Goal: Task Accomplishment & Management: Manage account settings

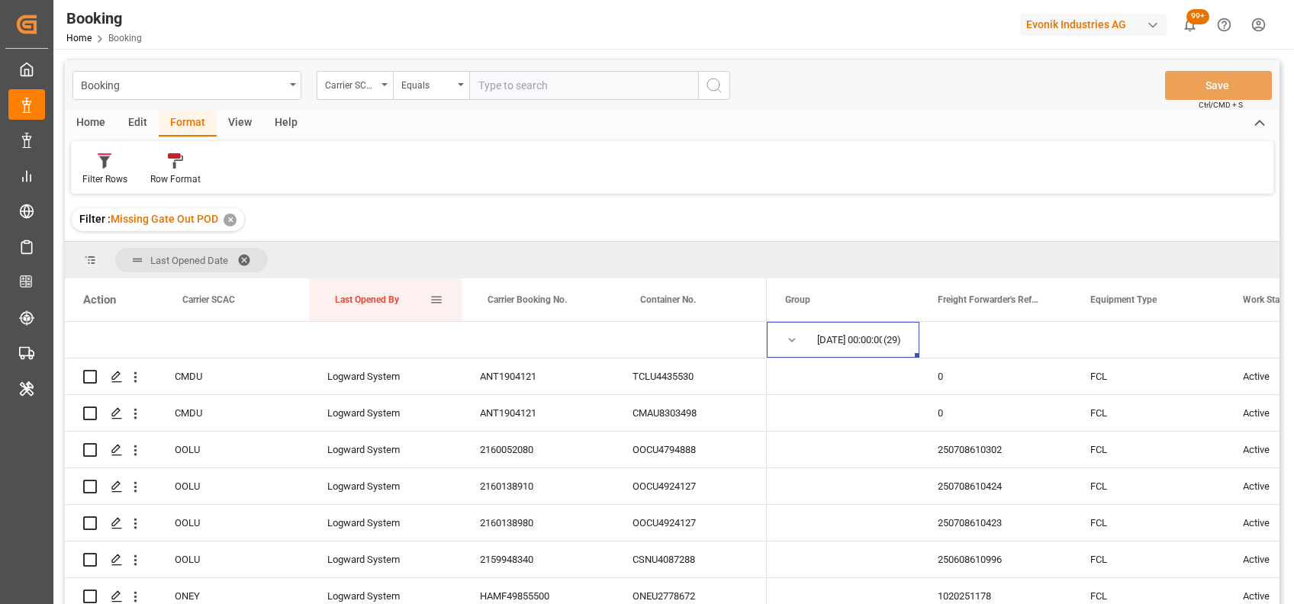
scroll to position [321, 0]
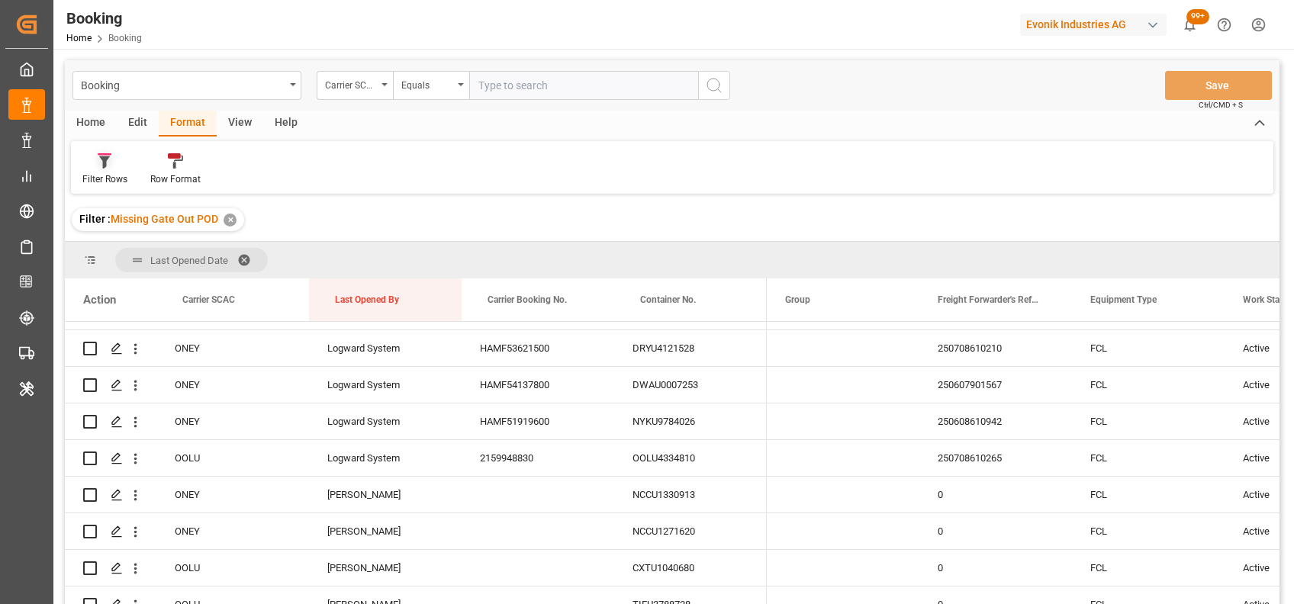
click at [85, 176] on div "Filter Rows" at bounding box center [104, 179] width 45 height 14
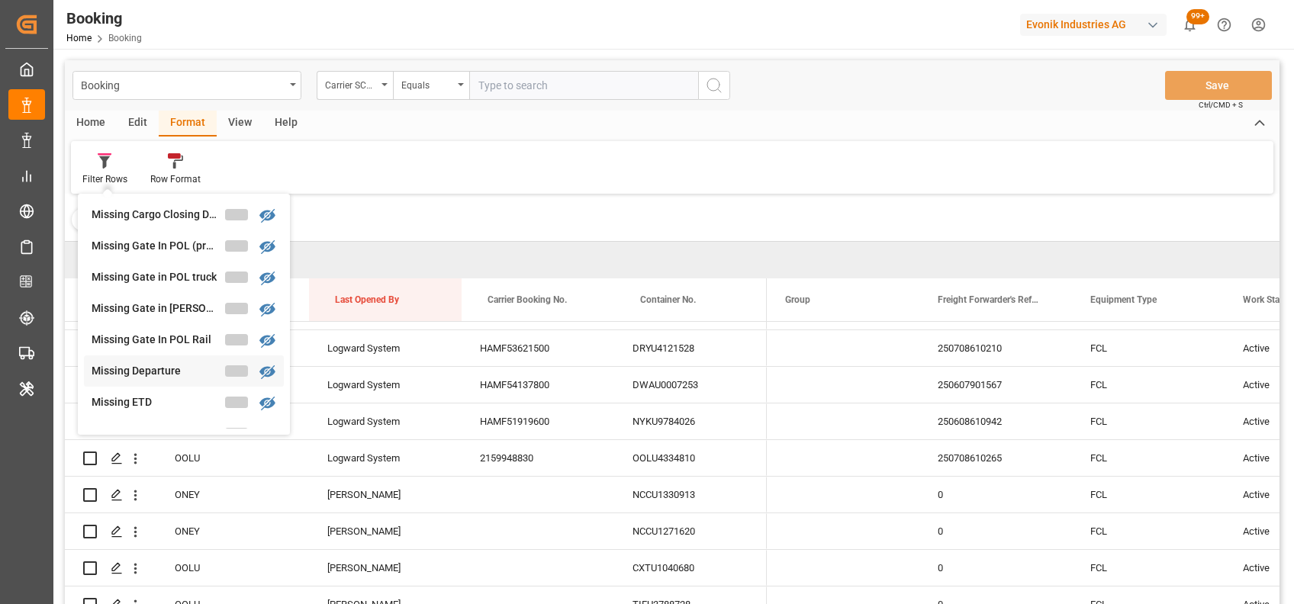
scroll to position [226, 0]
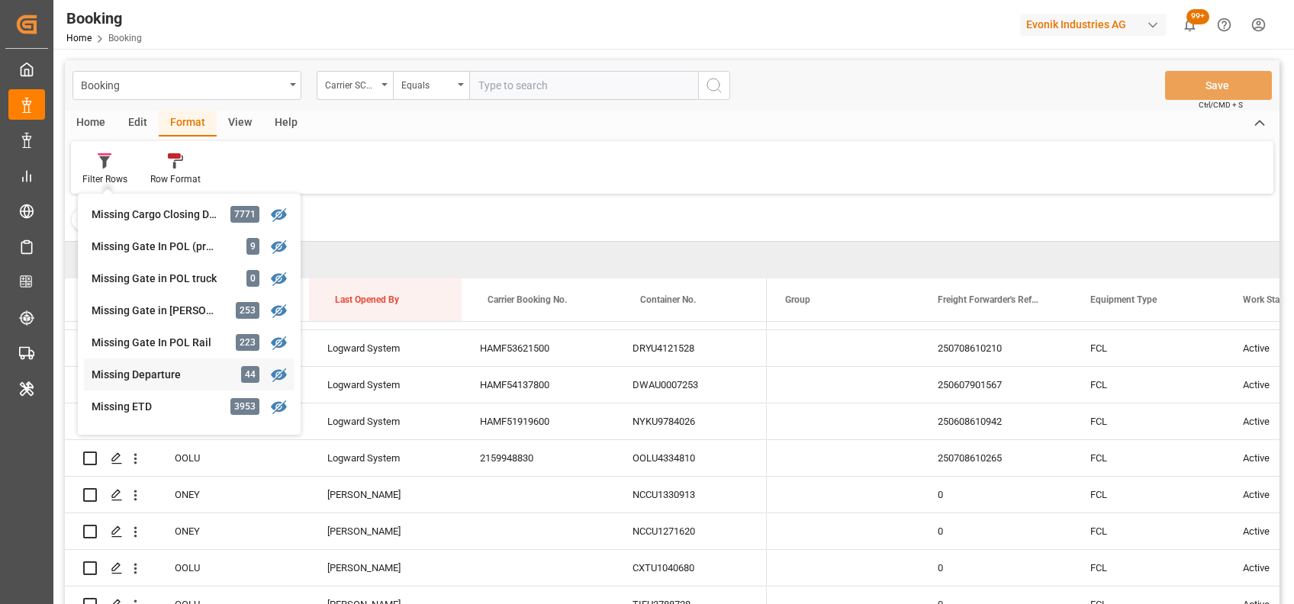
click at [142, 375] on div "Missing Departure" at bounding box center [159, 375] width 134 height 16
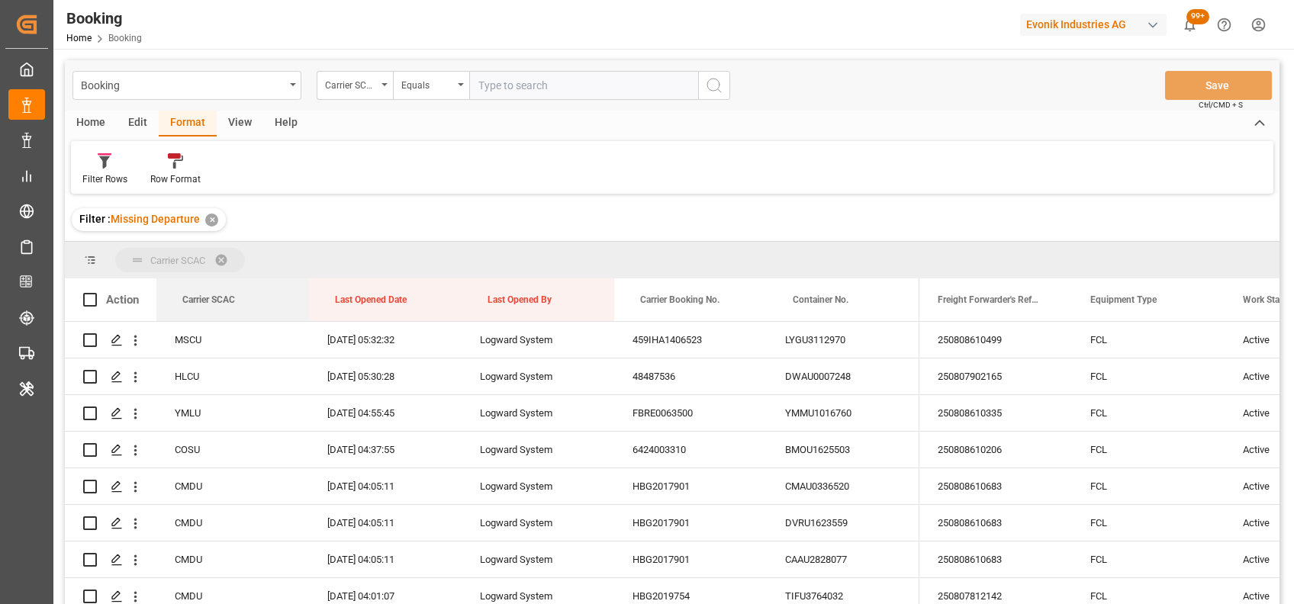
drag, startPoint x: 198, startPoint y: 298, endPoint x: 177, endPoint y: 267, distance: 37.3
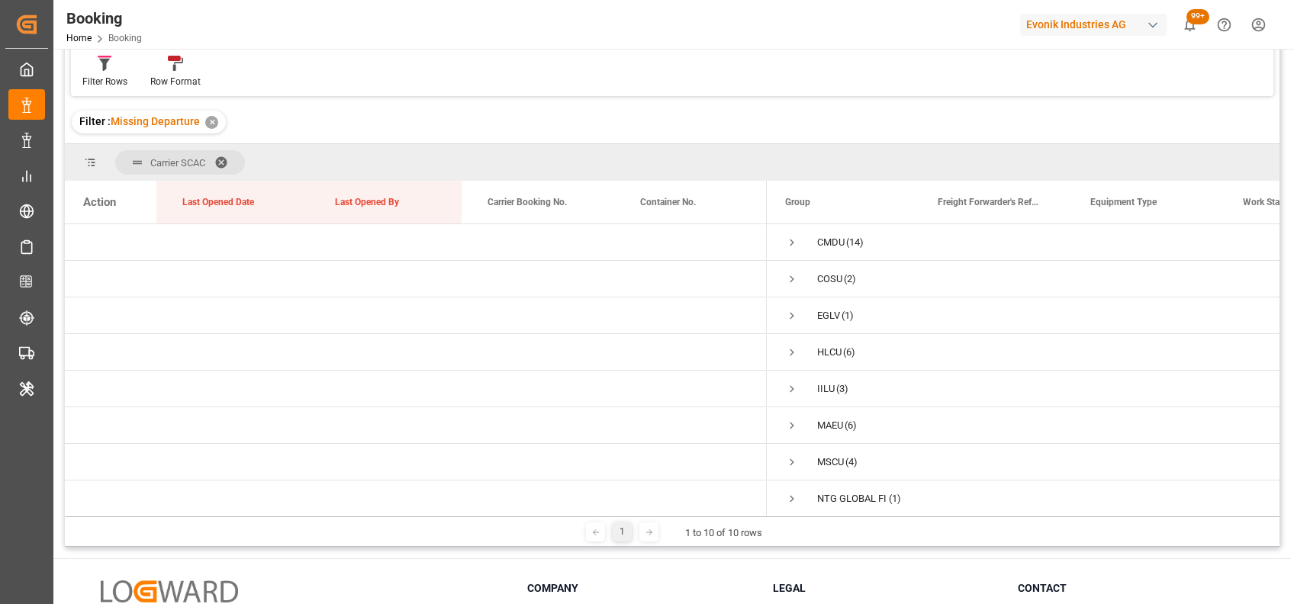
scroll to position [98, 0]
click at [790, 240] on span "Press SPACE to select this row." at bounding box center [792, 242] width 14 height 14
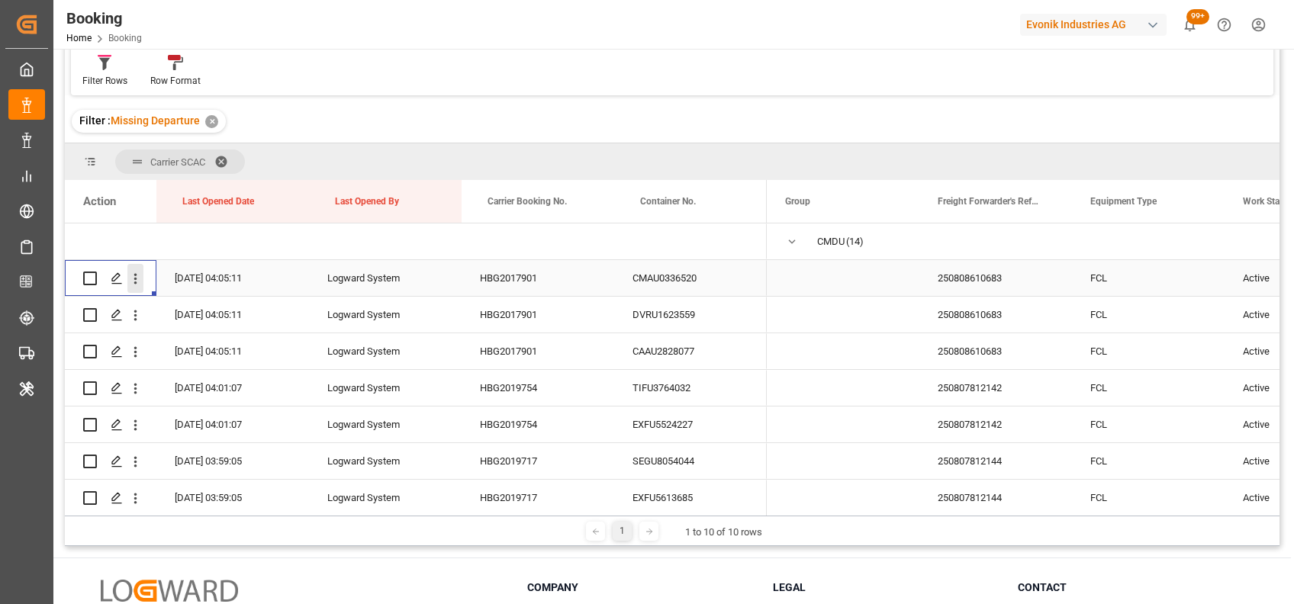
click at [130, 275] on icon "open menu" at bounding box center [135, 279] width 16 height 16
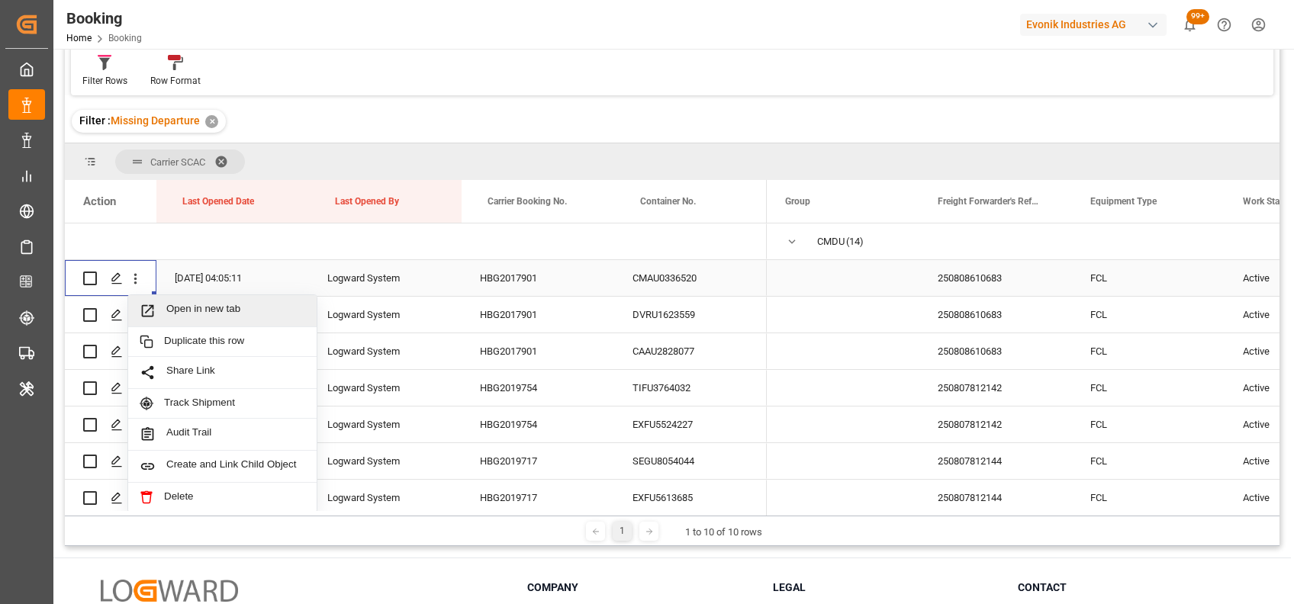
click at [217, 310] on span "Open in new tab" at bounding box center [235, 311] width 139 height 16
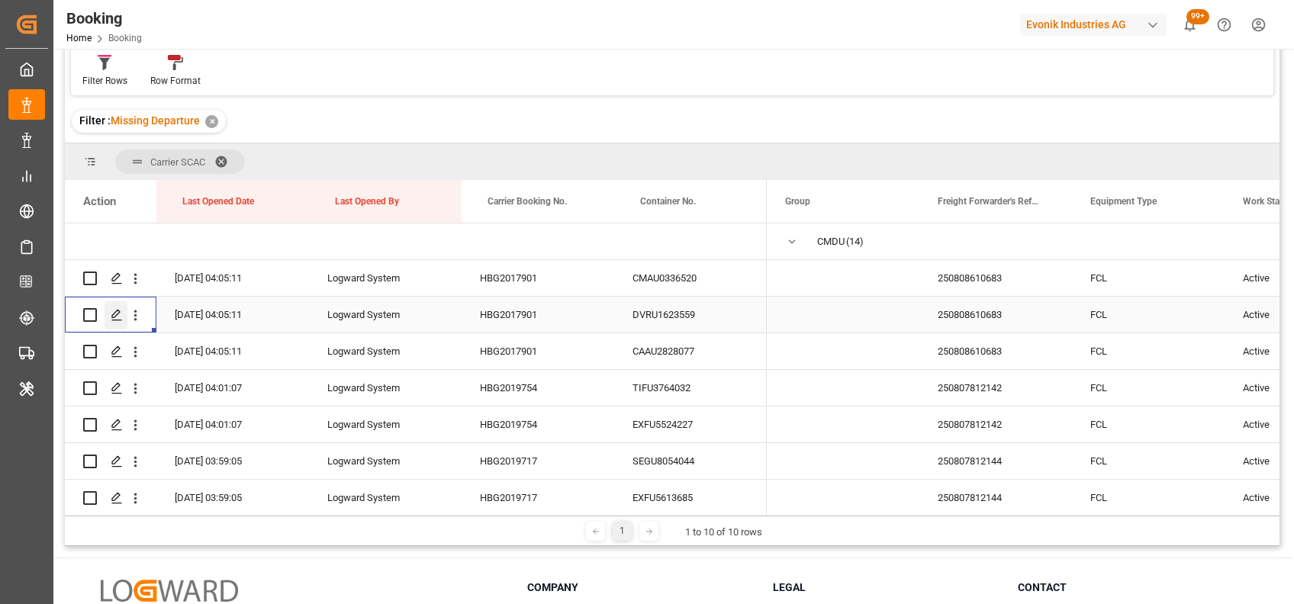
click at [125, 317] on div "Press SPACE to select this row." at bounding box center [116, 315] width 23 height 28
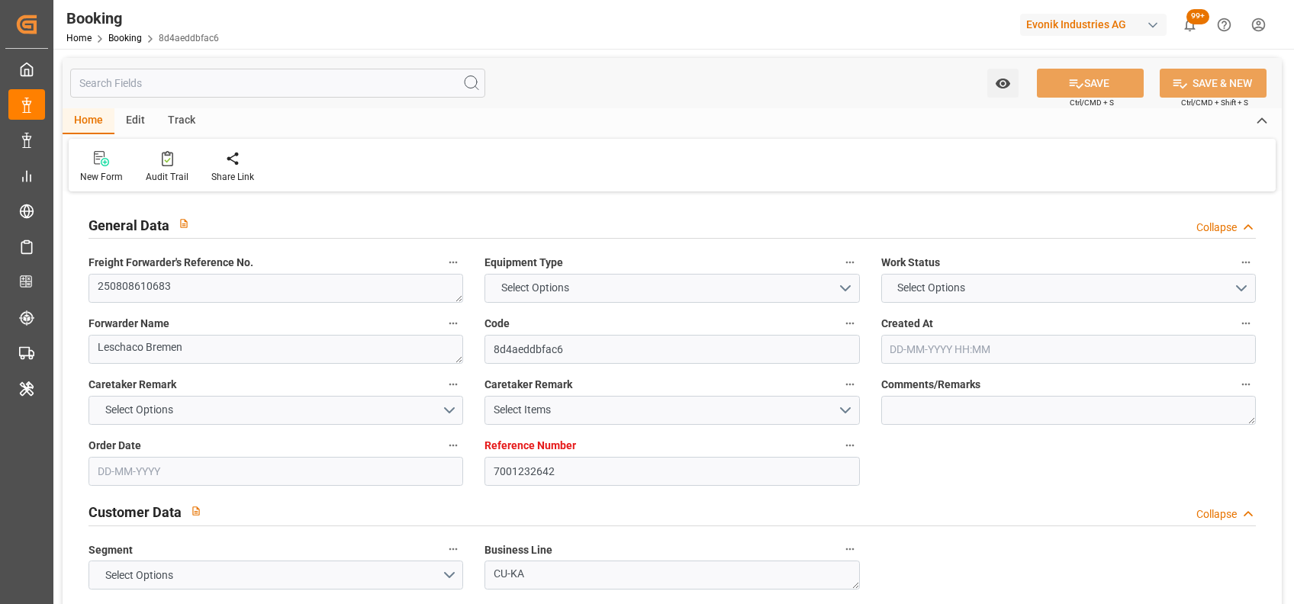
type input "7001232642"
type input "9350018"
type input "CMACGM"
type input "CMA CGM Group"
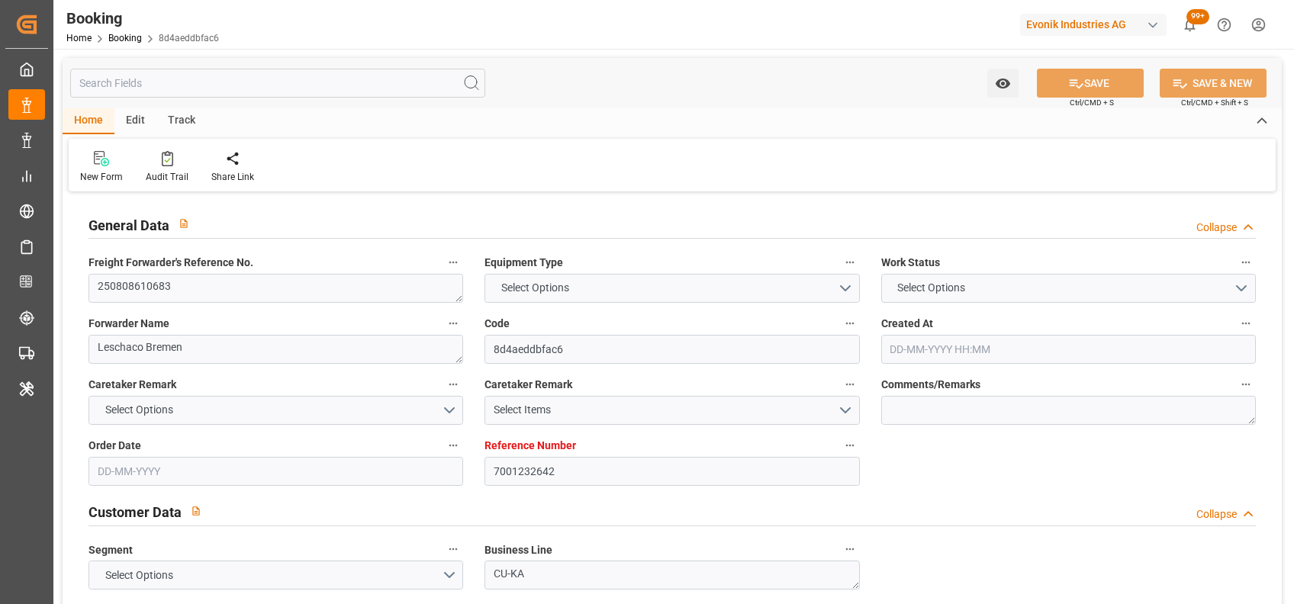
type input "NLRTM"
type input "USMSY"
type input "0"
type input "NLRTM"
type input "USMSY"
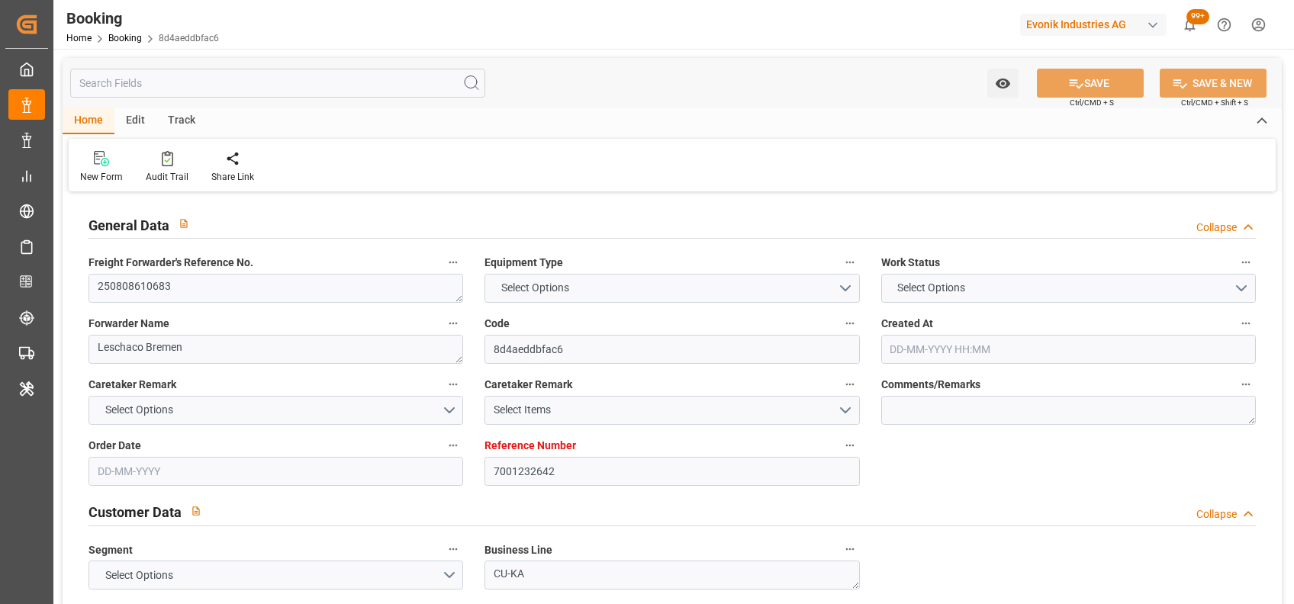
type input "9350018"
type input "[DATE] 12:06"
type input "[DATE]"
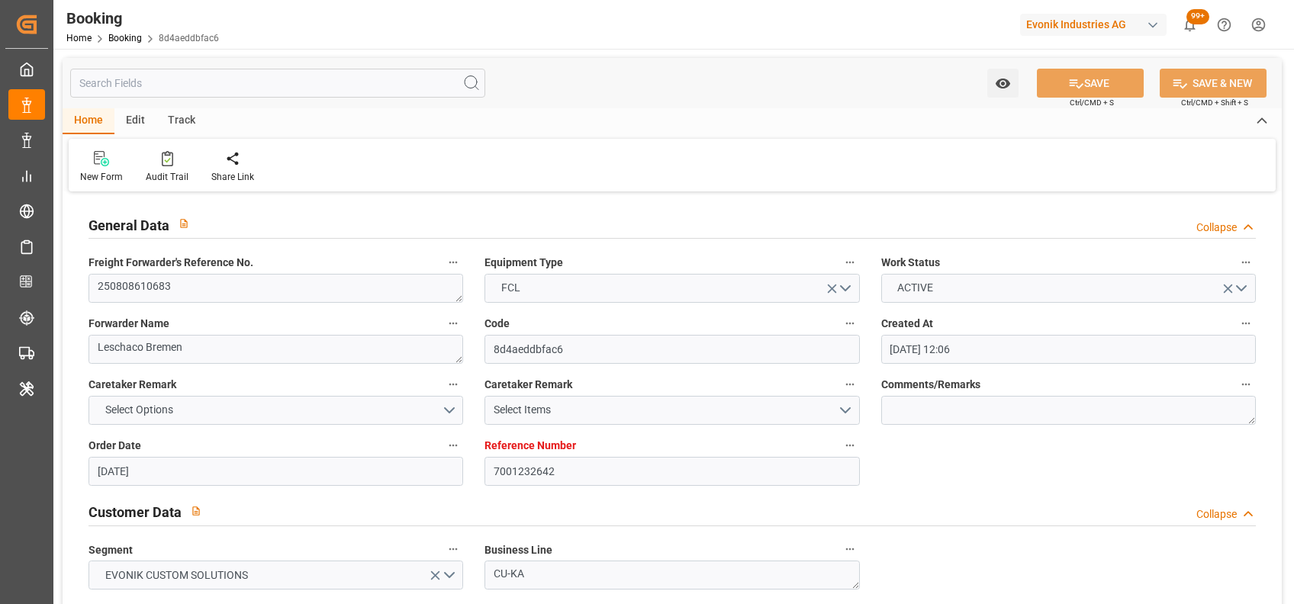
type input "[DATE]"
type input "[DATE] 19:17"
type input "[DATE] 00:00"
type input "16-08-2025 06:14"
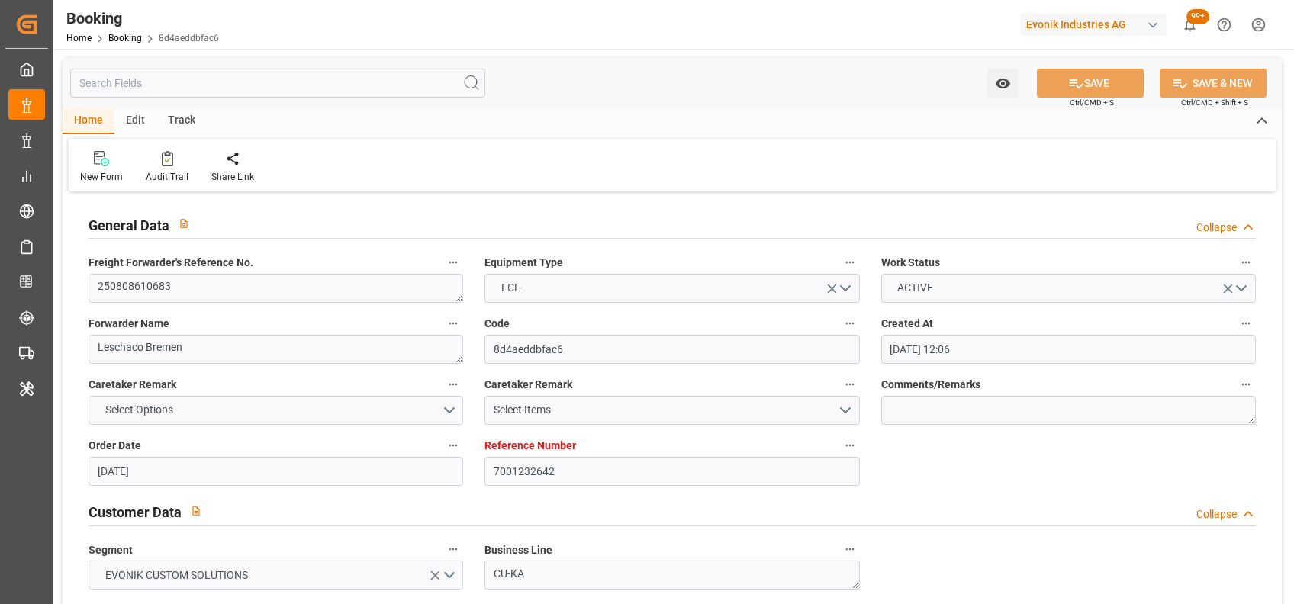
type input "[DATE] 09:00"
type input "[DATE] 00:00"
type input "[DATE]"
type input "[DATE] 04:05"
type input "[DATE]"
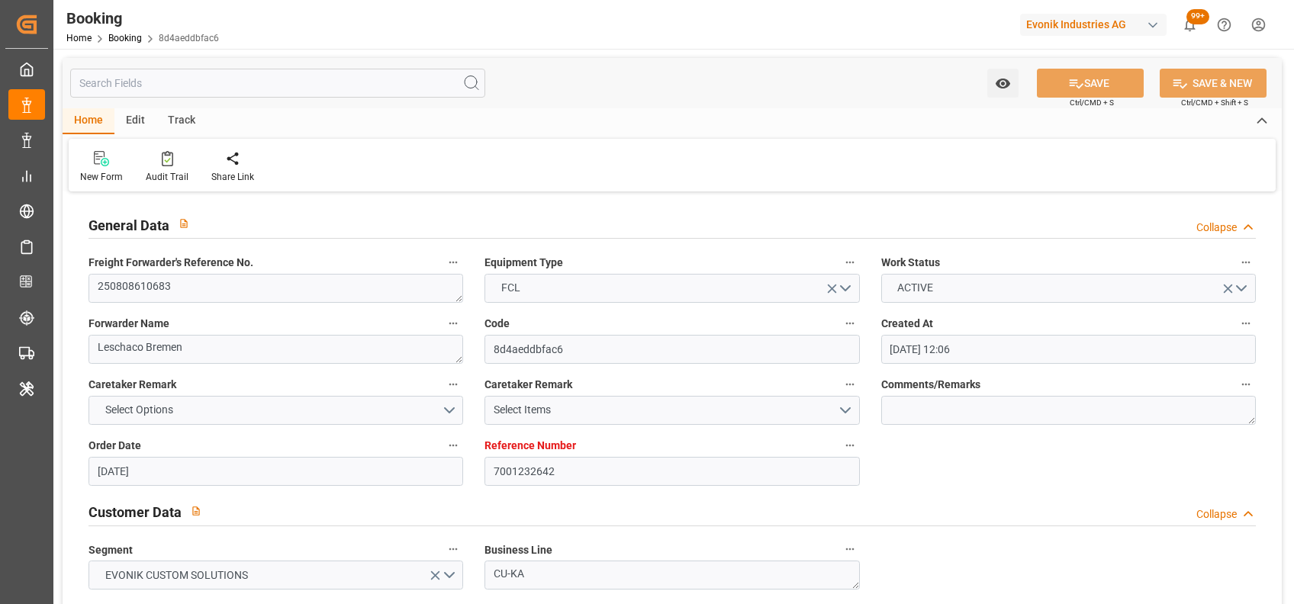
type input "13-08-2025 17:09"
type input "[DATE] 19:17"
type input "[DATE] 09:00"
type input "[DATE] 21:56"
type input "24-09-2025 21:56"
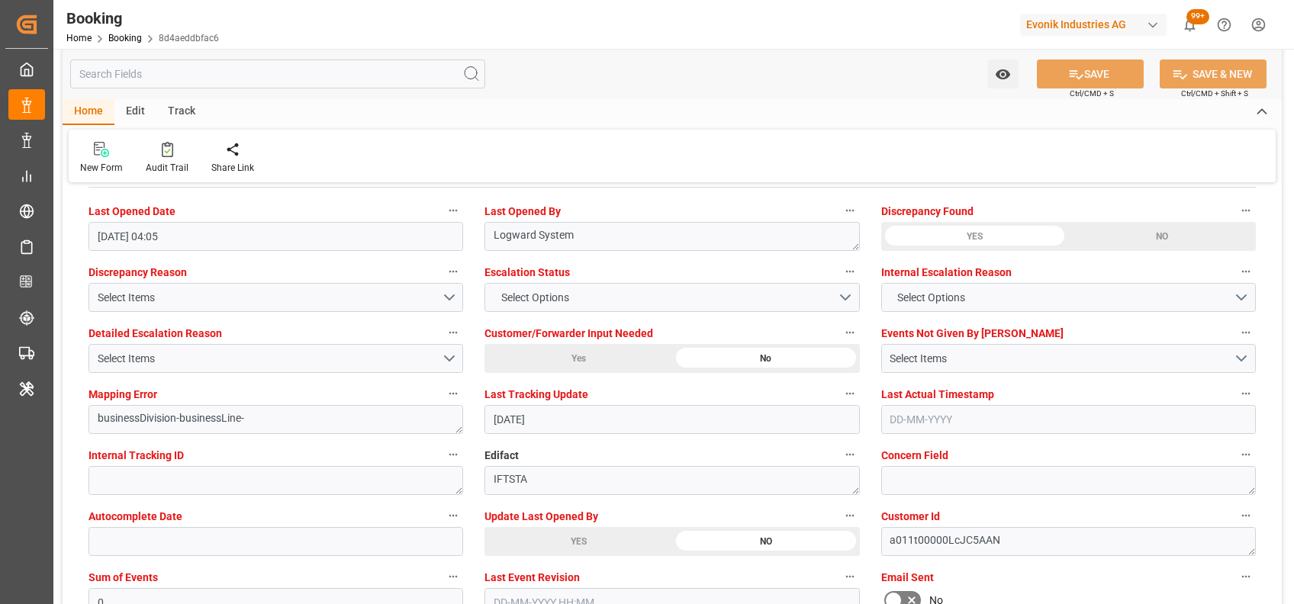
scroll to position [2809, 0]
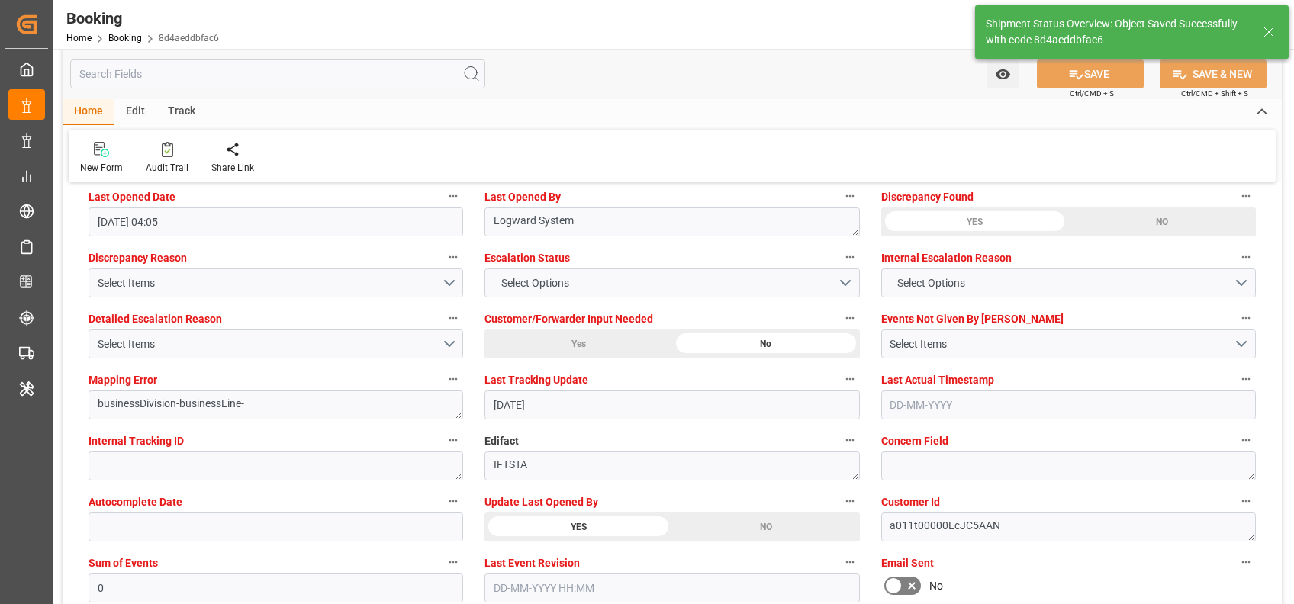
type textarea "[PERSON_NAME]"
type input "21-08-2025 05:47"
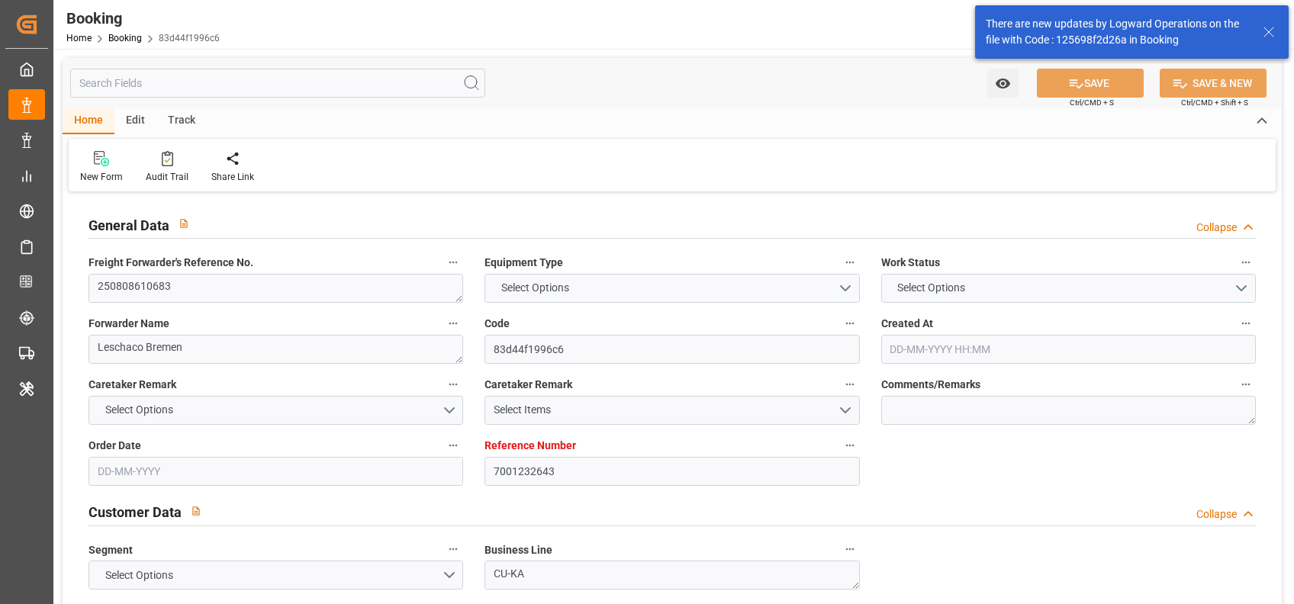
type input "7001232643"
type input "9350018"
type input "CMACGM"
type input "CMA CGM Group"
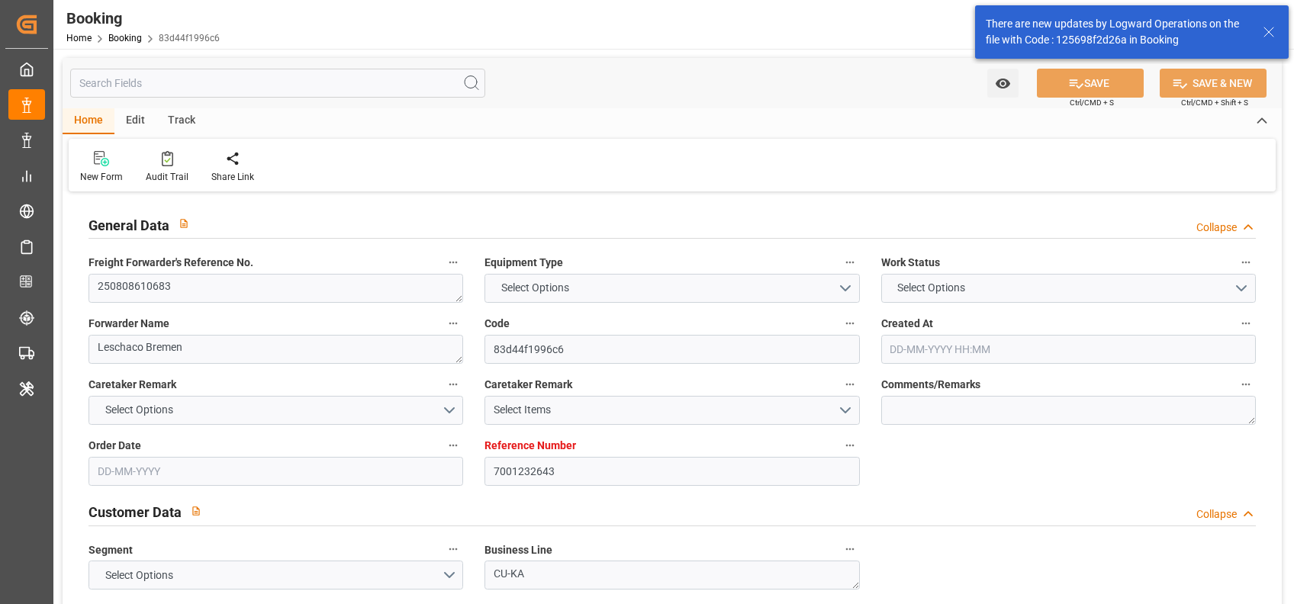
type input "NLRTM"
type input "USMSY"
type input "0"
type input "NLRTM"
type input "USMSY"
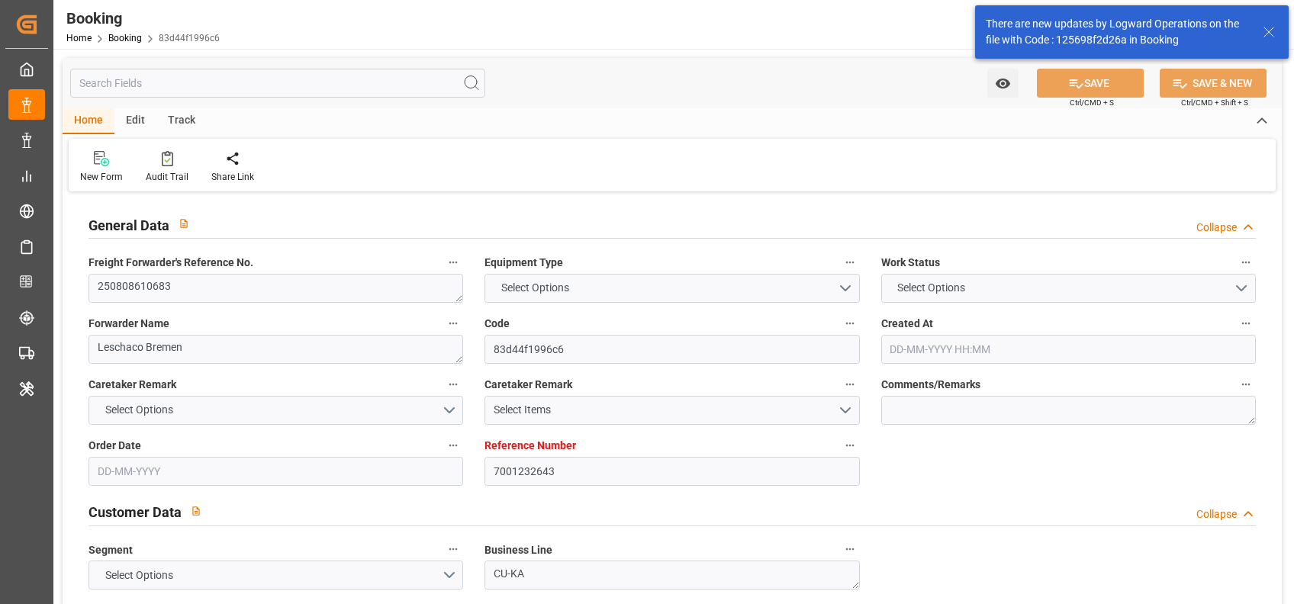
type input "9350018"
type input "[DATE] 12:06"
type input "[DATE]"
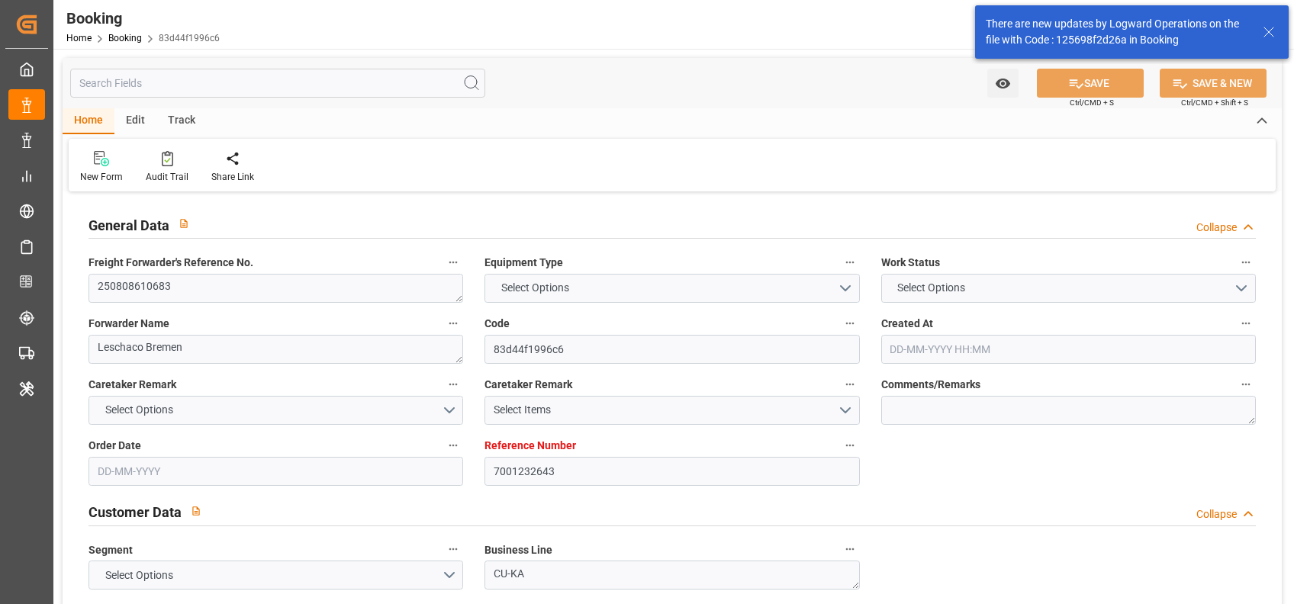
type input "[DATE]"
type input "[DATE] 19:17"
type input "[DATE] 00:00"
type input "16-08-2025 06:01"
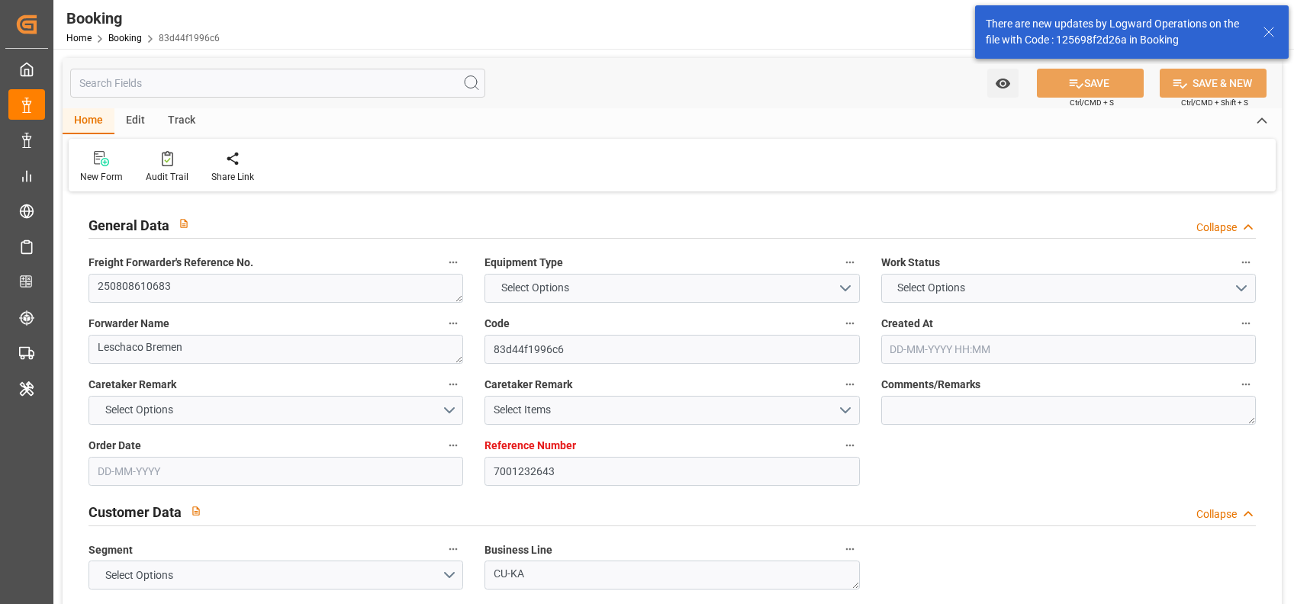
type input "[DATE] 09:00"
type input "[DATE] 00:00"
type input "[DATE]"
type input "[DATE] 04:05"
type input "[DATE]"
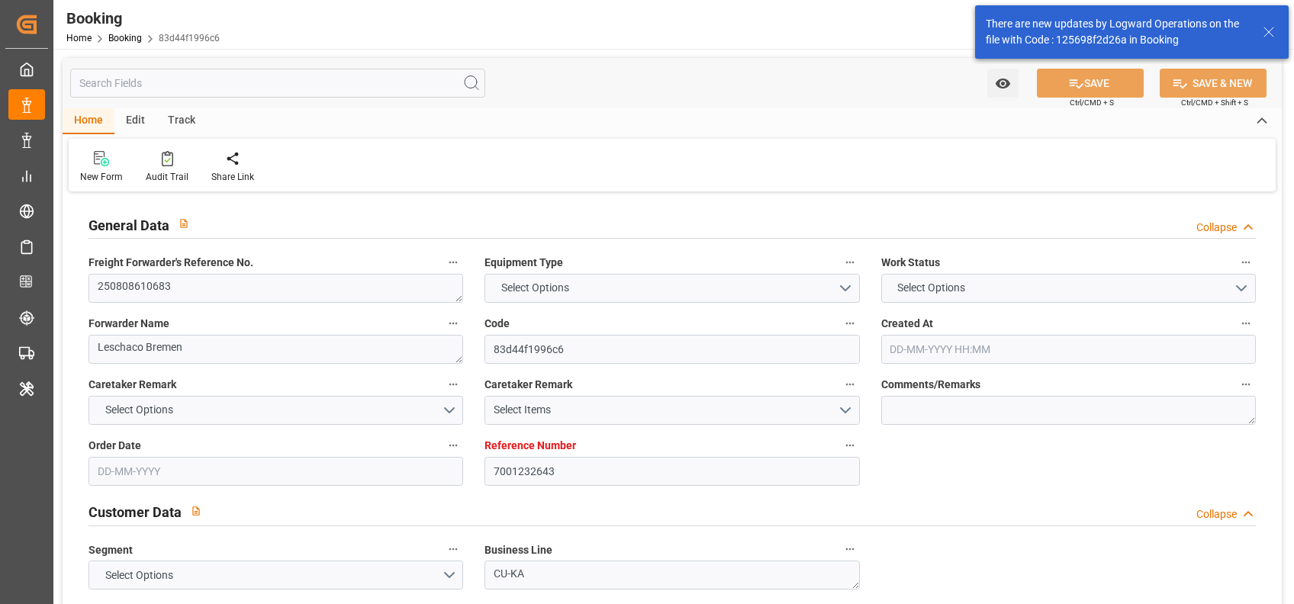
type input "13-08-2025 16:00"
type input "[DATE] 19:17"
type input "[DATE] 09:00"
type input "[DATE] 21:56"
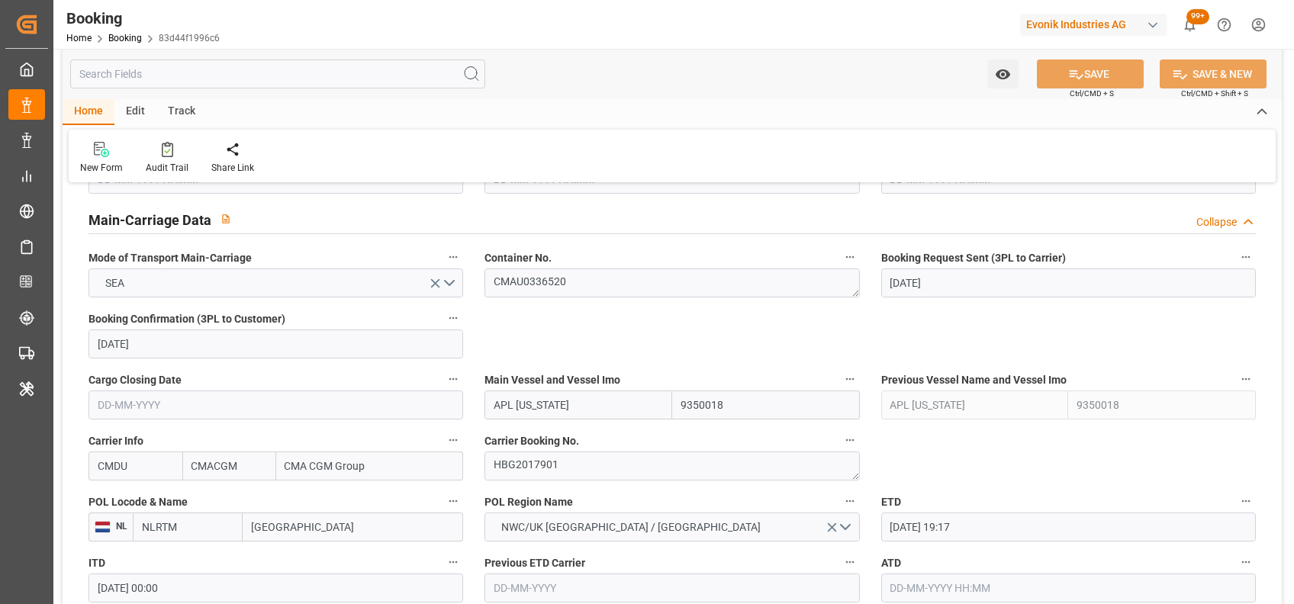
scroll to position [929, 0]
click at [542, 468] on textarea "HBG2017901" at bounding box center [671, 465] width 375 height 29
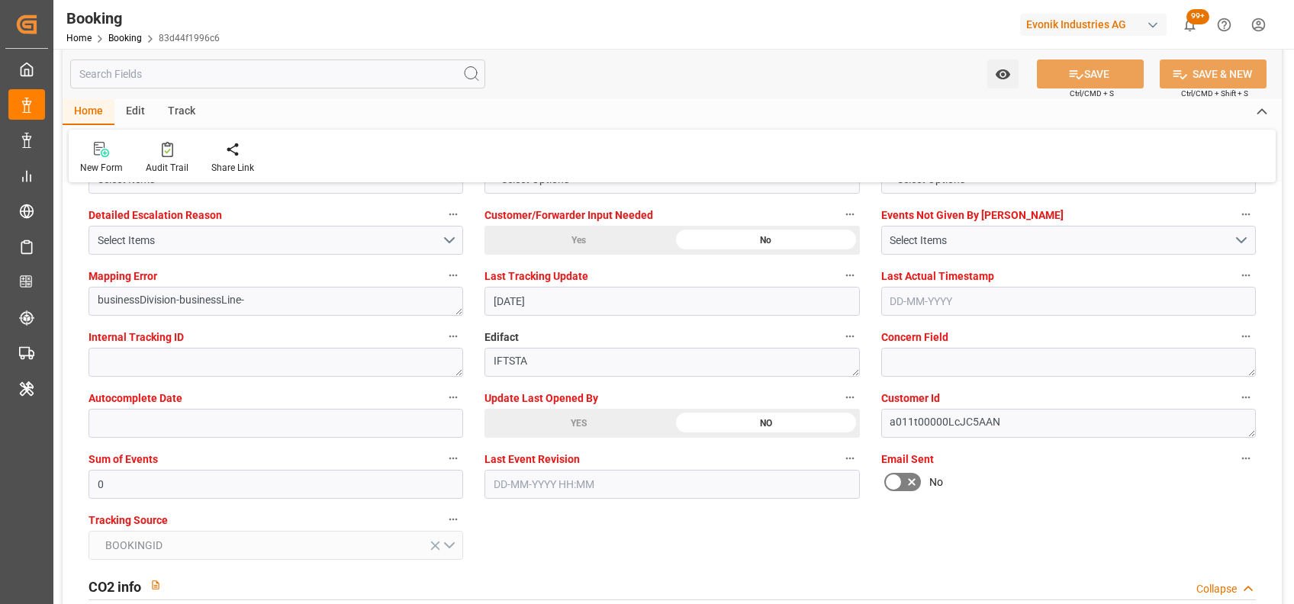
scroll to position [2919, 0]
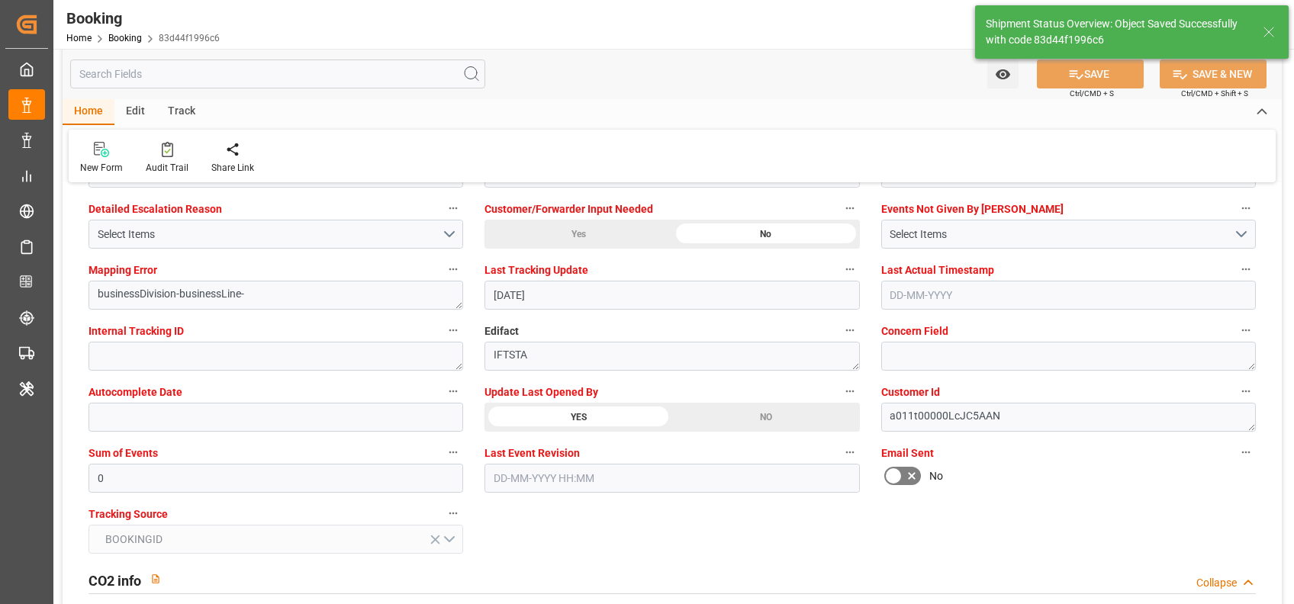
type textarea "[PERSON_NAME]"
type input "21-08-2025 05:47"
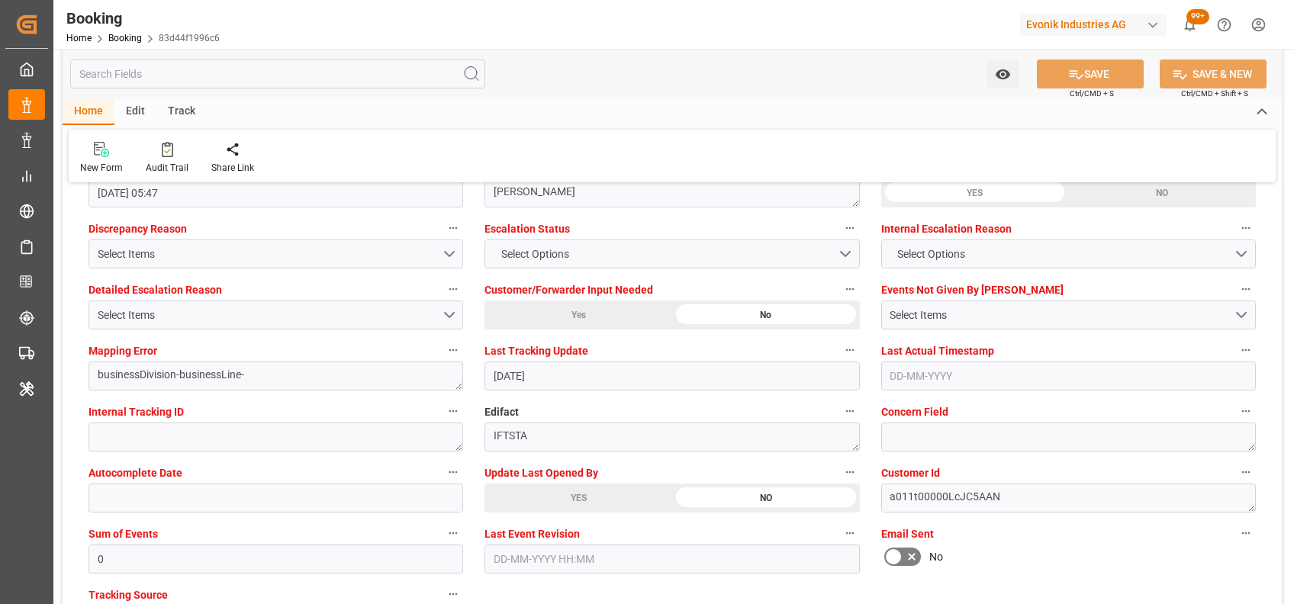
scroll to position [2838, 0]
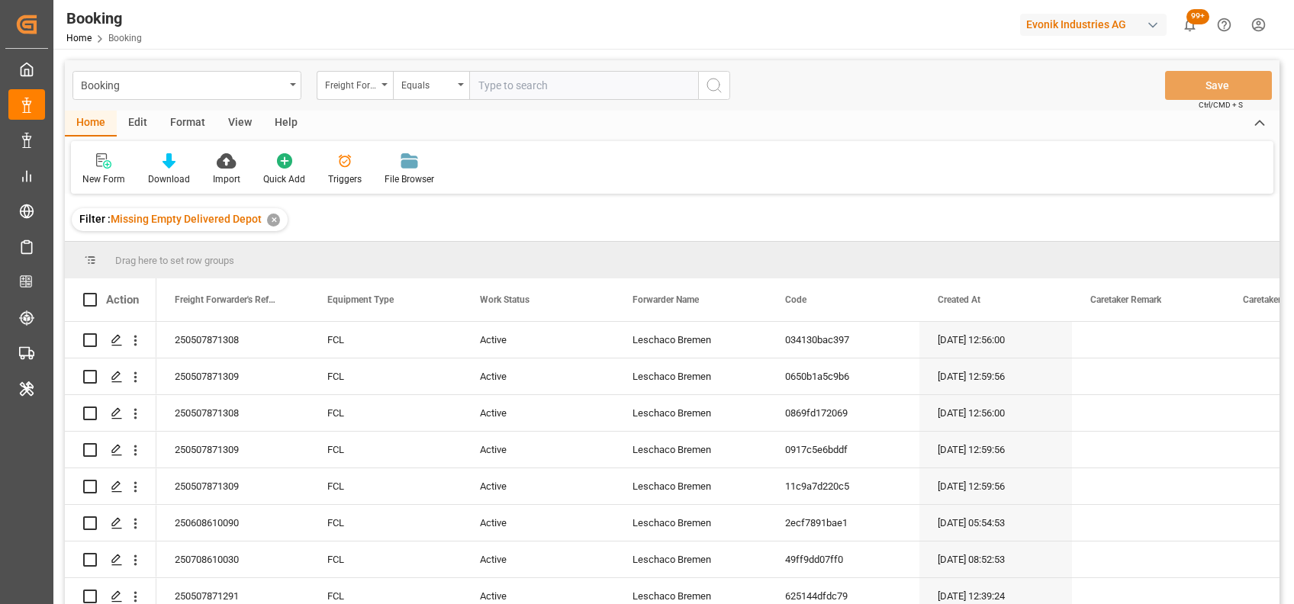
click at [177, 137] on div "Home Edit Format View Help New Form Download Import Quick Add Triggers File Bro…" at bounding box center [672, 152] width 1215 height 83
click at [177, 121] on div "Format" at bounding box center [188, 124] width 58 height 26
click at [96, 177] on div "Filter Rows" at bounding box center [104, 179] width 45 height 14
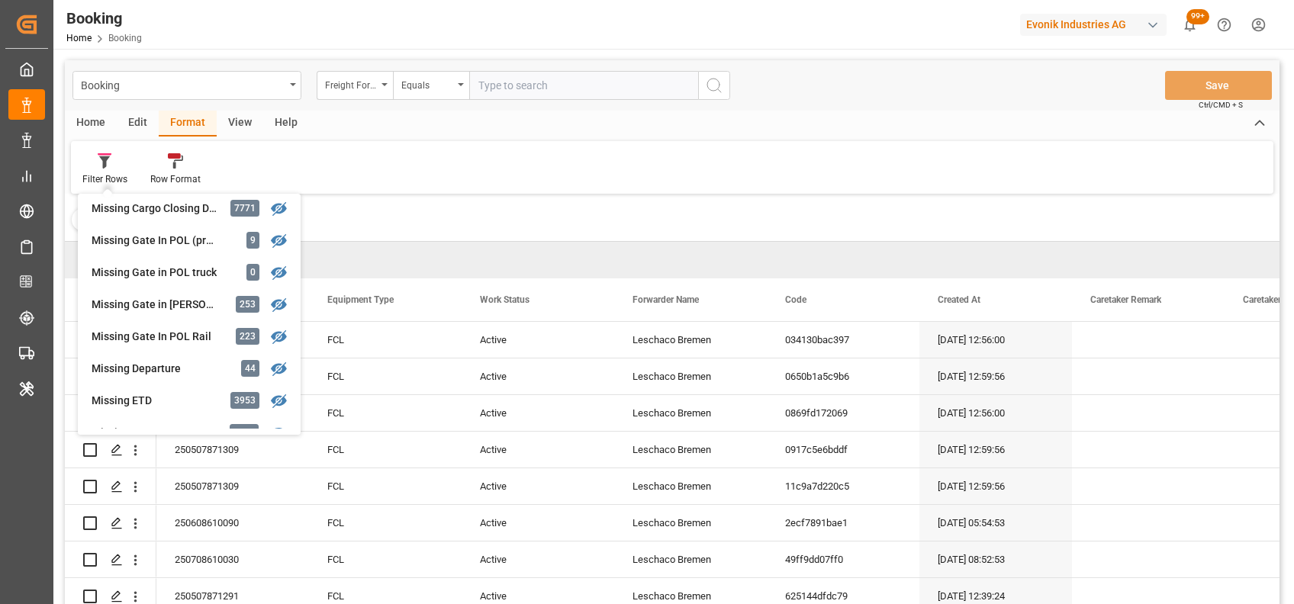
scroll to position [233, 0]
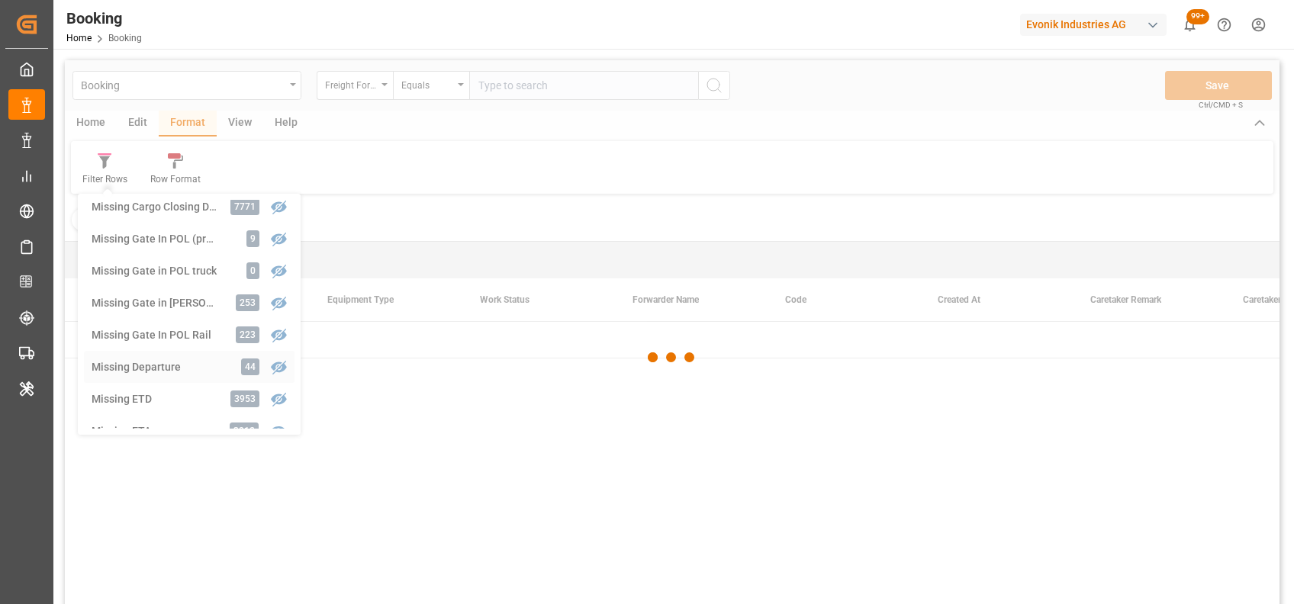
click at [140, 359] on div "Booking Freight Forwarder's Reference No. Equals Save Ctrl/CMD + S Home Edit Fo…" at bounding box center [672, 352] width 1215 height 584
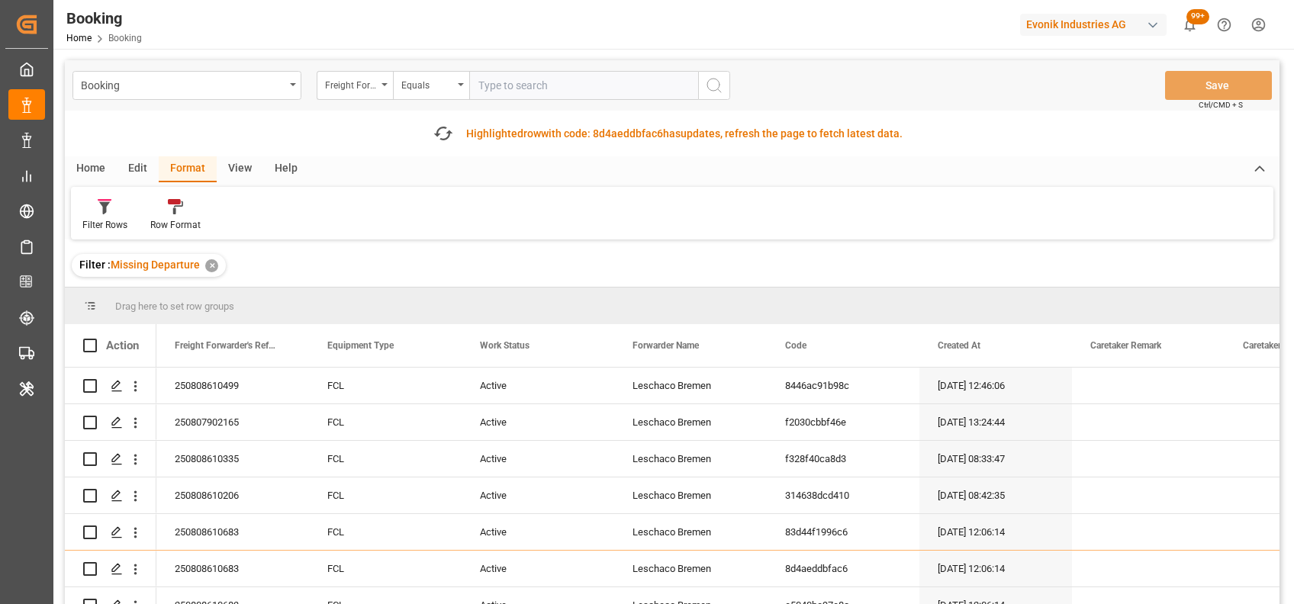
click at [233, 166] on div "View" at bounding box center [240, 169] width 47 height 26
click at [108, 196] on div "Default Standard Templates Save Template Reset Template" at bounding box center [672, 213] width 1202 height 53
click at [88, 211] on div at bounding box center [97, 206] width 30 height 16
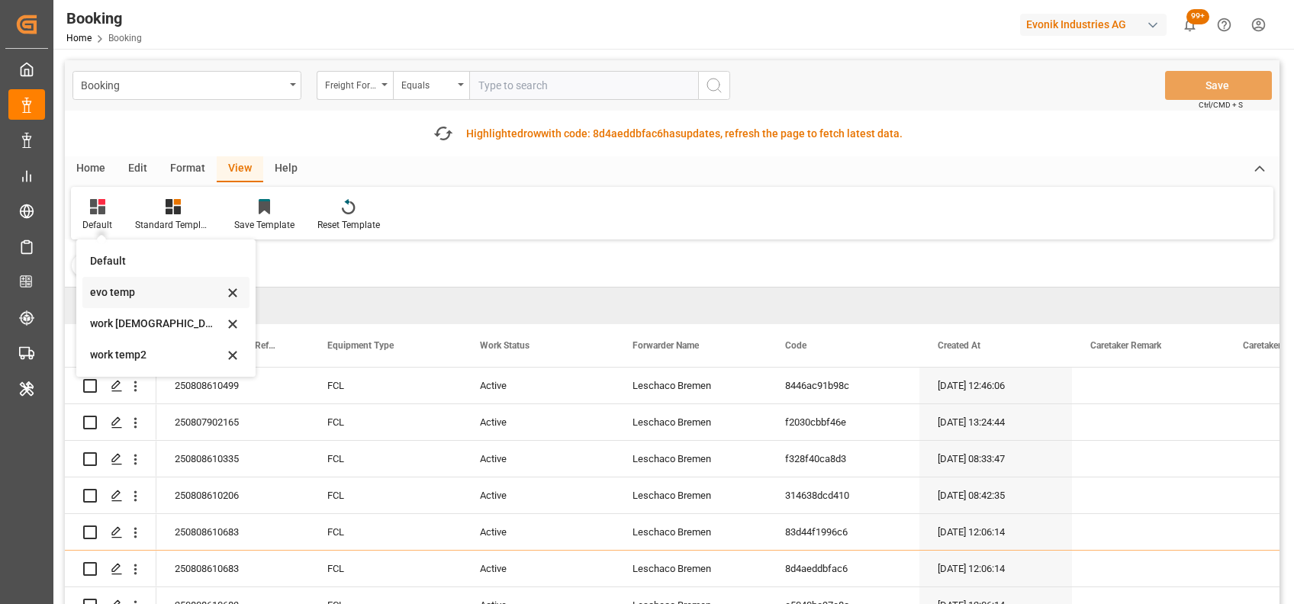
click at [111, 290] on div "evo temp" at bounding box center [157, 293] width 134 height 16
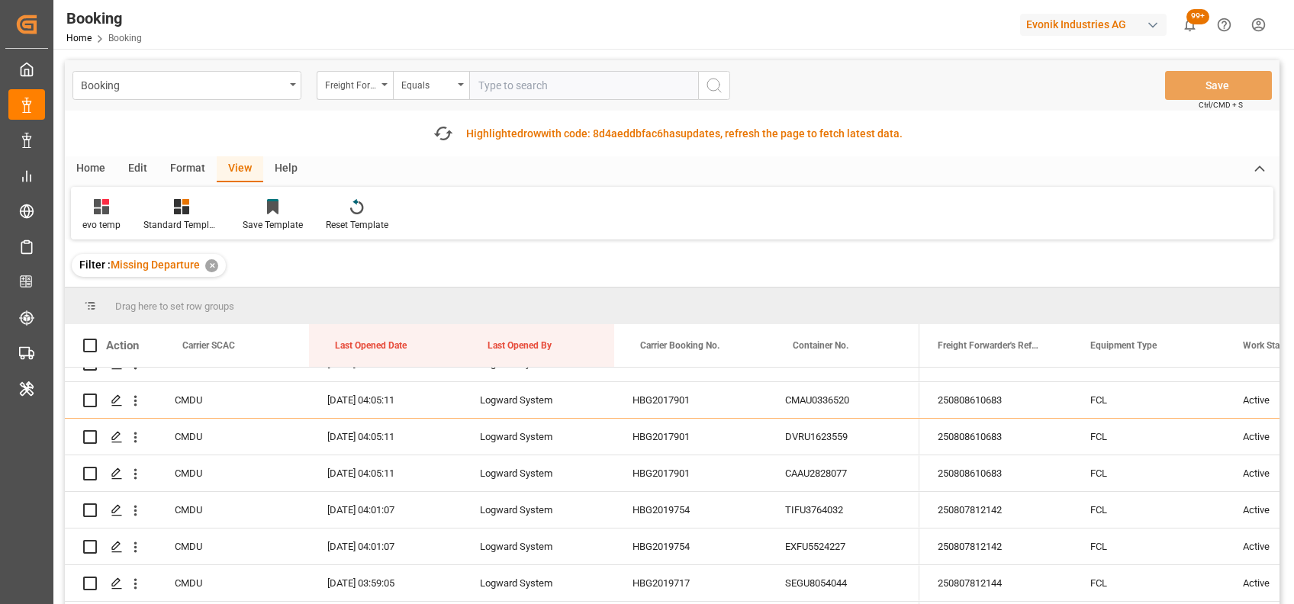
scroll to position [111, 0]
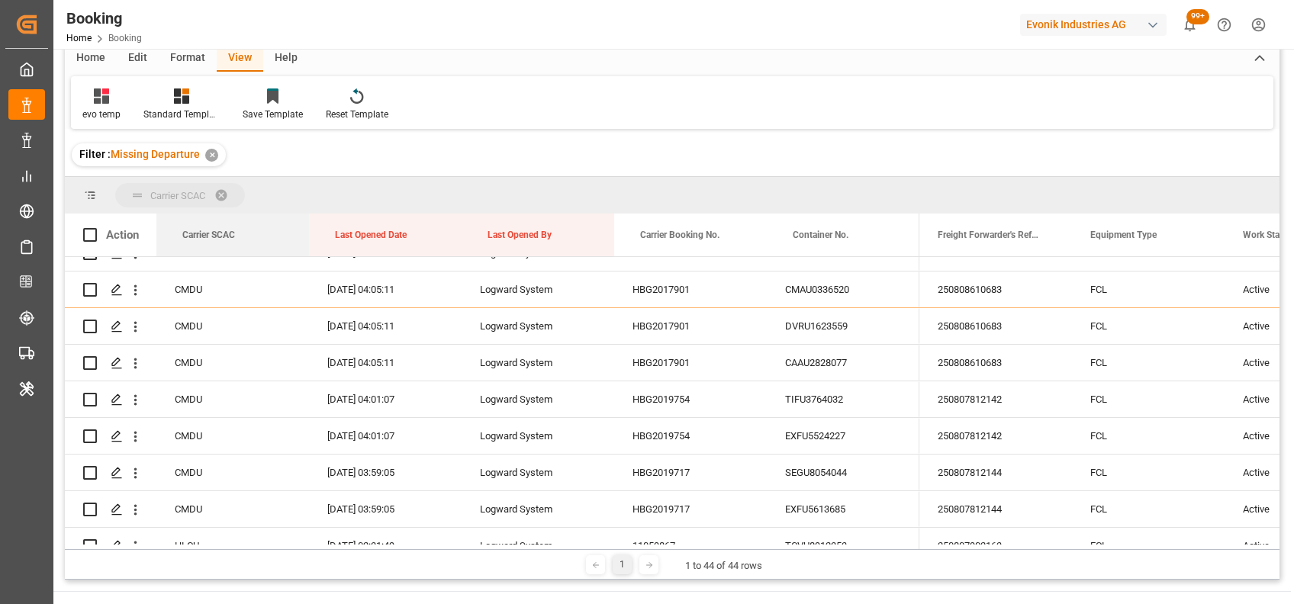
drag, startPoint x: 222, startPoint y: 227, endPoint x: 179, endPoint y: 176, distance: 67.1
click at [179, 177] on div "Carrier SCAC Drag here to set column labels Action Carrier SCAC Last Opened Dat…" at bounding box center [672, 363] width 1215 height 372
drag, startPoint x: 225, startPoint y: 239, endPoint x: 189, endPoint y: 203, distance: 50.7
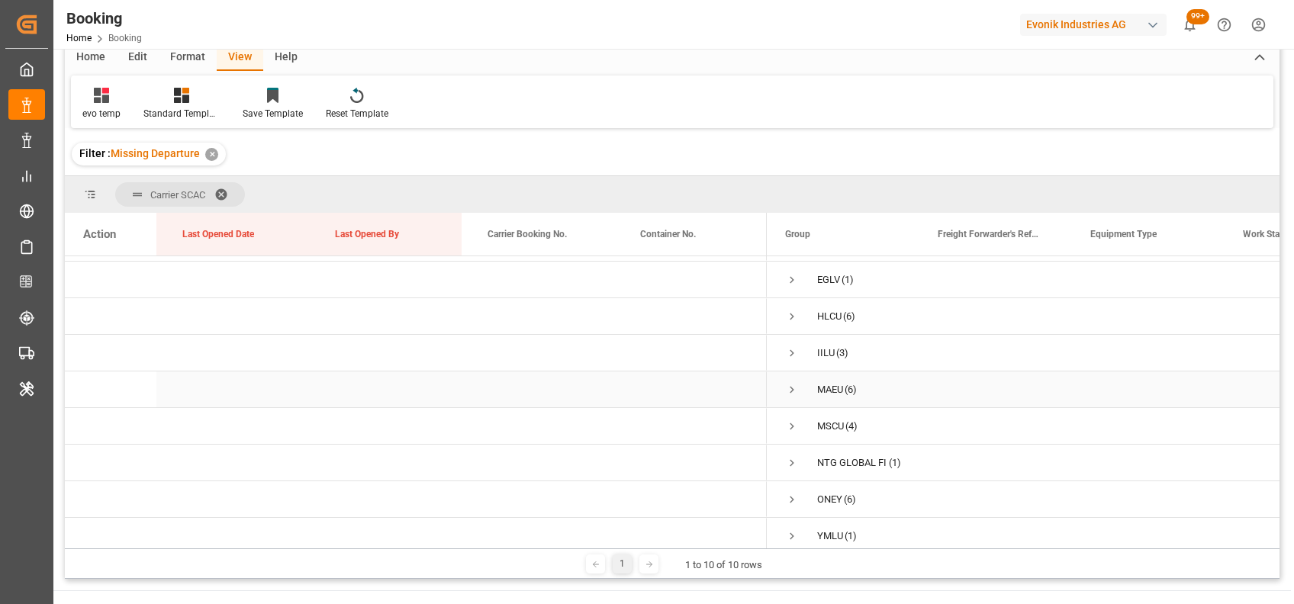
scroll to position [0, 0]
click at [790, 279] on span "Press SPACE to select this row." at bounding box center [792, 275] width 14 height 14
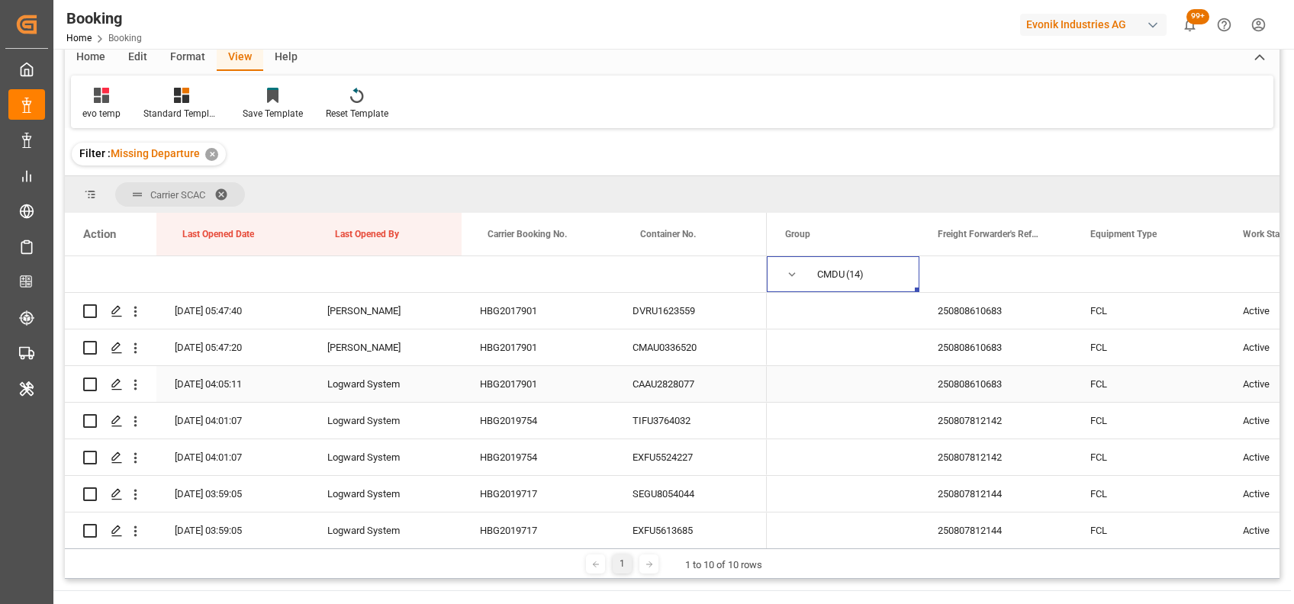
scroll to position [52, 0]
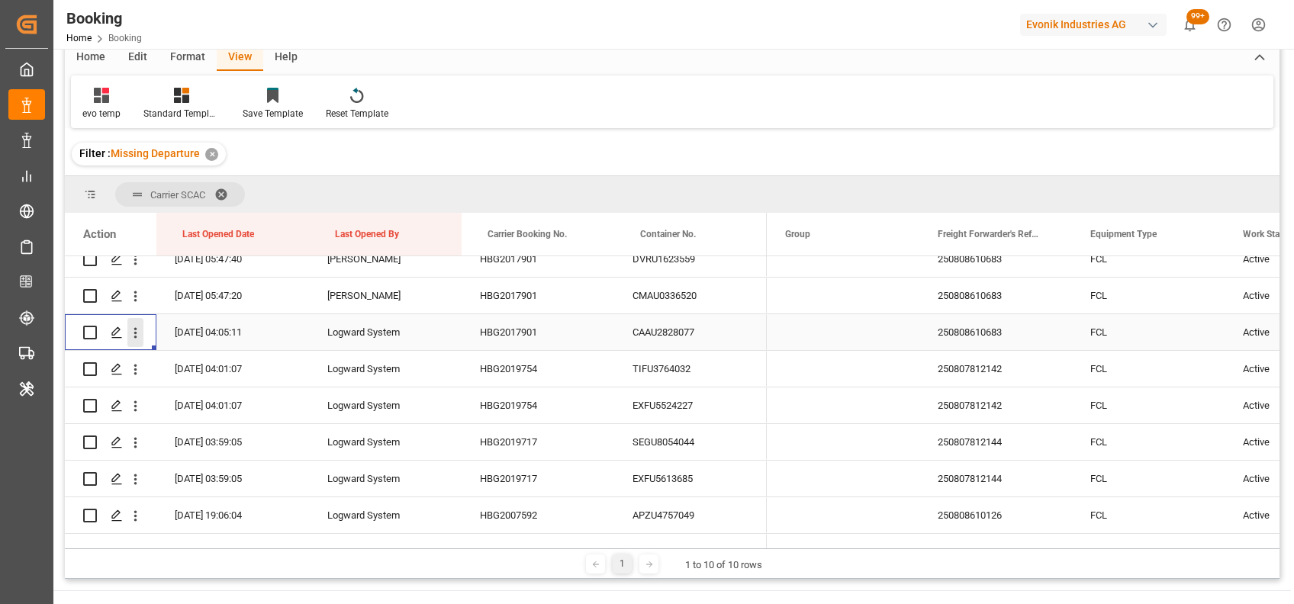
click at [133, 328] on icon "open menu" at bounding box center [135, 333] width 16 height 16
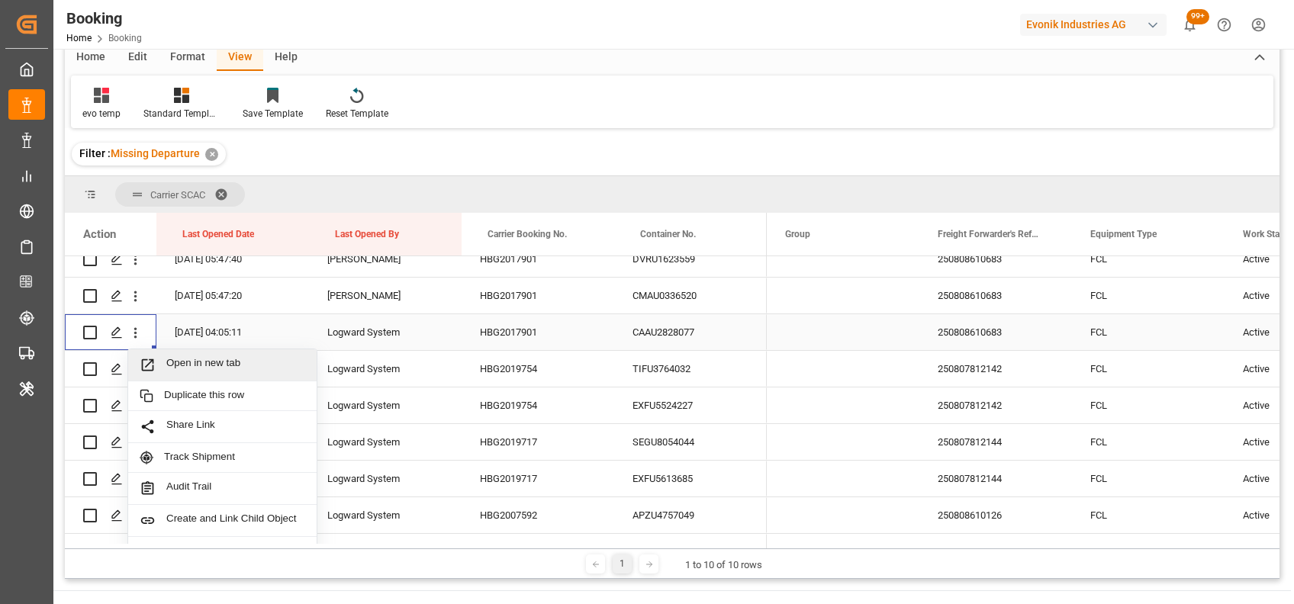
click at [166, 349] on div "Open in new tab" at bounding box center [222, 365] width 188 height 32
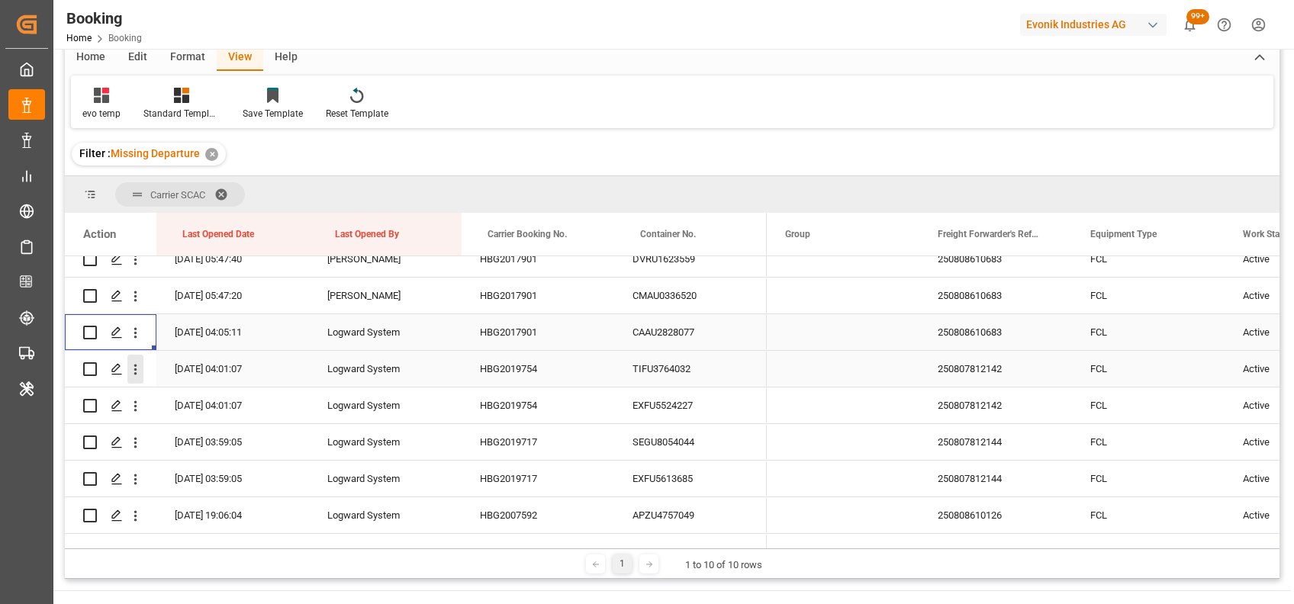
click at [131, 372] on icon "open menu" at bounding box center [135, 370] width 16 height 16
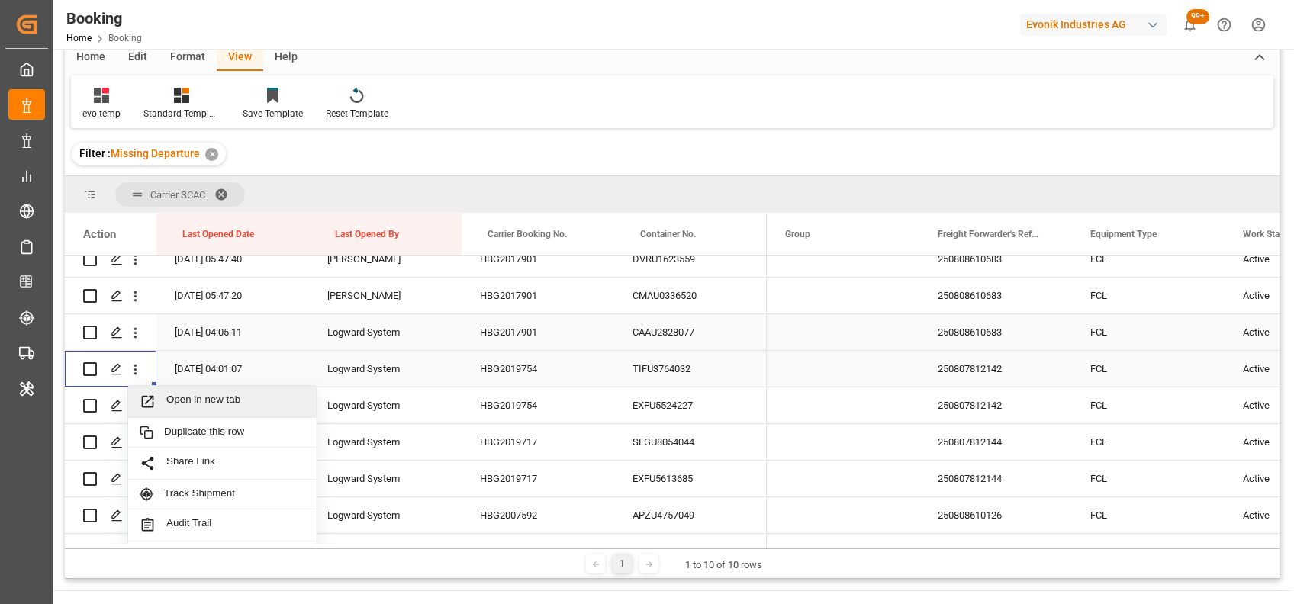
click at [179, 401] on span "Open in new tab" at bounding box center [235, 402] width 139 height 16
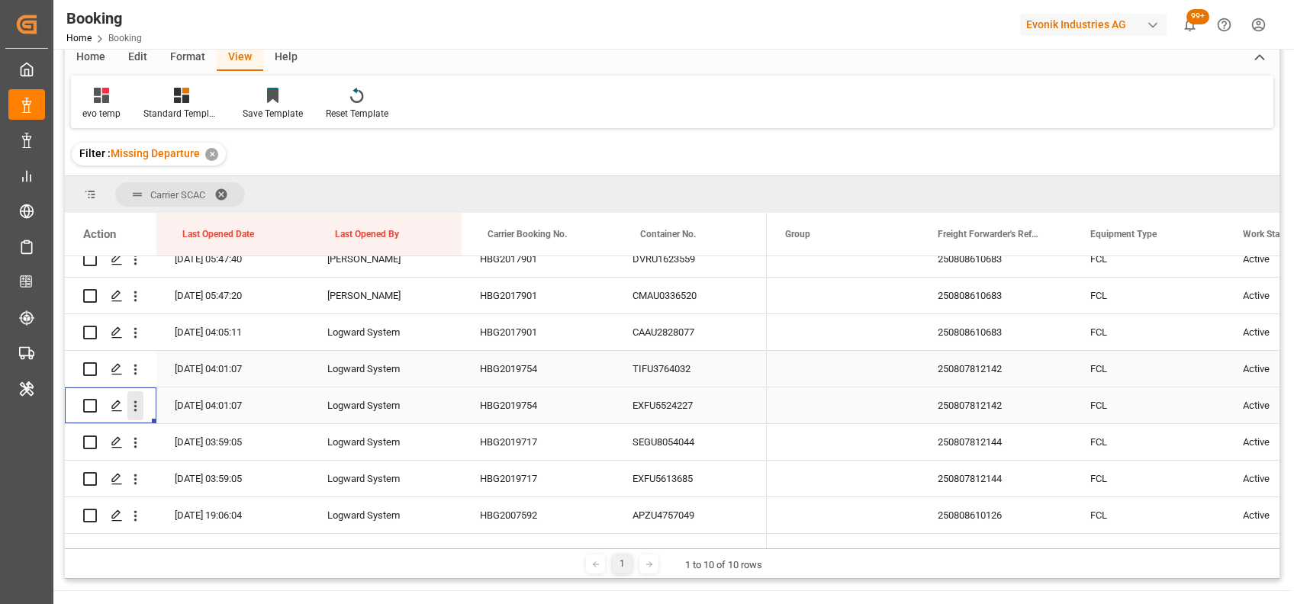
click at [137, 404] on icon "open menu" at bounding box center [135, 406] width 16 height 16
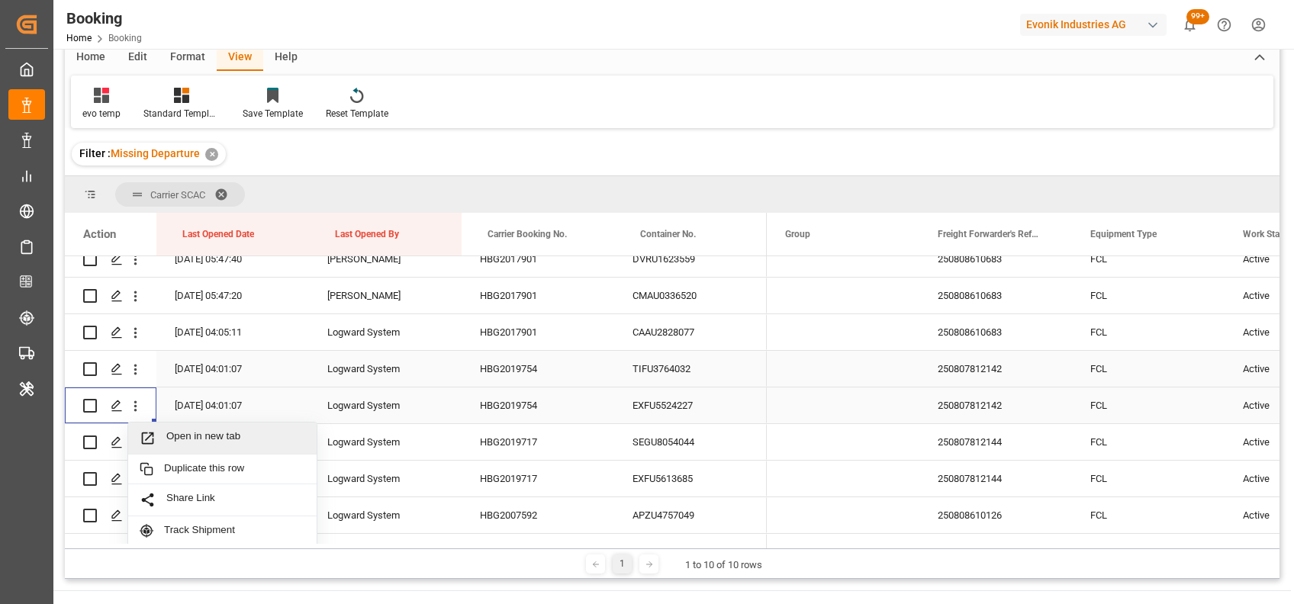
click at [203, 433] on span "Open in new tab" at bounding box center [235, 438] width 139 height 16
click at [139, 435] on icon "open menu" at bounding box center [135, 443] width 16 height 16
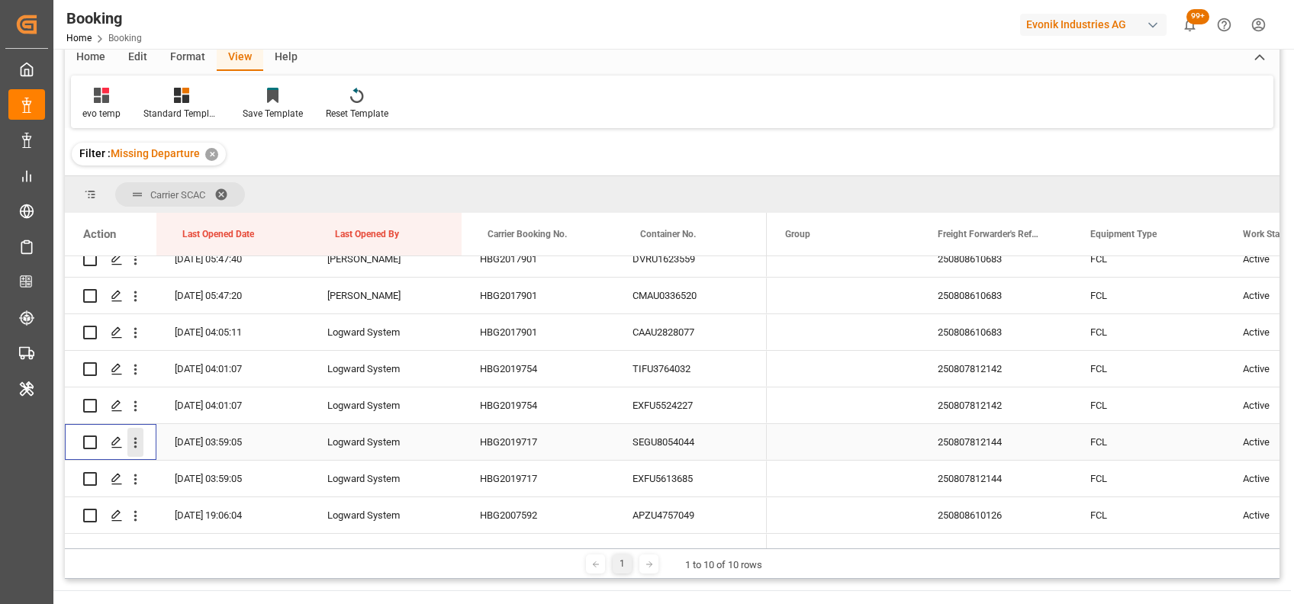
scroll to position [202, 0]
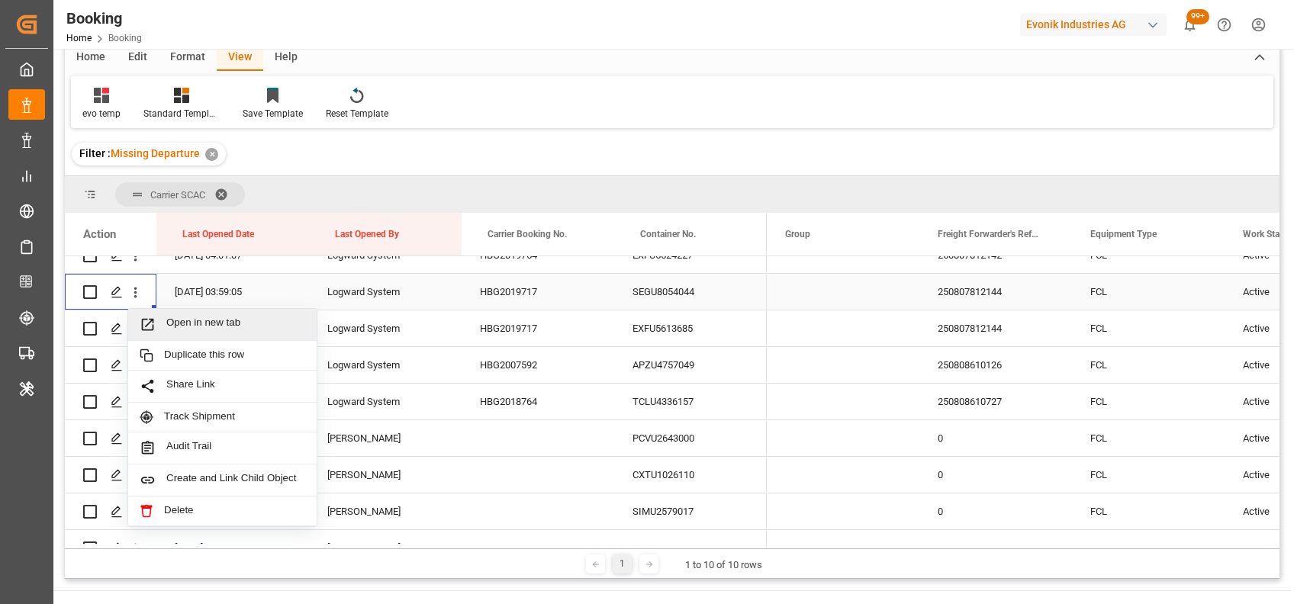
click at [178, 317] on span "Open in new tab" at bounding box center [235, 325] width 139 height 16
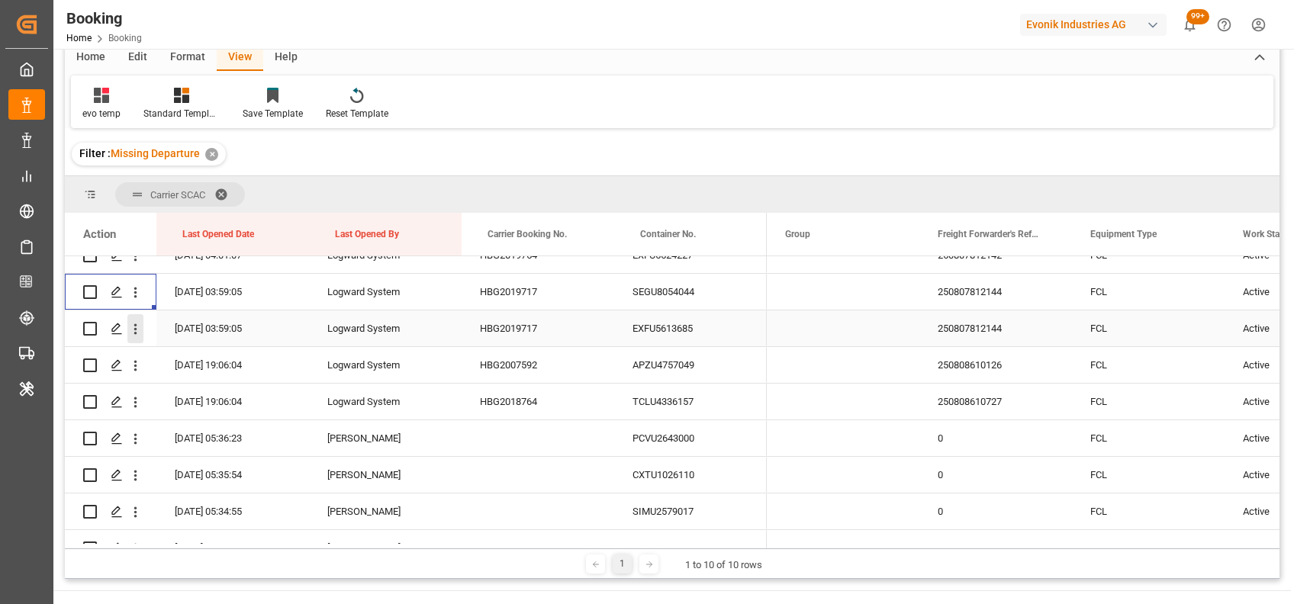
click at [136, 330] on icon "open menu" at bounding box center [135, 329] width 16 height 16
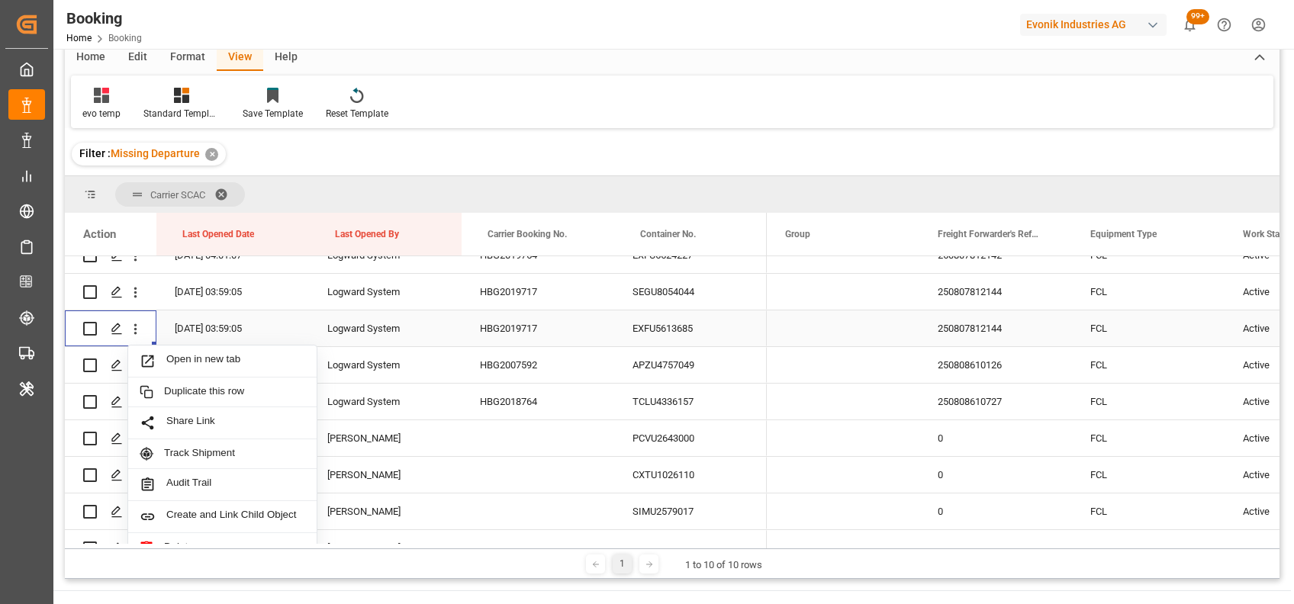
click at [183, 359] on span "Open in new tab" at bounding box center [235, 361] width 139 height 16
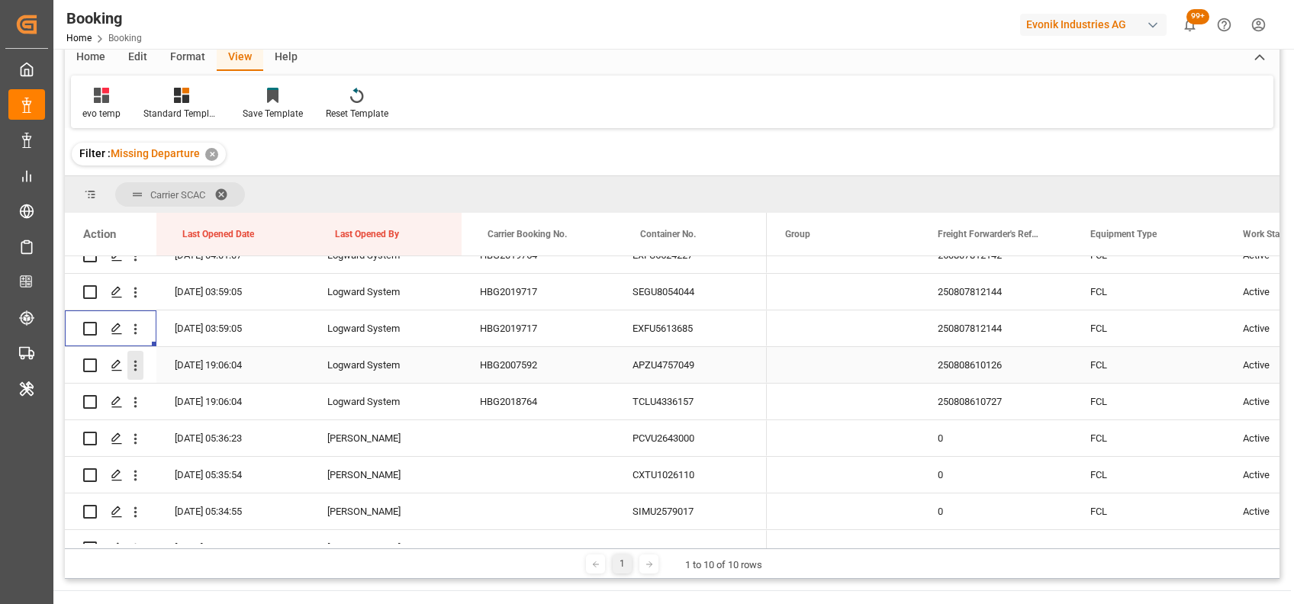
click at [135, 366] on icon "open menu" at bounding box center [135, 366] width 16 height 16
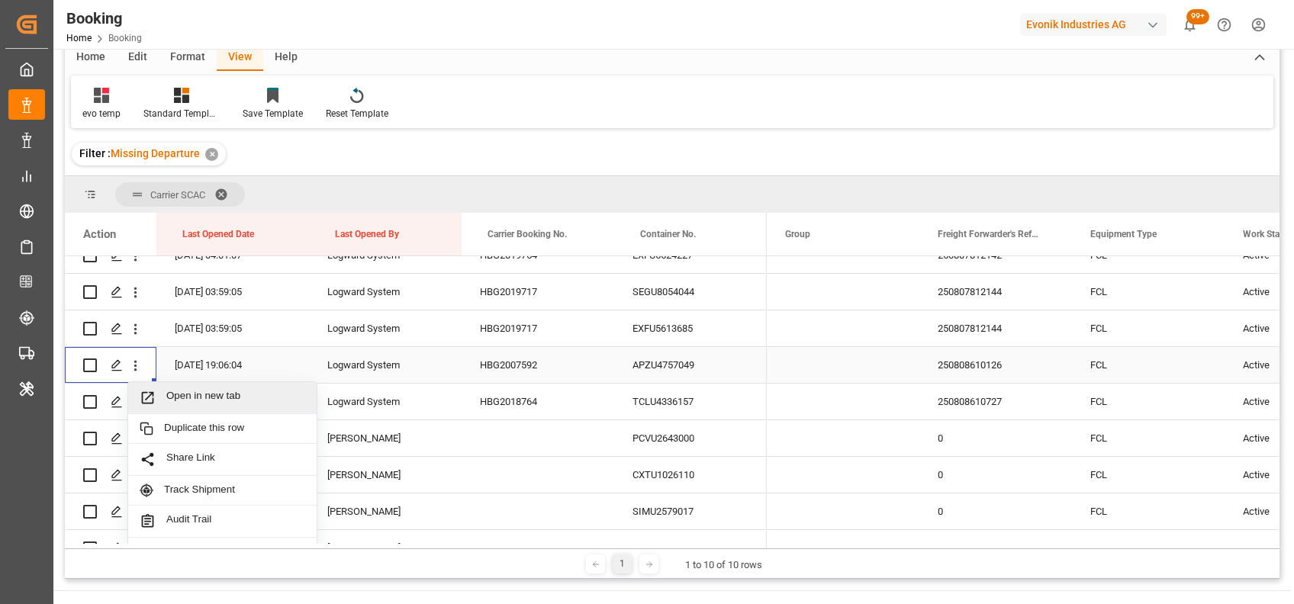
click at [183, 401] on span "Open in new tab" at bounding box center [235, 398] width 139 height 16
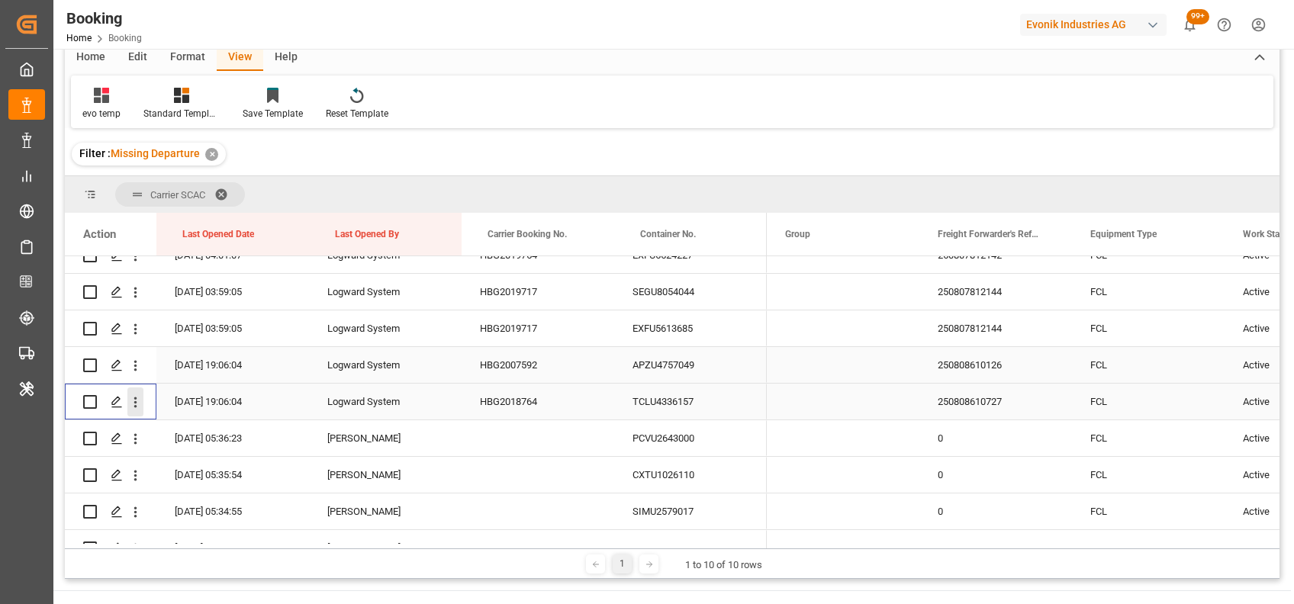
click at [134, 403] on icon "open menu" at bounding box center [135, 402] width 16 height 16
click at [174, 432] on span "Open in new tab" at bounding box center [235, 435] width 139 height 16
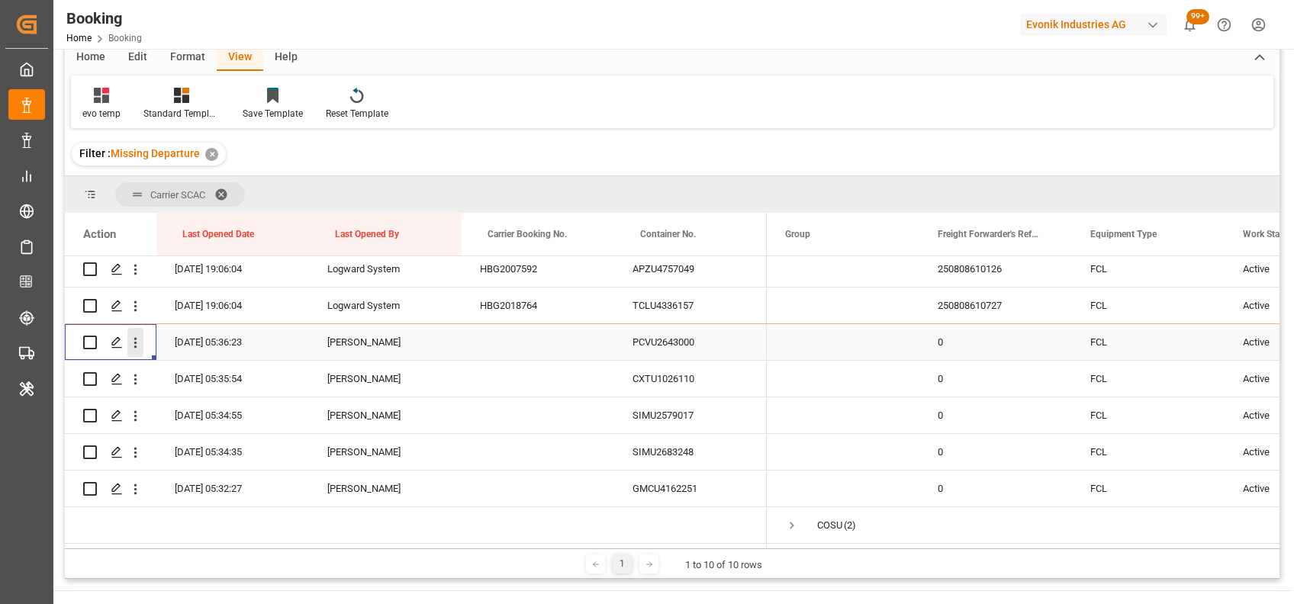
click at [137, 343] on icon "open menu" at bounding box center [135, 343] width 16 height 16
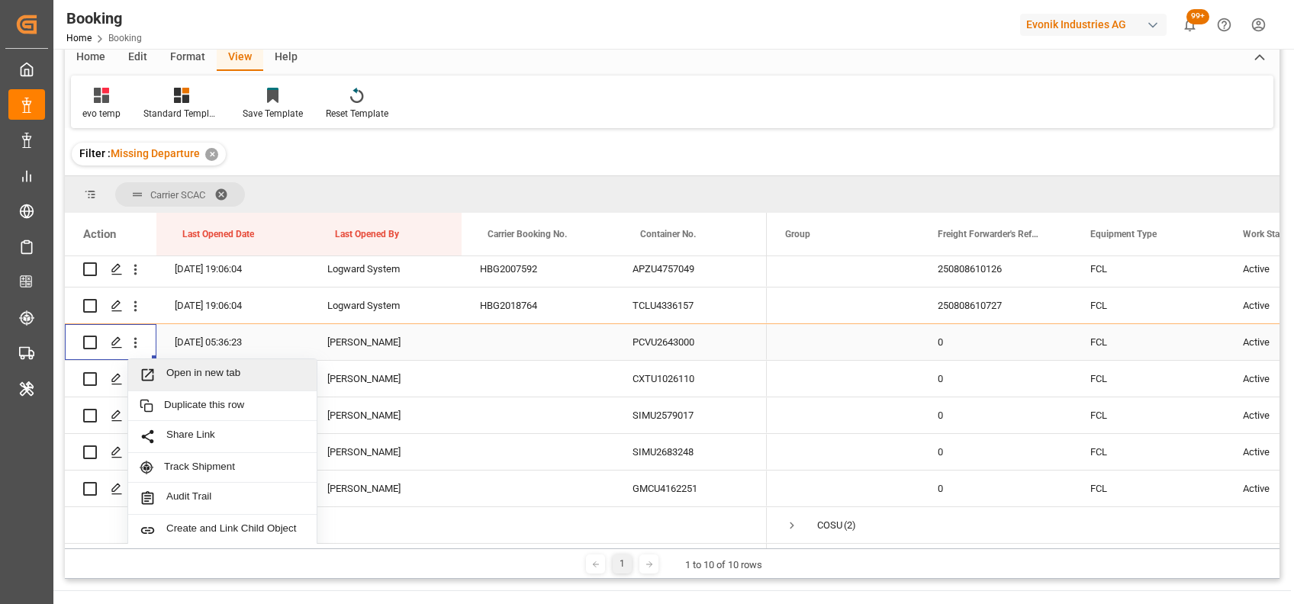
click at [199, 370] on span "Open in new tab" at bounding box center [235, 375] width 139 height 16
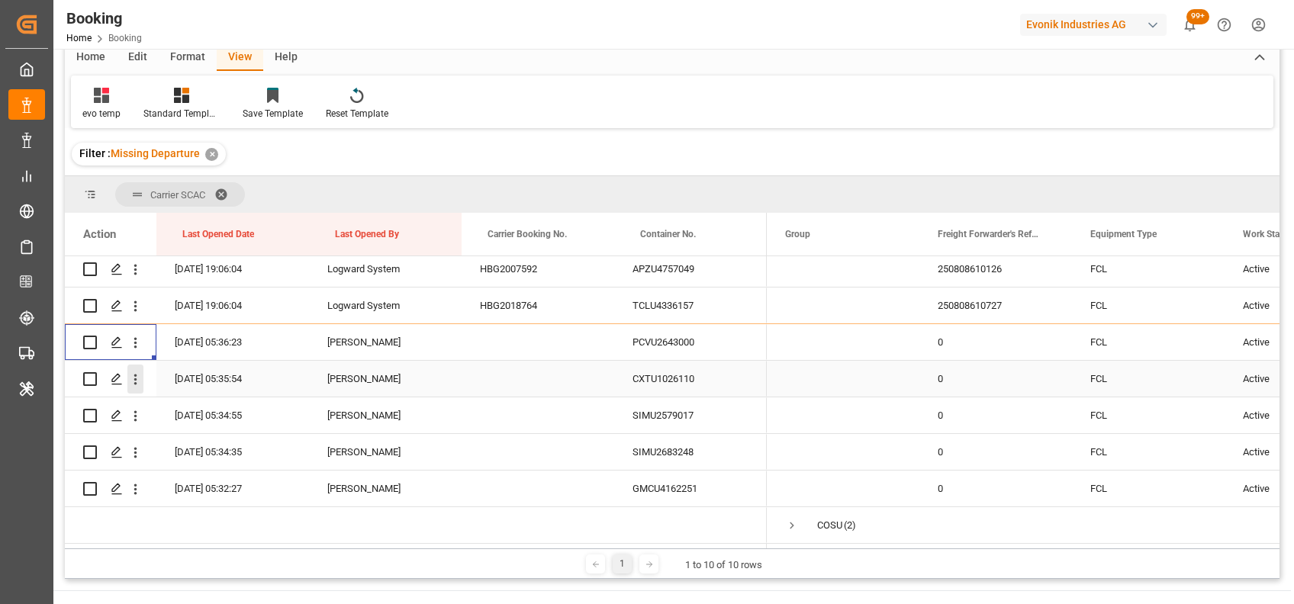
click at [140, 369] on button "open menu" at bounding box center [135, 379] width 16 height 29
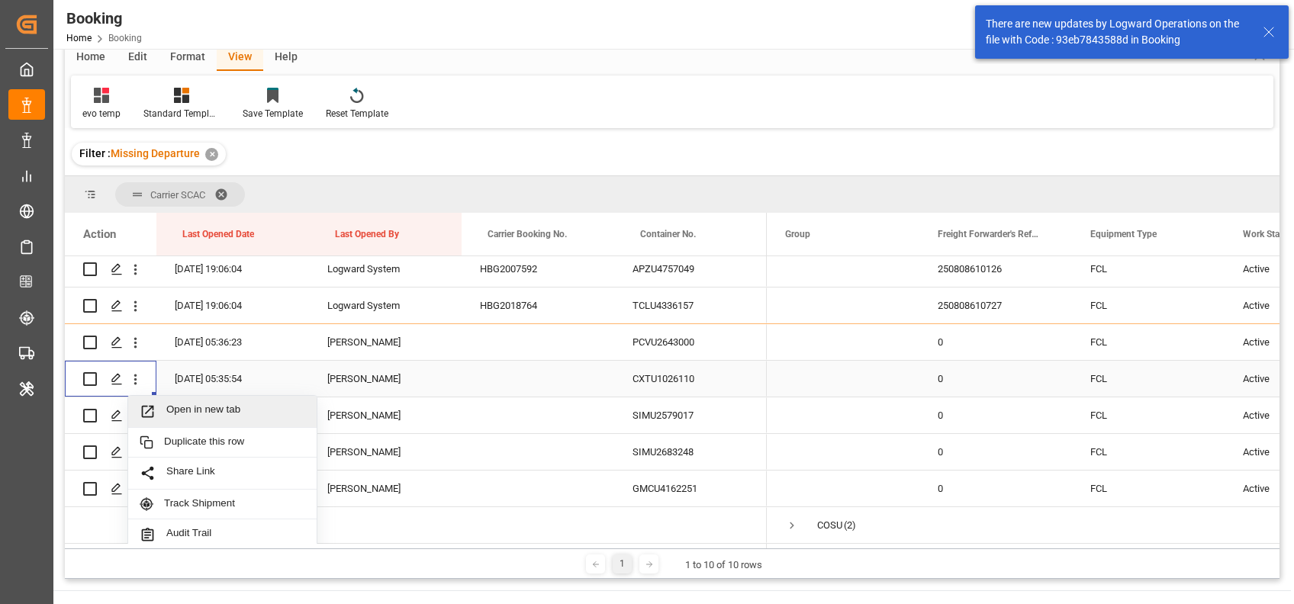
click at [184, 404] on span "Open in new tab" at bounding box center [235, 412] width 139 height 16
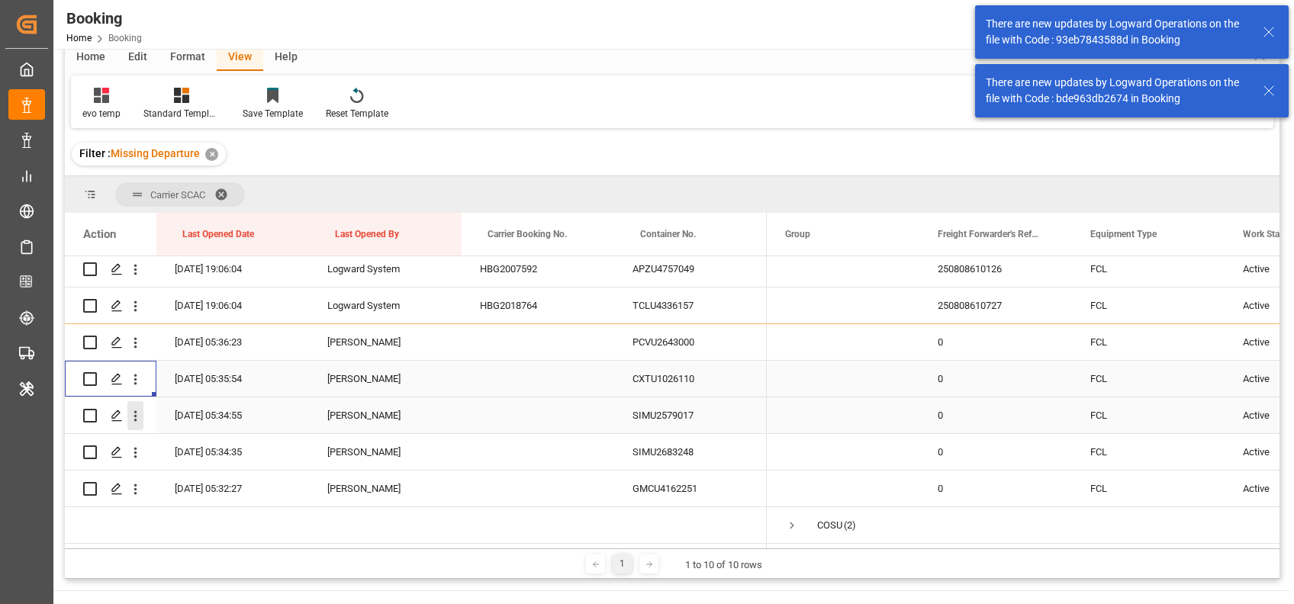
click at [139, 420] on icon "open menu" at bounding box center [135, 416] width 16 height 16
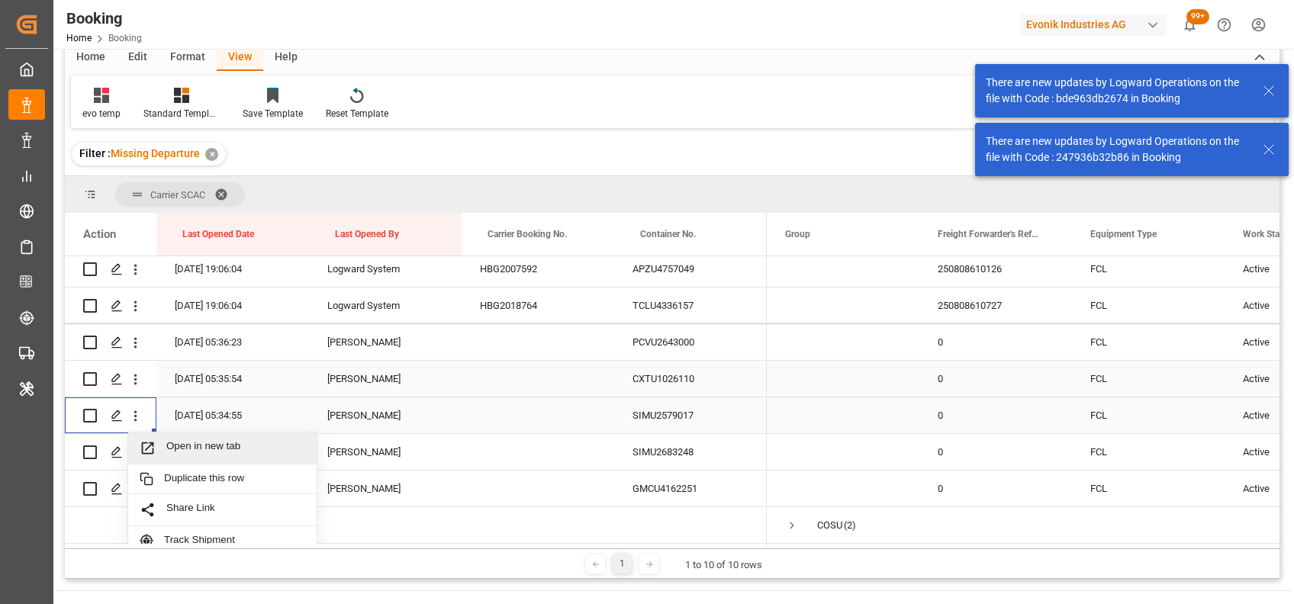
click at [188, 453] on span "Open in new tab" at bounding box center [235, 448] width 139 height 16
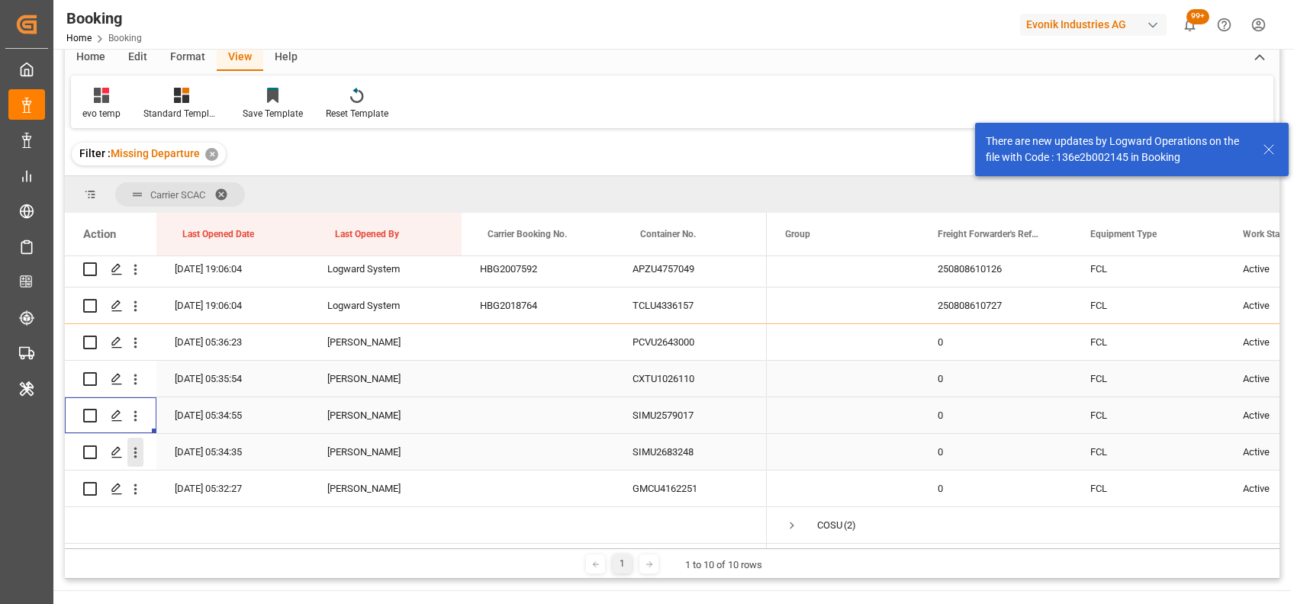
click at [137, 456] on icon "open menu" at bounding box center [135, 453] width 16 height 16
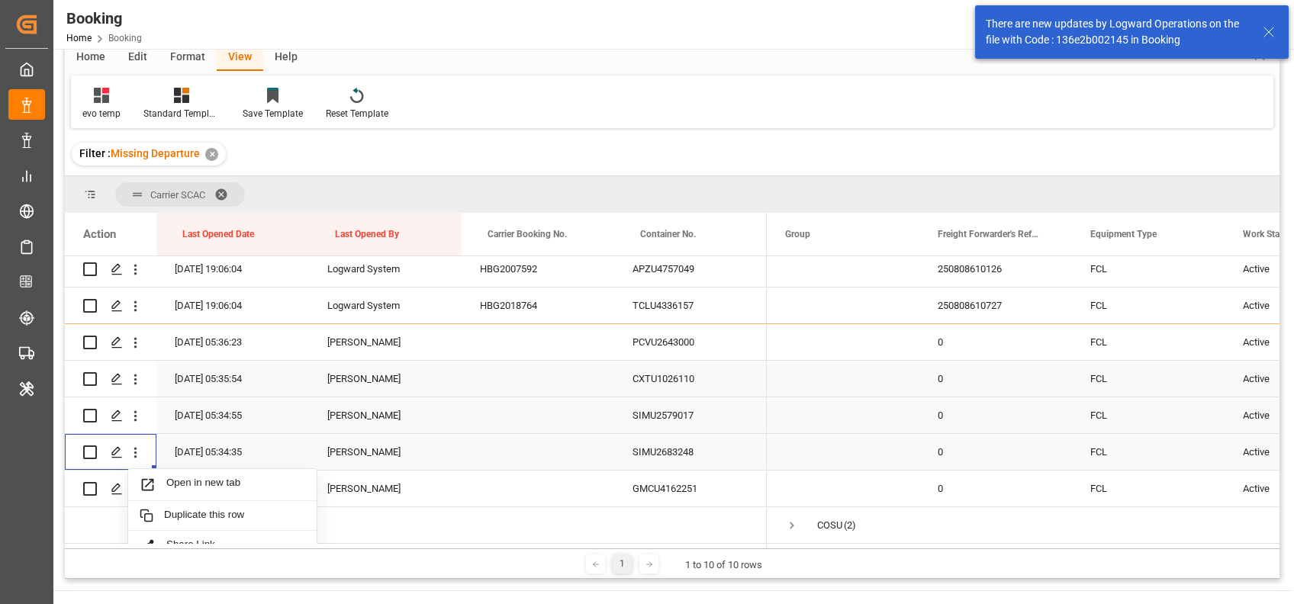
click at [177, 476] on div "Open in new tab" at bounding box center [222, 485] width 188 height 32
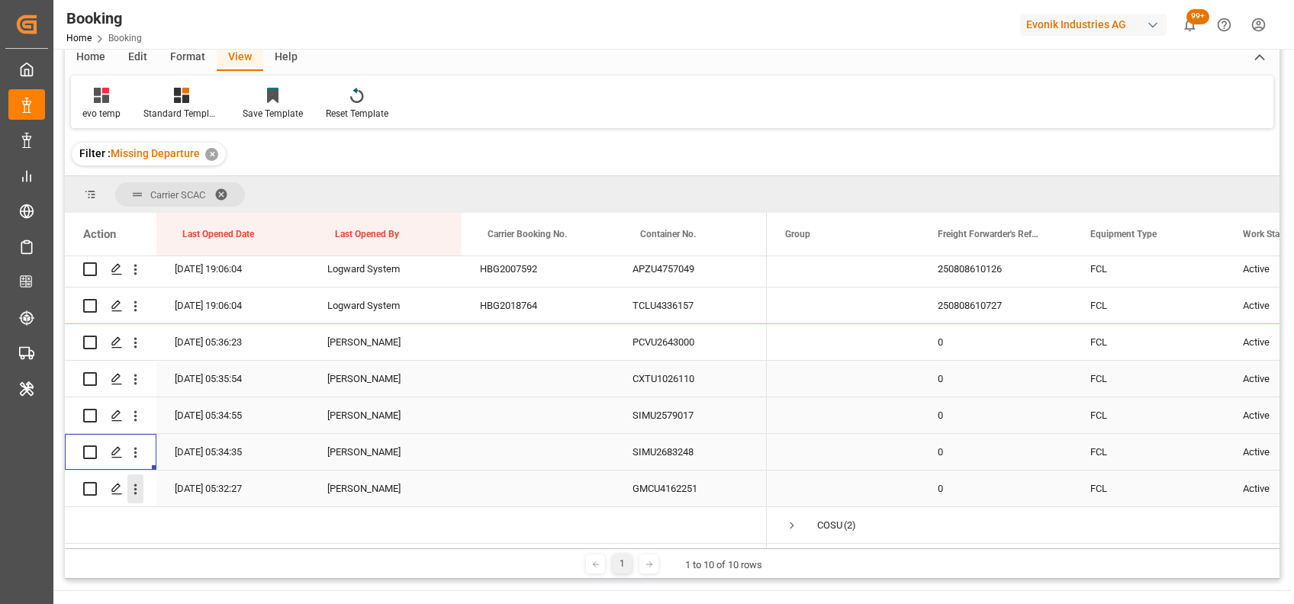
click at [137, 487] on icon "open menu" at bounding box center [135, 489] width 16 height 16
click at [167, 510] on div "Open in new tab" at bounding box center [222, 522] width 188 height 32
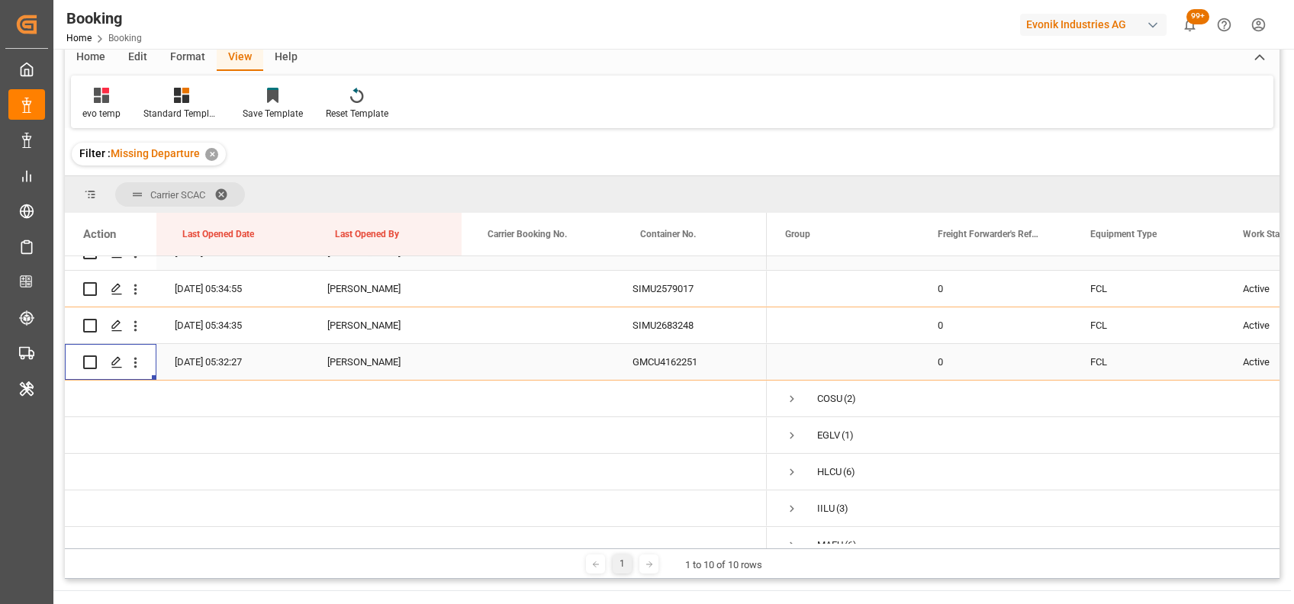
scroll to position [428, 0]
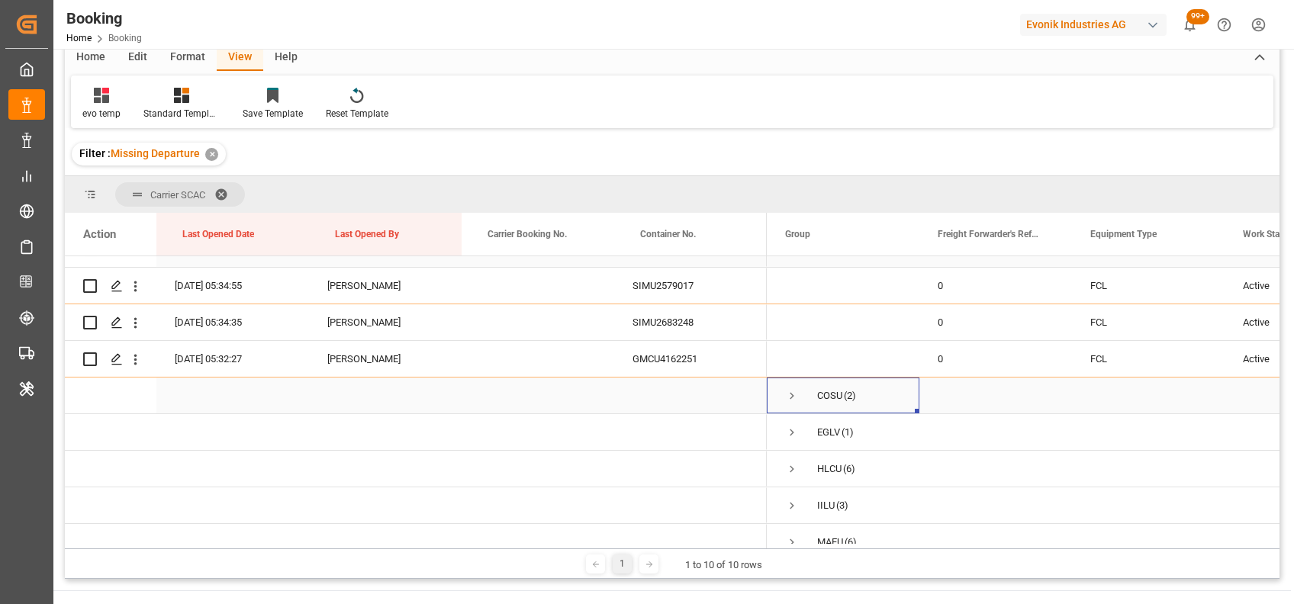
click at [790, 399] on span "Press SPACE to select this row." at bounding box center [792, 396] width 14 height 14
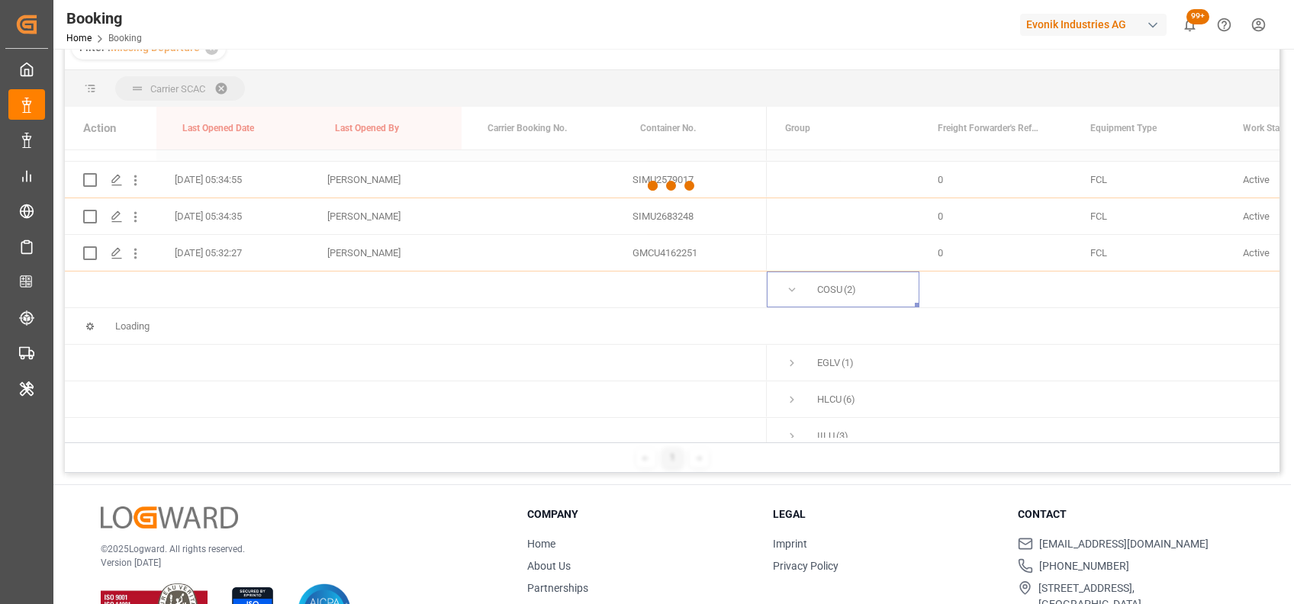
scroll to position [173, 0]
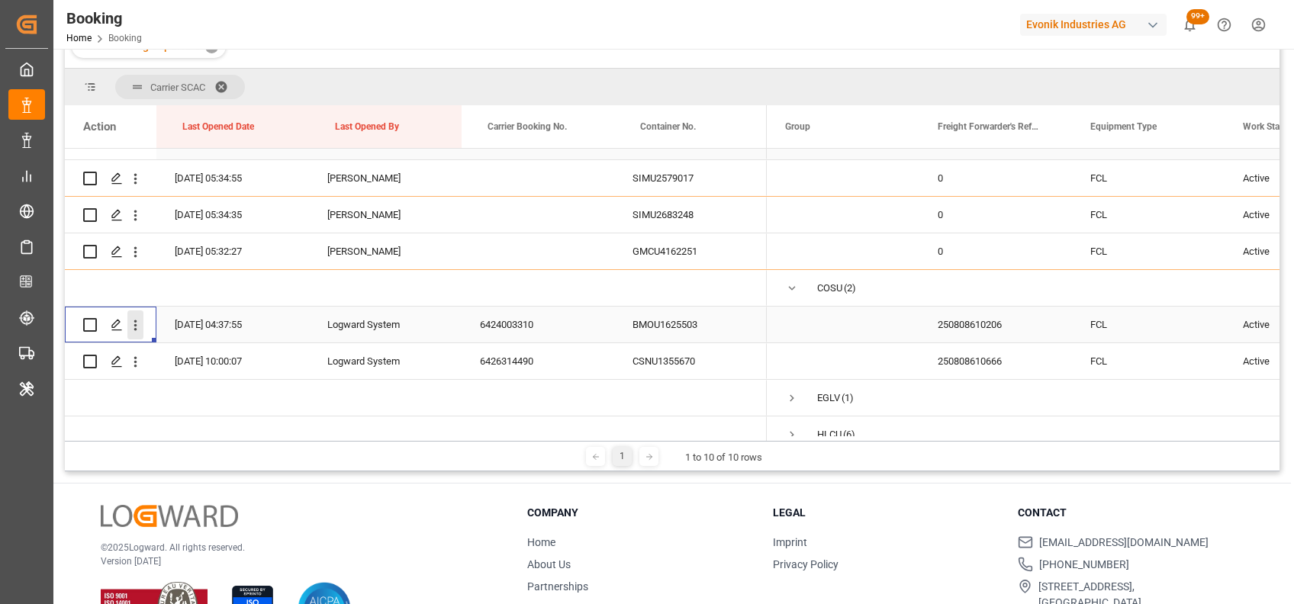
click at [142, 327] on icon "open menu" at bounding box center [135, 325] width 16 height 16
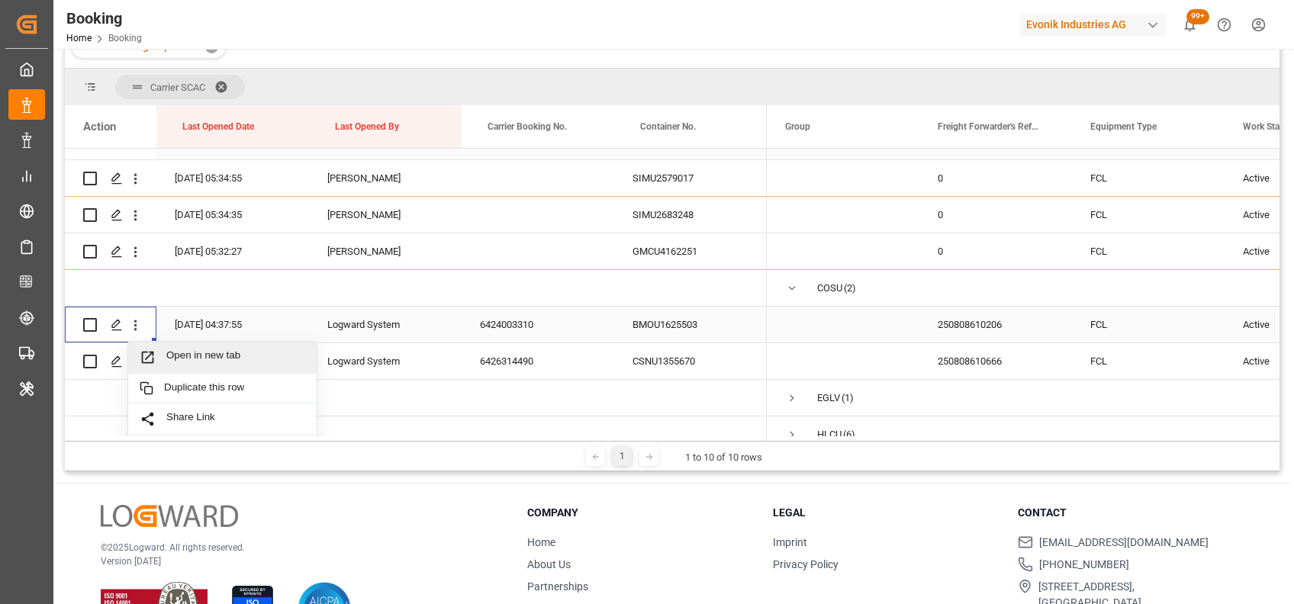
click at [198, 362] on span "Open in new tab" at bounding box center [235, 357] width 139 height 16
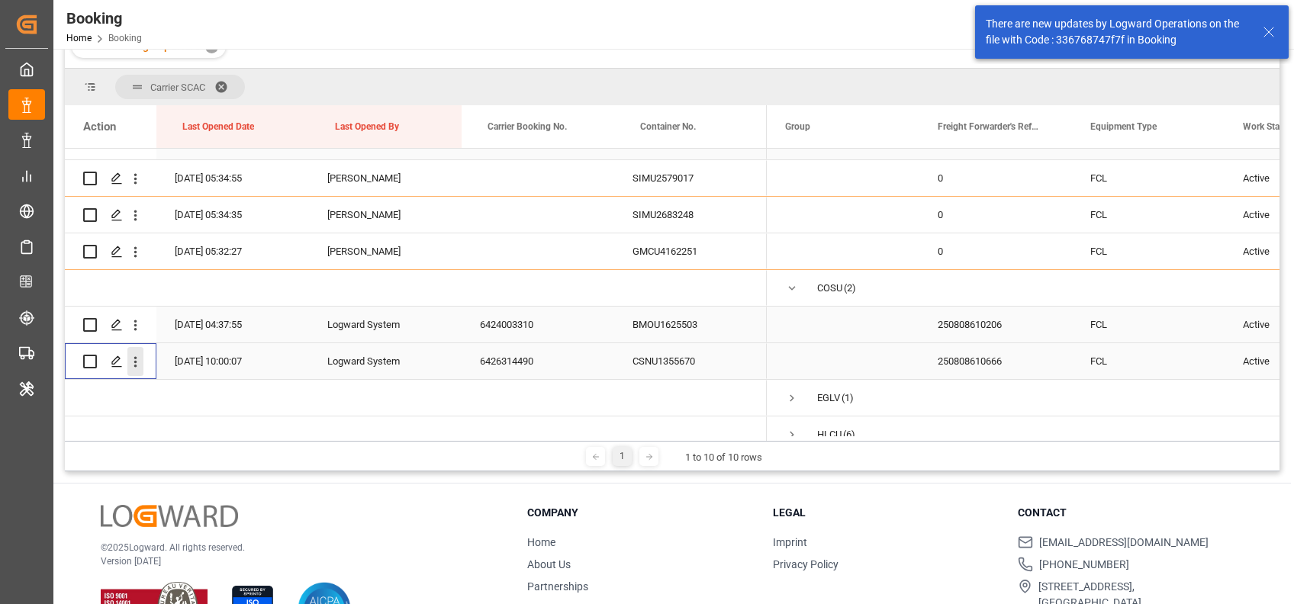
click at [130, 365] on icon "open menu" at bounding box center [135, 362] width 16 height 16
click at [189, 391] on span "Open in new tab" at bounding box center [235, 394] width 139 height 16
click at [792, 288] on span "Press SPACE to select this row." at bounding box center [792, 289] width 14 height 14
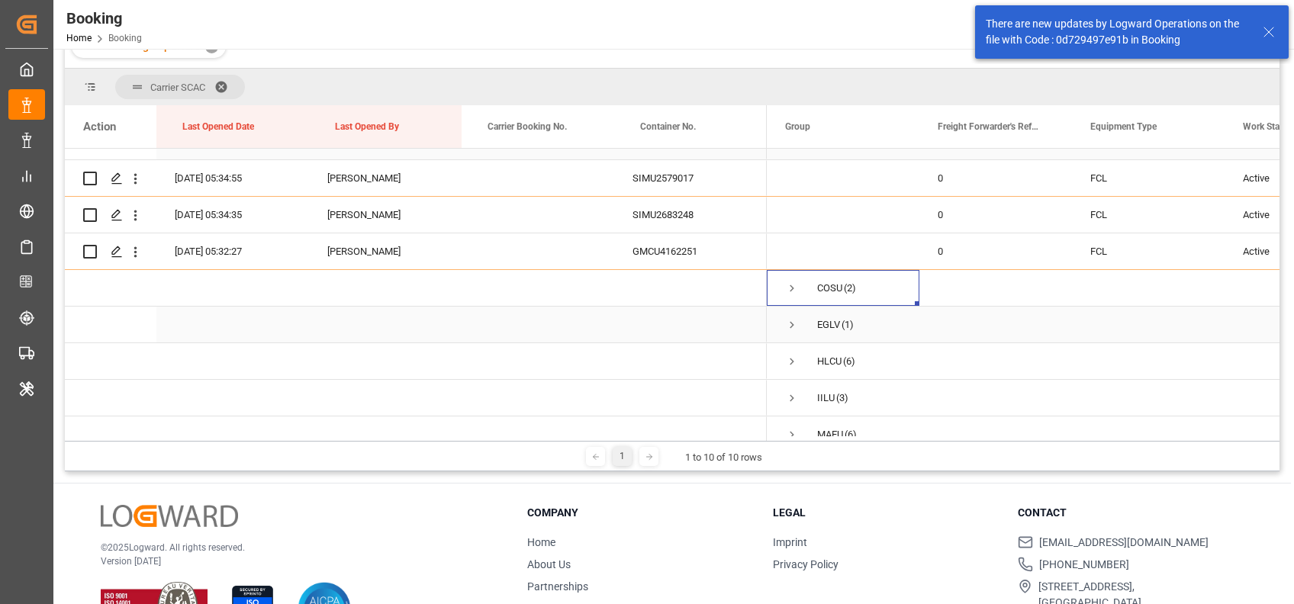
click at [787, 325] on span "Press SPACE to select this row." at bounding box center [792, 325] width 14 height 14
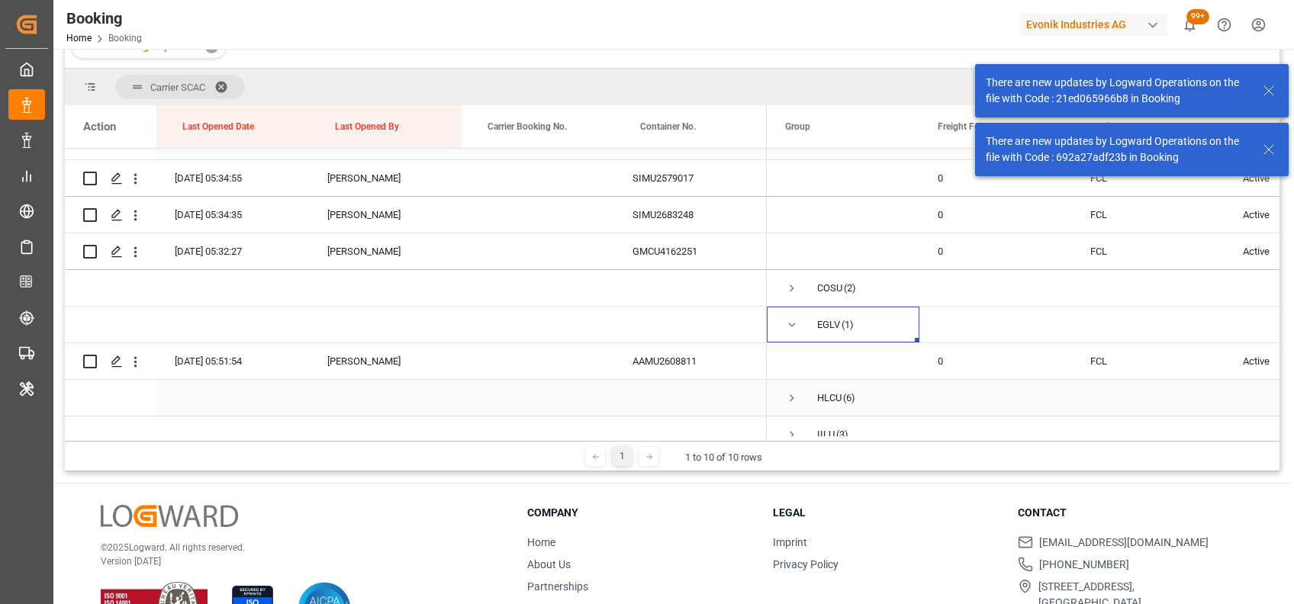
scroll to position [520, 0]
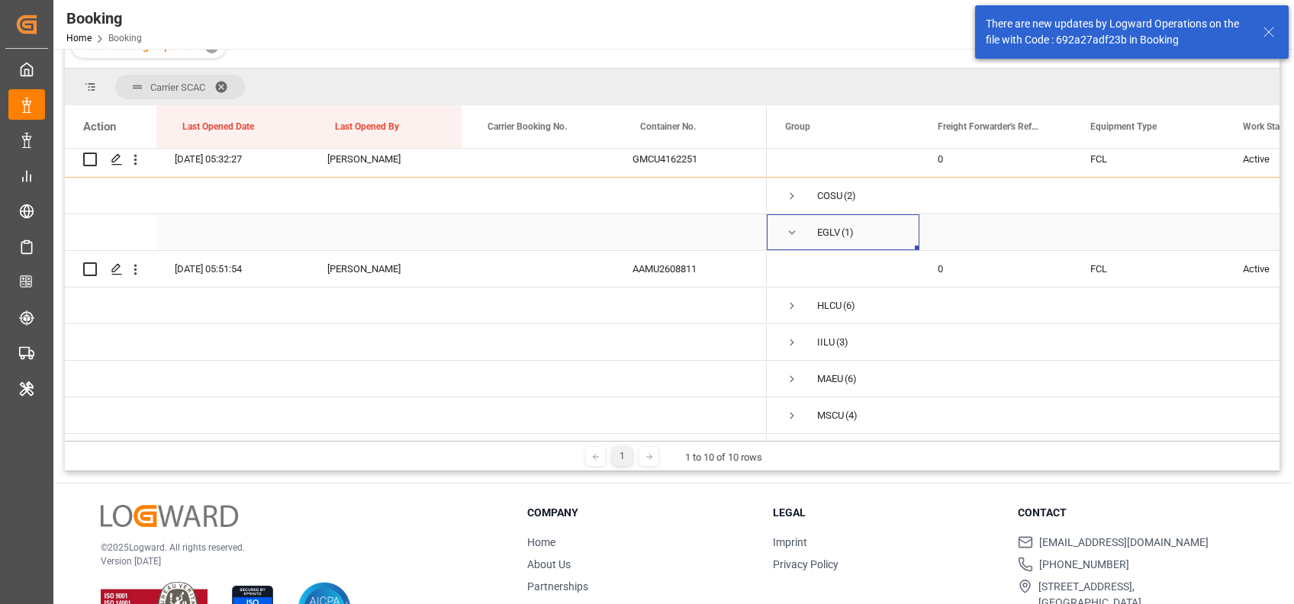
click at [796, 229] on span "Press SPACE to select this row." at bounding box center [792, 233] width 14 height 14
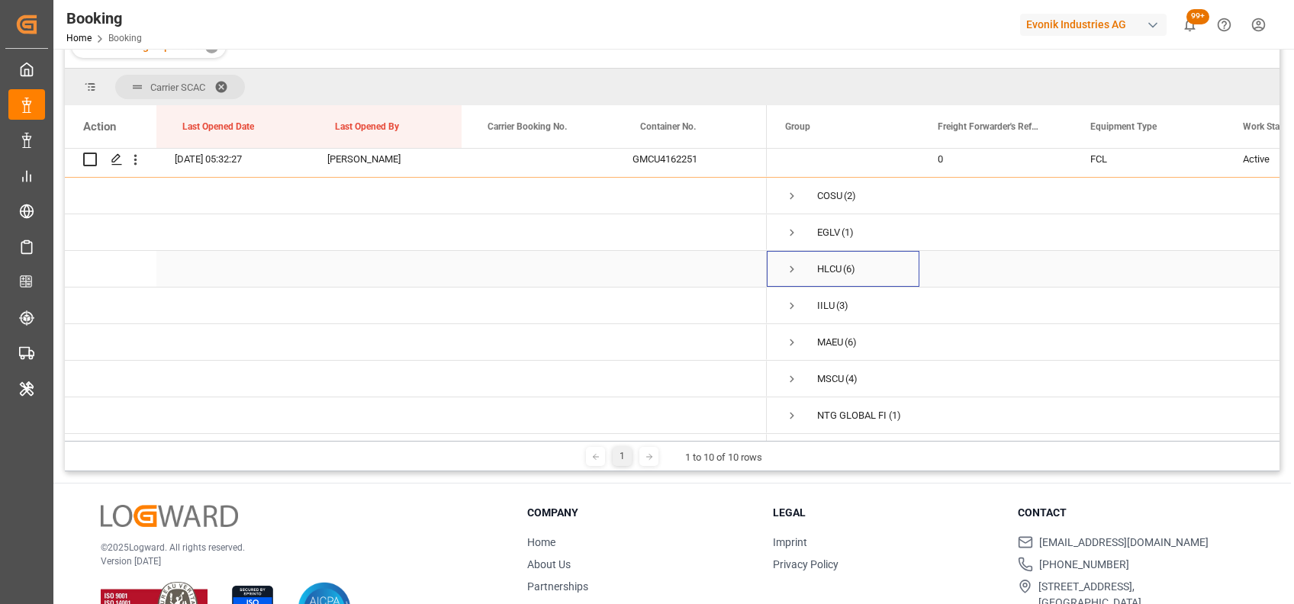
click at [791, 259] on span "Press SPACE to select this row." at bounding box center [792, 269] width 14 height 35
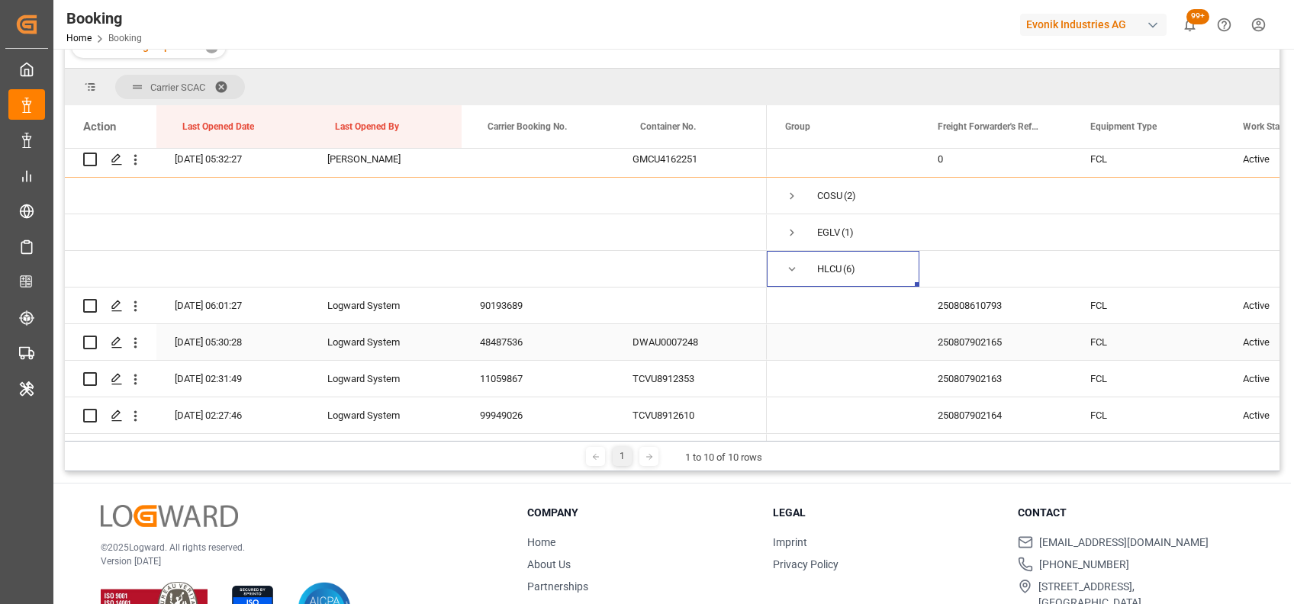
scroll to position [593, 0]
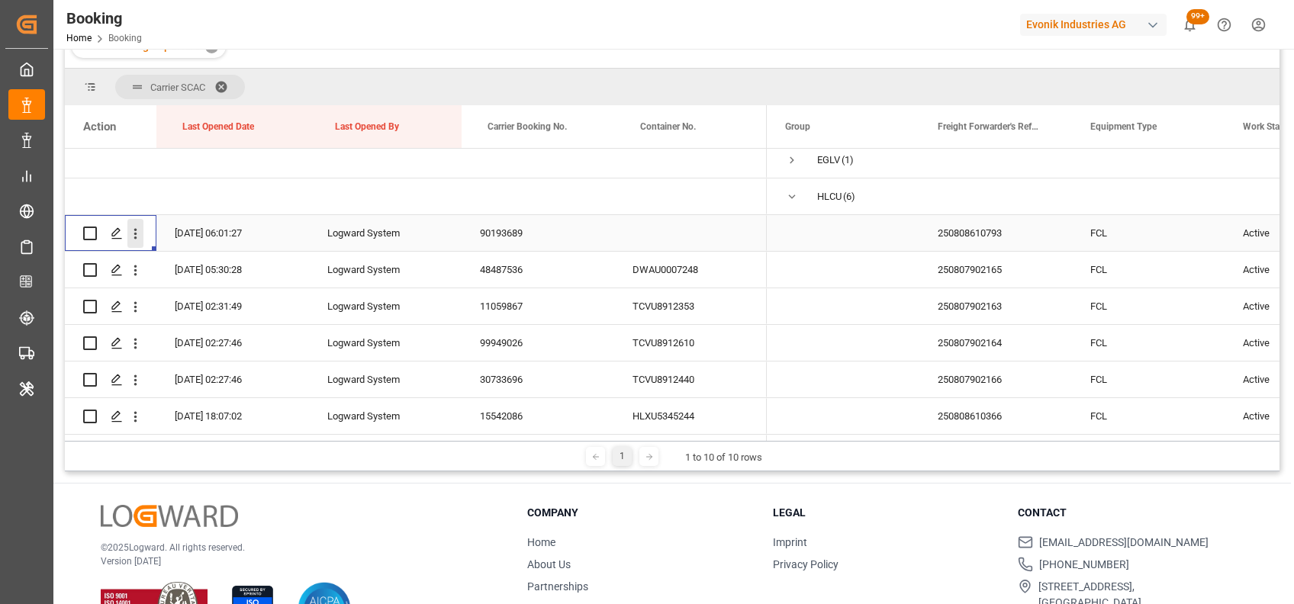
click at [135, 243] on button "open menu" at bounding box center [135, 233] width 16 height 29
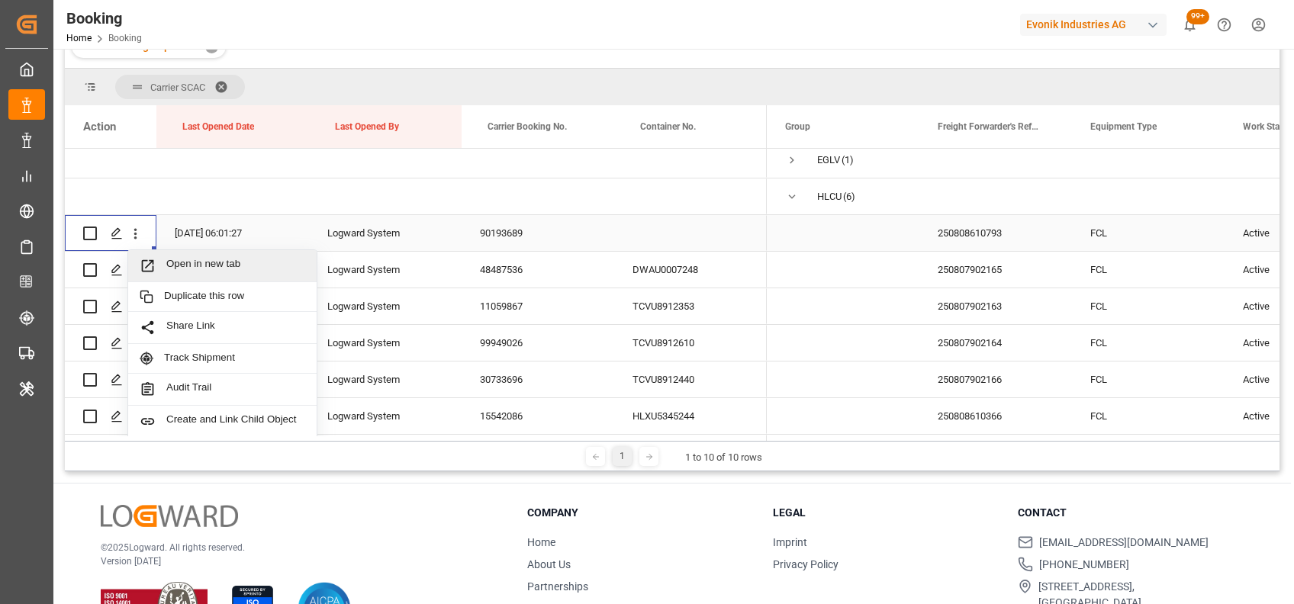
click at [201, 265] on span "Open in new tab" at bounding box center [235, 266] width 139 height 16
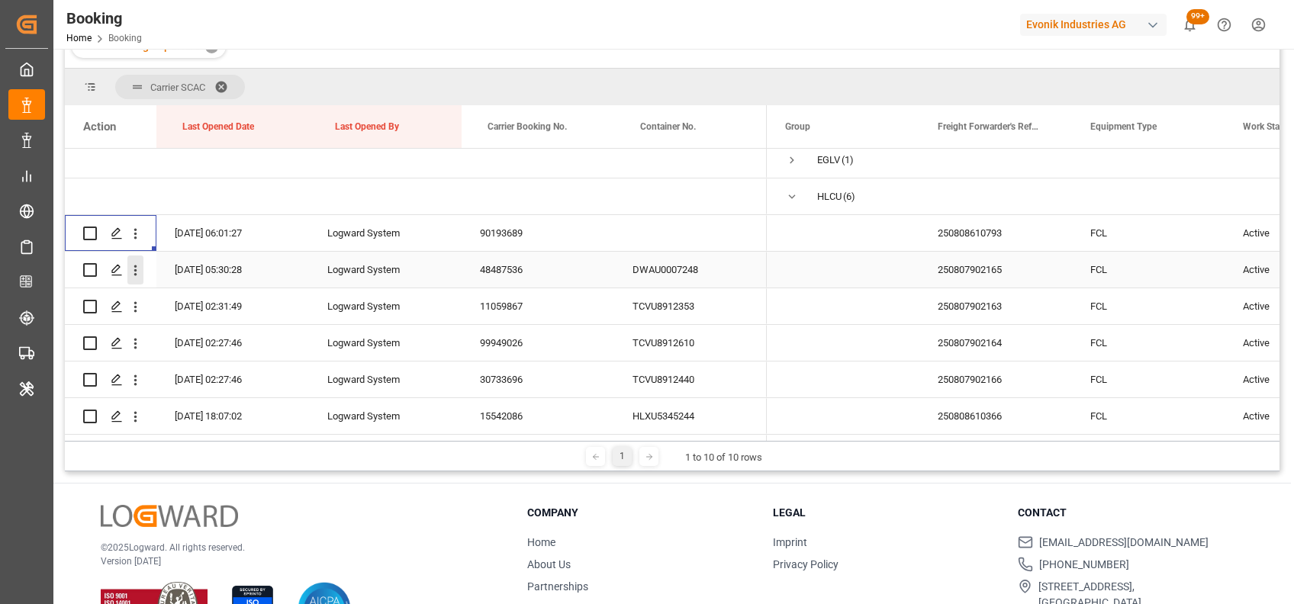
click at [134, 269] on icon "open menu" at bounding box center [135, 270] width 16 height 16
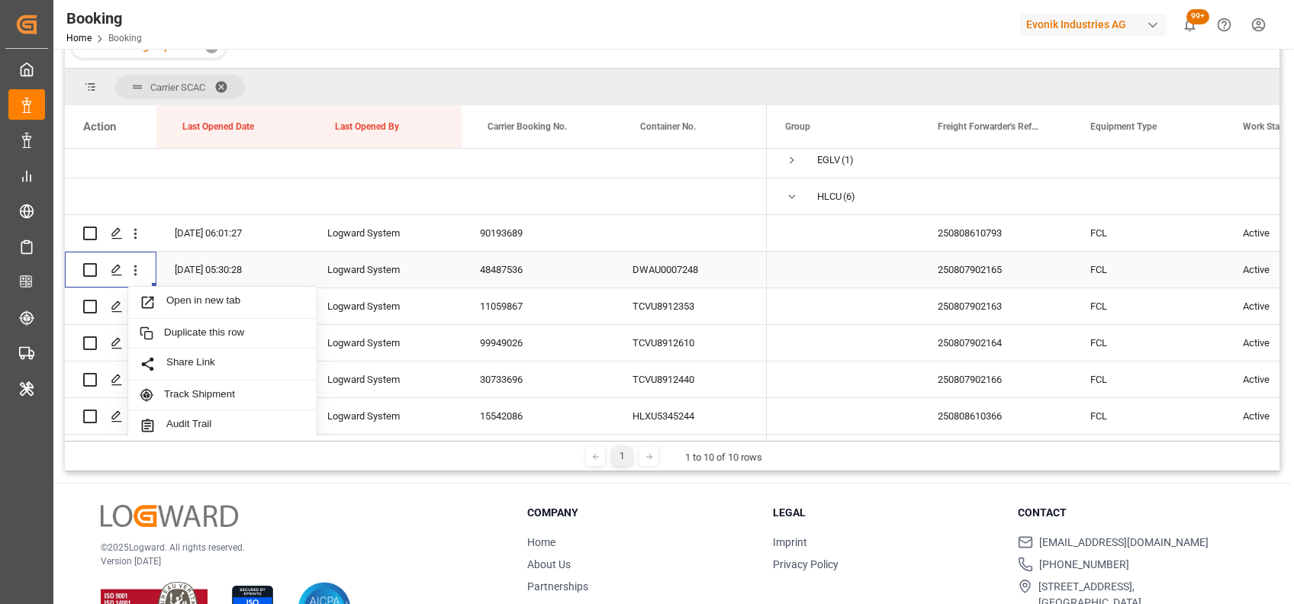
click at [189, 295] on span "Open in new tab" at bounding box center [235, 303] width 139 height 16
click at [135, 305] on icon "open menu" at bounding box center [135, 307] width 3 height 11
click at [179, 340] on span "Open in new tab" at bounding box center [235, 339] width 139 height 16
click at [130, 342] on icon "open menu" at bounding box center [135, 344] width 16 height 16
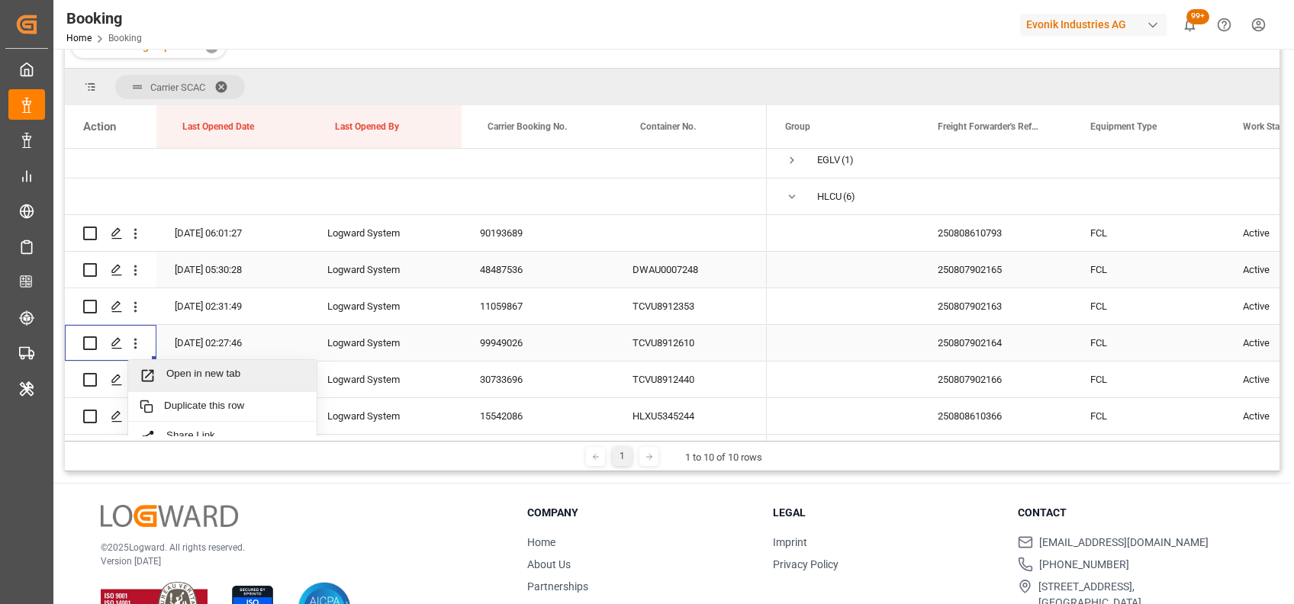
click at [168, 371] on span "Open in new tab" at bounding box center [235, 376] width 139 height 16
click at [135, 385] on icon "open menu" at bounding box center [135, 380] width 3 height 11
click at [177, 401] on div "Open in new tab" at bounding box center [222, 413] width 188 height 32
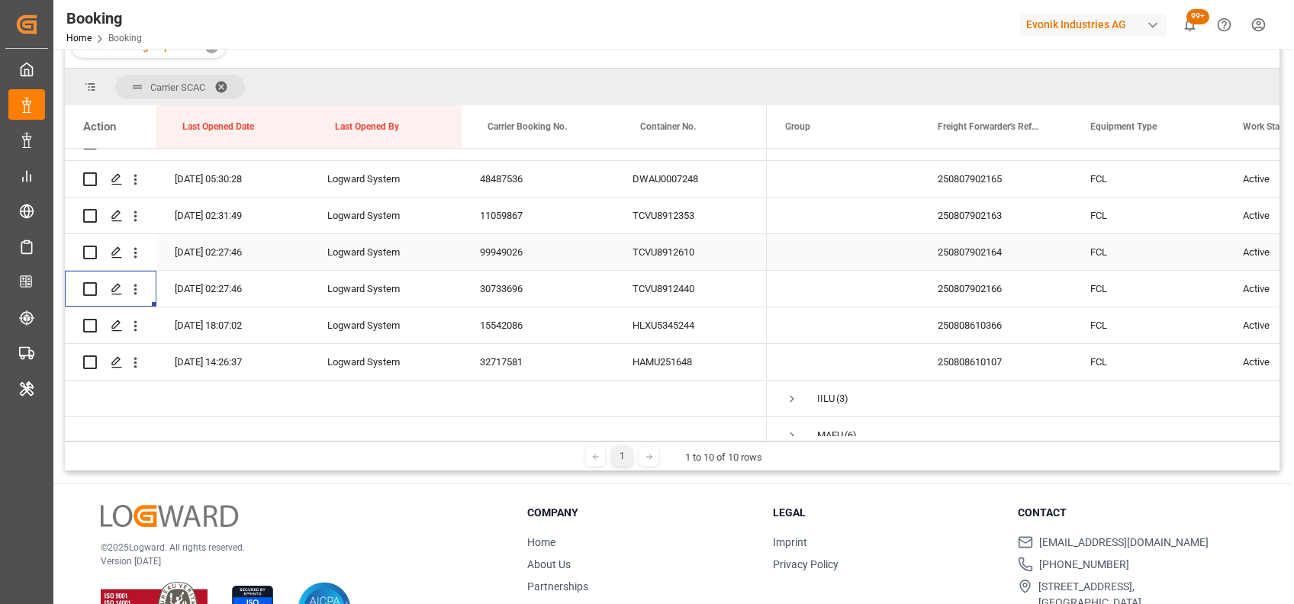
scroll to position [684, 0]
click at [141, 326] on icon "open menu" at bounding box center [135, 325] width 16 height 16
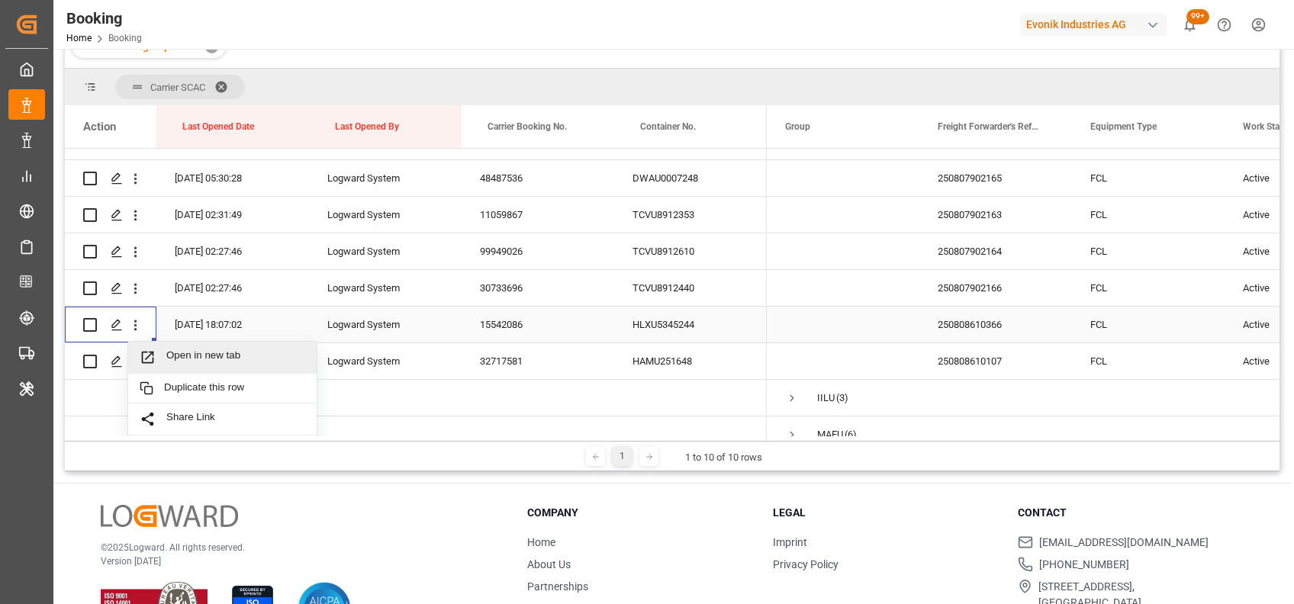
click at [189, 357] on span "Open in new tab" at bounding box center [235, 357] width 139 height 16
click at [134, 367] on icon "open menu" at bounding box center [135, 362] width 16 height 16
click at [182, 388] on span "Open in new tab" at bounding box center [235, 394] width 139 height 16
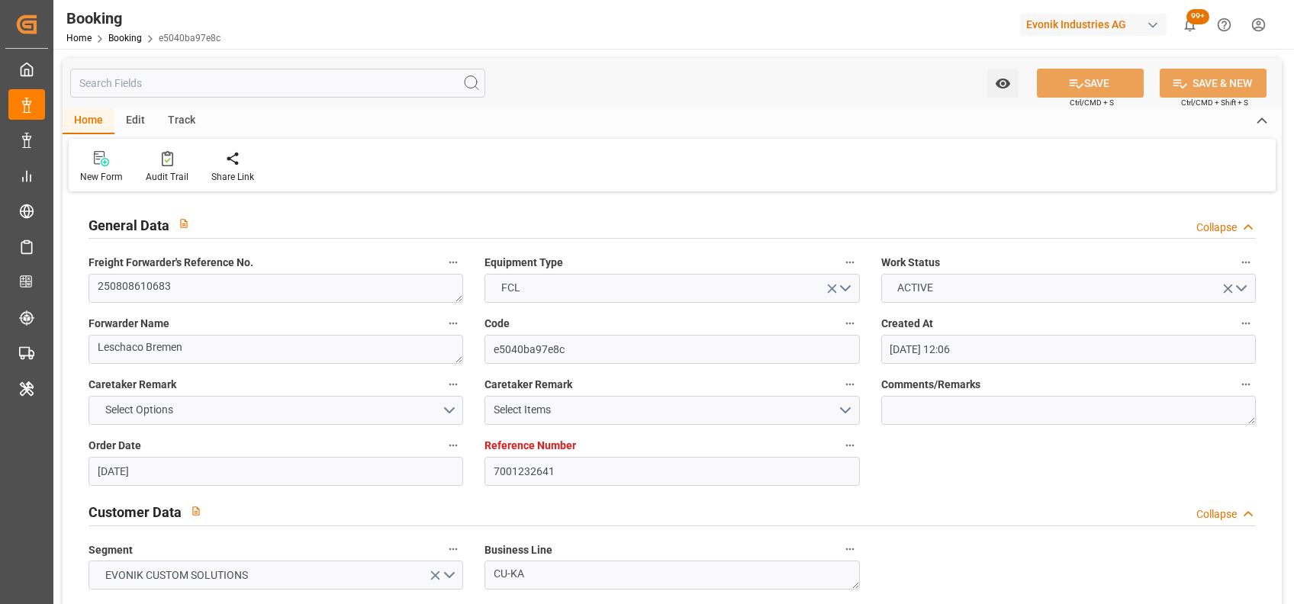
scroll to position [1021, 0]
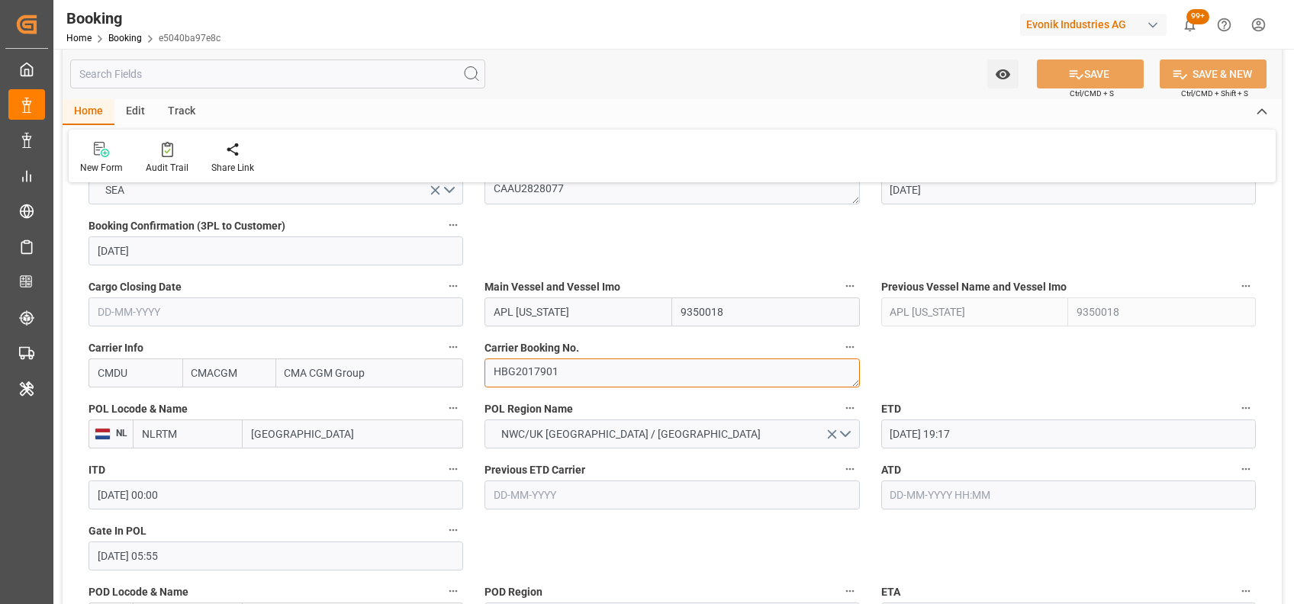
click at [531, 366] on textarea "HBG2017901" at bounding box center [671, 373] width 375 height 29
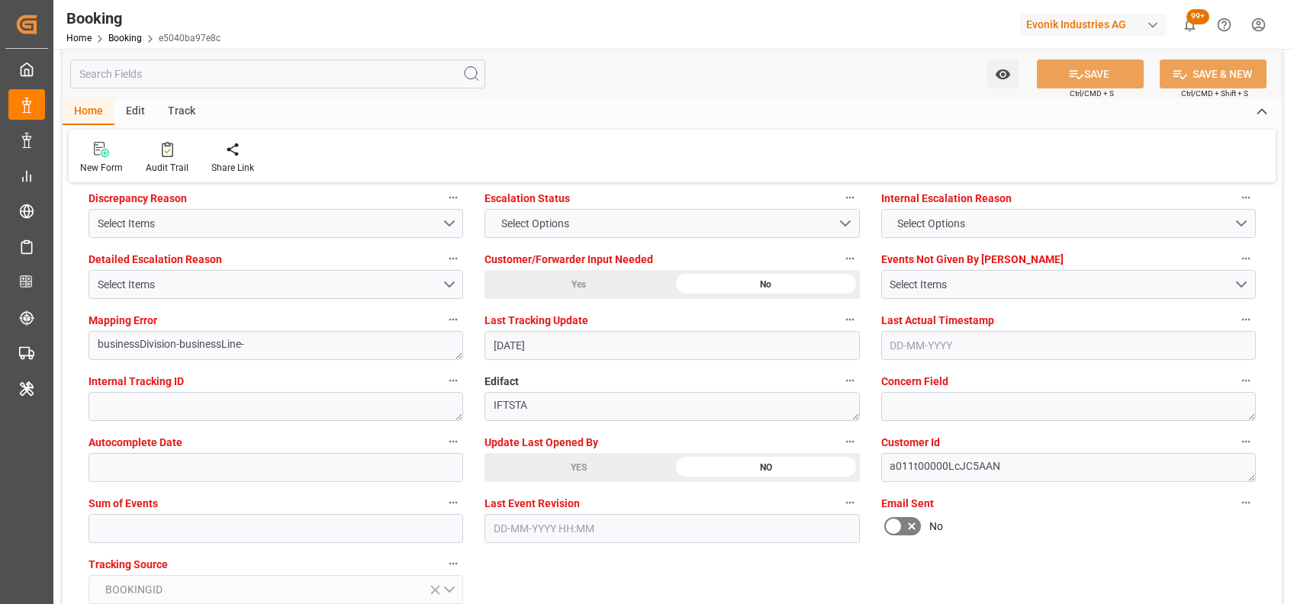
scroll to position [2870, 0]
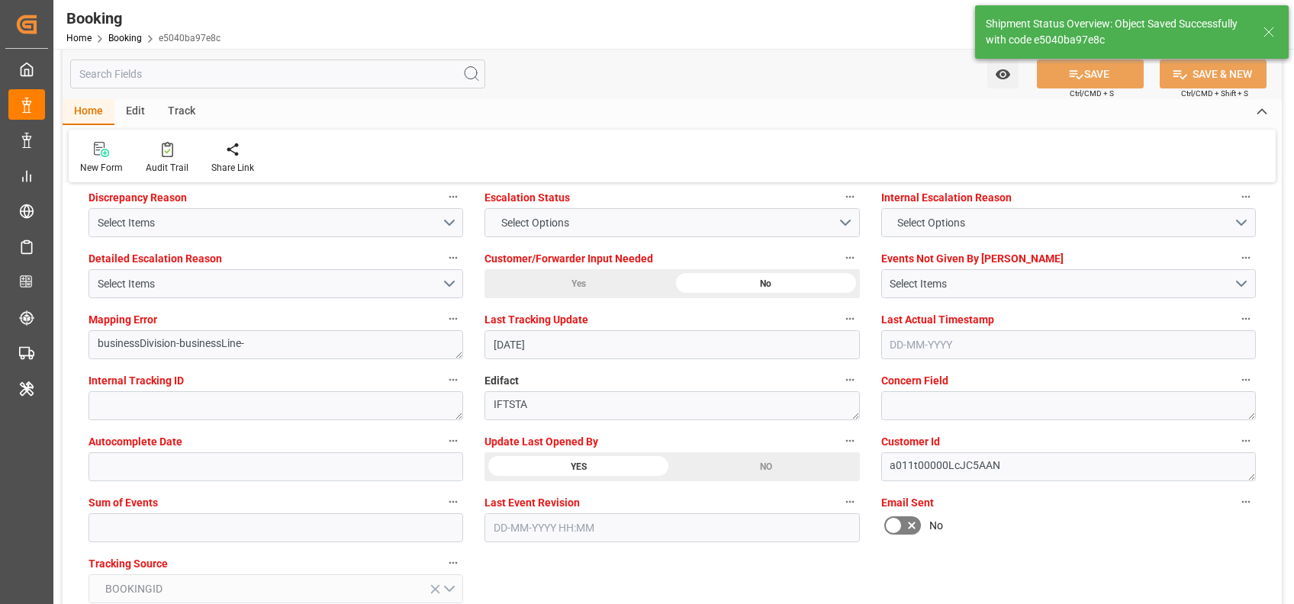
type textarea "[PERSON_NAME]"
type input "[DATE] 05:49"
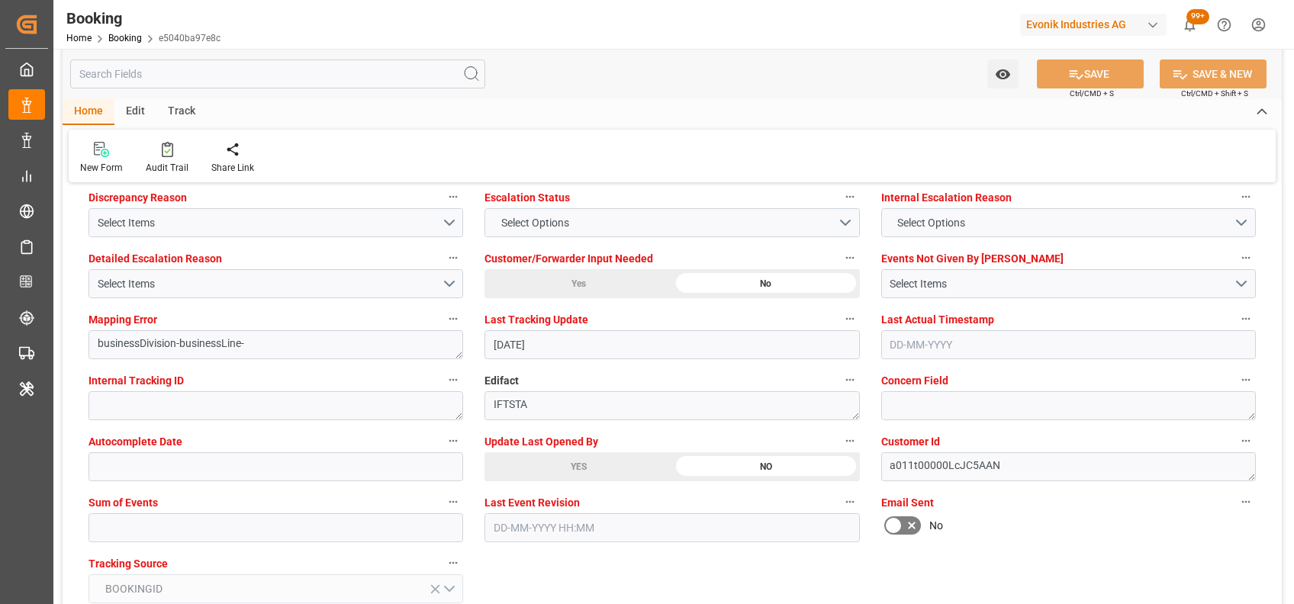
scroll to position [2821, 0]
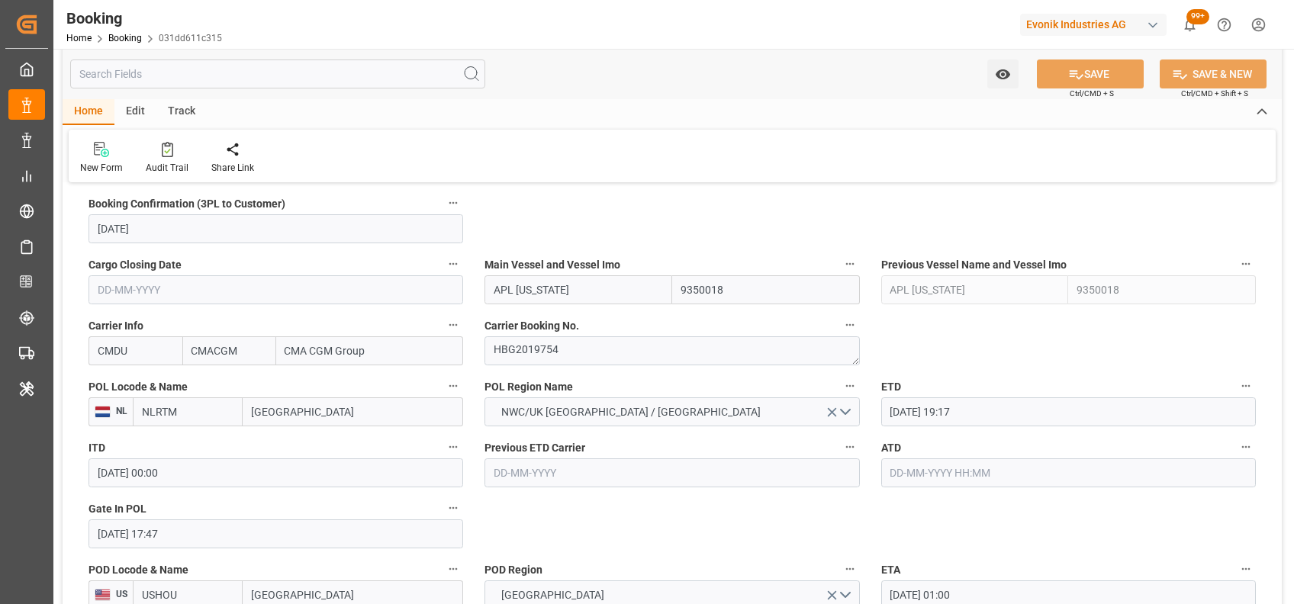
scroll to position [1038, 0]
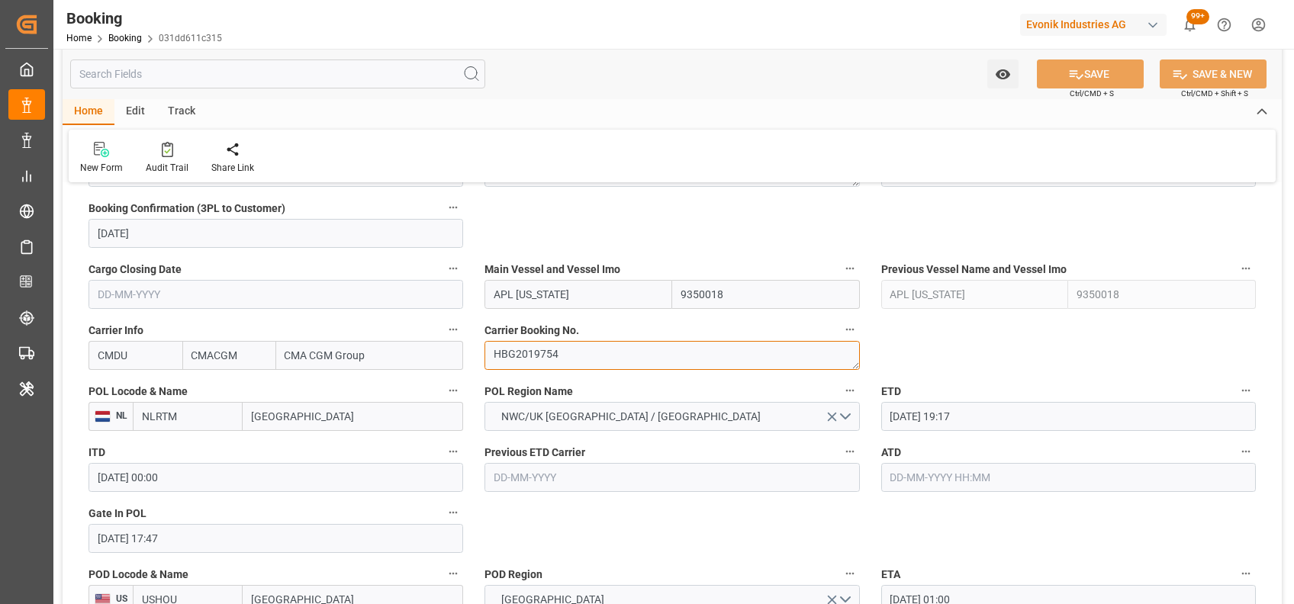
click at [520, 348] on textarea "HBG2019754" at bounding box center [671, 355] width 375 height 29
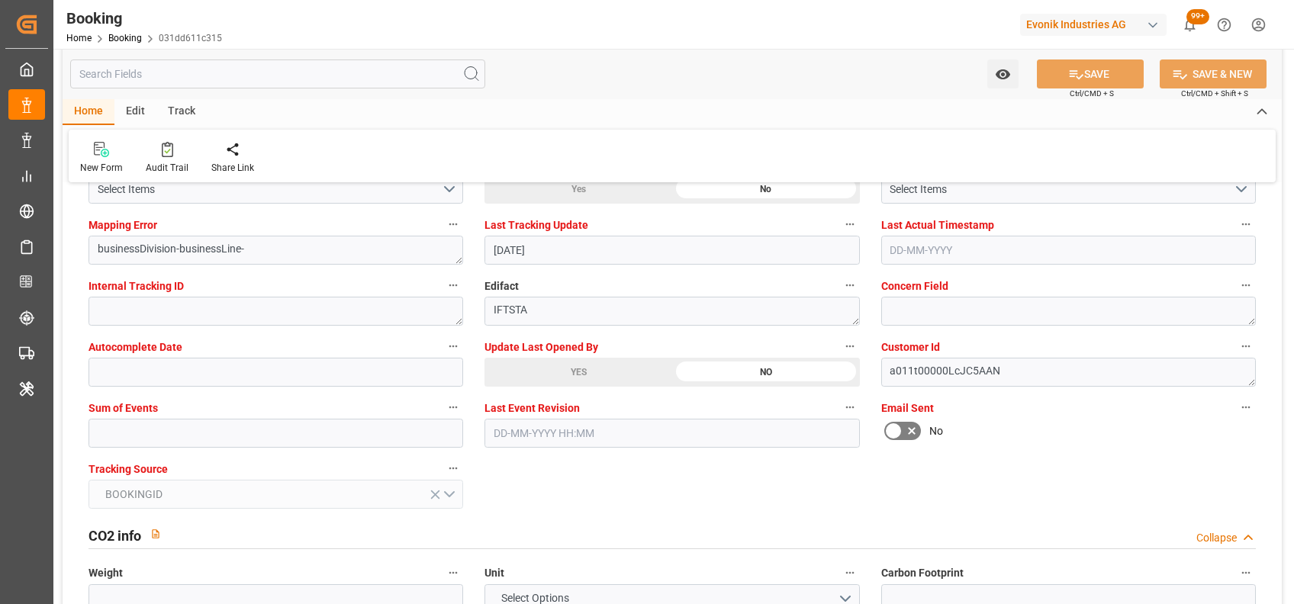
scroll to position [2966, 0]
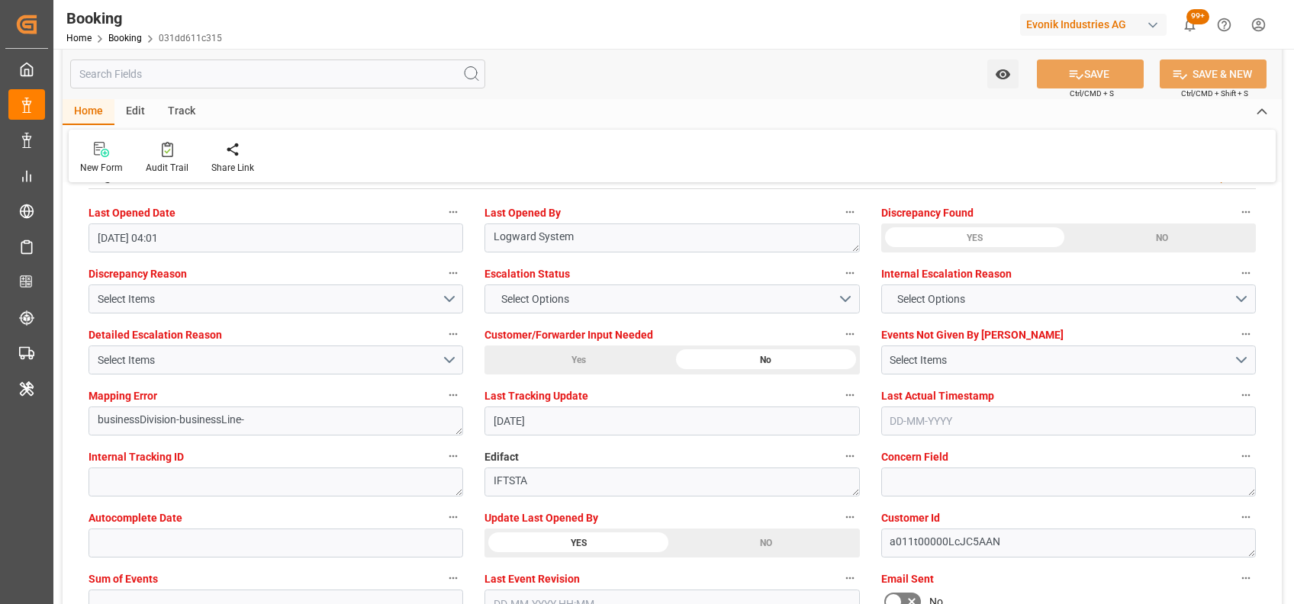
scroll to position [2792, 0]
click at [362, 591] on input "text" at bounding box center [276, 605] width 375 height 29
type input "0"
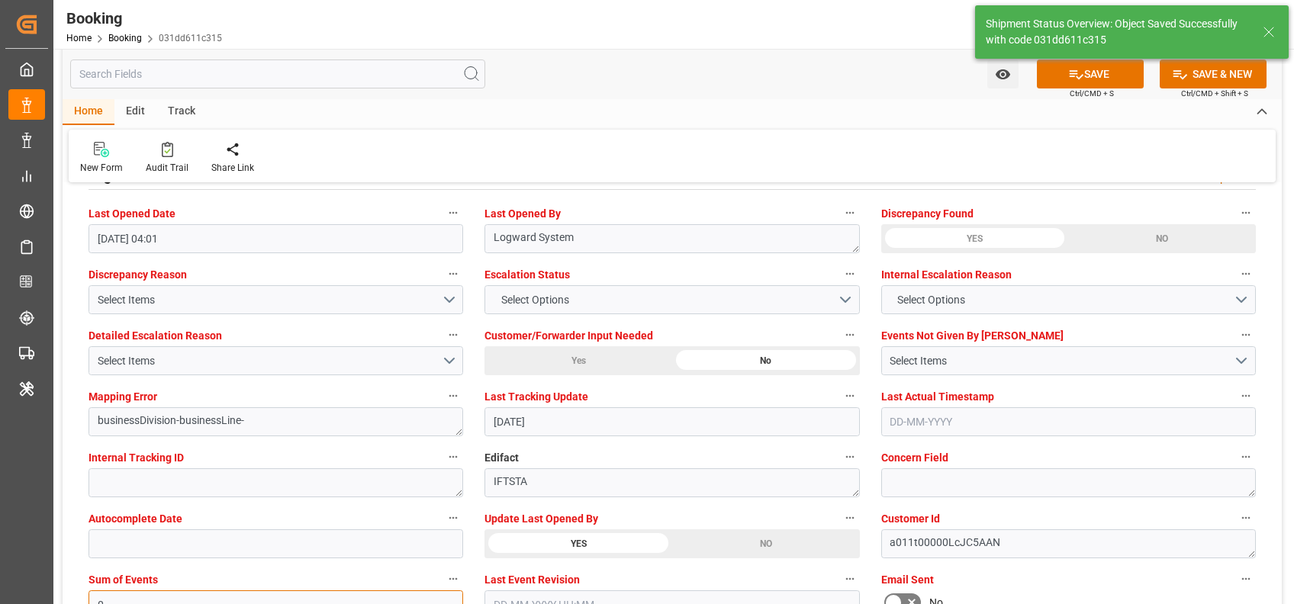
type textarea "[PERSON_NAME]"
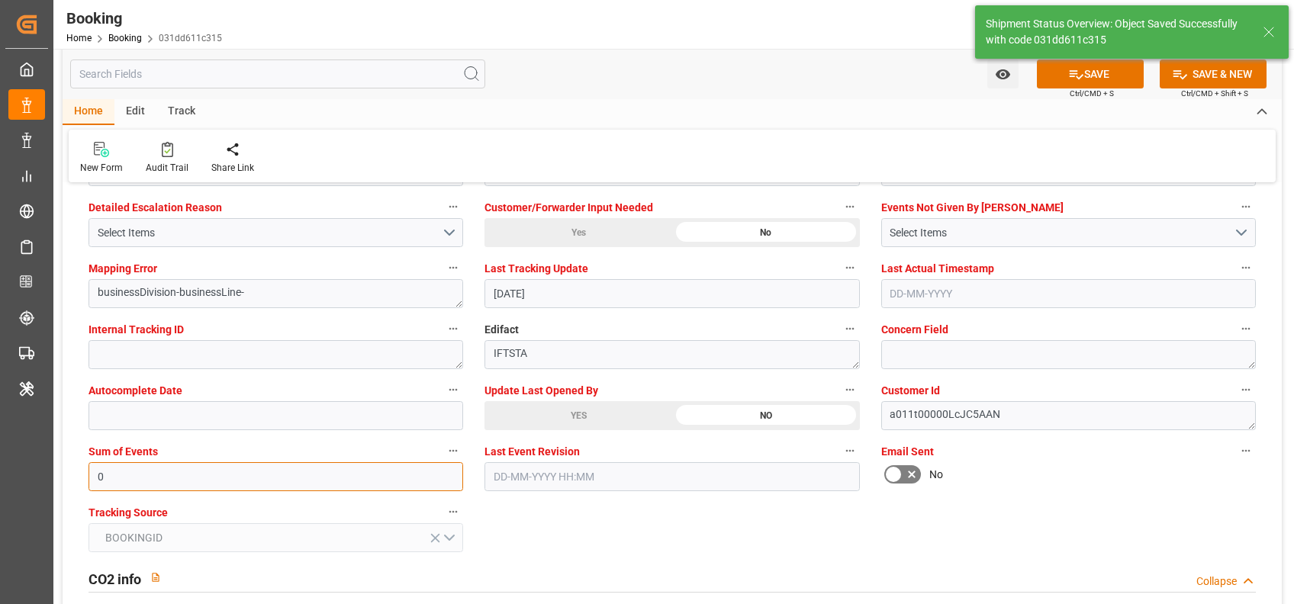
type input "21-08-2025 05:55"
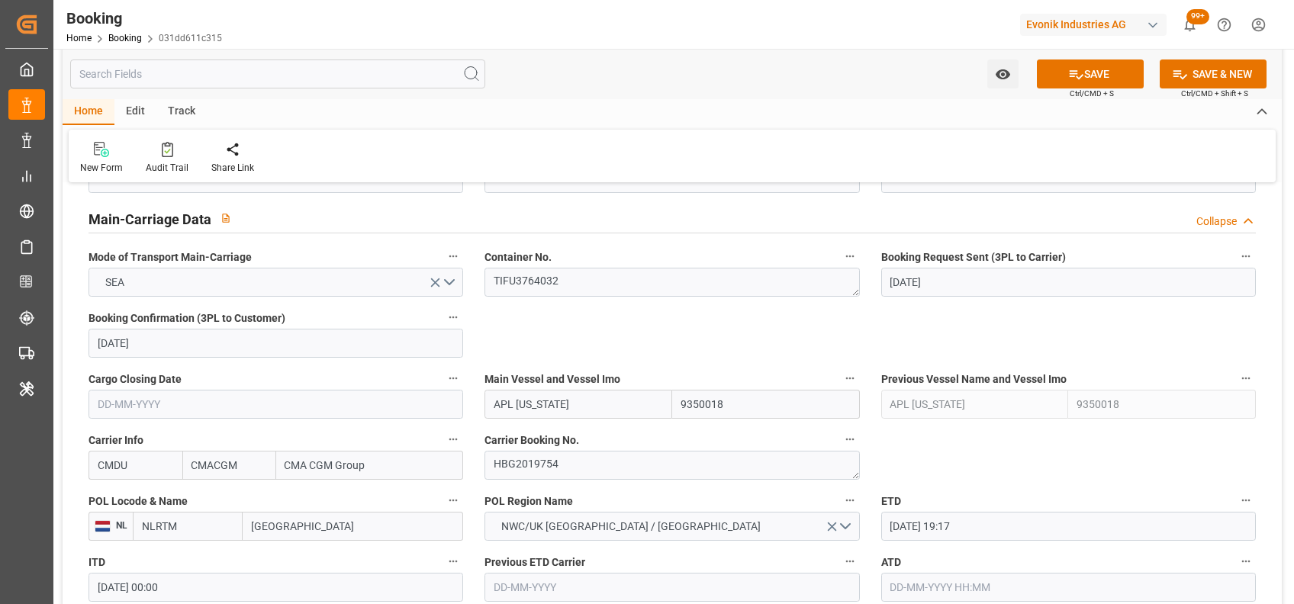
scroll to position [925, 0]
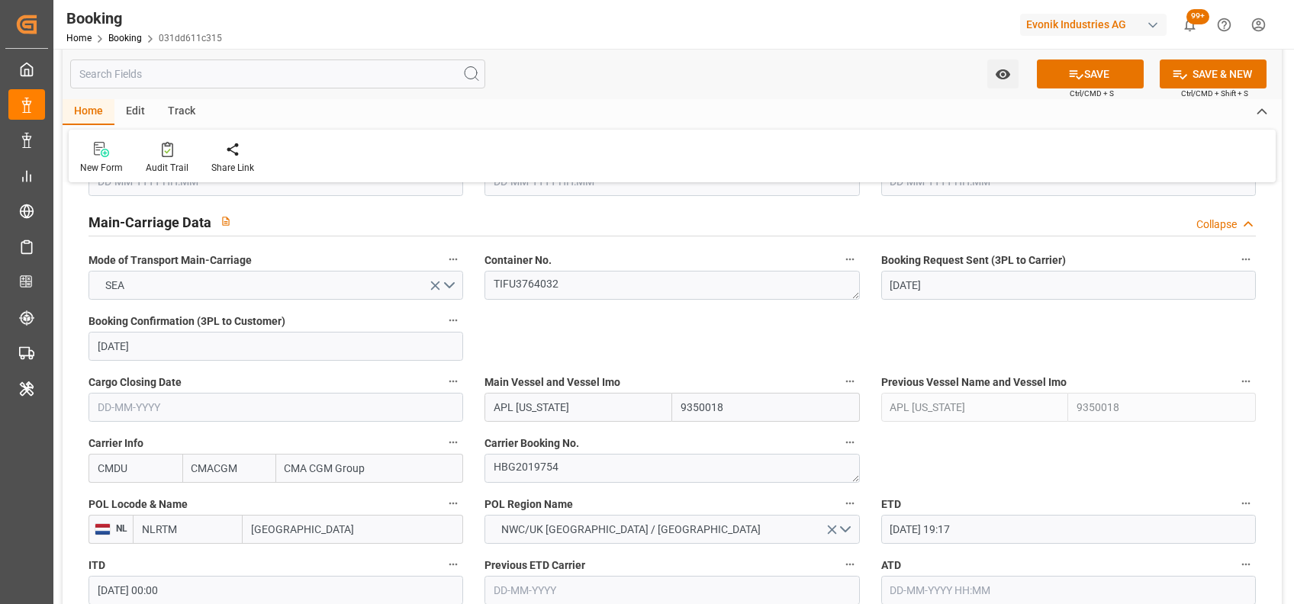
type input "0"
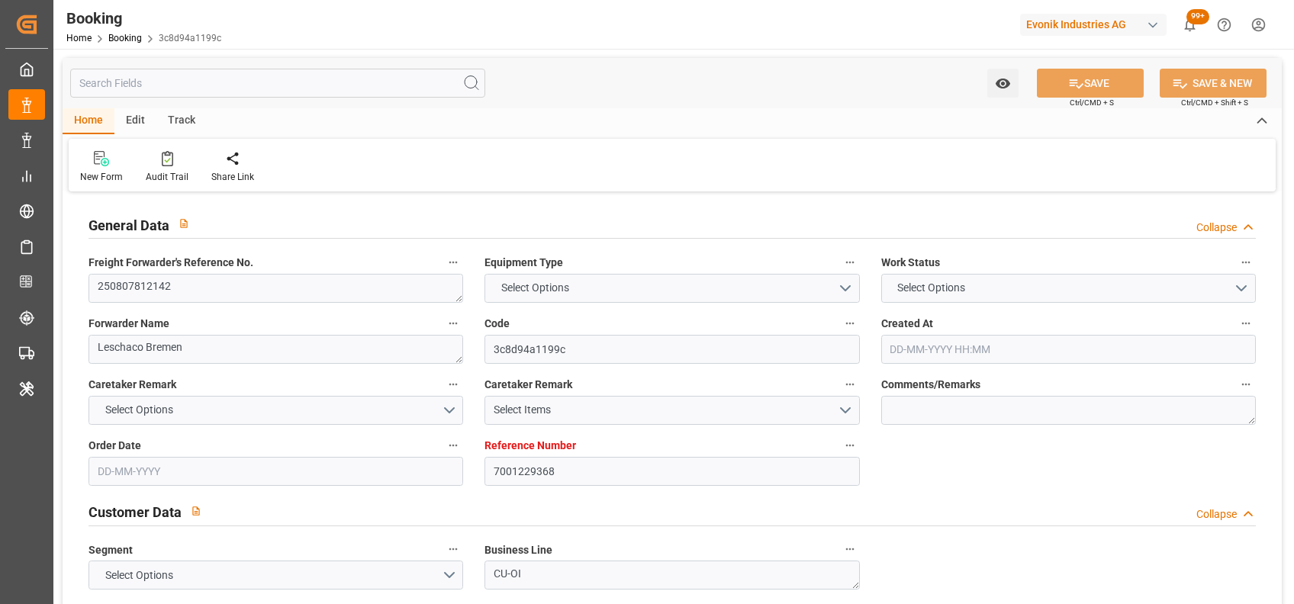
type input "7001229368"
type input "9350018"
type input "CMACGM"
type input "CMA CGM Group"
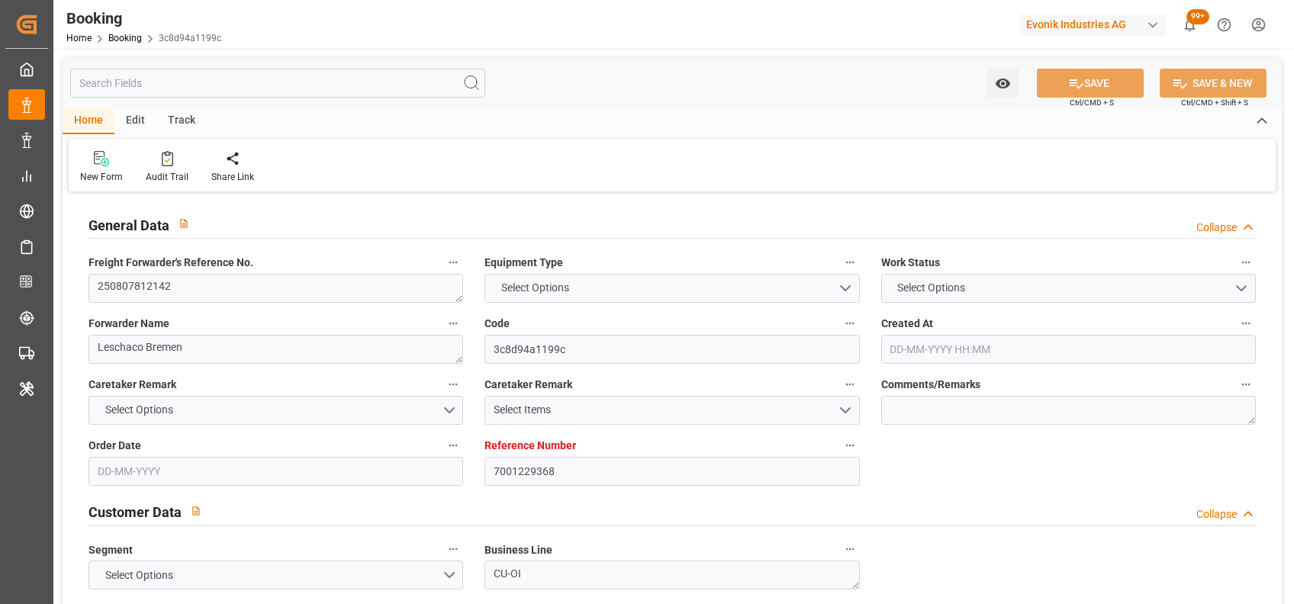
type input "NLRTM"
type input "USHOU"
type input "NLRTM"
type input "USHOU"
type input "9350018"
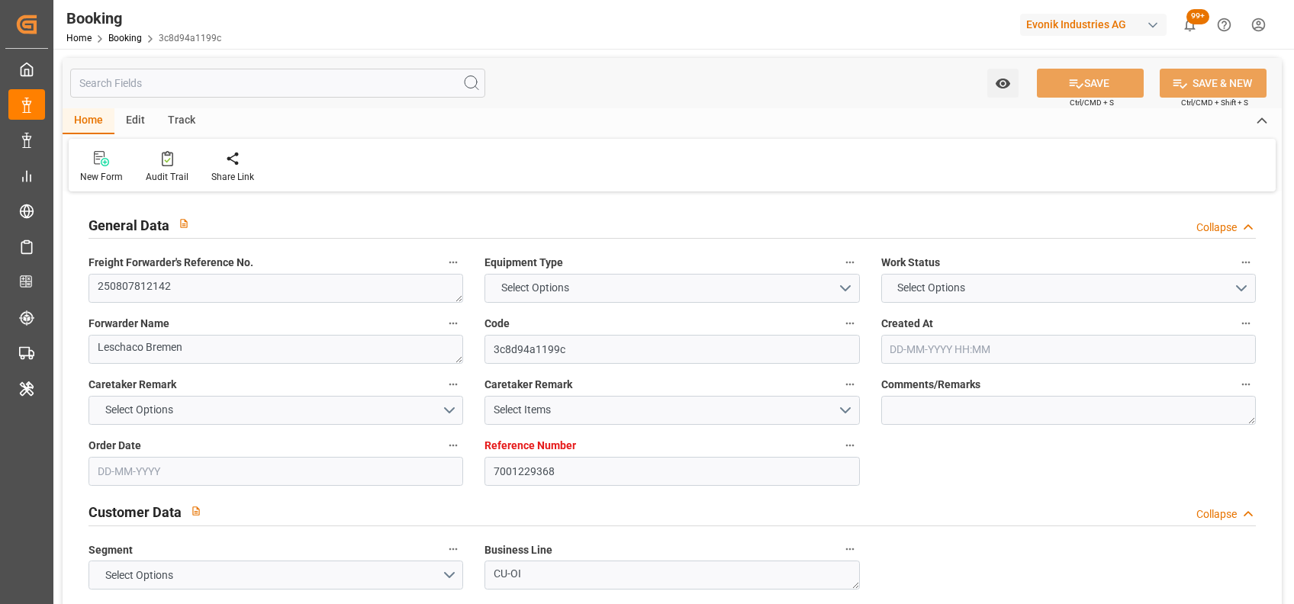
type input "[DATE] 14:20"
type input "[DATE]"
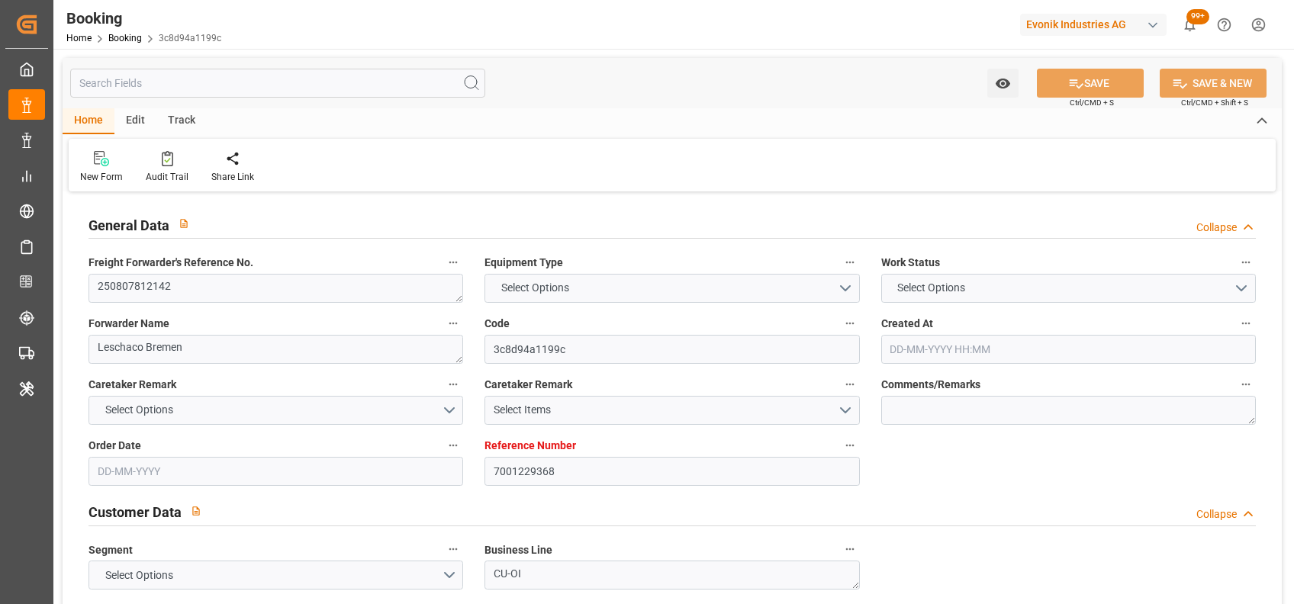
type input "[DATE]"
type input "[DATE] 19:17"
type input "[DATE] 00:00"
type input "15-08-2025 12:48"
type input "[DATE] 01:00"
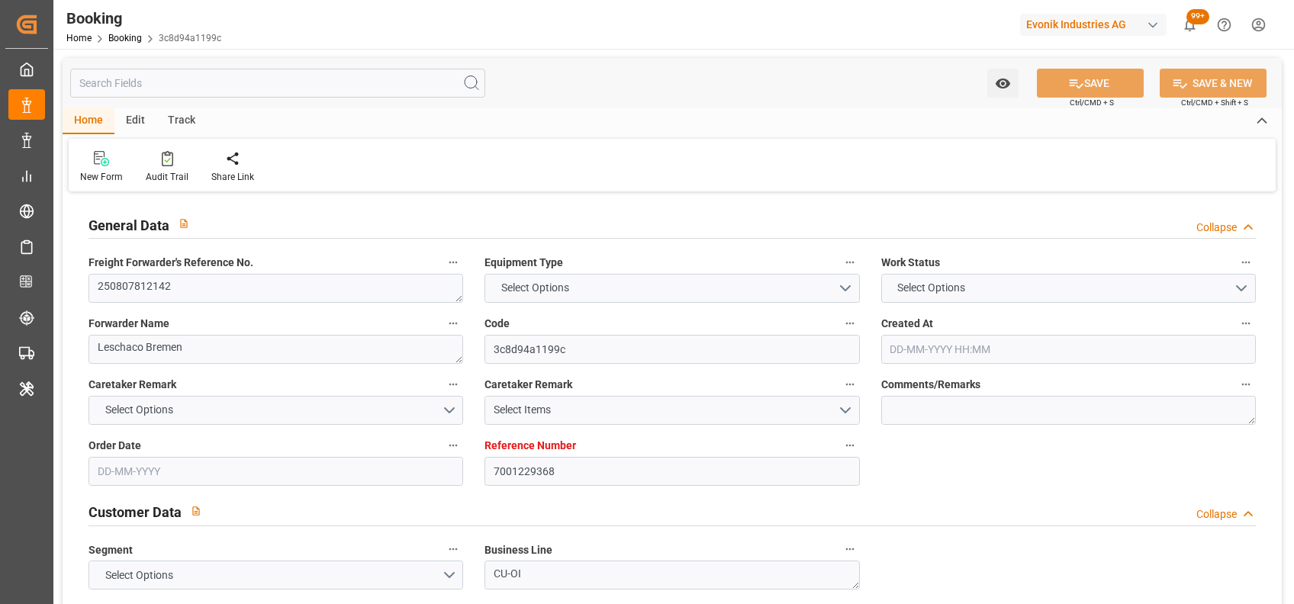
type input "[DATE] 00:00"
type input "[DATE]"
type input "21-08-2025 04:01"
type input "[DATE]"
type input "[DATE] 19:17"
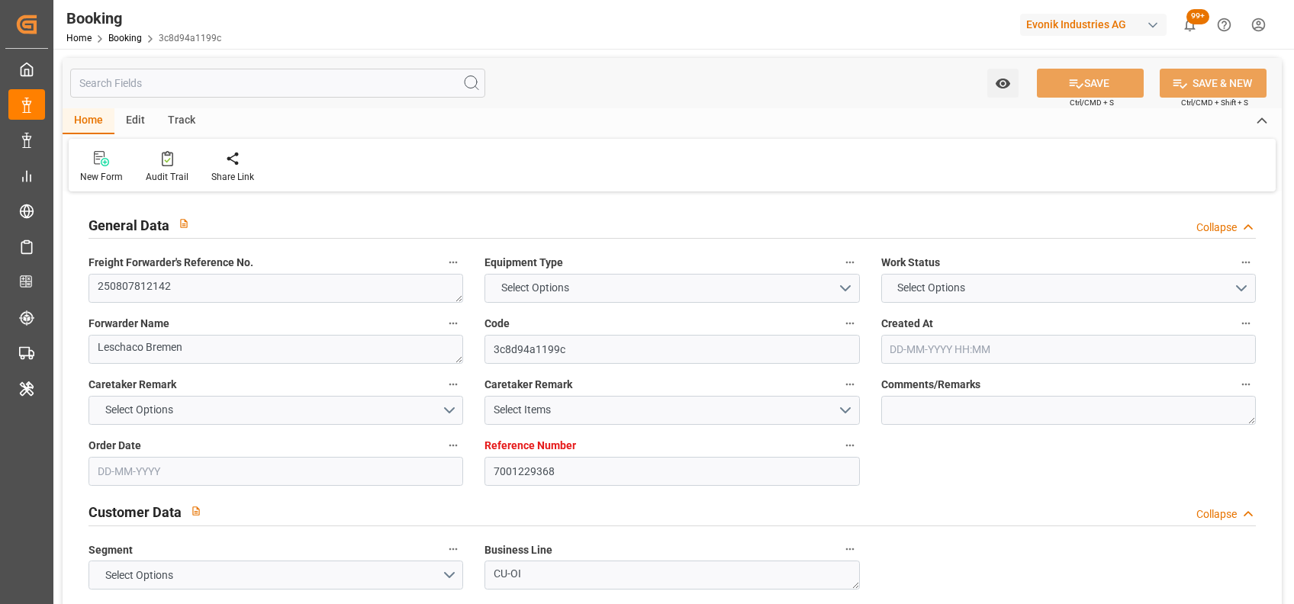
type input "[DATE] 01:00"
type input "[DATE] 22:46"
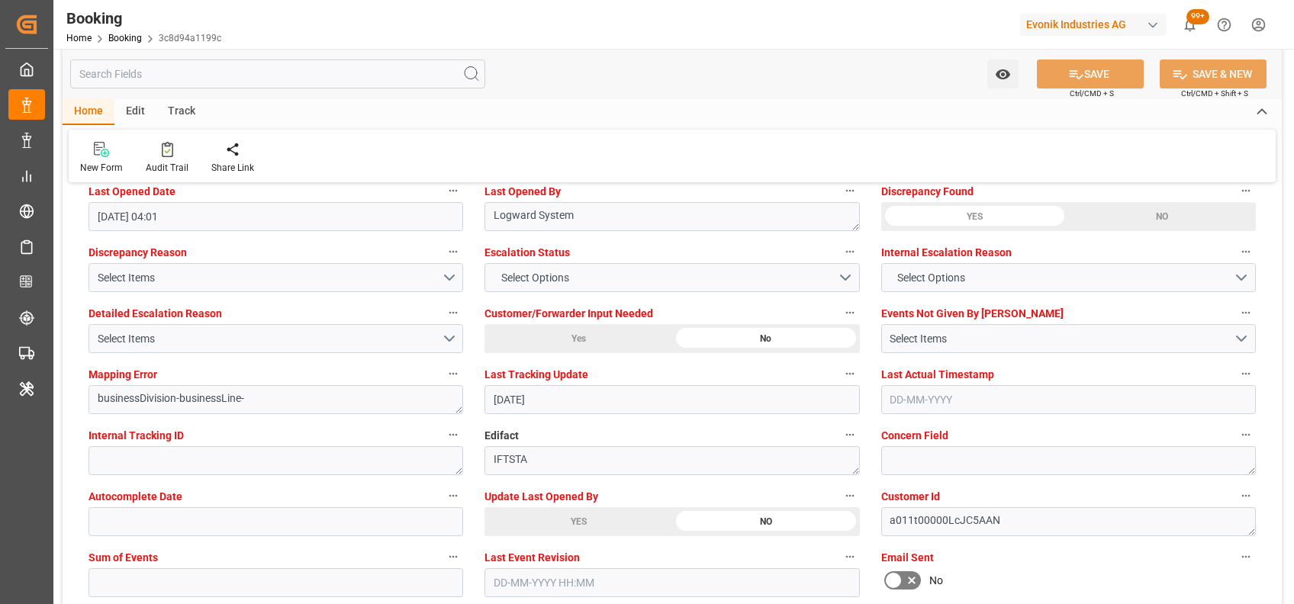
scroll to position [2836, 0]
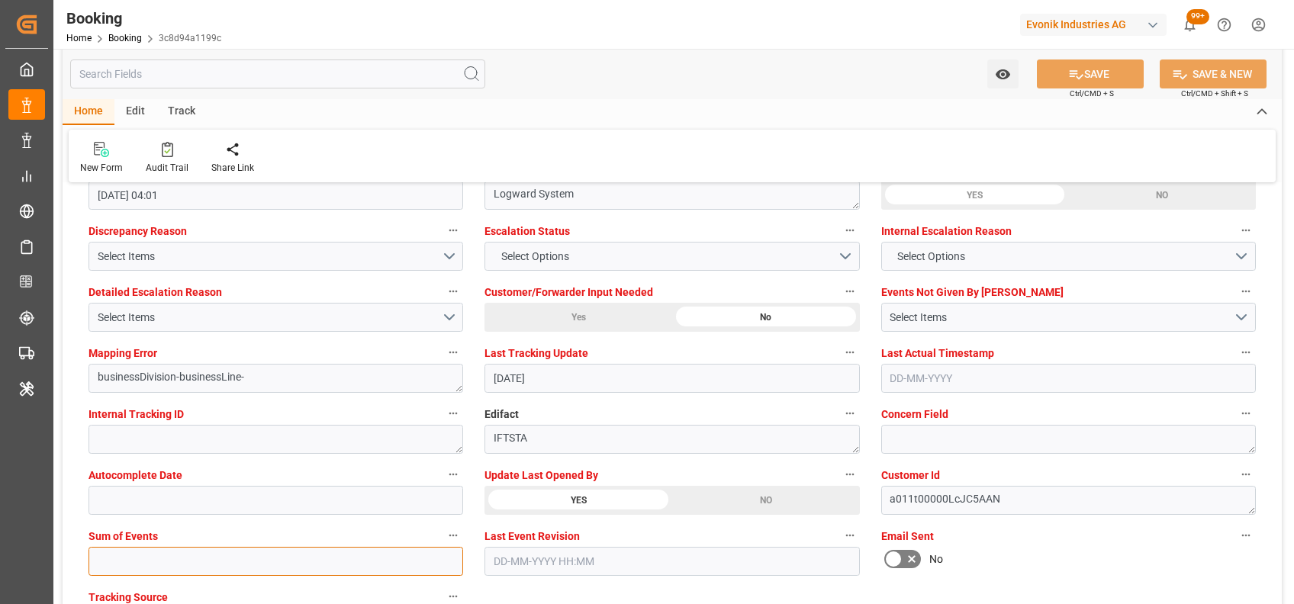
click at [398, 564] on input "text" at bounding box center [276, 561] width 375 height 29
type input "0"
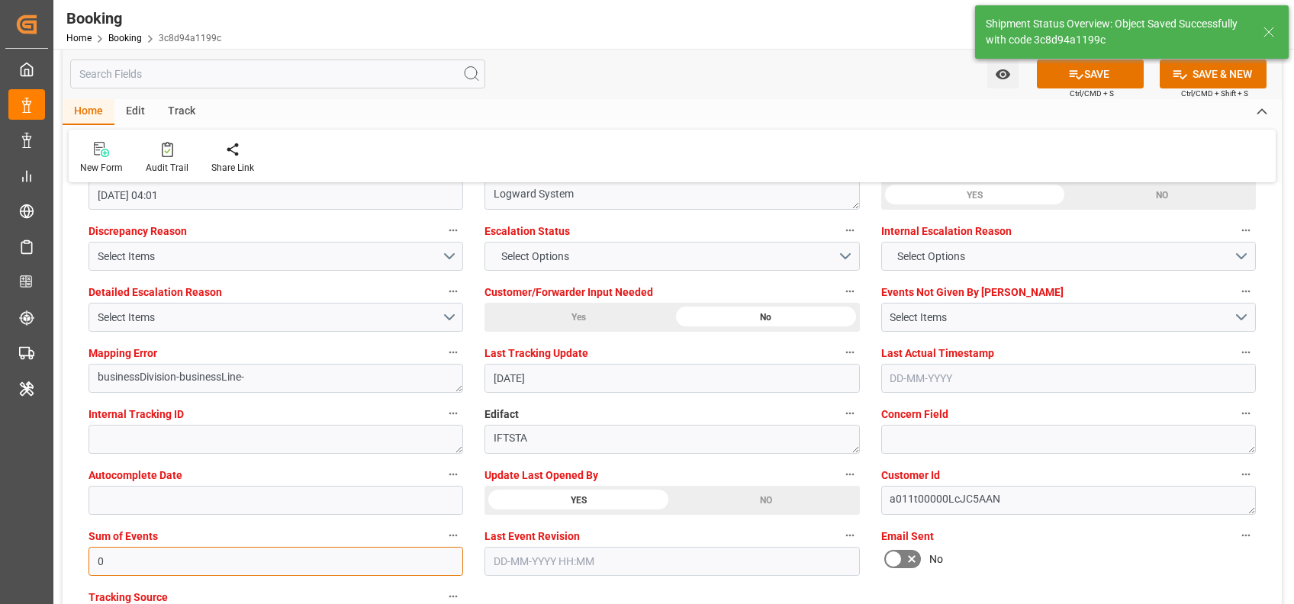
type textarea "[PERSON_NAME]"
type input "21-08-2025 05:56"
type input "0"
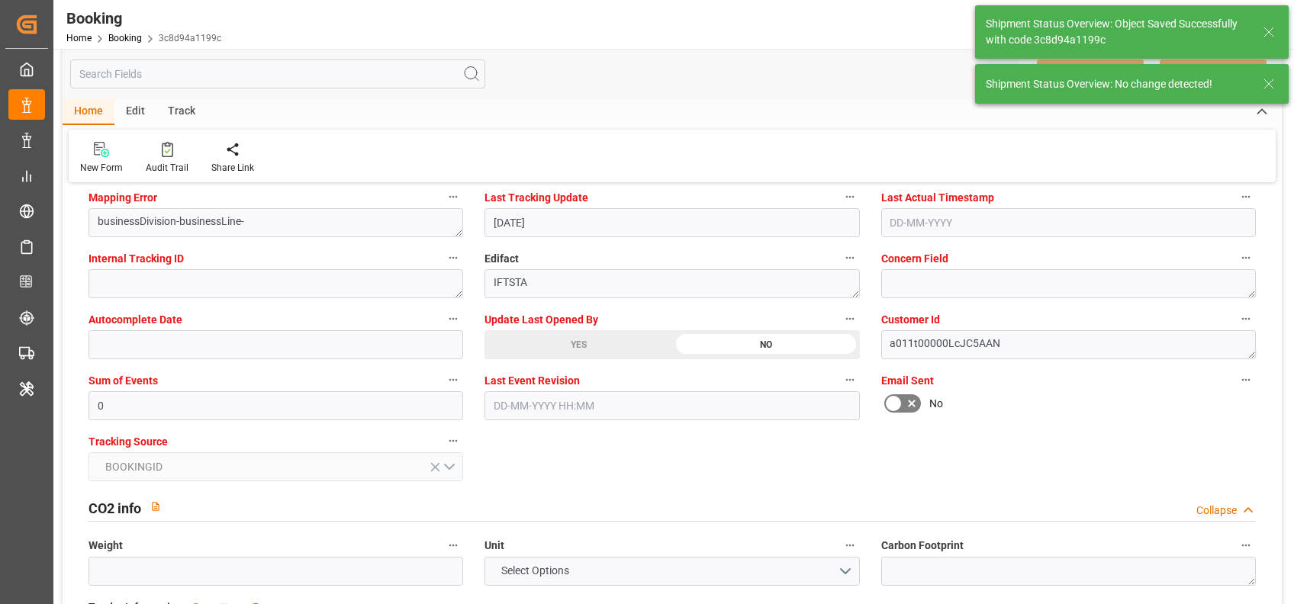
scroll to position [2992, 0]
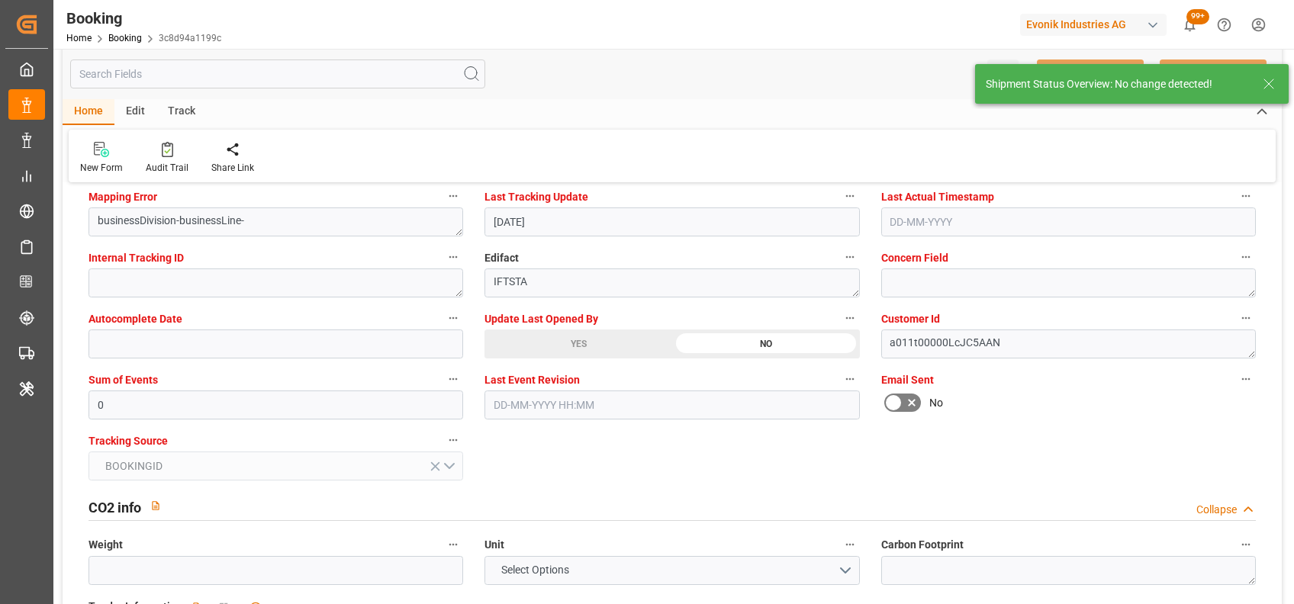
click at [615, 459] on div "General Data Collapse Freight Forwarder's Reference No. 250807812142 Equipment …" at bounding box center [672, 597] width 1219 height 6786
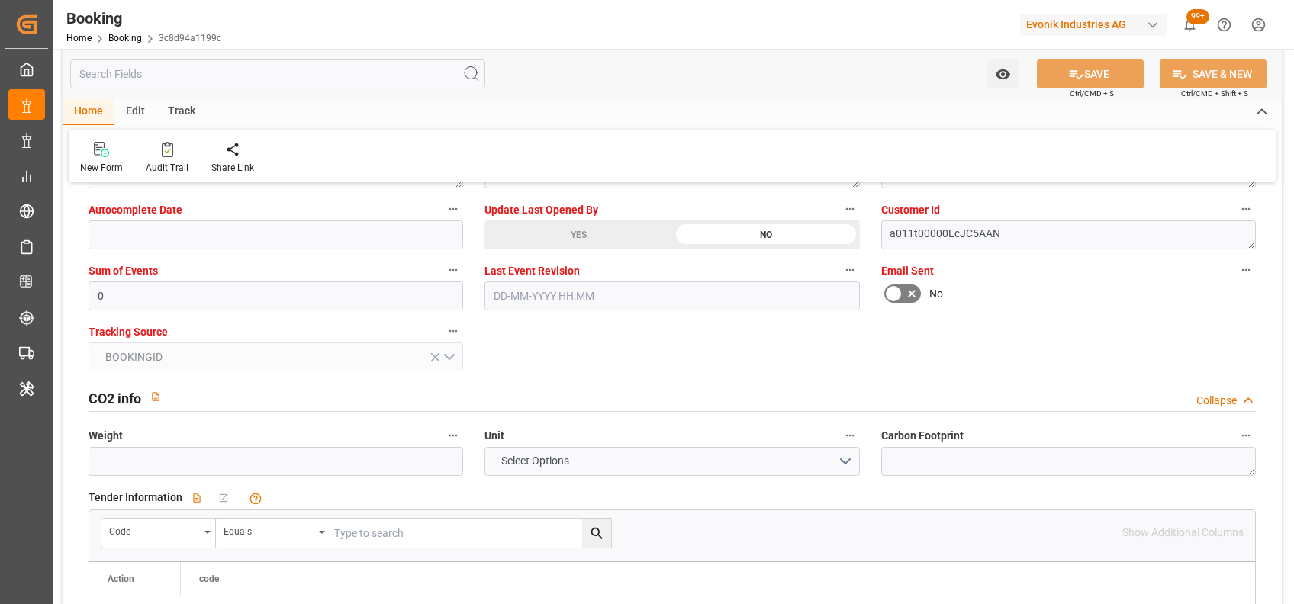
scroll to position [3102, 0]
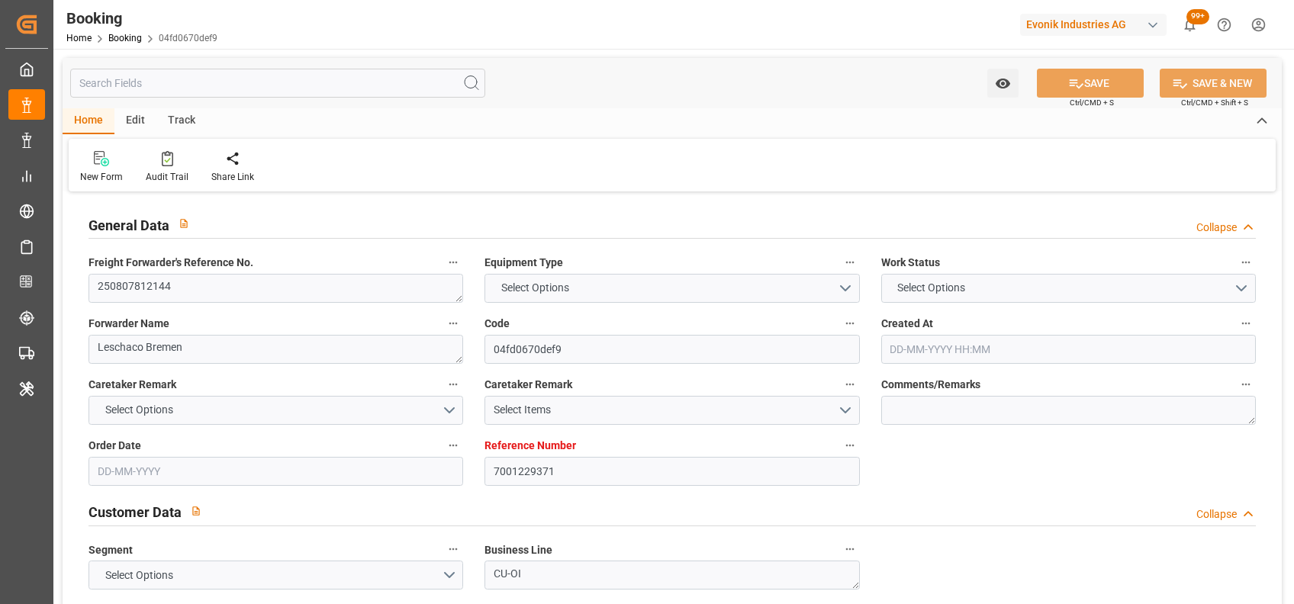
type input "7001229371"
type input "9350018"
type input "CMACGM"
type input "CMA CGM Group"
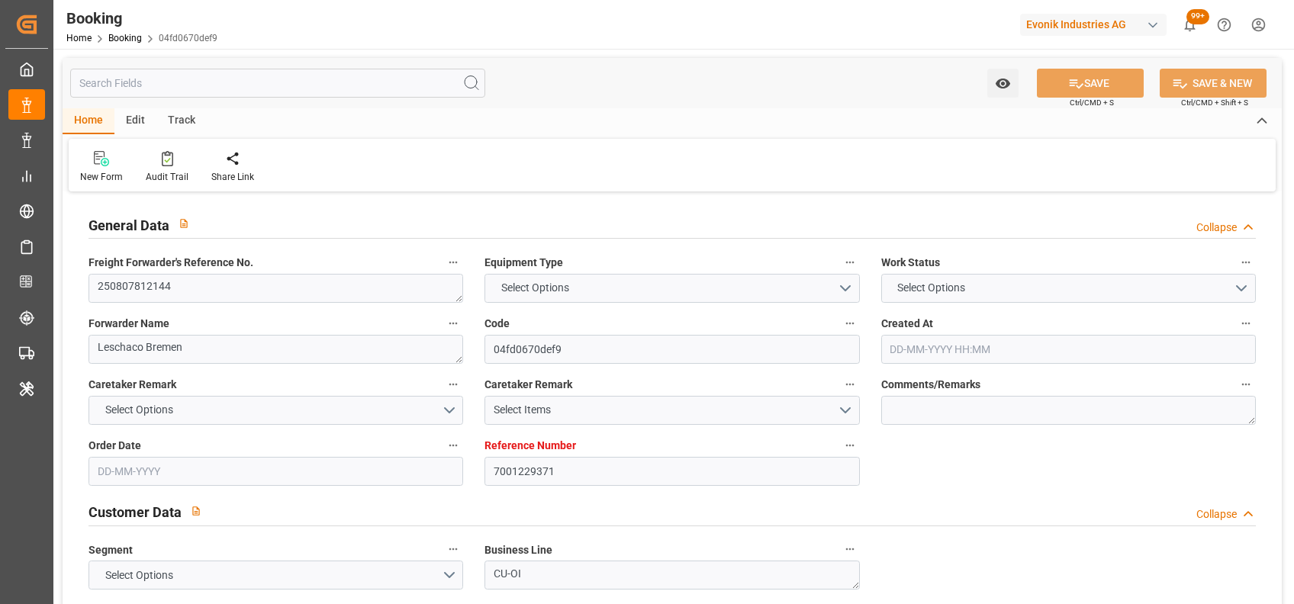
type input "NLRTM"
type input "USHOU"
type input "NLRTM"
type input "USHOU"
type input "9350018"
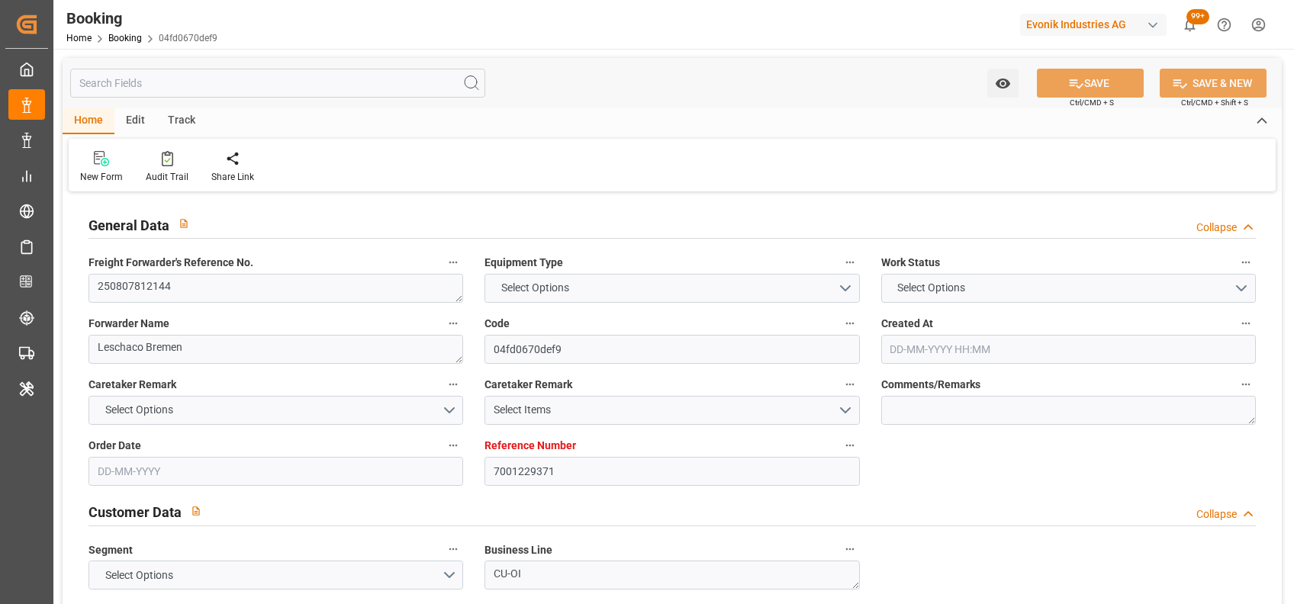
type input "[DATE] 14:22"
type input "[DATE]"
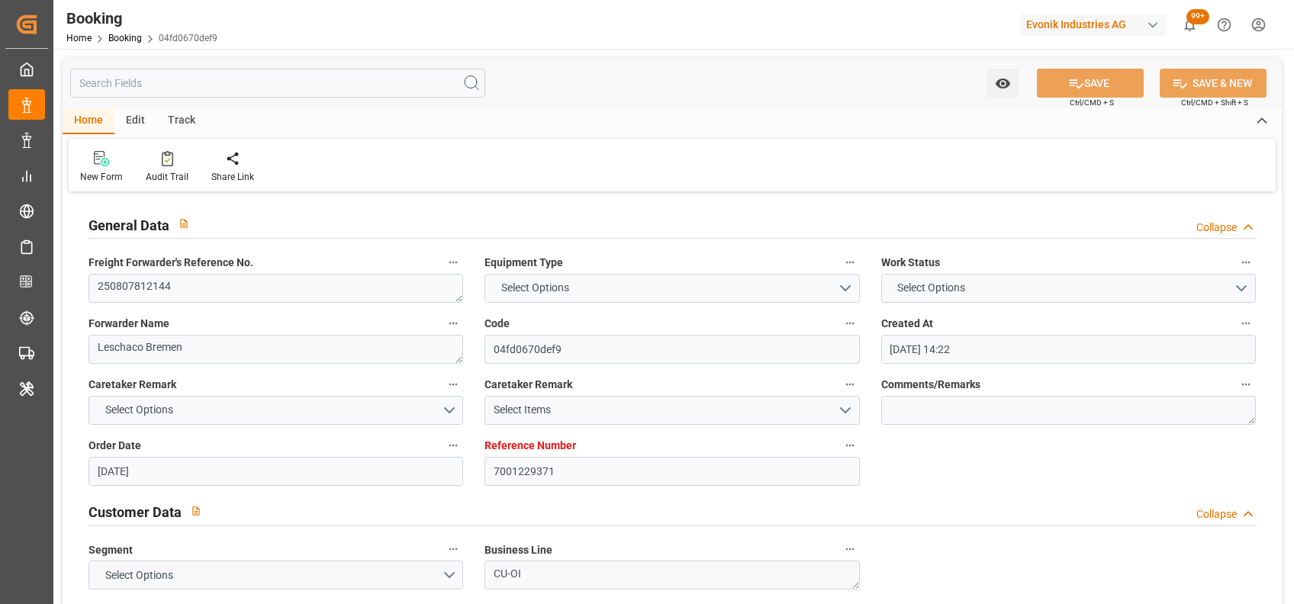
type input "[DATE]"
type input "[DATE] 19:17"
type input "[DATE] 00:00"
type input "14-08-2025 19:38"
type input "[DATE] 01:00"
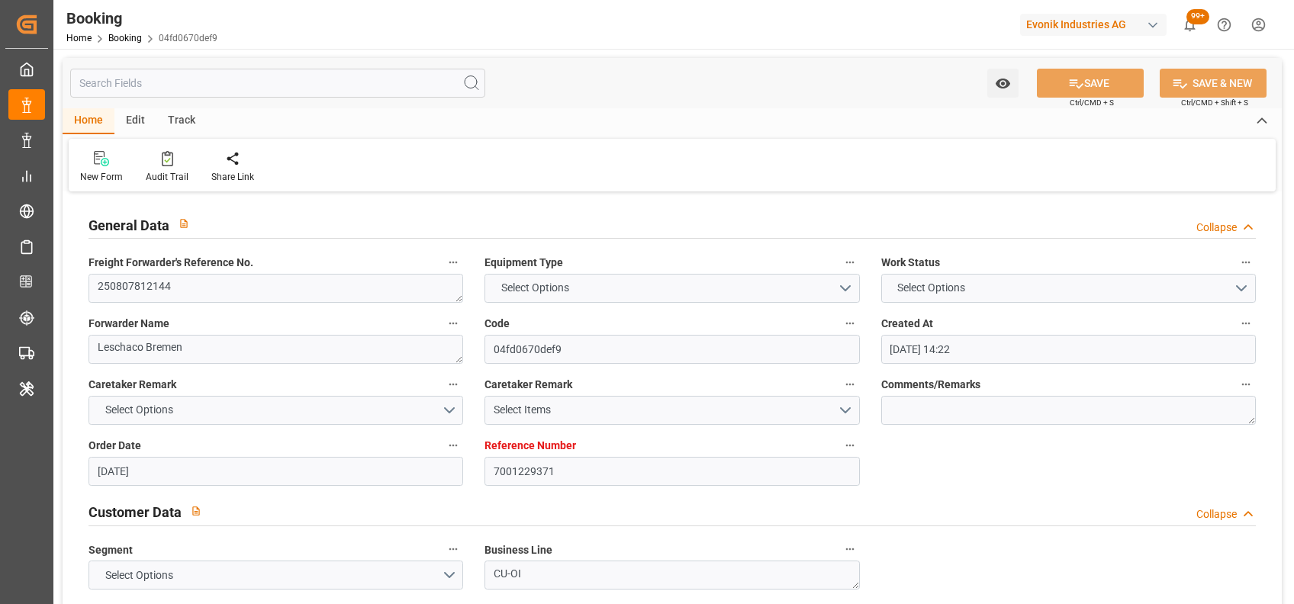
type input "[DATE] 00:00"
type input "[DATE]"
type input "[DATE] 03:59"
type input "[DATE]"
type input "[DATE] 19:17"
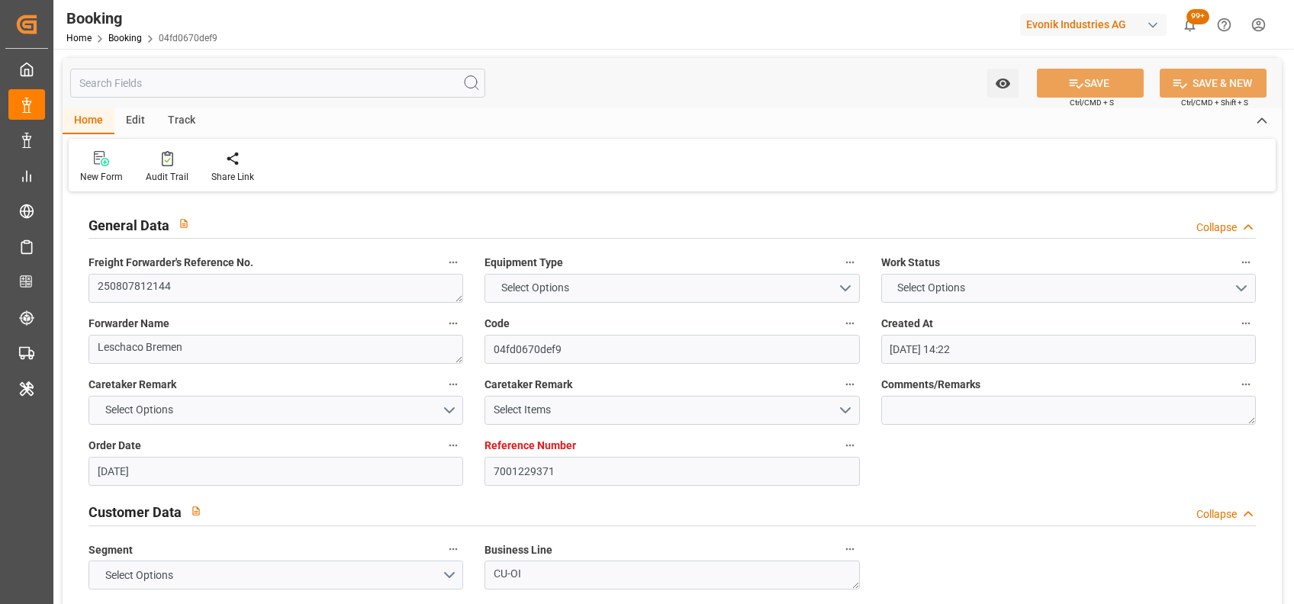
type input "[DATE] 01:00"
type input "[DATE] 22:46"
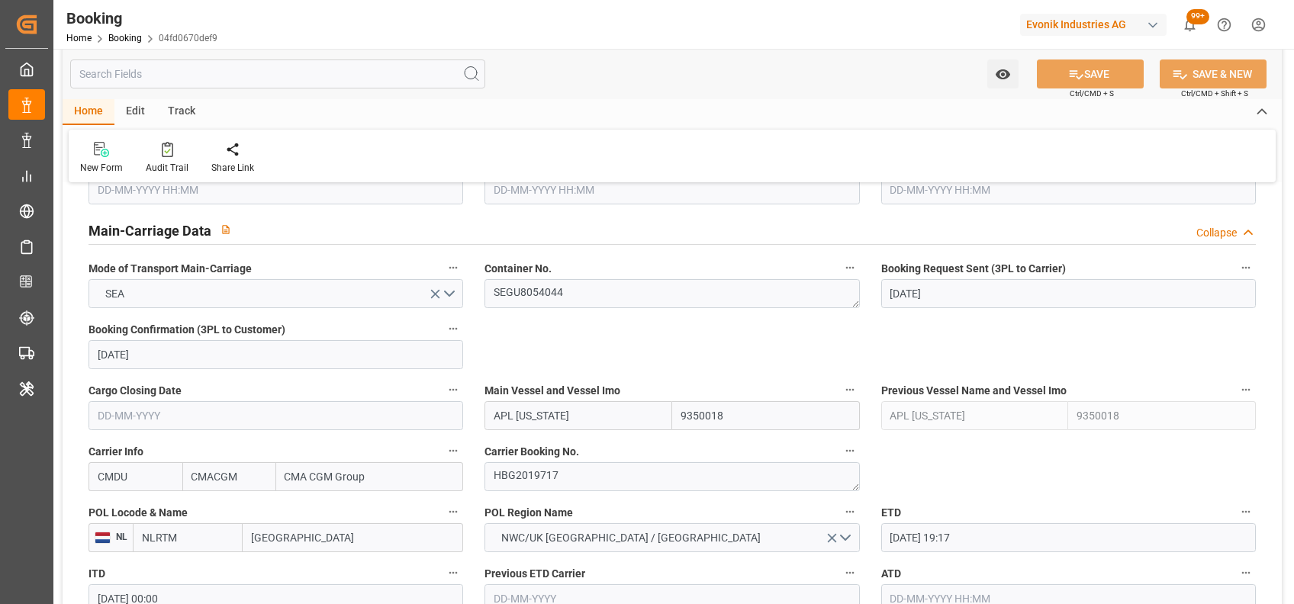
scroll to position [934, 0]
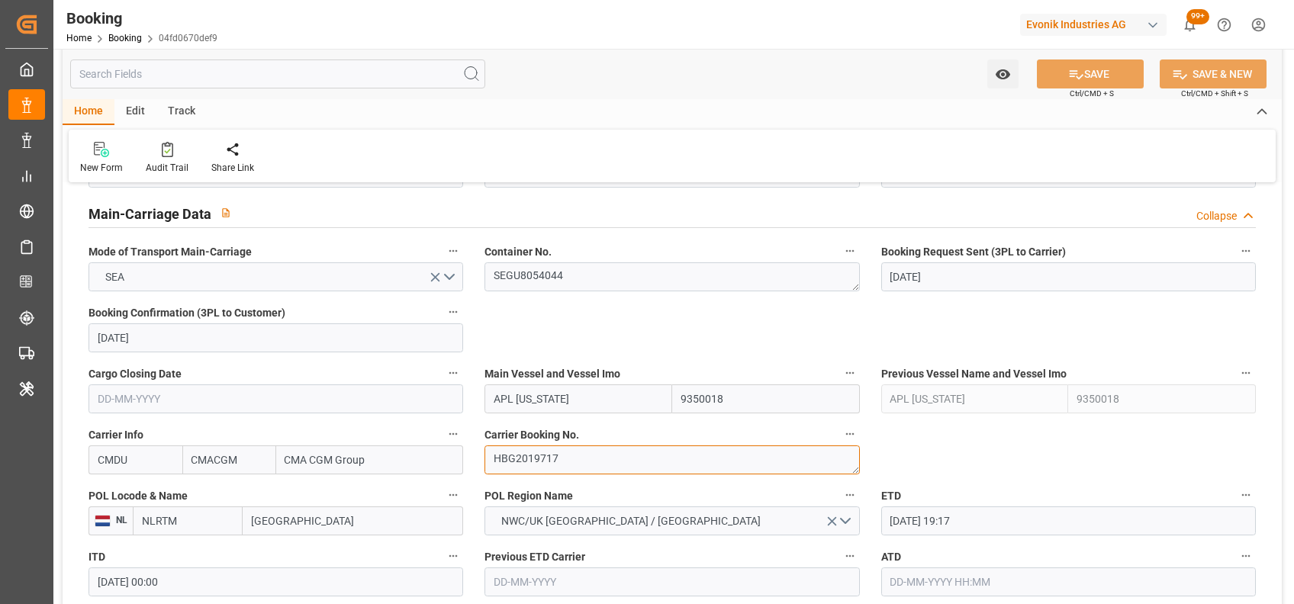
click at [566, 451] on textarea "HBG2019717" at bounding box center [671, 460] width 375 height 29
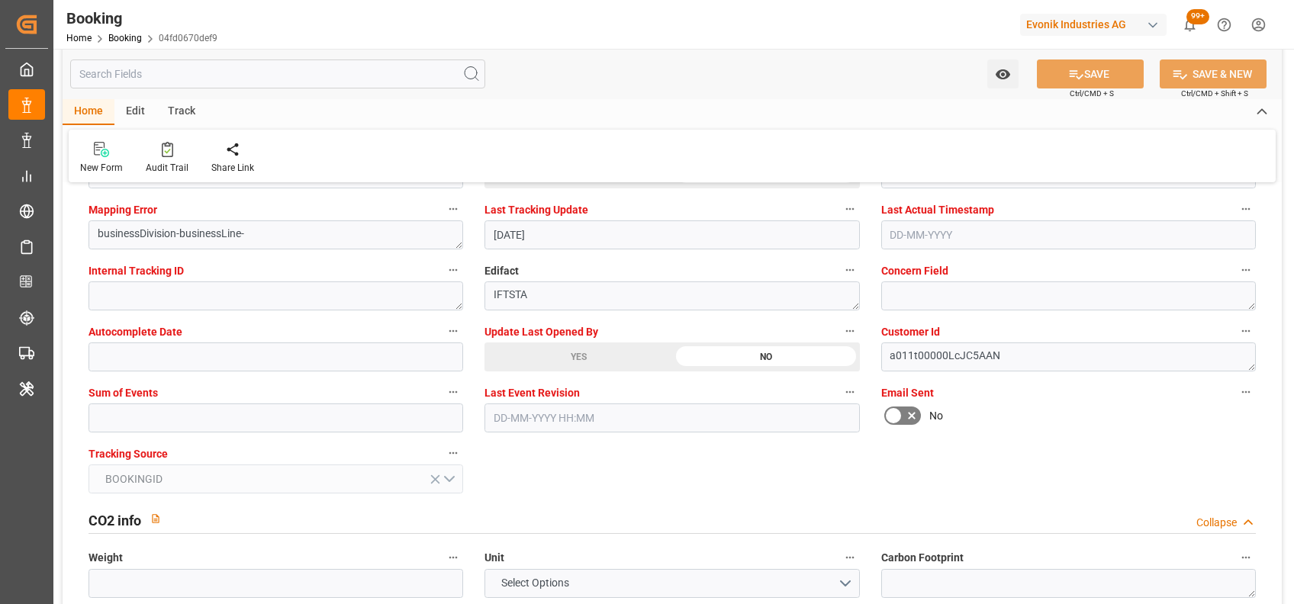
scroll to position [2982, 0]
click at [289, 409] on input "text" at bounding box center [276, 415] width 375 height 29
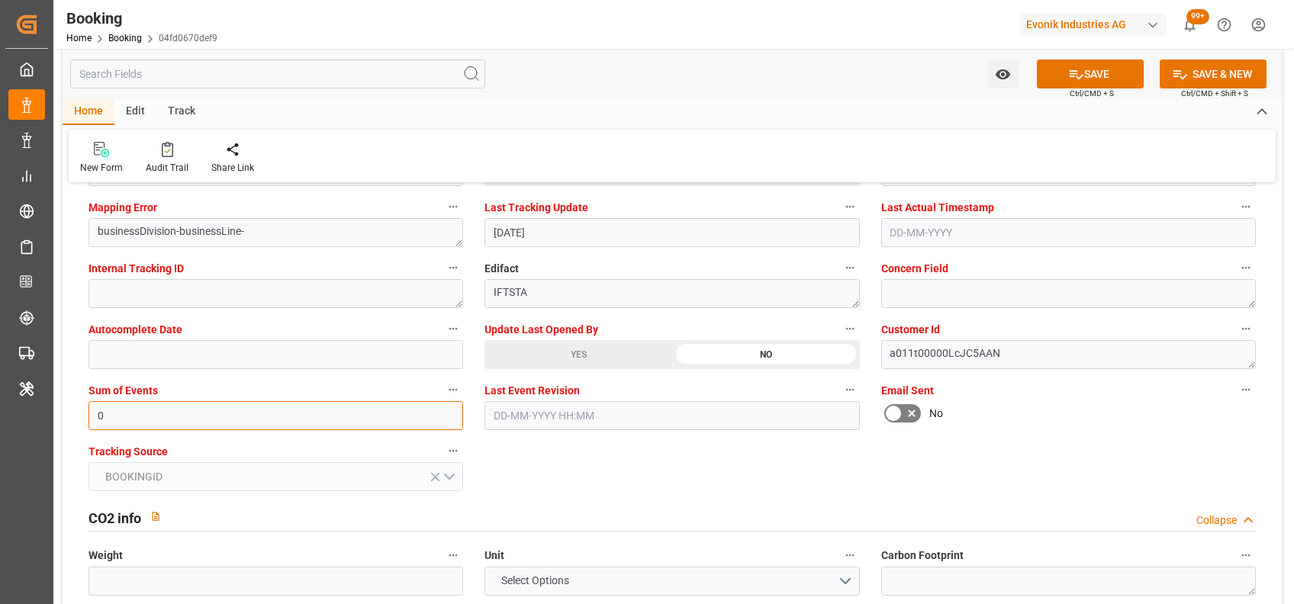
click at [122, 412] on input "0" at bounding box center [276, 415] width 375 height 29
type input "0"
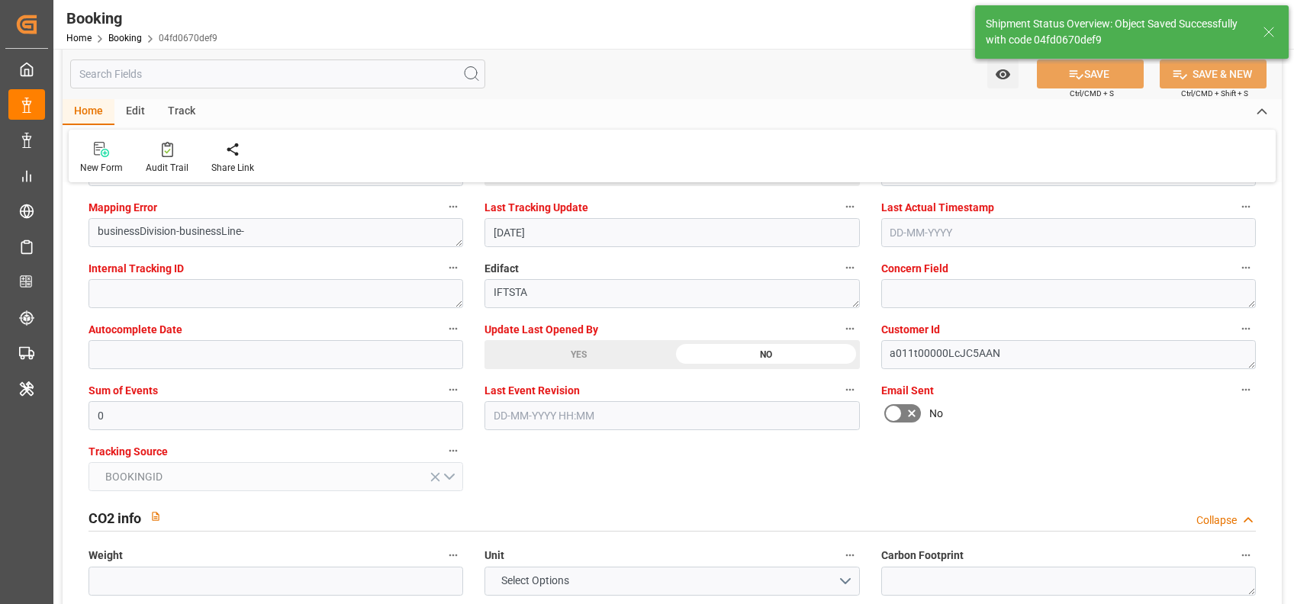
type textarea "[PERSON_NAME]"
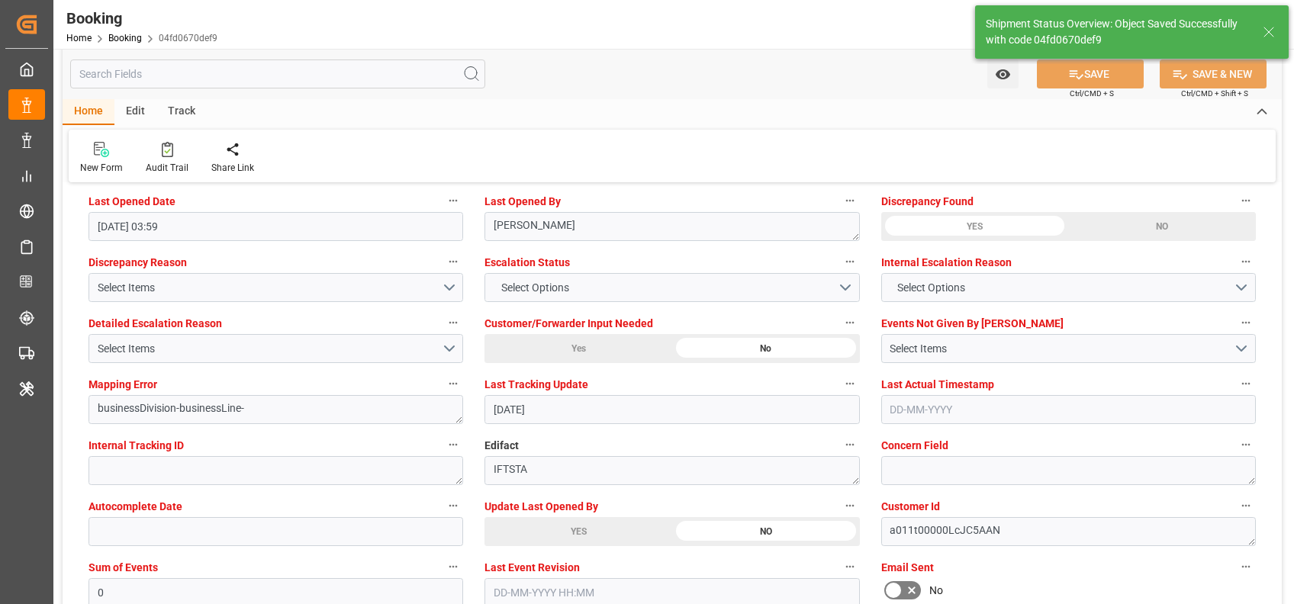
type input "21-08-2025 05:56"
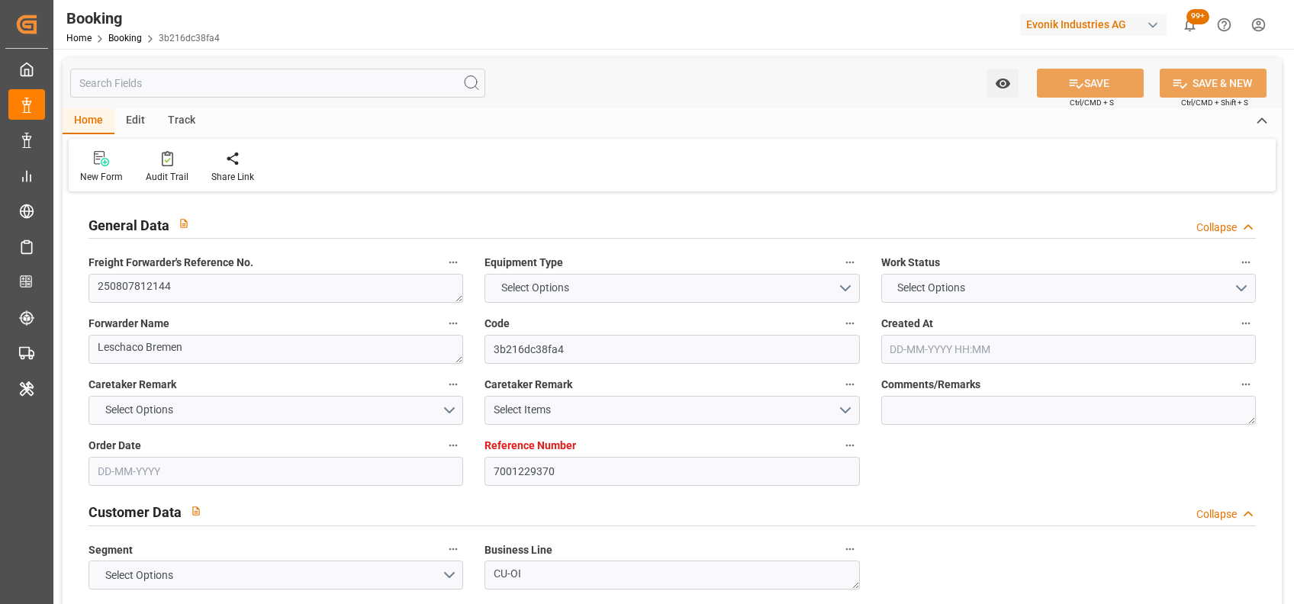
type input "7001229370"
type input "9350018"
type input "CMACGM"
type input "CMA CGM Group"
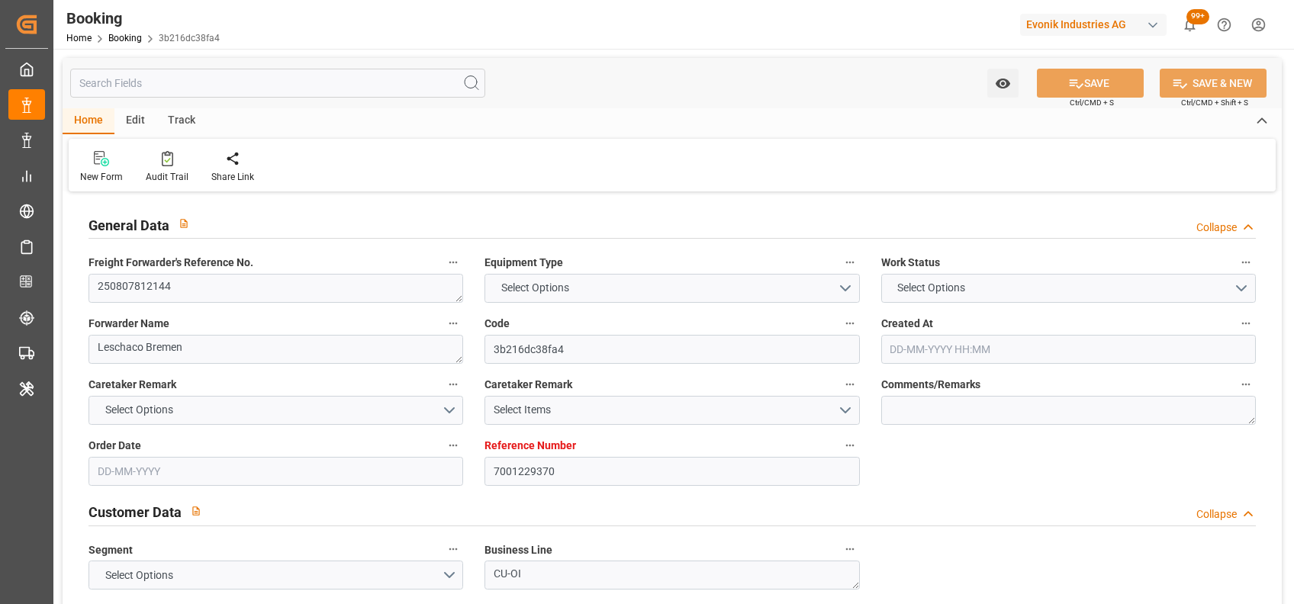
type input "NLRTM"
type input "USHOU"
type input "NLRTM"
type input "USHOU"
type input "9350018"
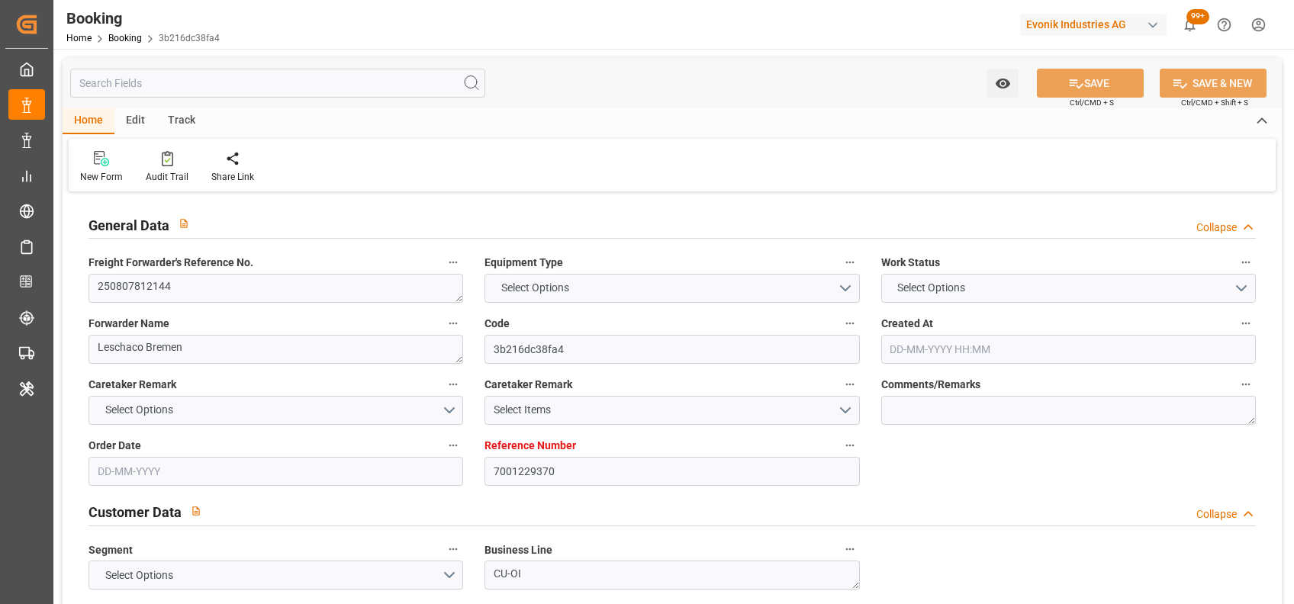
type input "[DATE] 14:22"
type input "[DATE]"
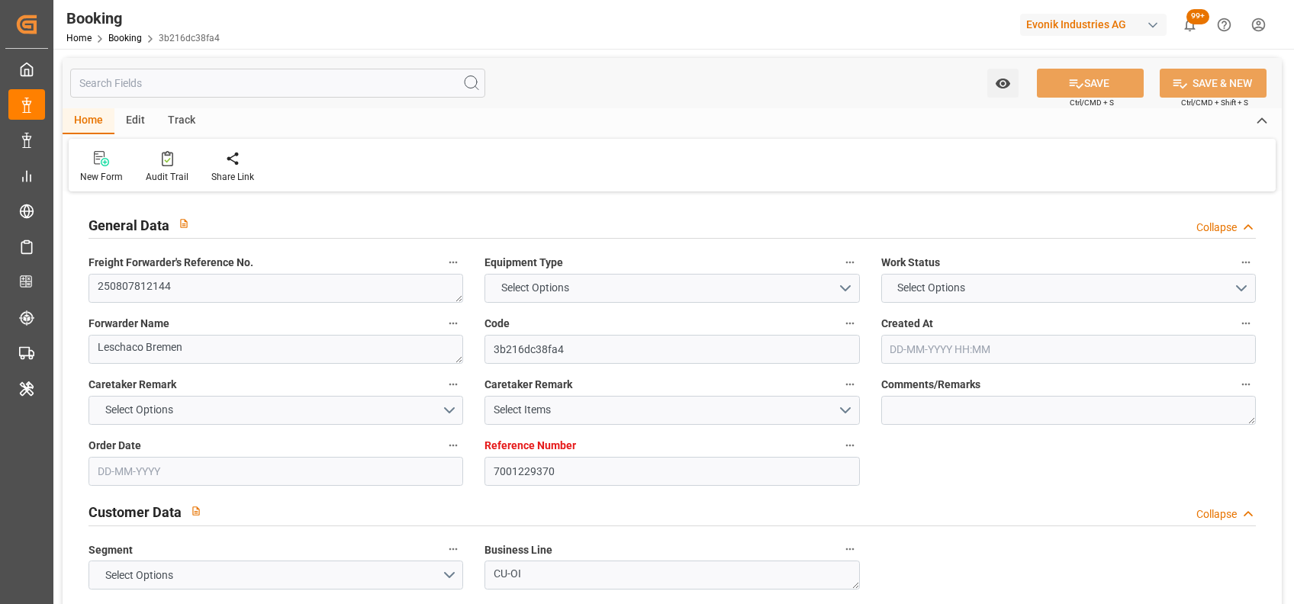
type input "[DATE]"
type input "[DATE] 19:17"
type input "[DATE] 00:00"
type input "[DATE] 17:33"
type input "[DATE] 01:00"
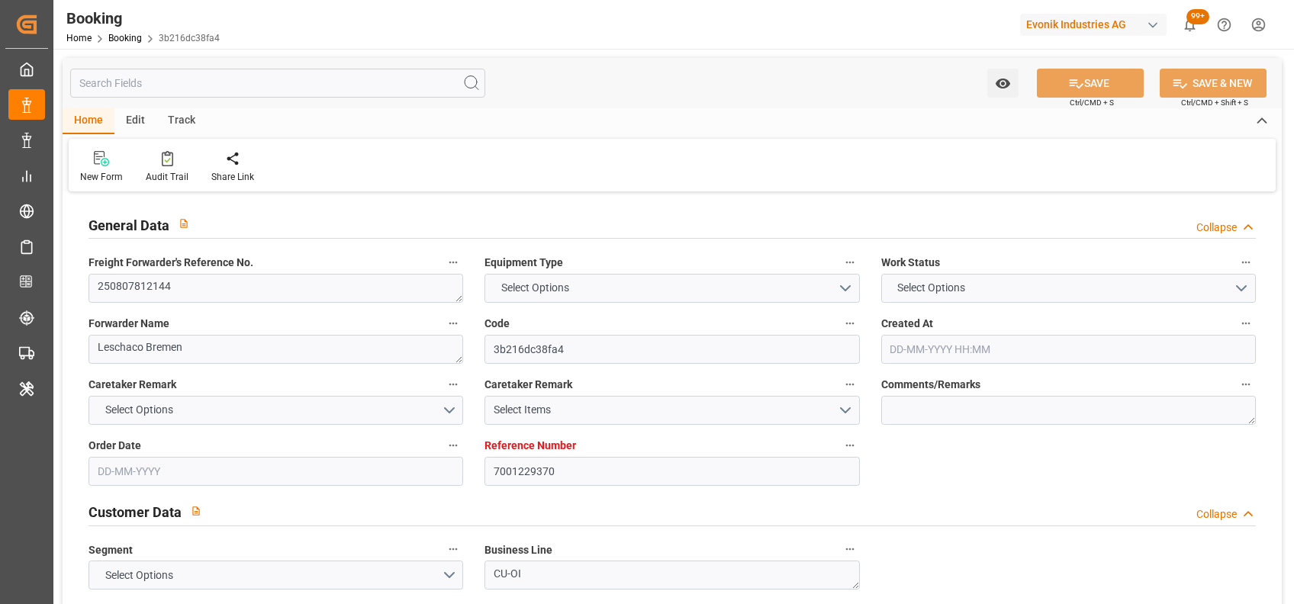
type input "[DATE] 00:00"
type input "[DATE]"
type input "[DATE] 03:59"
type input "[DATE]"
type input "[DATE] 19:17"
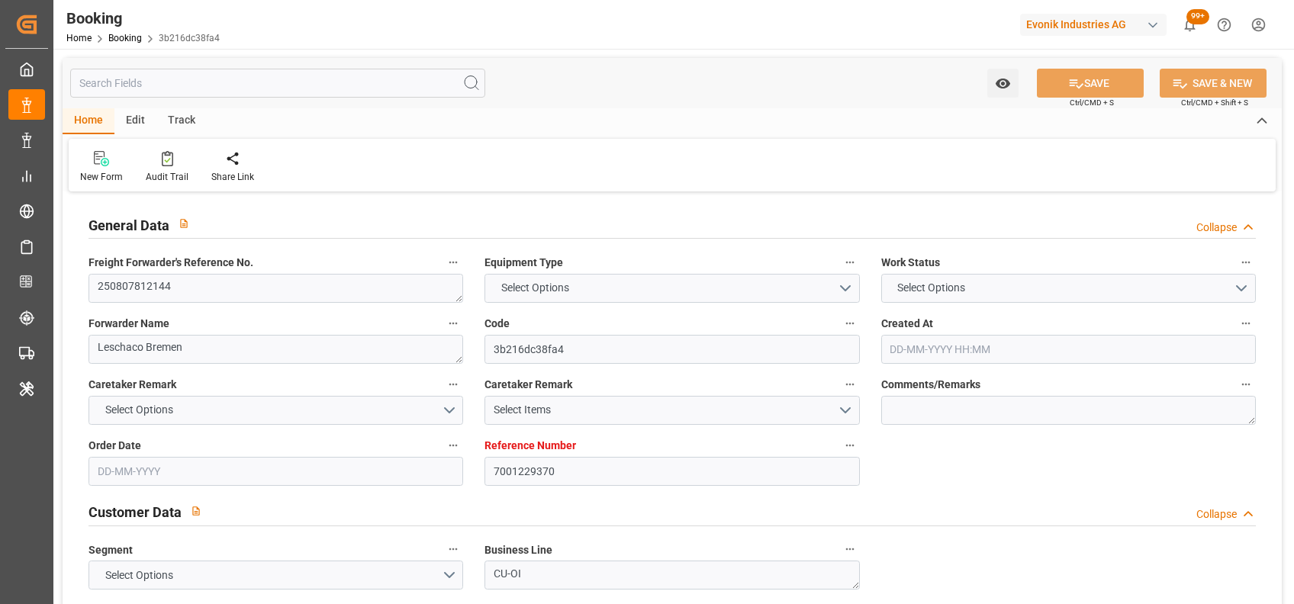
type input "[DATE] 01:00"
type input "[DATE] 22:46"
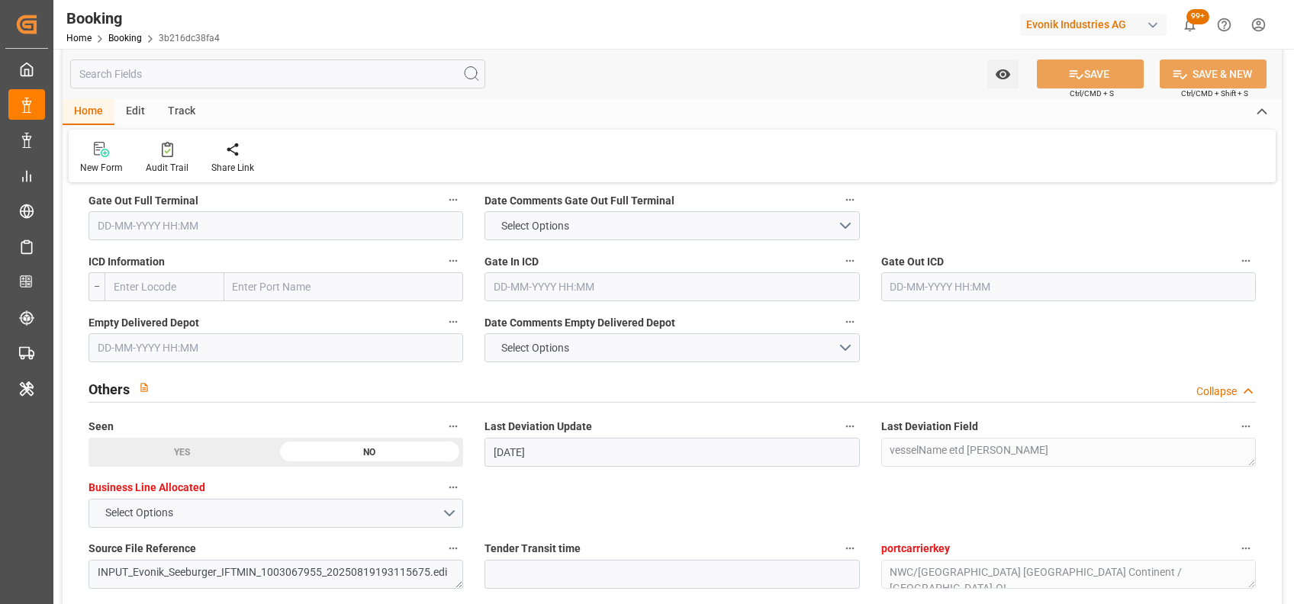
scroll to position [2876, 0]
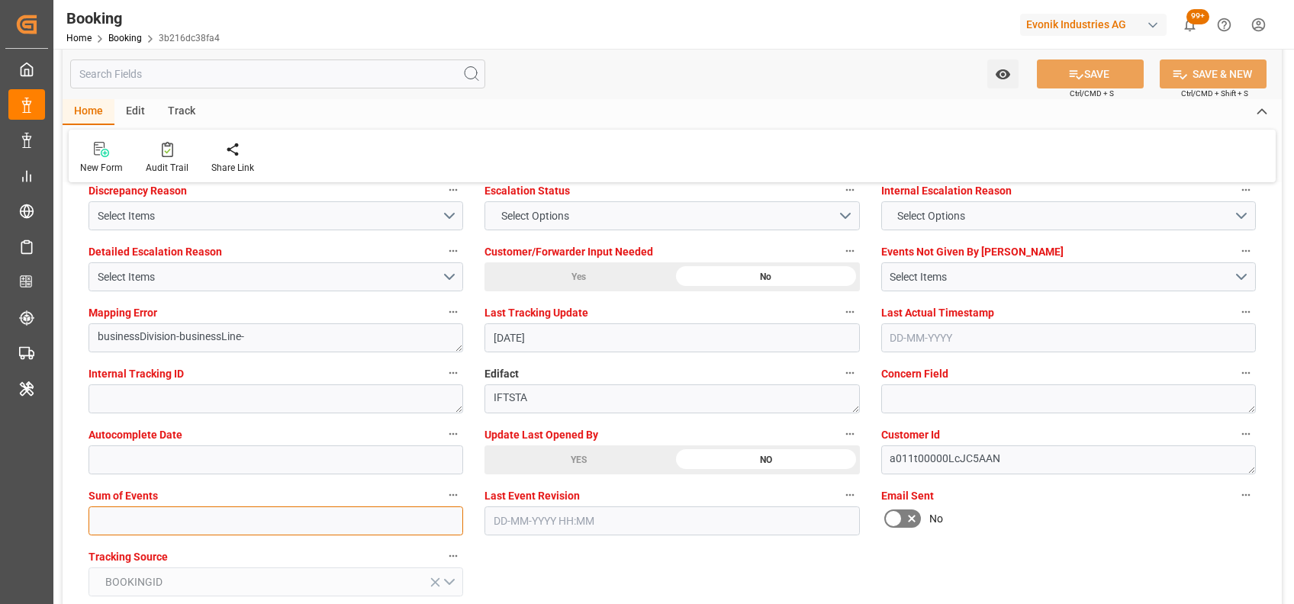
click at [275, 512] on input "text" at bounding box center [276, 521] width 375 height 29
type input "0"
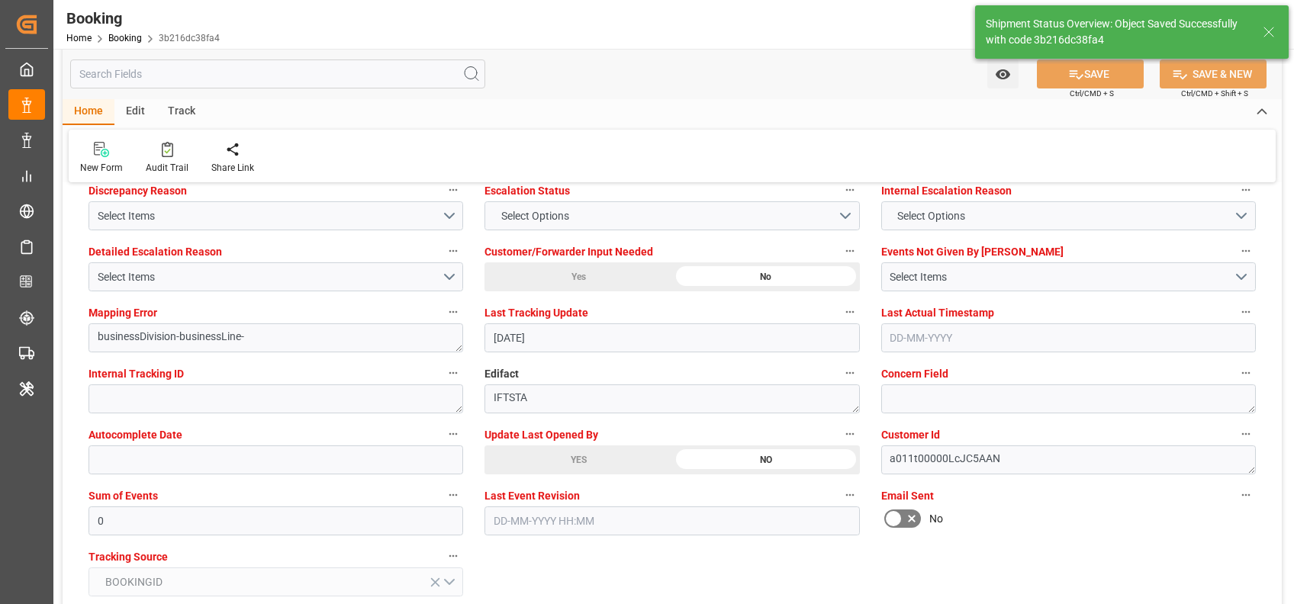
type textarea "[PERSON_NAME]"
type input "[DATE] 05:57"
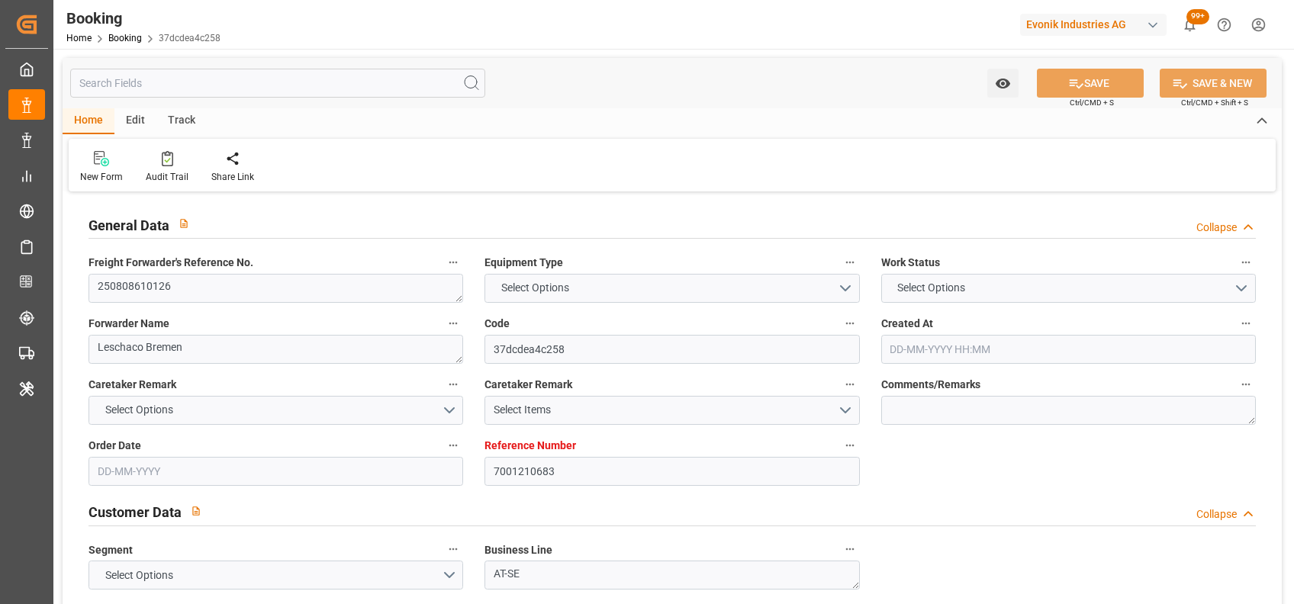
type input "7001210683"
type input "9350018"
type input "CMACGM"
type input "CMA CGM Group"
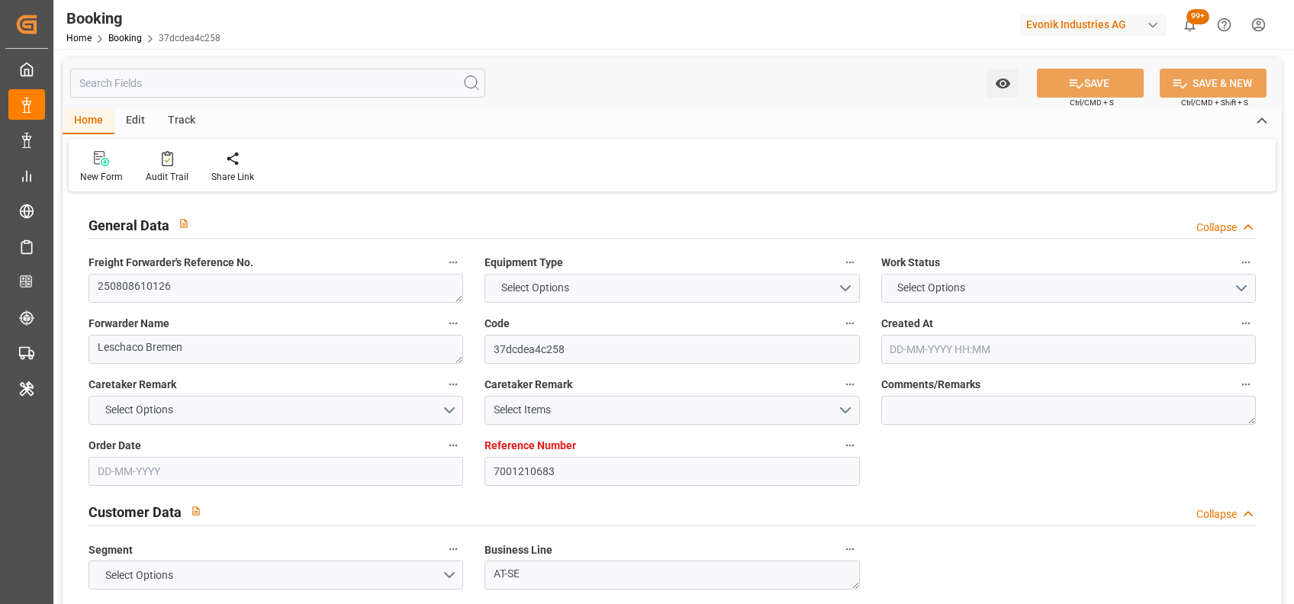
type input "NLRTM"
type input "MXVER"
type input "0"
type input "NLRTM"
type input "MXVER"
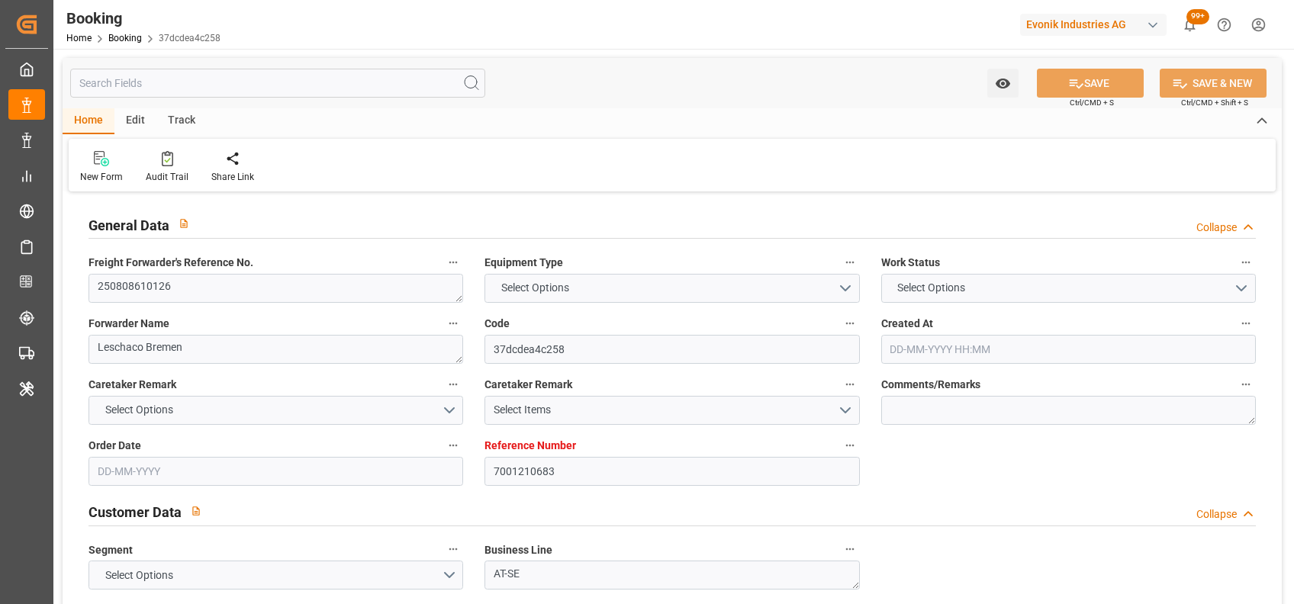
type input "9350018"
type input "[DATE] 06:49"
type input "[DATE]"
type input "06-08-2025"
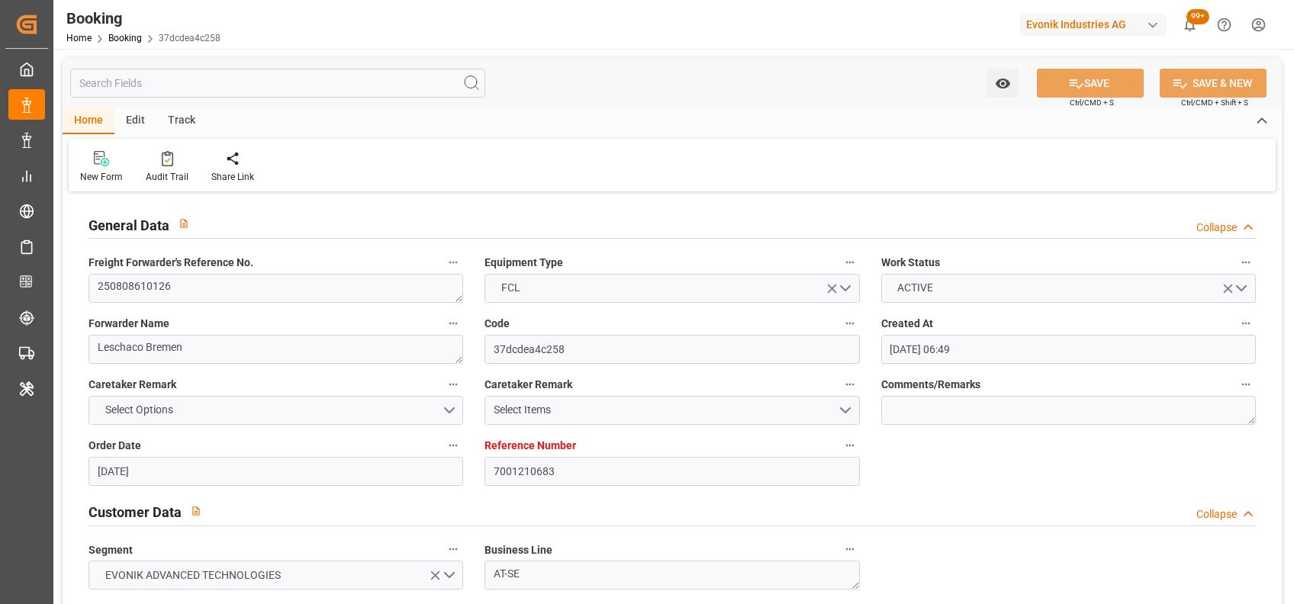
type input "02-07-2025"
type input "03-07-2025"
type input "[DATE] 19:17"
type input "[DATE] 00:00"
type input "16-08-2025 06:03"
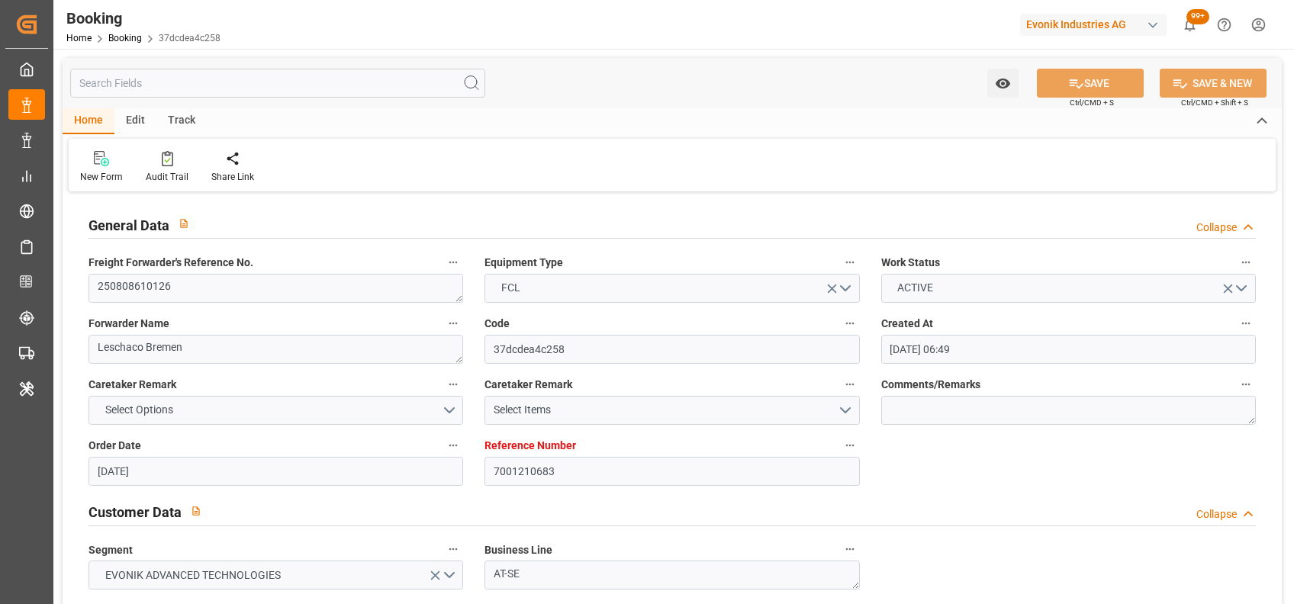
type input "[DATE] 12:00"
type input "[DATE] 00:00"
type input "19-08-2025"
type input "[DATE] 19:06"
type input "20-08-2025"
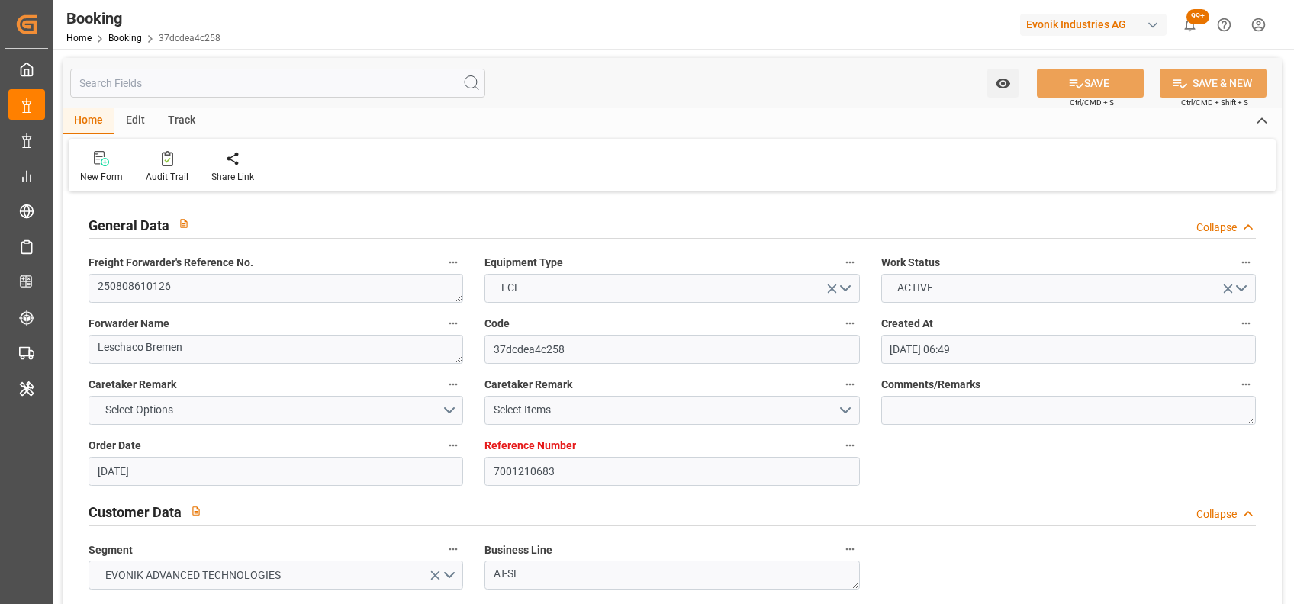
type input "08-08-2025 12:56"
type input "21-08-2025 19:17"
type input "10-09-2025 12:00"
type input "10-09-2025 23:54"
type input "14-09-2025 23:54"
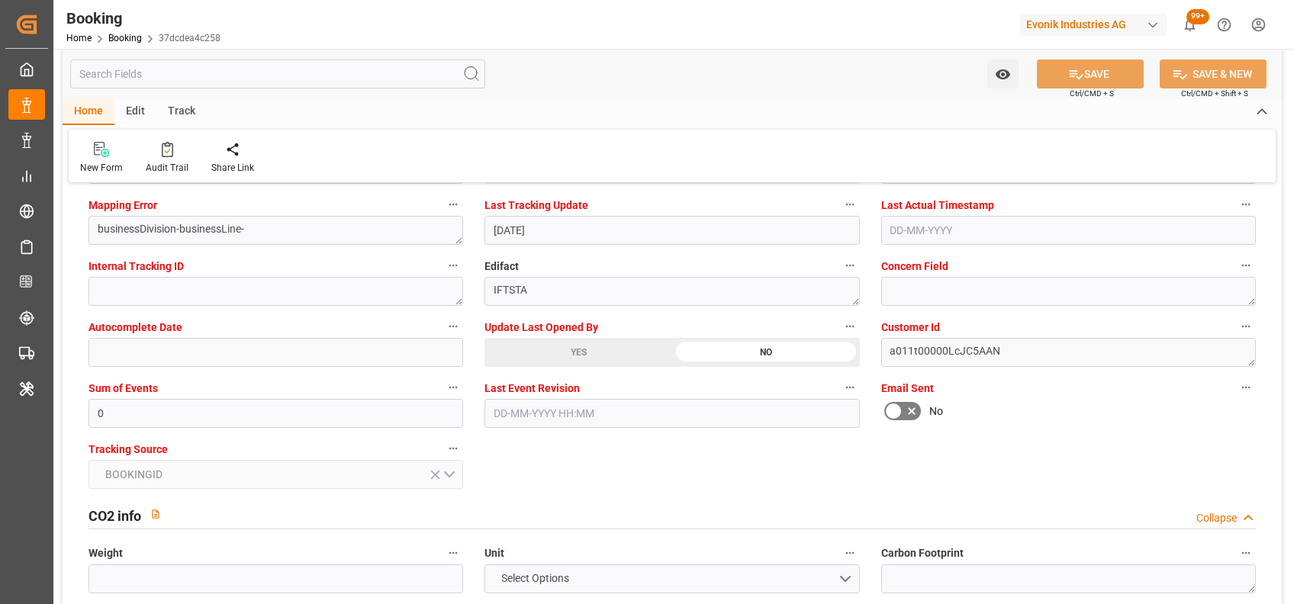
scroll to position [2985, 0]
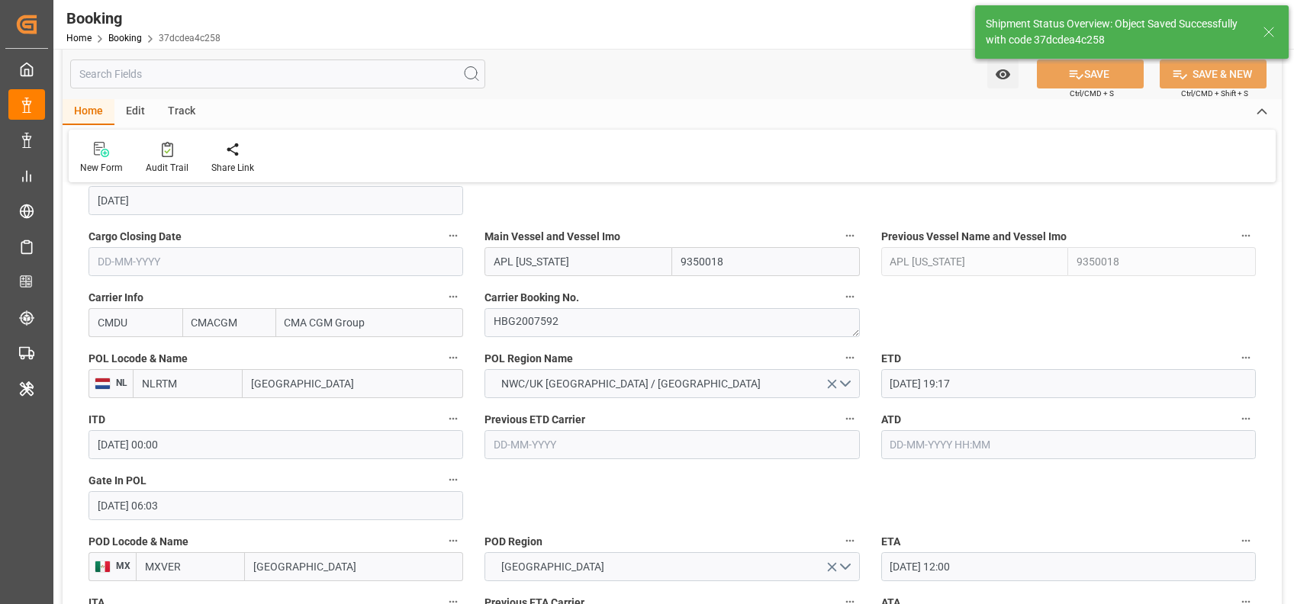
type textarea "[PERSON_NAME]"
type input "21-08-2025 05:57"
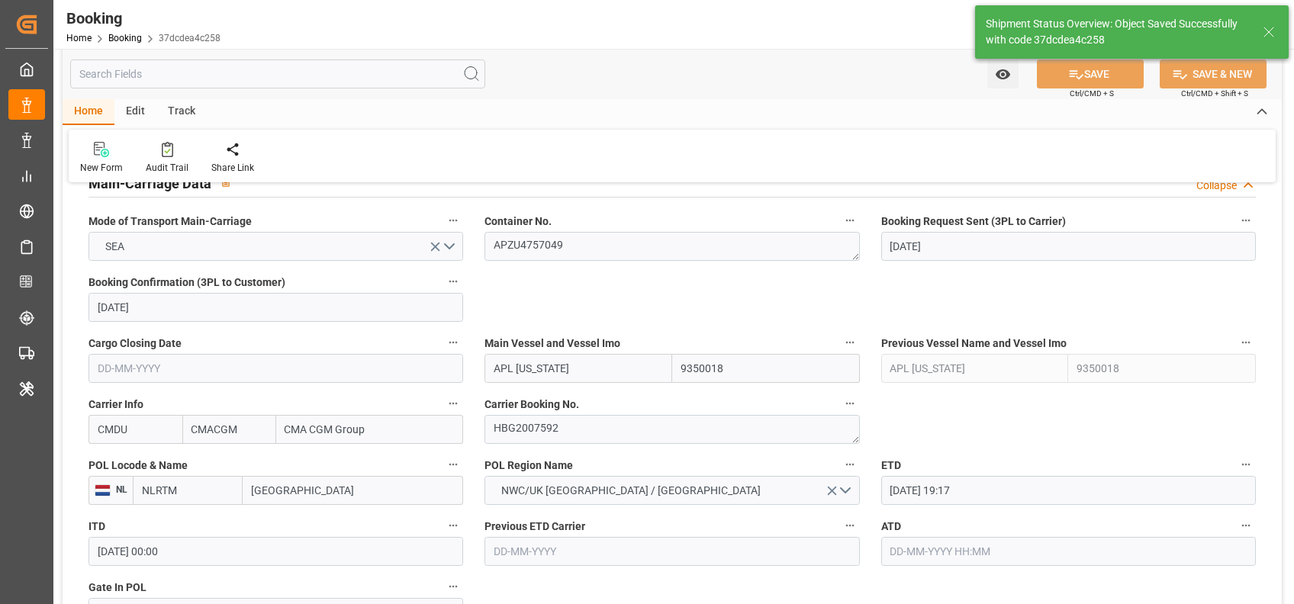
scroll to position [962, 0]
click at [536, 429] on textarea "HBG2007592" at bounding box center [671, 431] width 375 height 29
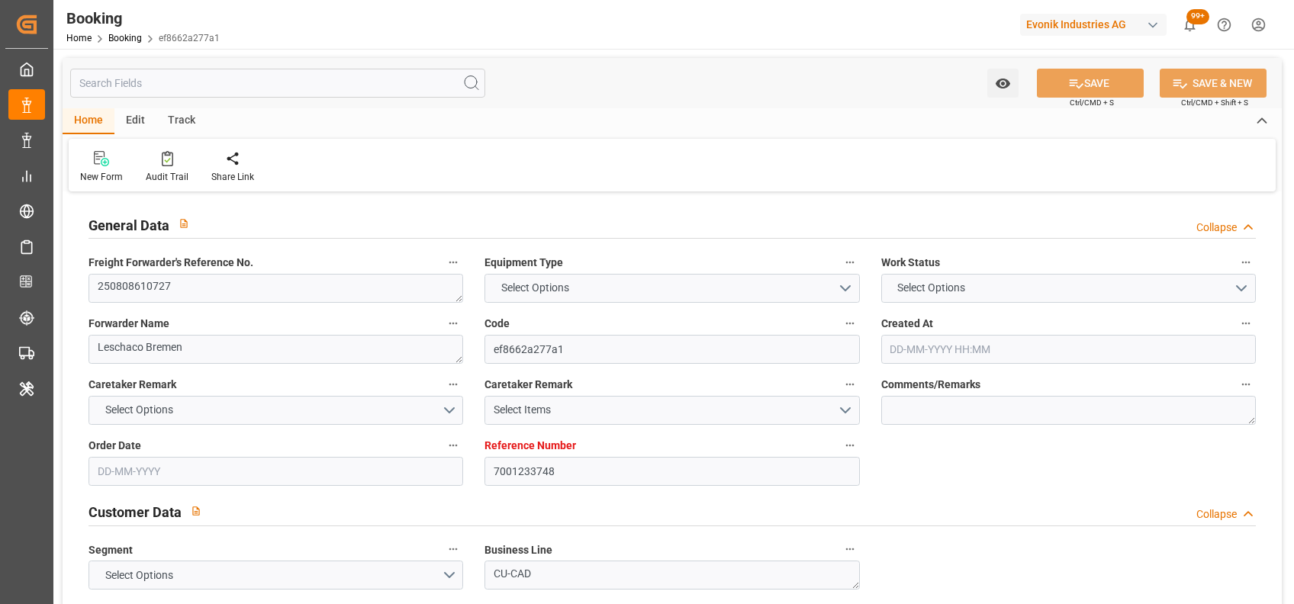
type input "7001233748"
type input "9350018"
type input "CMACGM"
type input "CMA CGM Group"
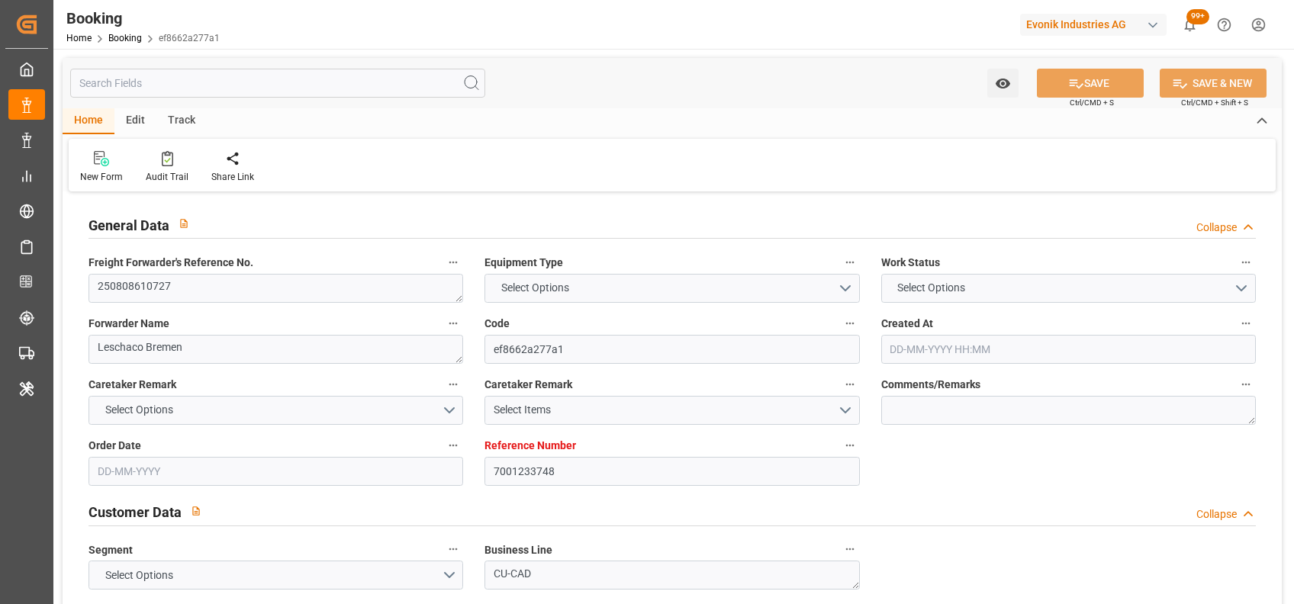
type input "NLRTM"
type input "MXVER"
type input "0"
type input "NLRTM"
type input "MXVER"
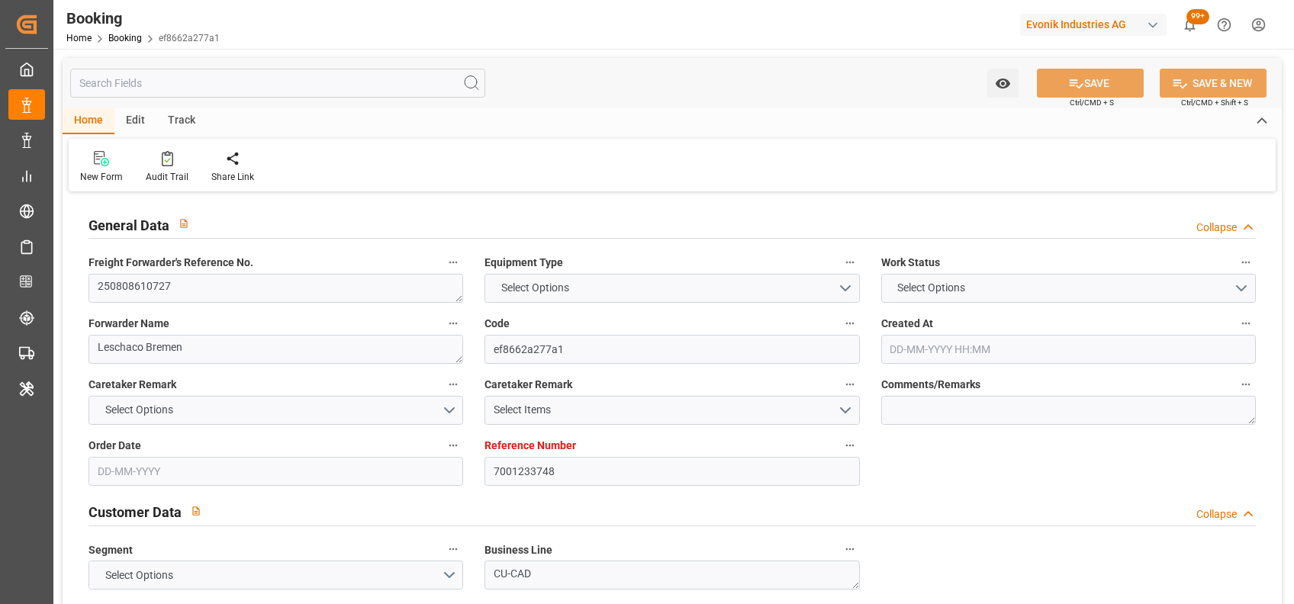
type input "9350018"
type input "[DATE] 09:51"
type input "[DATE]"
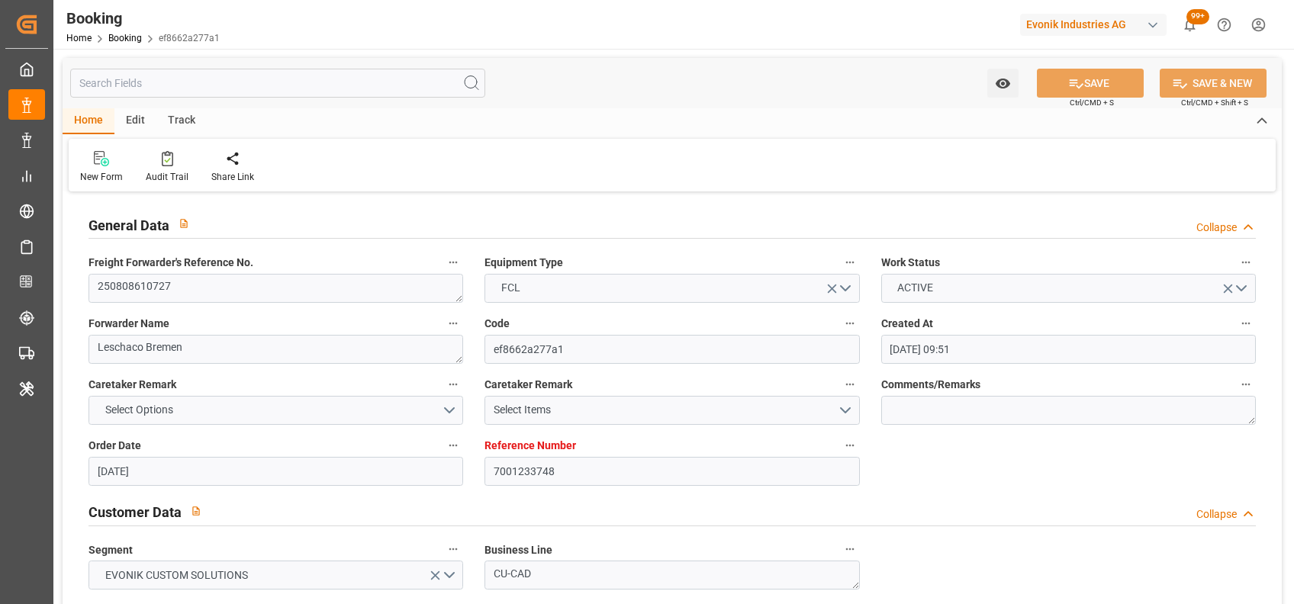
type input "[DATE]"
type input "29-07-2025"
type input "21-08-2025 19:17"
type input "[DATE] 00:00"
type input "16-08-2025 06:22"
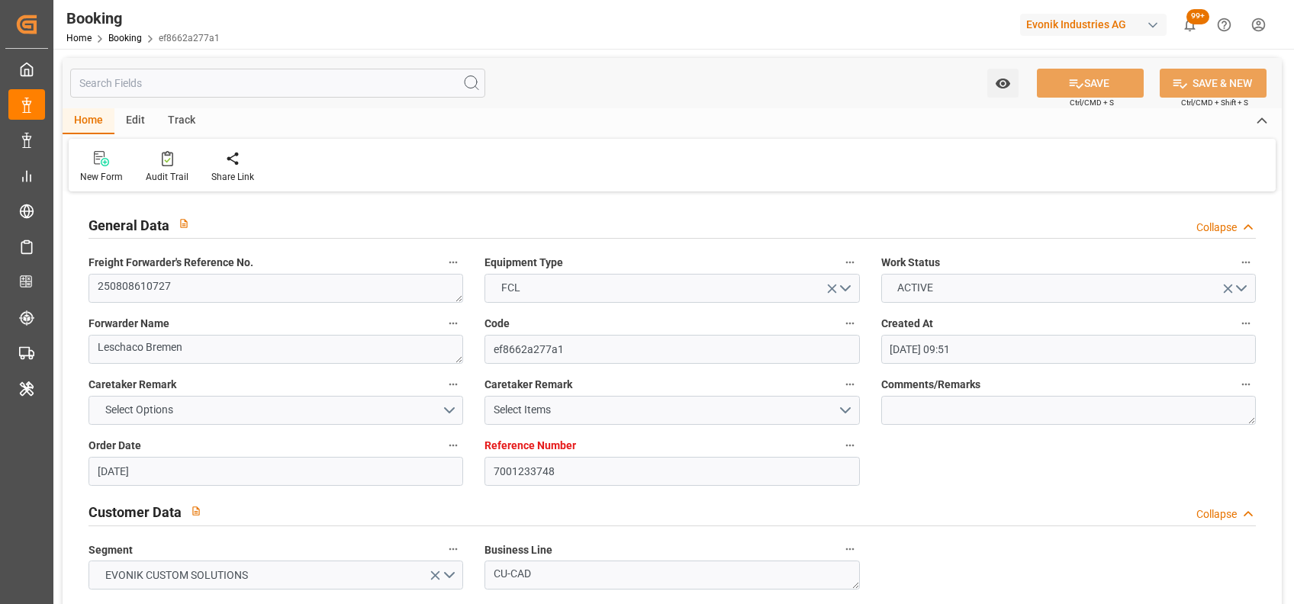
type input "10-09-2025 12:00"
type input "09-09-2025 00:00"
type input "13-08-2025"
type input "20-08-2025 19:06"
type input "20-08-2025"
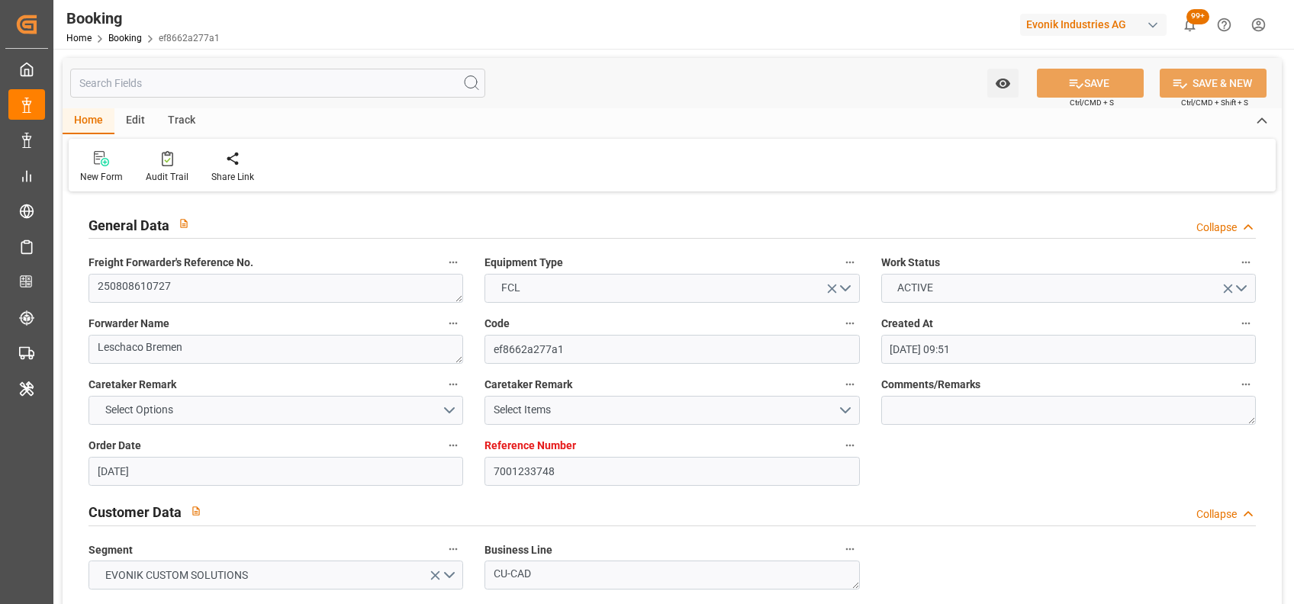
type input "12-08-2025 15:26"
type input "21-08-2025 19:17"
type input "10-09-2025 12:00"
type input "10-09-2025 23:54"
type input "14-09-2025 23:54"
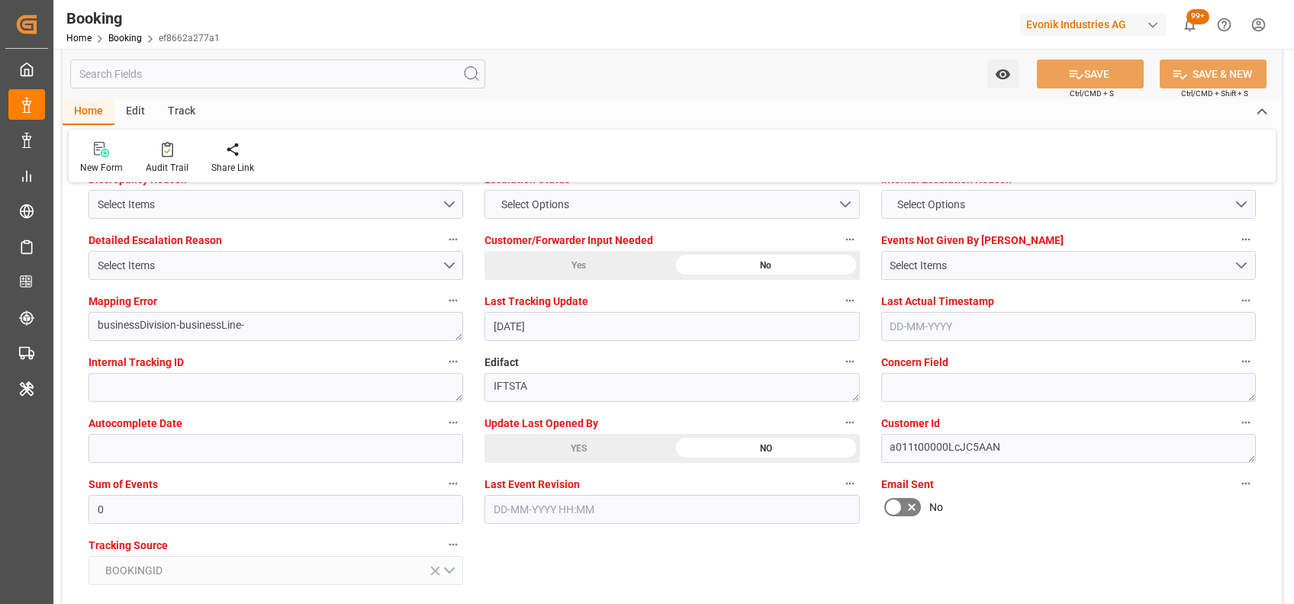
scroll to position [2894, 0]
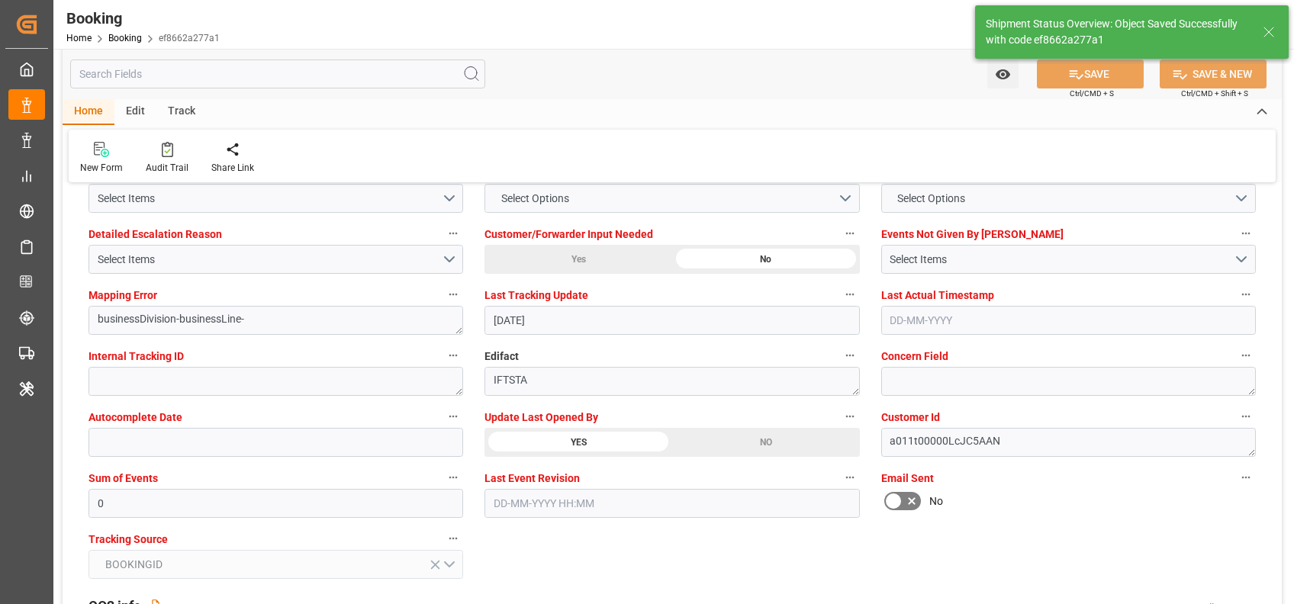
type textarea "[PERSON_NAME]"
type input "21-08-2025 05:58"
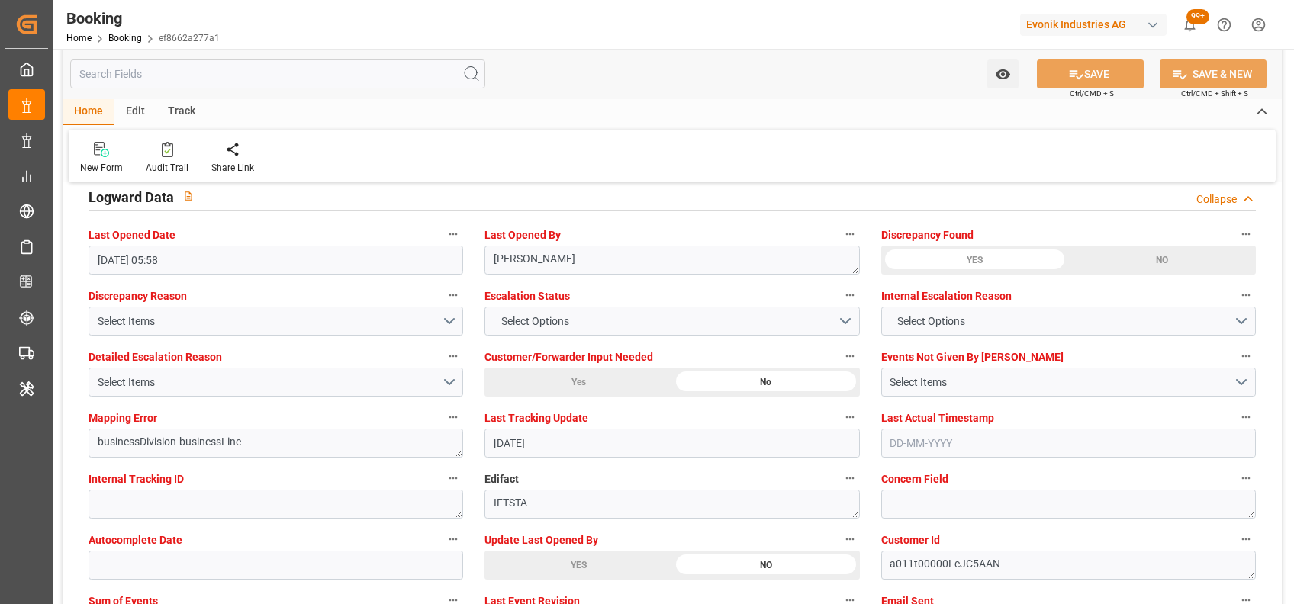
scroll to position [2766, 0]
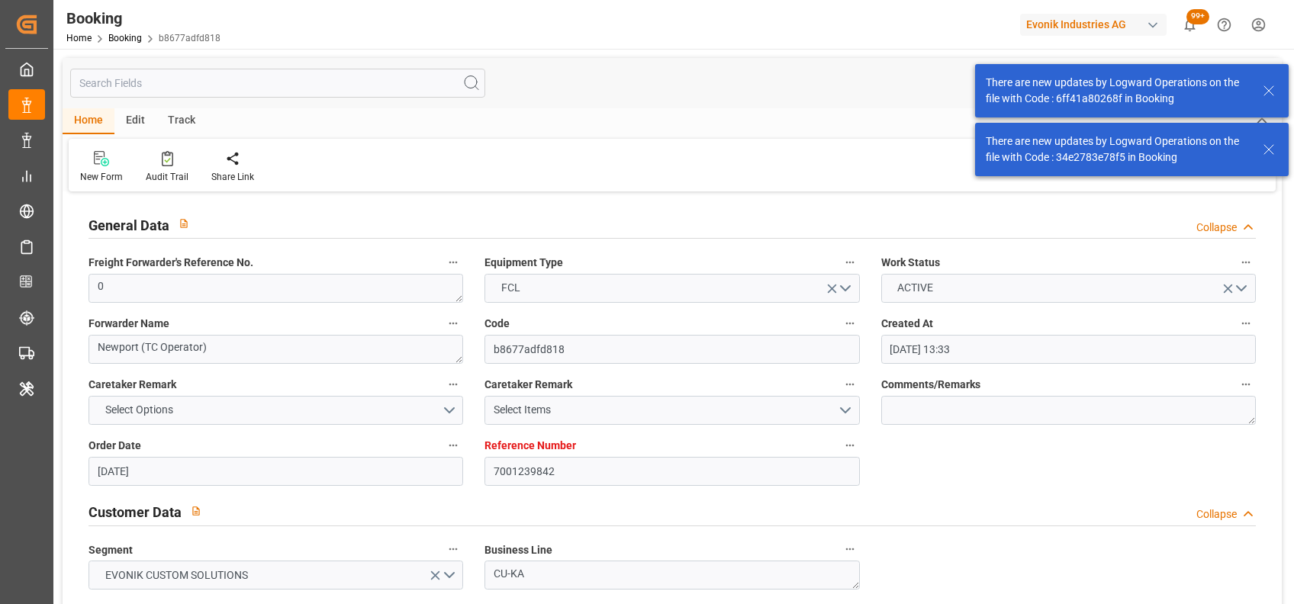
scroll to position [990, 0]
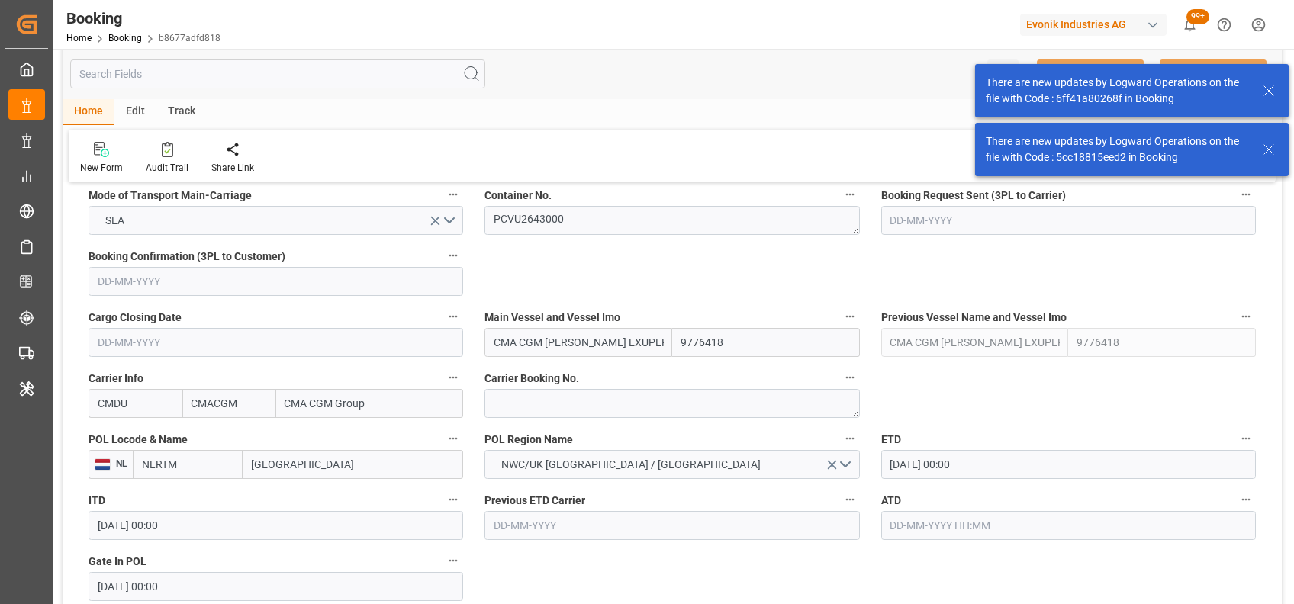
click at [924, 511] on input "text" at bounding box center [1068, 525] width 375 height 29
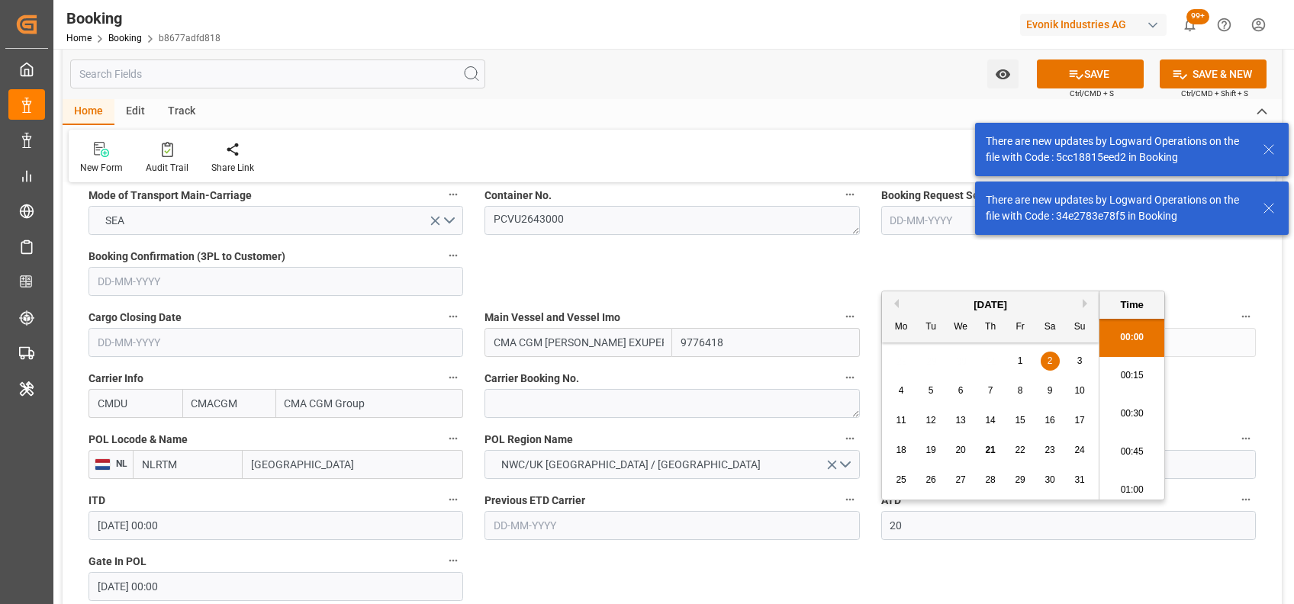
scroll to position [1247, 0]
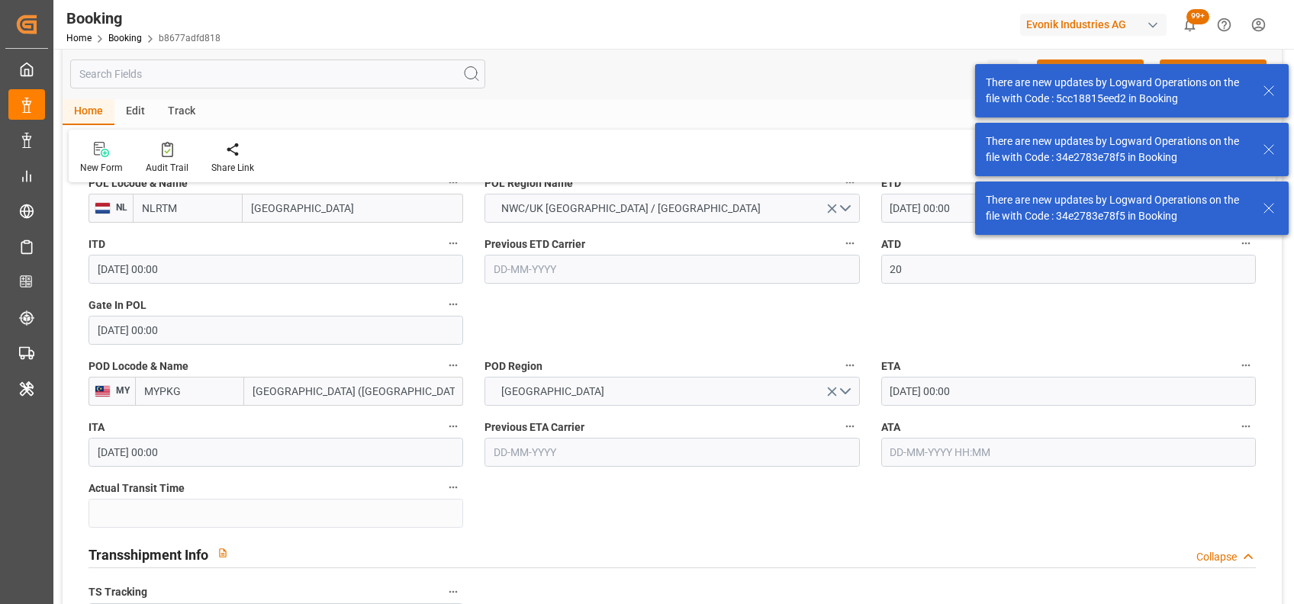
type input "20-08-2025 00:00"
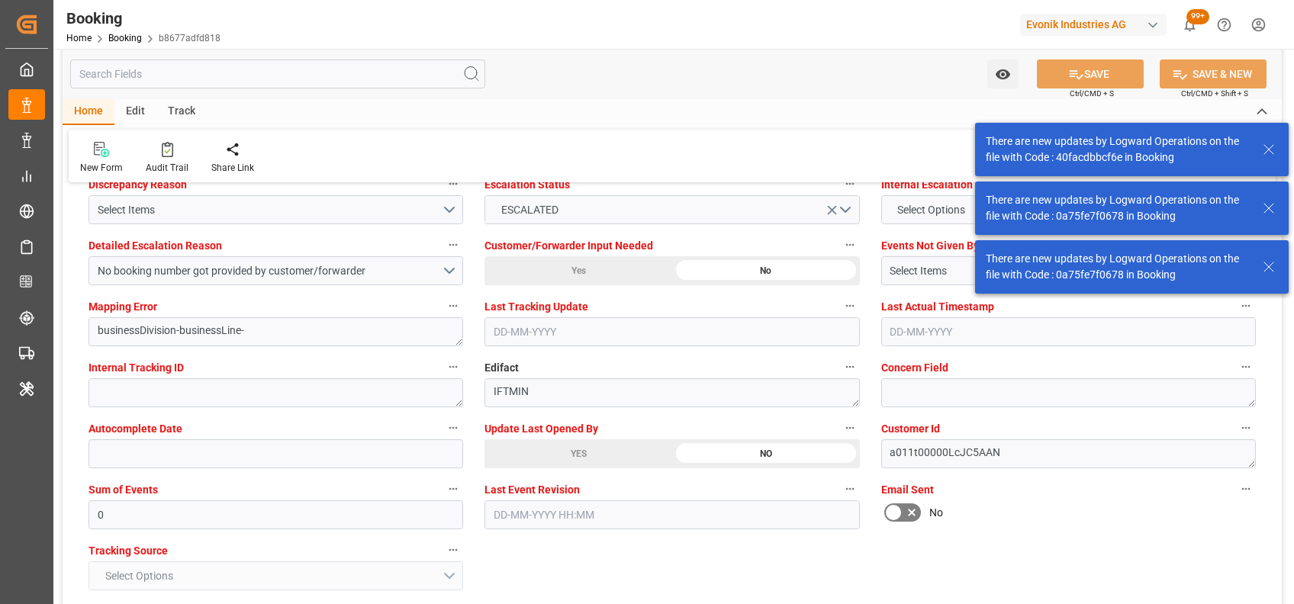
scroll to position [2811, 0]
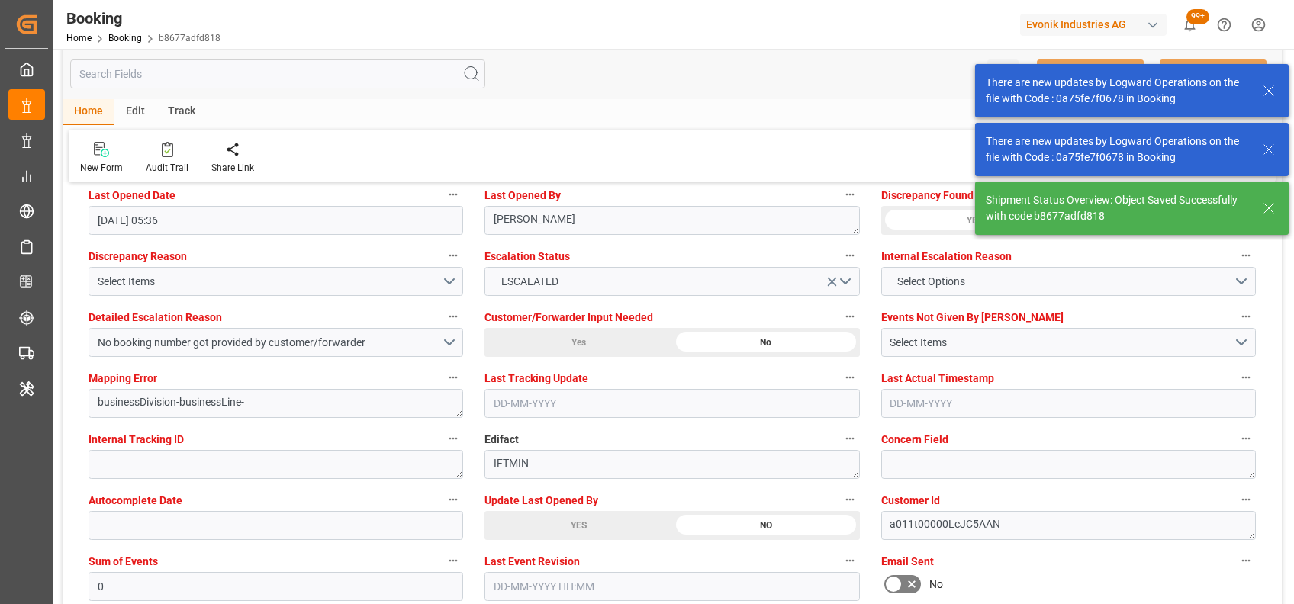
type textarea "[PERSON_NAME]"
type input "21-08-2025 06:00"
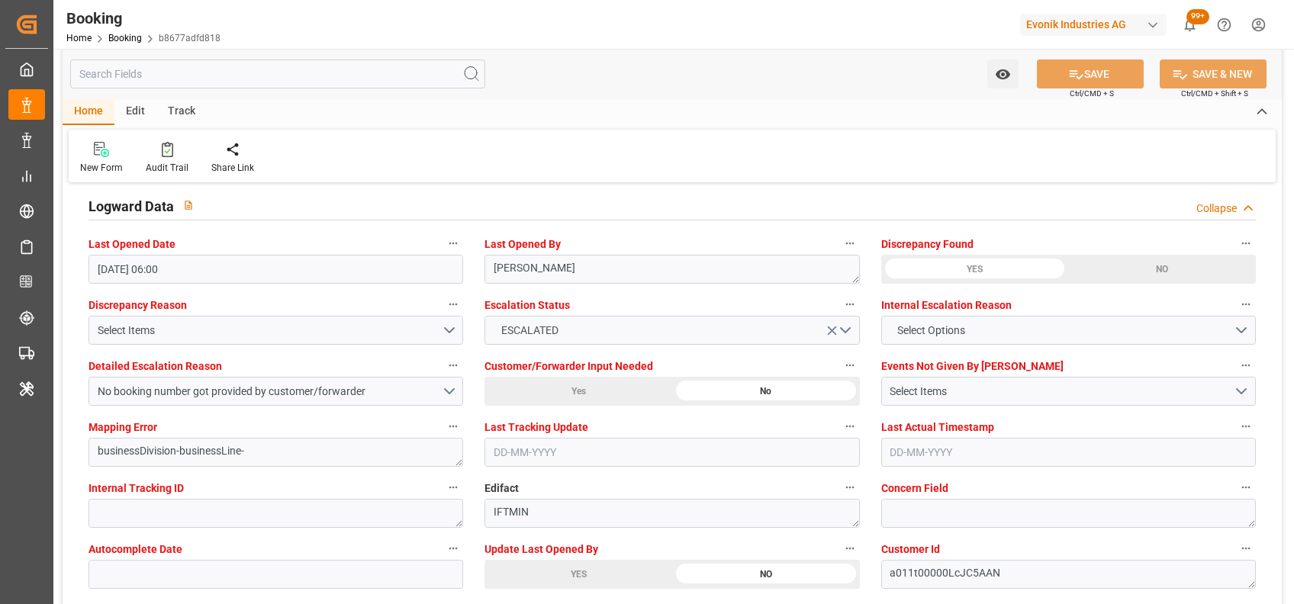
scroll to position [2759, 0]
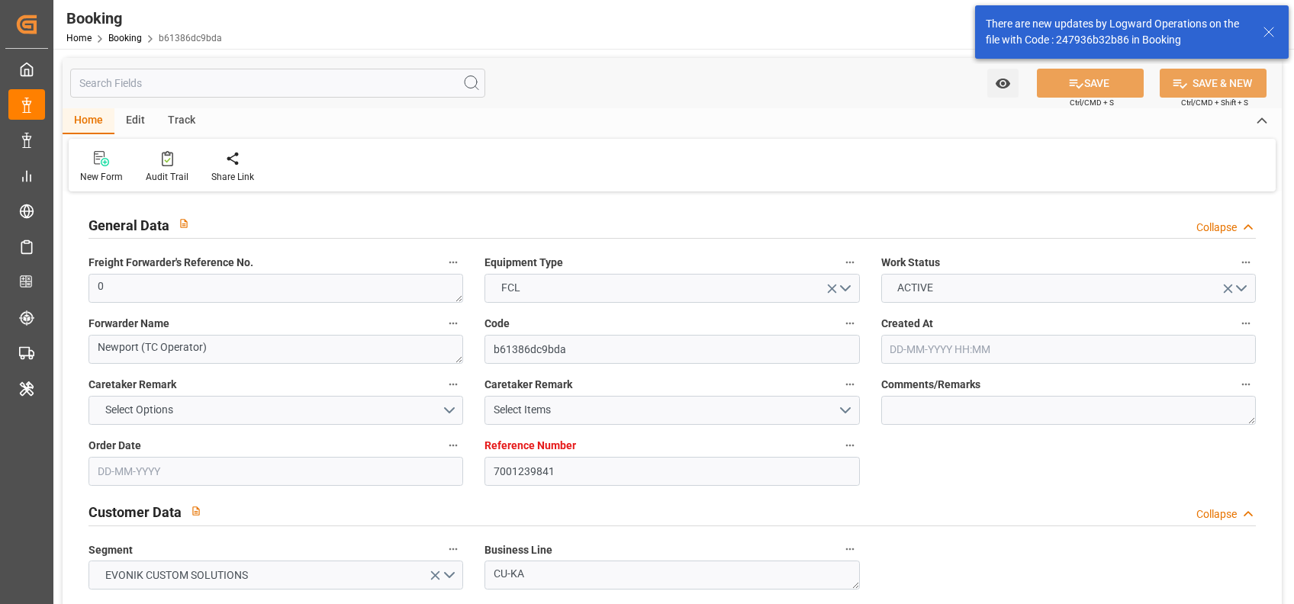
type input "[DATE] 13:33"
type input "[DATE]"
type input "[DATE] 00:00"
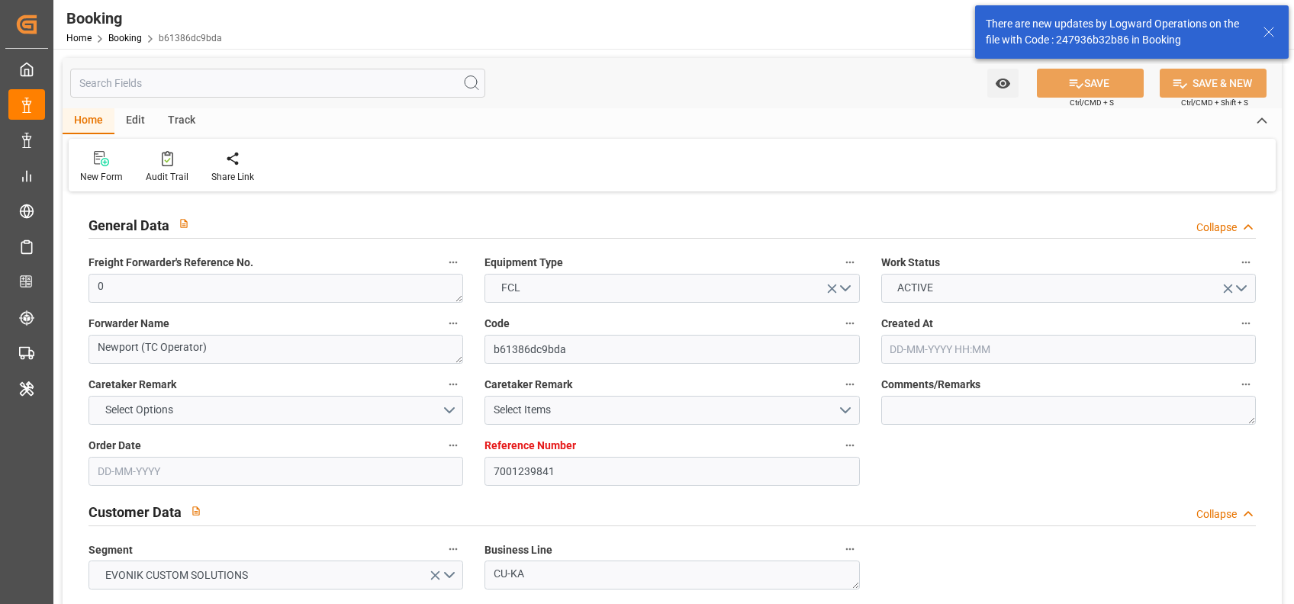
type input "[DATE] 00:00"
type input "[DATE]"
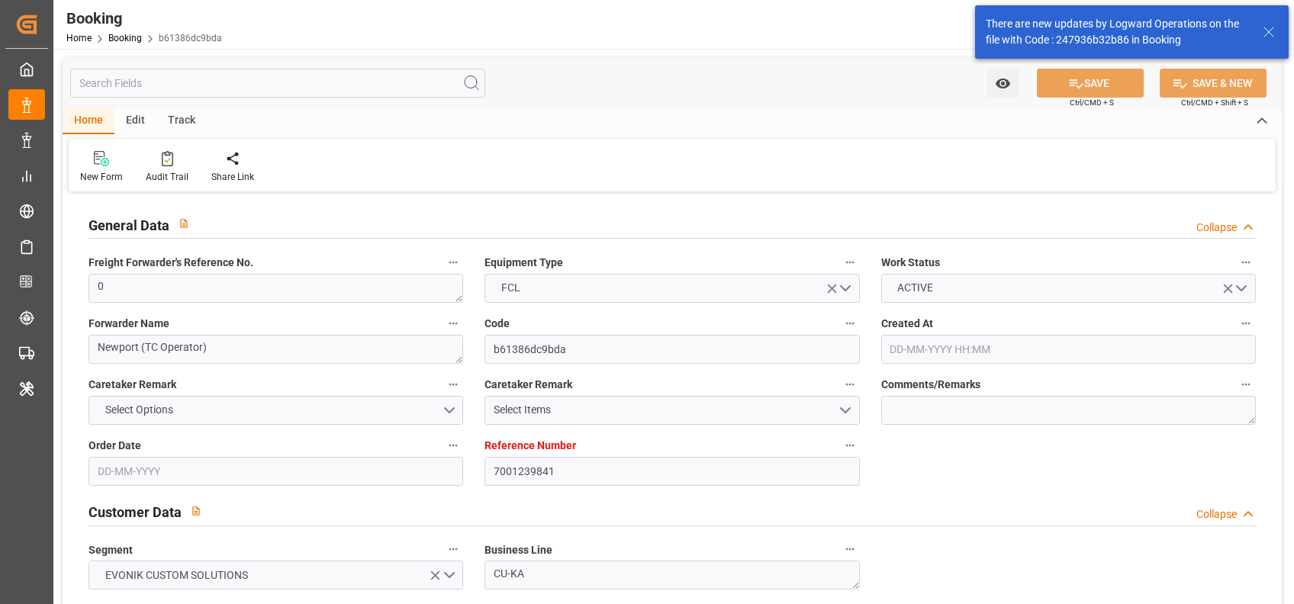
type input "[DATE] 05:35"
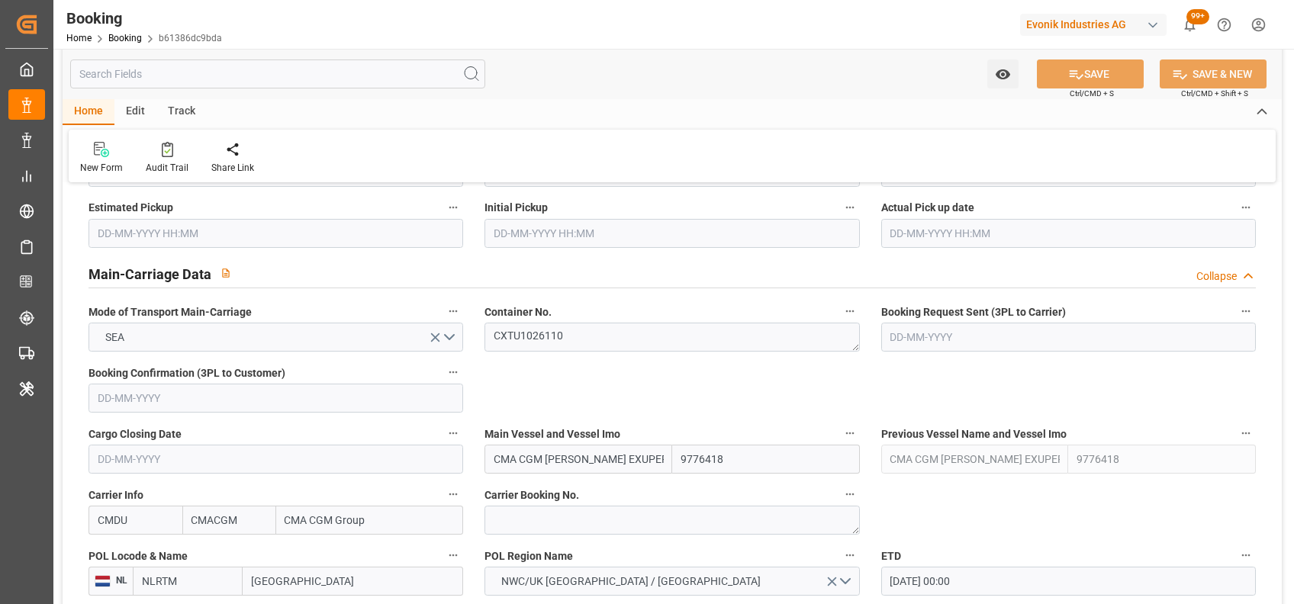
scroll to position [873, 0]
click at [556, 334] on textarea "CXTU1026110" at bounding box center [671, 338] width 375 height 29
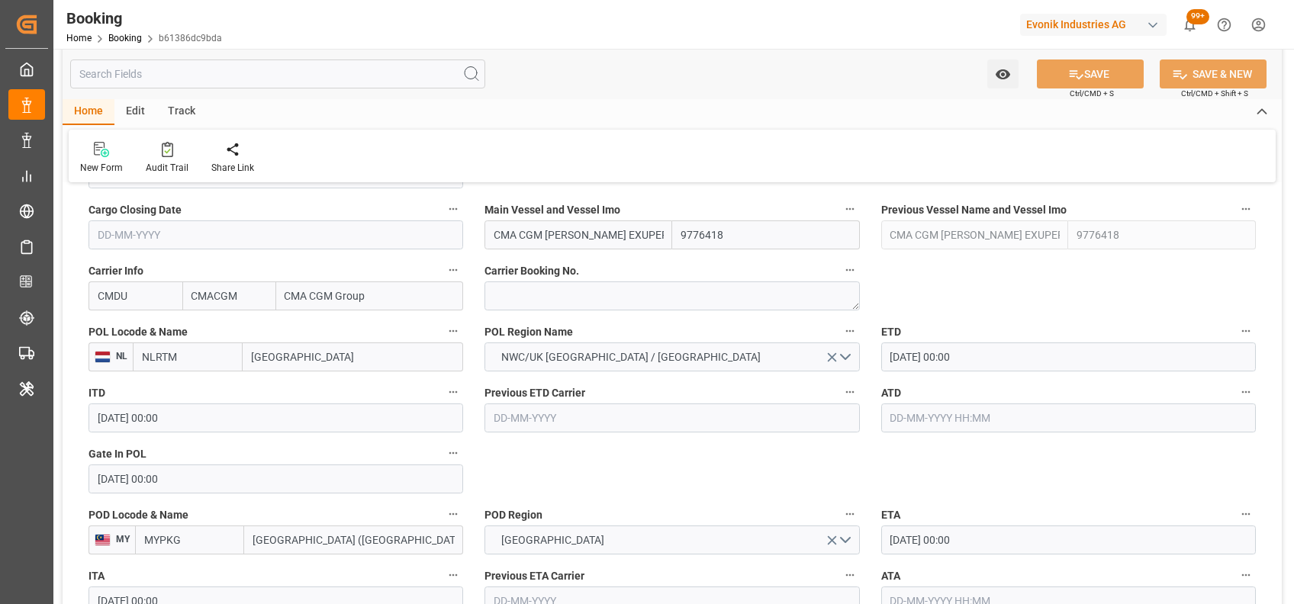
scroll to position [1109, 0]
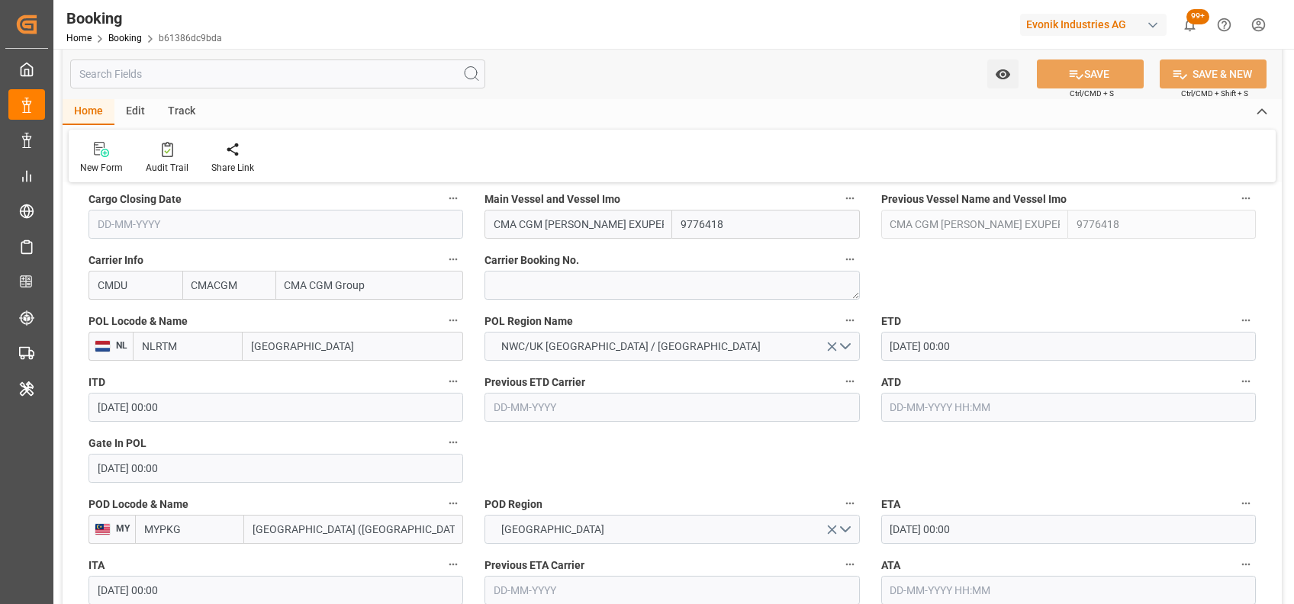
click at [912, 409] on input "text" at bounding box center [1068, 407] width 375 height 29
type input "[DATE] 00:00"
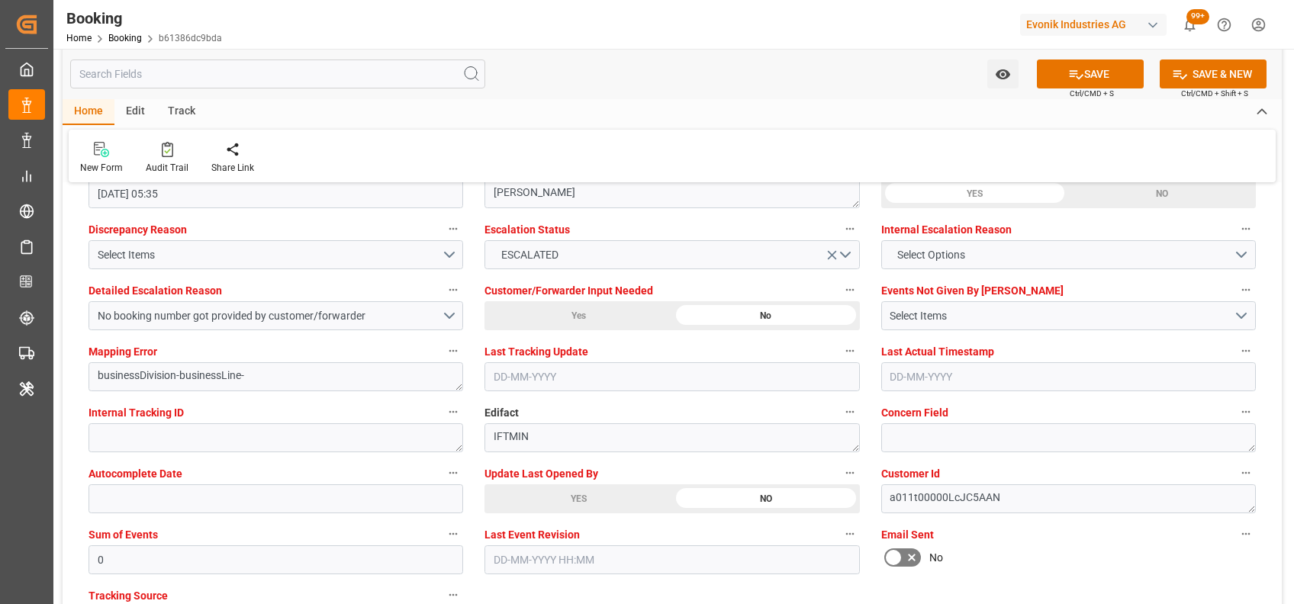
scroll to position [2879, 0]
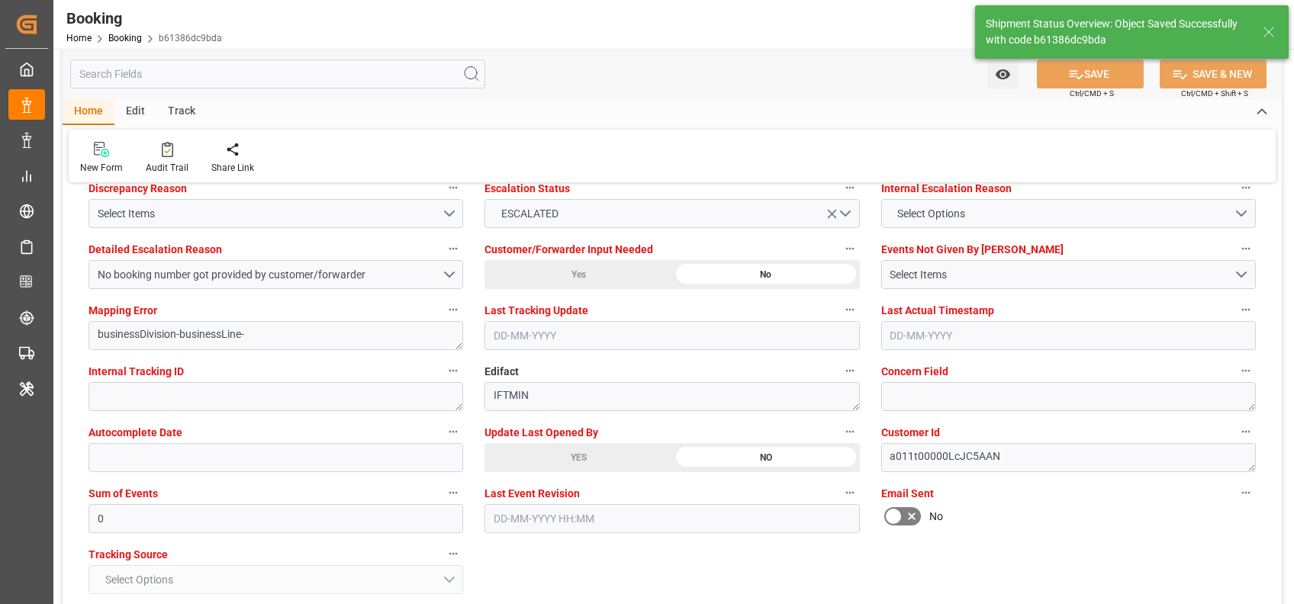
type input "21-08-2025 06:01"
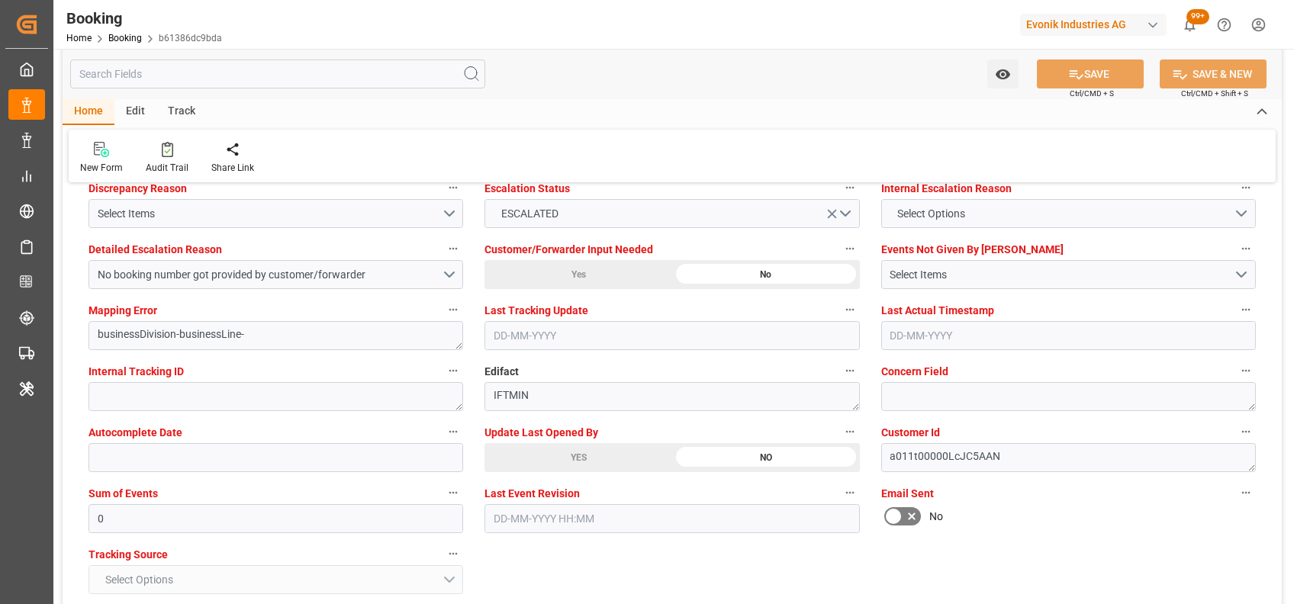
scroll to position [2765, 0]
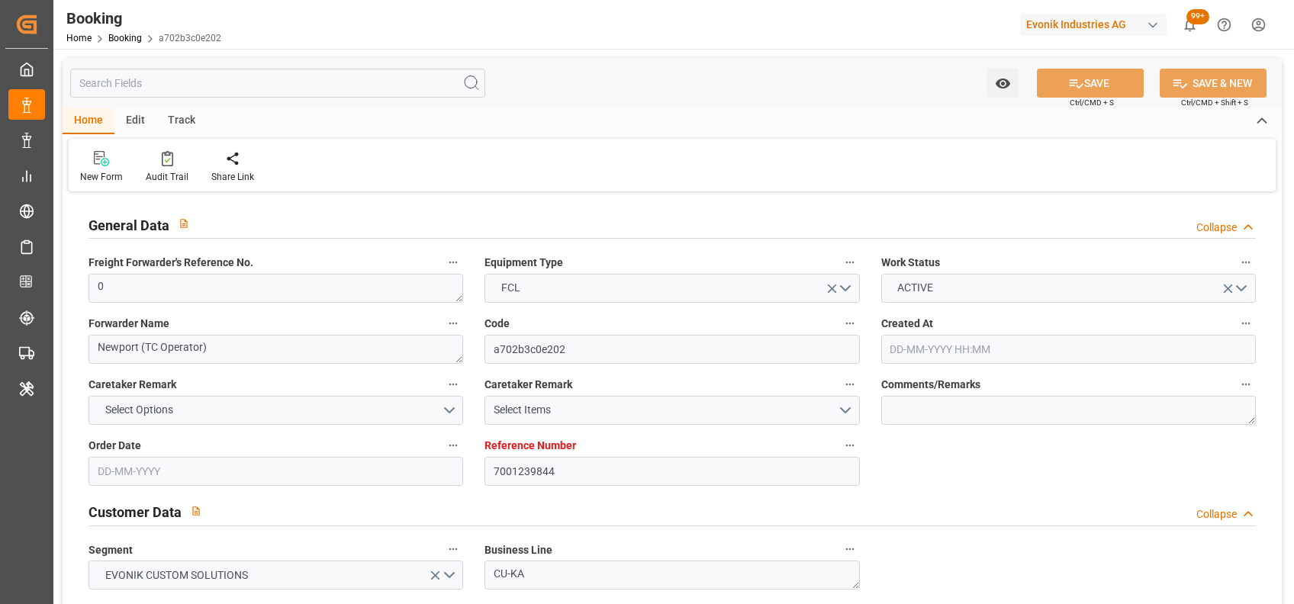
type input "[DATE] 13:33"
type input "[DATE]"
type input "[DATE] 00:00"
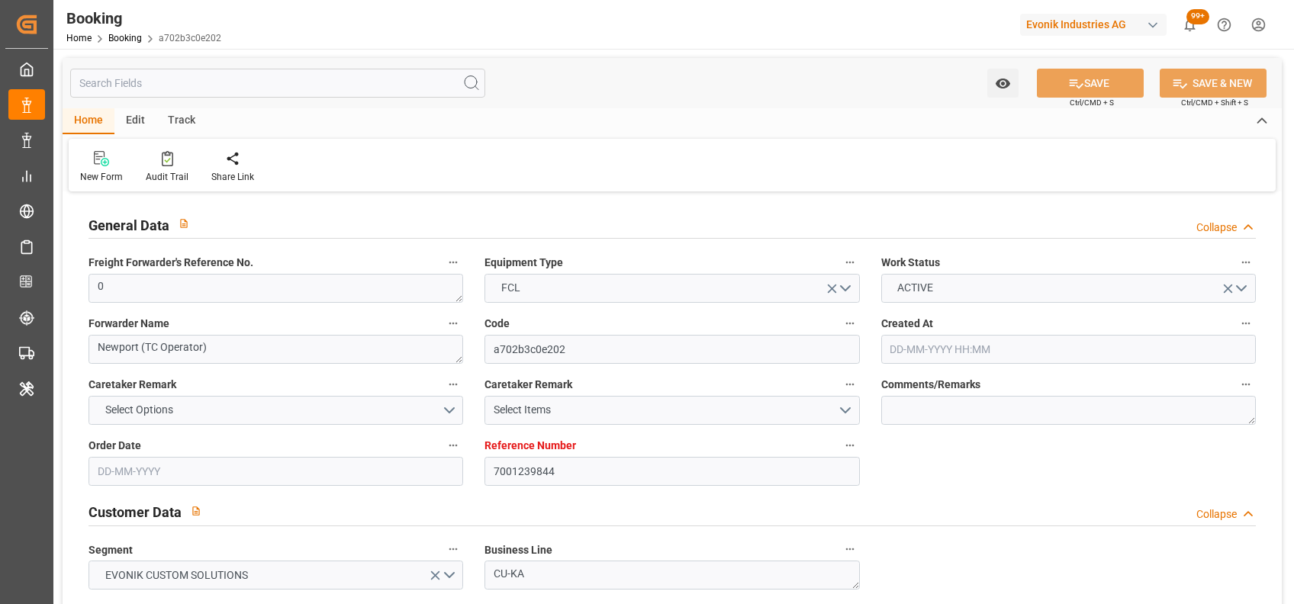
type input "[DATE] 00:00"
type input "[DATE]"
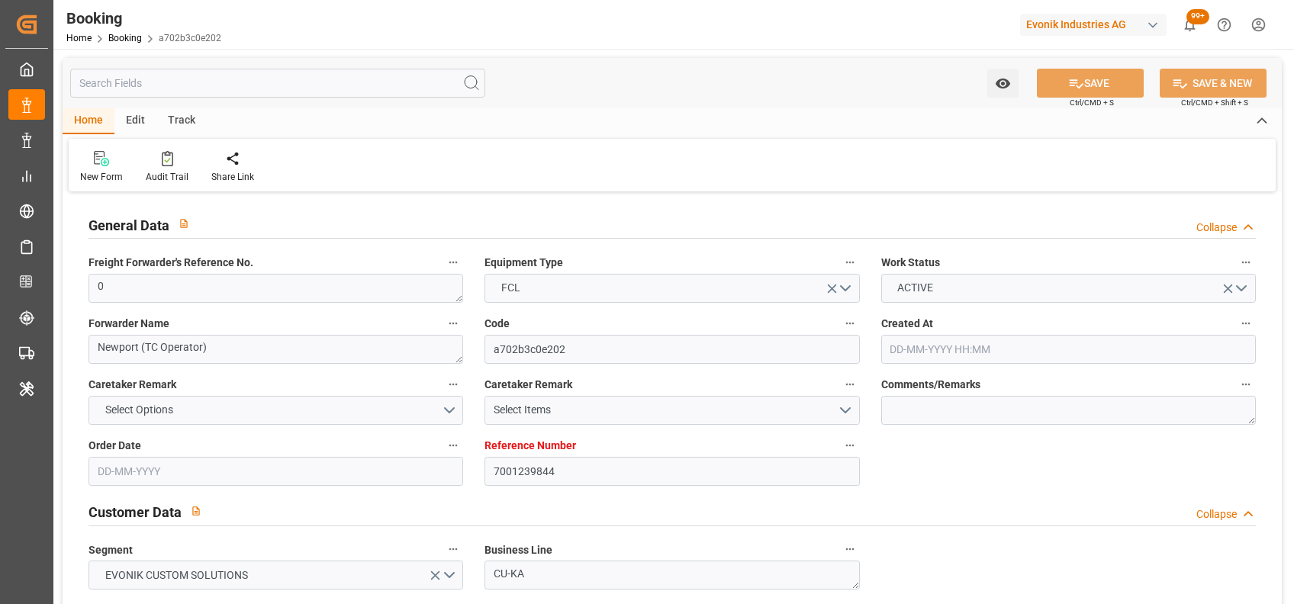
type input "[DATE] 05:34"
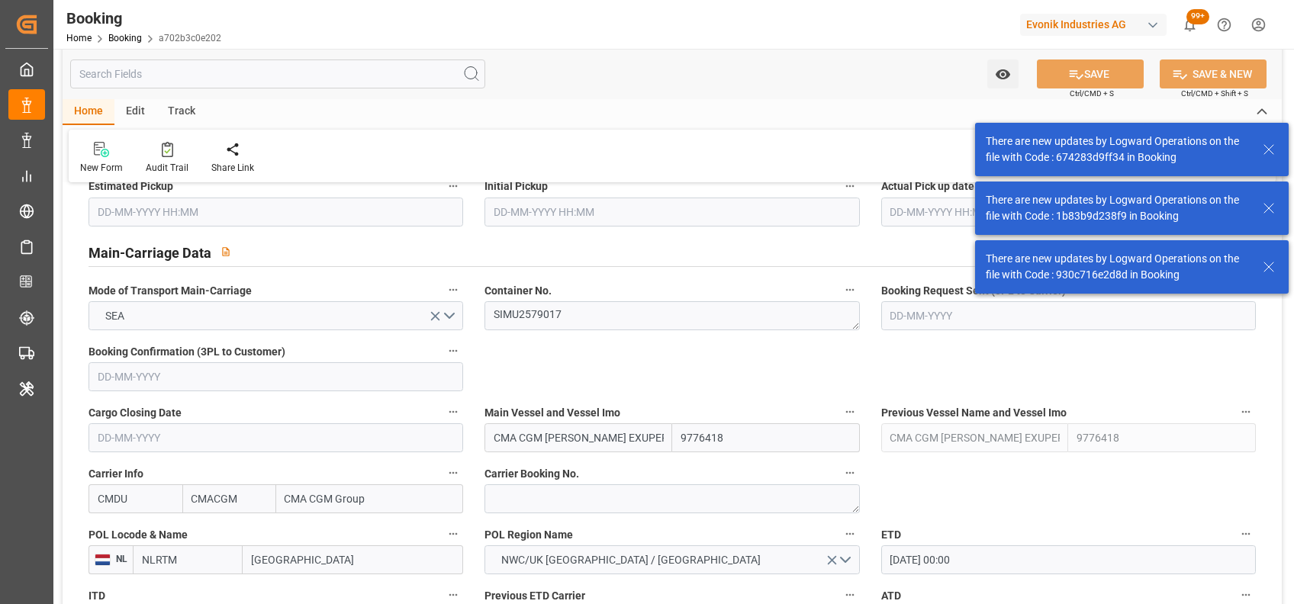
scroll to position [1012, 0]
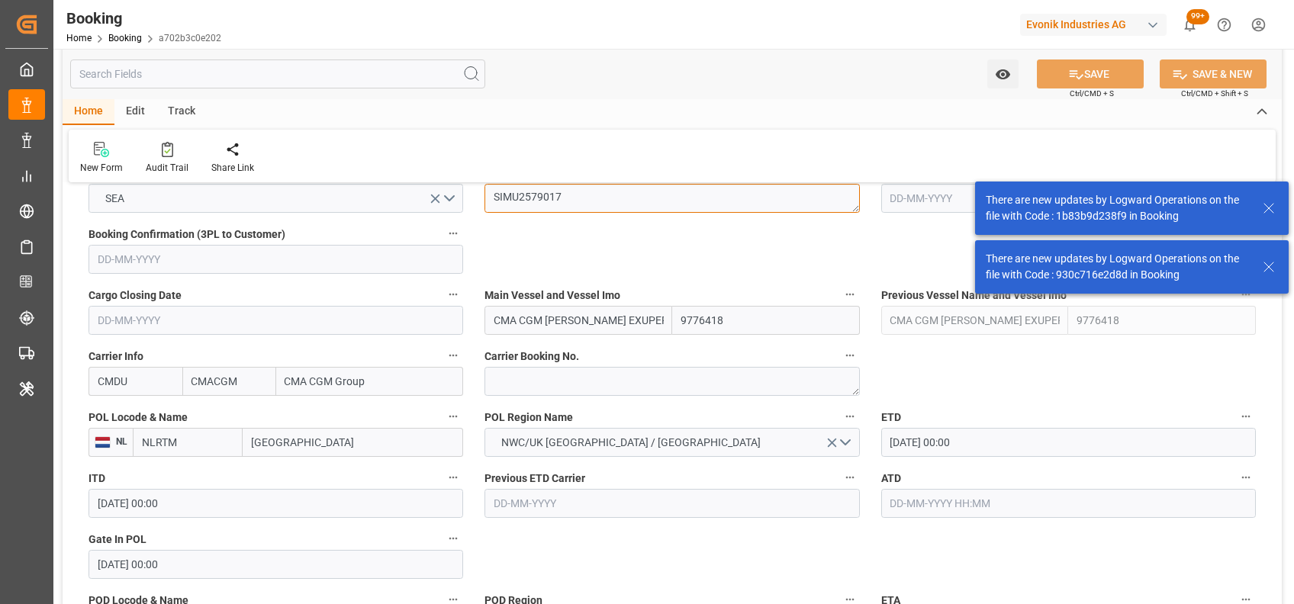
click at [531, 213] on textarea "SIMU2579017" at bounding box center [671, 198] width 375 height 29
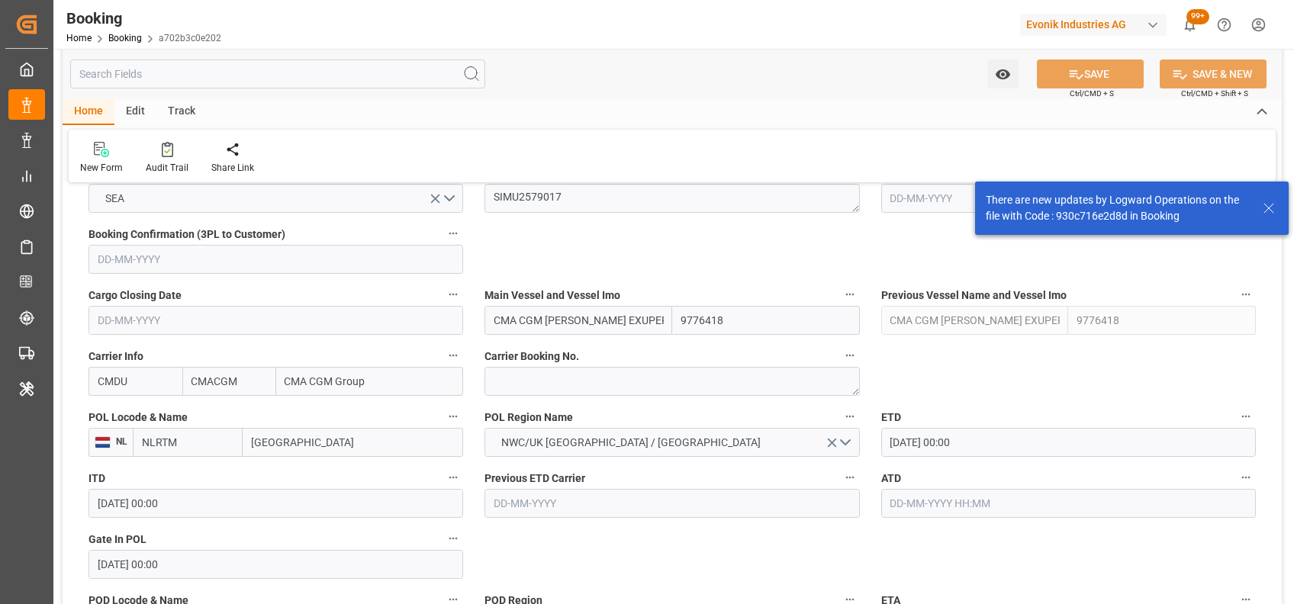
scroll to position [1004, 0]
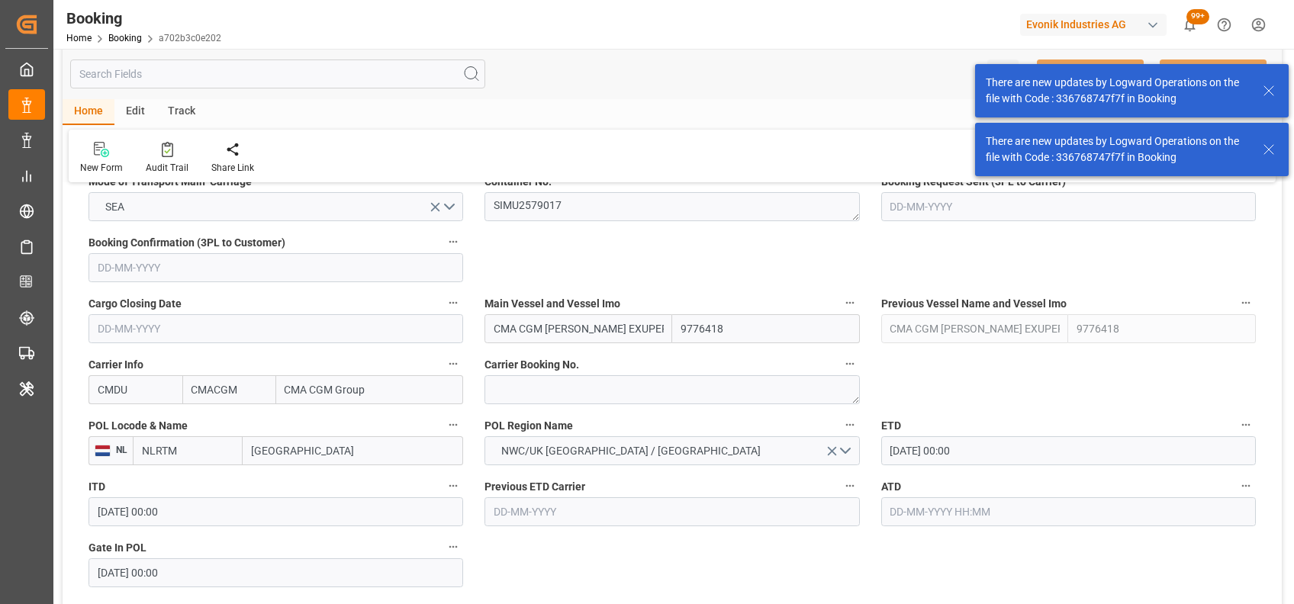
click at [967, 500] on input "text" at bounding box center [1068, 511] width 375 height 29
type input "[DATE] 00:00"
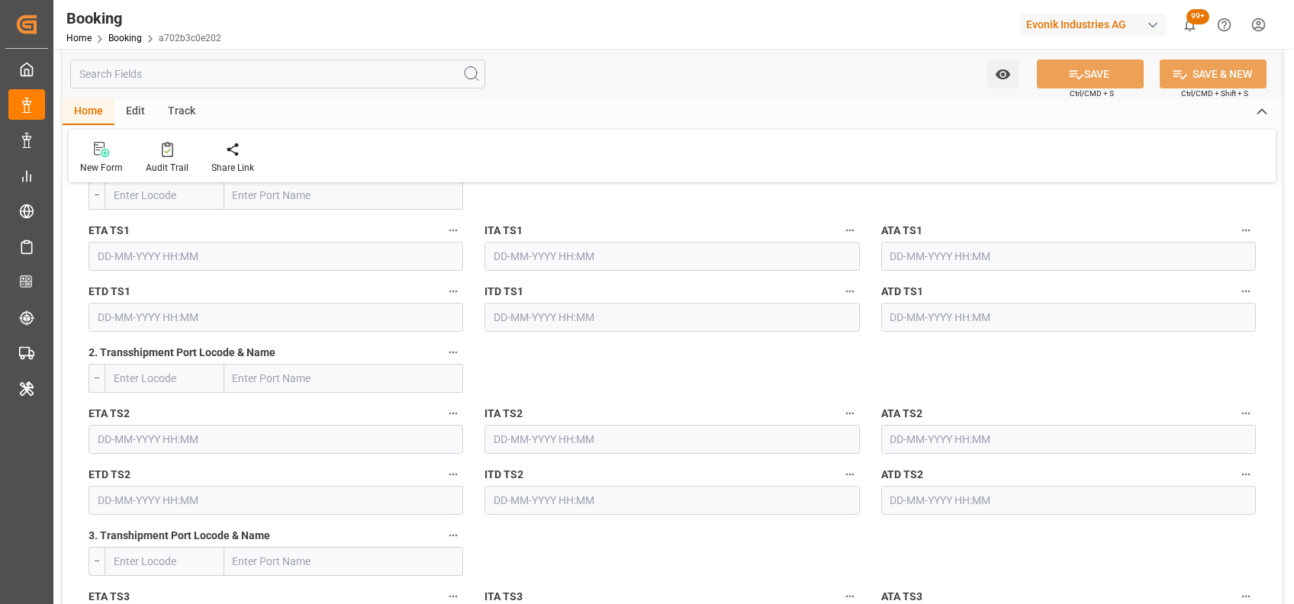
scroll to position [1774, 0]
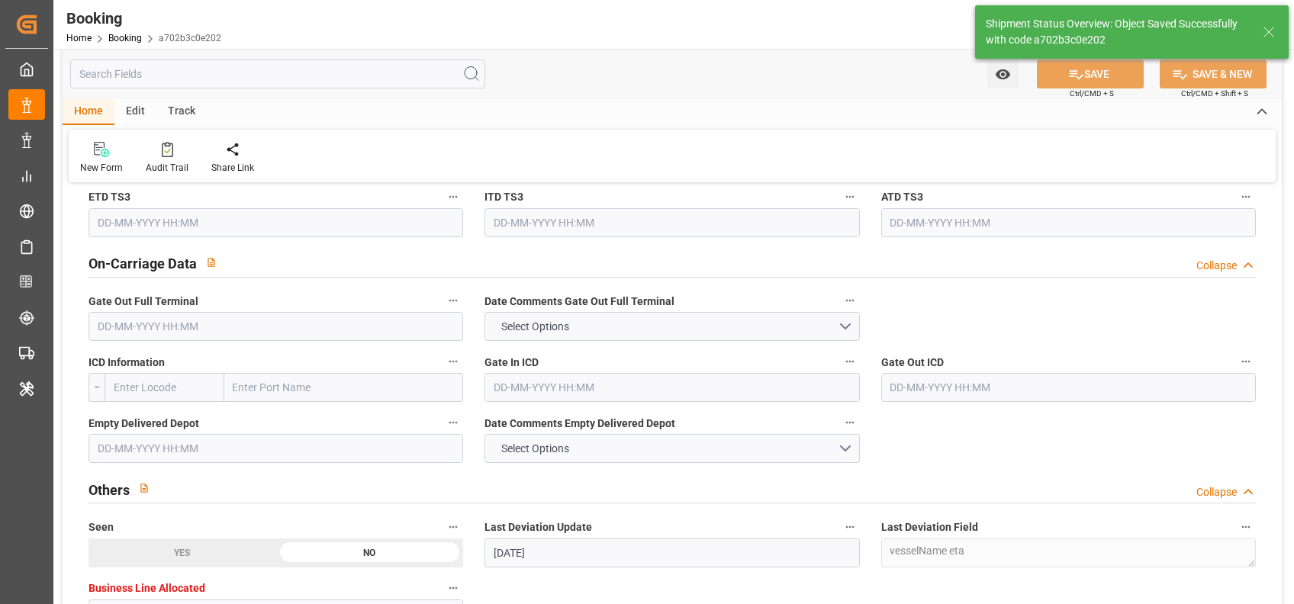
type textarea "[PERSON_NAME]"
type input "21-08-2025 06:01"
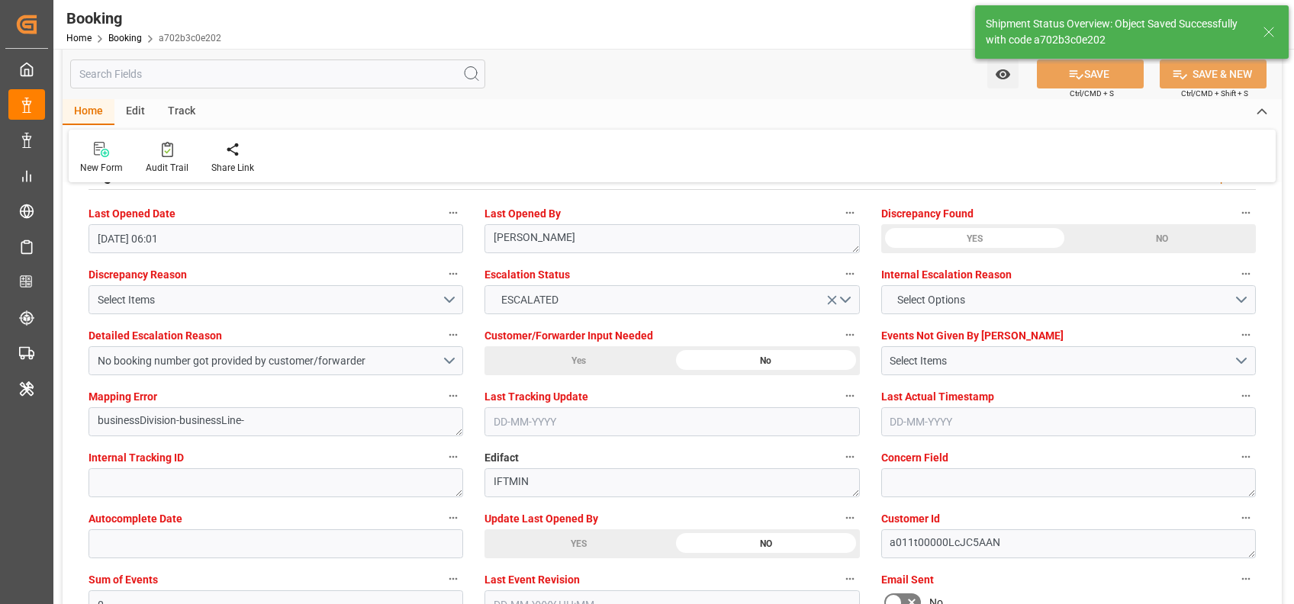
scroll to position [2870, 0]
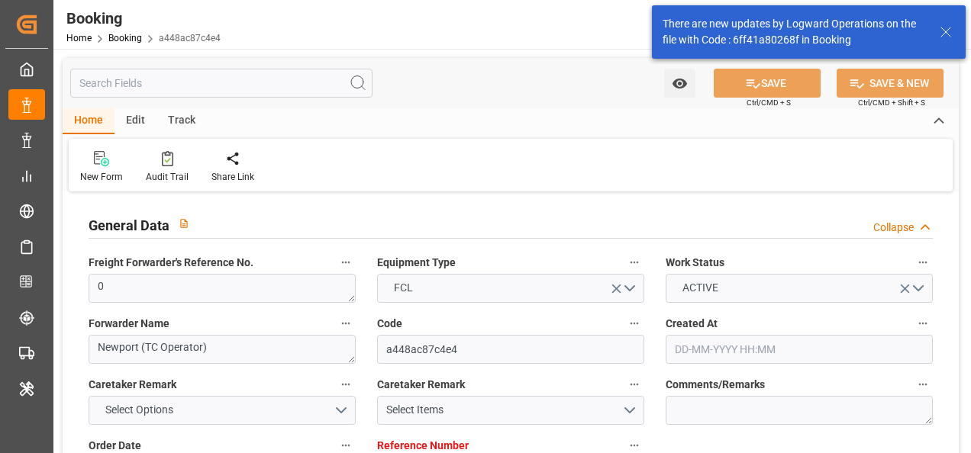
type input "7001239845"
type input "9776418"
type input "CMACGM"
type input "CMA CGM Group"
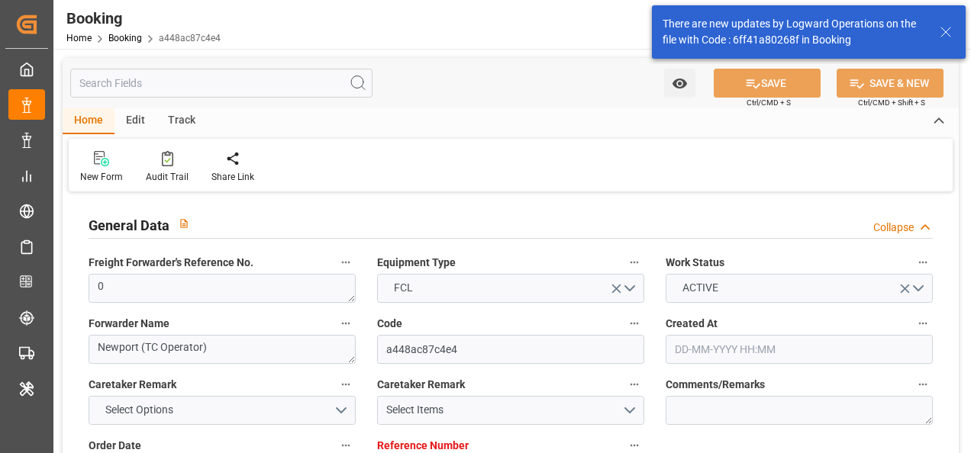
type input "NLRTM"
type input "MYPKG"
type input "0"
type input "[DATE] 13:33"
type input "04-08-2025"
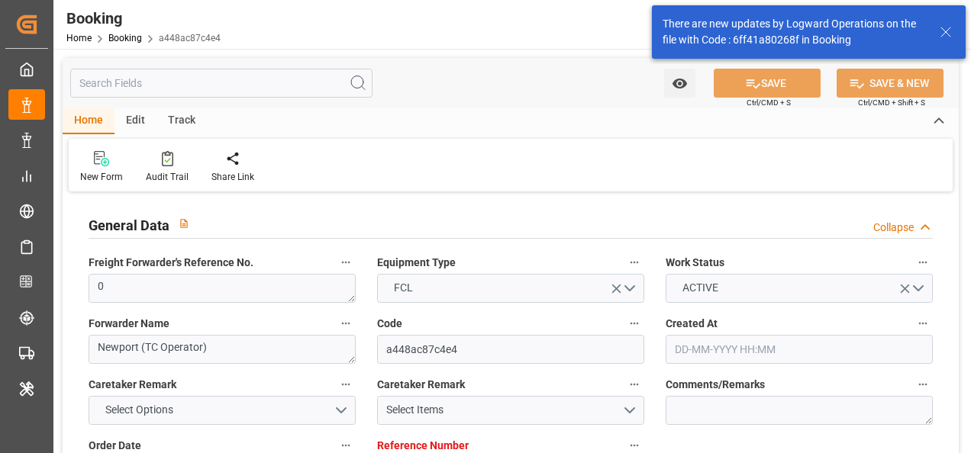
type input "09-10-2025"
type input "15-08-2025"
type input "[DATE] 00:00"
type input "15-08-2025 00:00"
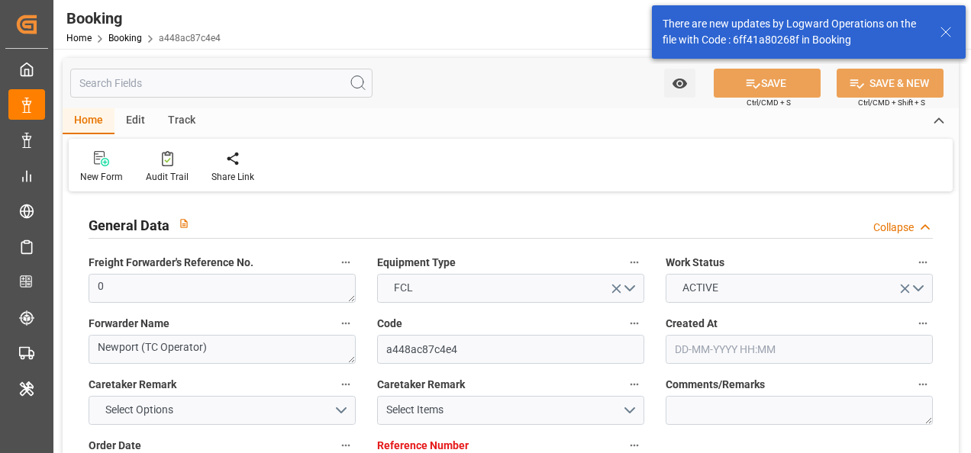
type input "01-10-2025 00:00"
type input "19-08-2025"
type input "20-08-2025 05:34"
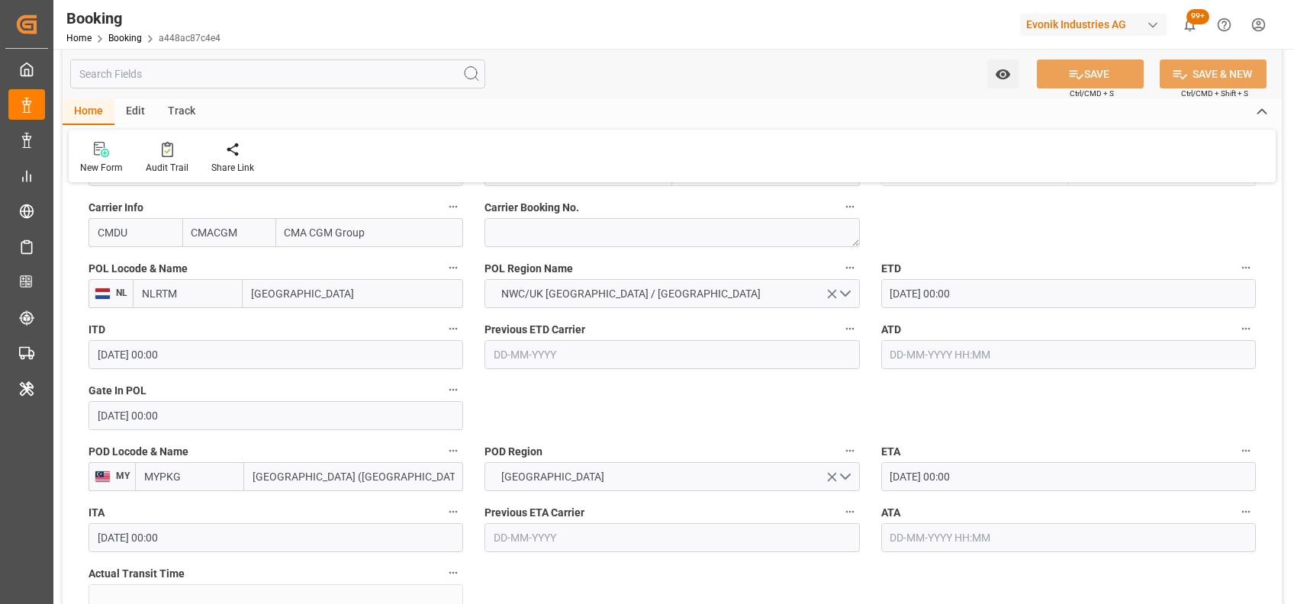
scroll to position [1163, 0]
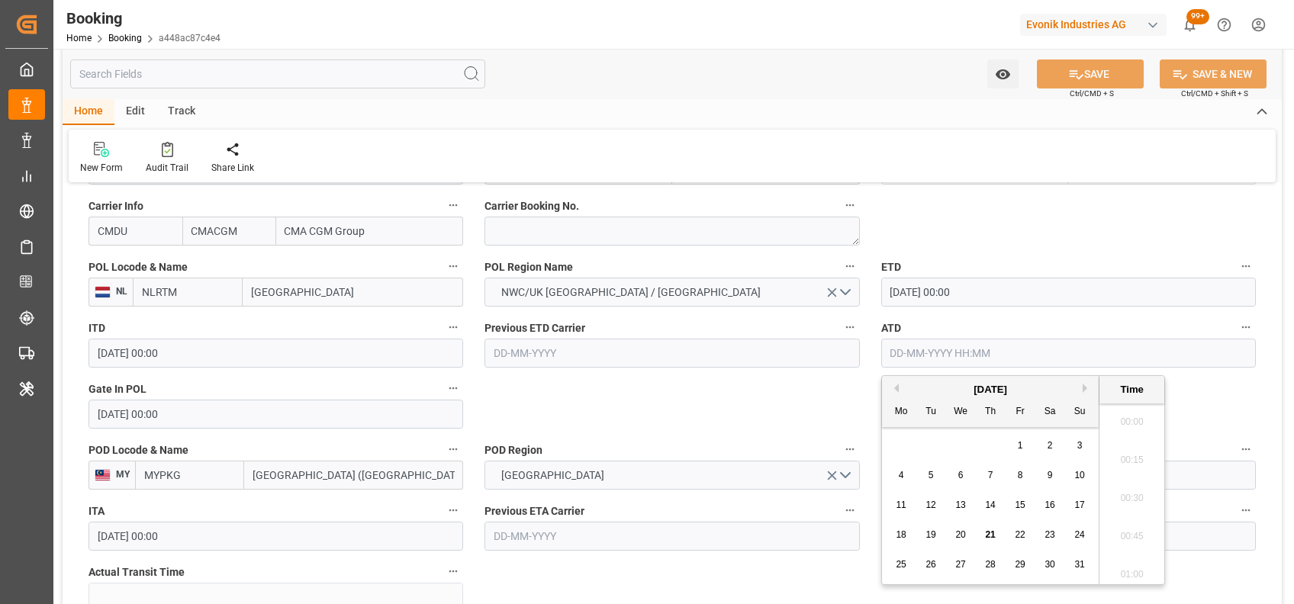
click at [935, 356] on input "text" at bounding box center [1068, 353] width 375 height 29
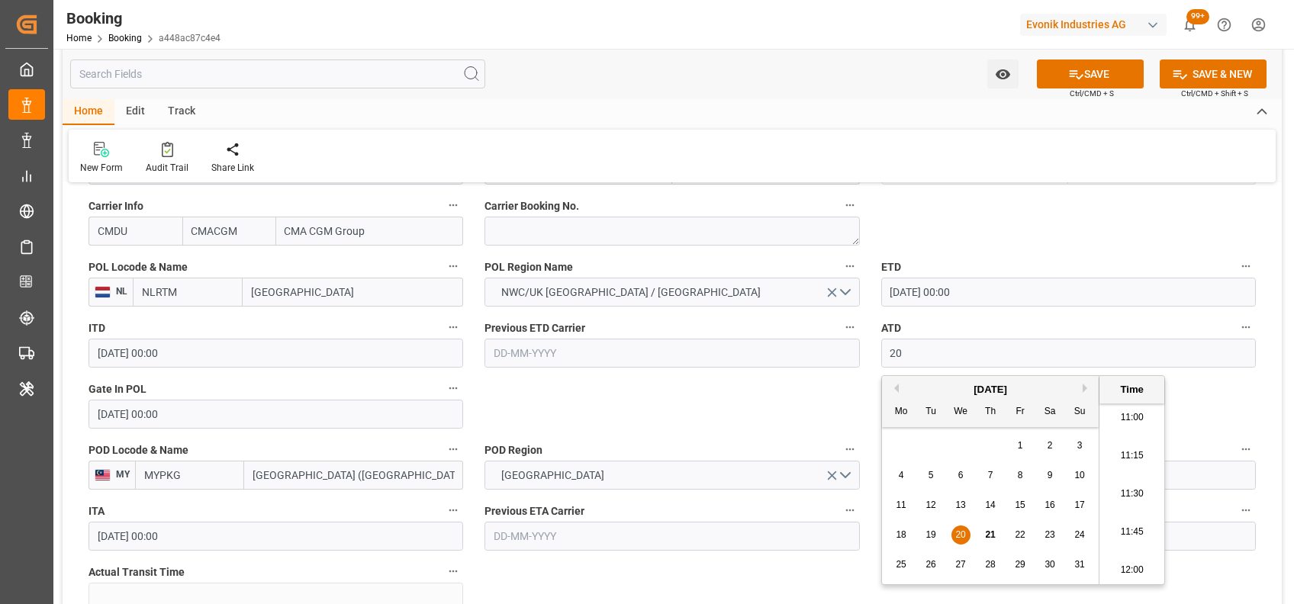
type input "[DATE] 00:00"
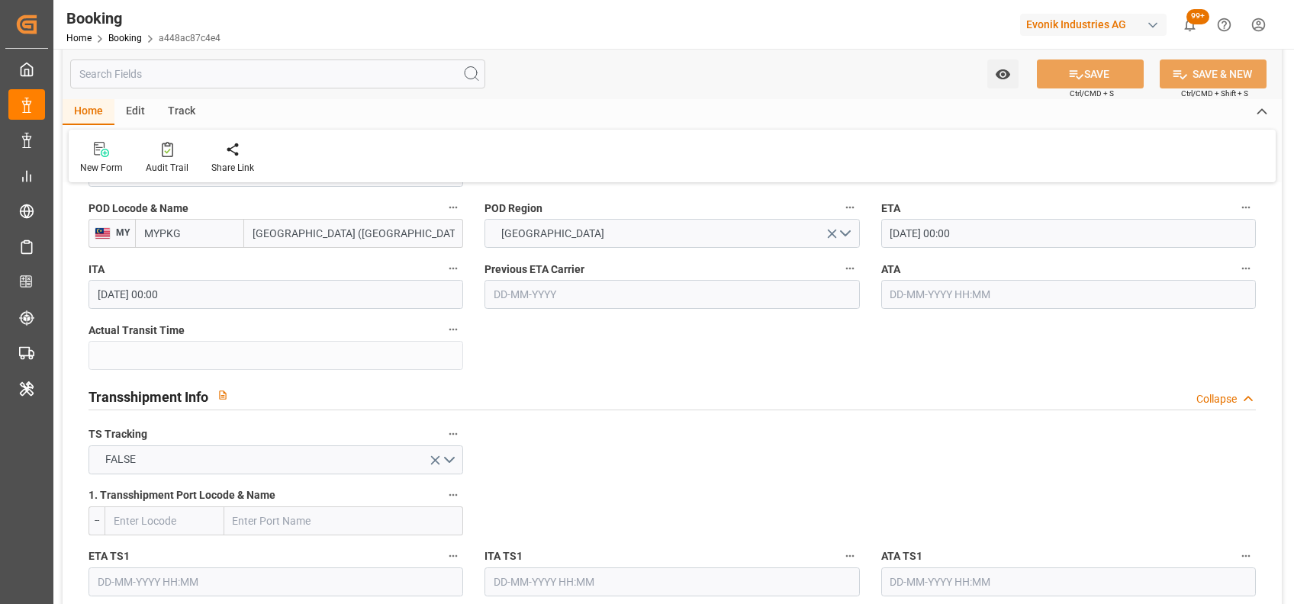
scroll to position [1408, 0]
type textarea "[PERSON_NAME]"
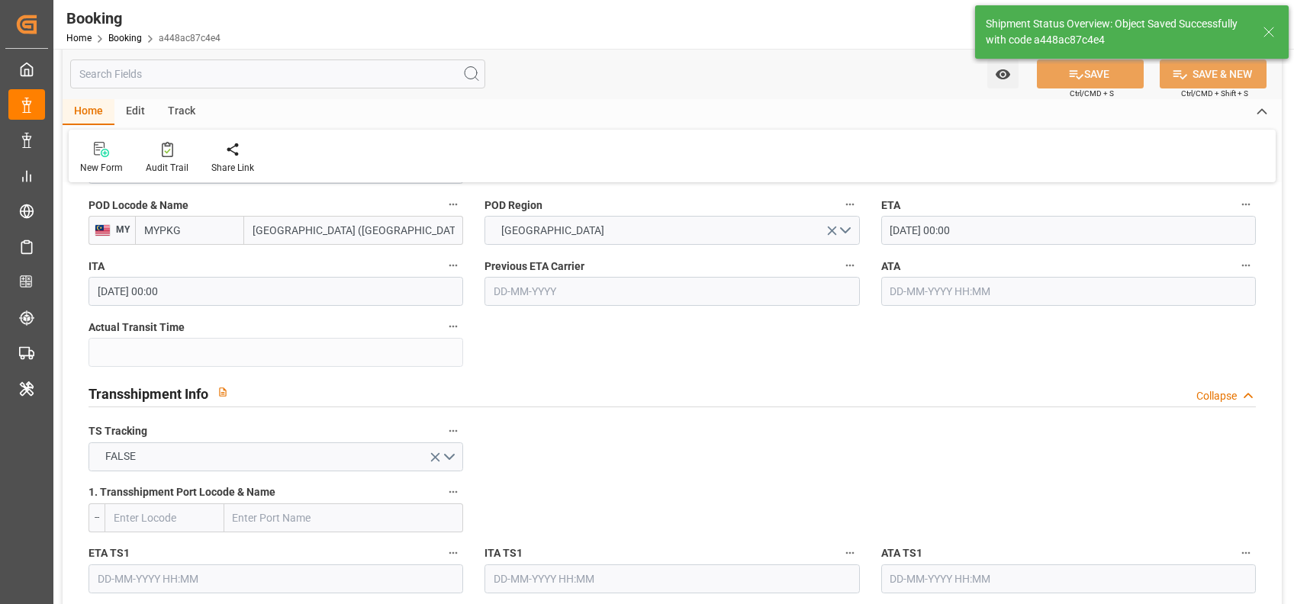
type input "21-08-2025 06:02"
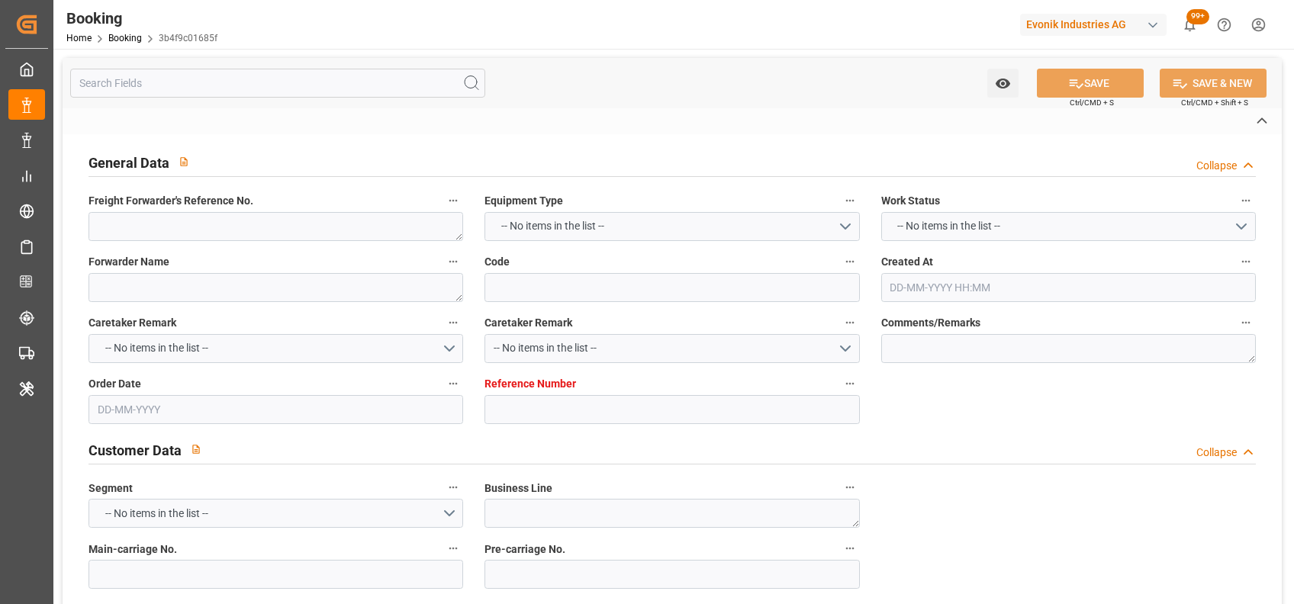
type textarea "0"
type textarea "Newport (TC Operator)"
type input "3b4f9c01685f"
type input "7001239843"
type textarea "CU-KA"
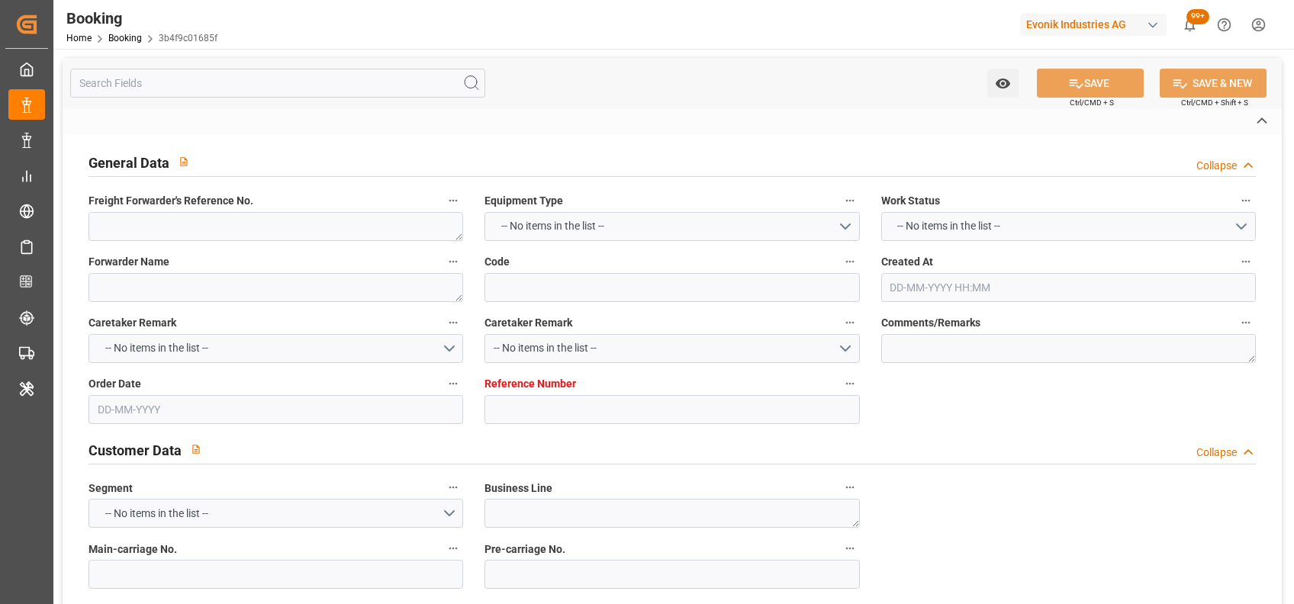
type input "7001239840"
type textarea "silke.slomack@evonik.com"
type textarea "CIF"
type textarea "PORT KELANG"
type textarea "3"
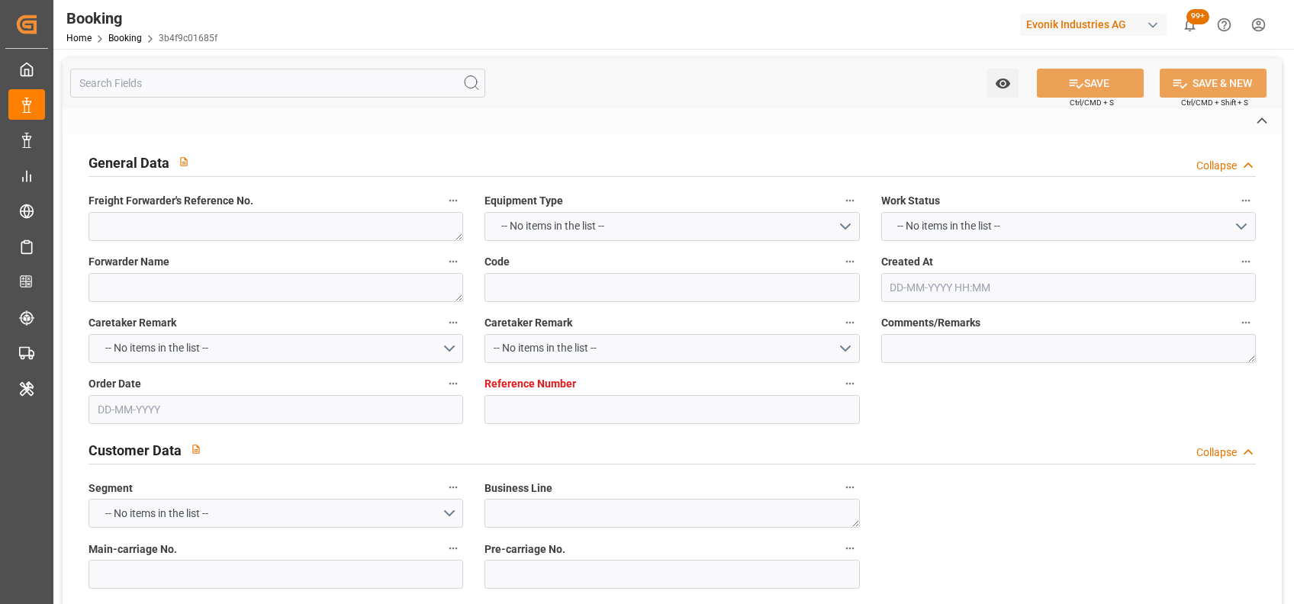
type textarea "Niederkassel"
type textarea "GMCU4162251"
type input "CMA CGM ANTOINE DE SAINT EXUPERY"
type input "CMDU"
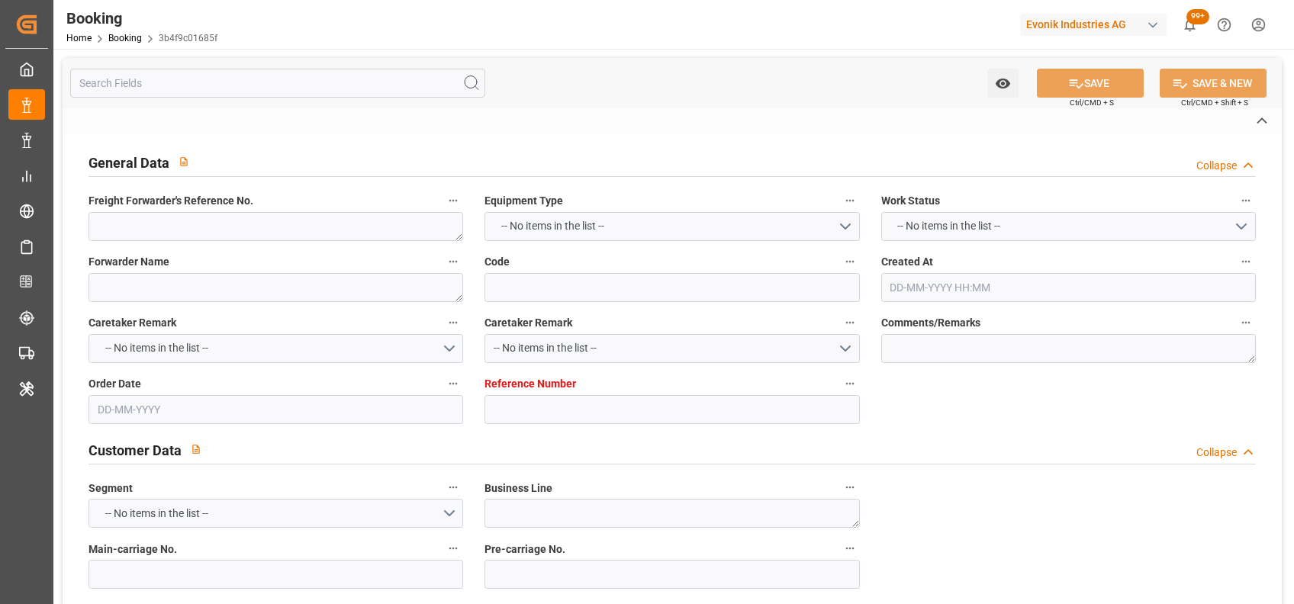
type input "Rotterdam"
type input "Port Klang (Pelabuhan Klang)"
type textarea "vesselName eta"
type textarea "INPUT_Evonik_Seeburger_IFTMIN_1003068094_20250819201445930.edi"
type textarea "NWC/UK North West Continent / UK_MYPKG_CMDU_CU-KA"
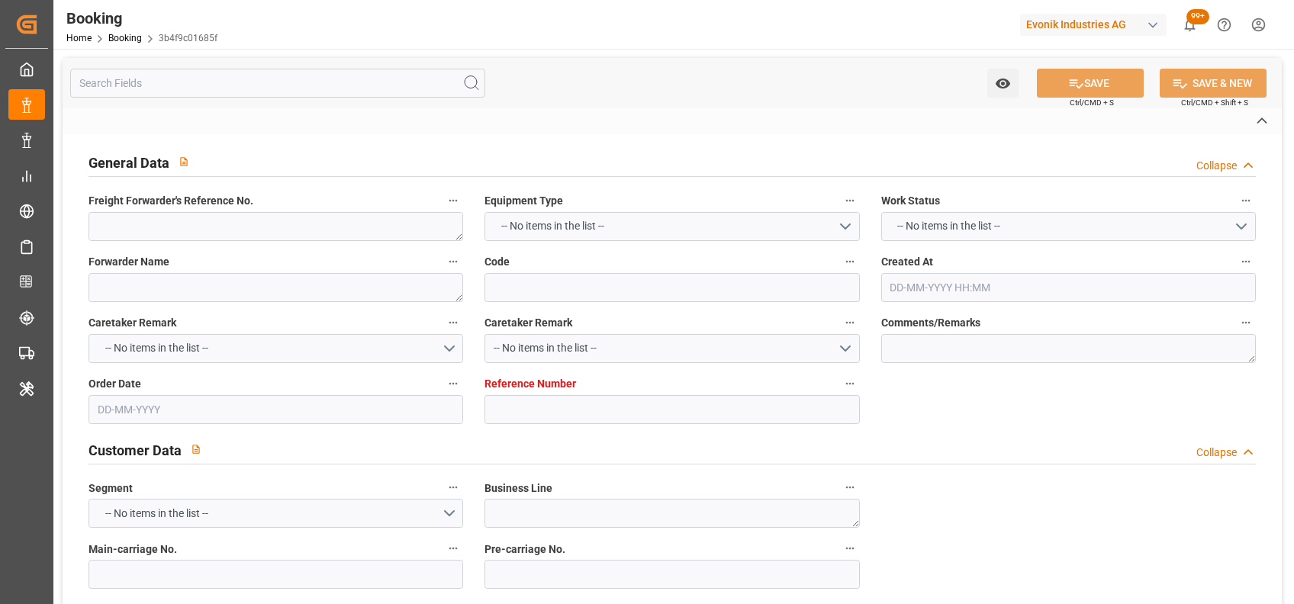
type textarea "INPUT_Evonik_Seeburger_IFTMIN_1003018910_20250804153104191.edi,INPUT_Evonik_See…"
type textarea "1003068094"
type textarea "Vasantha Kumar"
type textarea "businessDivision-businessLine-"
type textarea "IFTMIN"
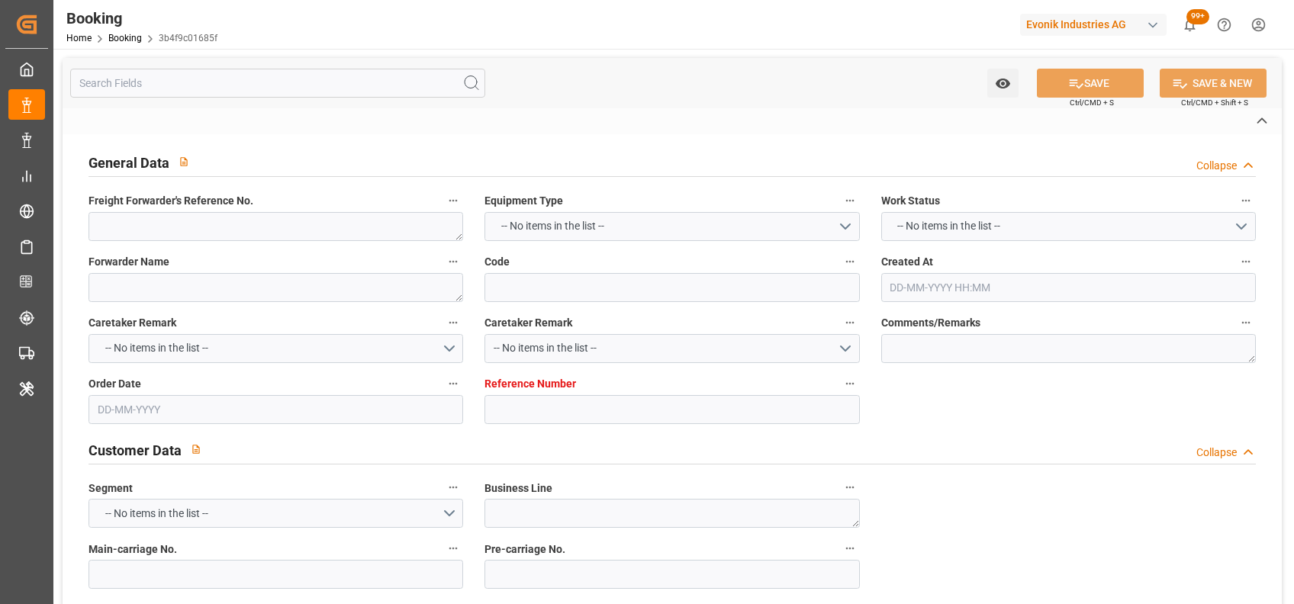
type textarea "a011t00000LcJC5AAN"
type textarea "No"
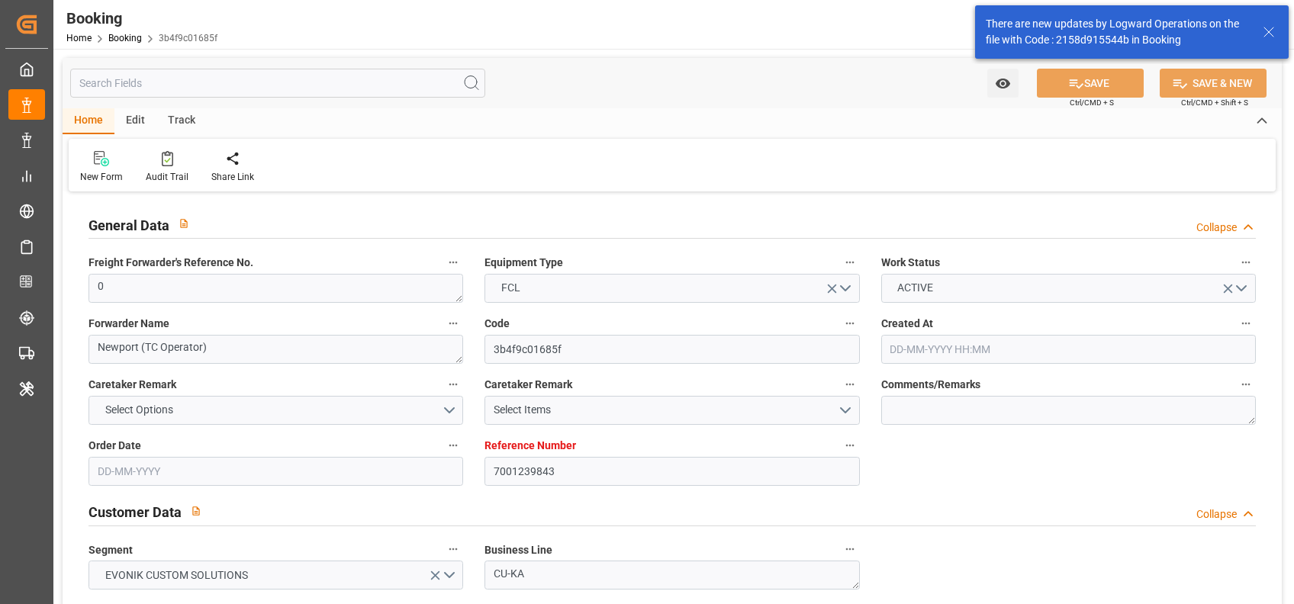
type input "7001239843"
type input "9776418"
type input "CMACGM"
type input "CMA CGM Group"
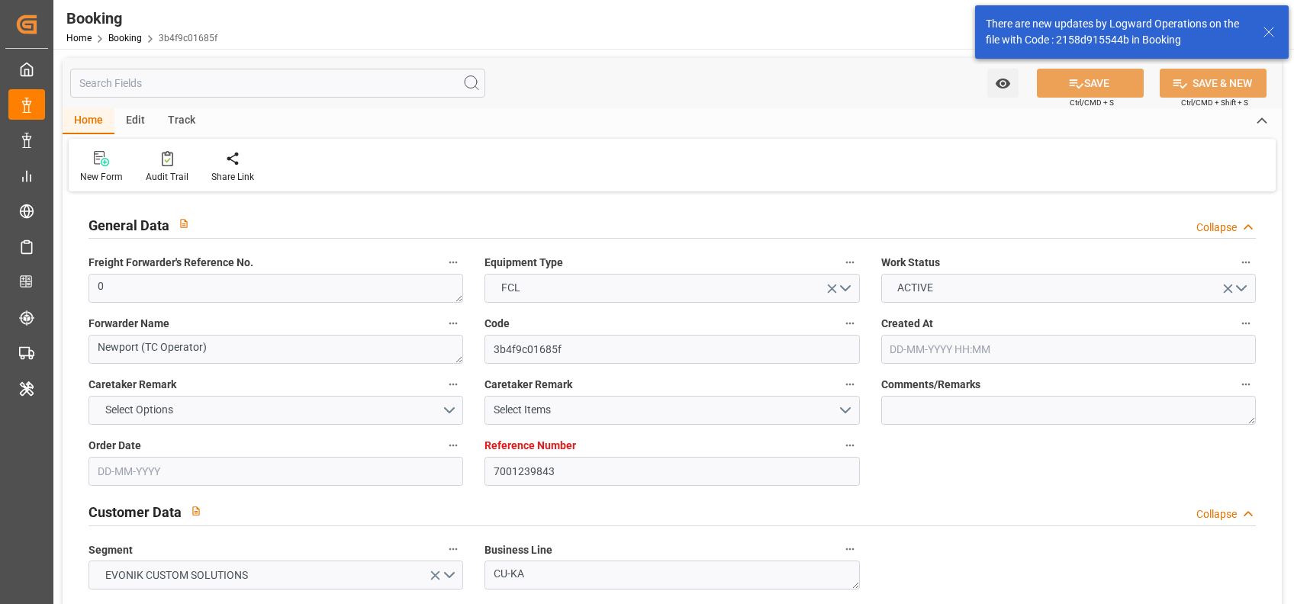
type input "NLRTM"
type input "MYPKG"
type input "0"
type input "04-08-2025 13:33"
type input "04-08-2025"
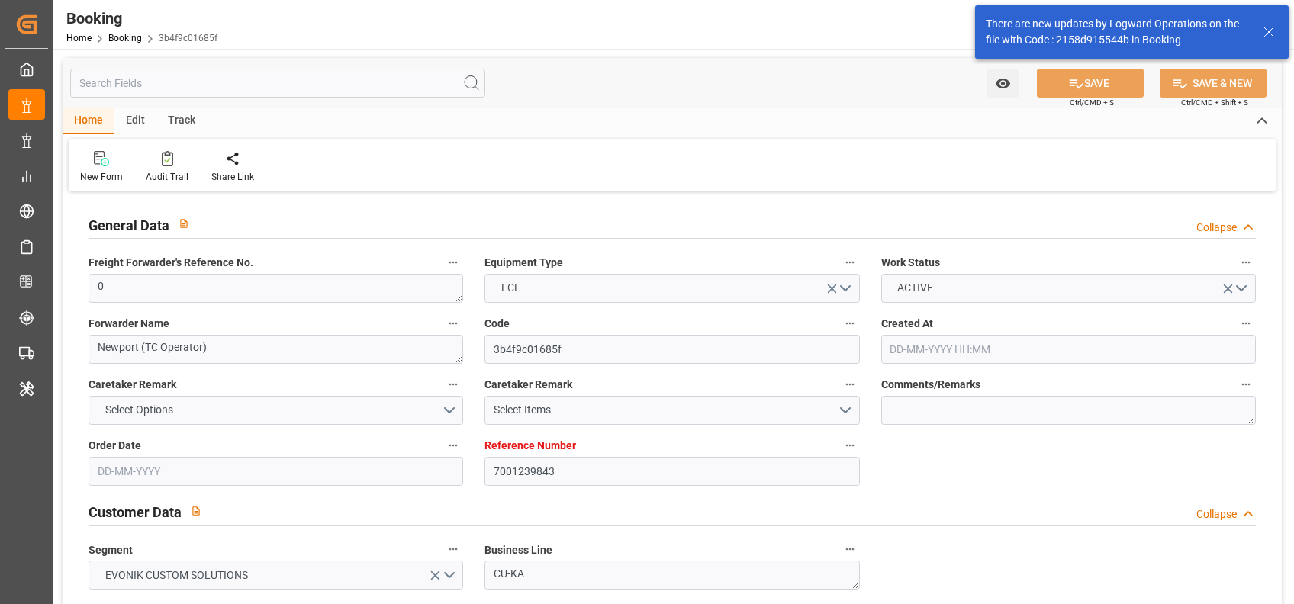
type input "09-10-2025"
type input "15-08-2025"
type input "20-08-2025 00:00"
type input "15-08-2025 00:00"
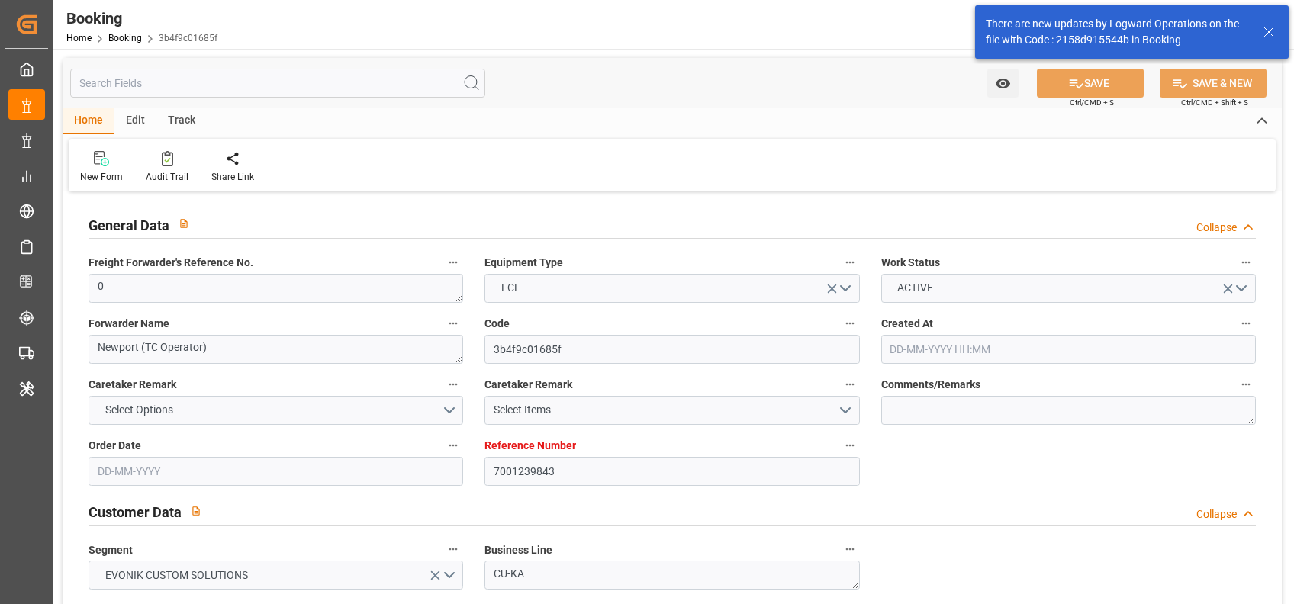
type input "01-10-2025 00:00"
type input "19-08-2025"
type input "20-08-2025 05:32"
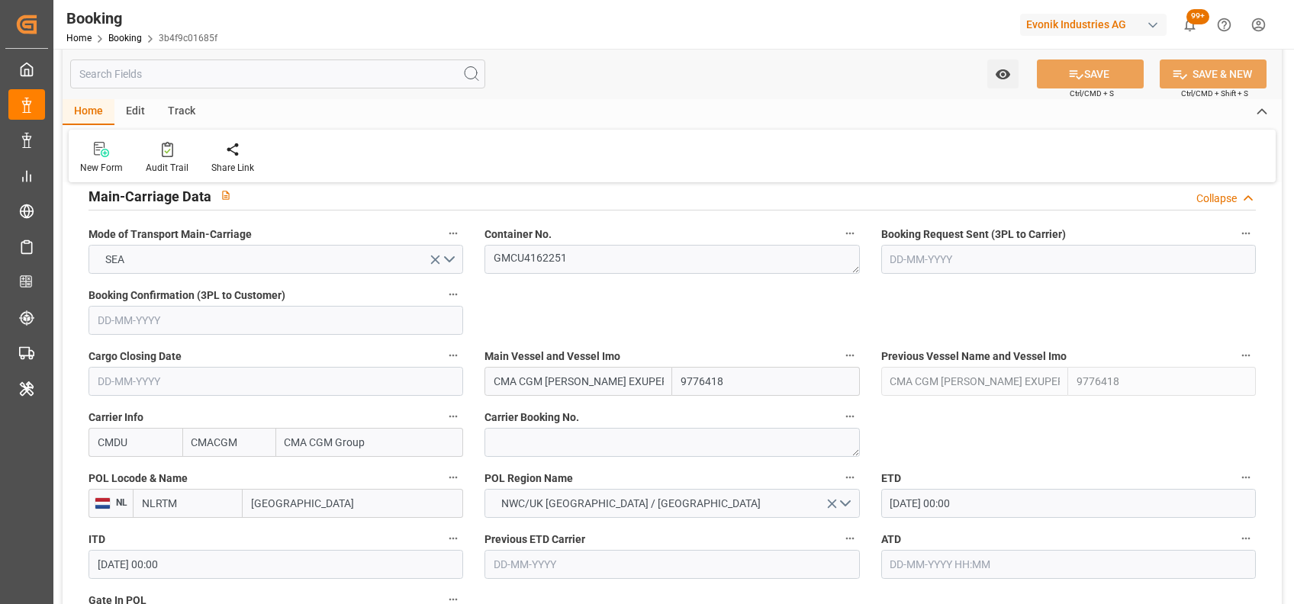
scroll to position [1017, 0]
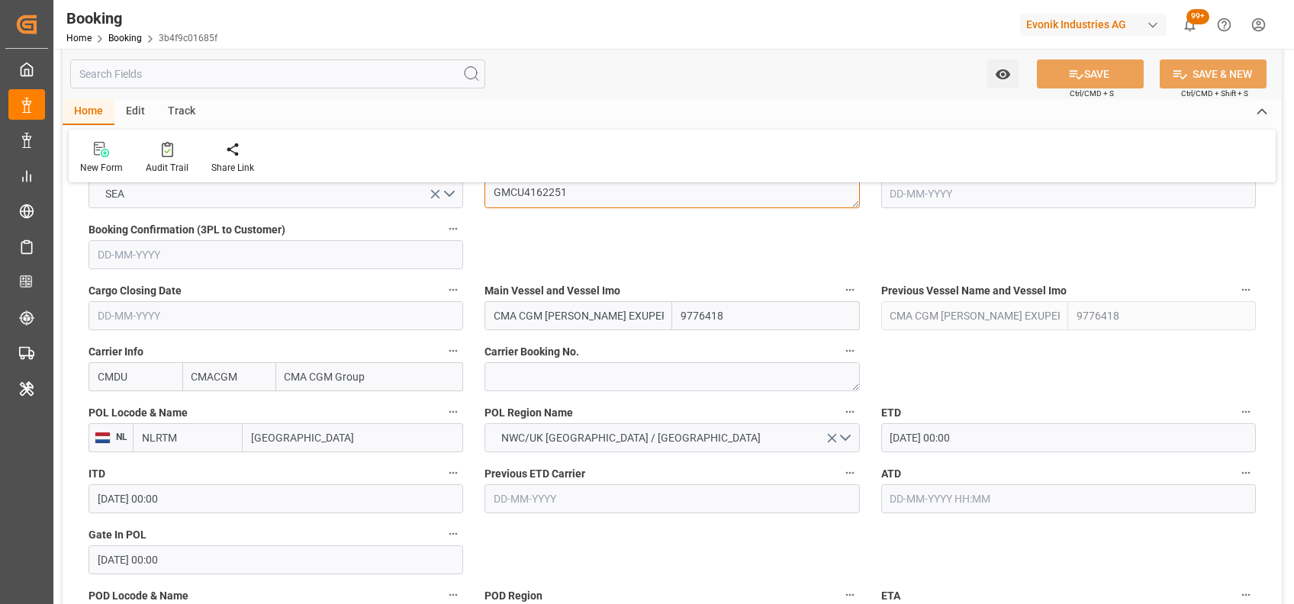
click at [548, 198] on textarea "GMCU4162251" at bounding box center [671, 193] width 375 height 29
click at [918, 498] on input "text" at bounding box center [1068, 498] width 375 height 29
type input "20-08-2025 00:00"
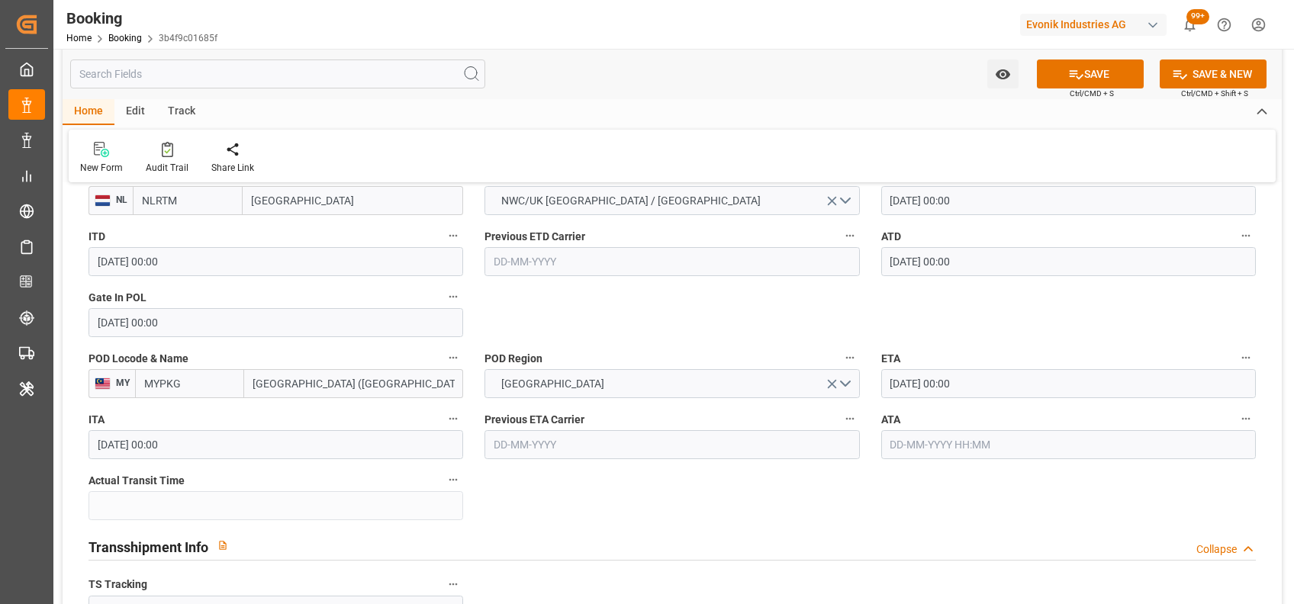
scroll to position [1259, 0]
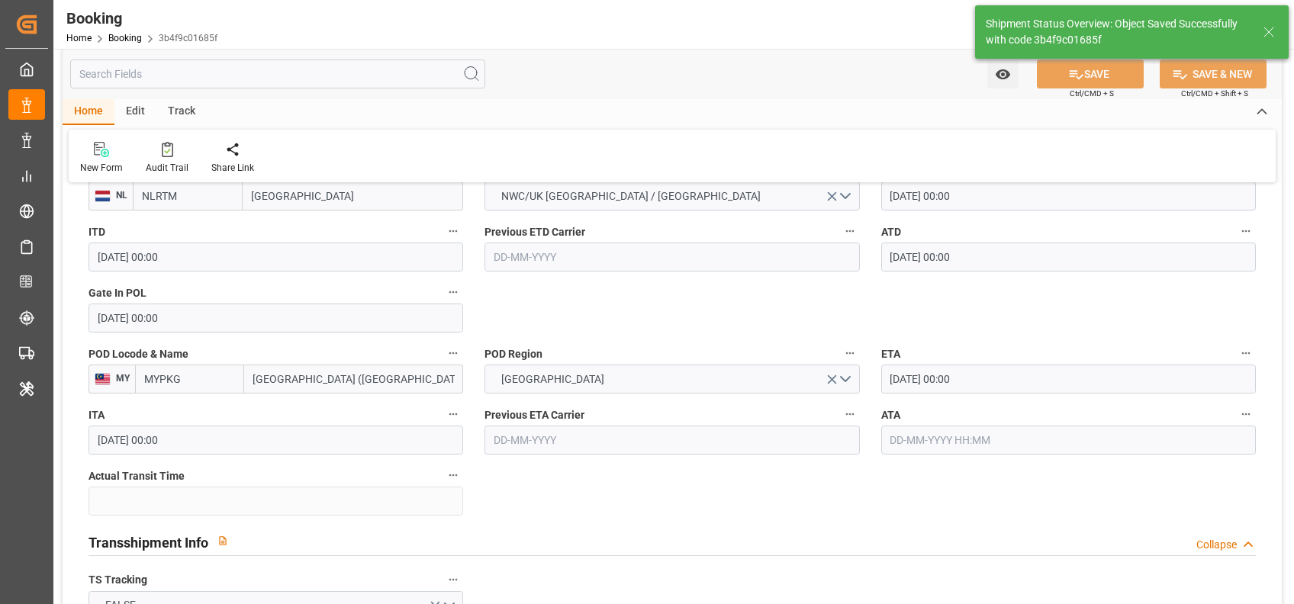
type textarea "[PERSON_NAME]"
type input "21-08-2025 06:03"
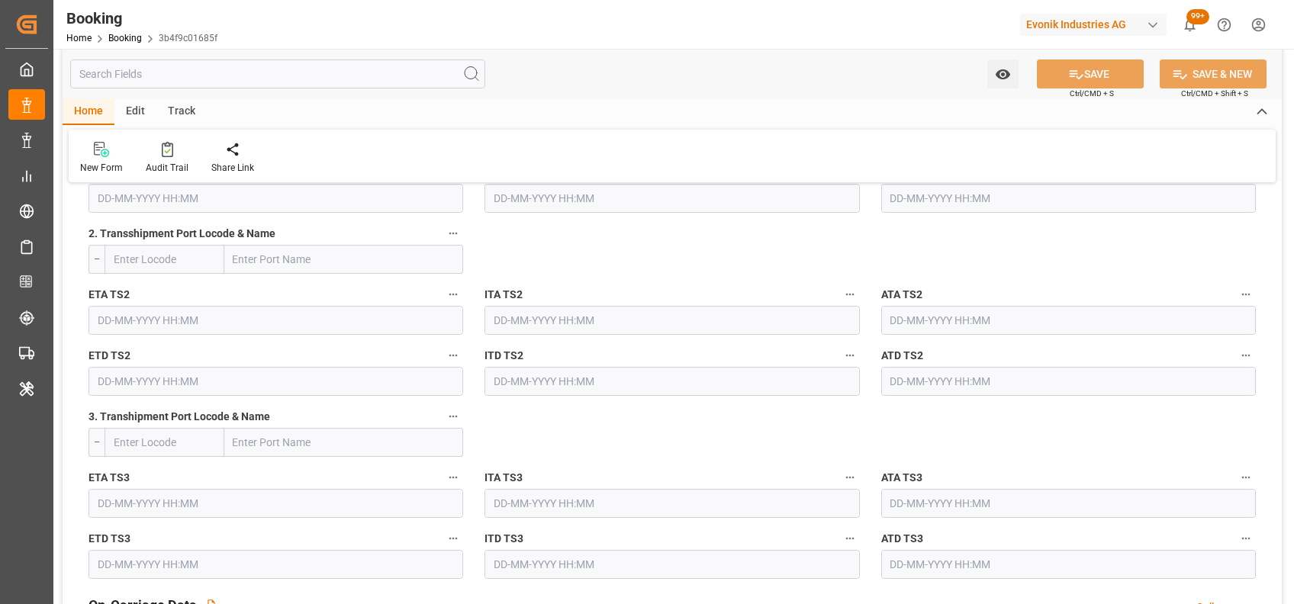
scroll to position [2850, 0]
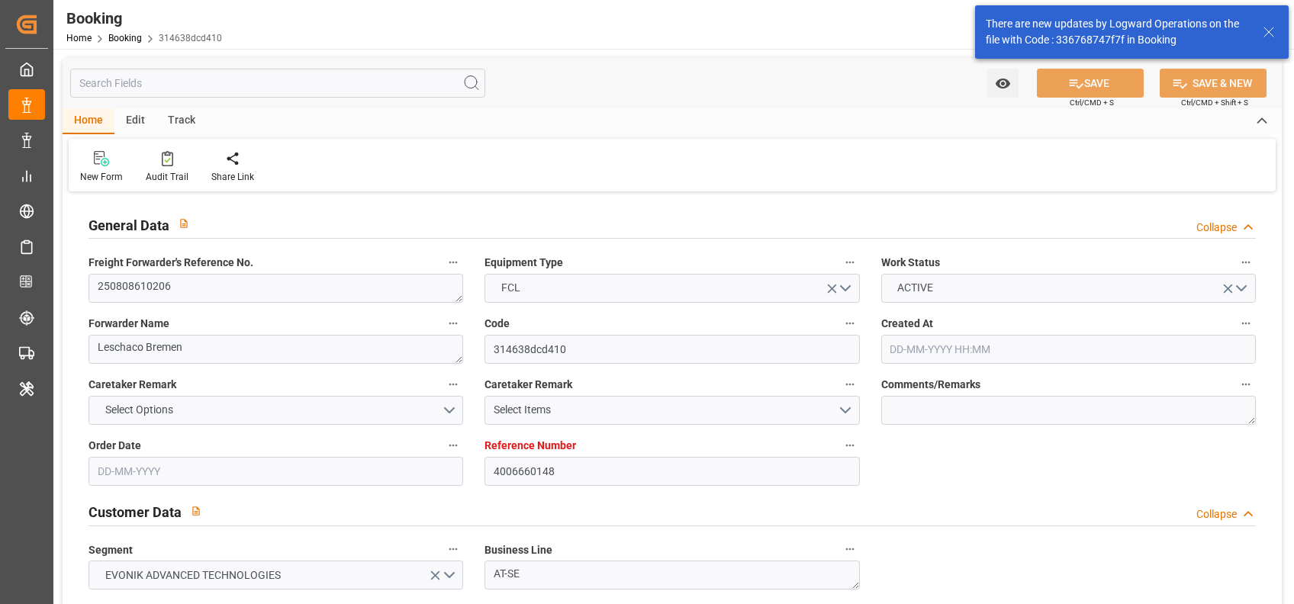
type input "[DATE] 08:42"
type input "[DATE]"
type input "[DATE] 14:00"
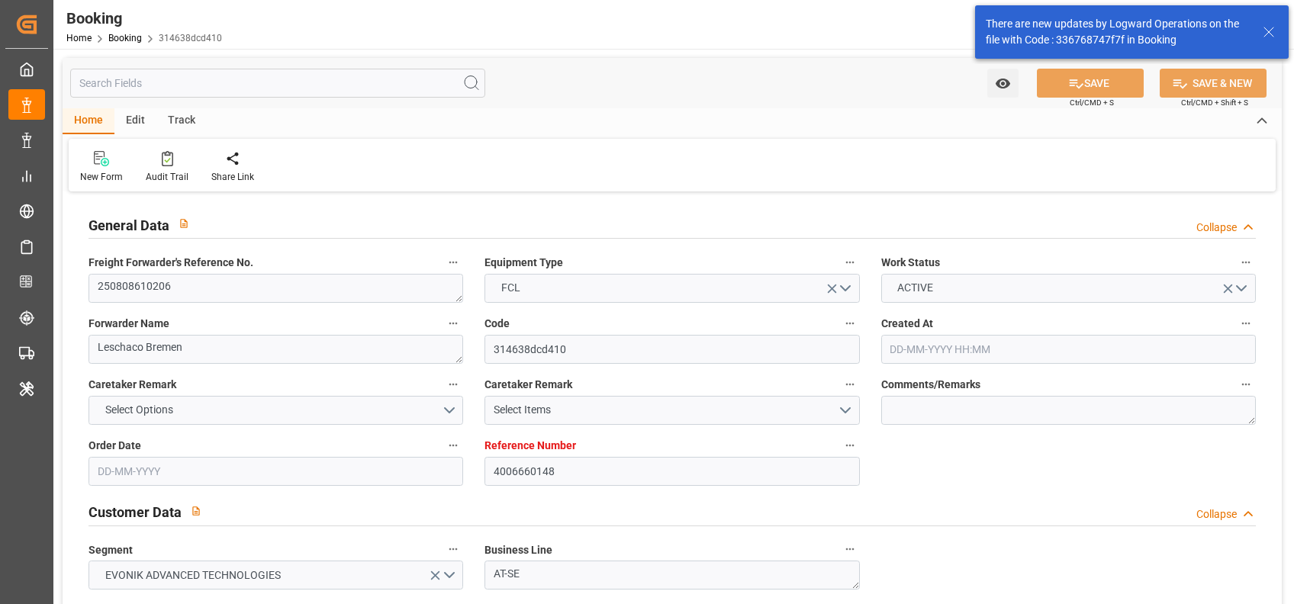
type input "[DATE] 00:00"
type input "[DATE] 09:28"
type input "[DATE] 09:00"
type input "[DATE] 00:00"
type input "[DATE]"
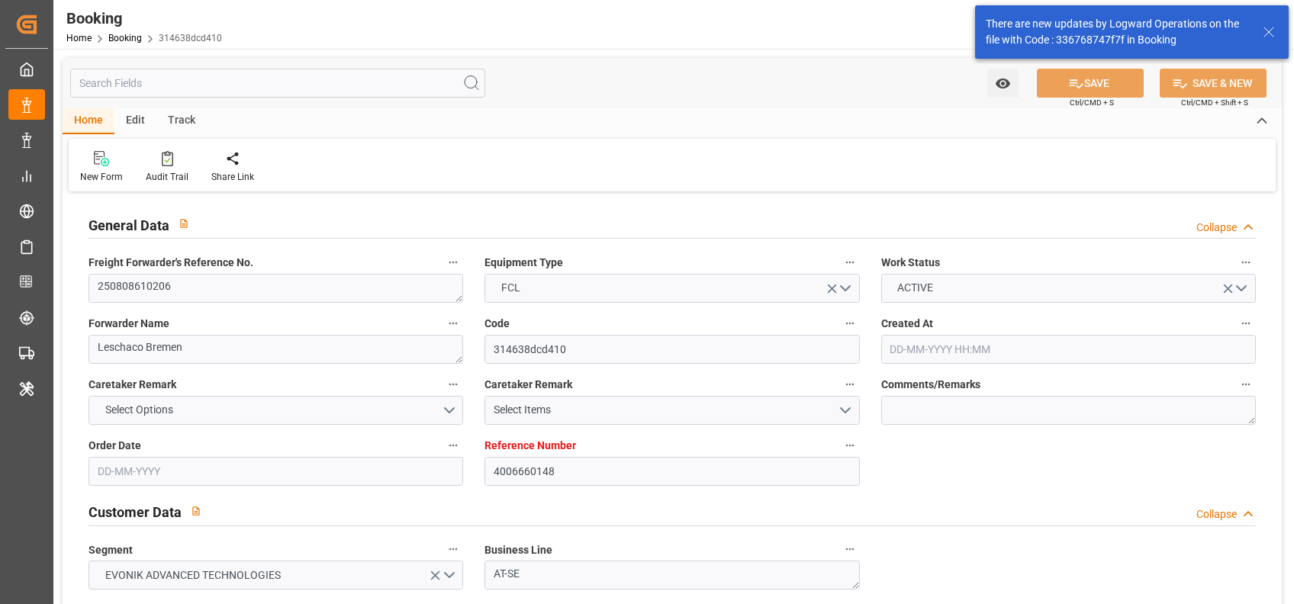
type input "[DATE] 04:37"
type input "[DATE]"
type input "[DATE] 07:11"
type input "[DATE] 14:00"
type input "[DATE] 09:00"
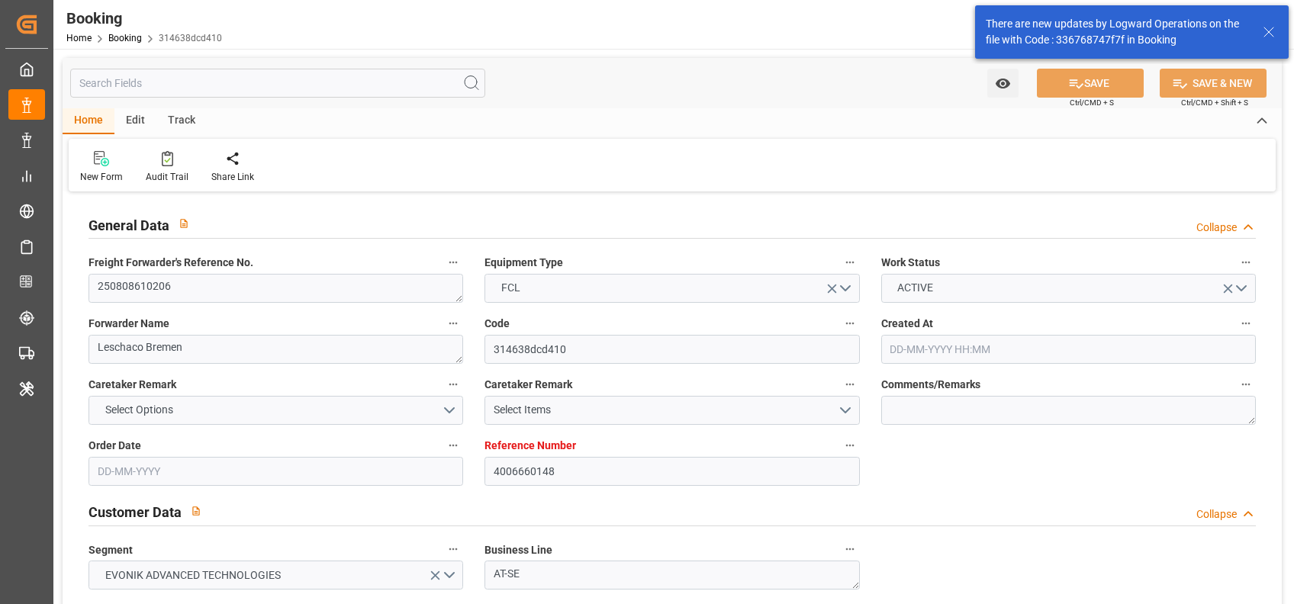
type input "[DATE] 21:22"
type input "[DATE] 04:00"
type input "[DATE] 21:22"
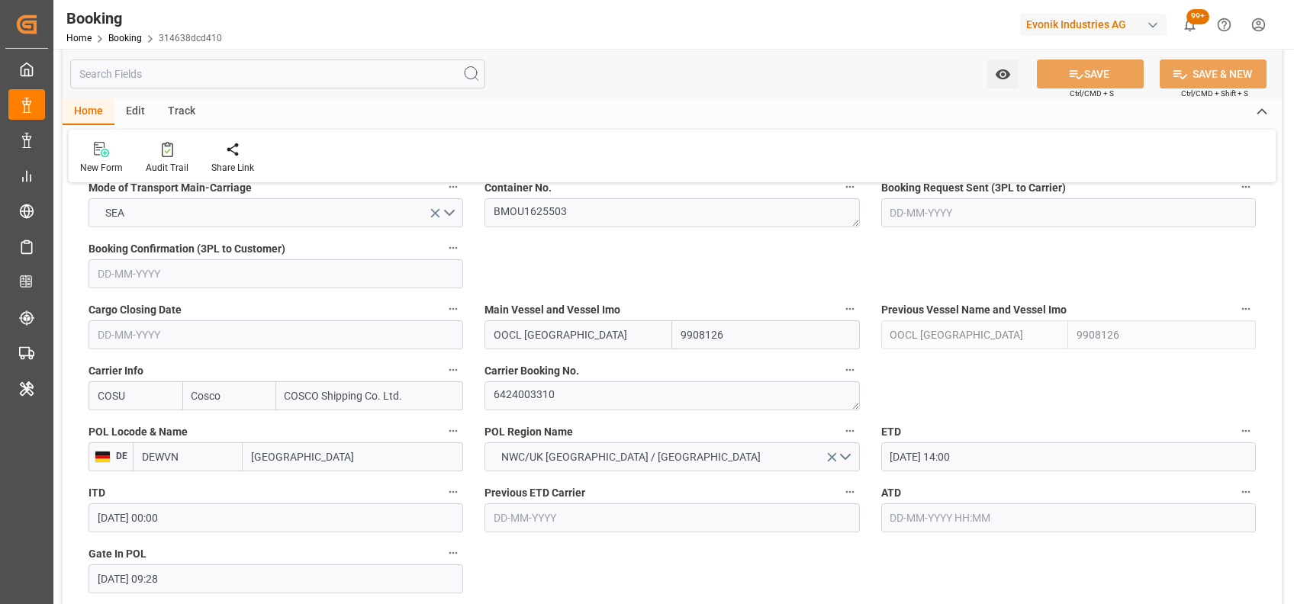
scroll to position [1006, 0]
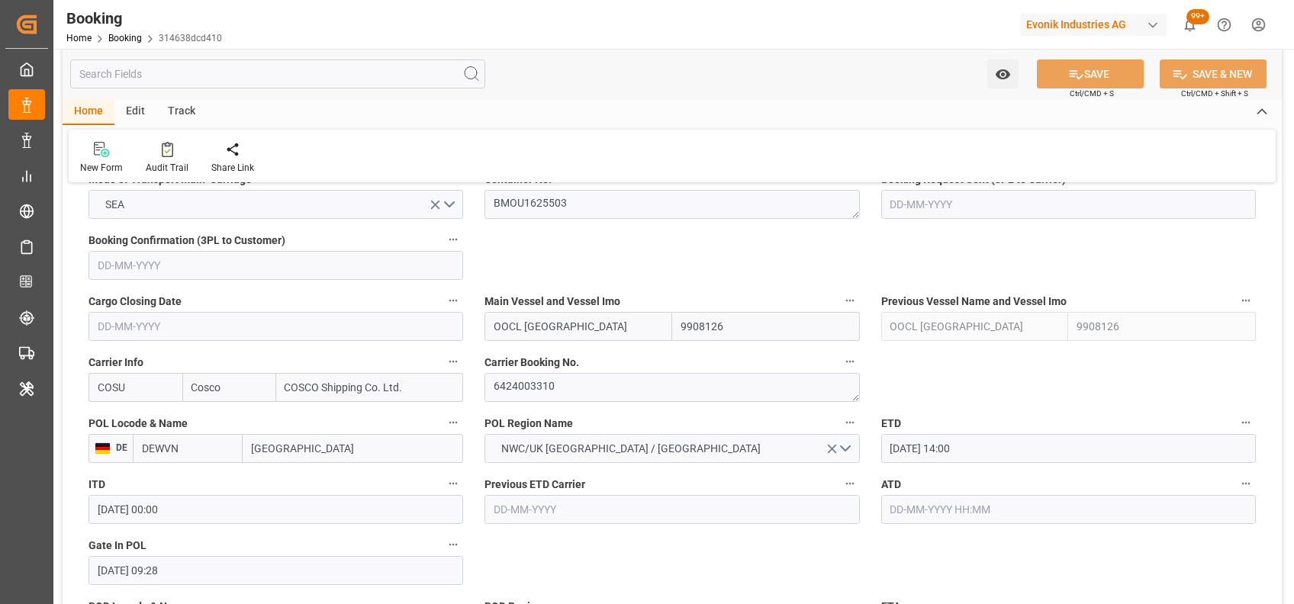
click at [599, 370] on label "Carrier Booking No." at bounding box center [671, 362] width 375 height 21
click at [840, 370] on button "Carrier Booking No." at bounding box center [850, 362] width 20 height 20
click at [599, 370] on div at bounding box center [647, 302] width 1294 height 604
click at [549, 381] on textarea "6424003310" at bounding box center [671, 387] width 375 height 29
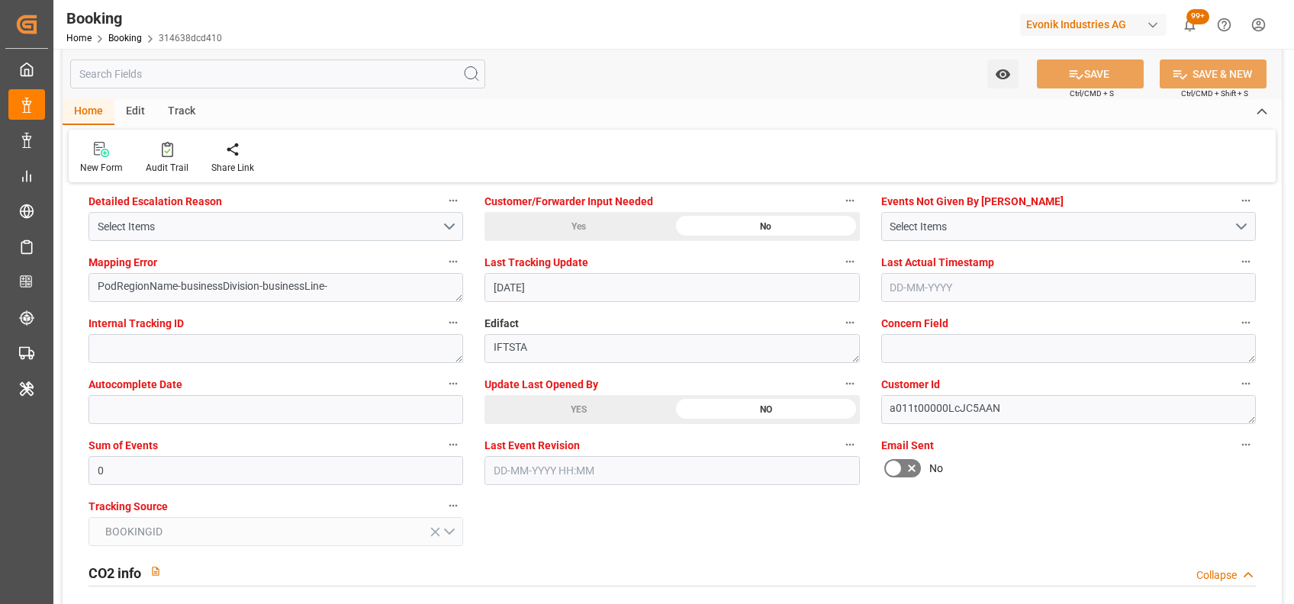
scroll to position [2928, 0]
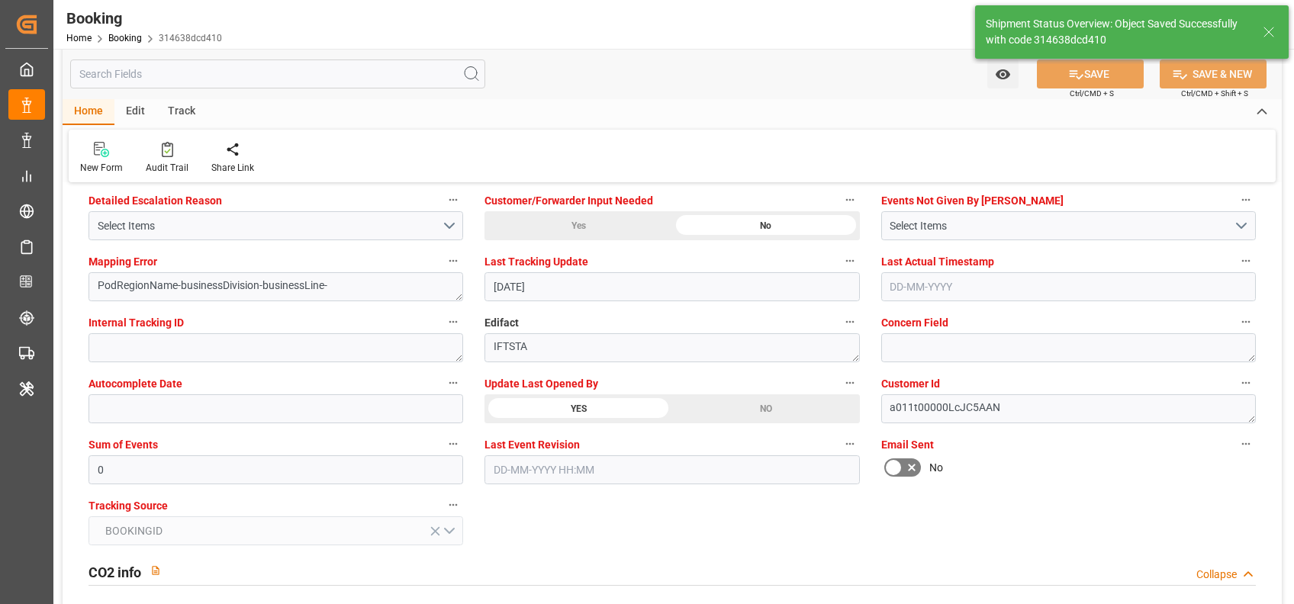
type textarea "[PERSON_NAME]"
type input "[DATE] 06:05"
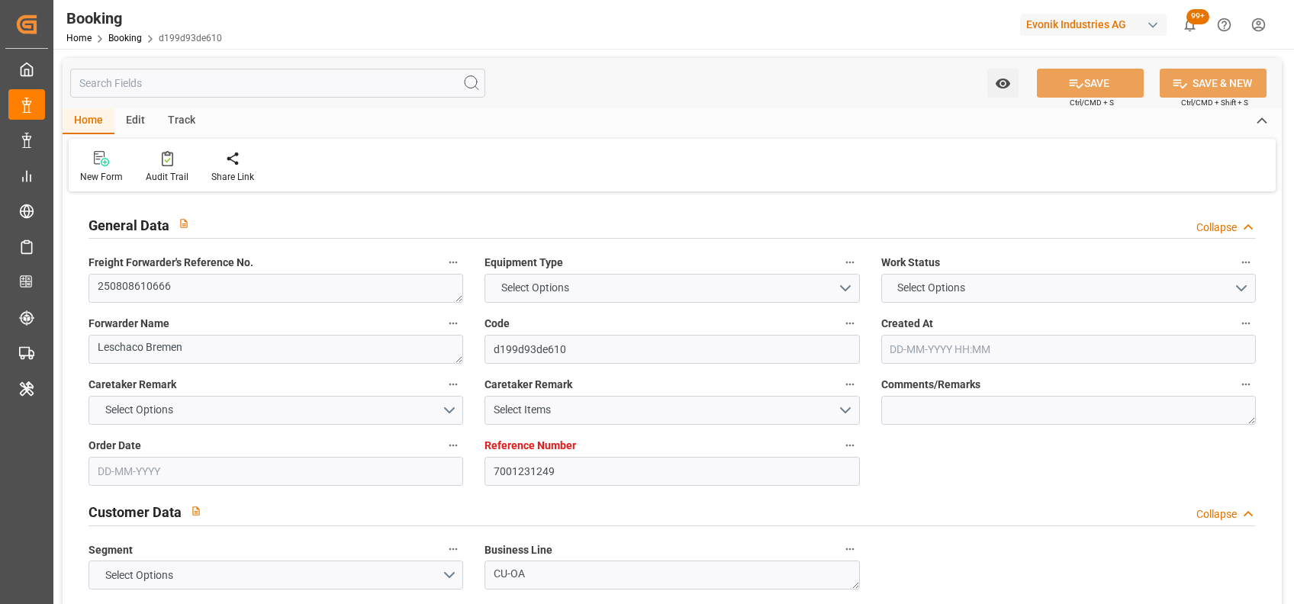
type input "7001231249"
type input "9467251"
type input "Cosco"
type input "COSCO Shipping Co. Ltd."
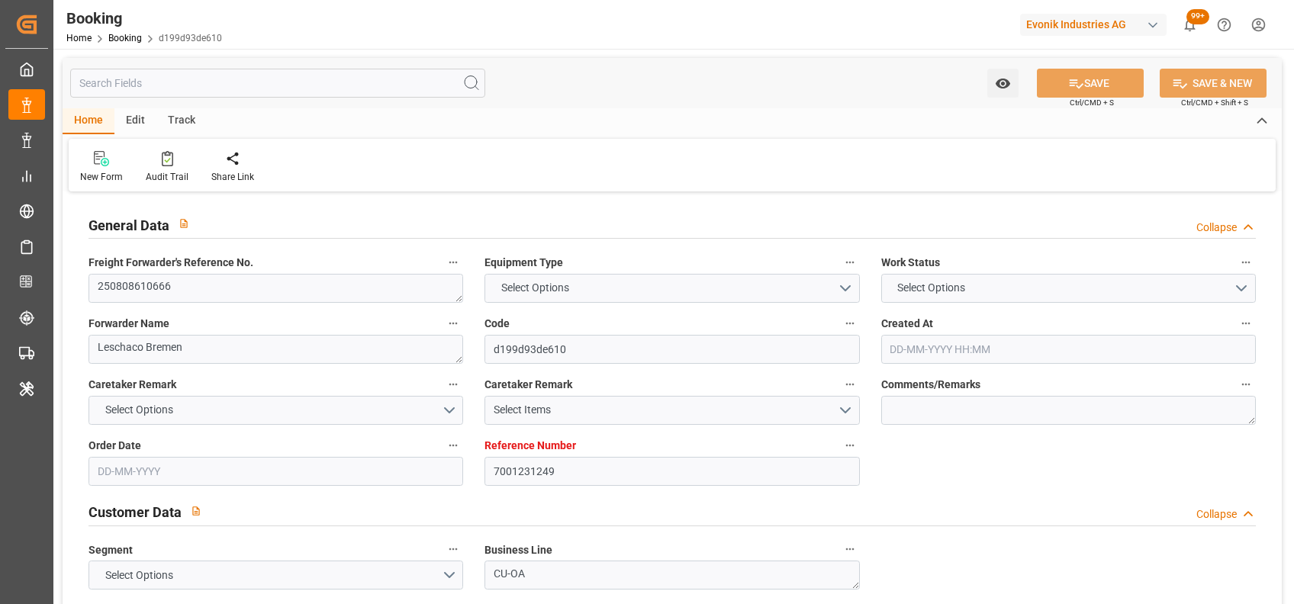
type input "NLRTM"
type input "PHMNN"
type input "MYPKG"
type input "0"
type input "NLRTM"
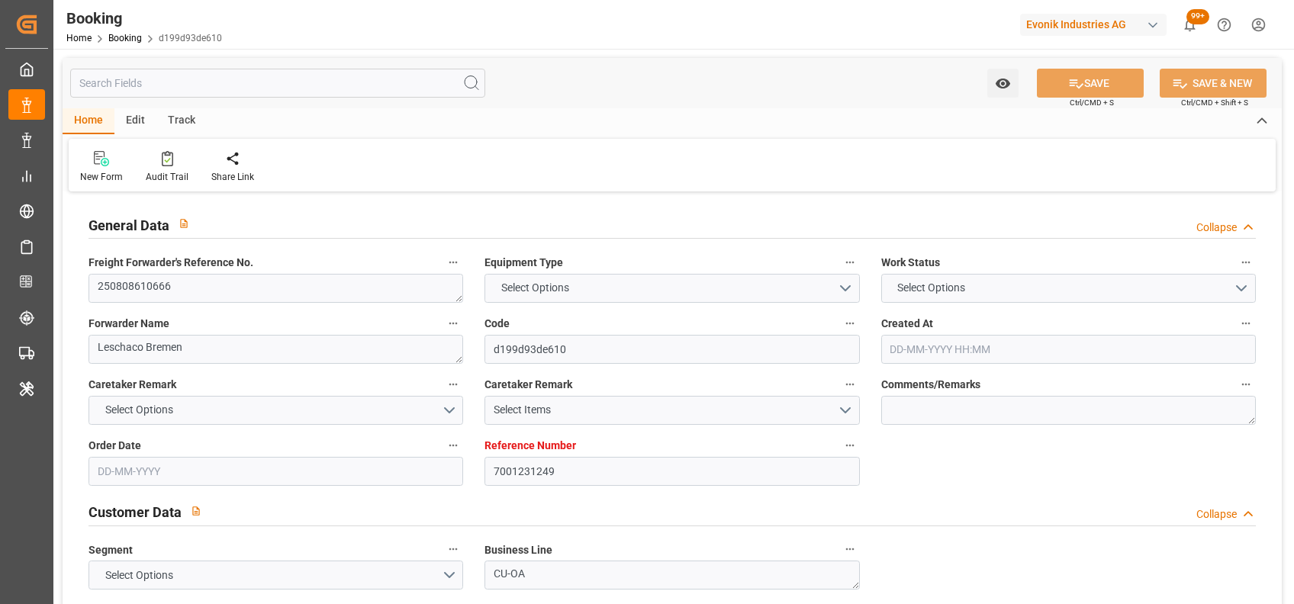
type input "PHMNL"
type input "9373474"
type input "24-07-2025 08:29"
type input "24-07-2025"
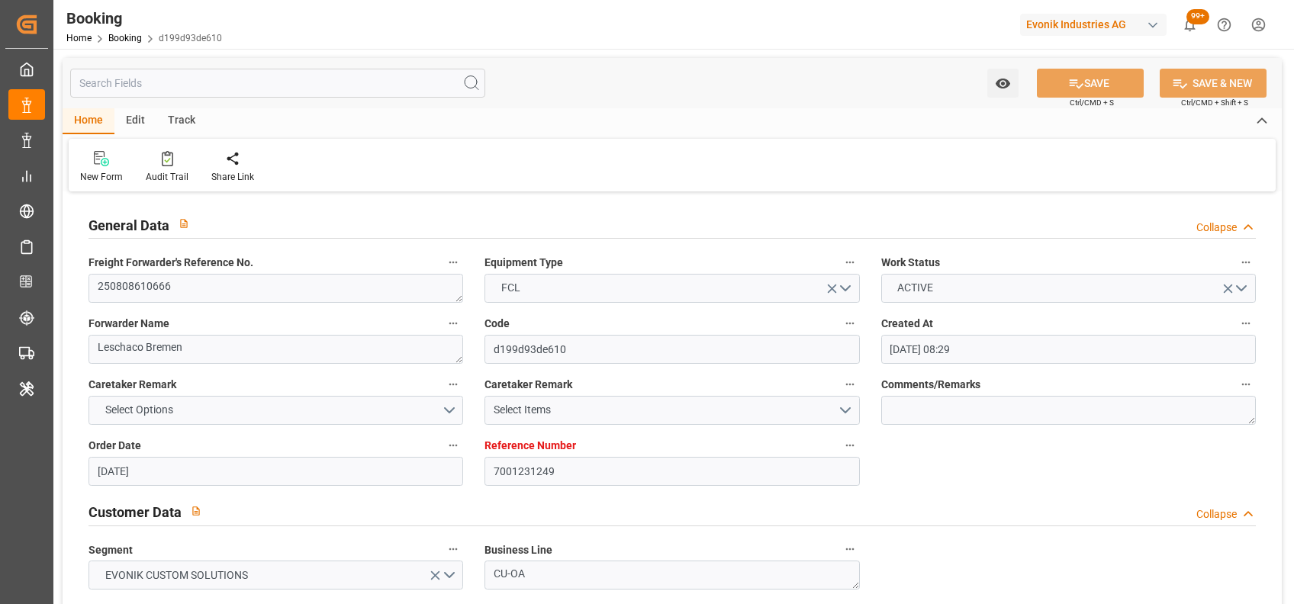
type input "28-09-2025"
type input "10-08-2025"
type input "31-07-2025"
type input "[DATE]"
type input "21-08-2025 14:30"
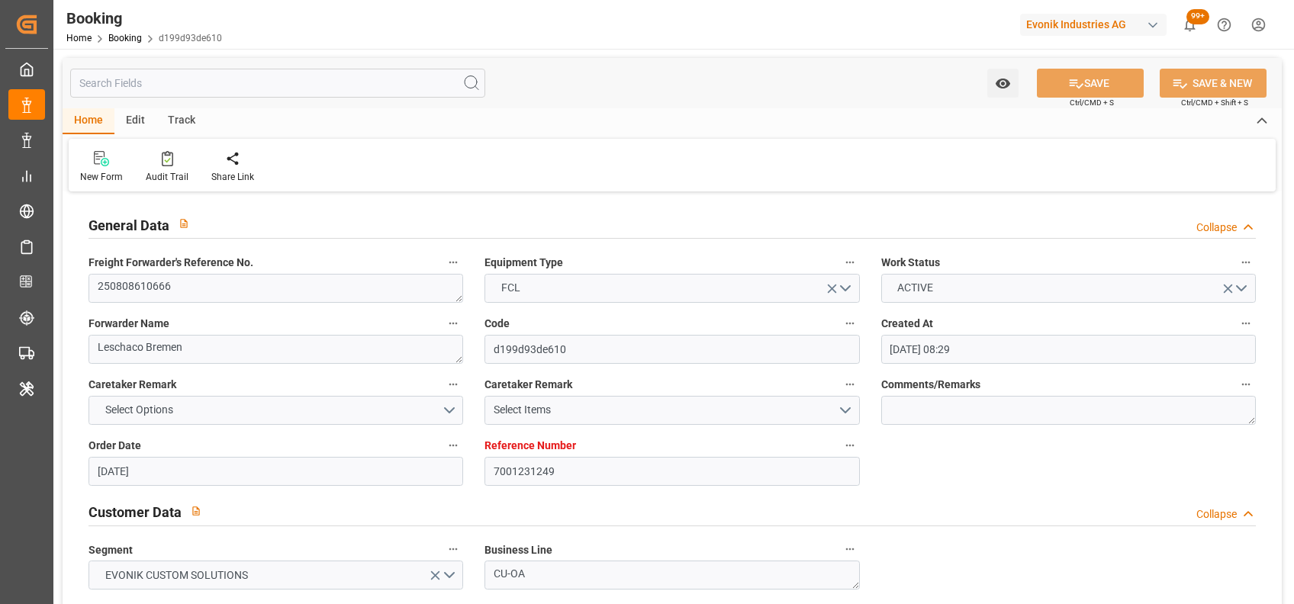
type input "17-08-2025 00:00"
type input "16-08-2025 21:14"
type input "06-10-2025 07:00"
type input "06-10-2025 00:00"
type input "03-10-2025 06:00"
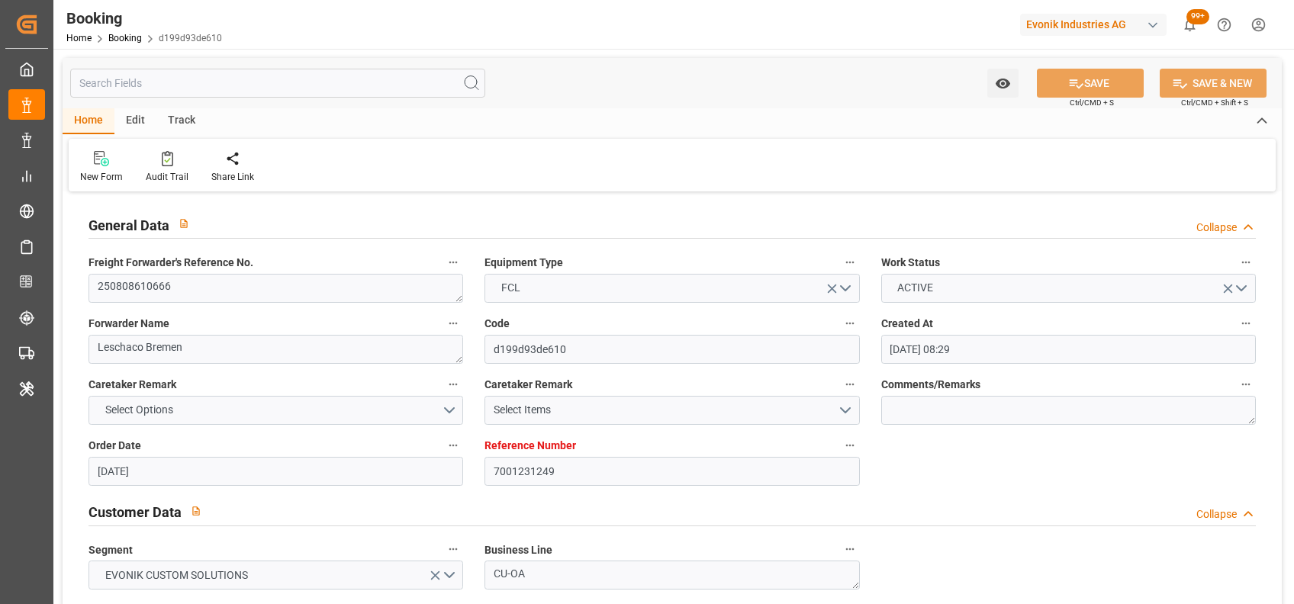
type input "26-09-2025 00:00"
type input "01-10-2025 08:00"
type input "01-10-2025 00:00"
type input "14-08-2025"
type input "20-08-2025 10:00"
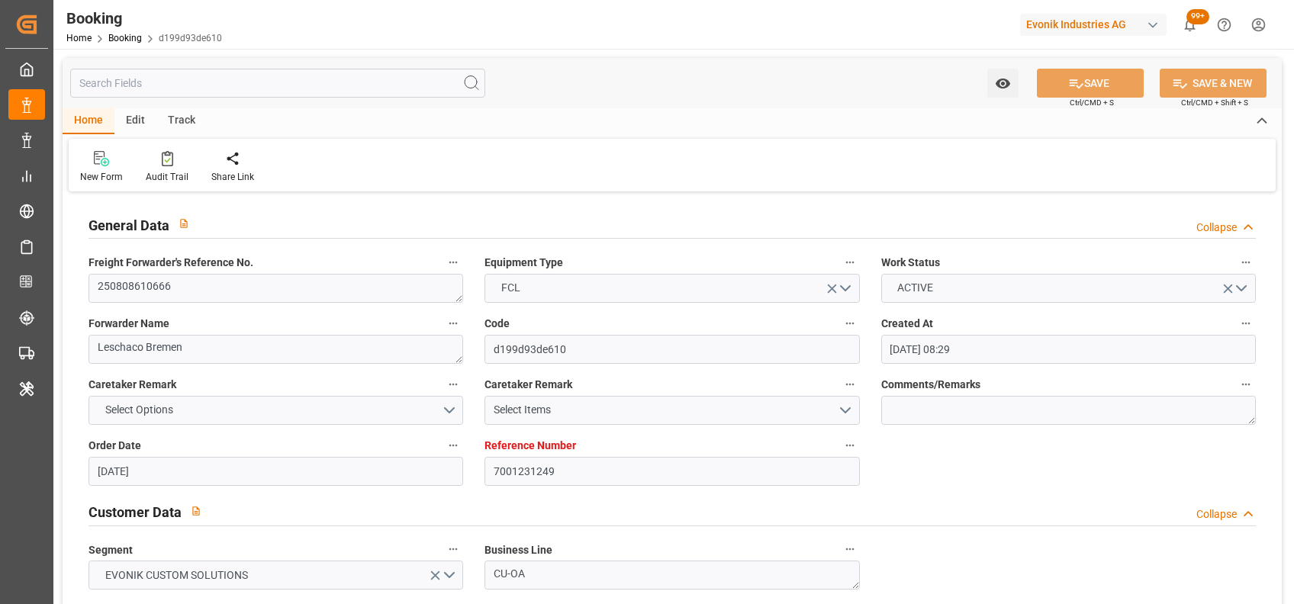
type input "[DATE]"
type input "08-08-2025 12:54"
type input "21-08-2025 14:30"
type input "03-10-2025 06:00"
type input "03-10-2025 15:02"
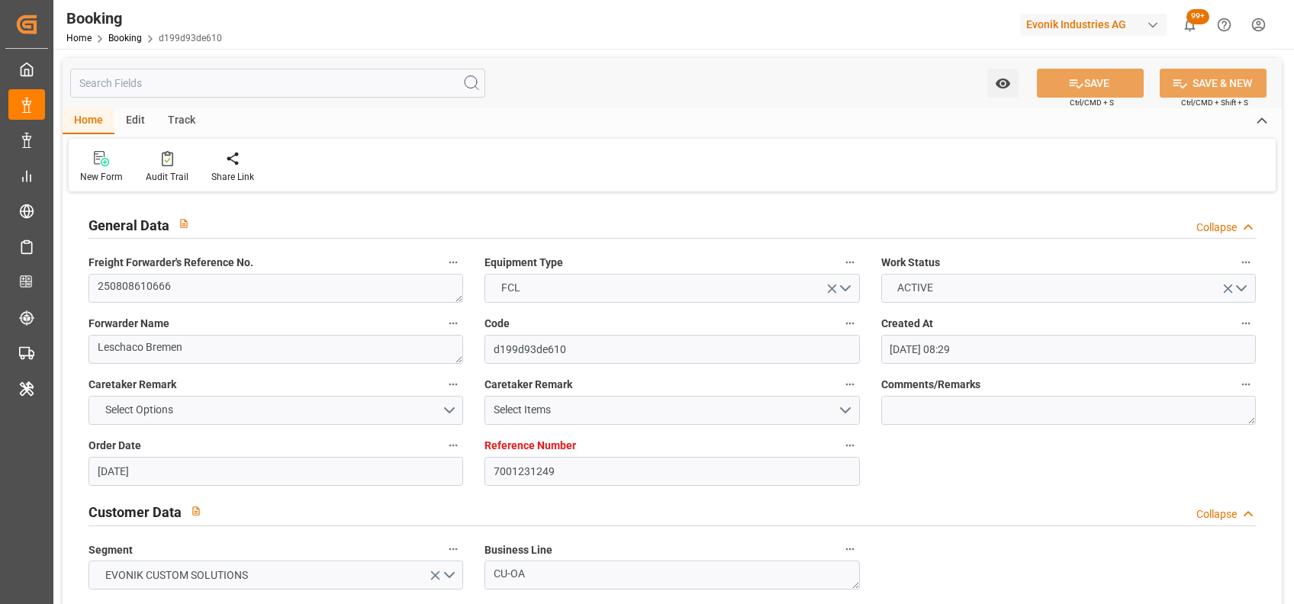
type input "01-10-2025 08:00"
type input "06-10-2025 07:00"
type input "07-10-2025 01:40"
type input "12-10-2025 02:00"
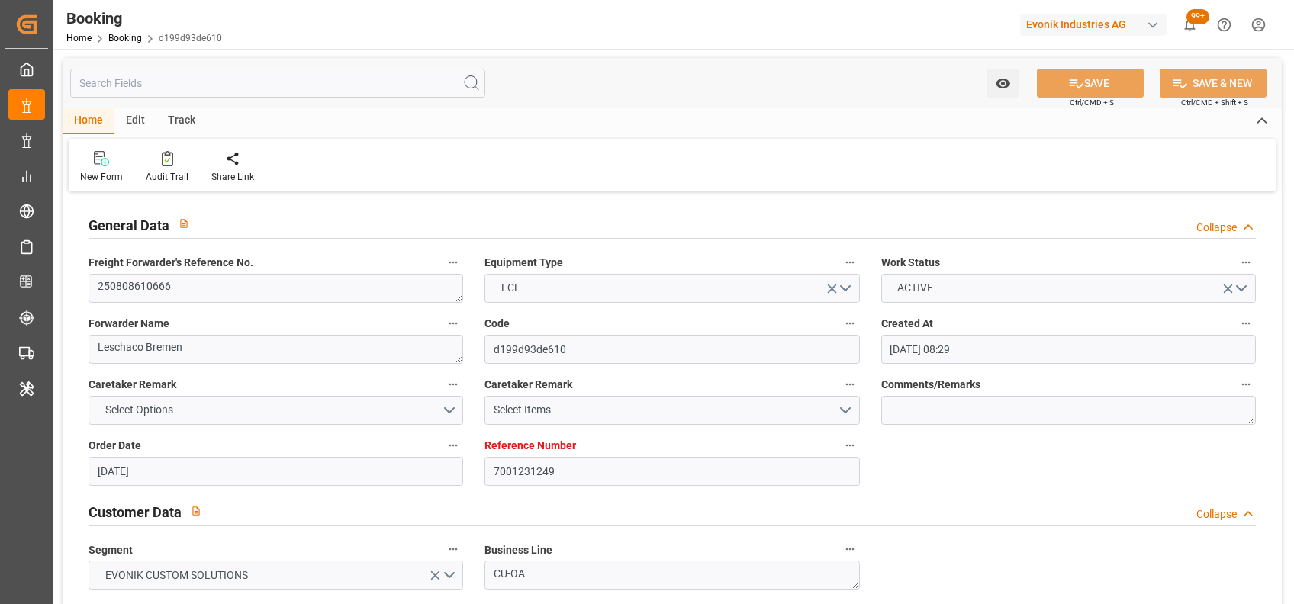
type input "11-10-2025 01:40"
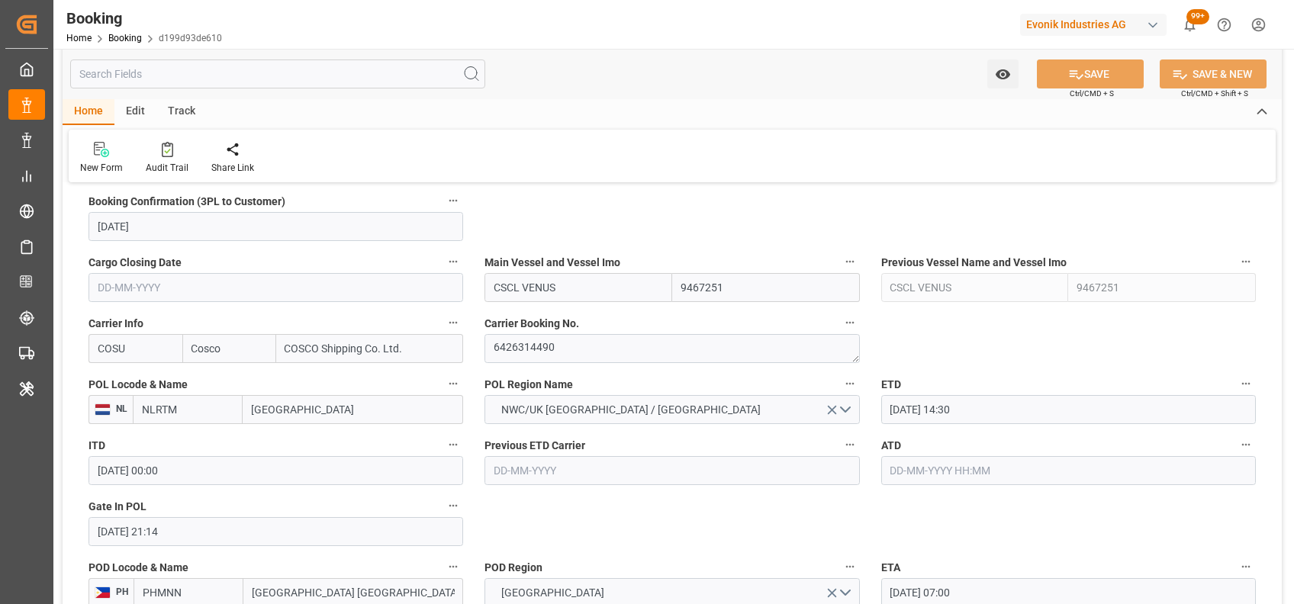
scroll to position [1025, 0]
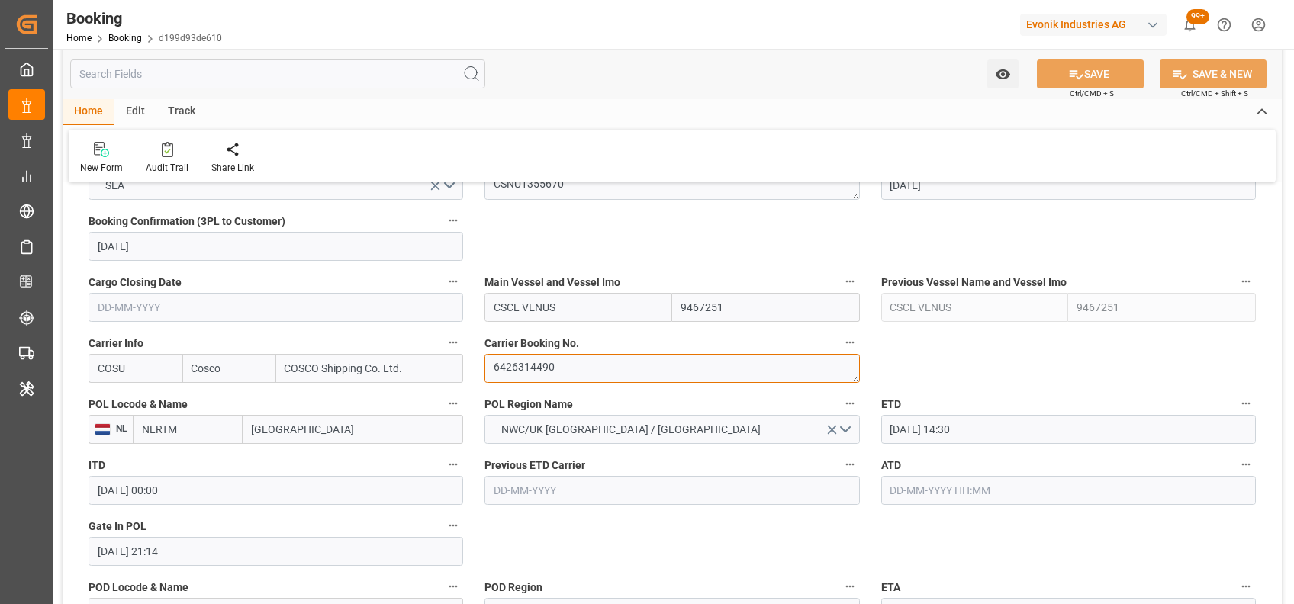
click at [583, 370] on textarea "6426314490" at bounding box center [671, 368] width 375 height 29
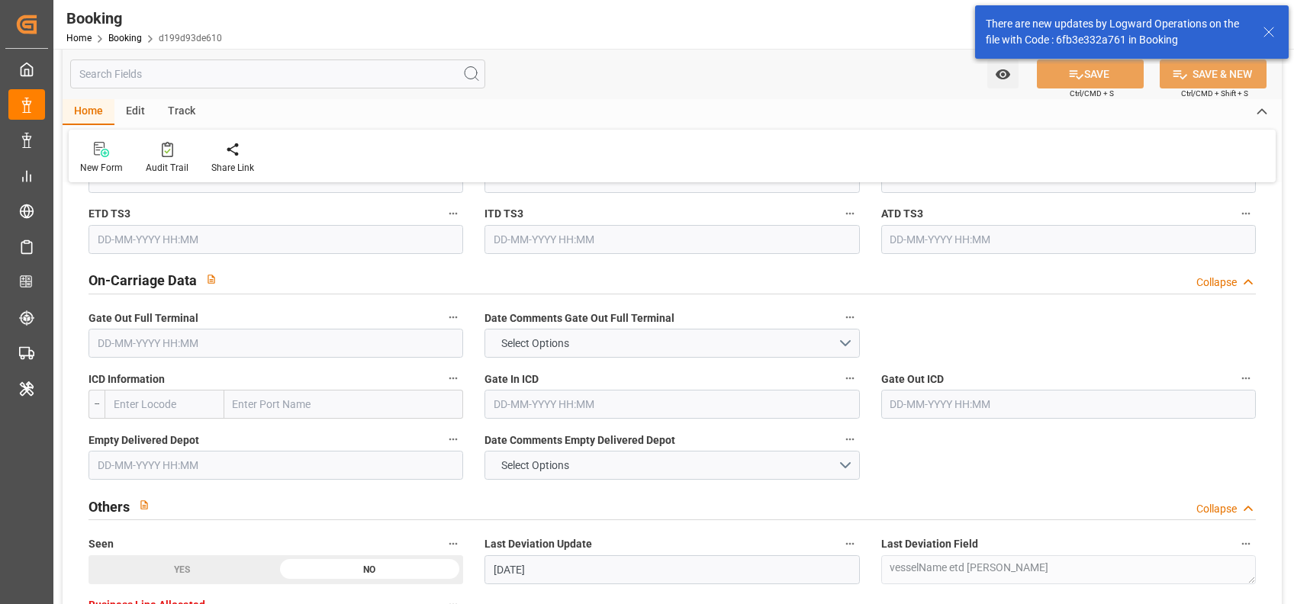
scroll to position [1727, 0]
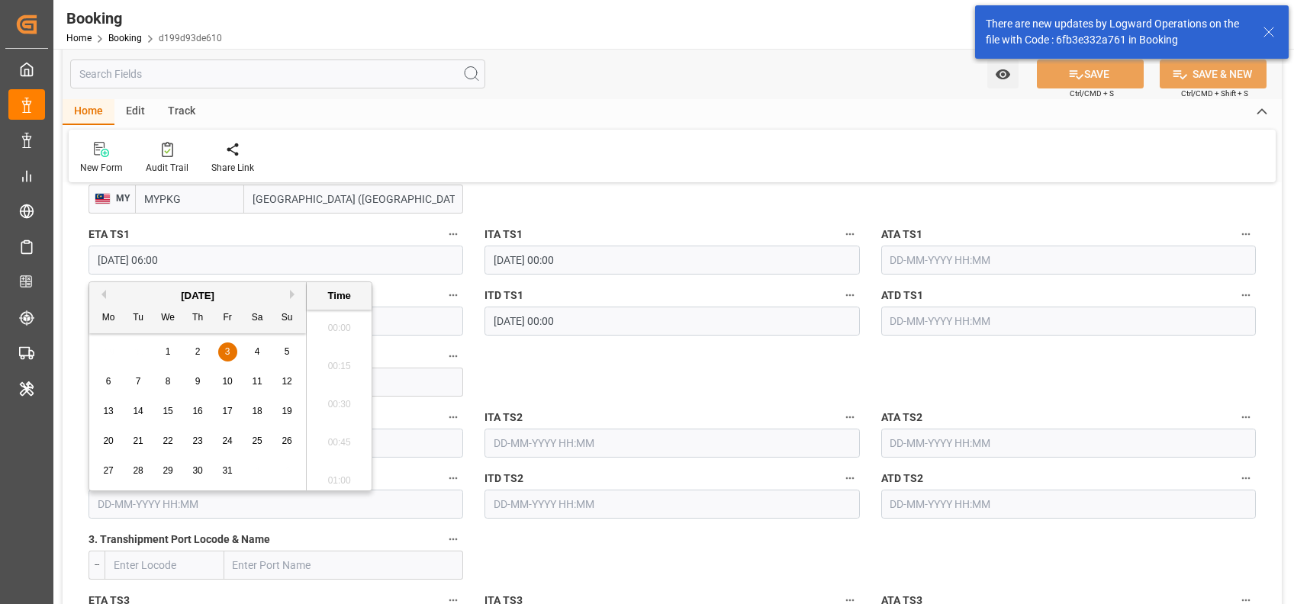
click at [110, 256] on input "03-10-2025 06:00" at bounding box center [276, 260] width 375 height 29
type input "01-10-2025 06:00"
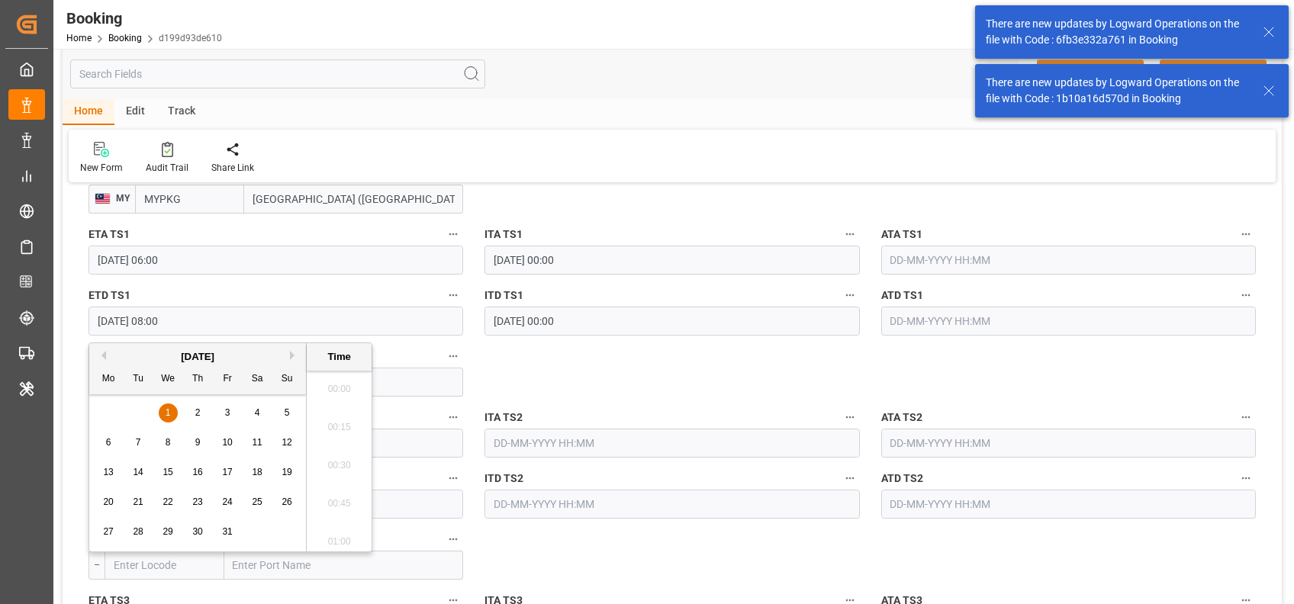
click at [98, 326] on input "01-10-2025 08:00" at bounding box center [276, 321] width 375 height 29
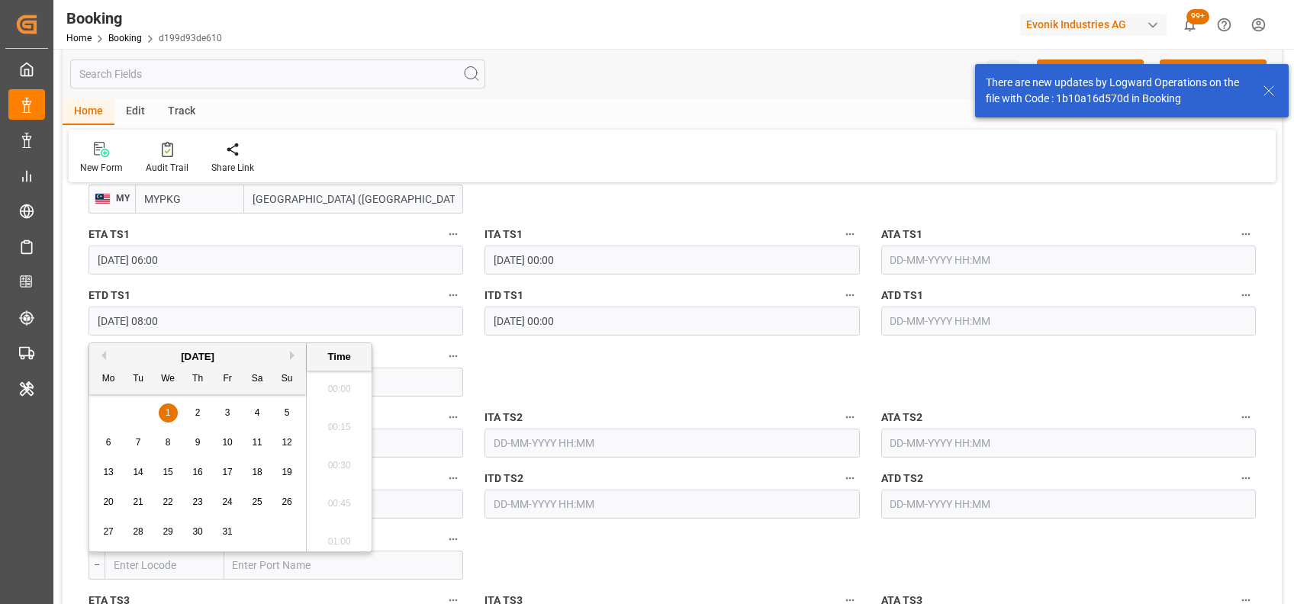
scroll to position [1149, 0]
type input "03-10-2025 08:00"
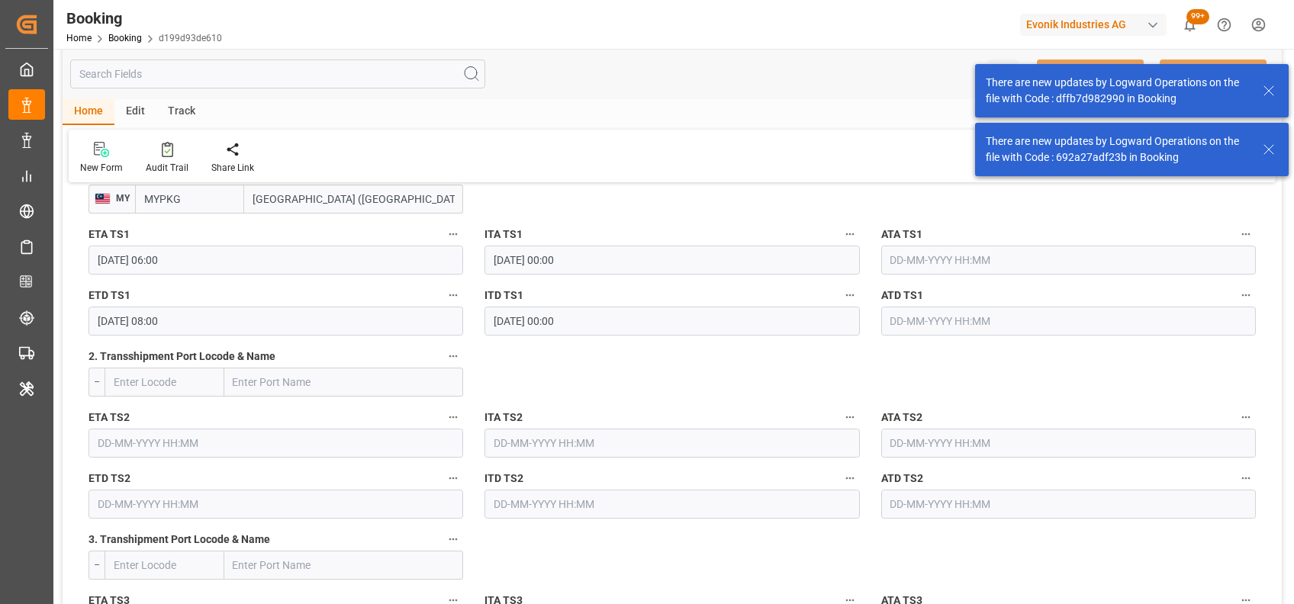
scroll to position [1606, 0]
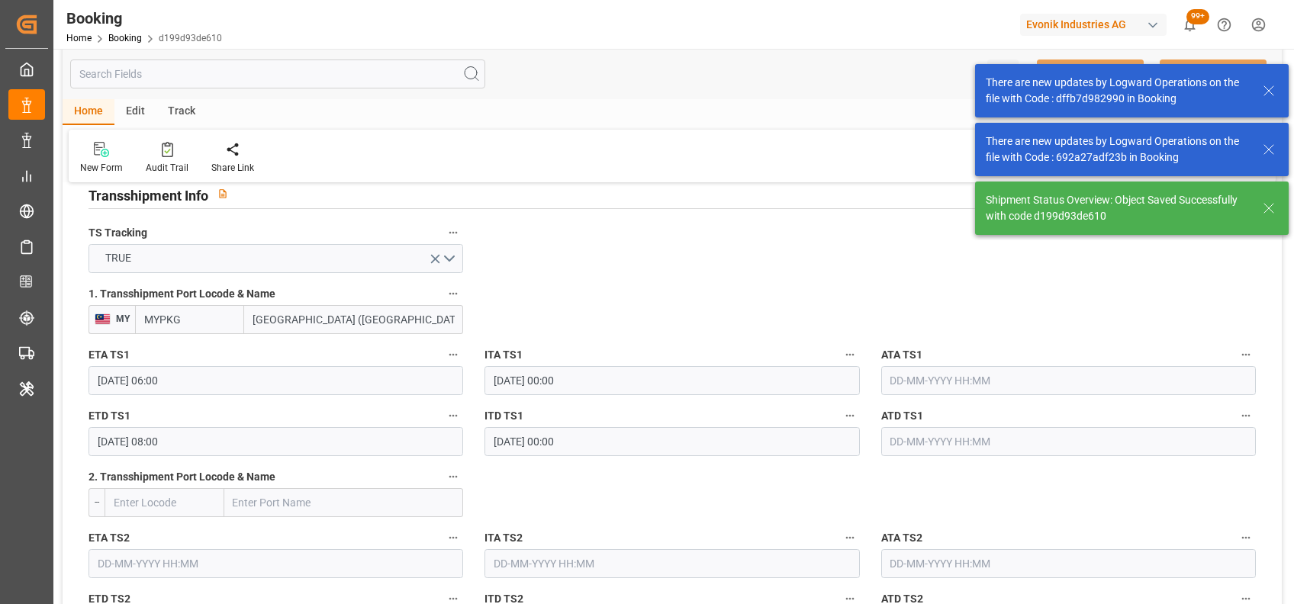
type textarea "[PERSON_NAME]"
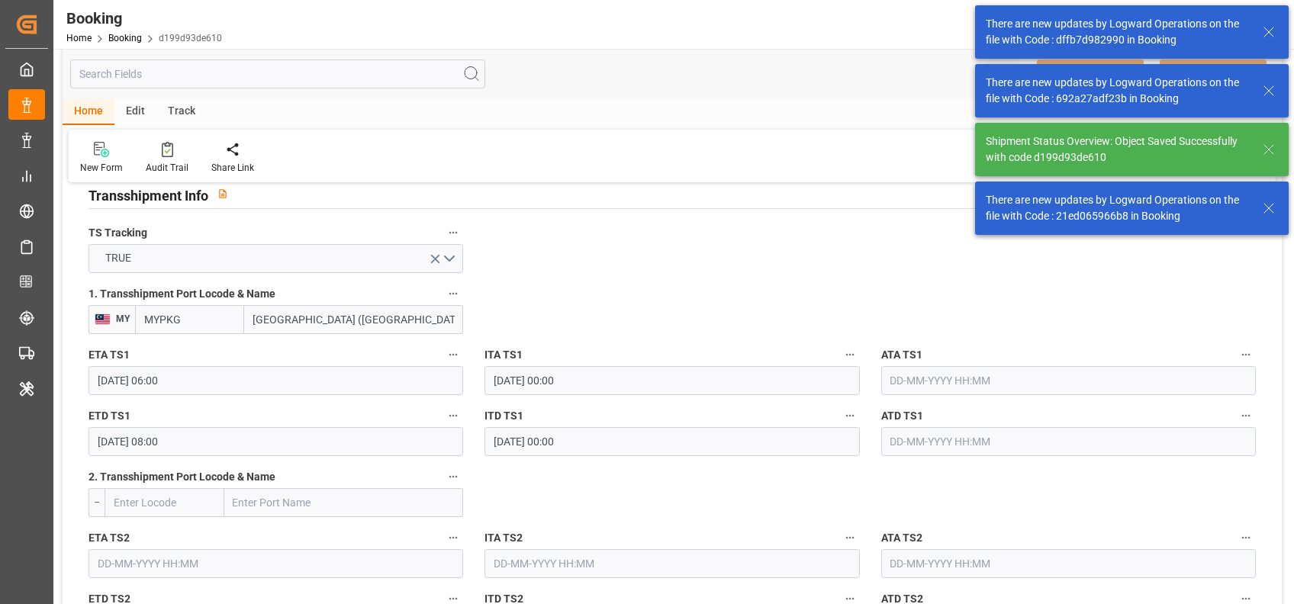
type input "21-08-2025 06:05"
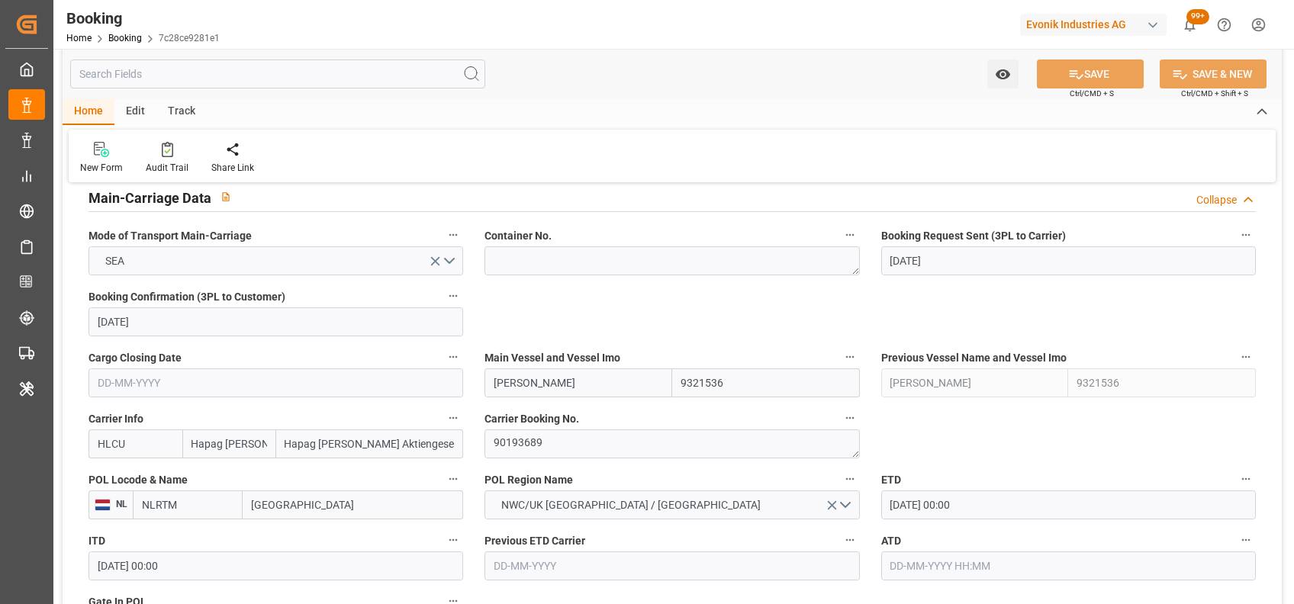
scroll to position [950, 0]
click at [554, 446] on textarea "90193689" at bounding box center [671, 444] width 375 height 29
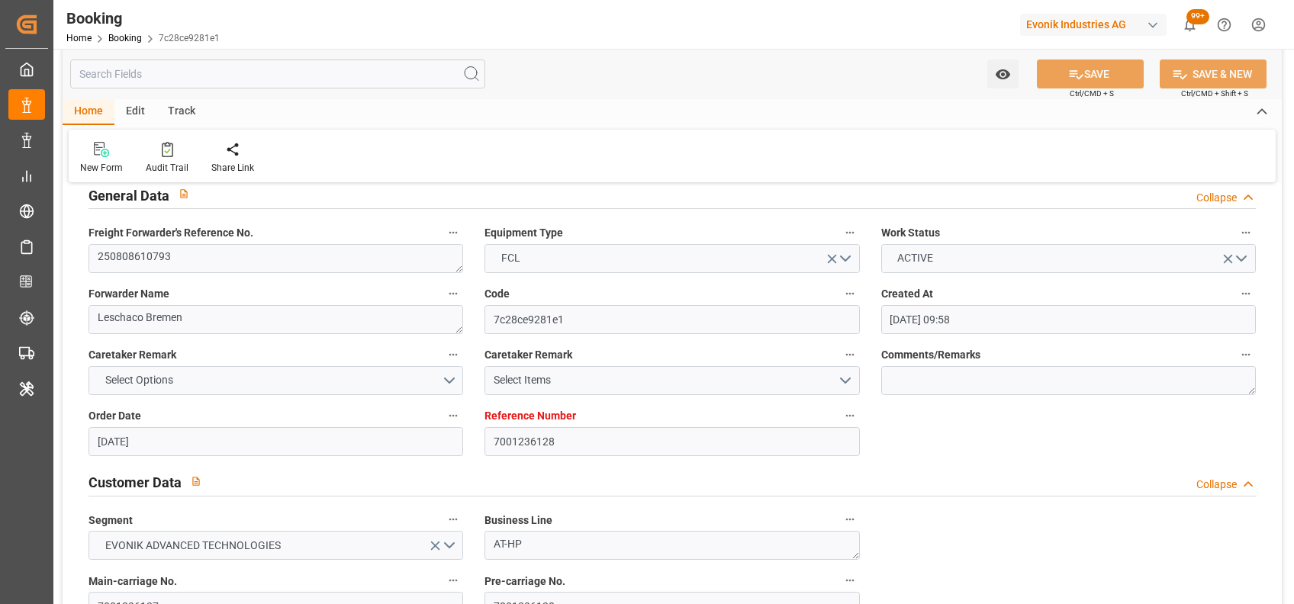
scroll to position [0, 0]
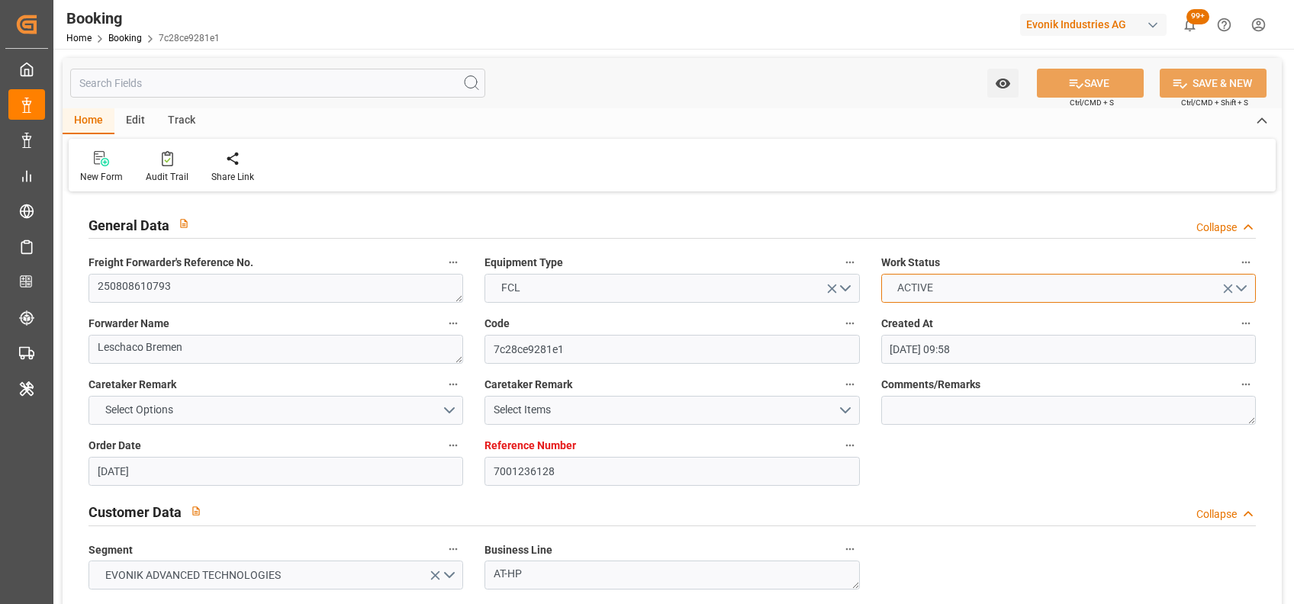
click at [1053, 299] on button "ACTIVE" at bounding box center [1068, 288] width 375 height 29
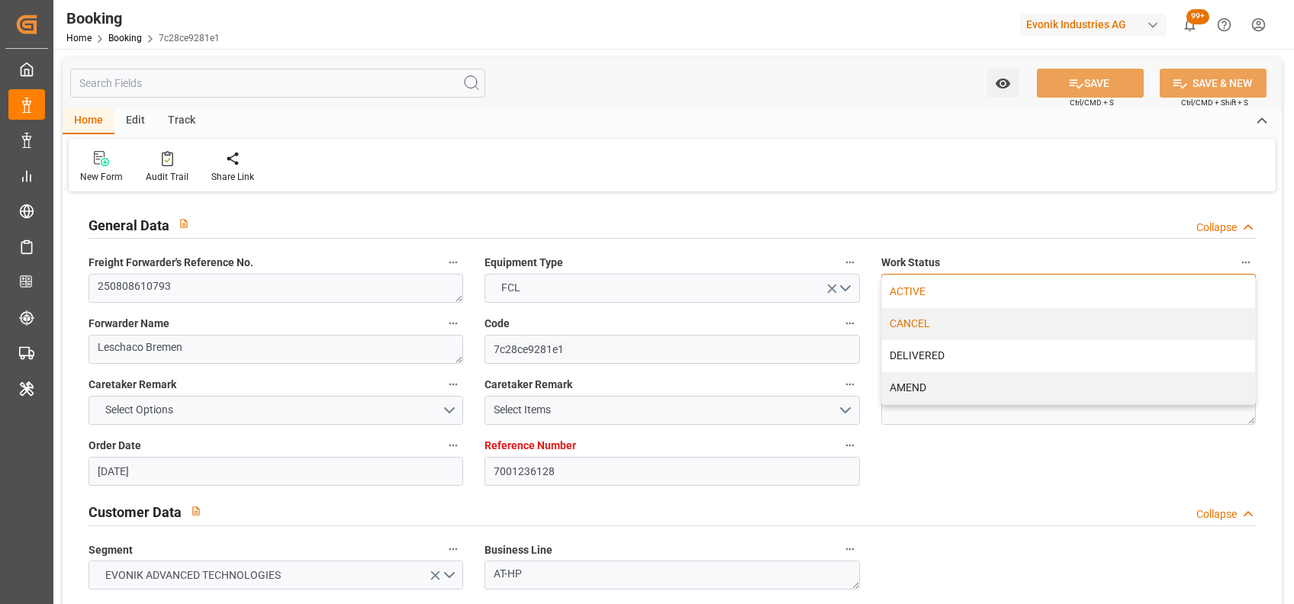
click at [932, 319] on div "CANCEL" at bounding box center [1068, 324] width 373 height 32
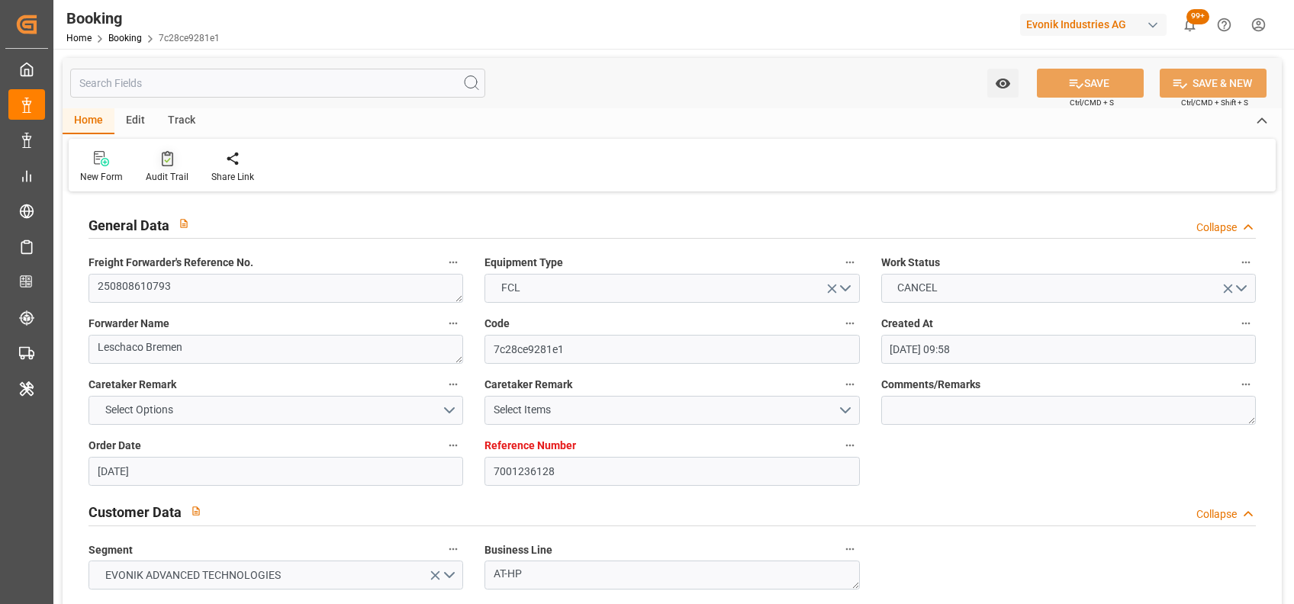
click at [172, 162] on div at bounding box center [167, 158] width 43 height 16
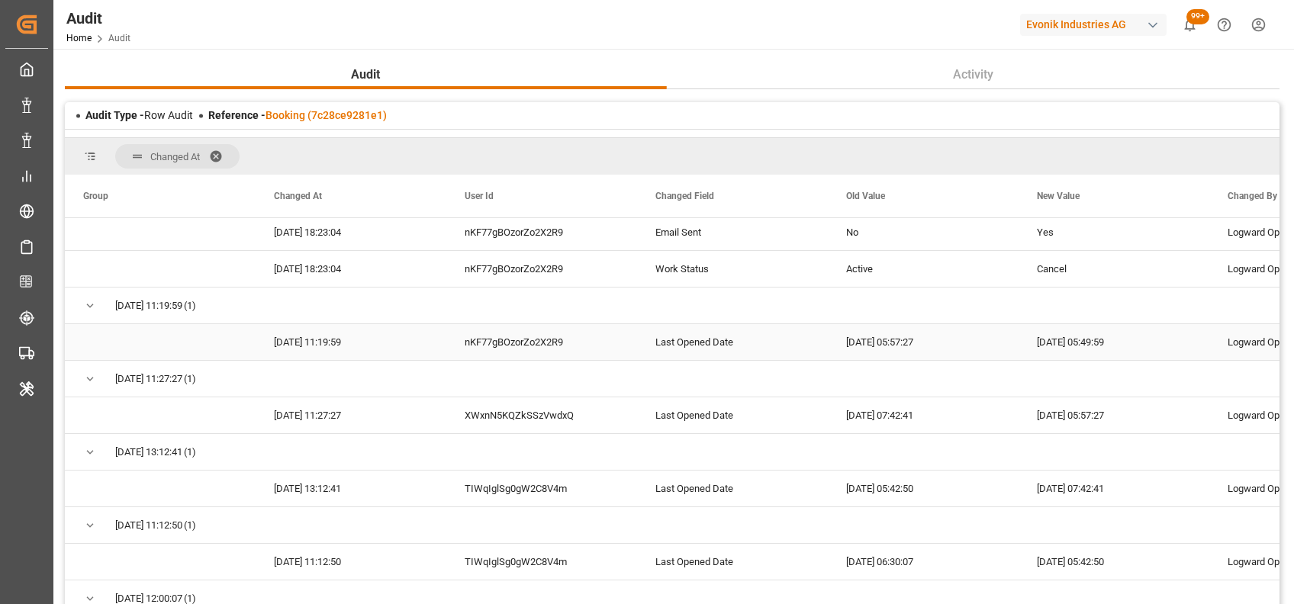
scroll to position [892, 0]
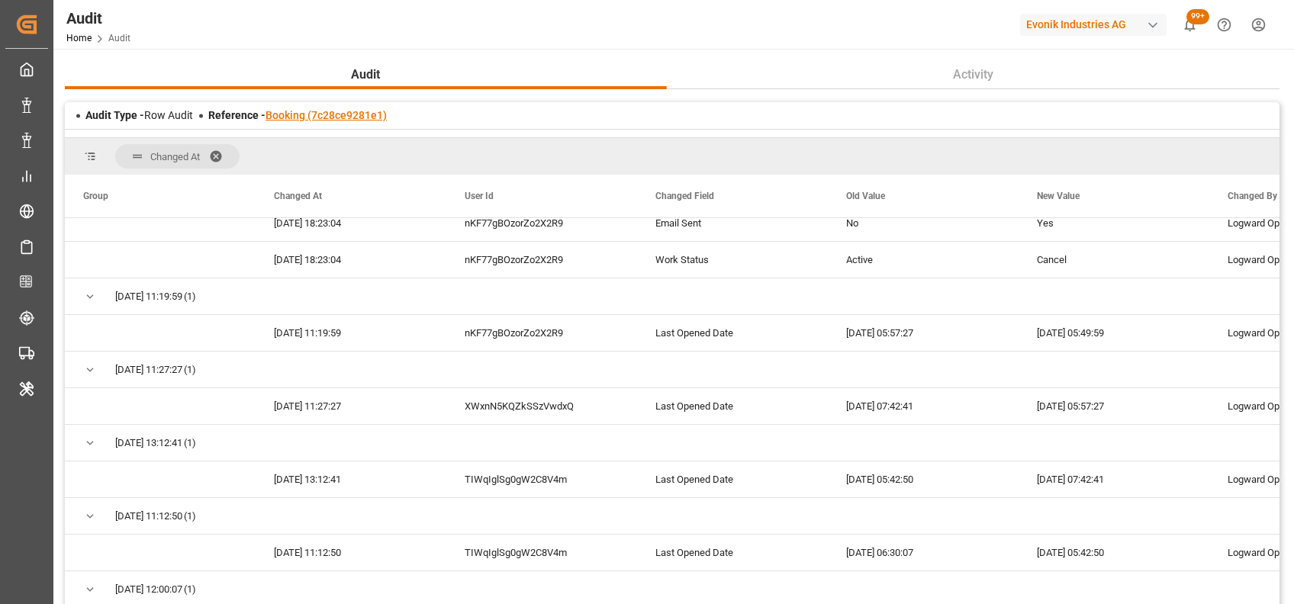
click at [302, 115] on link "Booking (7c28ce9281e1)" at bounding box center [326, 115] width 121 height 12
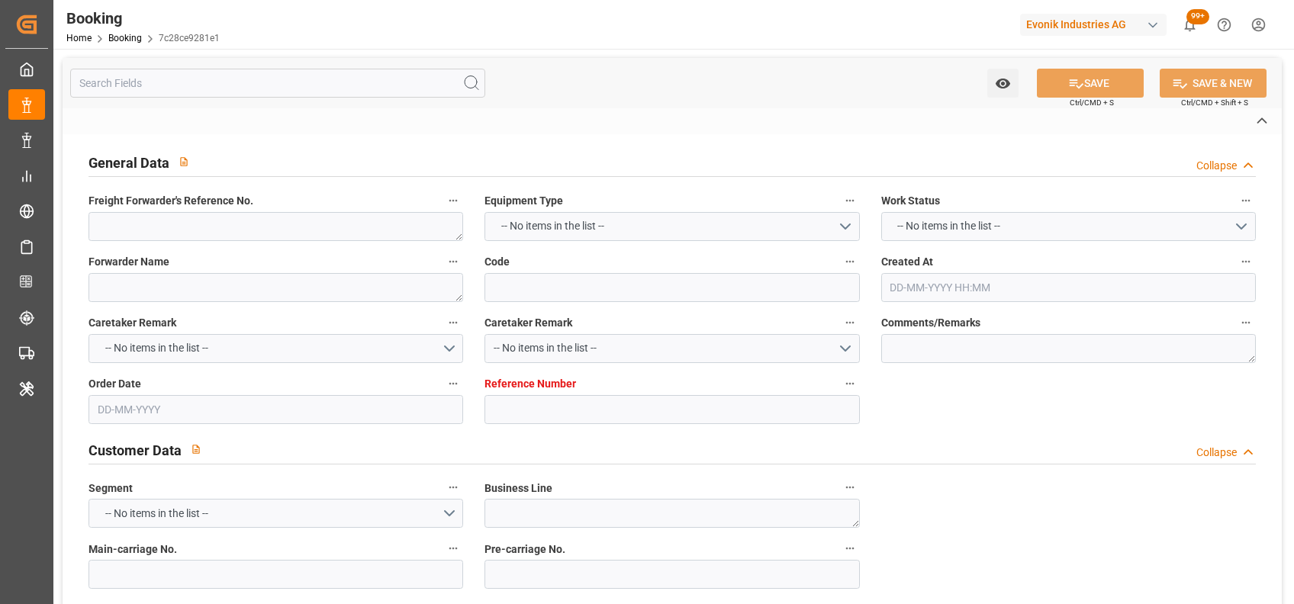
type textarea "250808610793"
type textarea "Leschaco Bremen"
type input "7c28ce9281e1"
type input "7001236128"
type textarea "AT-HP"
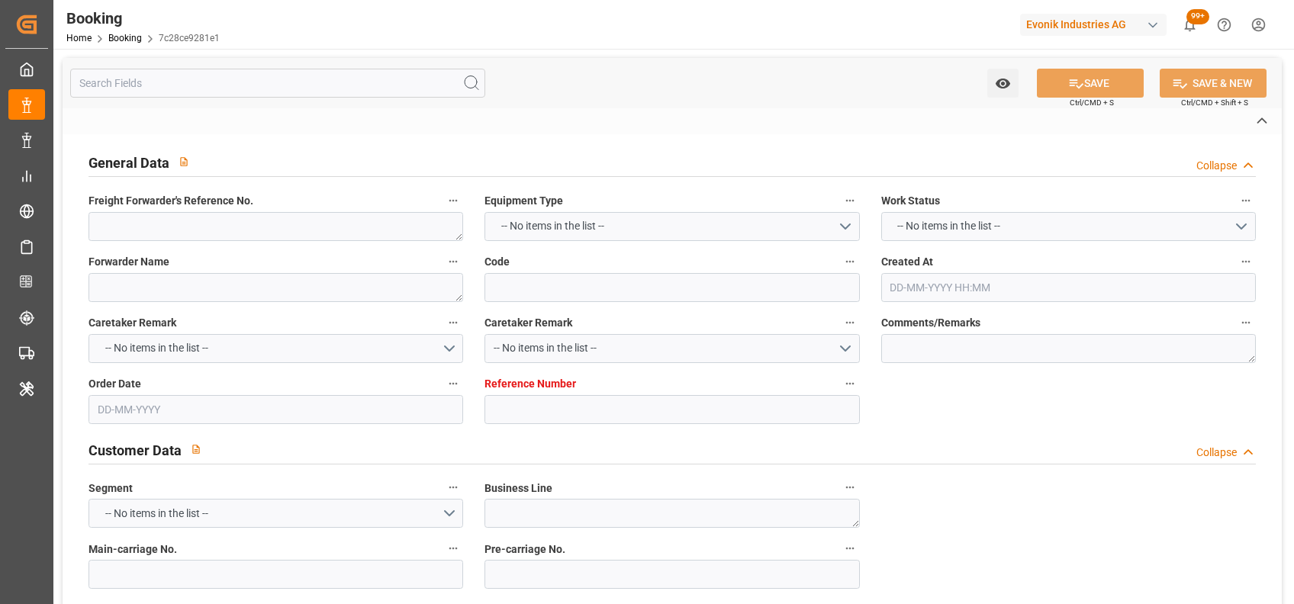
type input "7001236127"
type textarea "stephanie.schlueter@evonik.com"
type textarea "CIF"
type textarea "BUSAN"
type textarea "Marl"
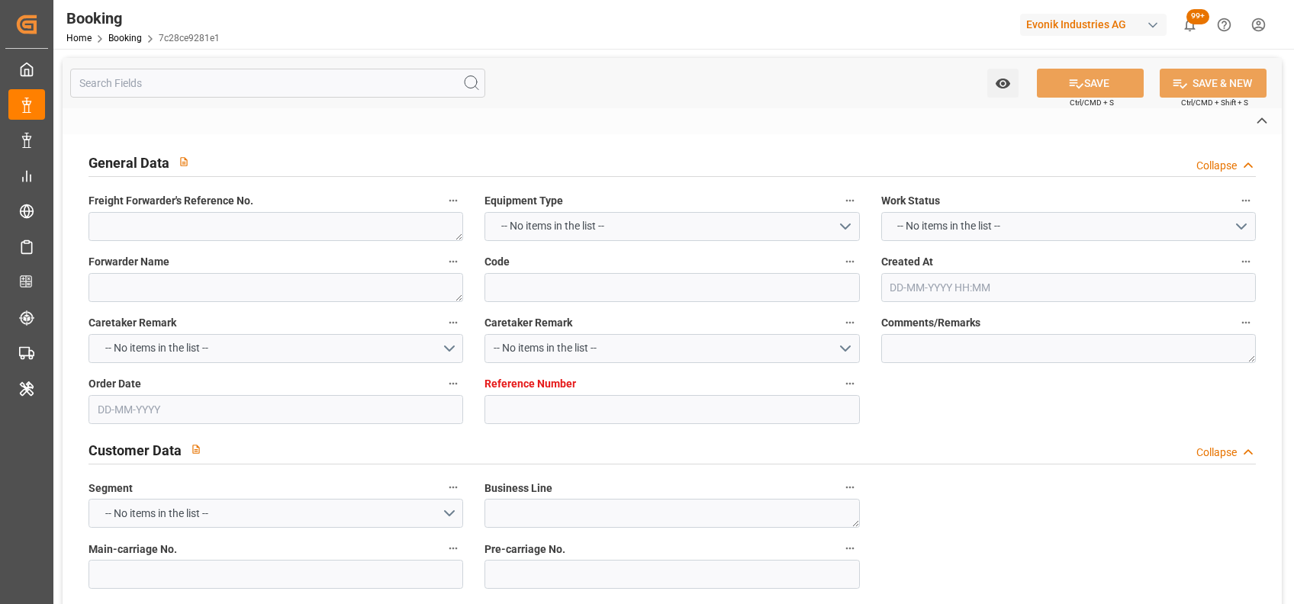
type input "ELLY MAERSK"
type input "HLCU"
type textarea "90193689"
type input "[GEOGRAPHIC_DATA]"
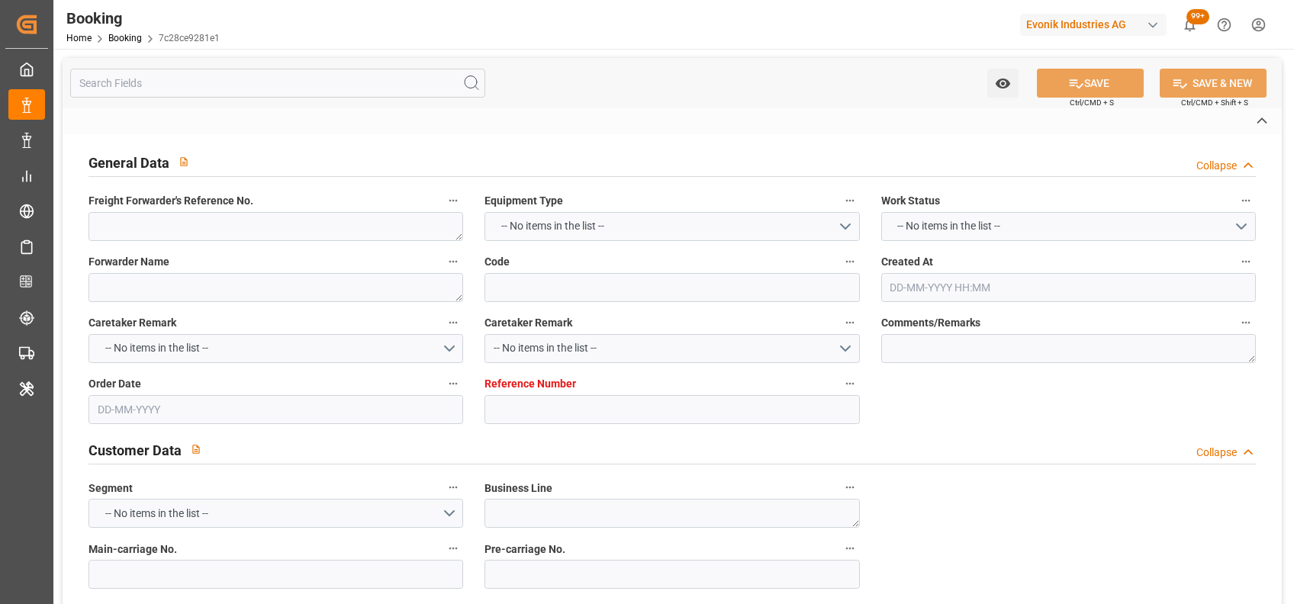
type input "Busan"
type input "Shanghai"
type textarea "vesselName etd eta"
type textarea "INPUT_Evonik_Seeburger_IFTMIN_1003073976_20250821075823789.edi"
type textarea "NWC/UK North West Continent / UK_KRPUS_HLCU_AT-HP"
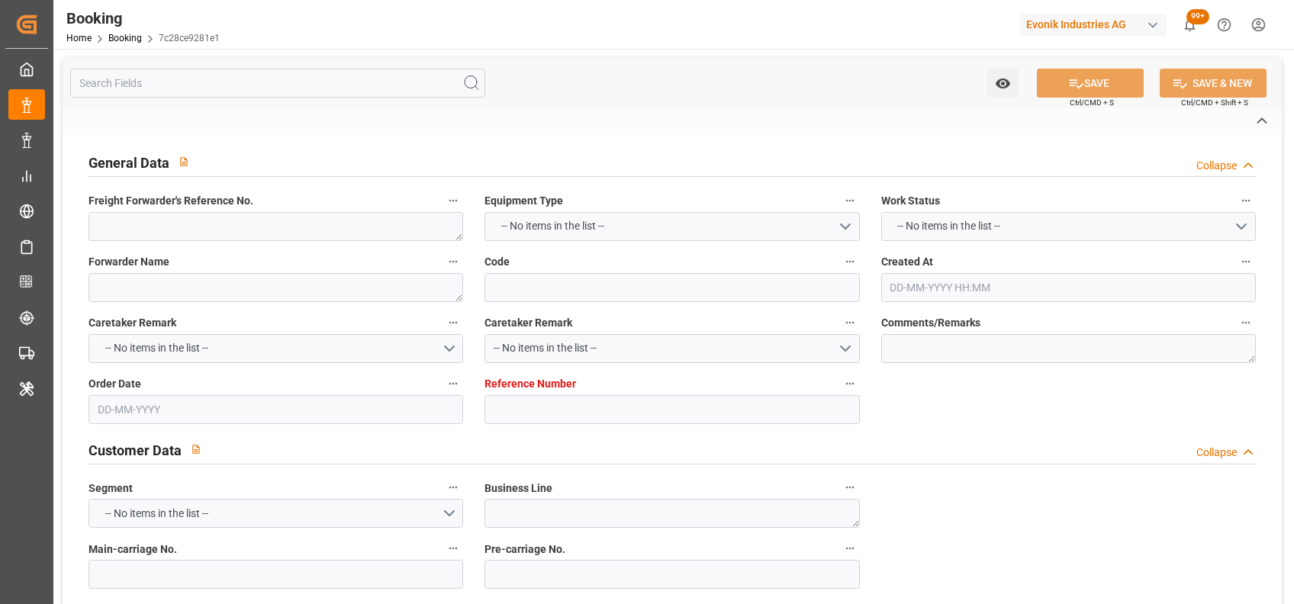
type textarea "INPUT_Evonik_Seeburger_IFTMIN_1003004517_20250730115712115.edi,INPUT_Evonik_See…"
type textarea "1003073976"
type textarea "[PERSON_NAME]"
type textarea "businessDivision-businessLine-"
type textarea "IFTMIN"
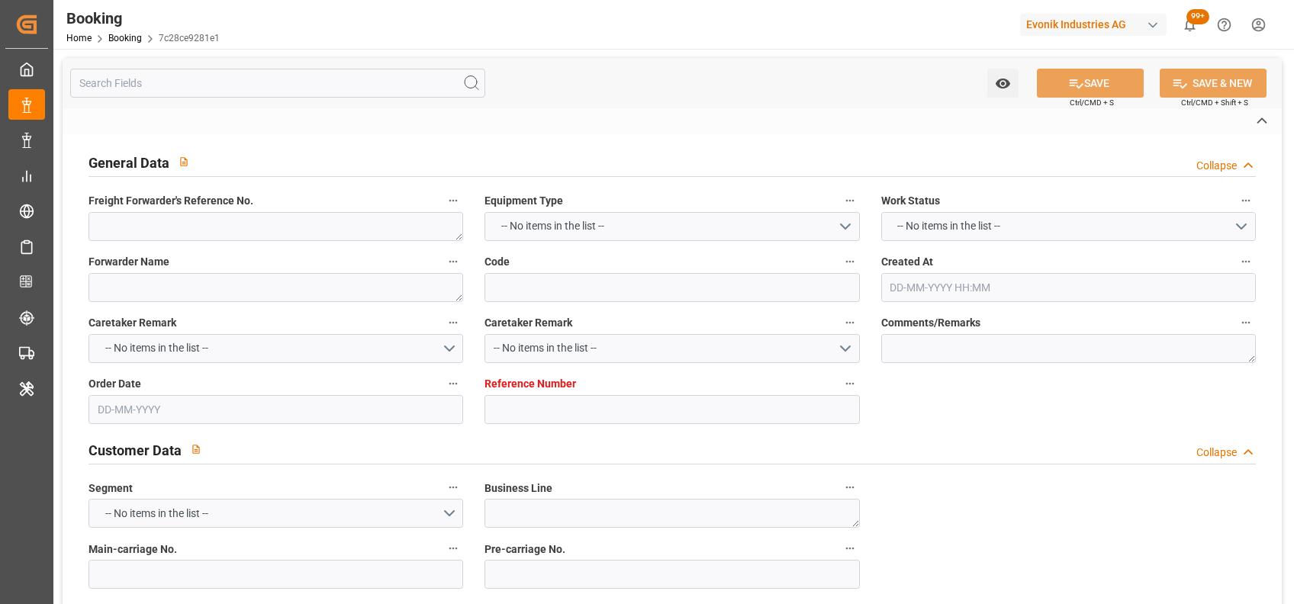
type textarea "a011t00000LcJC5AAN"
type textarea "Yes"
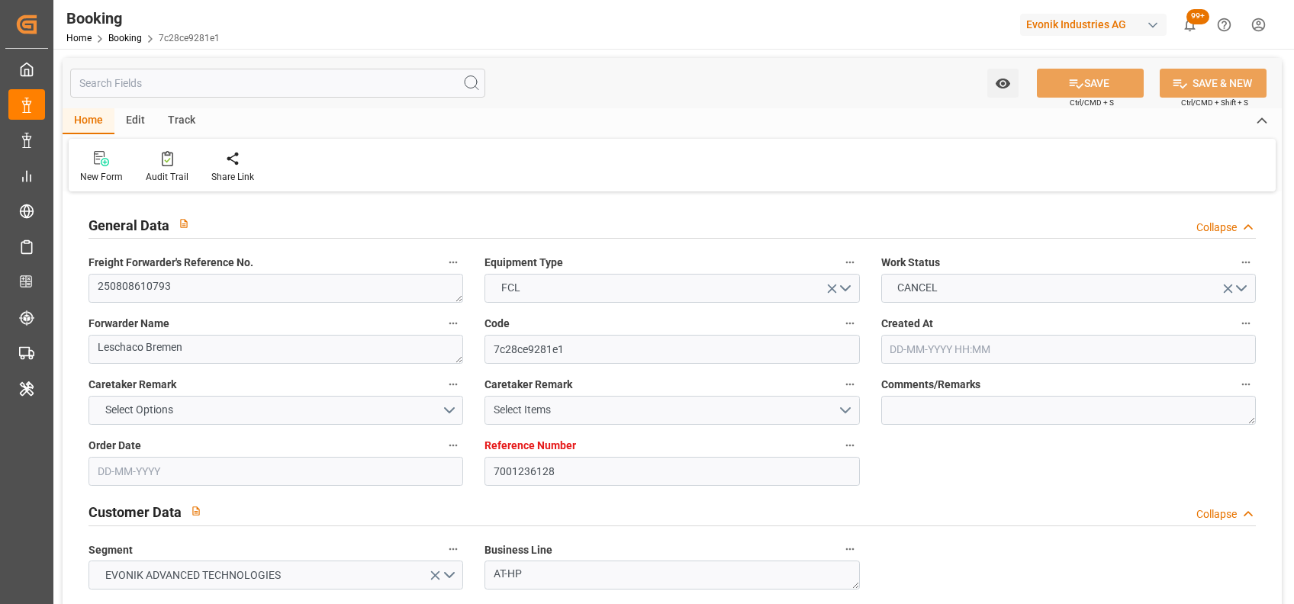
type input "7001236128"
type input "9321536"
type input "Hapag Lloyd"
type input "Hapag Lloyd Aktiengesellschaft"
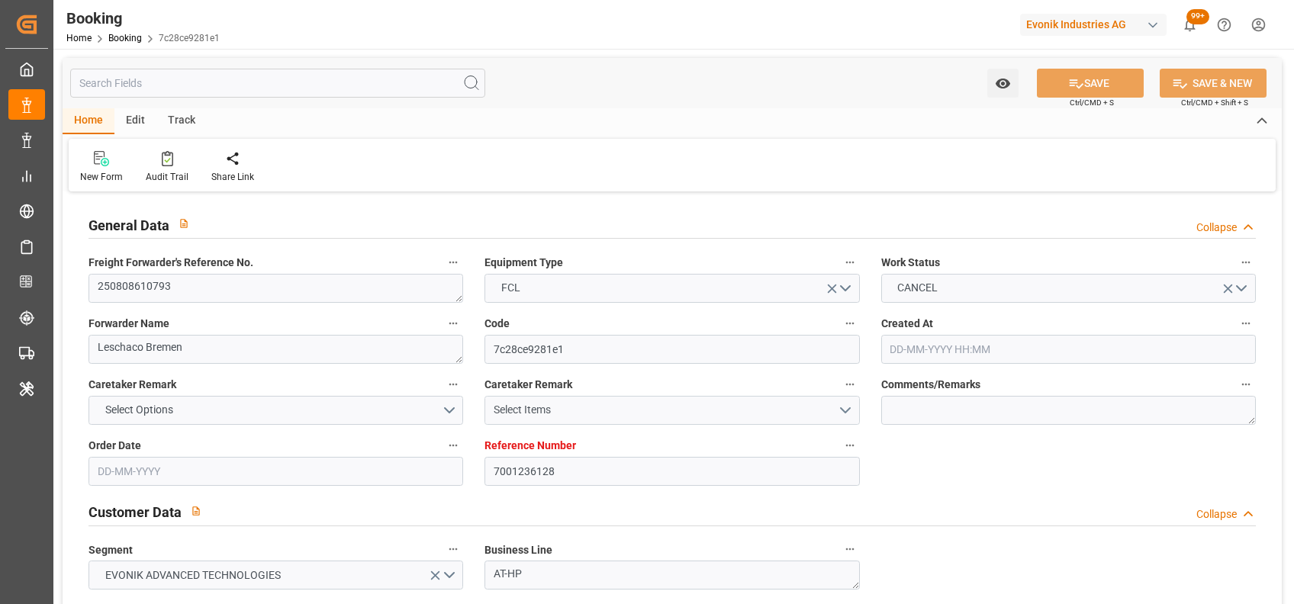
type input "NLRTM"
type input "KRPUS"
type input "CNSGH"
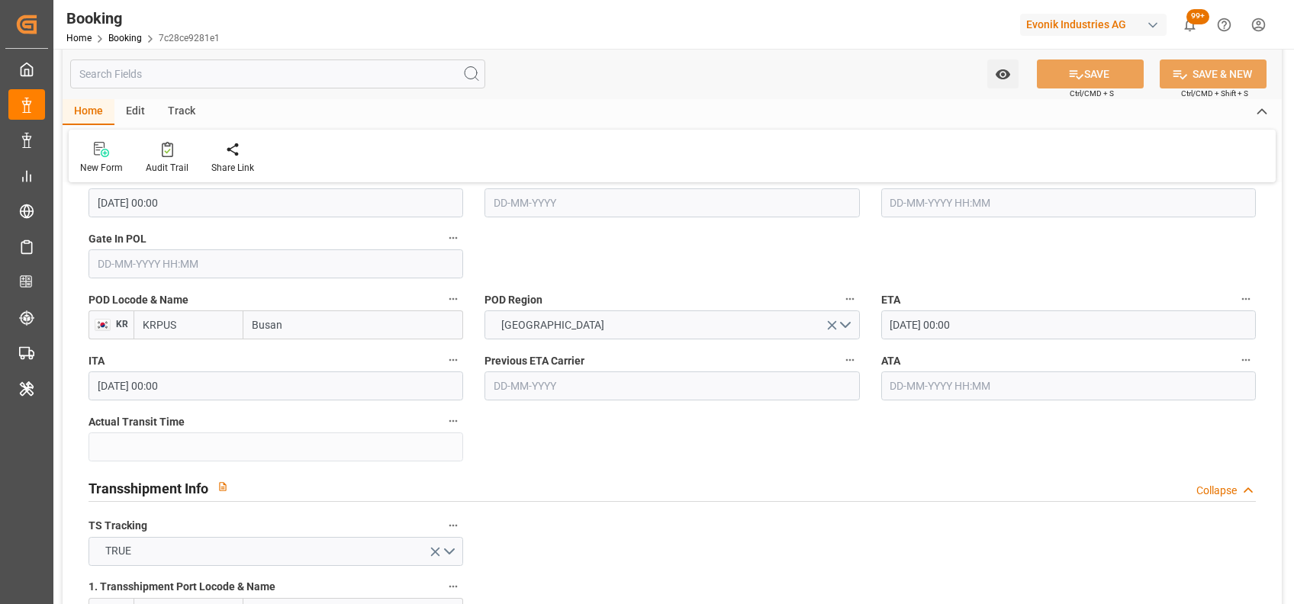
type input "30-07-2025 09:58"
type input "[DATE]"
type input "05-10-2025"
type input "07-08-2025"
type input "04-08-2025"
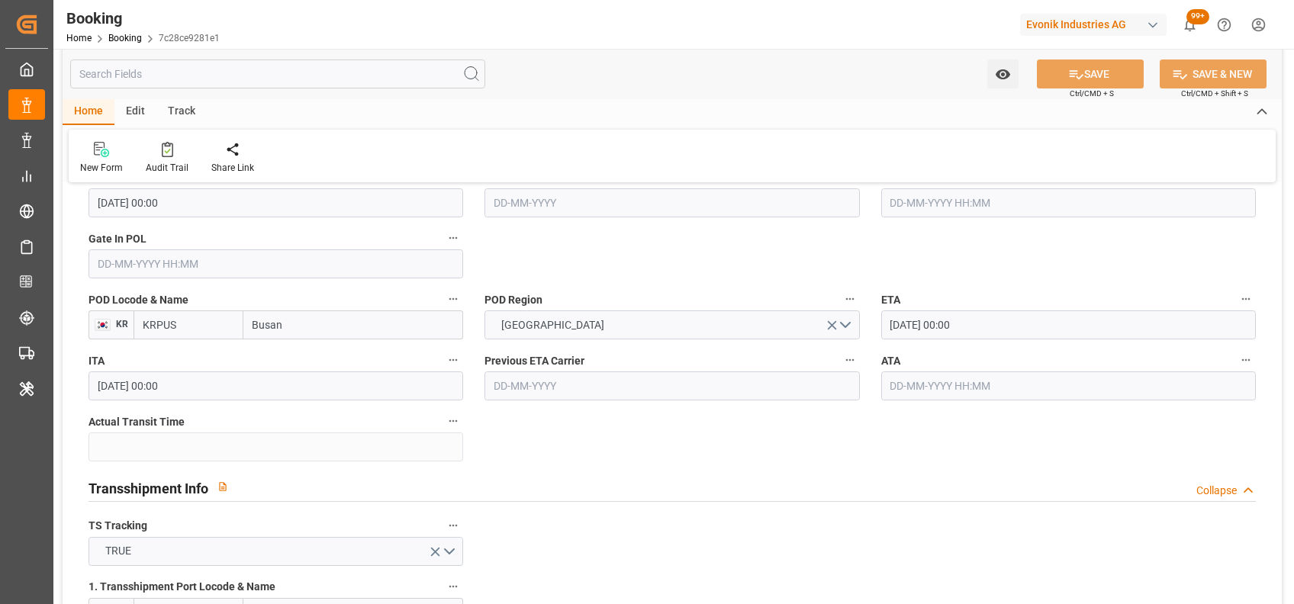
type input "04-08-2025"
type input "17-08-2025 00:00"
type input "05-10-2025 00:00"
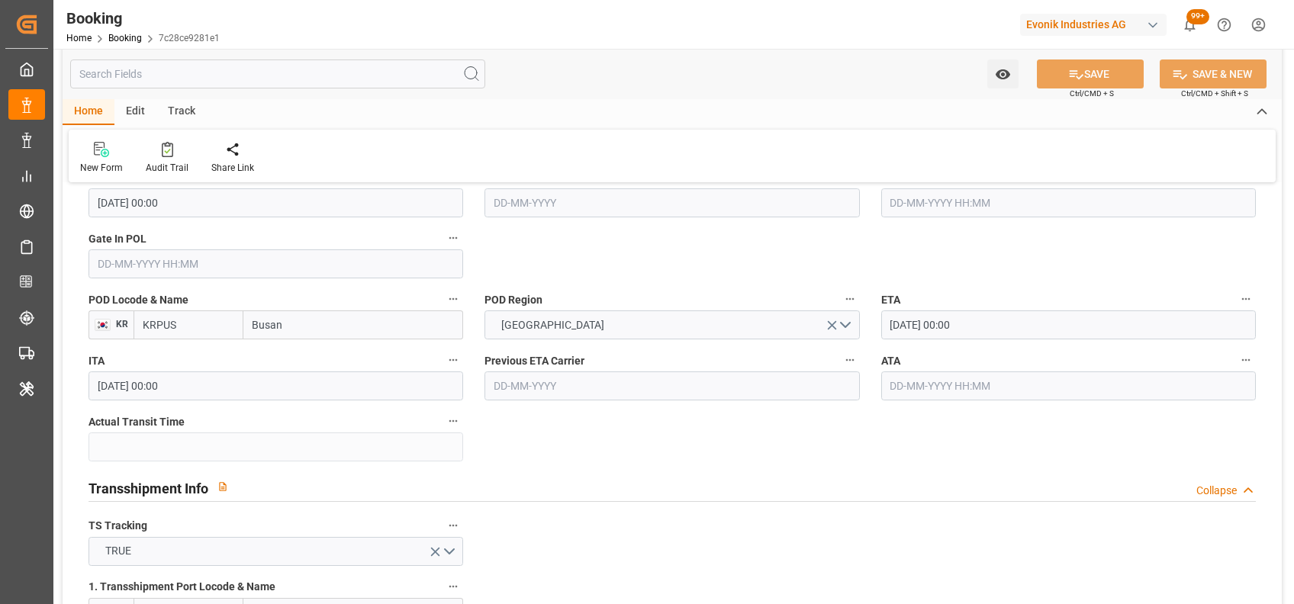
type input "29-09-2025 00:00"
type input "02-10-2025 00:00"
type input "[DATE]"
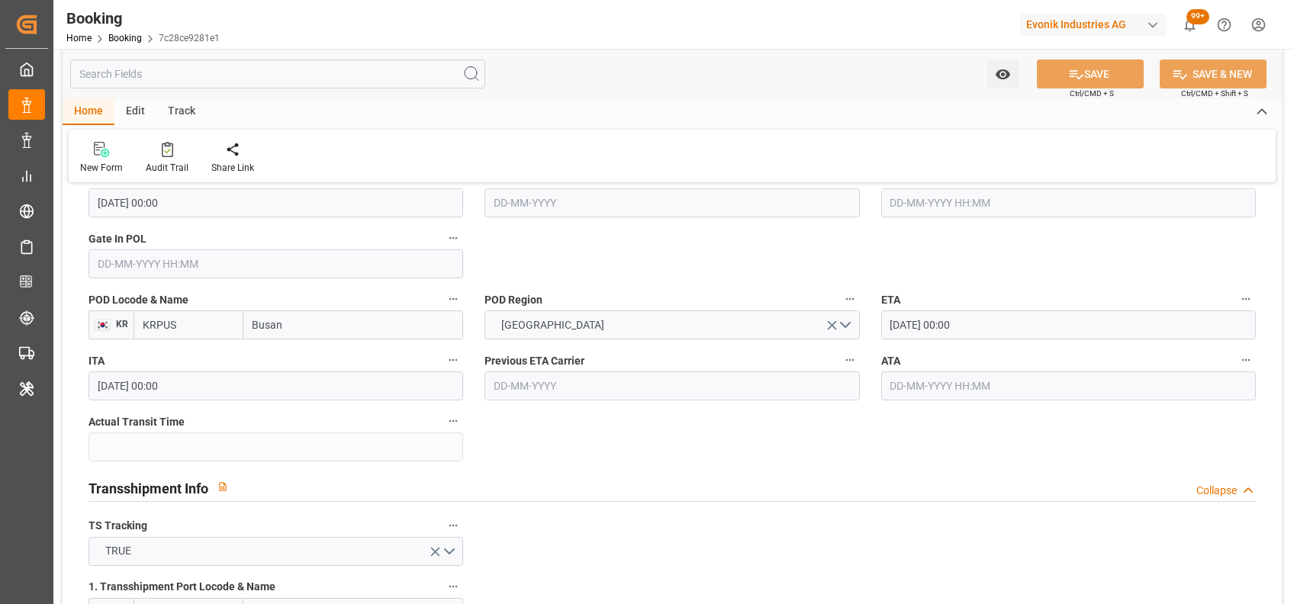
type input "21-08-2025 06:08"
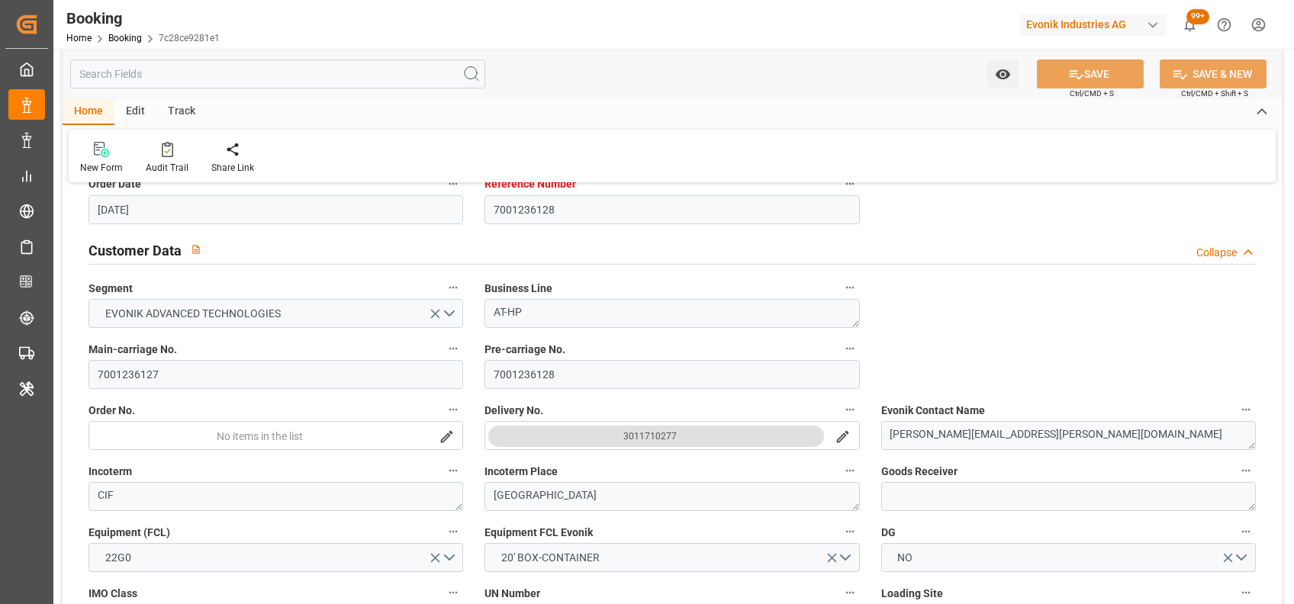
scroll to position [0, 0]
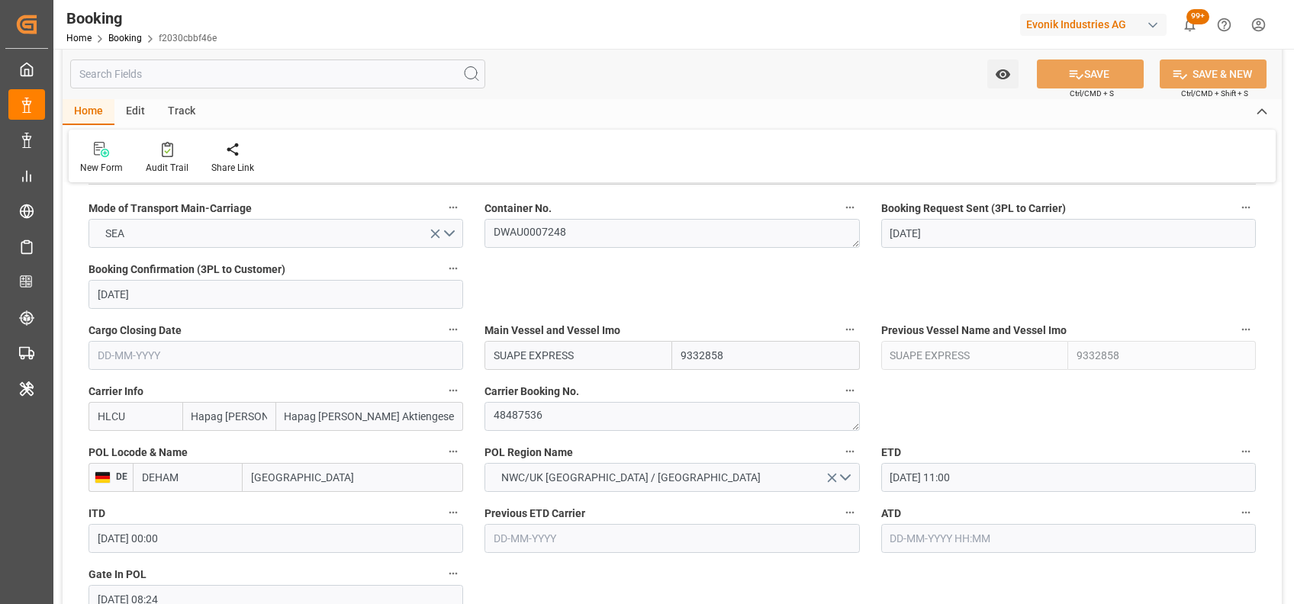
scroll to position [984, 0]
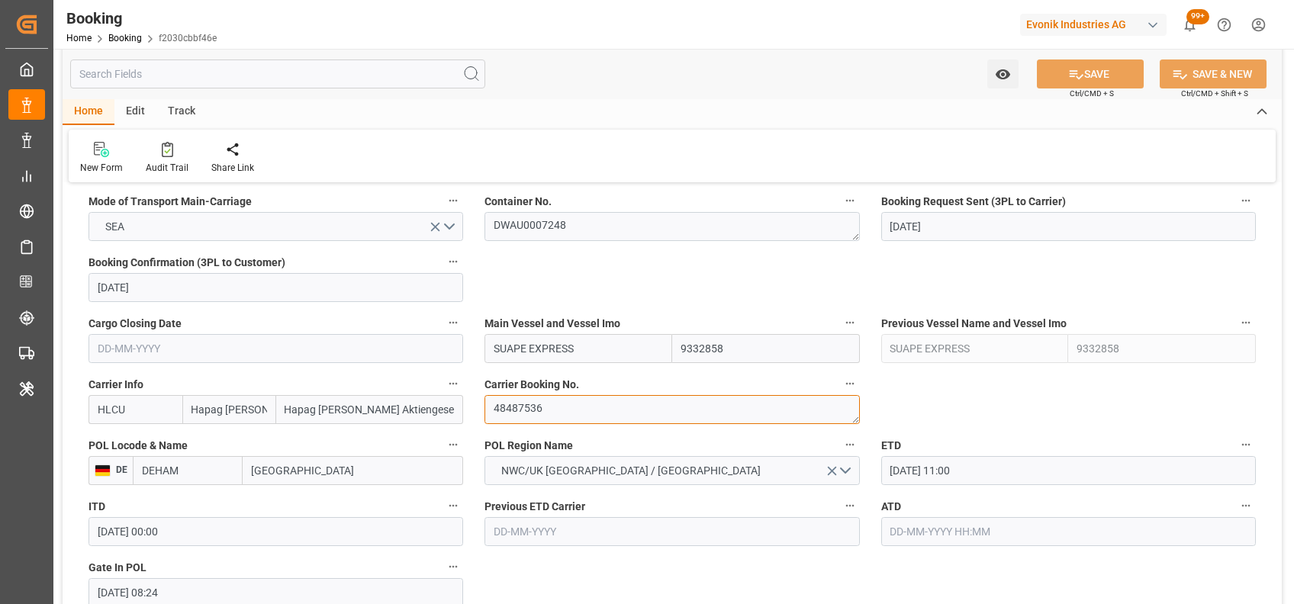
click at [543, 406] on textarea "48487536" at bounding box center [671, 409] width 375 height 29
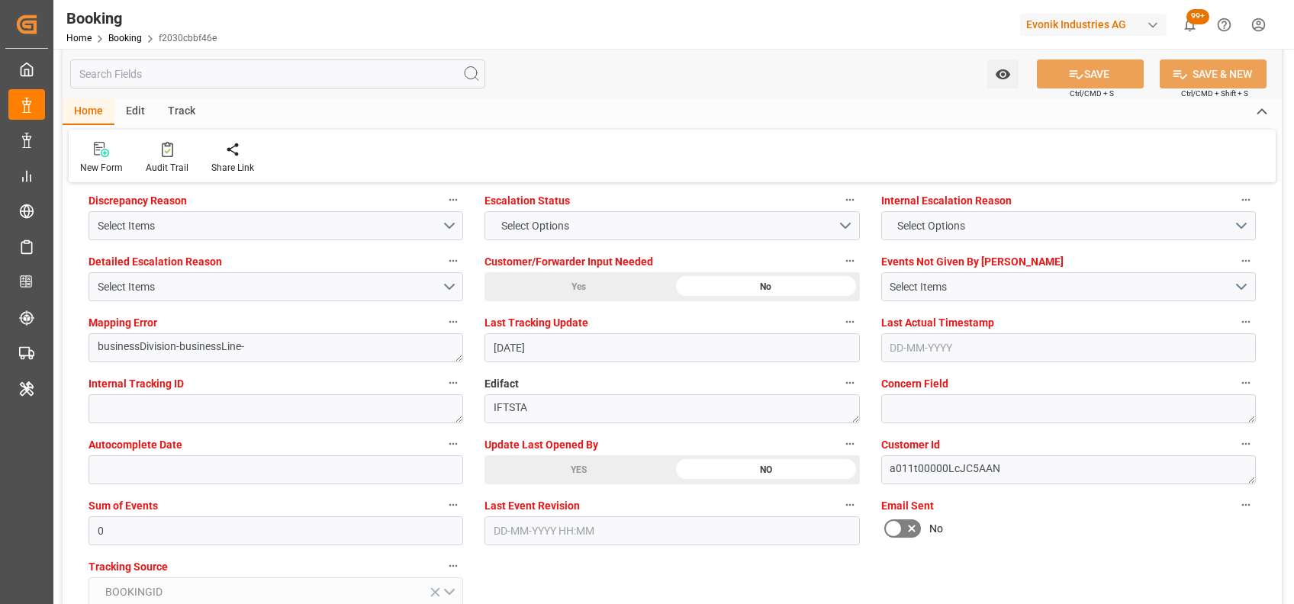
scroll to position [2868, 0]
click at [592, 452] on label "Update Last Opened By" at bounding box center [671, 443] width 375 height 21
click at [840, 452] on button "Update Last Opened By" at bounding box center [850, 443] width 20 height 20
click at [556, 468] on div at bounding box center [647, 302] width 1294 height 604
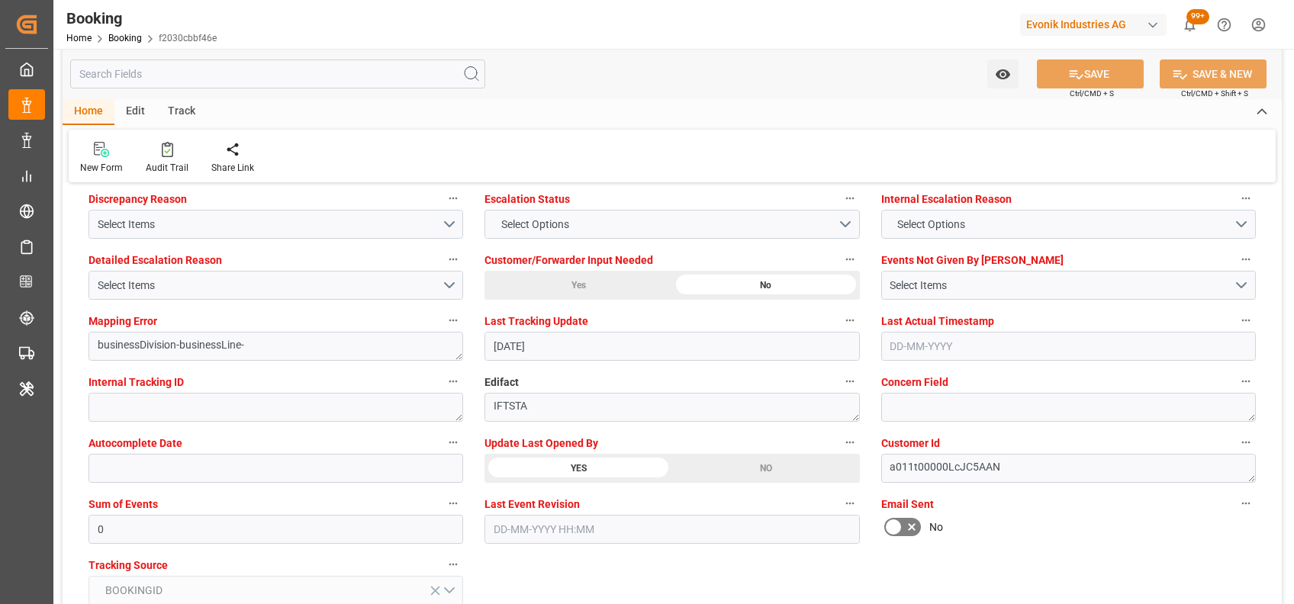
type textarea "[PERSON_NAME]"
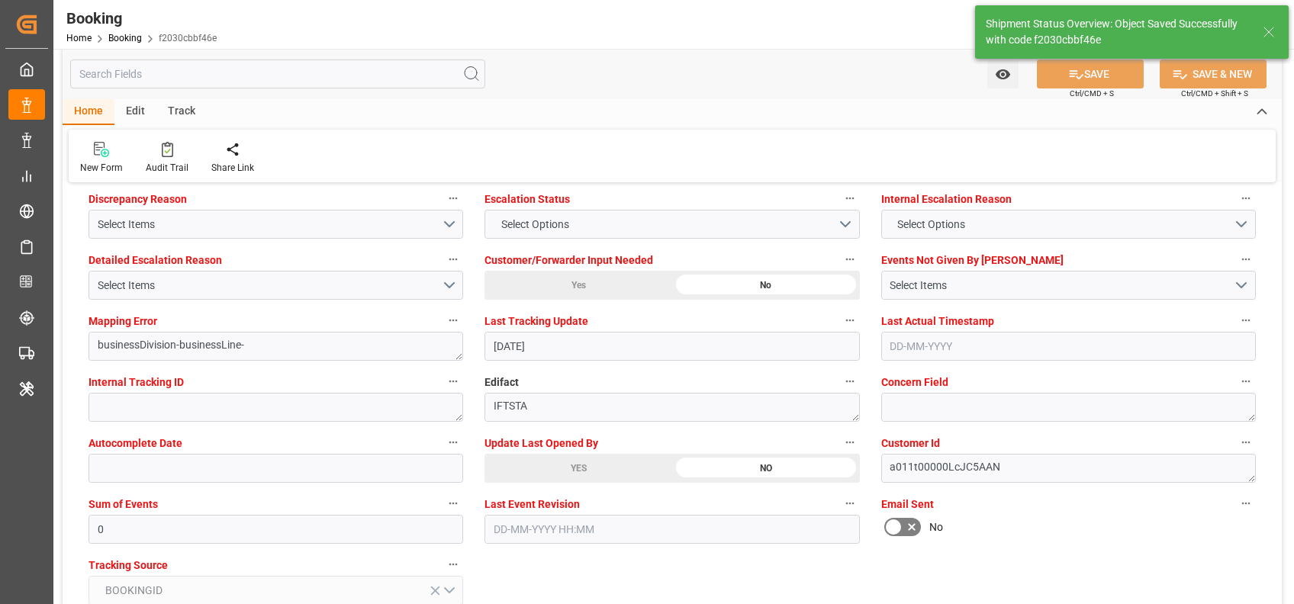
type input "21-08-2025 06:27"
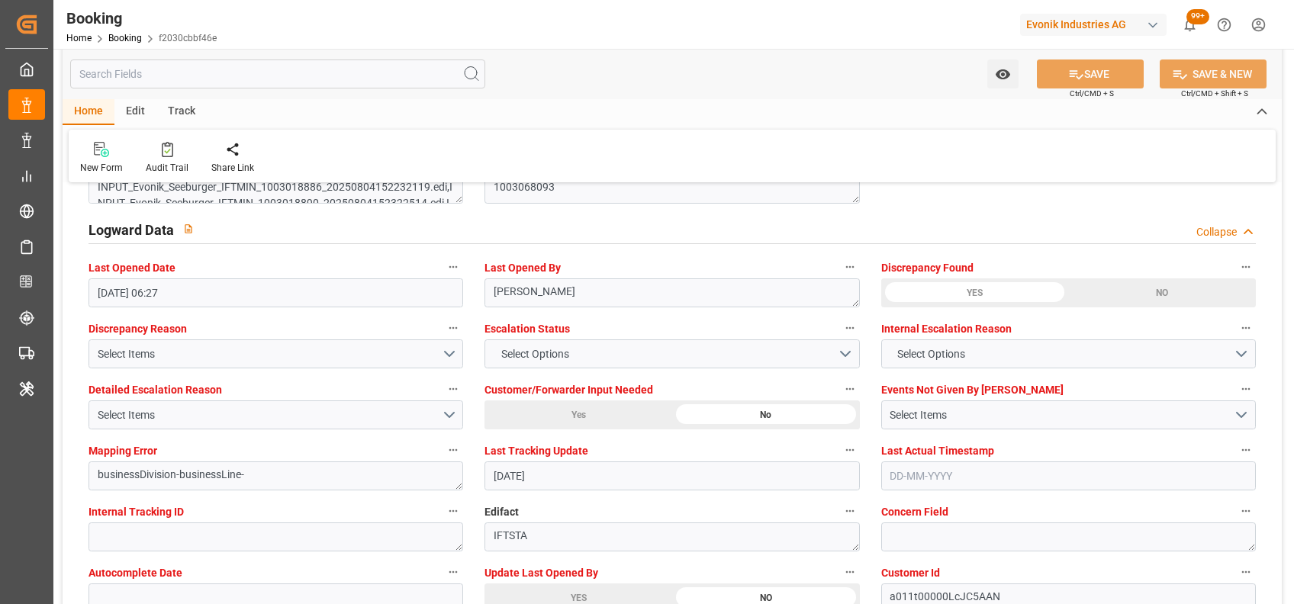
scroll to position [2735, 0]
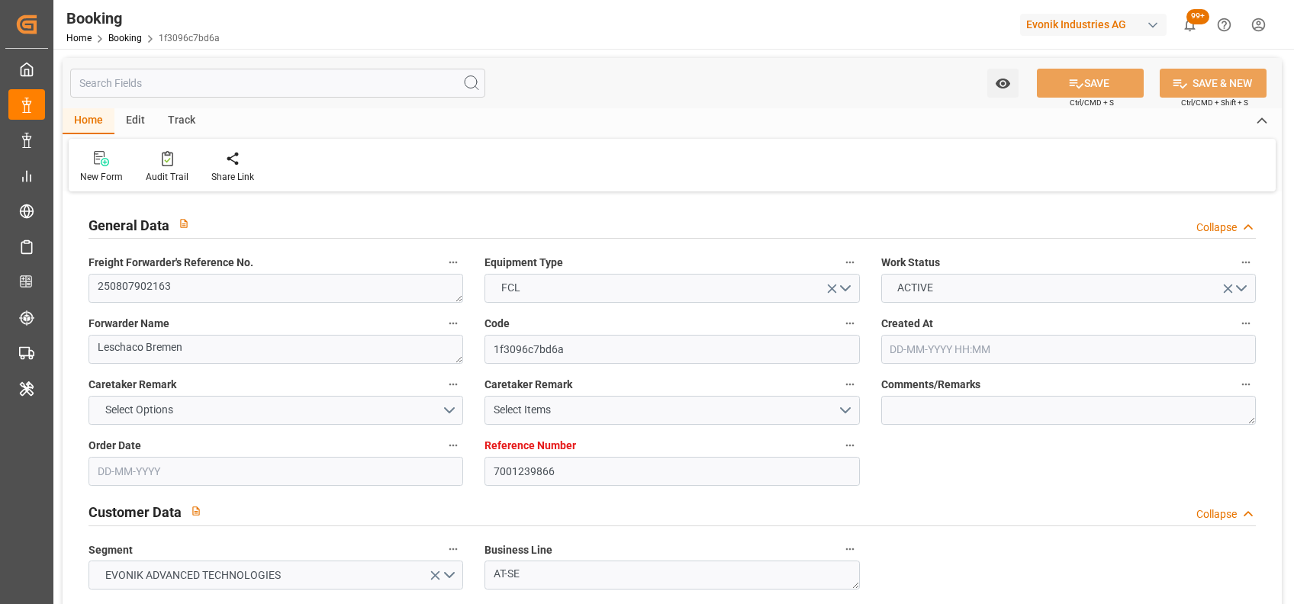
type input "[DATE] 13:24"
type input "[DATE]"
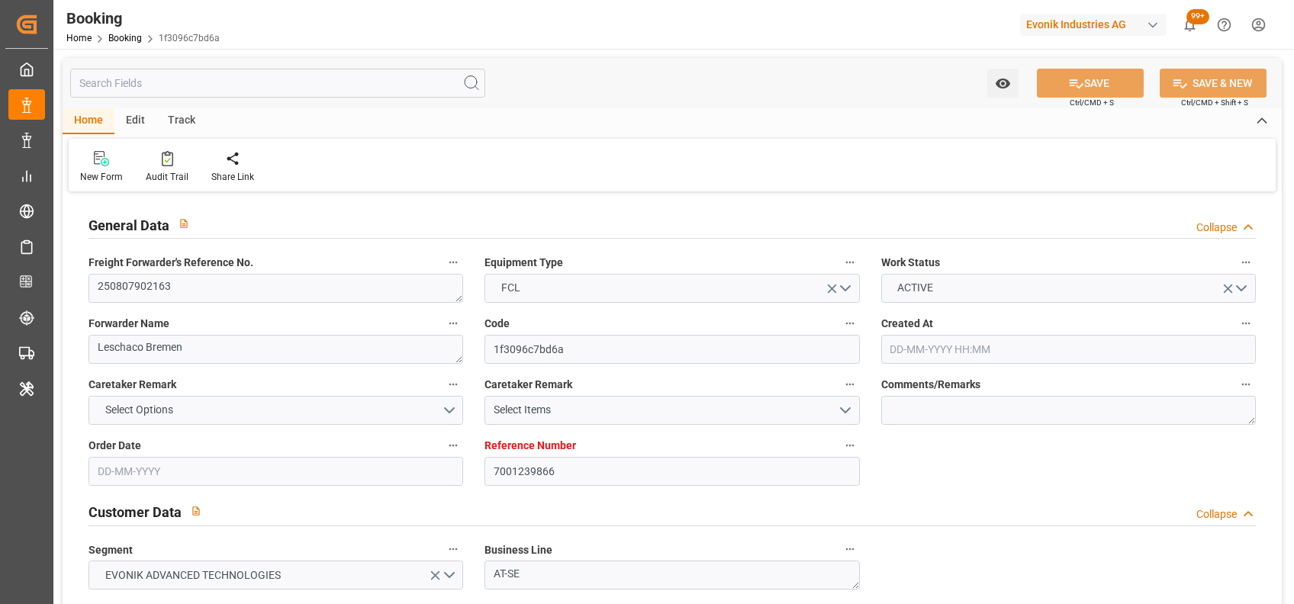
type input "[DATE]"
type input "[DATE] 11:00"
type input "[DATE] 00:00"
type input "[DATE] 08:20"
type input "[DATE] 13:00"
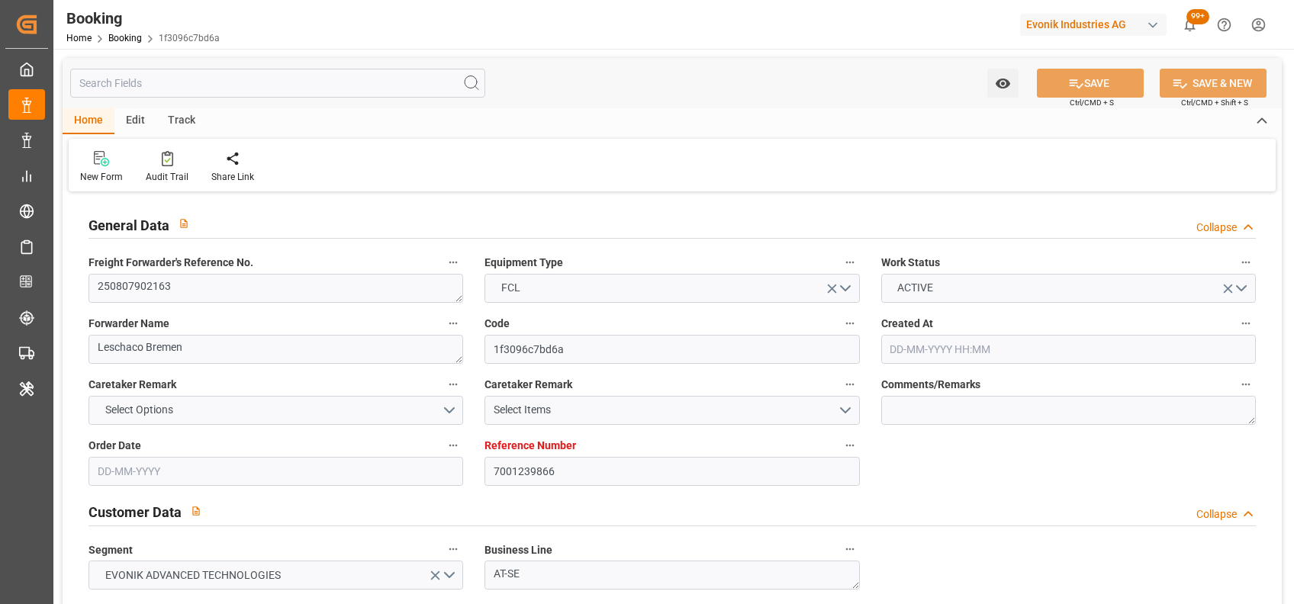
type input "[DATE] 00:00"
type input "[DATE]"
type input "[DATE] 02:31"
type input "[DATE]"
type input "[DATE] 14:00"
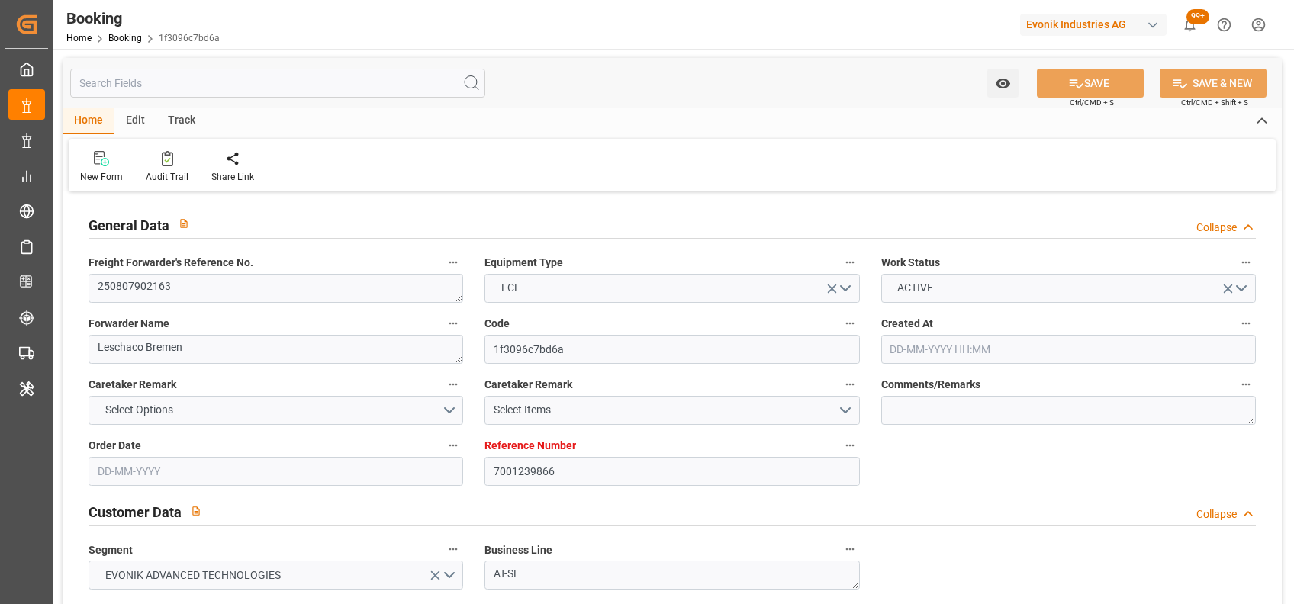
type input "[DATE] 14:00"
type input "[DATE] 21:39"
type input "[DATE] 11:00"
type input "[DATE] 13:00"
type input "[DATE] 02:06"
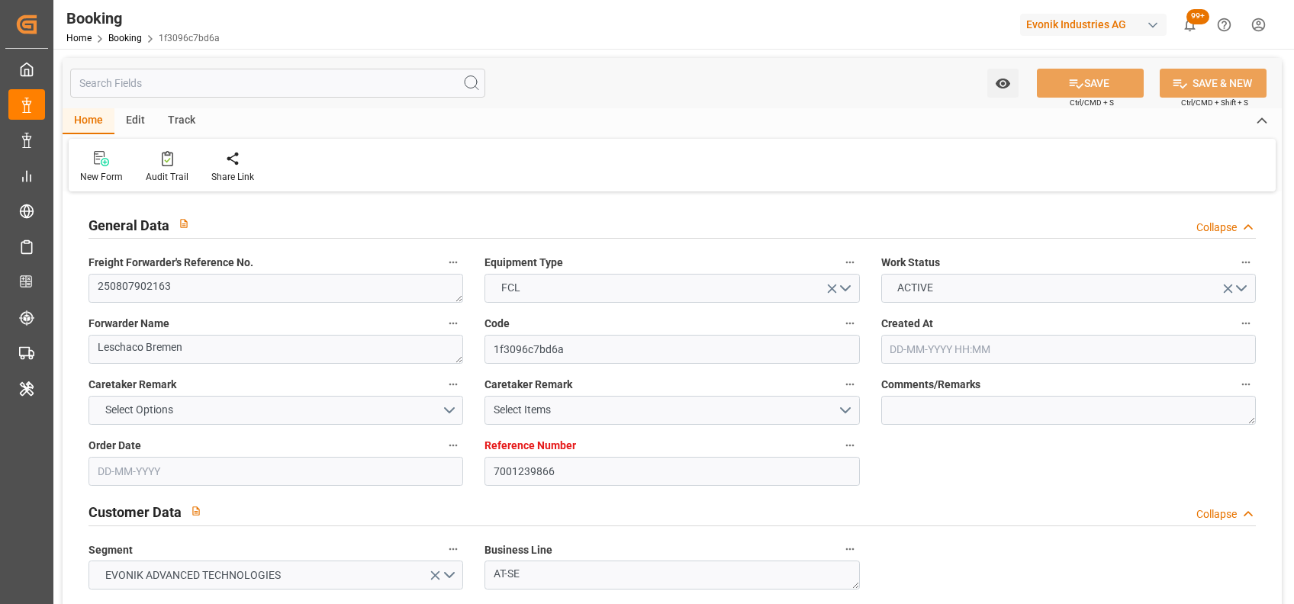
type input "[DATE] 13:00"
type input "[DATE] 02:06"
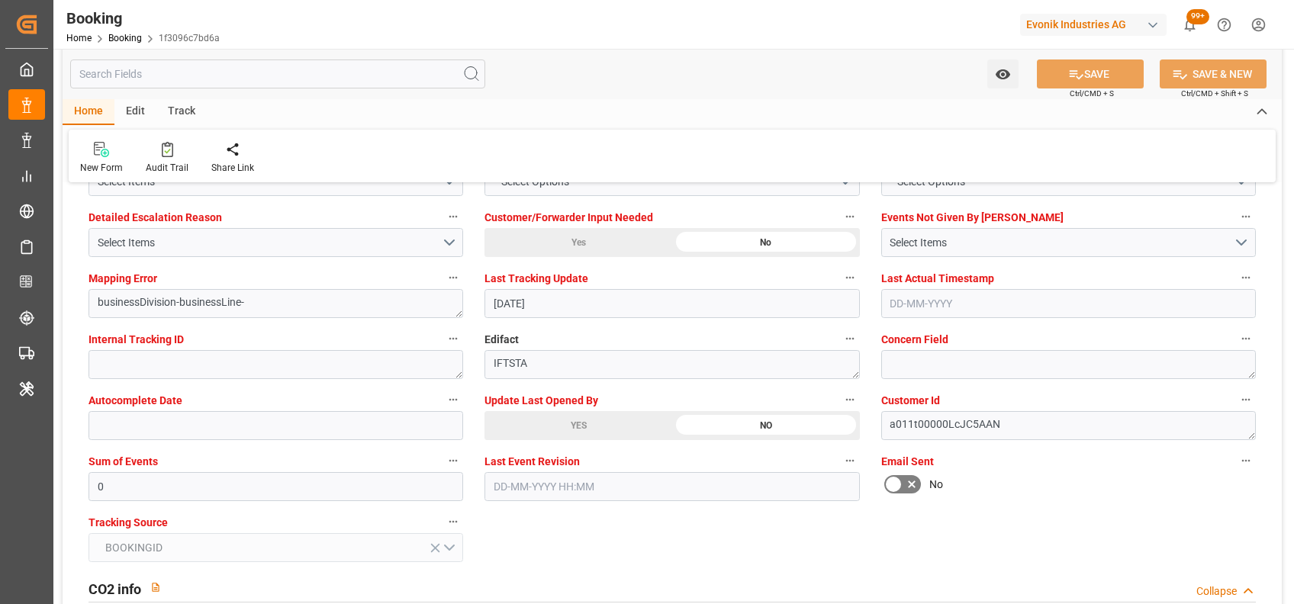
scroll to position [2915, 0]
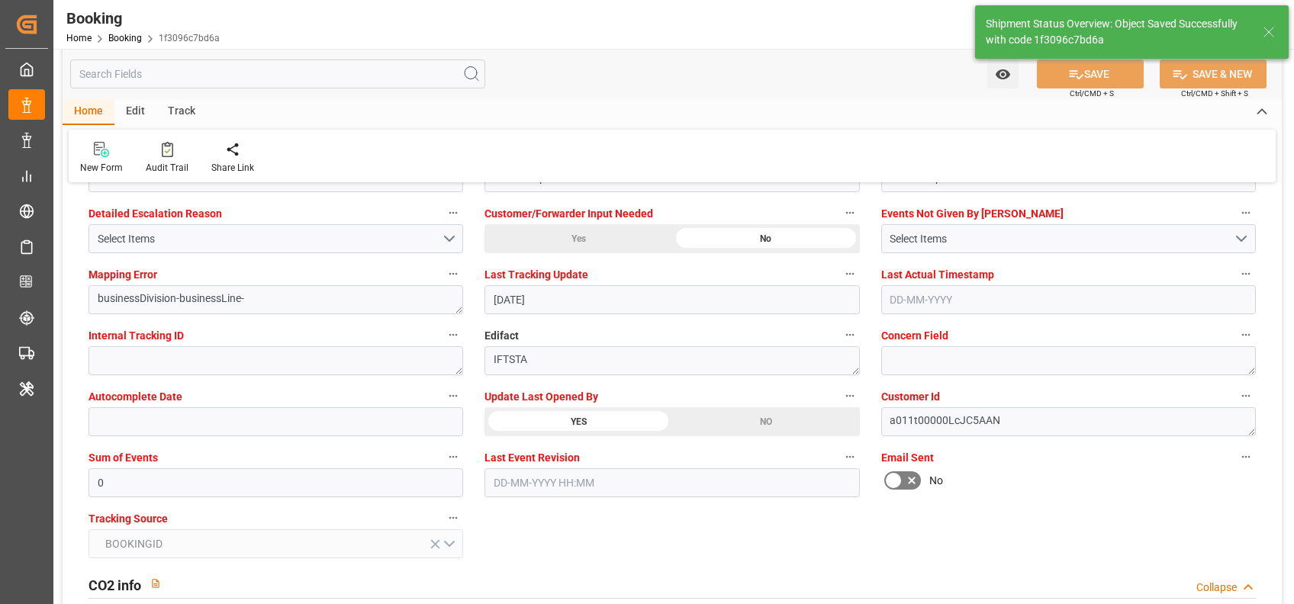
type textarea "[PERSON_NAME]"
type input "[DATE] 06:28"
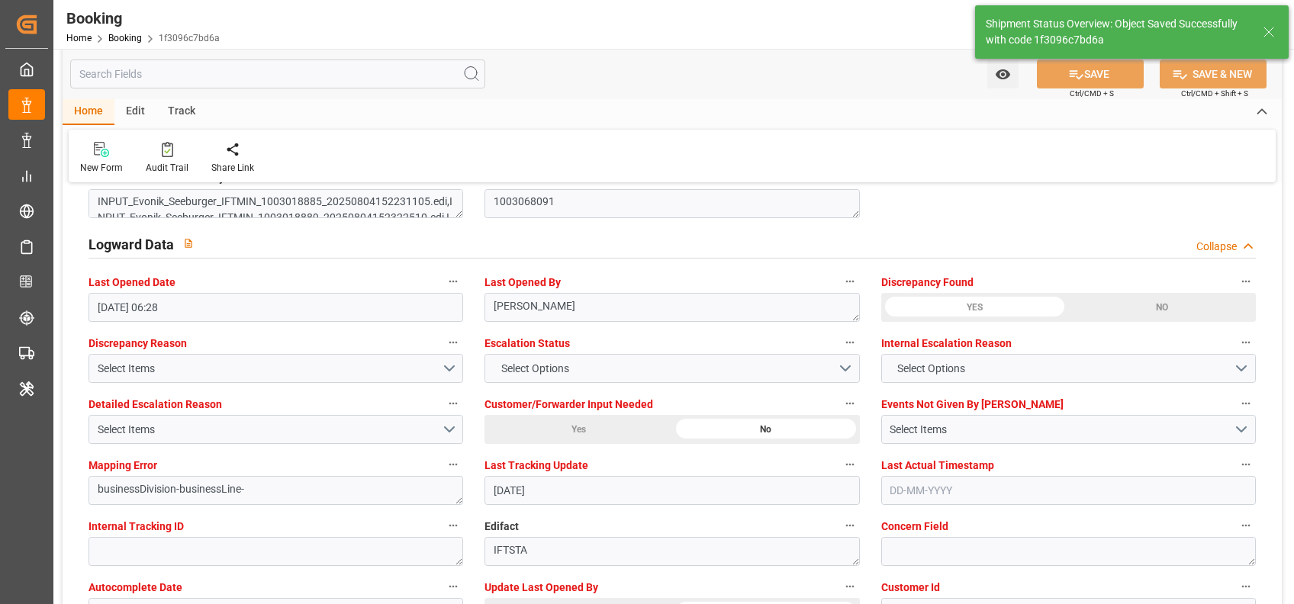
scroll to position [2723, 0]
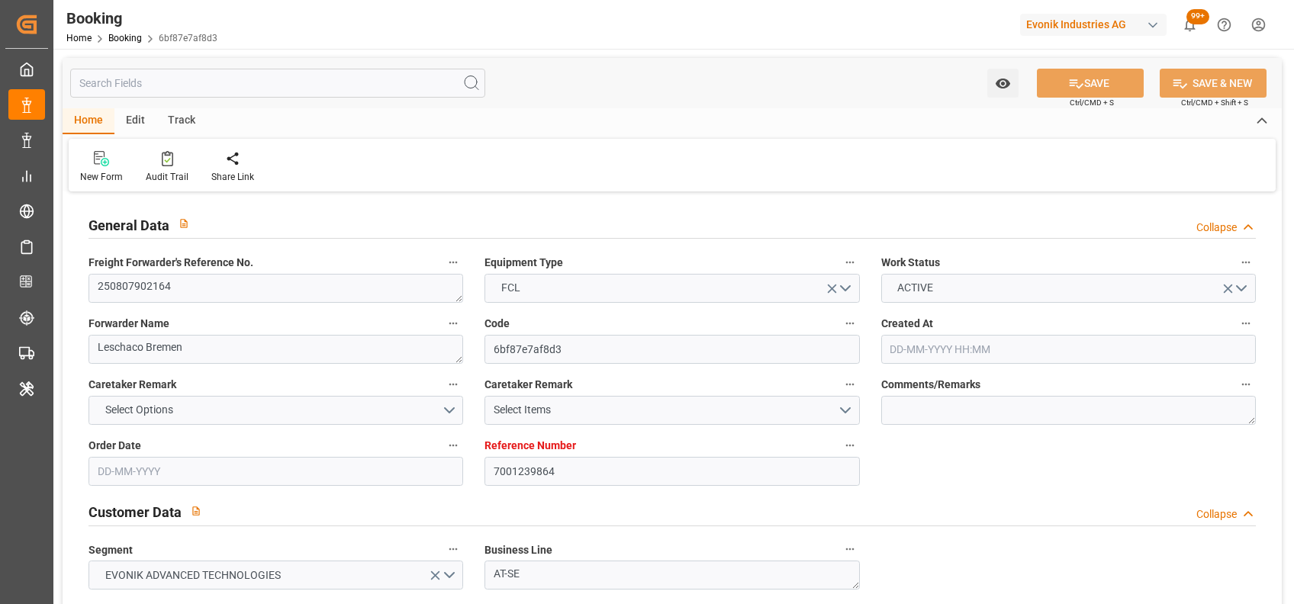
type input "[DATE] 13:24"
type input "[DATE]"
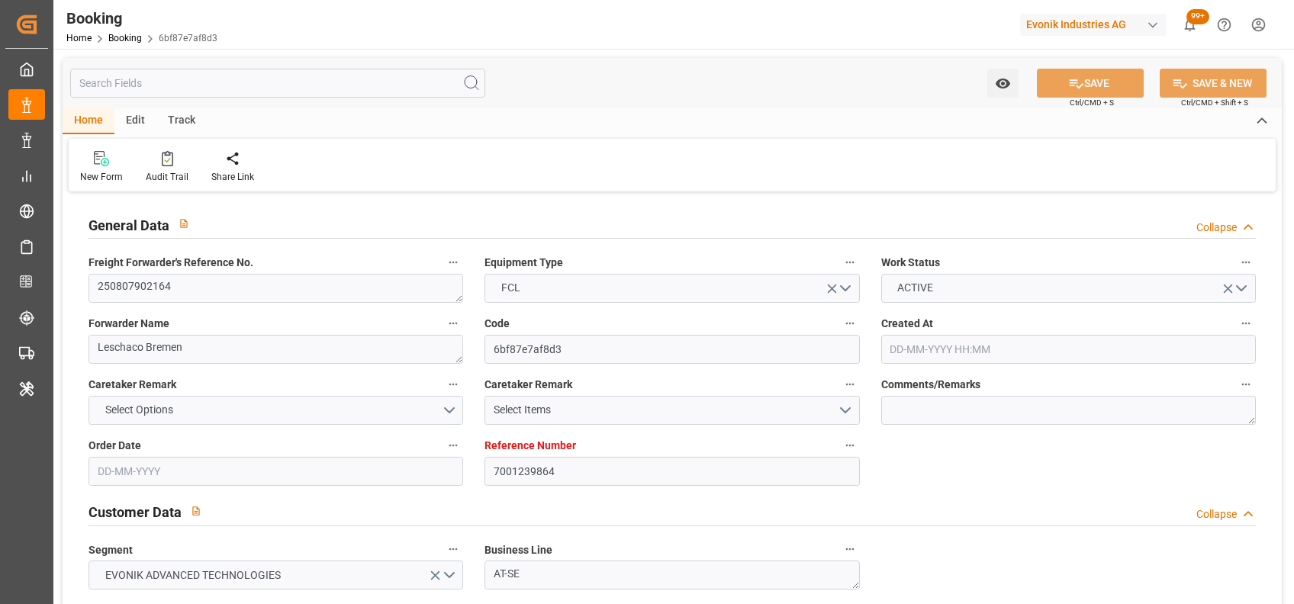
type input "[DATE]"
type input "[DATE] 11:00"
type input "[DATE] 00:00"
type input "[DATE] 11:26"
type input "[DATE] 13:00"
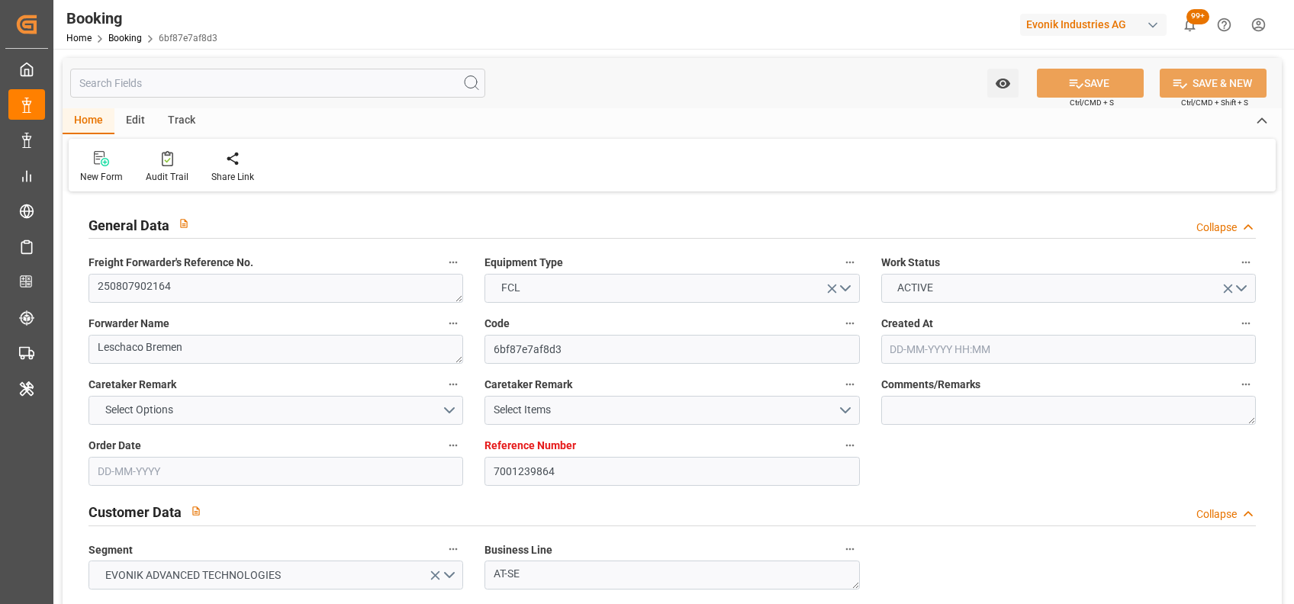
type input "[DATE] 00:00"
type input "[DATE]"
type input "[DATE] 02:27"
type input "[DATE]"
type input "[DATE] 14:00"
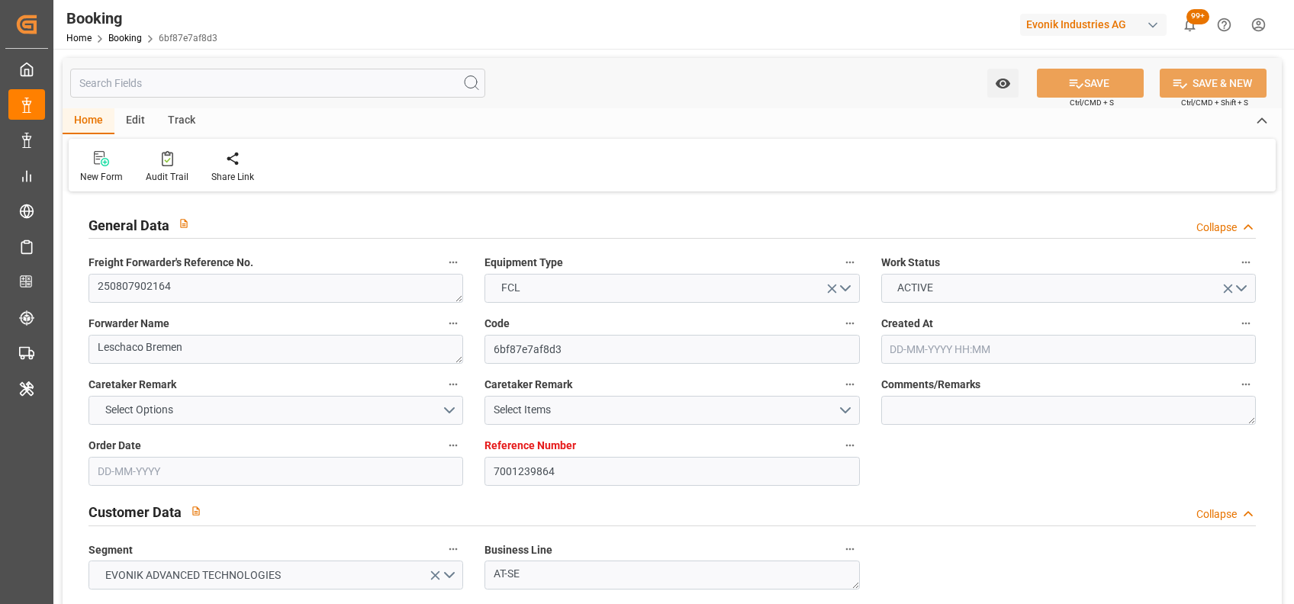
type input "[DATE] 14:00"
type input "20-08-2025 21:36"
type input "[DATE] 11:00"
type input "[DATE] 13:00"
type input "[DATE] 02:06"
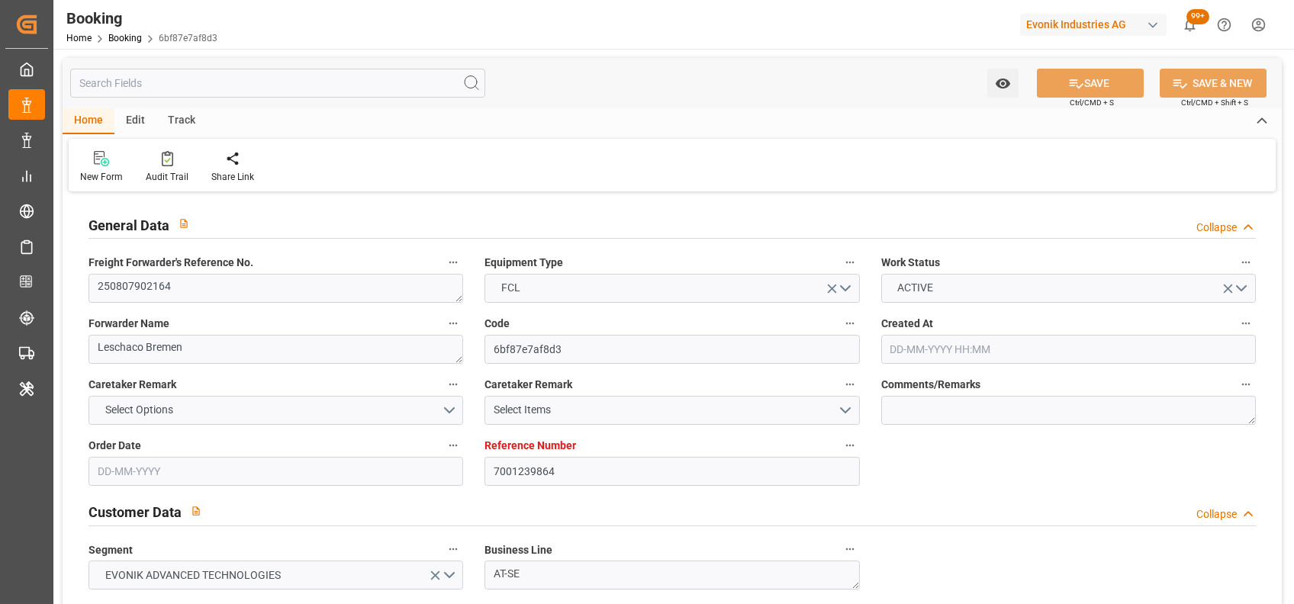
type input "[DATE] 13:00"
type input "[DATE] 02:06"
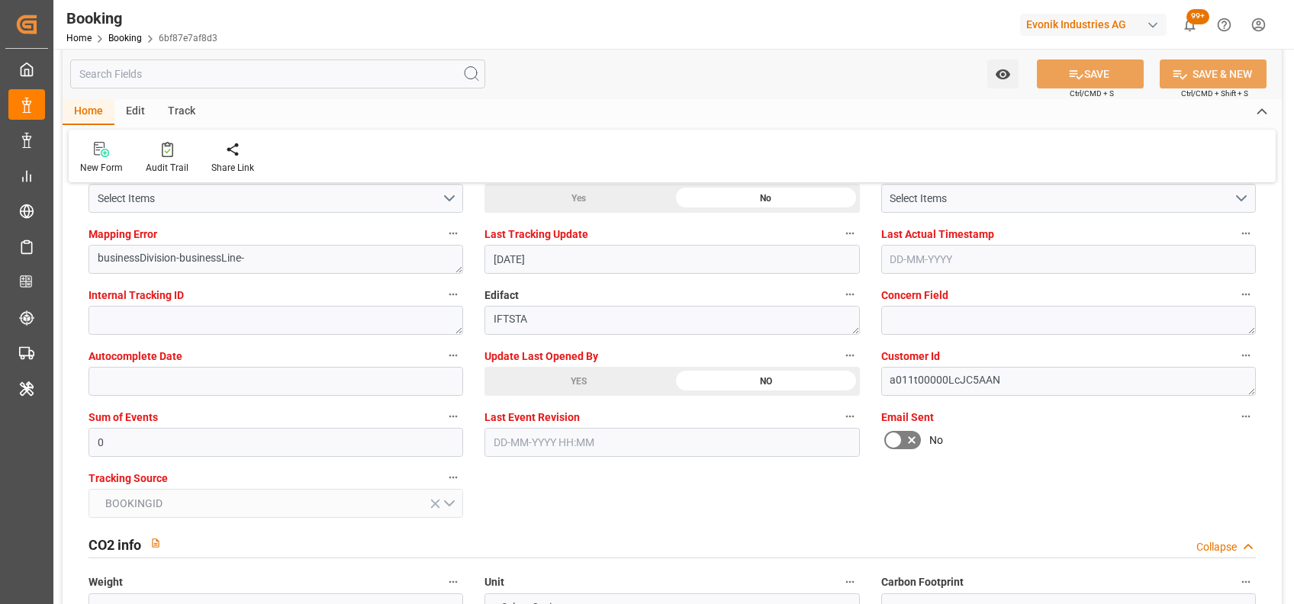
scroll to position [2778, 0]
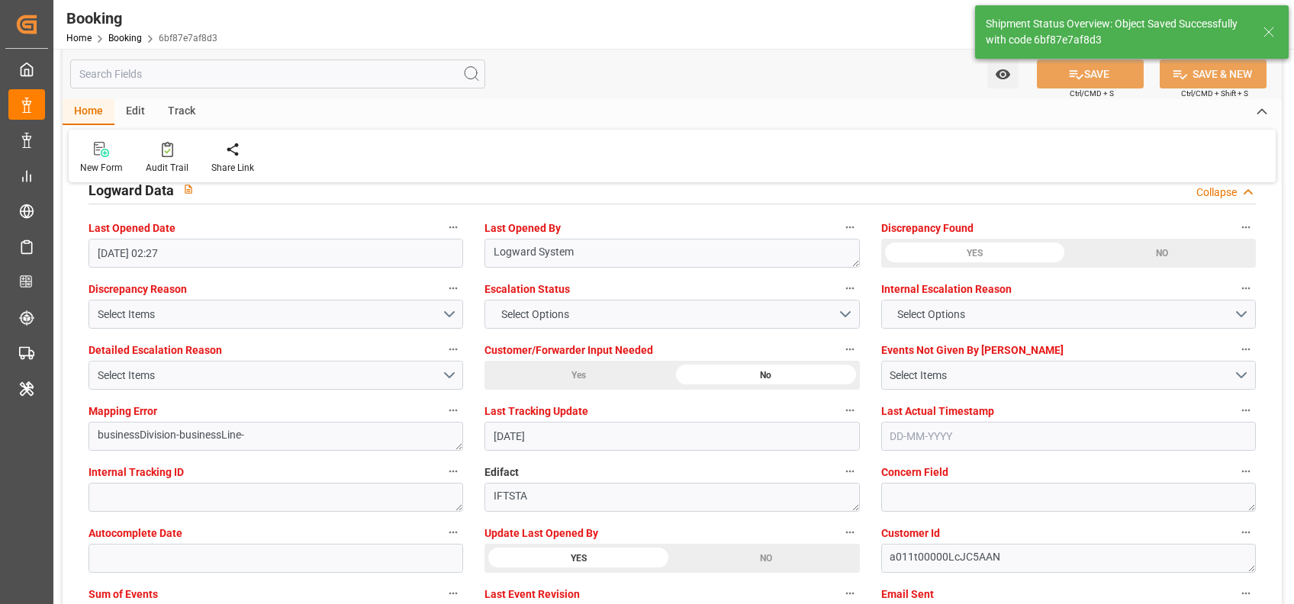
type textarea "[PERSON_NAME]"
type input "21-08-2025 06:28"
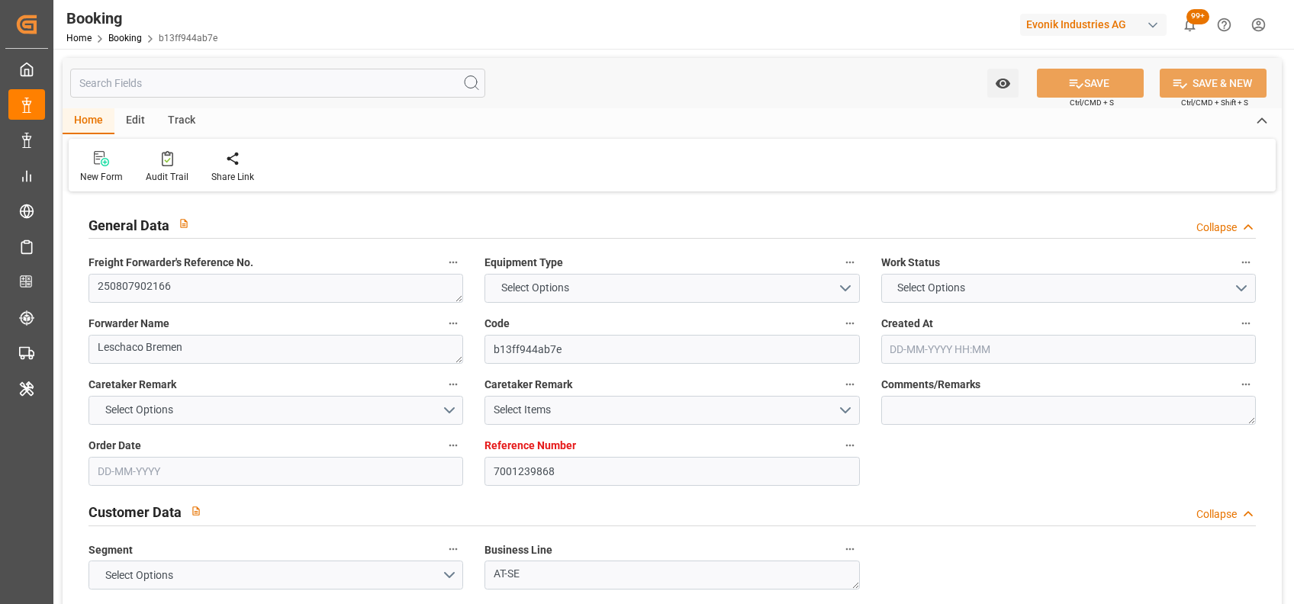
type input "7001239868"
type input "9332858"
type input "Hapag [PERSON_NAME]"
type input "Hapag [PERSON_NAME] Aktiengesellschaft"
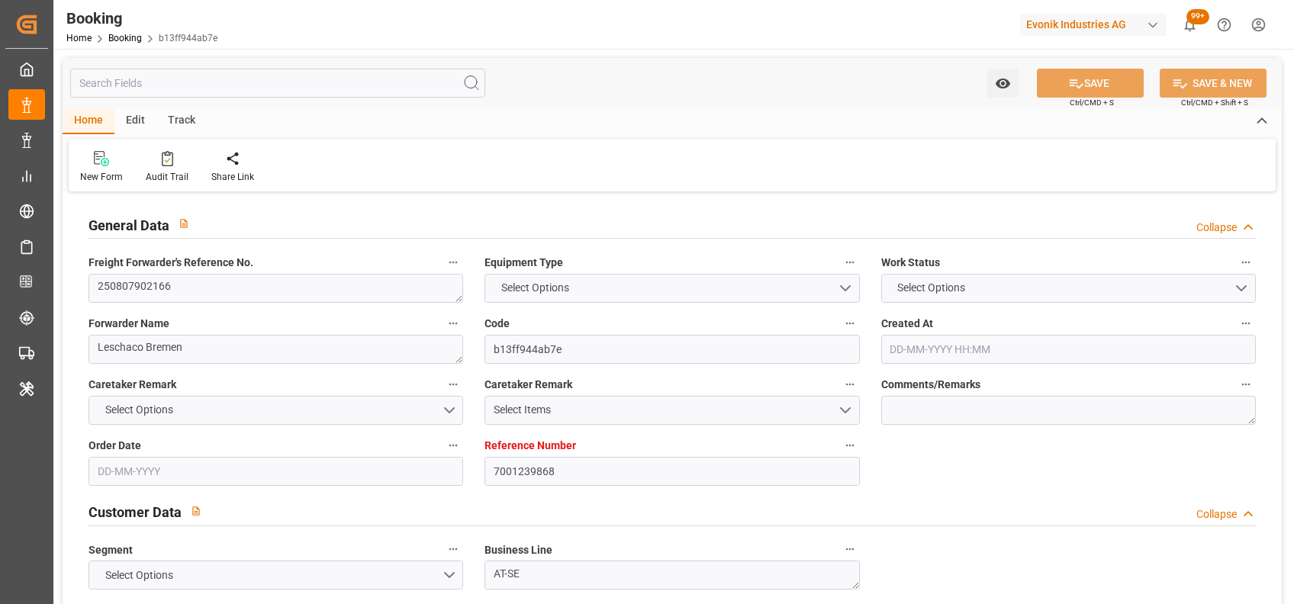
type input "DEHAM"
type input "USCHS"
type input "0"
type input "DEHAM"
type input "USCHS"
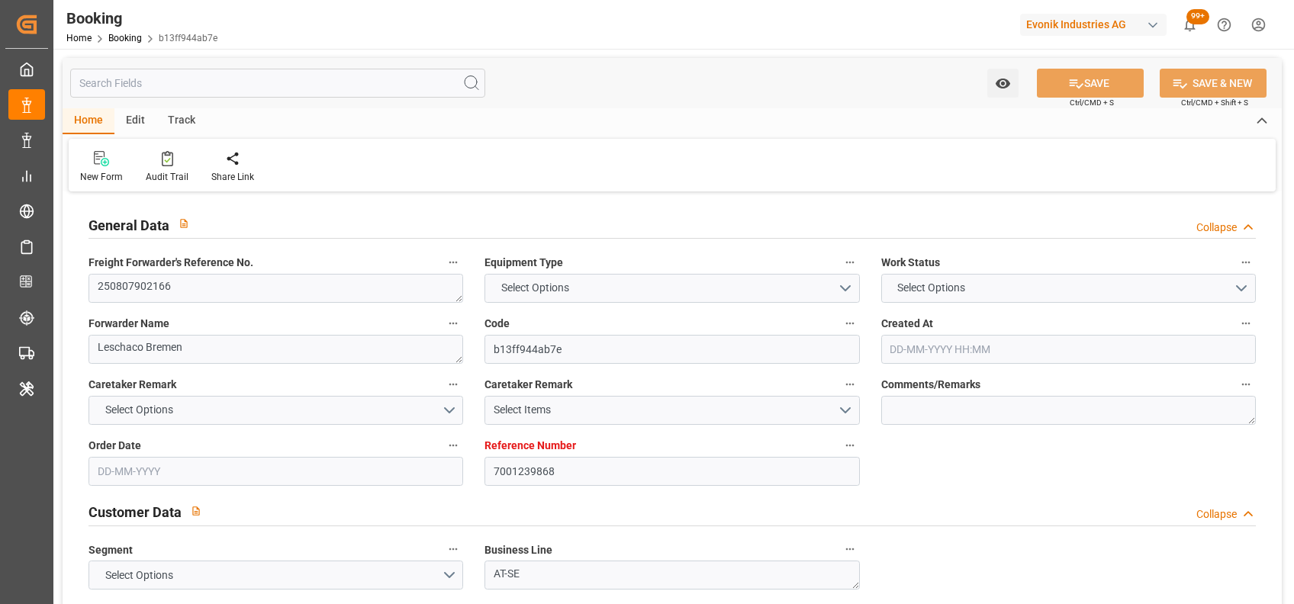
type input "9332858"
type input "[DATE] 13:24"
type input "[DATE]"
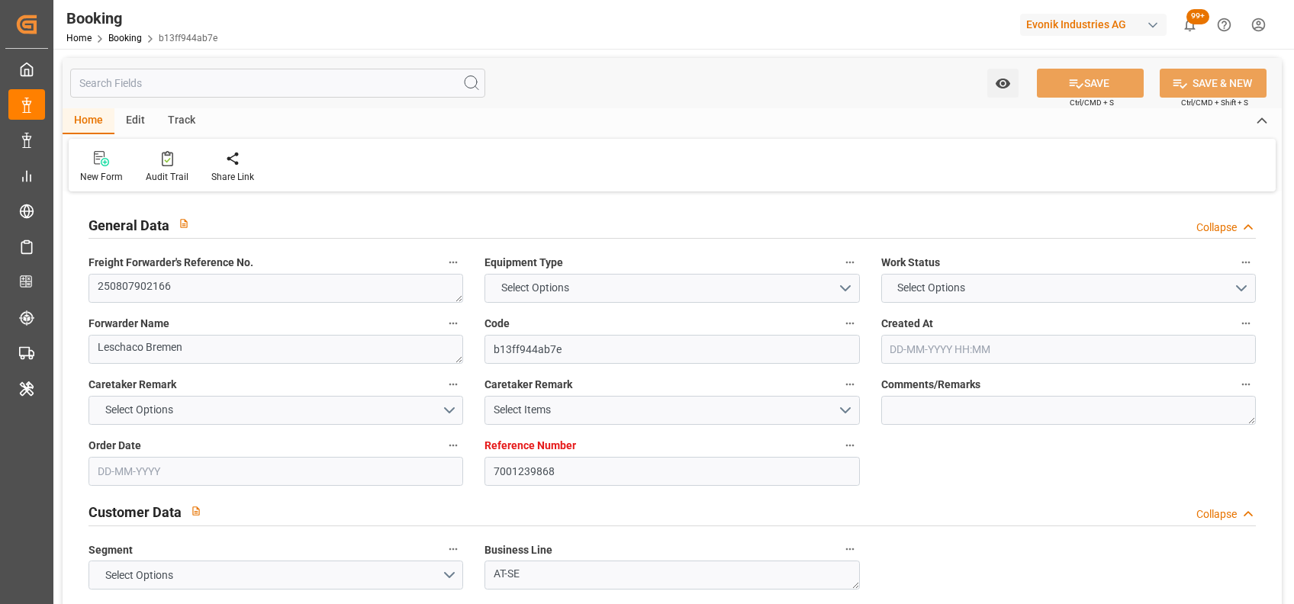
type input "[DATE]"
type input "[DATE] 11:00"
type input "[DATE] 00:00"
type input "[DATE] 08:23"
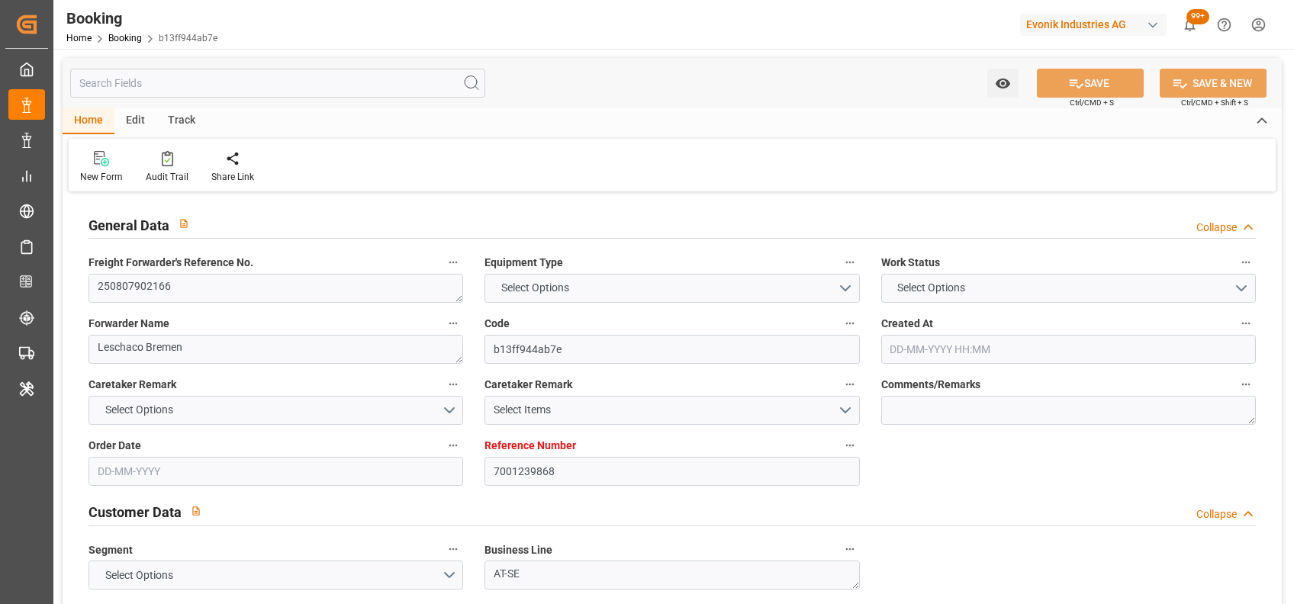
type input "[DATE] 13:00"
type input "[DATE] 00:00"
type input "19-08-2025"
type input "21-08-2025 02:27"
type input "21-08-2025"
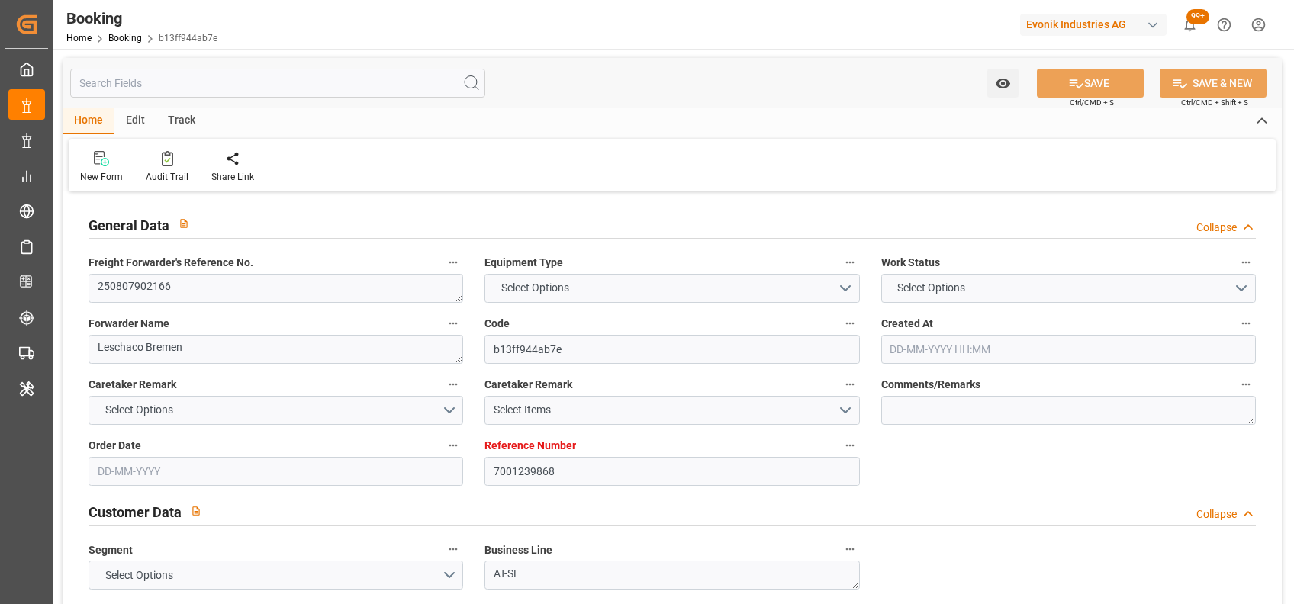
type input "19-08-2025 14:00"
type input "20-08-2025 21:35"
type input "21-08-2025 11:00"
type input "01-09-2025 13:00"
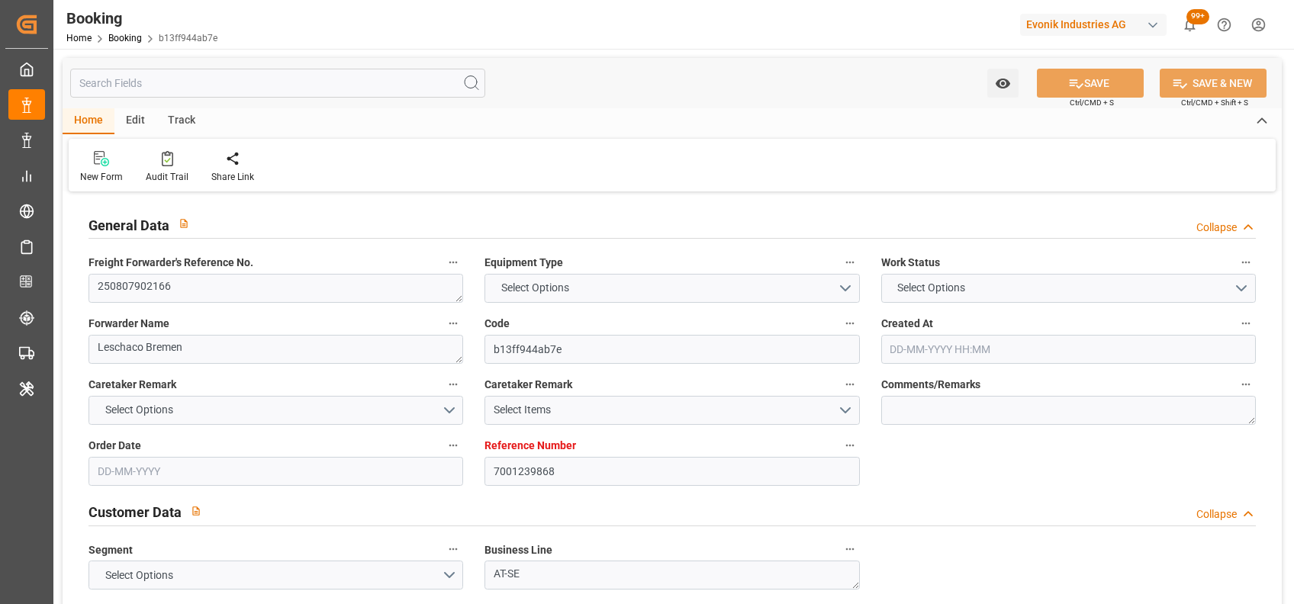
type input "02-09-2025 02:06"
type input "01-09-2025 13:00"
type input "06-09-2025 02:06"
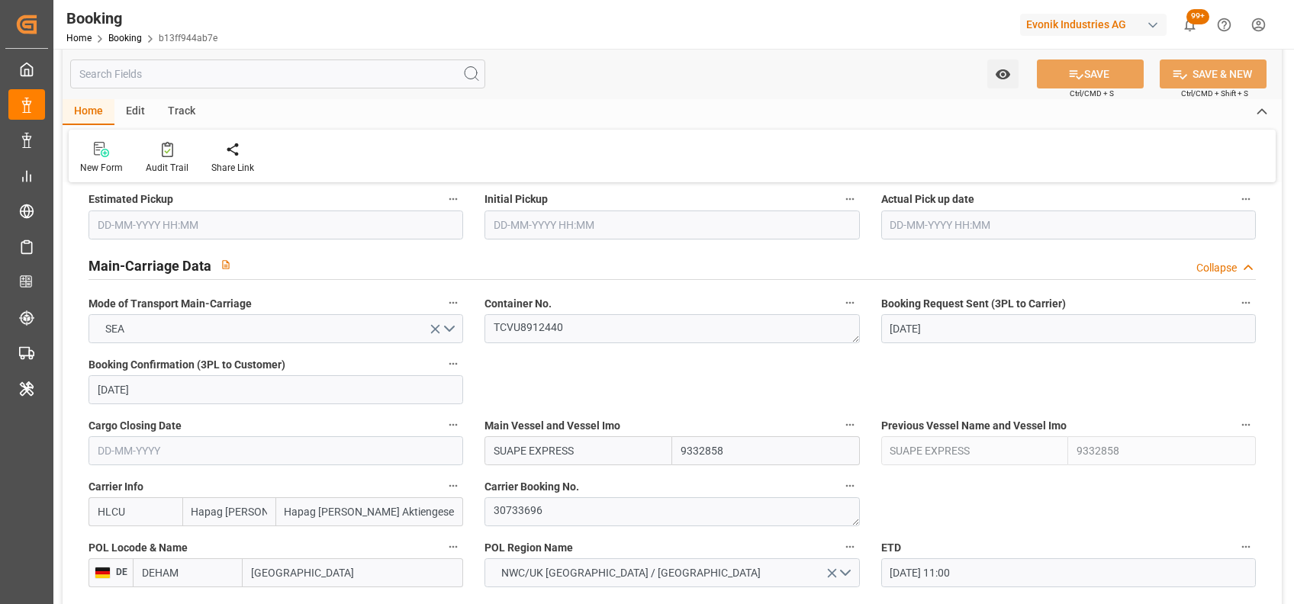
scroll to position [868, 0]
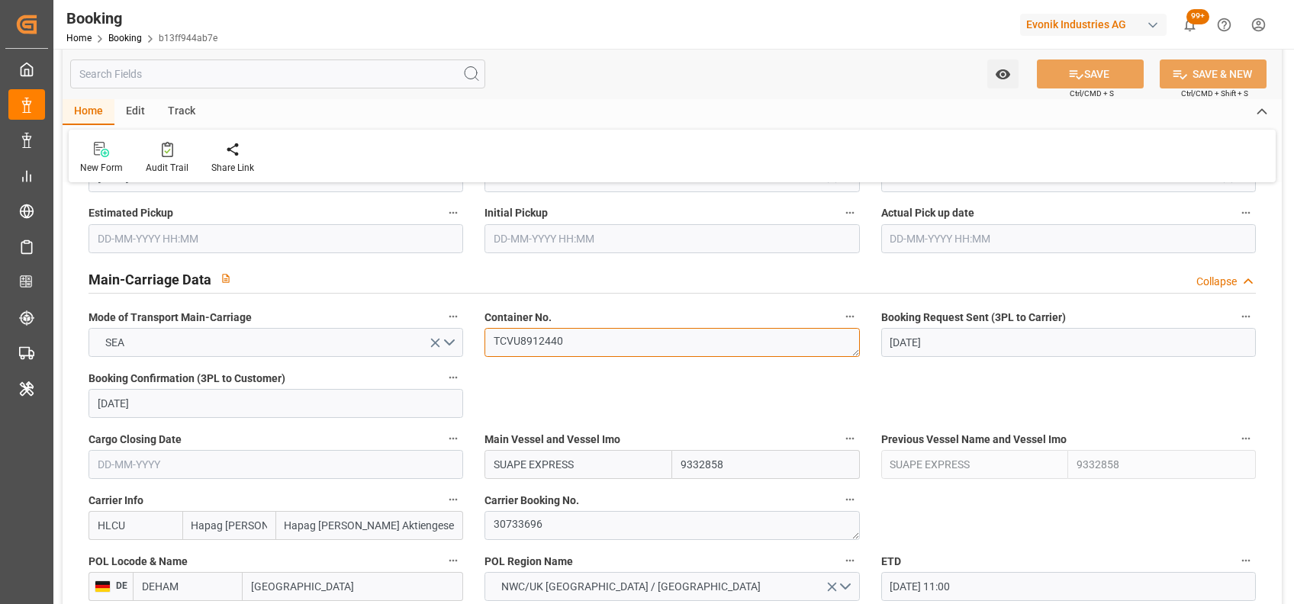
click at [572, 345] on textarea "TCVU8912440" at bounding box center [671, 342] width 375 height 29
click at [548, 336] on textarea "TCVU8912440" at bounding box center [671, 342] width 375 height 29
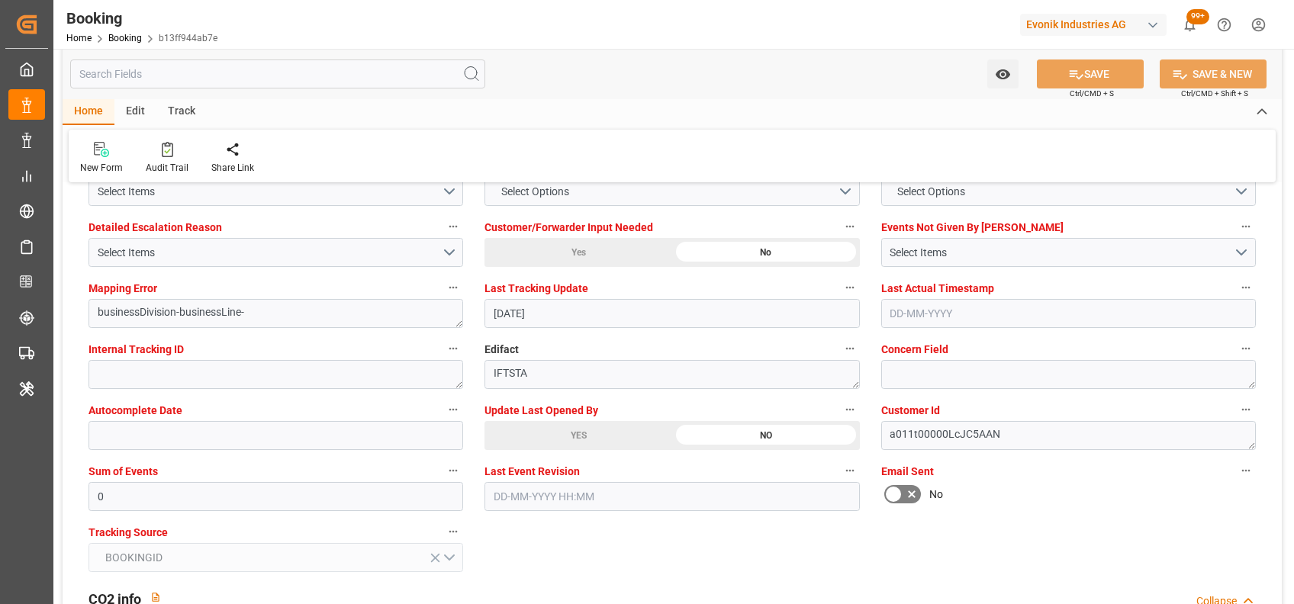
scroll to position [2918, 0]
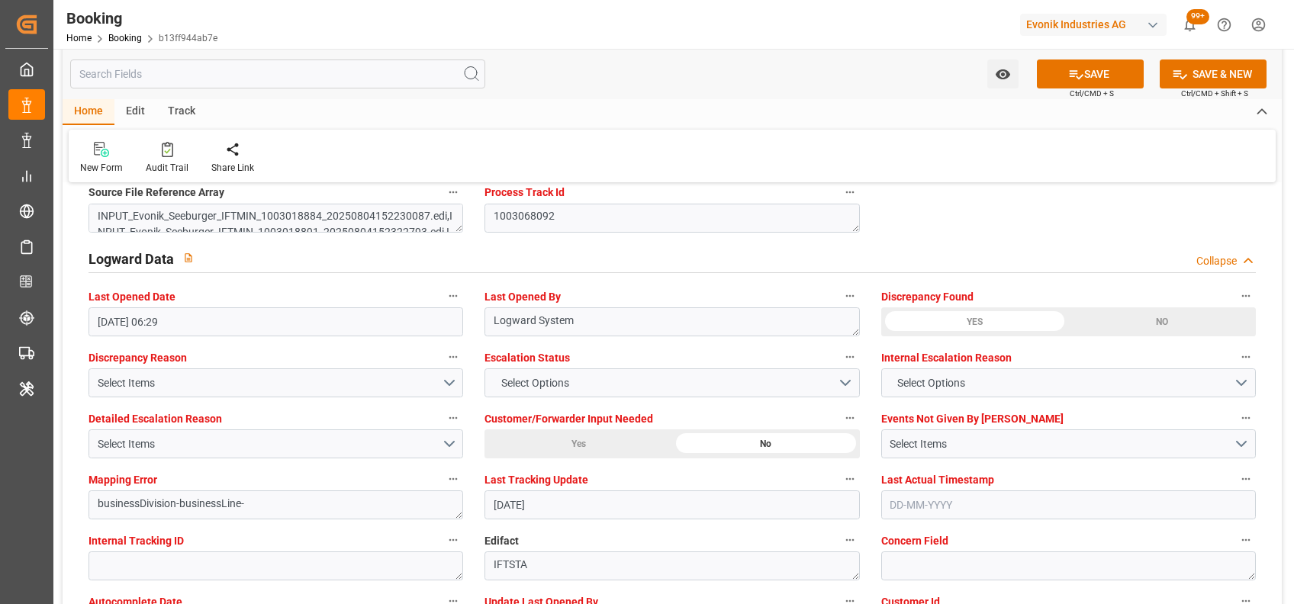
scroll to position [2710, 0]
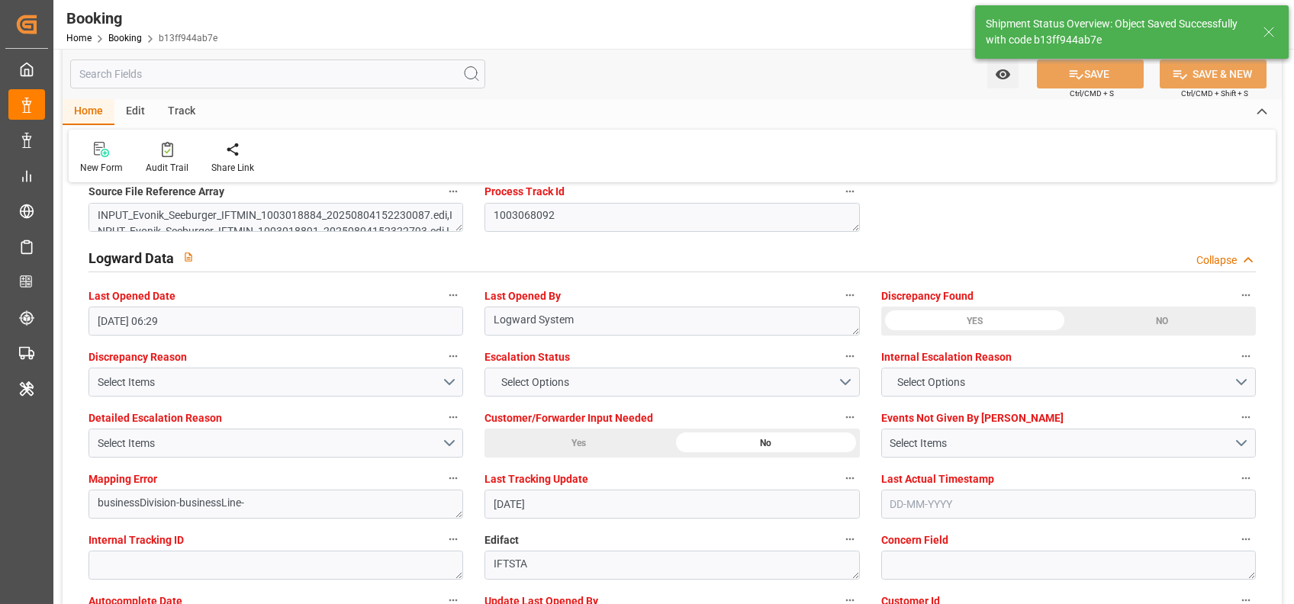
type input "21-08-2025 06:31"
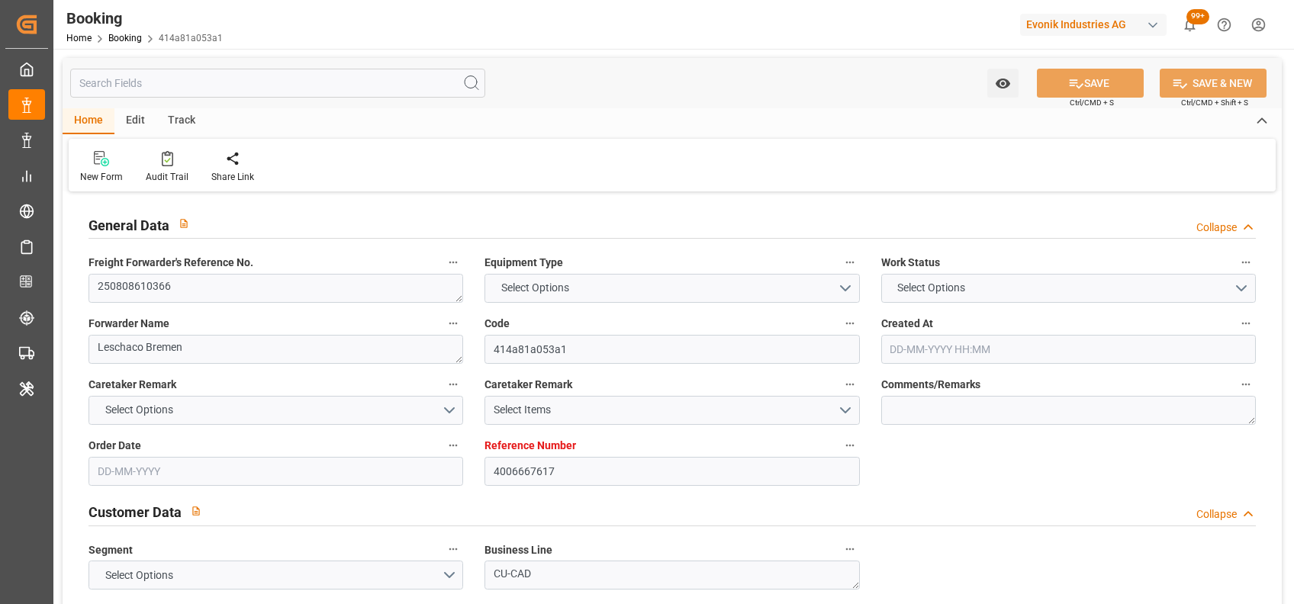
type input "4006667617"
type input "9283227"
type input "Hapag [PERSON_NAME]"
type input "Hapag [PERSON_NAME] Aktiengesellschaft"
type input "DEWVN"
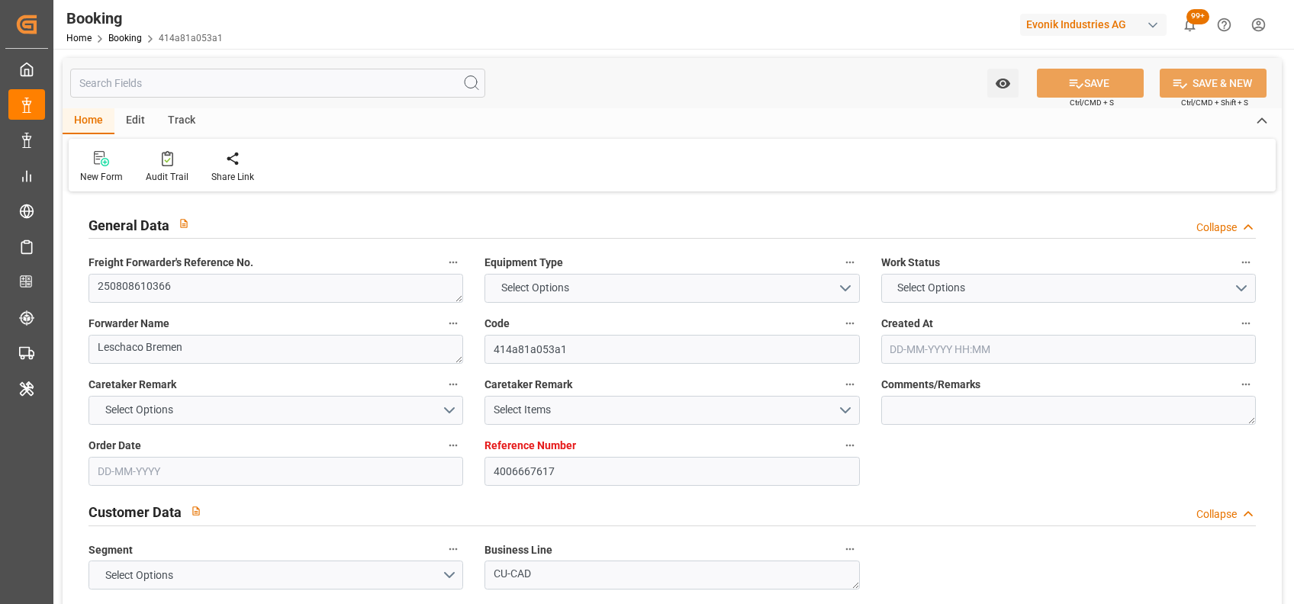
type input "USPHL"
type input "CASJB"
type input "0"
type input "DEWVN"
type input "USPHL"
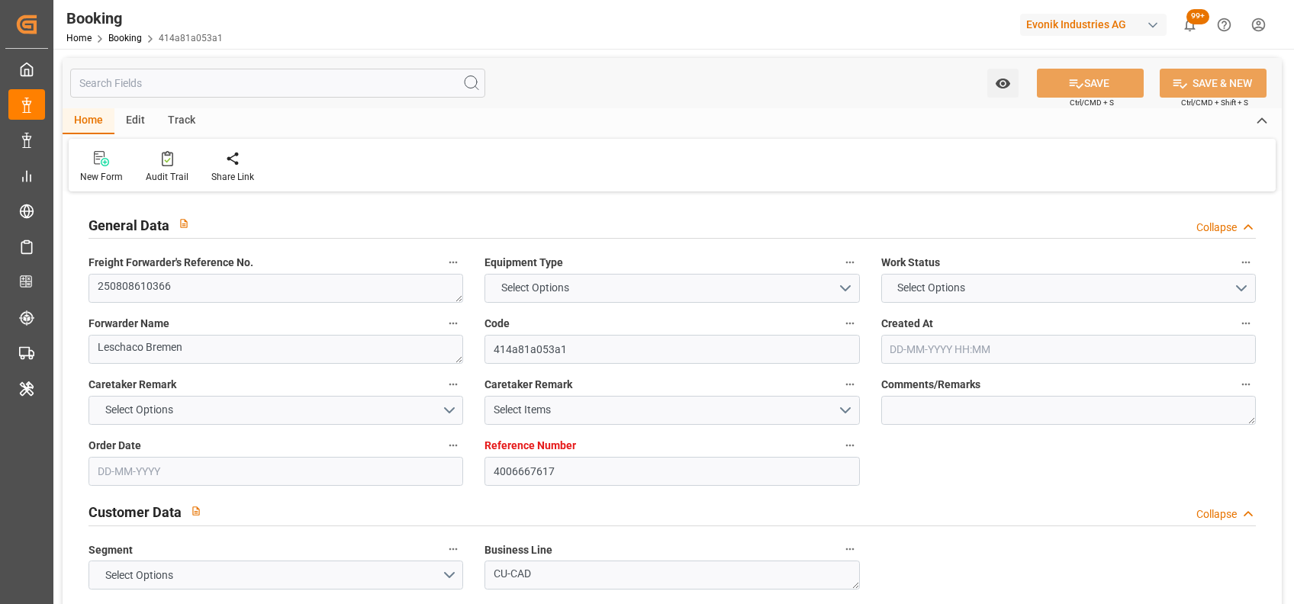
type input "9857432"
type input "[DATE] 06:59"
type input "[DATE]"
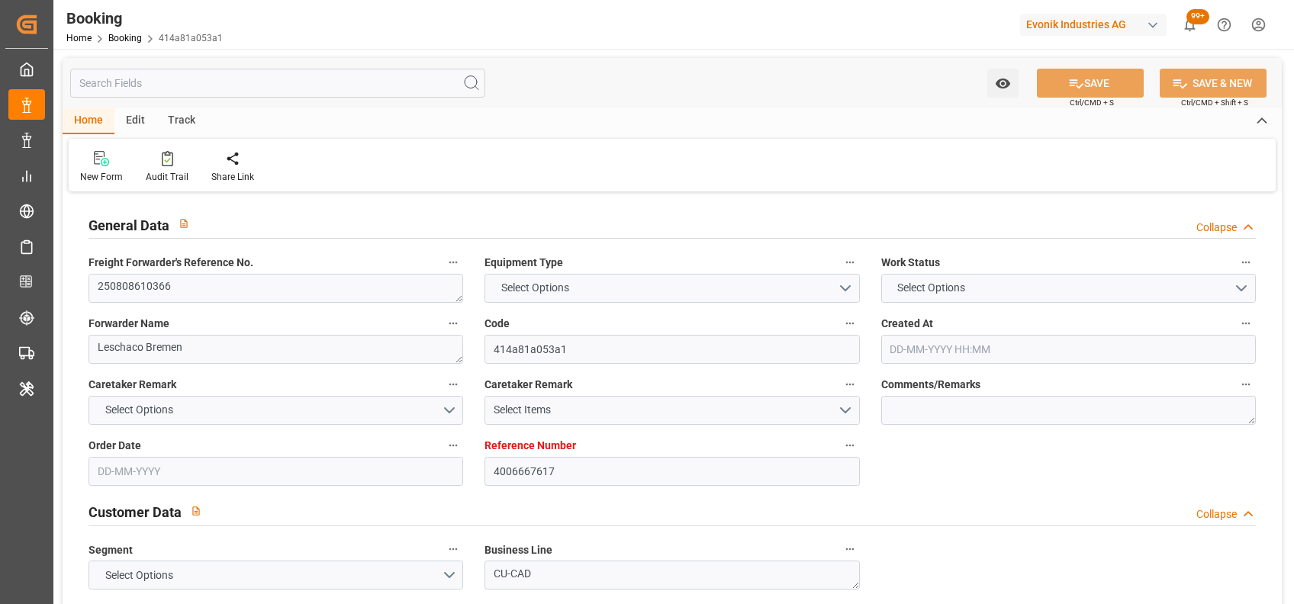
type input "[DATE]"
type input "[DATE] 02:00"
type input "[DATE] 08:00"
type input "[DATE] 07:31"
type input "[DATE] 08:00"
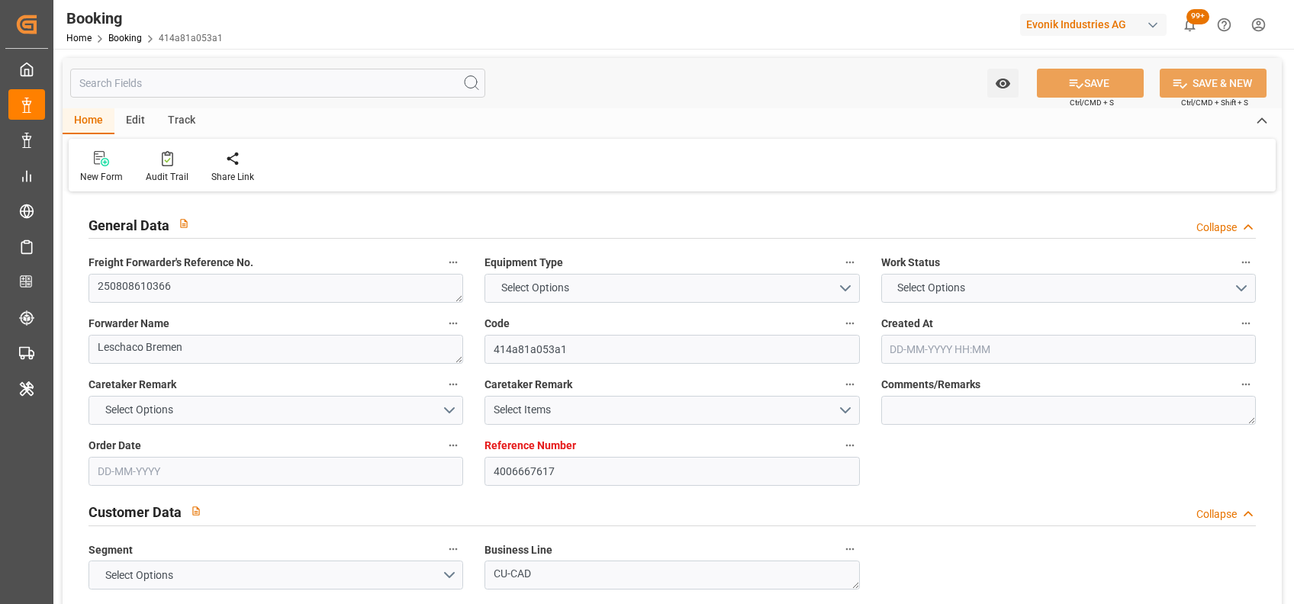
type input "[DATE] 00:00"
type input "[DATE] 08:00"
type input "[DATE] 00:00"
type input "[DATE] 07:00"
type input "[DATE] 00:00"
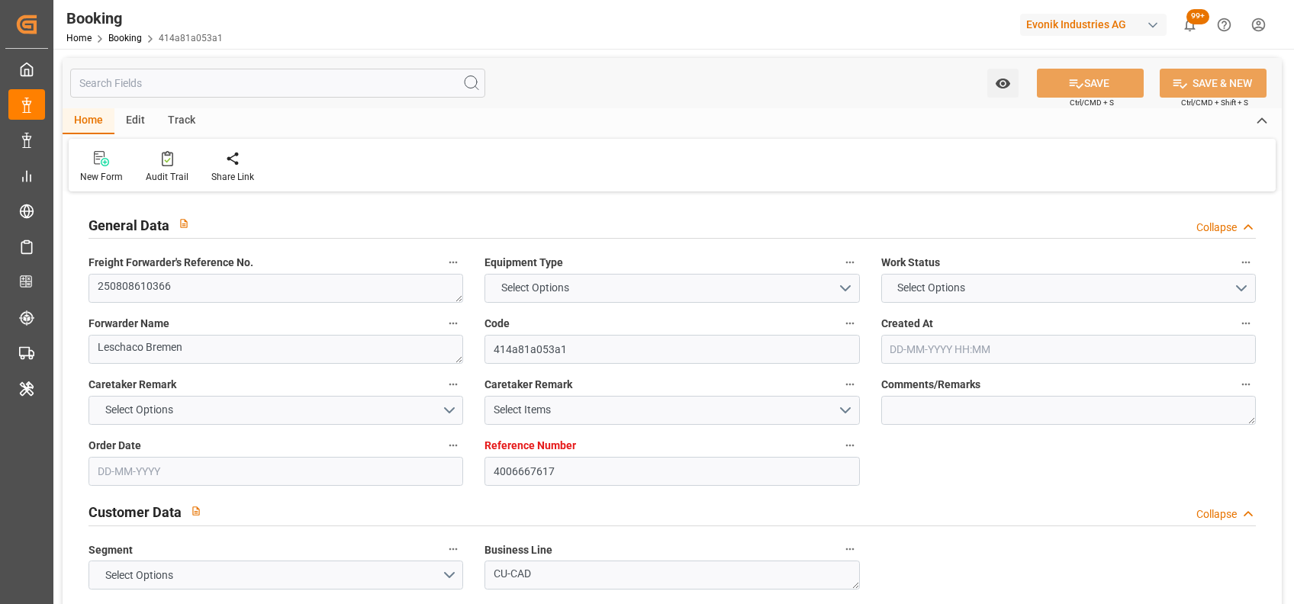
type input "[DATE]"
type input "[DATE] 18:07"
type input "[DATE]"
type input "[DATE] 13:13"
type input "[DATE] 12:00"
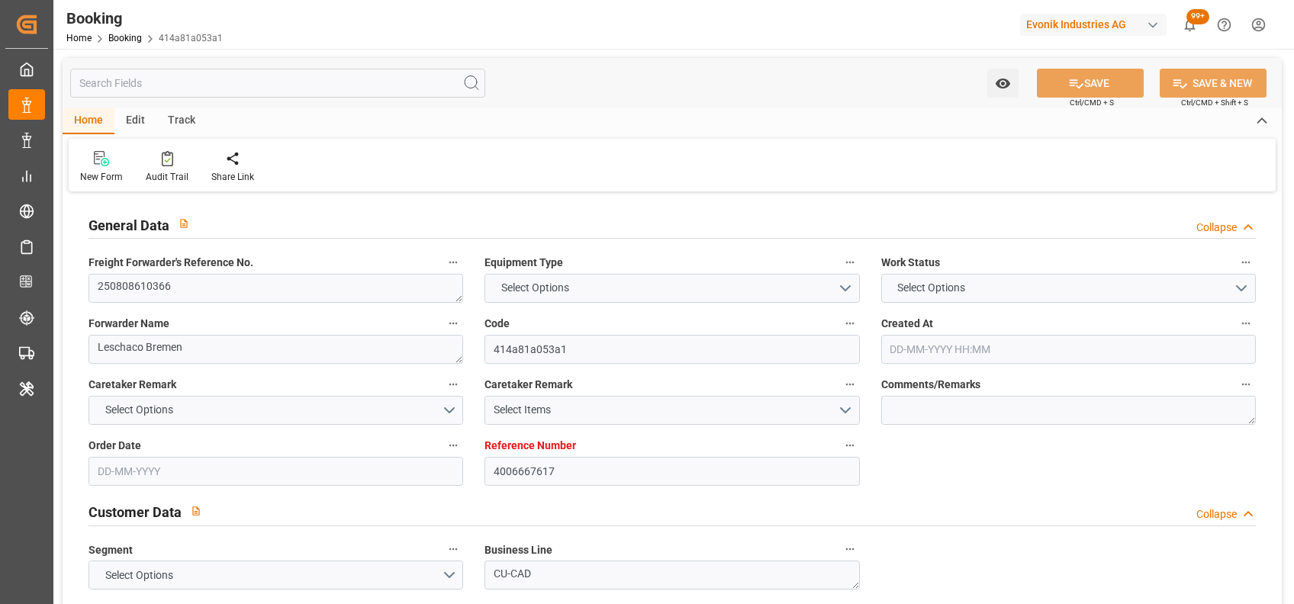
type input "[DATE] 12:00"
type input "20-08-2025 10:09"
type input "[DATE] 02:00"
type input "[DATE] 08:00"
type input "09-09-2025 16:10"
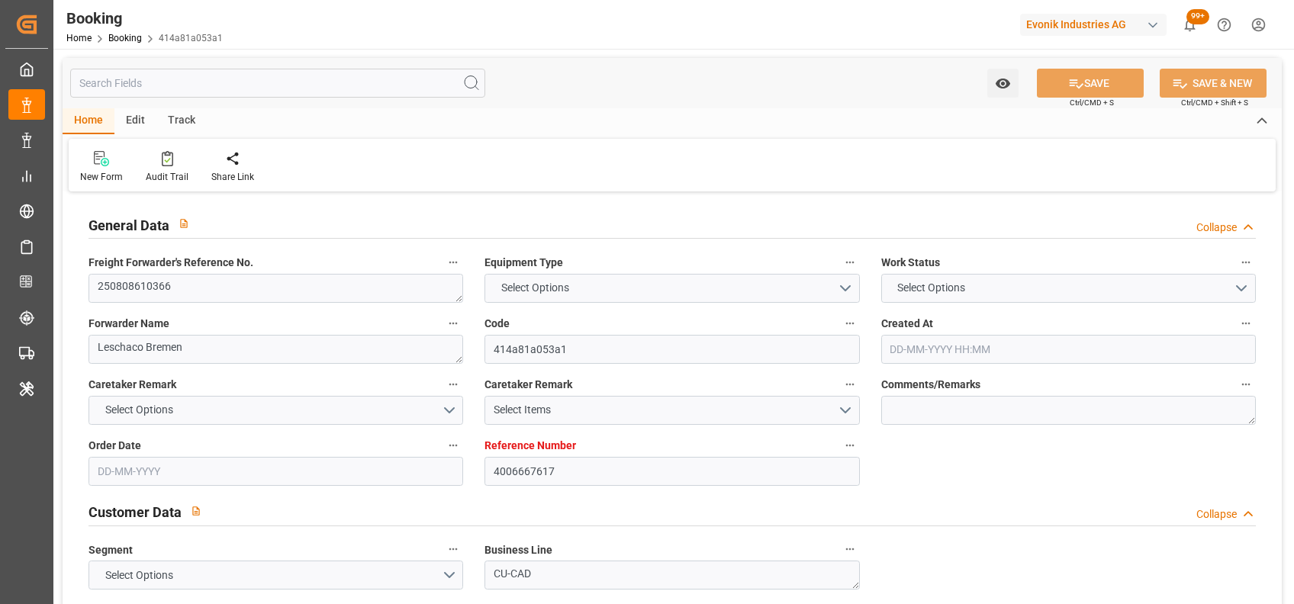
type input "[DATE] 07:00"
type input "[DATE] 08:00"
type input "17-09-2025 10:03"
type input "24-09-2025 12:00"
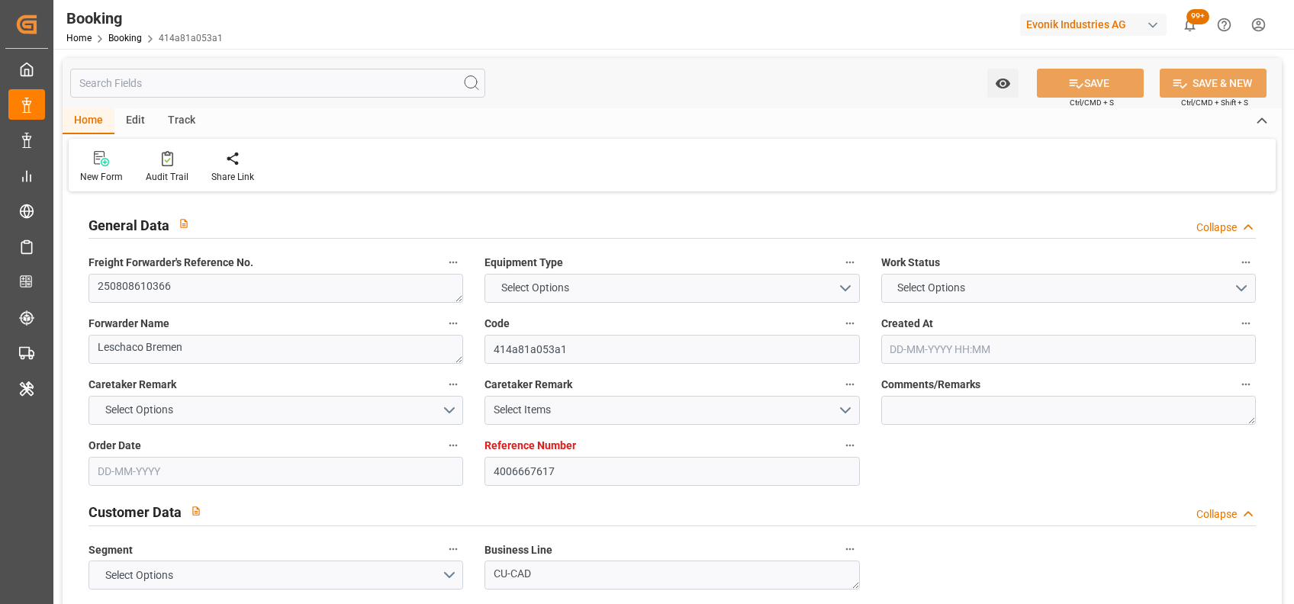
type input "21-09-2025 10:03"
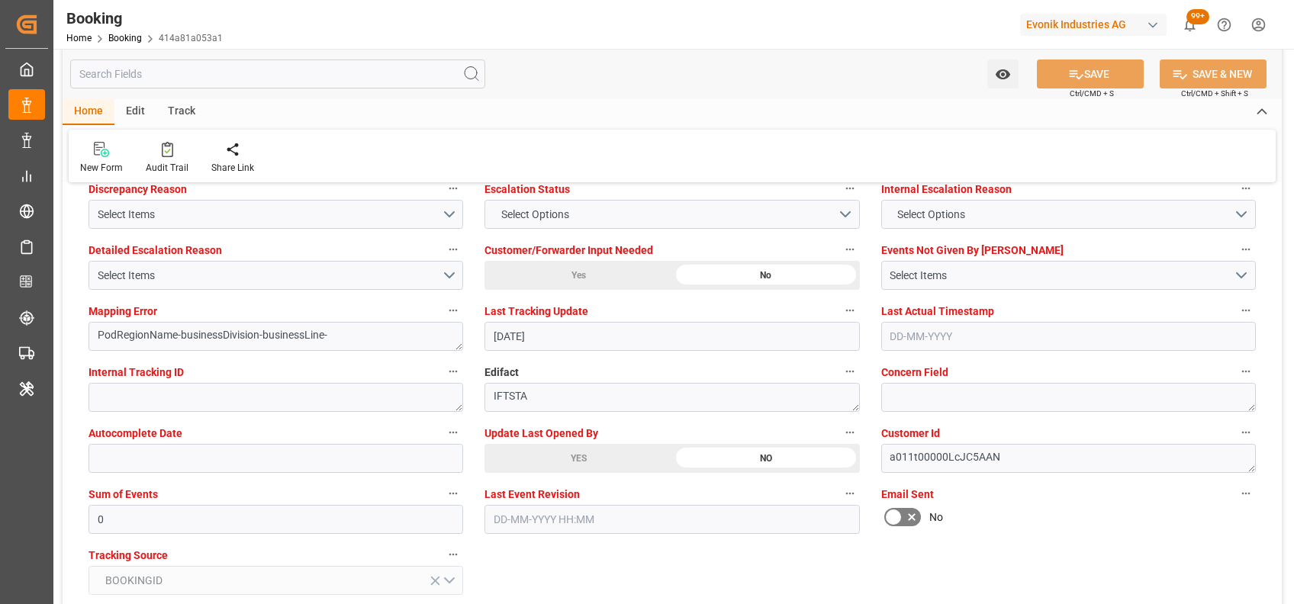
scroll to position [2879, 0]
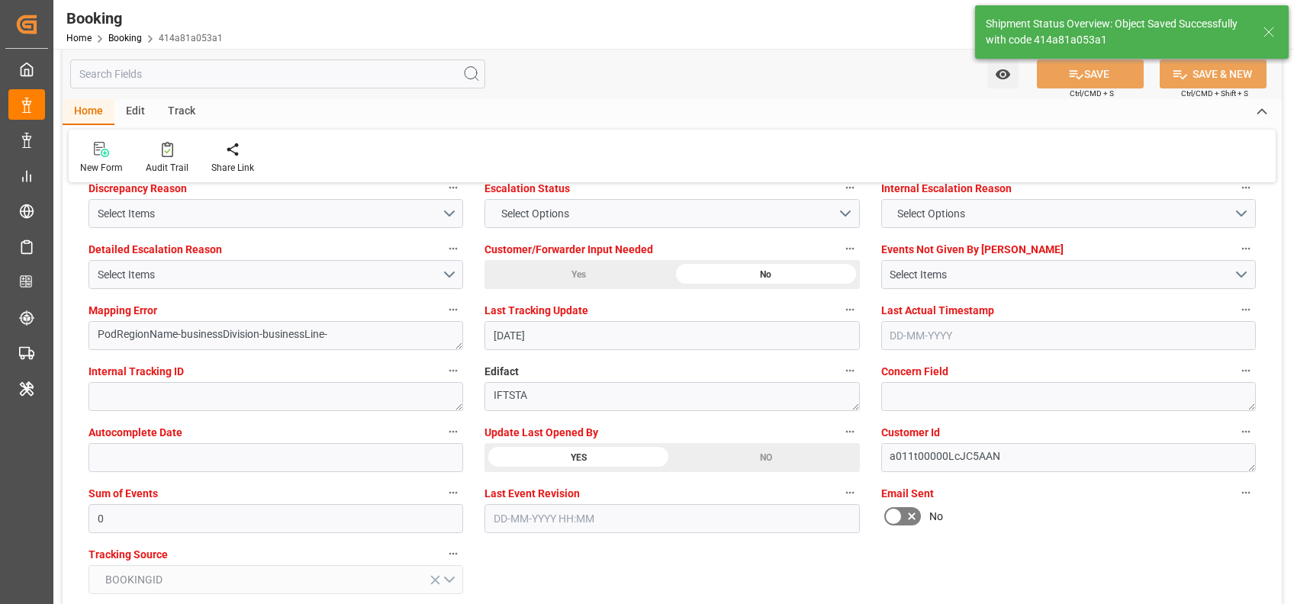
type textarea "[PERSON_NAME]"
type input "21-08-2025 06:34"
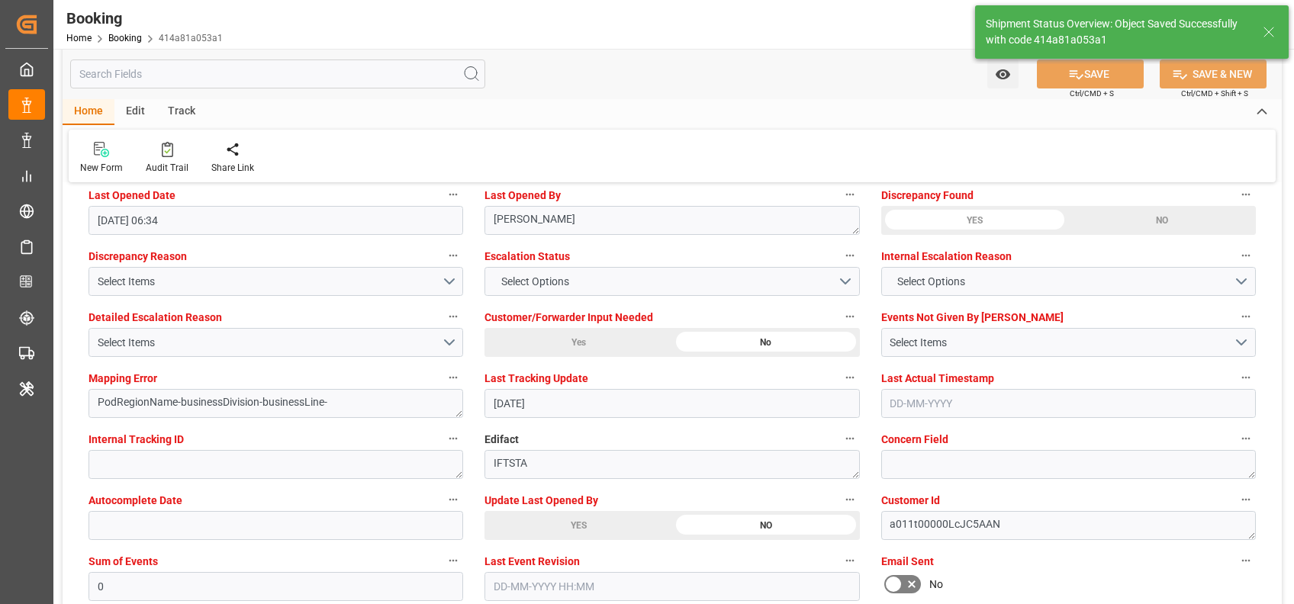
scroll to position [2796, 0]
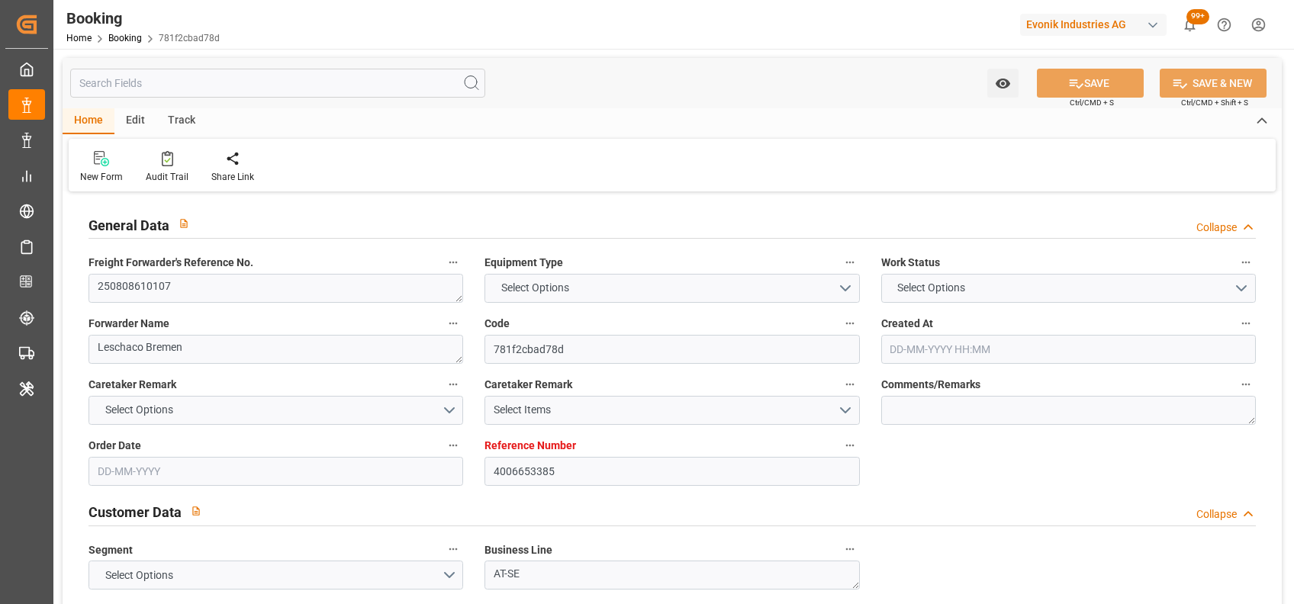
type textarea "250808610107"
type textarea "Leschaco Bremen"
type input "781f2cbad78d"
type input "4006653385"
type textarea "AT-SE"
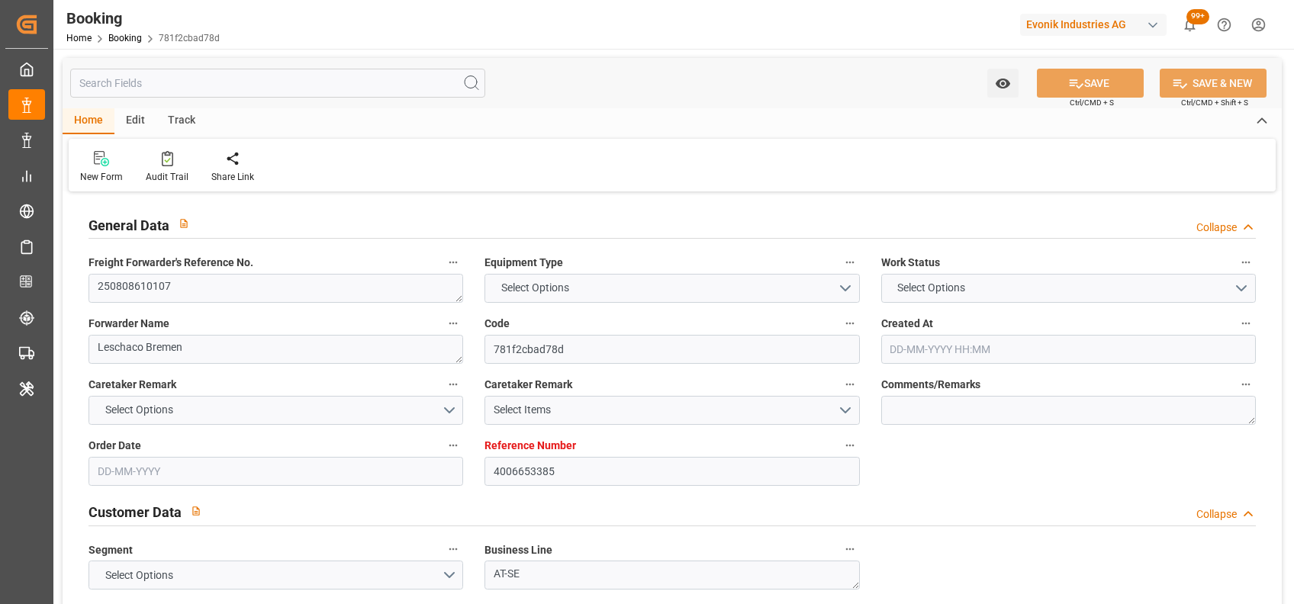
type input "4006653382"
type textarea "DAP"
type textarea "New Castle, DE"
type textarea "Evonik Plant 0000501436"
type textarea "Hombourg"
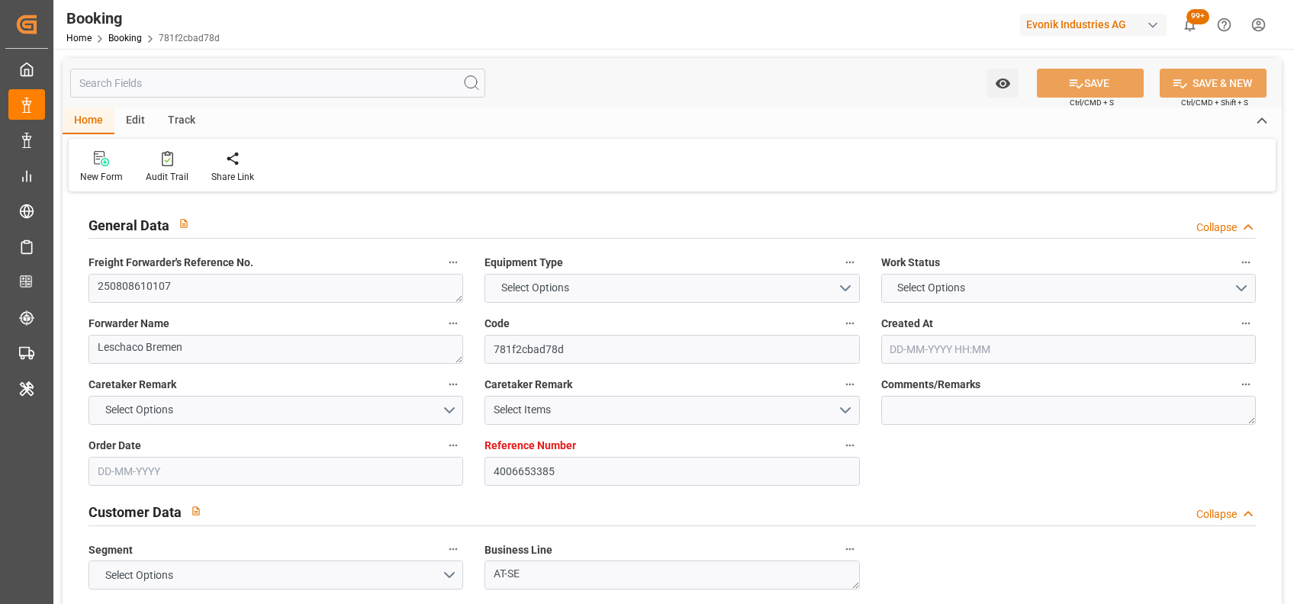
type textarea "HAMU251648"
type input "MAERSK MONTE ALTO"
type input "HLCU"
type textarea "32717581"
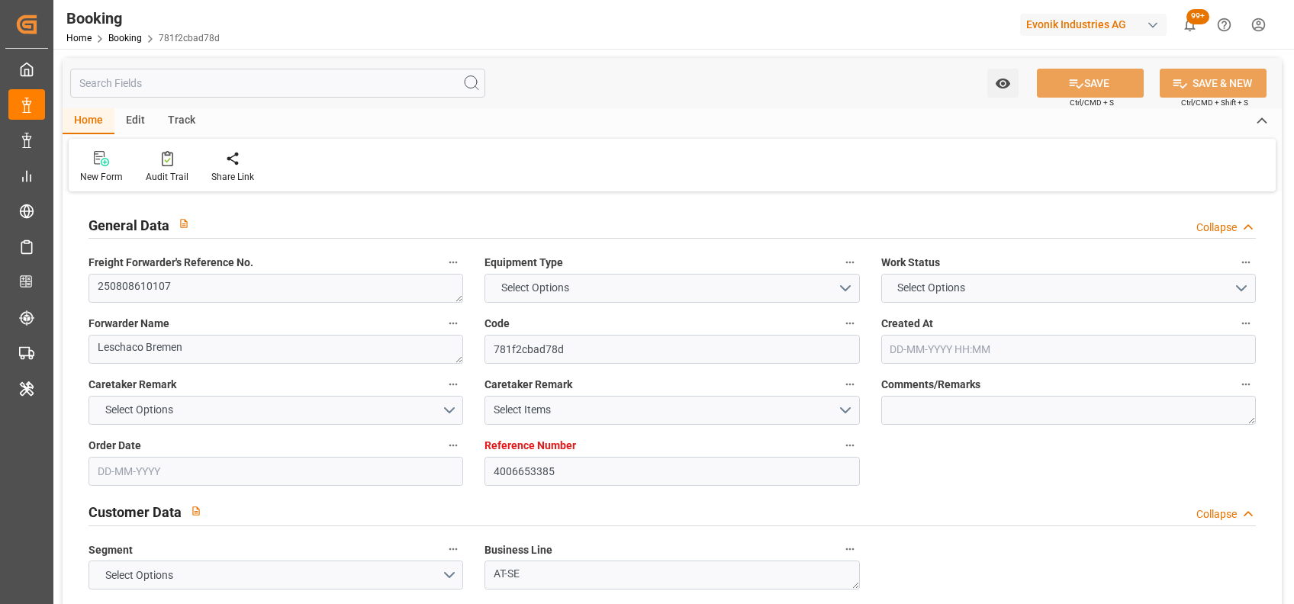
type input "Wilhelmshaven"
type input "Philadelphia"
type input "SAINT-JOHN"
type textarea "vesselName"
type textarea "INPUT_Evonik_Seeburger_IFTSTA_1003052396_20250814123720108.edi"
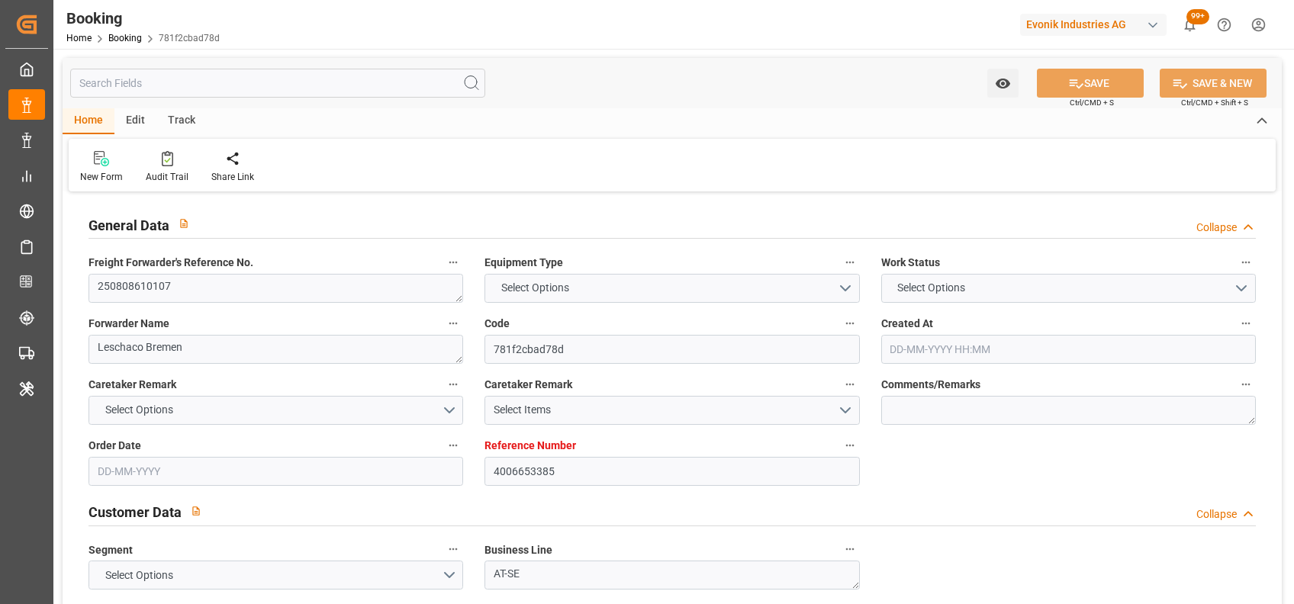
type textarea "NWC/UK North West Continent / UK_USPHL_HLCU_AT-SE"
type textarea "INPUT_Evonik_Seeburger_LoadTenderOcean_1002914318_20250702081050910.xml,INPUT_E…"
type textarea "1003052396"
type textarea "Logward System"
type textarea "PodRegionName-businessDivision-businessLine-"
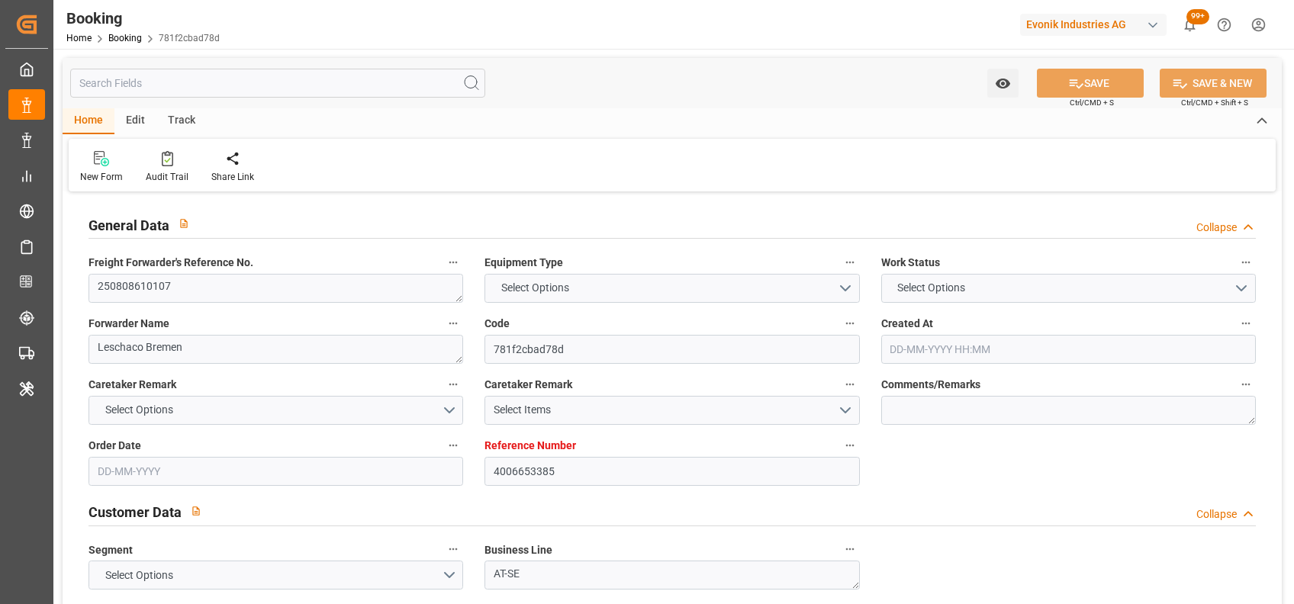
type textarea "IFTSTA"
type textarea "a011t00000LcJC5AAN"
type textarea "Yes"
type input "WILHELMSHAVEN"
type input "PHILADELPHIA"
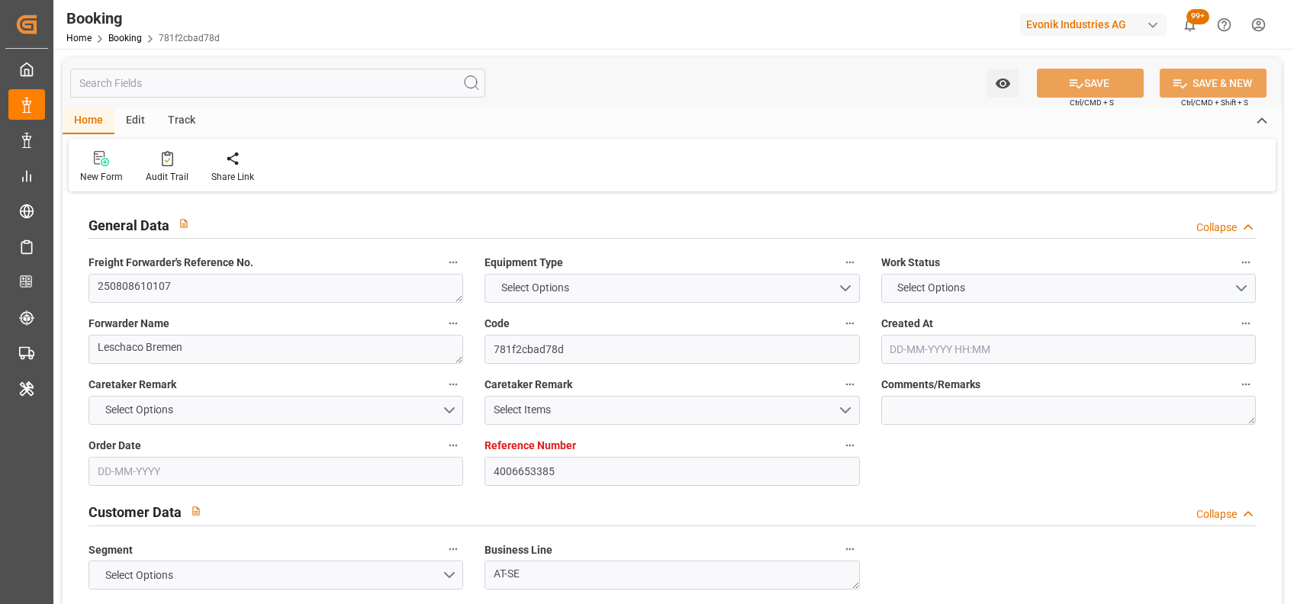
type input "533W"
type input "VESSEL"
type input "CAPE CORFU"
type input "535S"
type input "CAPE CORFU"
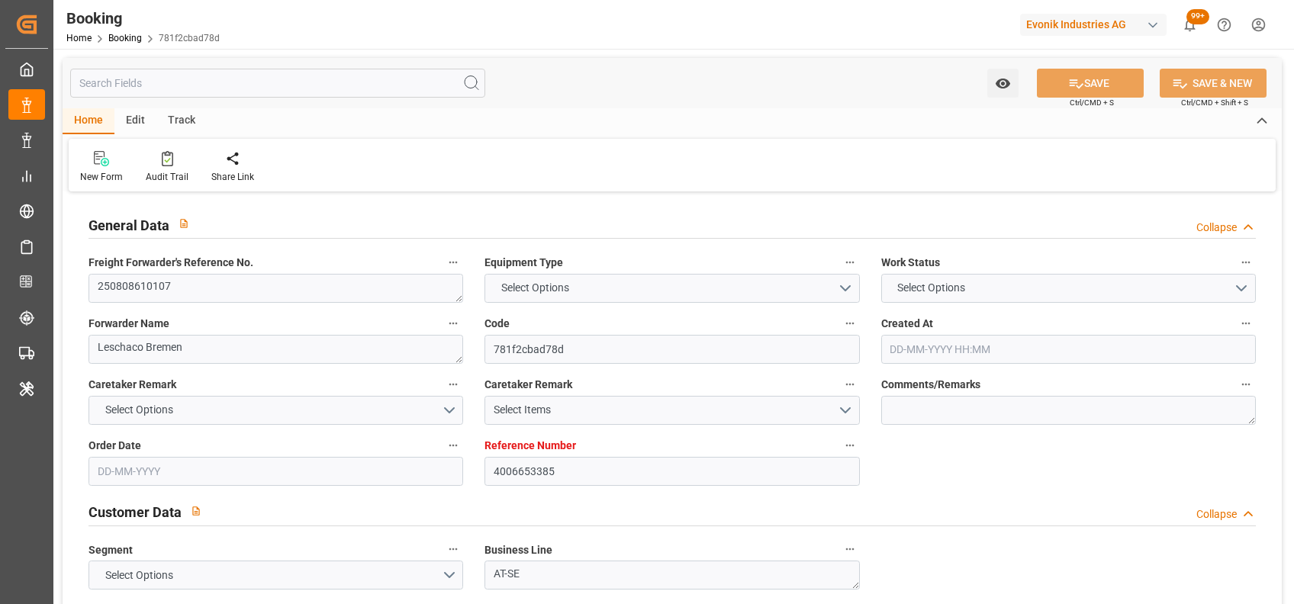
type input "4006653385"
type input "9283227"
type input "Hapag Lloyd"
type input "Hapag Lloyd Aktiengesellschaft"
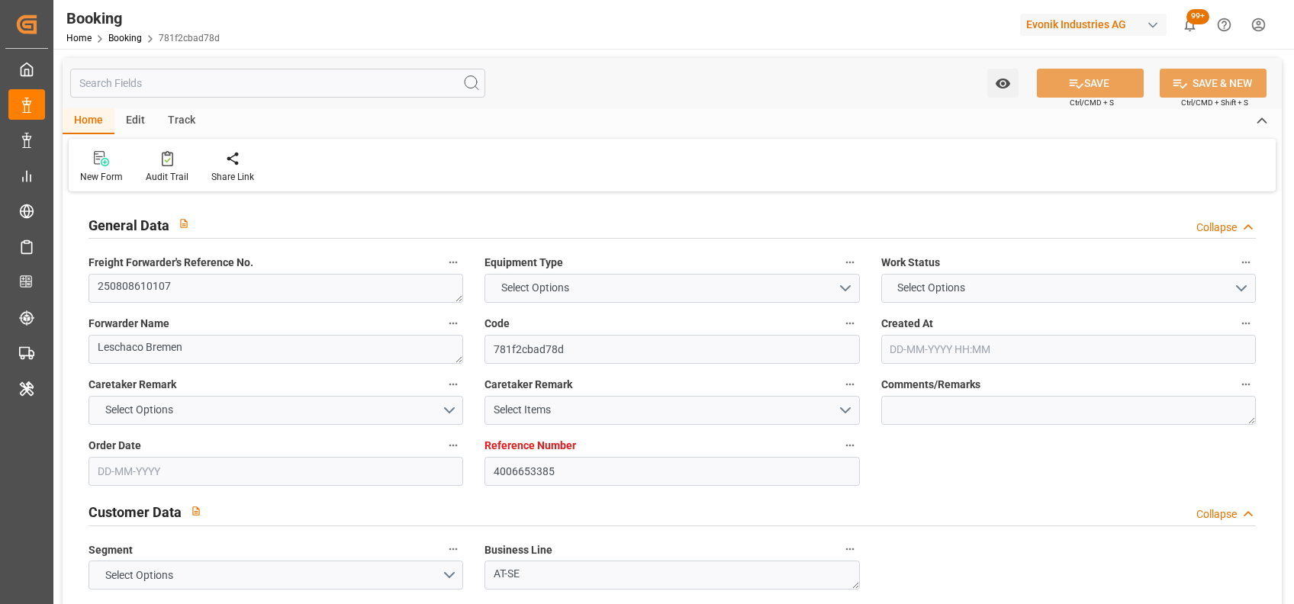
type input "DEWVN"
type input "USPHL"
type input "CASJB"
type input "0"
type input "DEWVN"
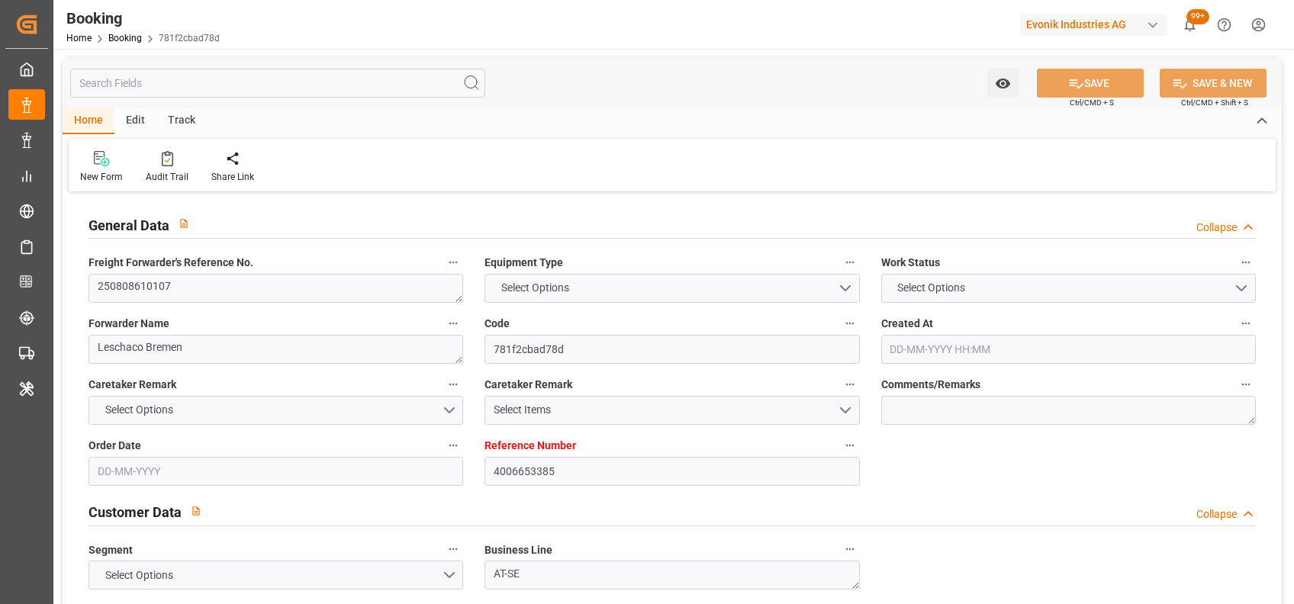
type input "USPHL"
type input "9857432"
type input "02-07-2025 06:13"
type input "02-07-2025"
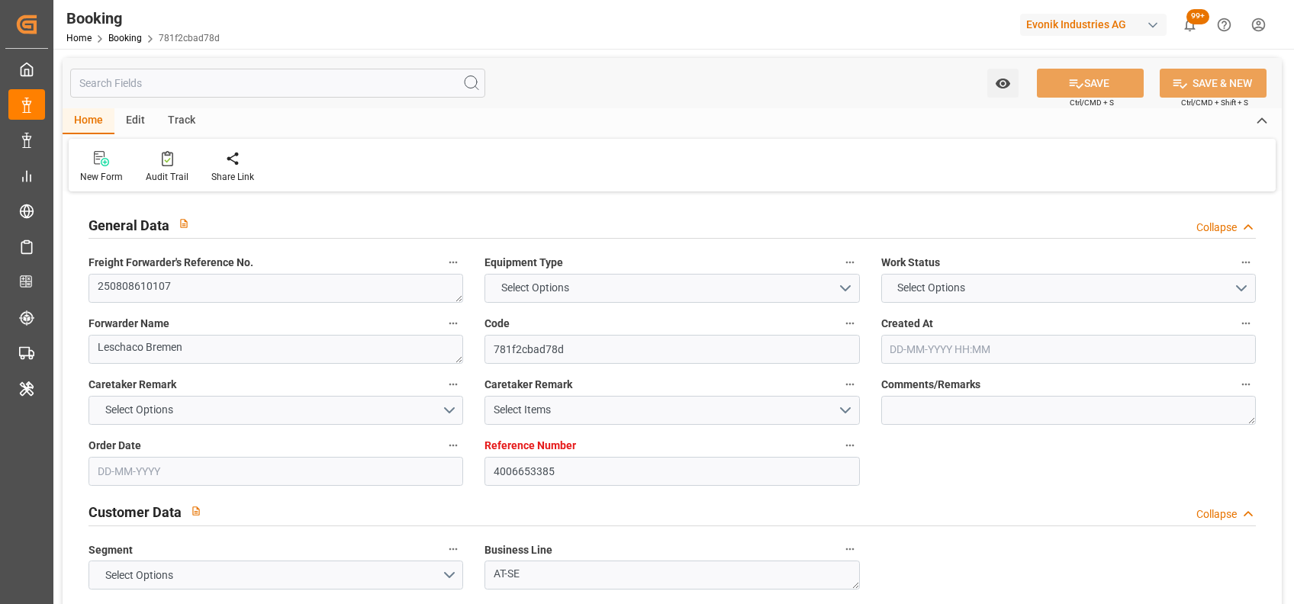
type input "01-09-2025"
type input "30-07-2025"
type input "21-07-2025"
type input "21-08-2025 02:00"
type input "[DATE] 00:00"
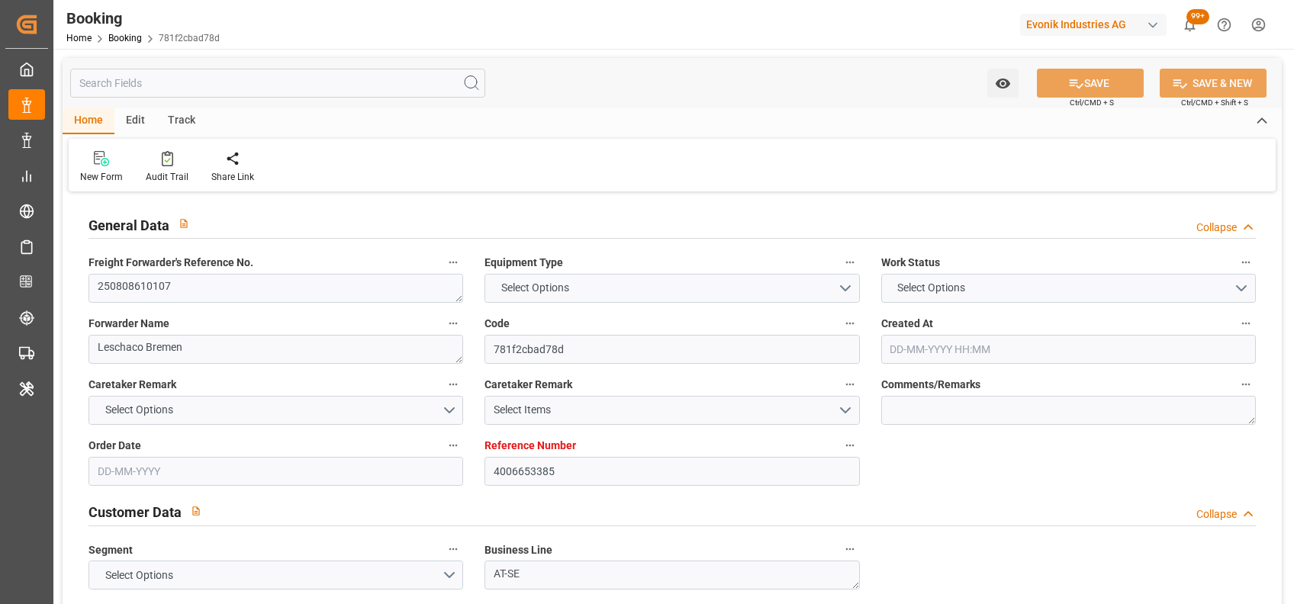
type input "19-08-2025 00:00"
type input "17-09-2025 08:00"
type input "17-09-2025 00:00"
type input "09-09-2025 08:00"
type input "09-09-2025 00:00"
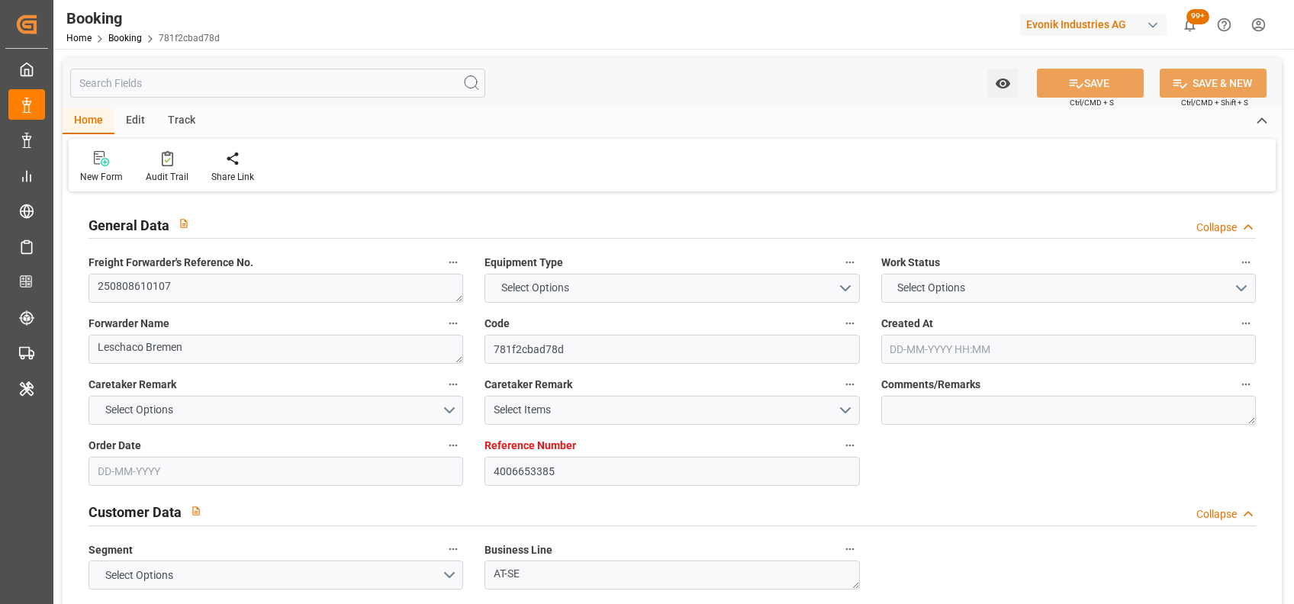
type input "14-09-2025 07:00"
type input "14-09-2025 00:00"
type input "14-08-2025"
type input "20-08-2025 14:26"
type input "[DATE]"
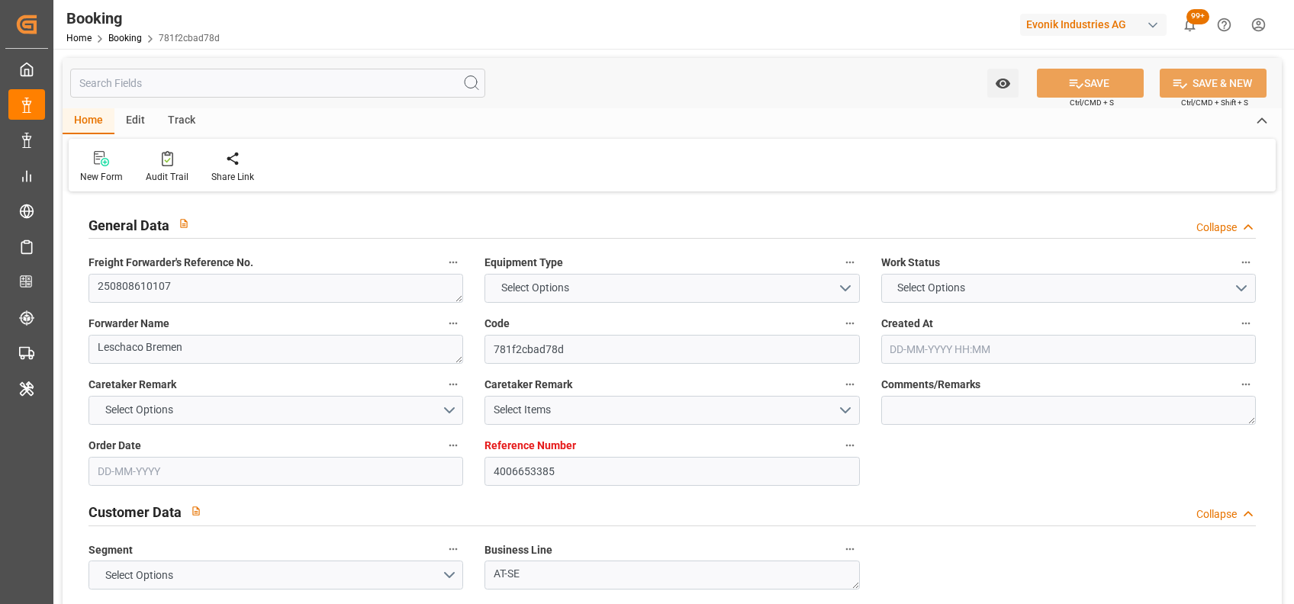
type input "21-08-2025 02:00"
type input "09-09-2025 08:00"
type input "14-09-2025 07:00"
type input "17-09-2025 08:00"
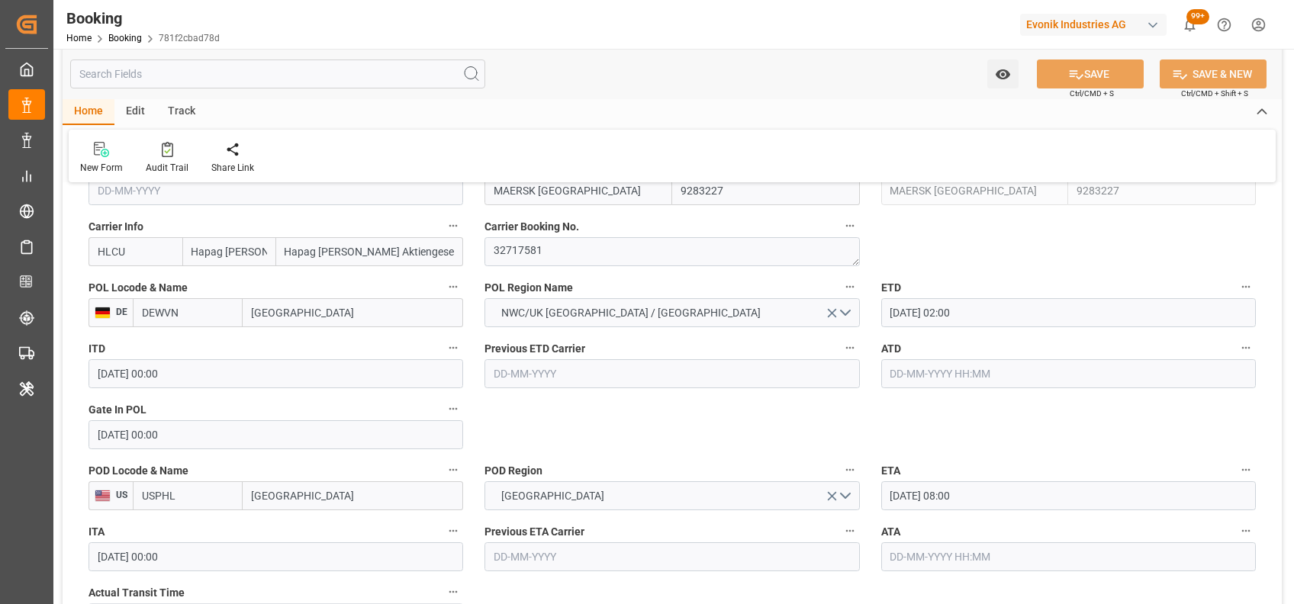
scroll to position [978, 0]
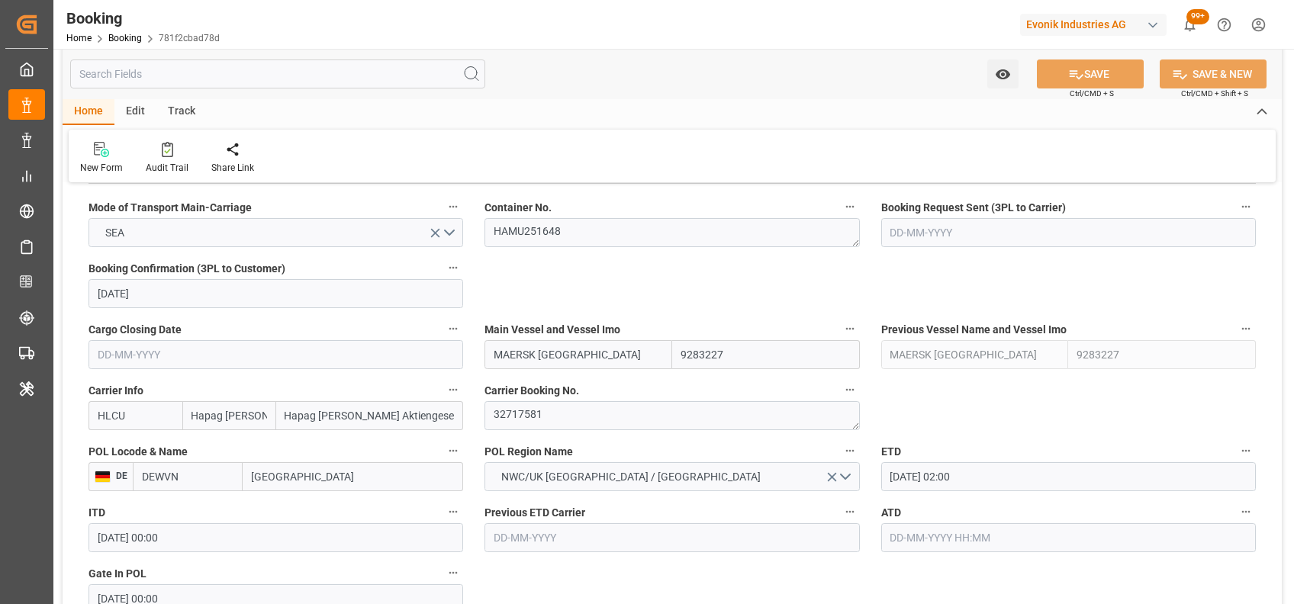
click at [559, 215] on label "Container No." at bounding box center [671, 207] width 375 height 21
click at [840, 215] on button "Container No." at bounding box center [850, 207] width 20 height 20
click at [559, 215] on div at bounding box center [647, 302] width 1294 height 604
click at [559, 232] on textarea "HAMU251648" at bounding box center [671, 232] width 375 height 29
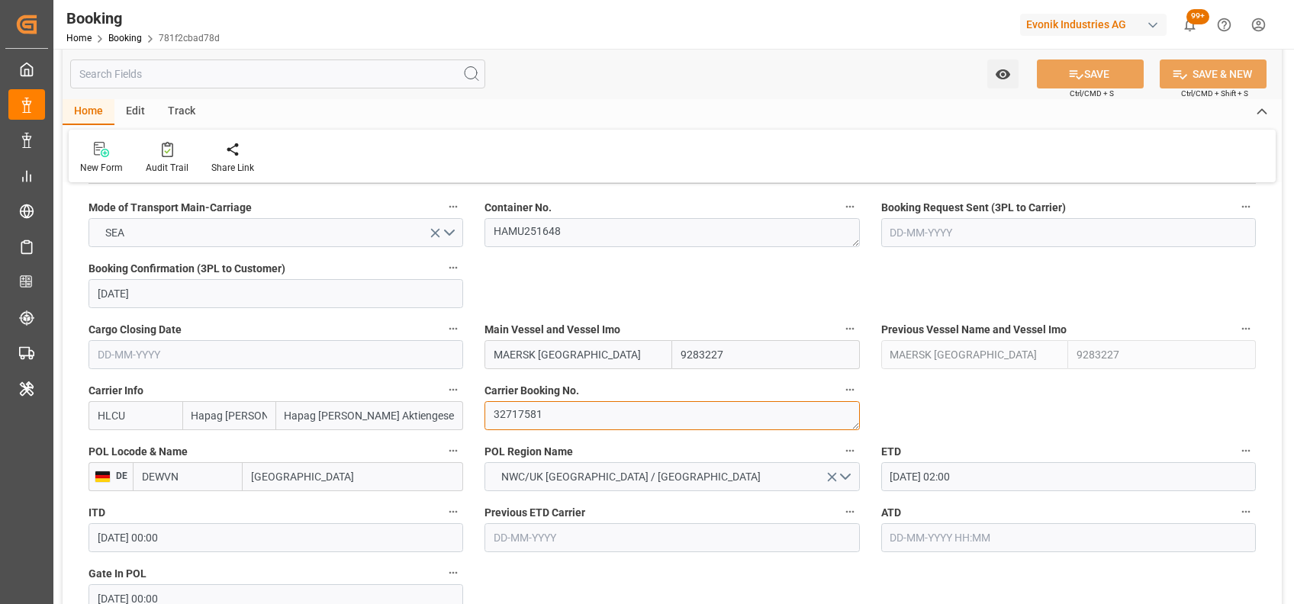
click at [531, 420] on textarea "32717581" at bounding box center [671, 415] width 375 height 29
click at [537, 222] on textarea "HAMU251648" at bounding box center [671, 232] width 375 height 29
paste textarea "2"
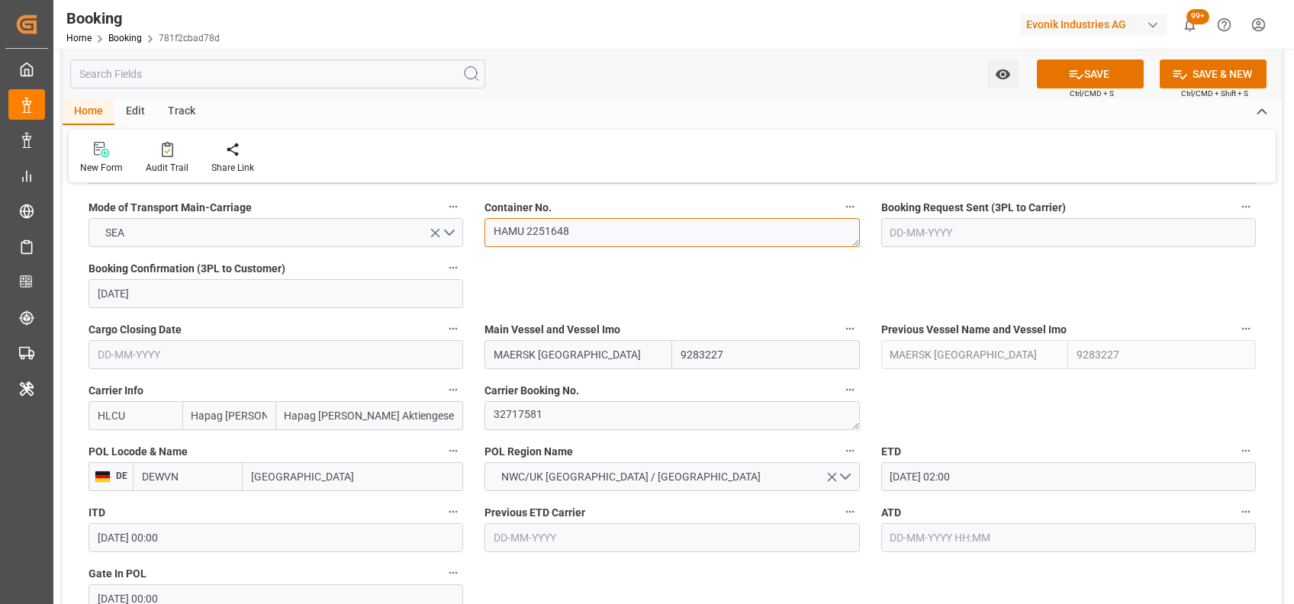
click at [527, 233] on textarea "HAMU 2251648" at bounding box center [671, 232] width 375 height 29
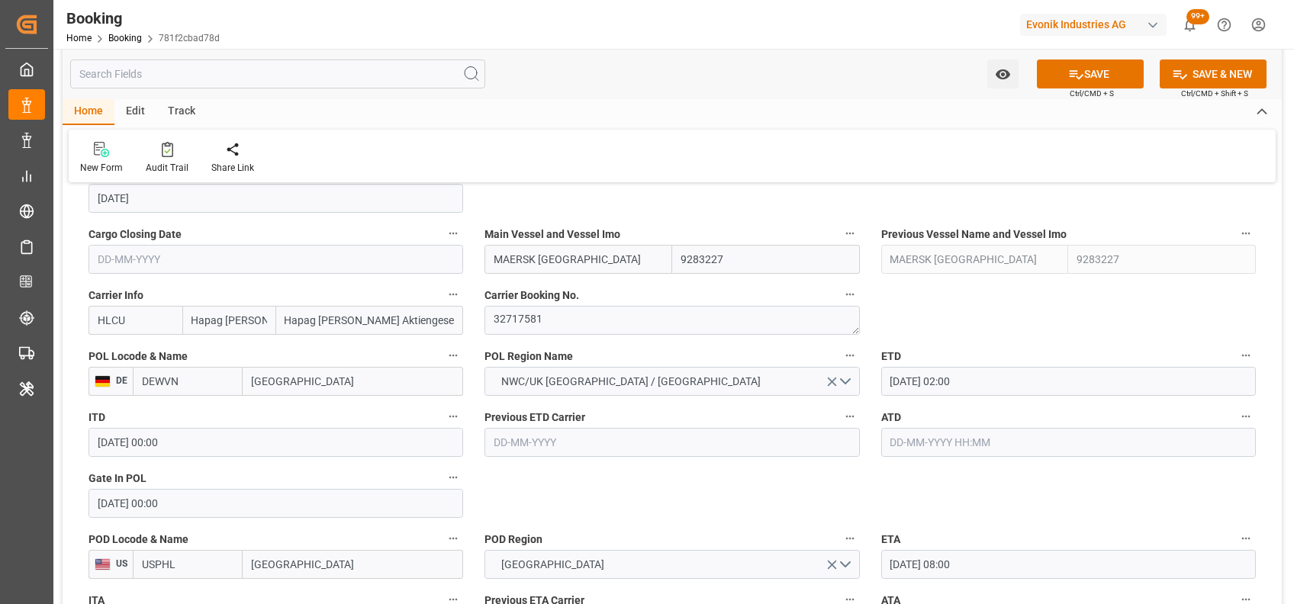
scroll to position [1074, 0]
type textarea "HAMU2251648"
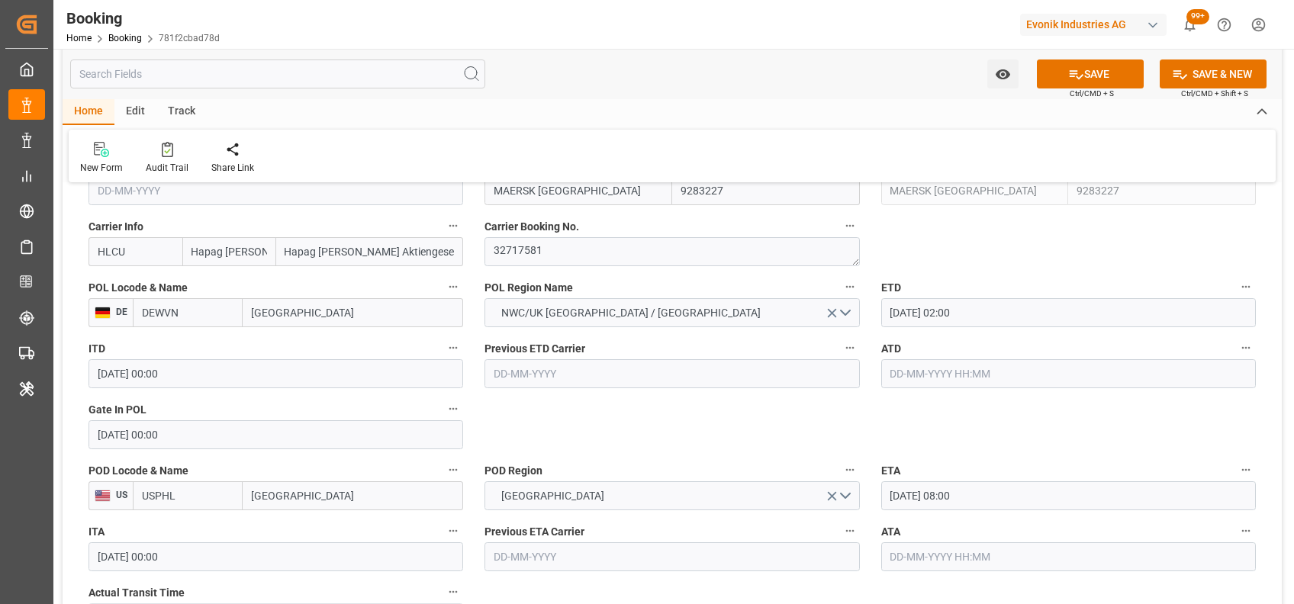
scroll to position [1143, 0]
click at [940, 384] on input "text" at bounding box center [1068, 373] width 375 height 29
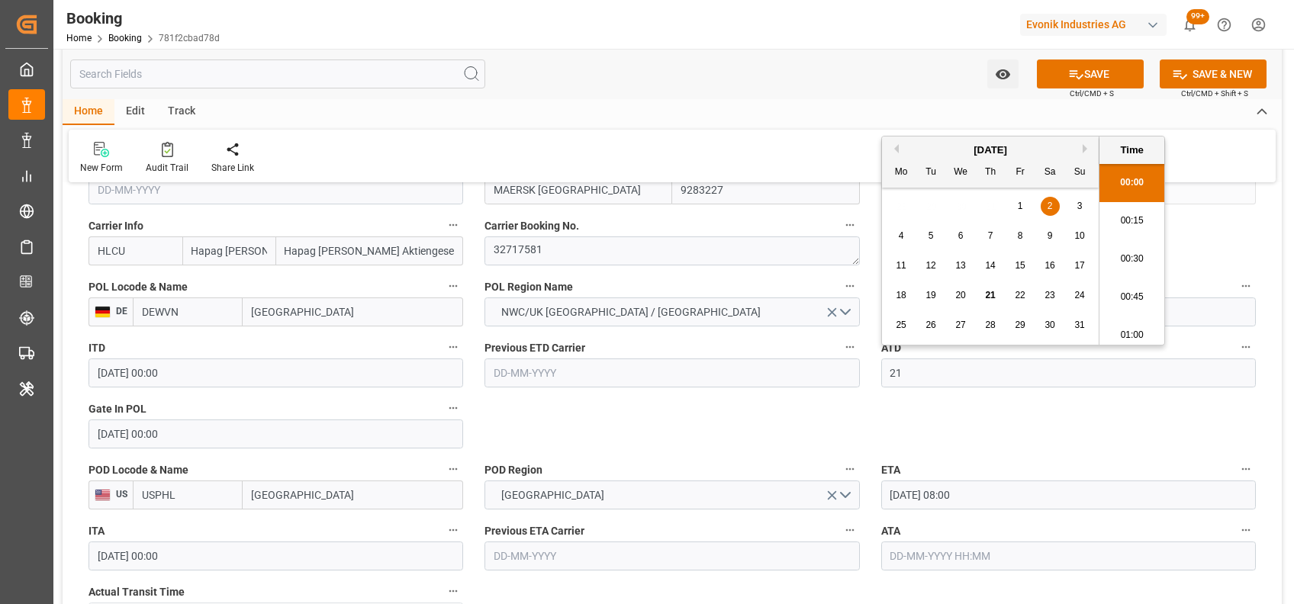
scroll to position [1759, 0]
type input "[DATE] 00:00"
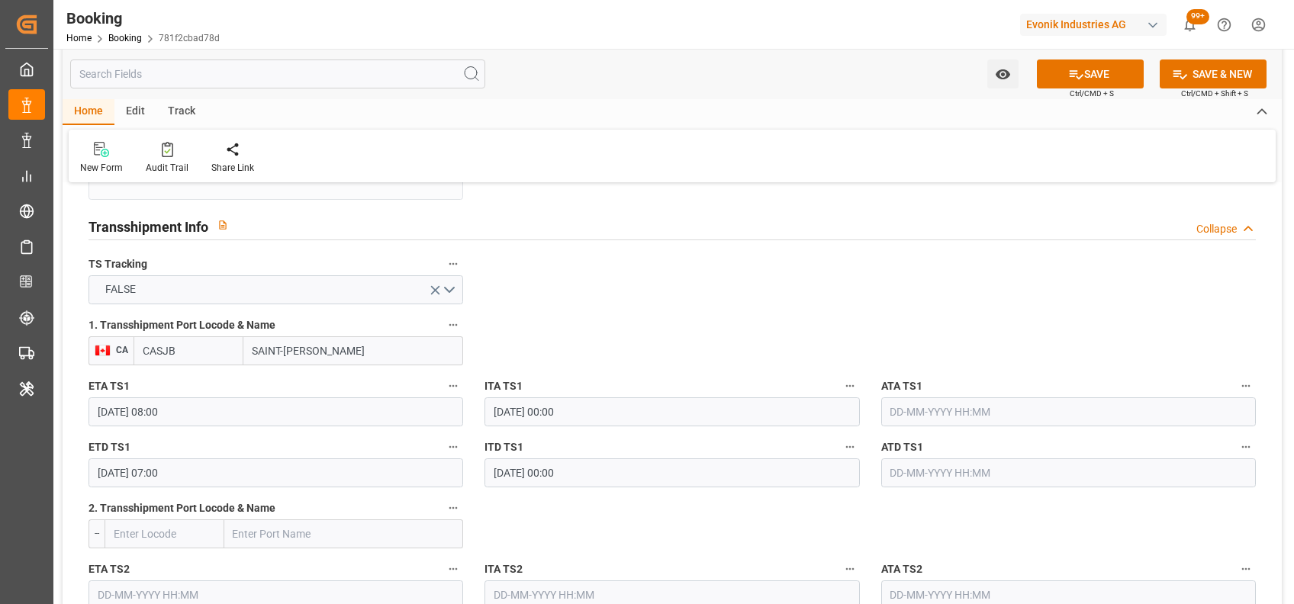
scroll to position [1618, 0]
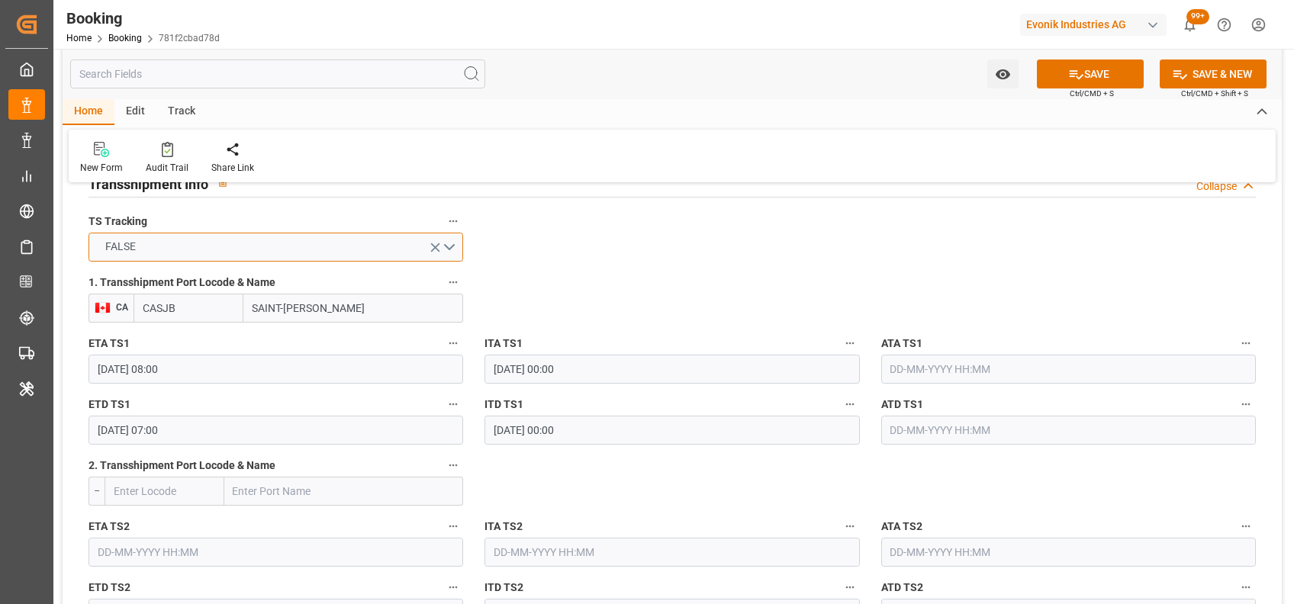
click at [446, 241] on button "FALSE" at bounding box center [276, 247] width 375 height 29
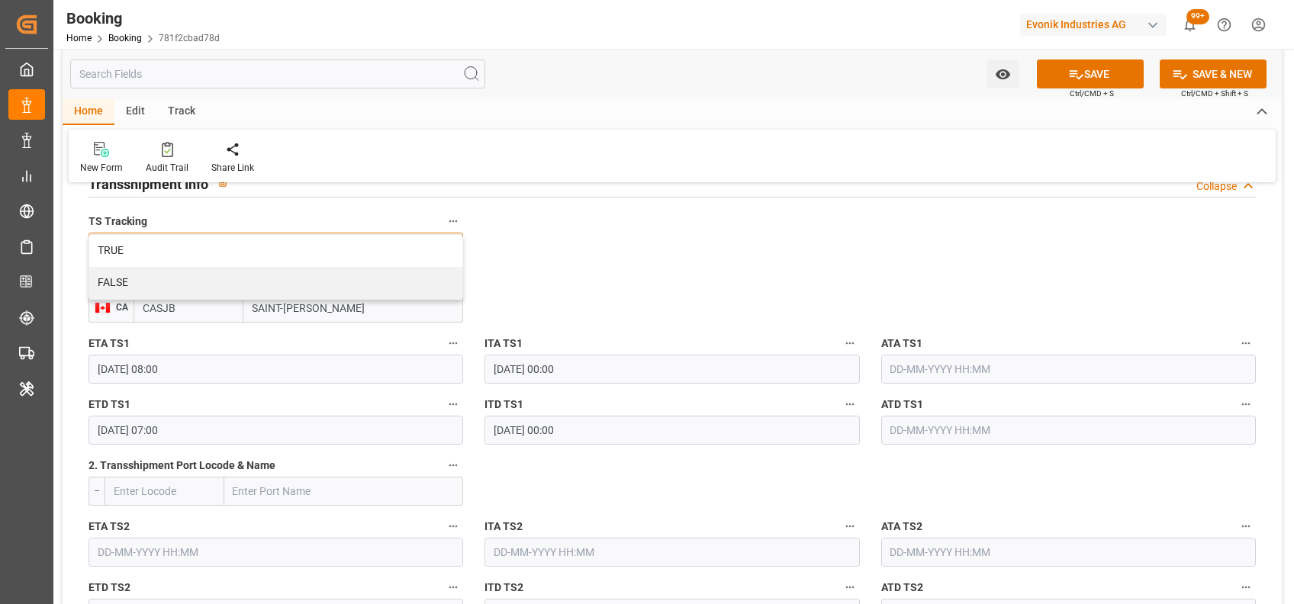
click at [446, 241] on div "TRUE" at bounding box center [275, 251] width 373 height 32
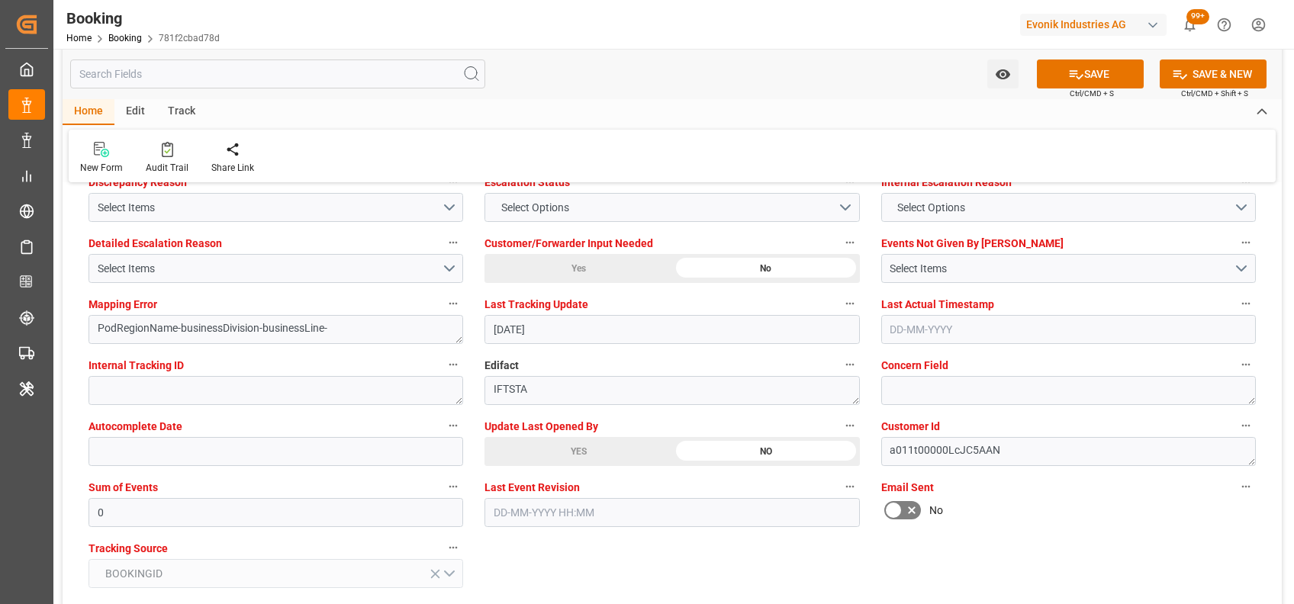
scroll to position [2886, 0]
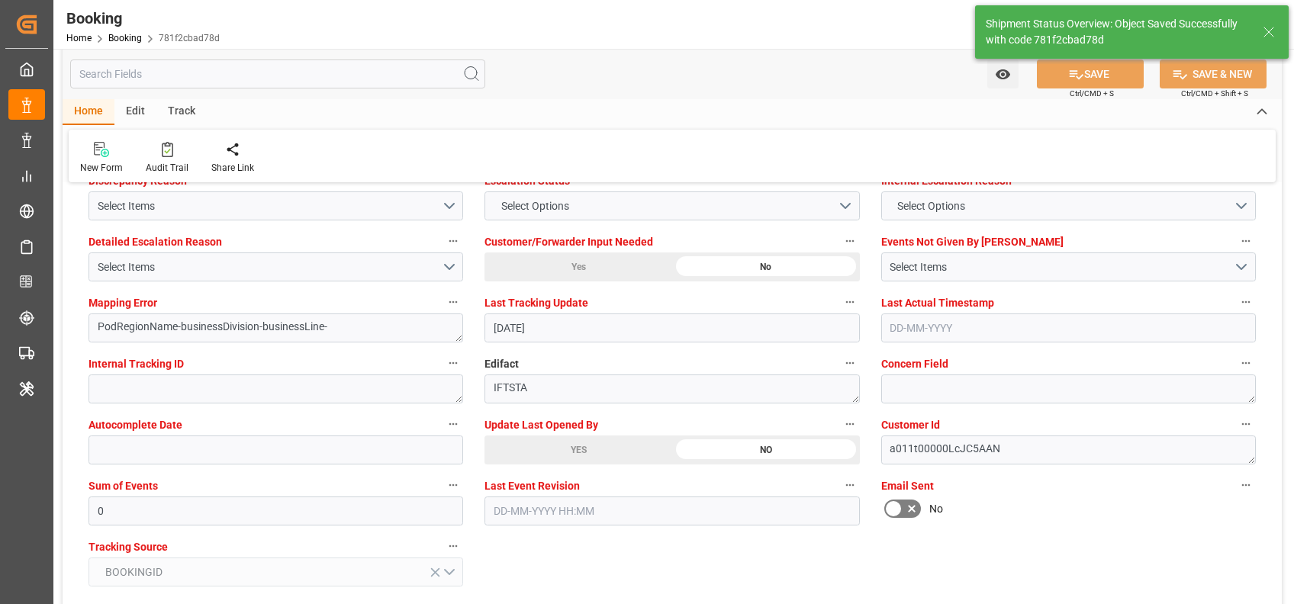
type textarea "shaini ghorai"
type input "21-08-2025 06:39"
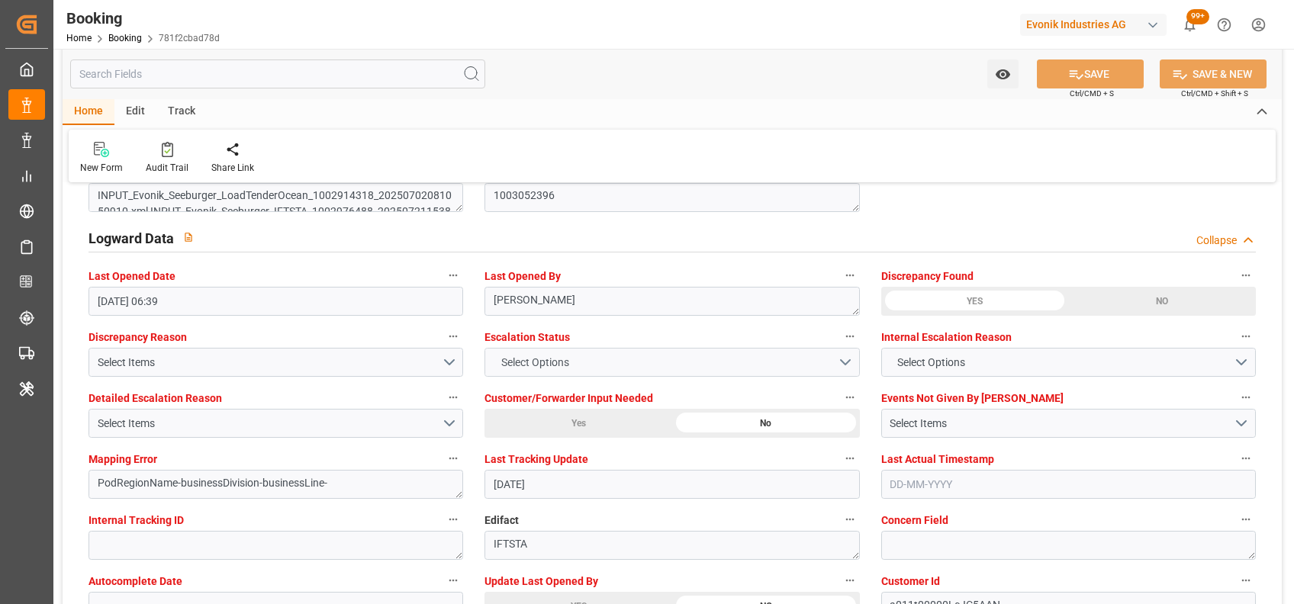
scroll to position [2729, 0]
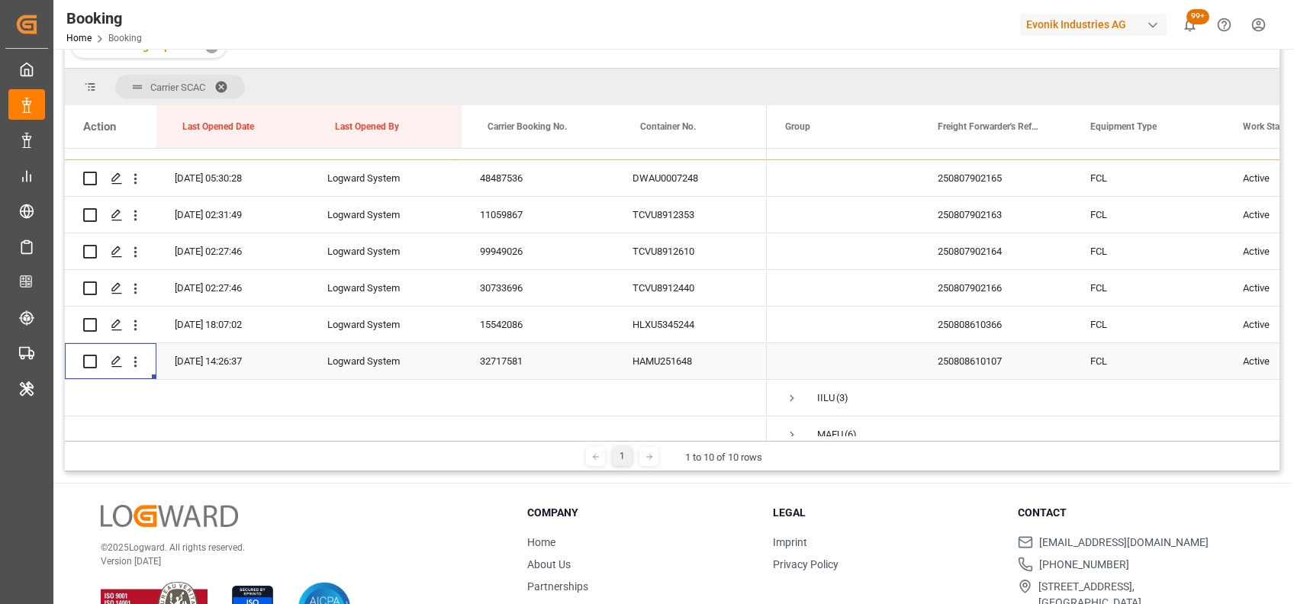
scroll to position [852, 0]
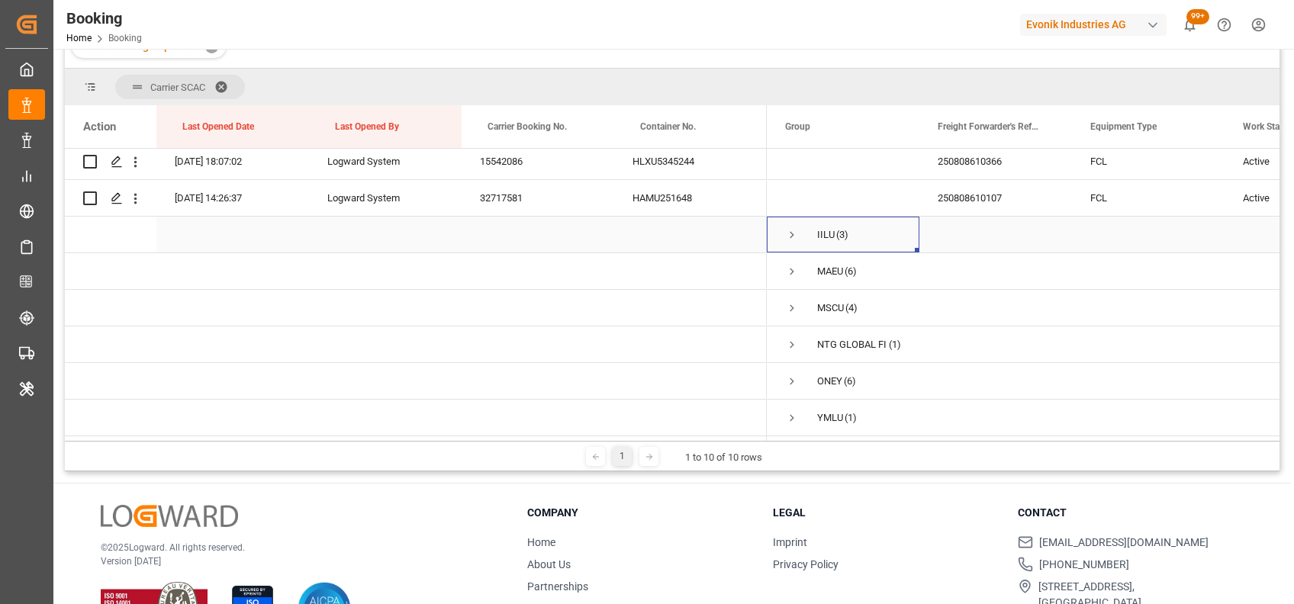
click at [793, 230] on span "Press SPACE to select this row." at bounding box center [792, 235] width 14 height 14
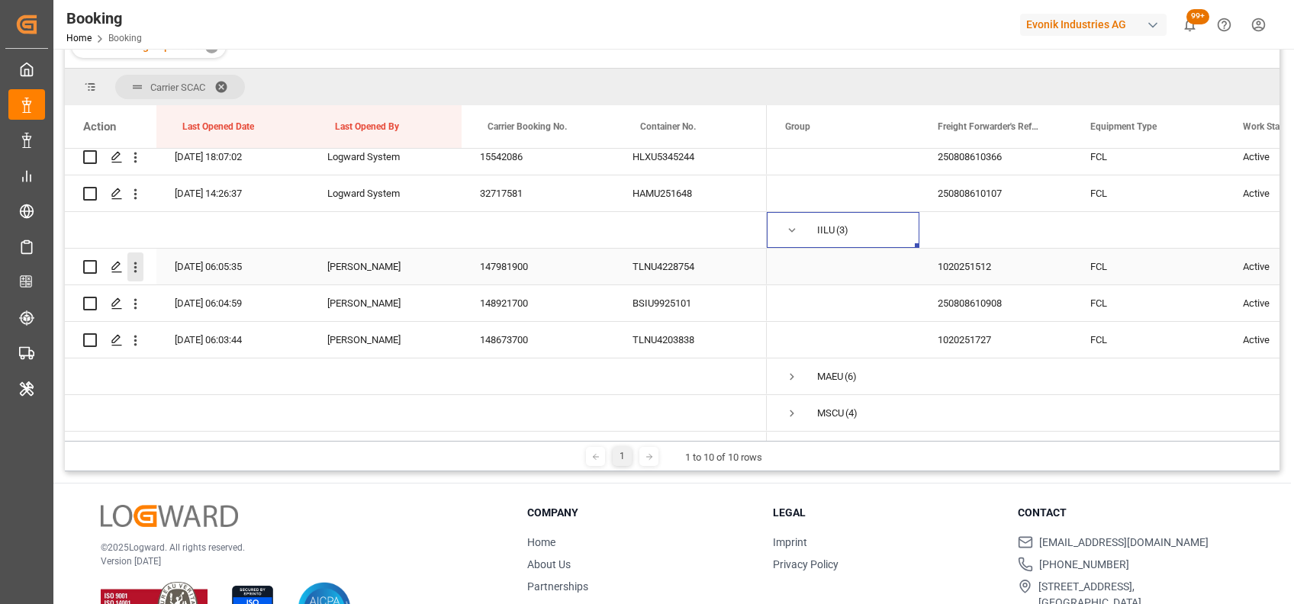
click at [139, 271] on icon "open menu" at bounding box center [135, 267] width 16 height 16
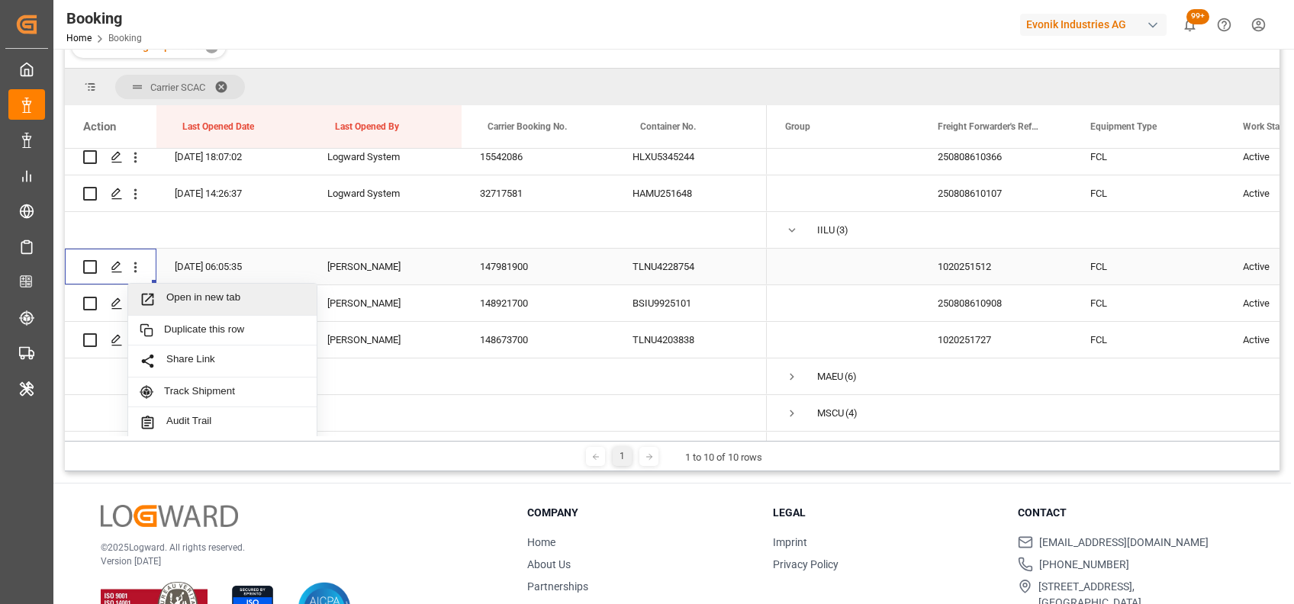
click at [205, 298] on span "Open in new tab" at bounding box center [235, 299] width 139 height 16
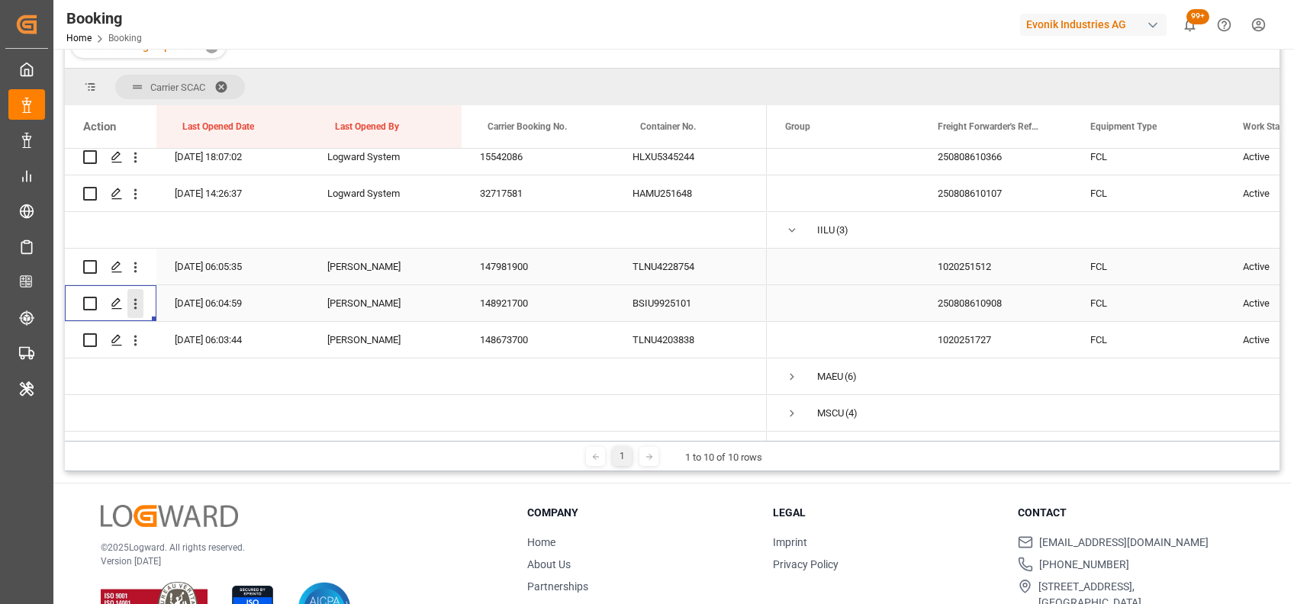
click at [139, 308] on icon "open menu" at bounding box center [135, 304] width 16 height 16
click at [198, 346] on div "Open in new tab" at bounding box center [222, 336] width 188 height 32
click at [137, 340] on icon "open menu" at bounding box center [135, 341] width 16 height 16
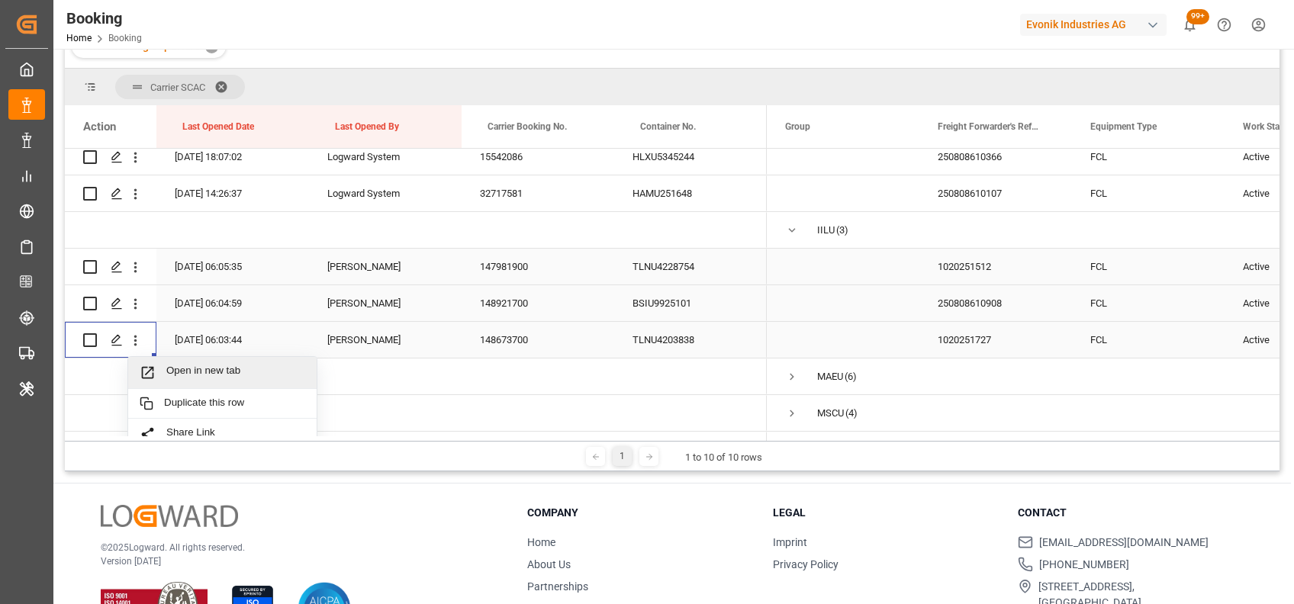
click at [205, 372] on span "Open in new tab" at bounding box center [235, 373] width 139 height 16
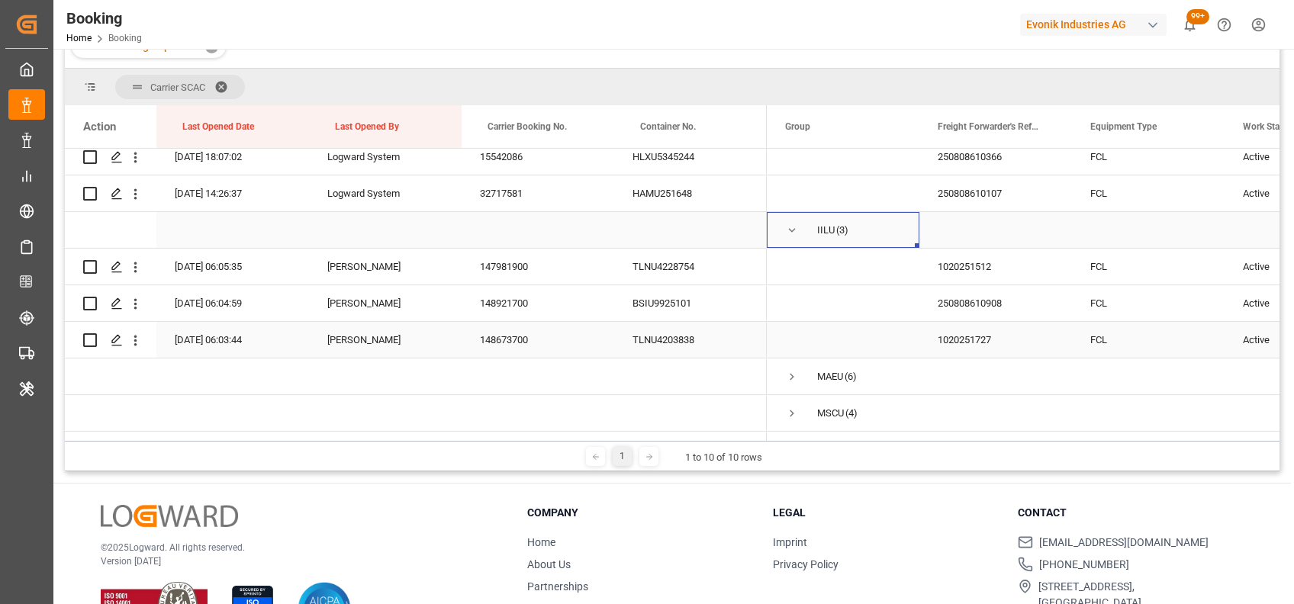
click at [789, 227] on span "Press SPACE to select this row." at bounding box center [792, 231] width 14 height 14
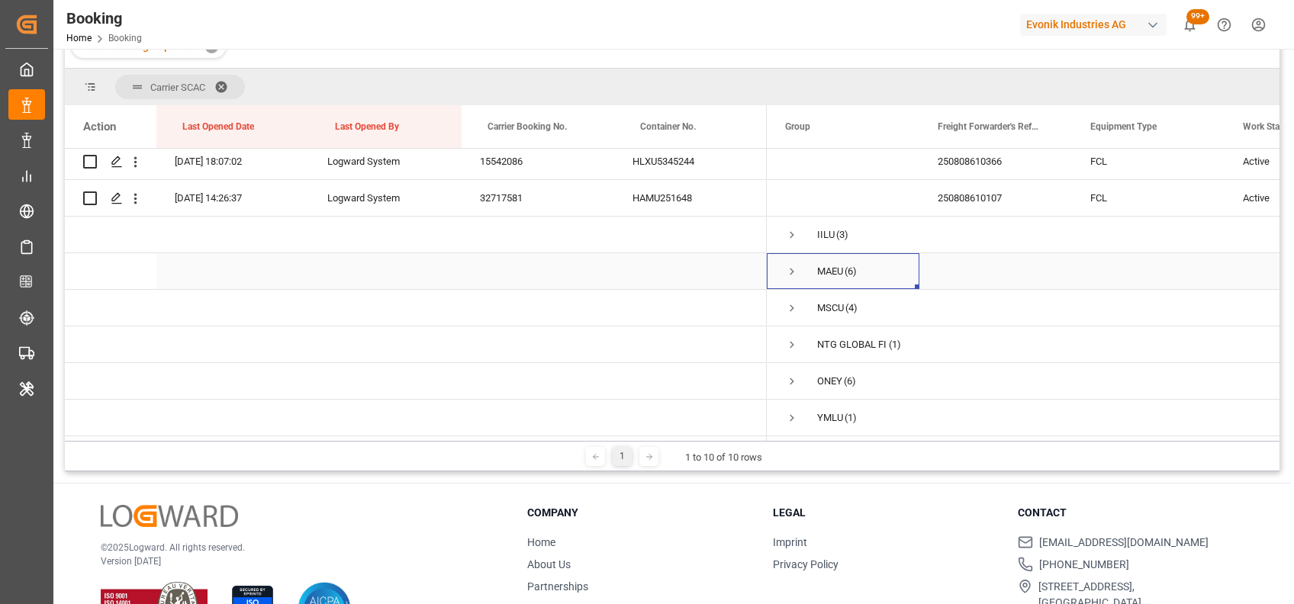
click at [788, 270] on span "Press SPACE to select this row." at bounding box center [792, 272] width 14 height 14
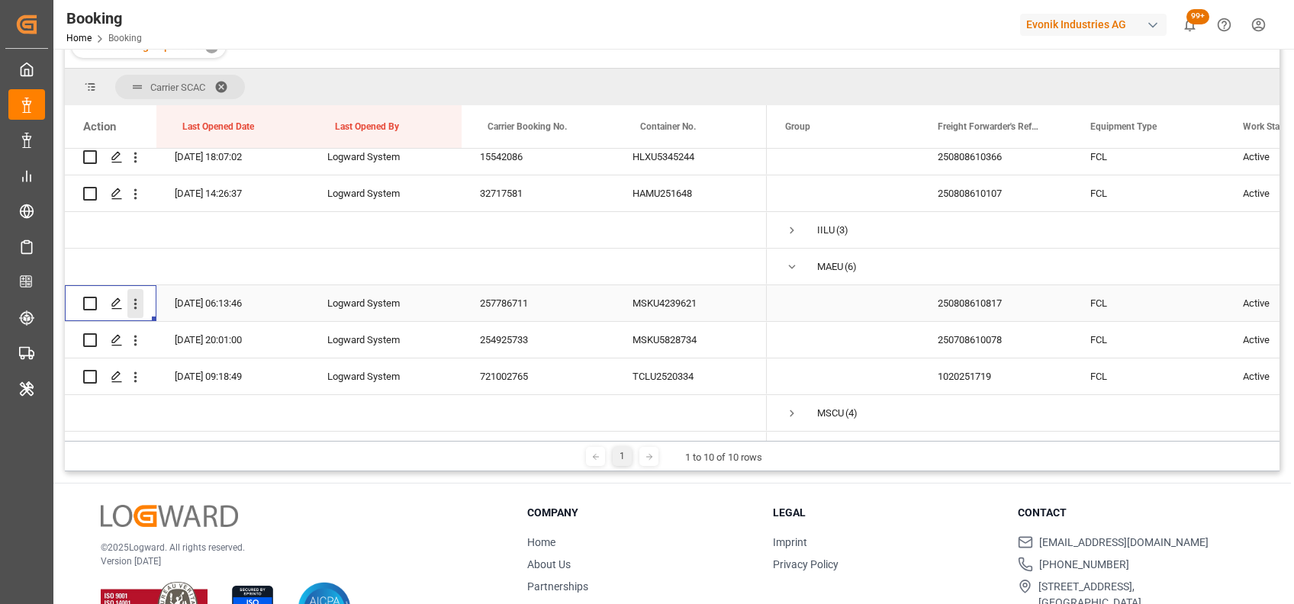
click at [137, 302] on icon "open menu" at bounding box center [135, 304] width 16 height 16
click at [190, 331] on span "Open in new tab" at bounding box center [235, 336] width 139 height 16
click at [133, 333] on icon "open menu" at bounding box center [135, 341] width 16 height 16
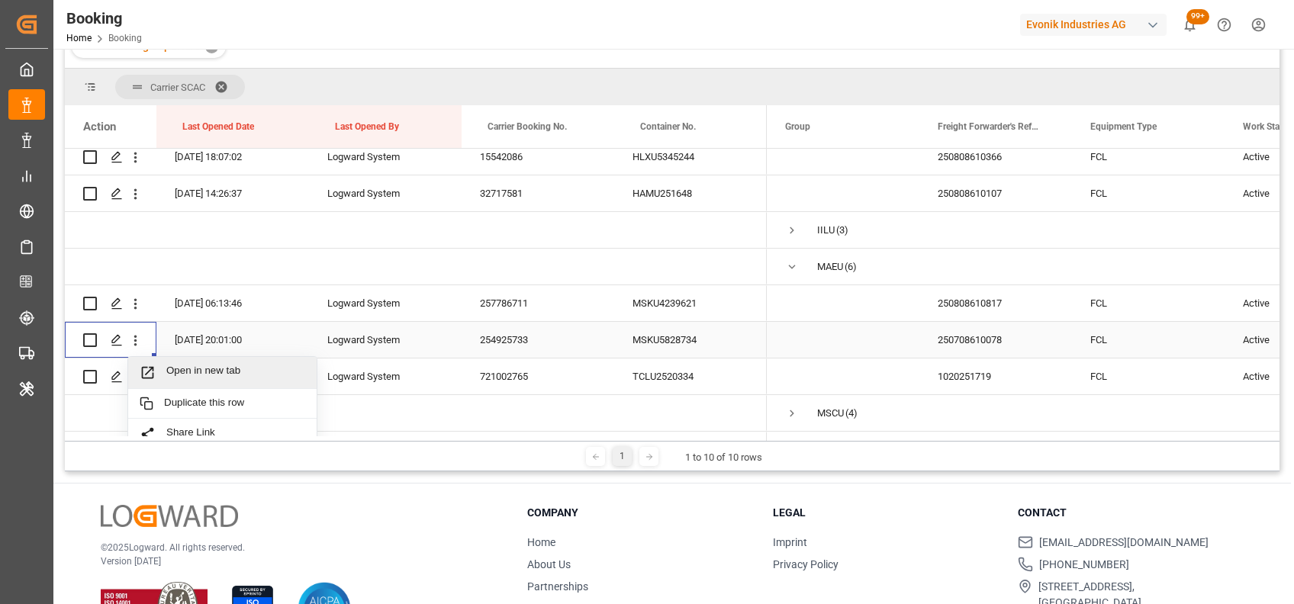
click at [220, 366] on span "Open in new tab" at bounding box center [235, 373] width 139 height 16
click at [137, 375] on icon "open menu" at bounding box center [135, 377] width 16 height 16
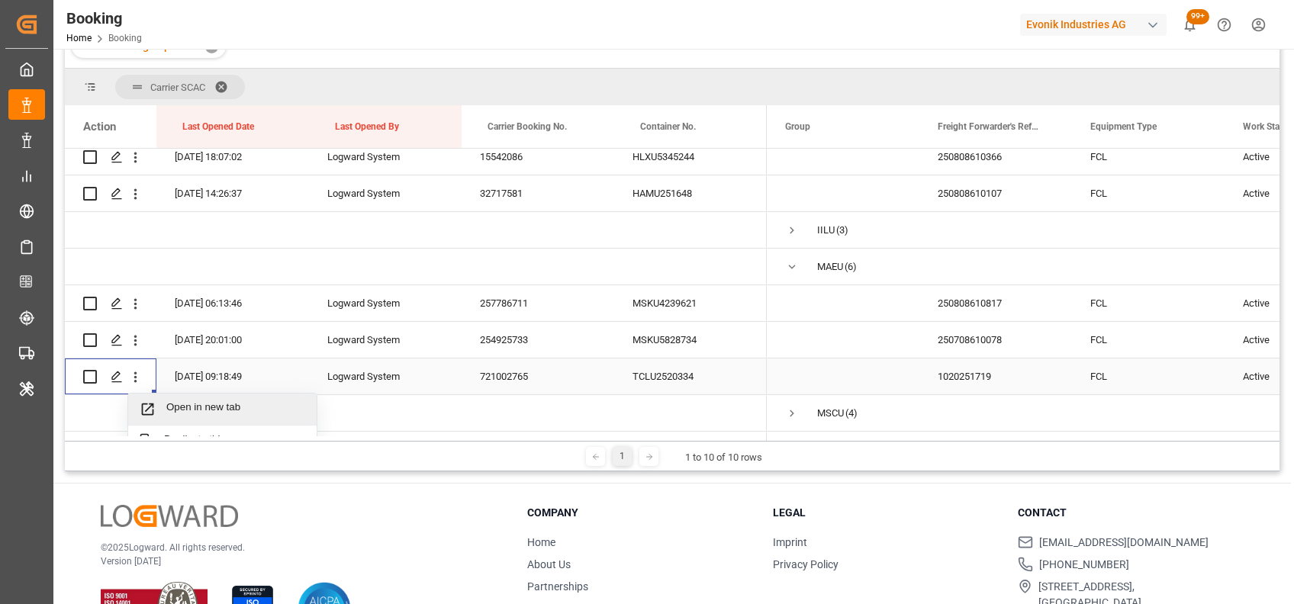
click at [191, 396] on div "Open in new tab" at bounding box center [222, 410] width 188 height 32
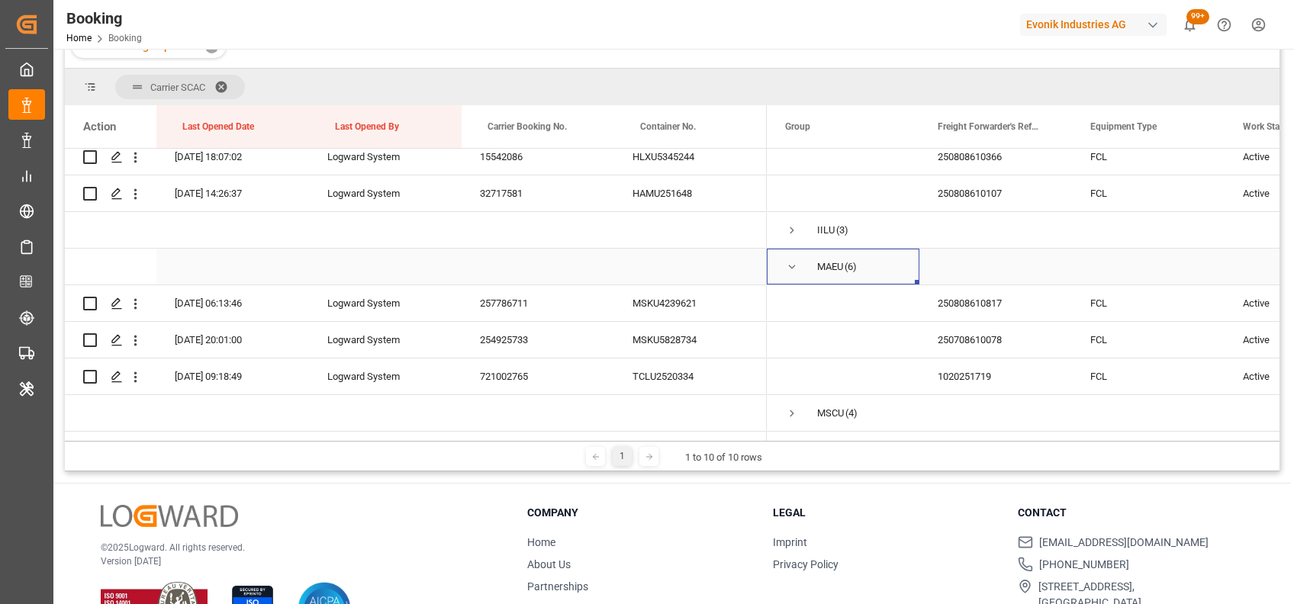
click at [791, 260] on span "Press SPACE to select this row." at bounding box center [792, 267] width 14 height 14
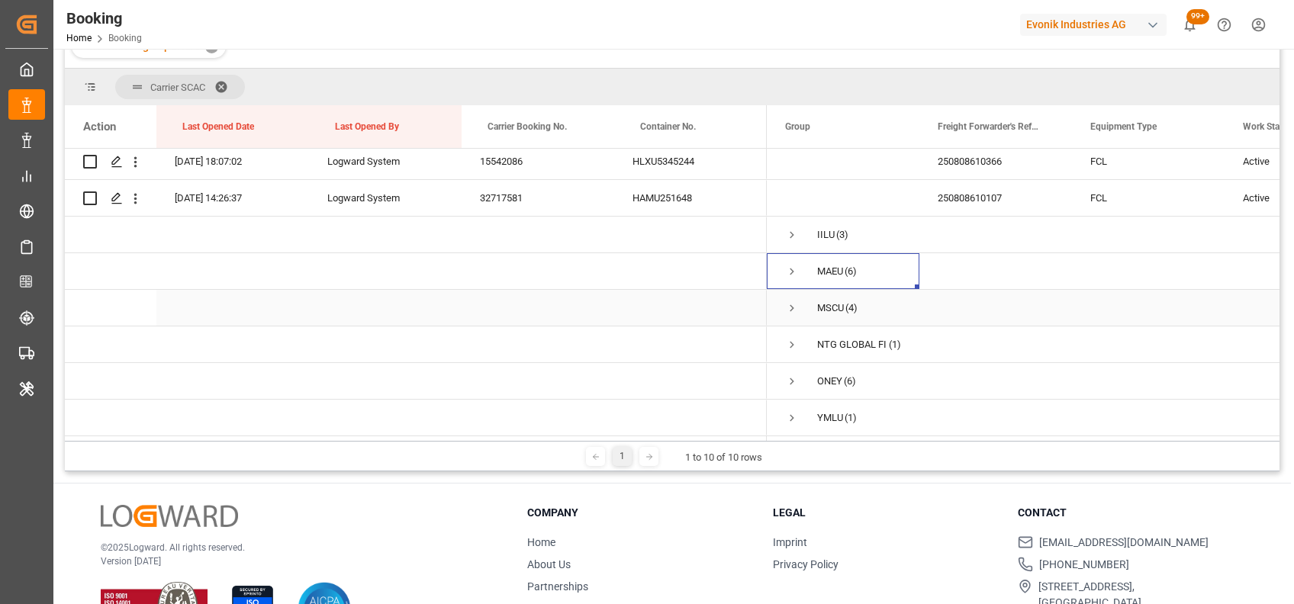
scroll to position [226, 0]
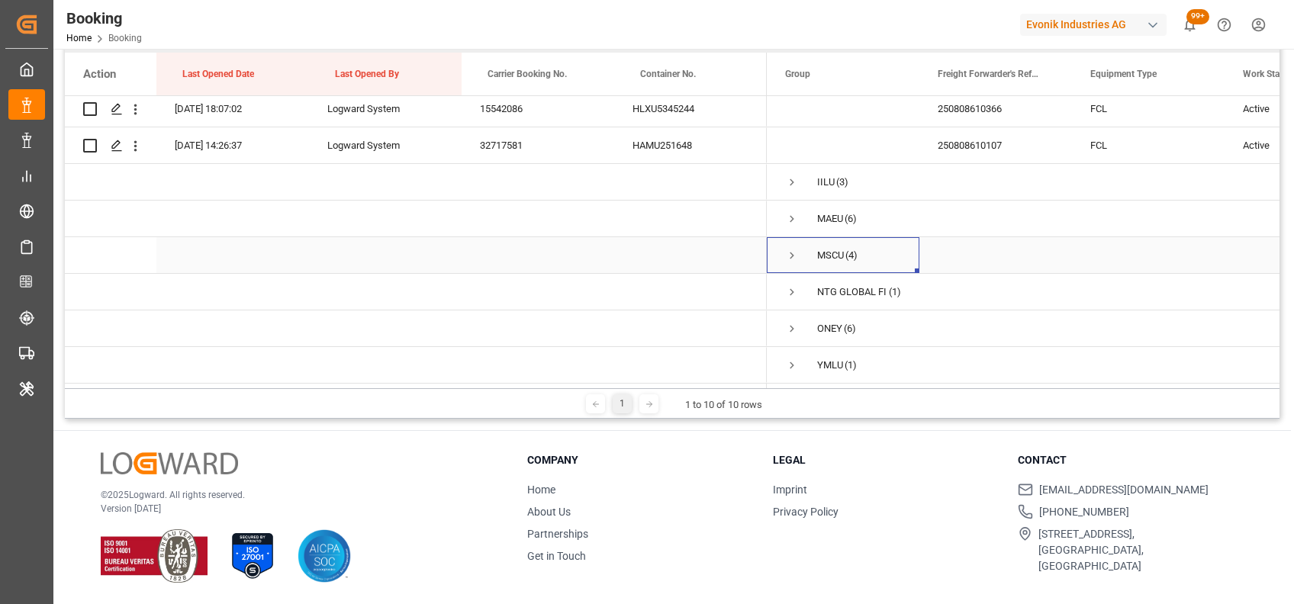
click at [787, 253] on span "Press SPACE to select this row." at bounding box center [792, 256] width 14 height 14
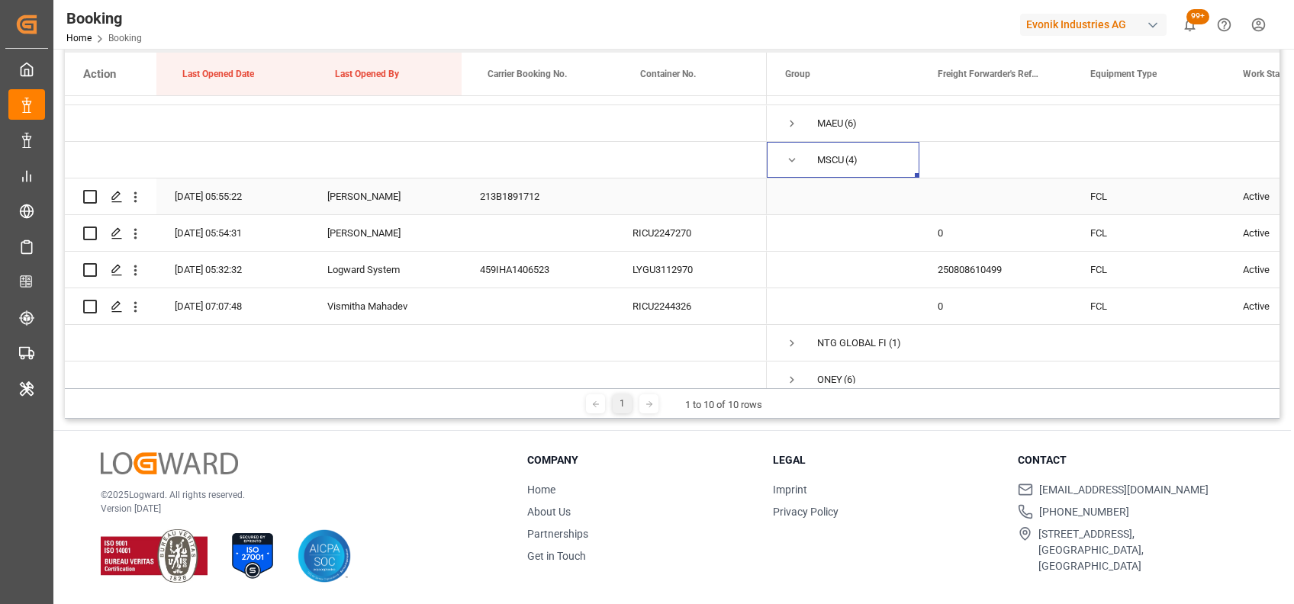
scroll to position [944, 0]
click at [138, 272] on icon "open menu" at bounding box center [135, 270] width 16 height 16
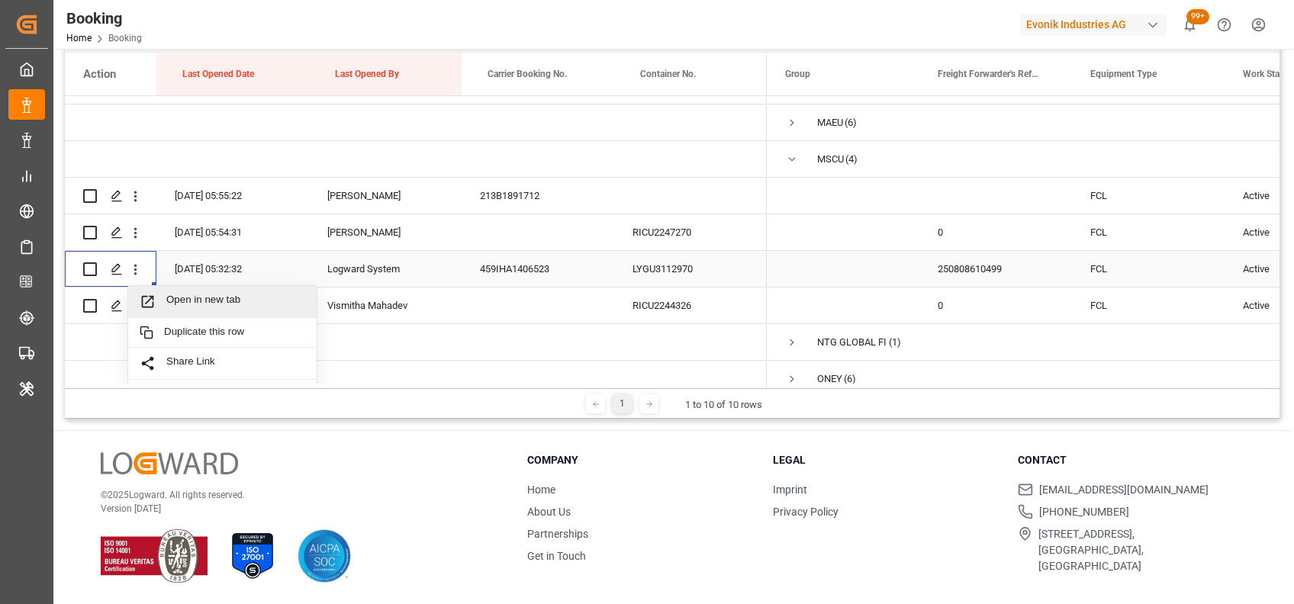
click at [188, 299] on span "Open in new tab" at bounding box center [235, 302] width 139 height 16
click at [133, 307] on icon "open menu" at bounding box center [135, 306] width 16 height 16
click at [189, 332] on span "Open in new tab" at bounding box center [235, 338] width 139 height 16
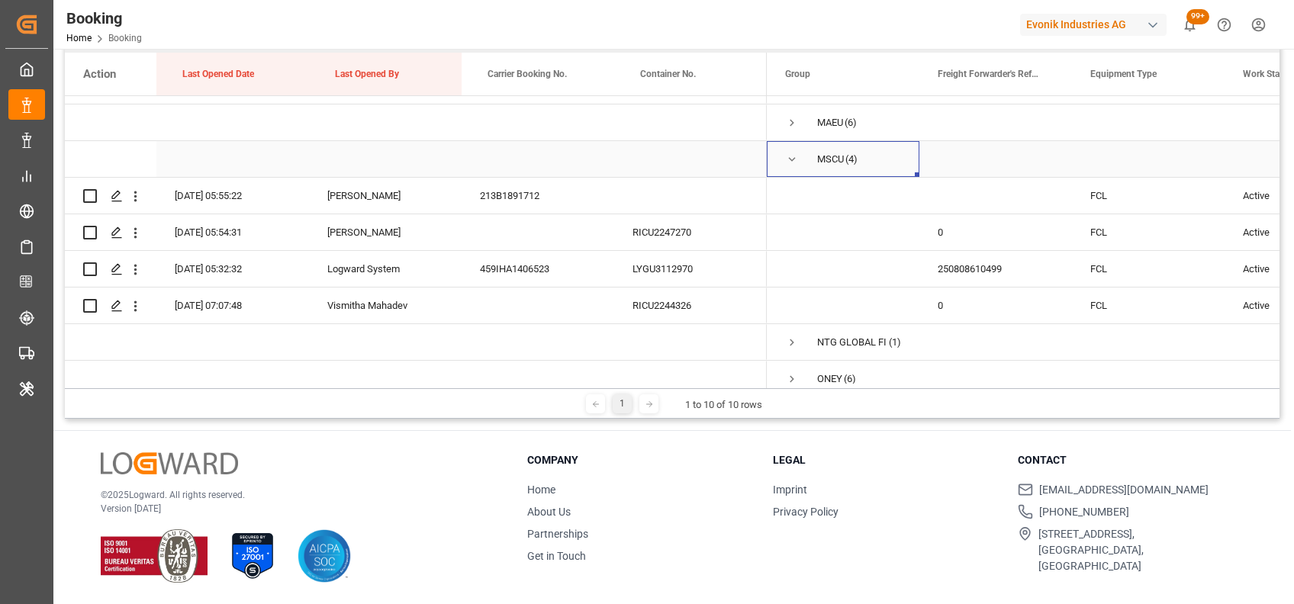
click at [789, 157] on span "Press SPACE to select this row." at bounding box center [792, 160] width 14 height 14
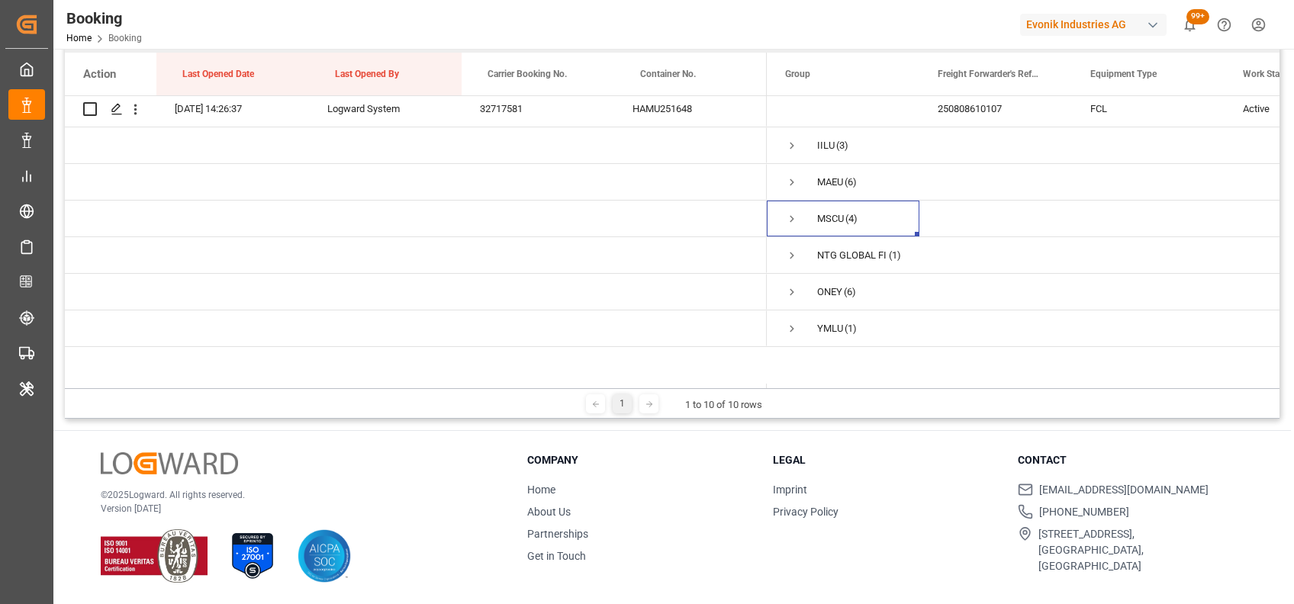
scroll to position [852, 0]
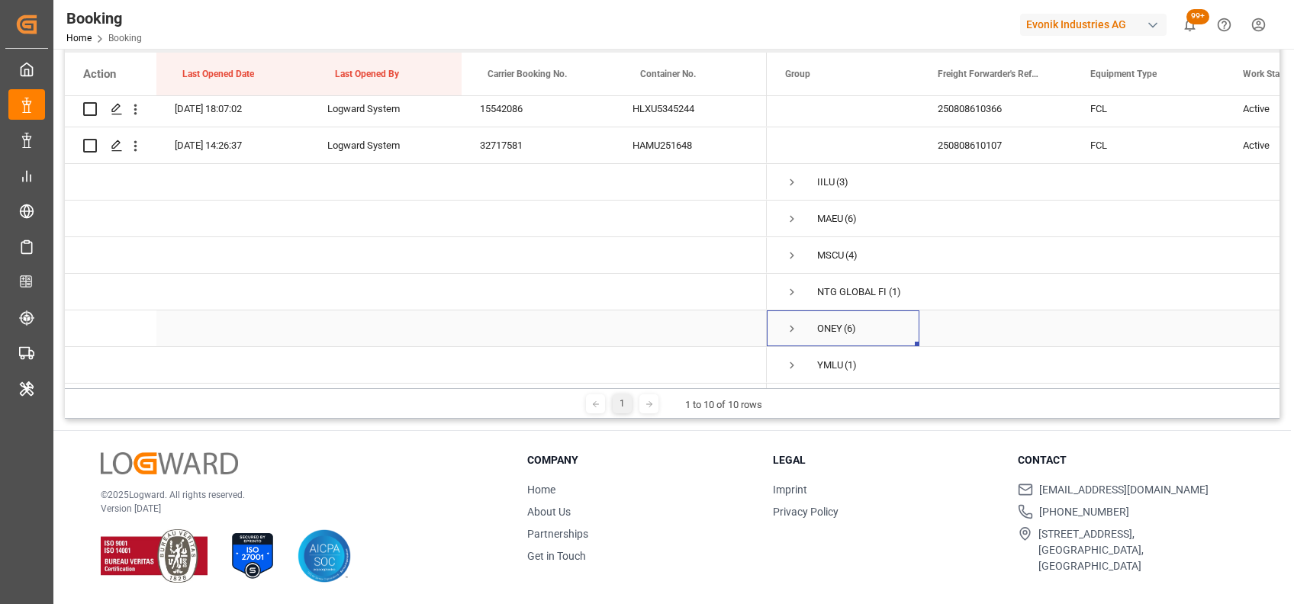
click at [793, 322] on span "Press SPACE to select this row." at bounding box center [792, 329] width 14 height 14
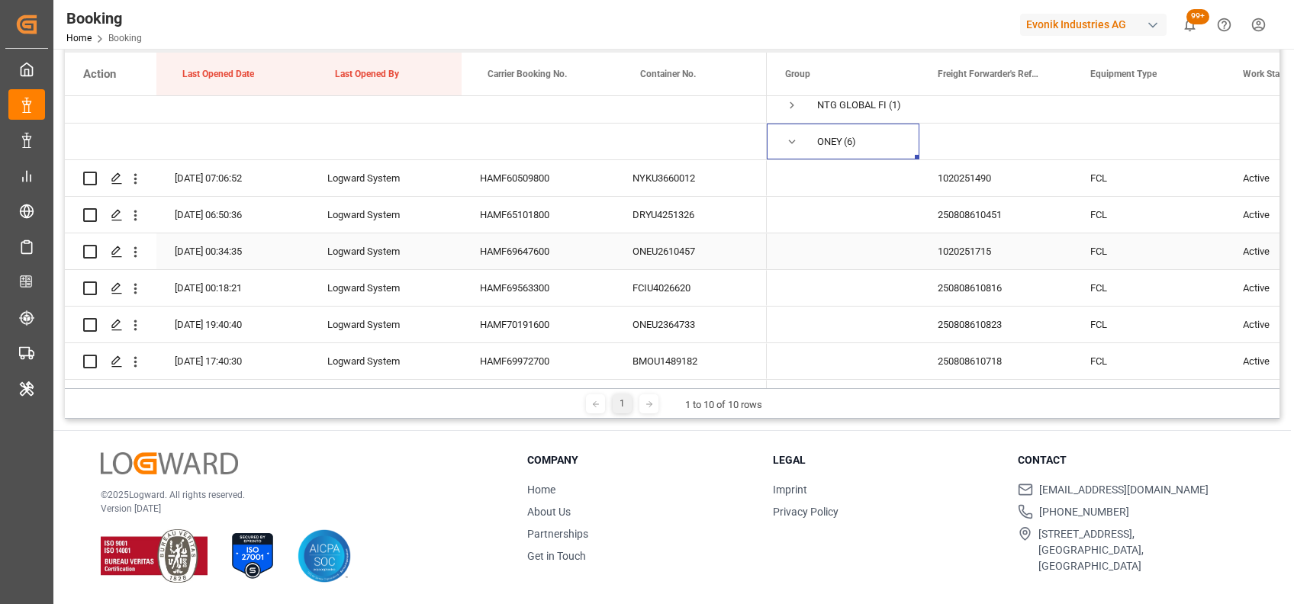
scroll to position [1063, 0]
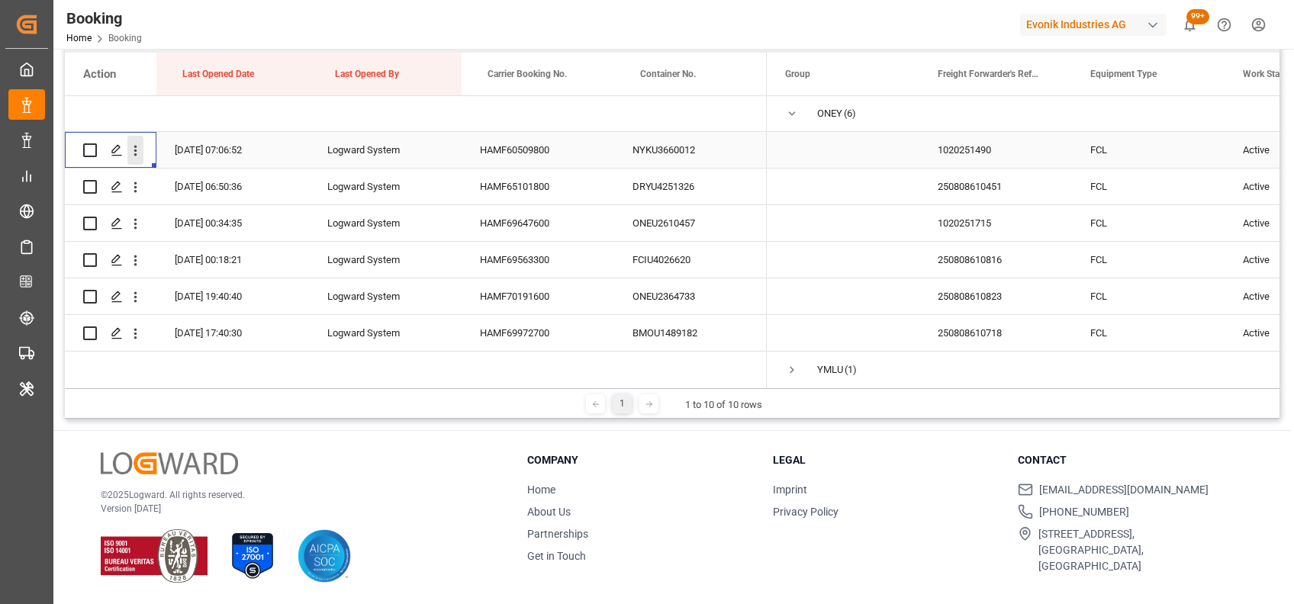
click at [134, 151] on icon "open menu" at bounding box center [135, 151] width 3 height 11
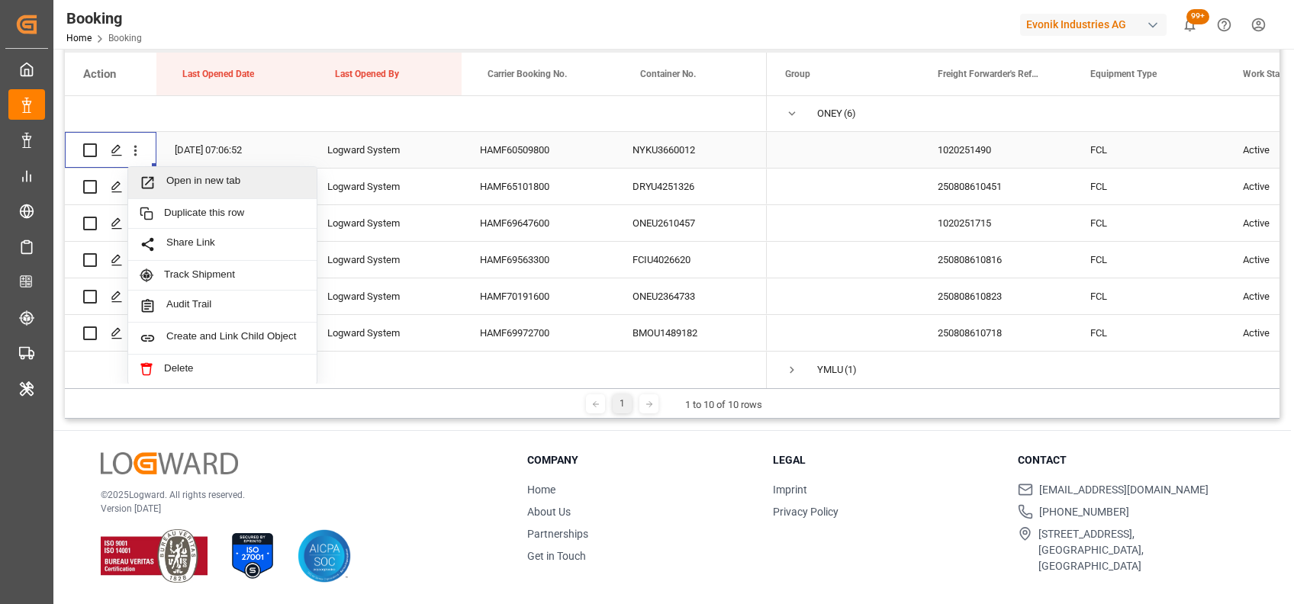
click at [192, 179] on span "Open in new tab" at bounding box center [235, 183] width 139 height 16
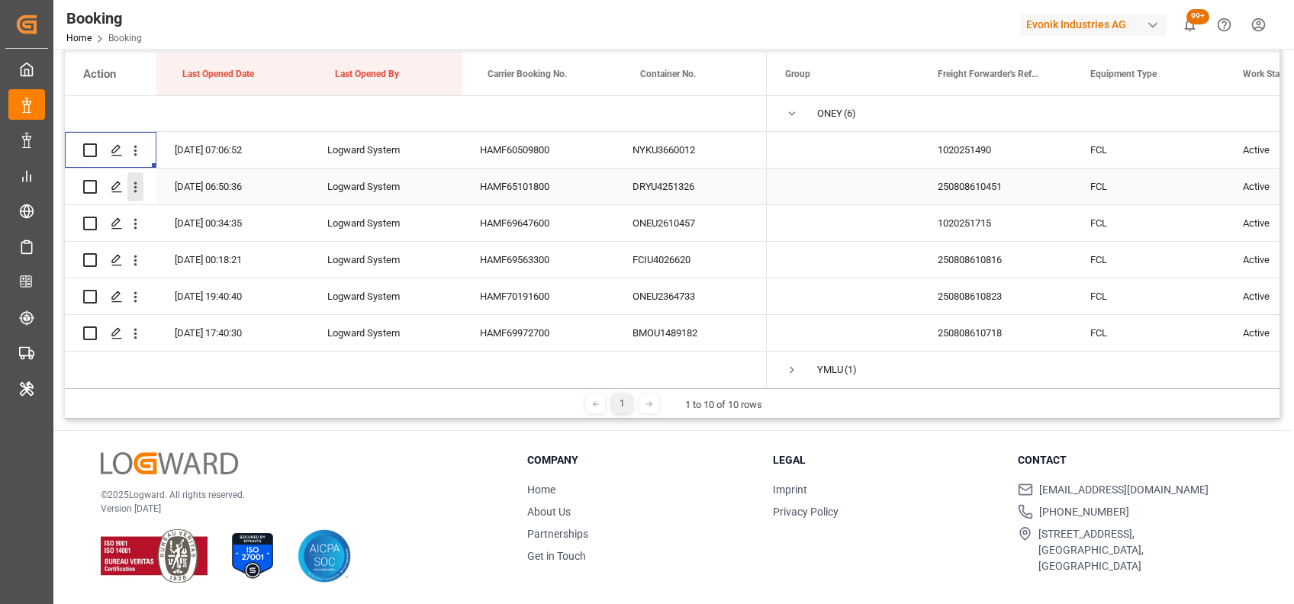
click at [135, 186] on icon "open menu" at bounding box center [135, 187] width 3 height 11
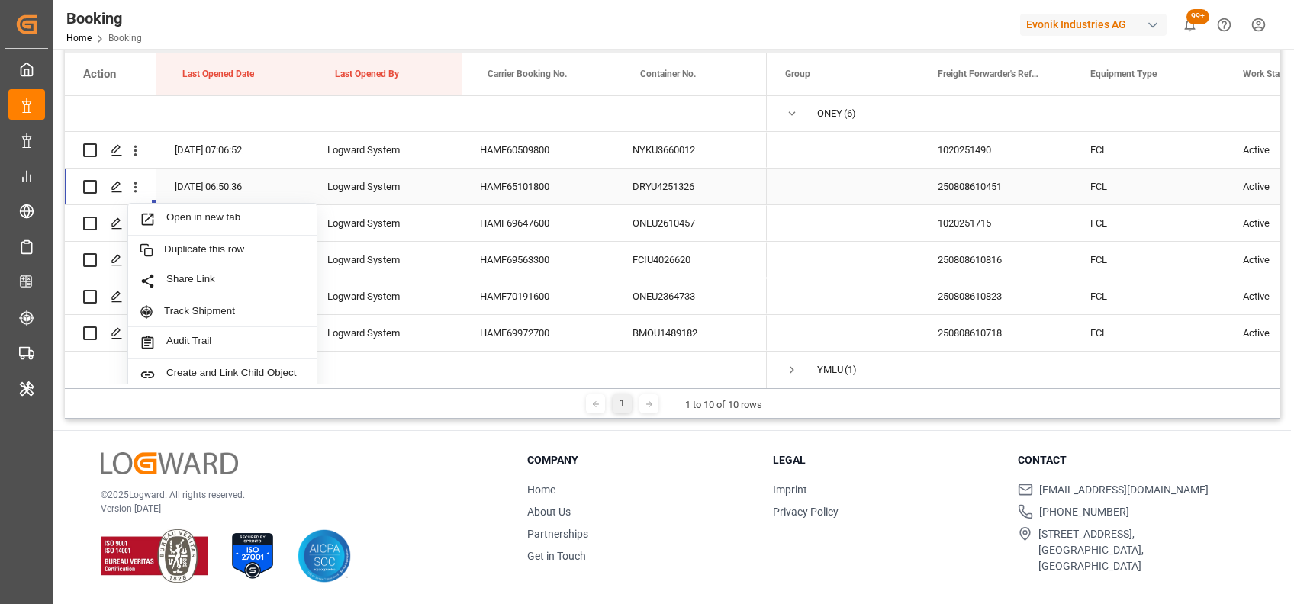
click at [178, 214] on span "Open in new tab" at bounding box center [235, 219] width 139 height 16
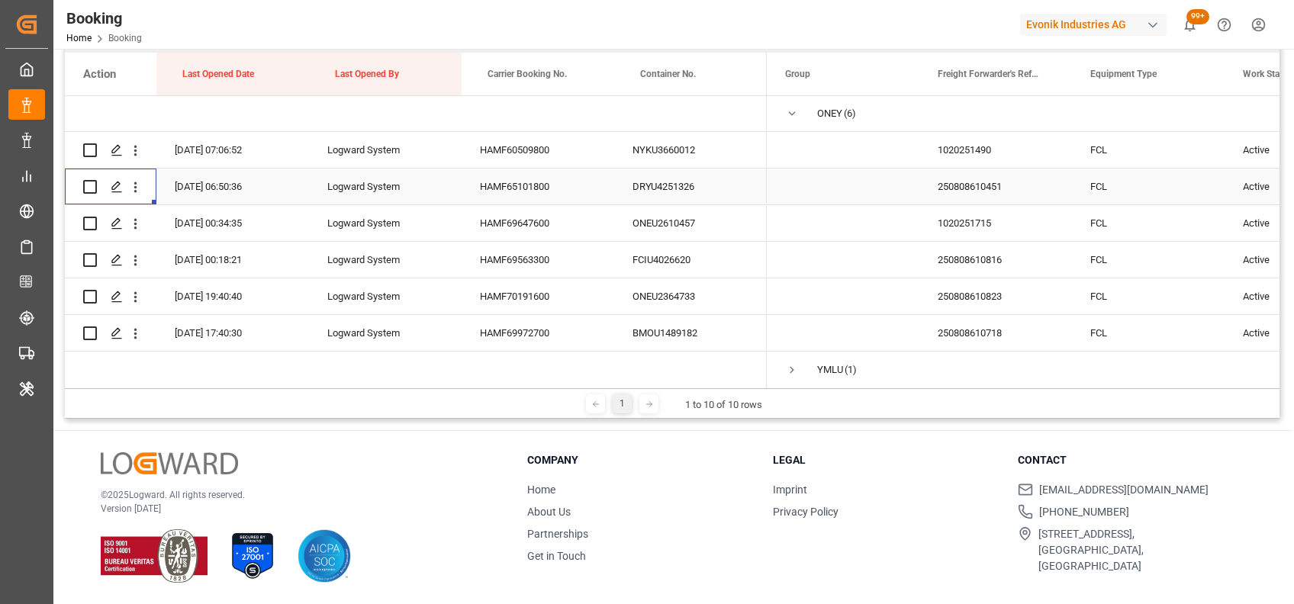
click at [134, 221] on icon "open menu" at bounding box center [135, 224] width 16 height 16
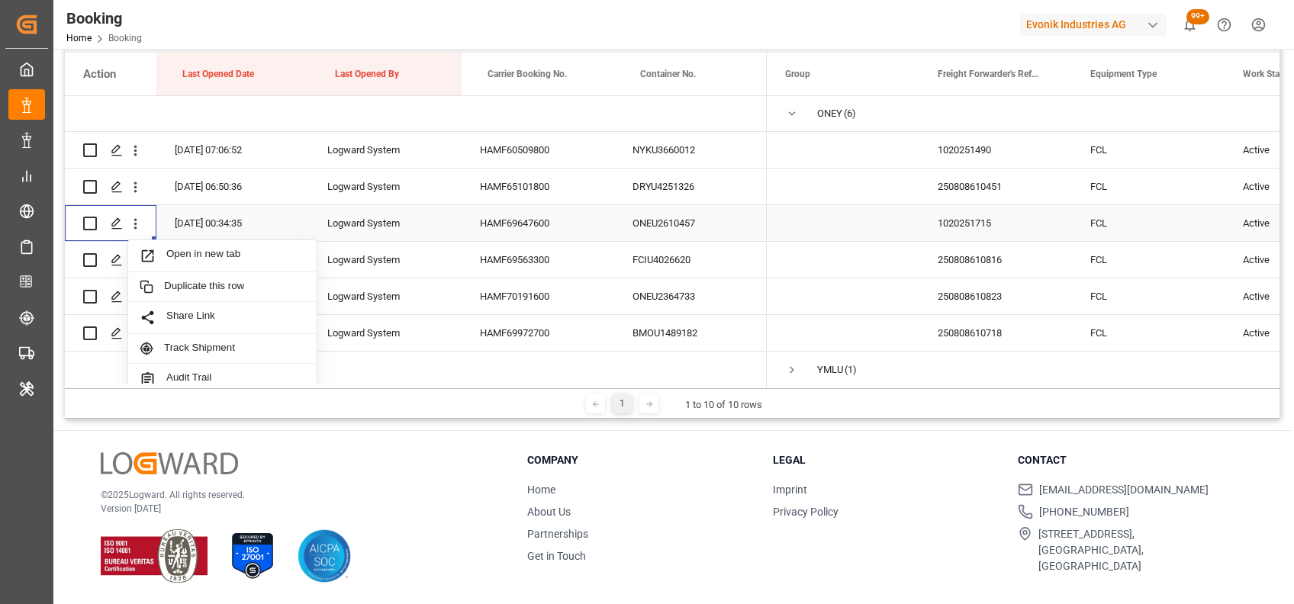
click at [188, 246] on div "Open in new tab" at bounding box center [222, 256] width 188 height 32
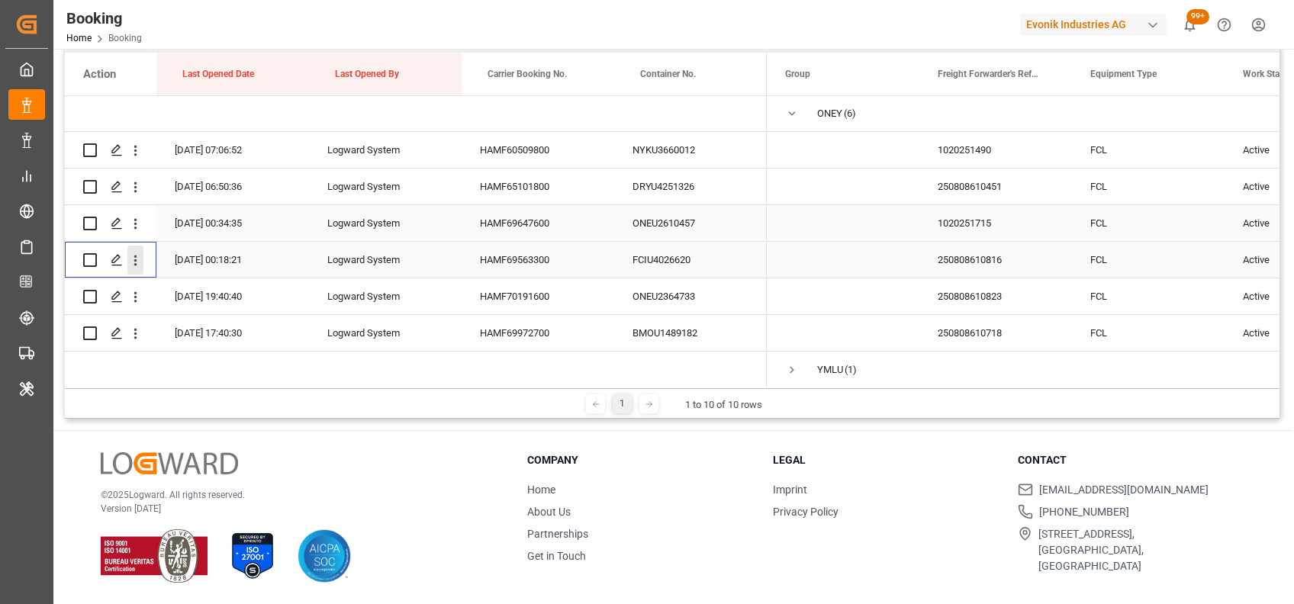
click at [137, 262] on icon "open menu" at bounding box center [135, 261] width 16 height 16
click at [195, 294] on span "Open in new tab" at bounding box center [235, 293] width 139 height 16
click at [134, 307] on button "open menu" at bounding box center [135, 296] width 16 height 29
click at [178, 324] on span "Open in new tab" at bounding box center [235, 329] width 139 height 16
click at [135, 335] on icon "open menu" at bounding box center [135, 334] width 16 height 16
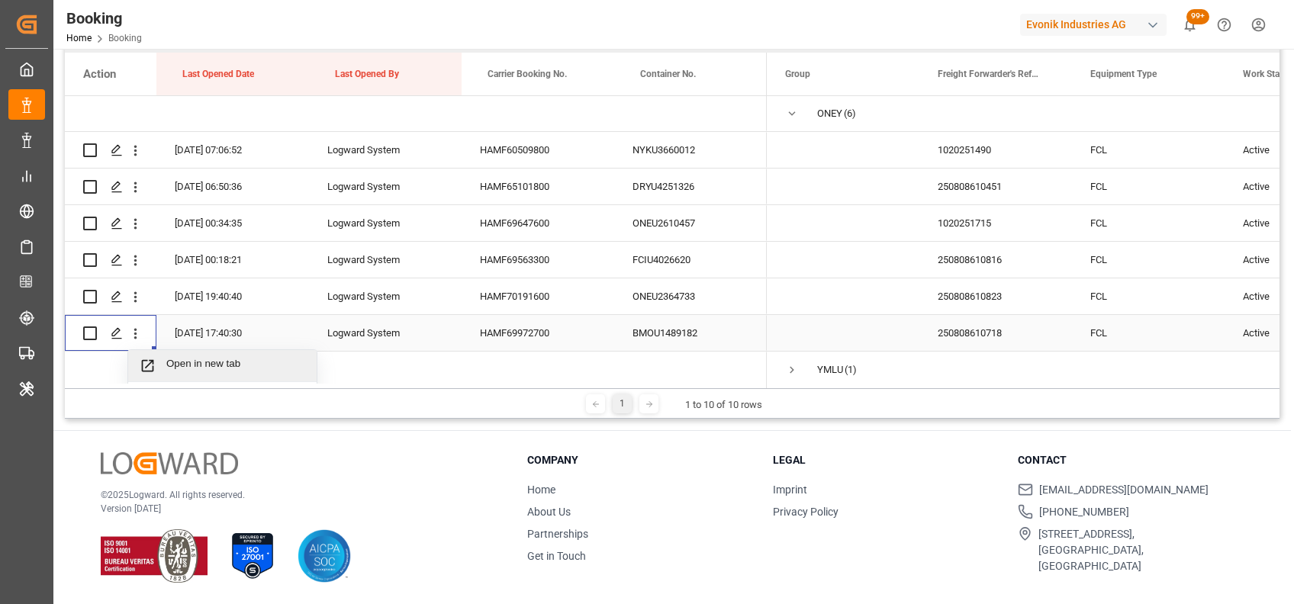
click at [178, 362] on span "Open in new tab" at bounding box center [235, 366] width 139 height 16
click at [791, 118] on span "Press SPACE to select this row." at bounding box center [792, 114] width 14 height 14
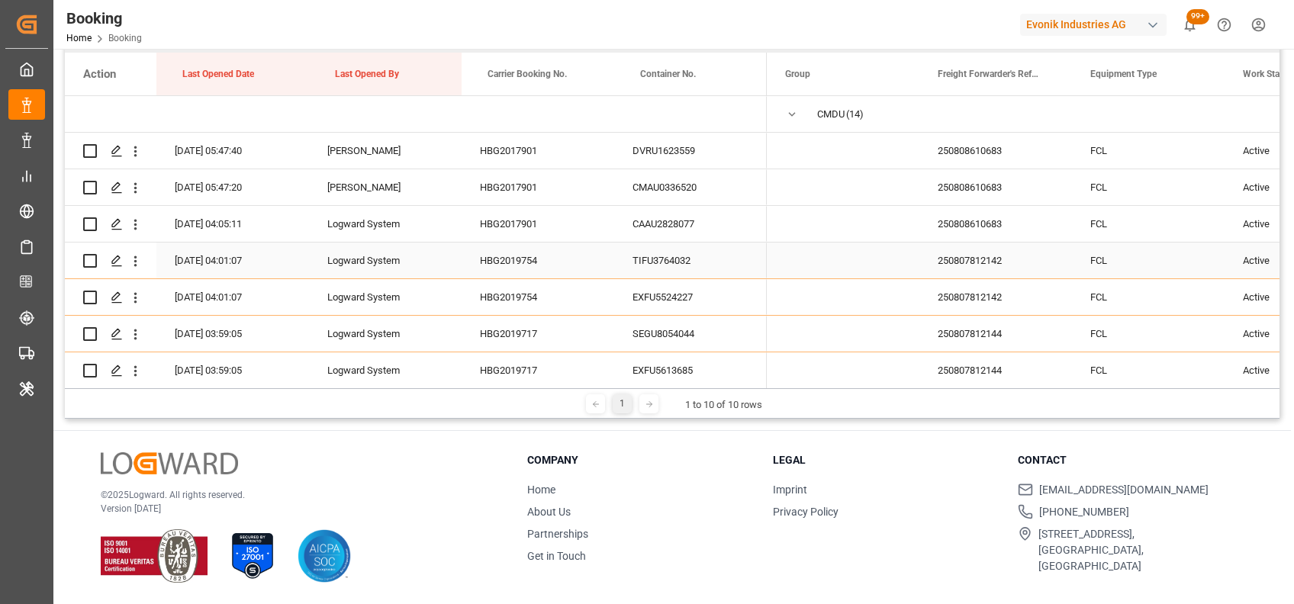
scroll to position [0, 0]
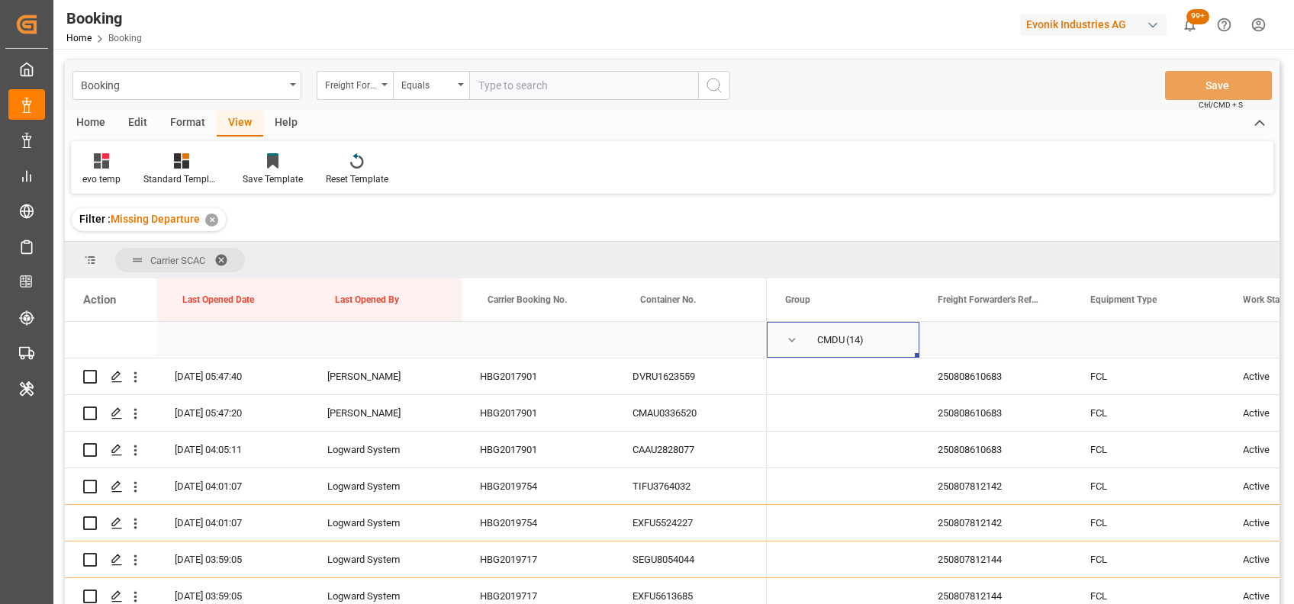
click at [792, 345] on span "Press SPACE to select this row." at bounding box center [792, 340] width 14 height 14
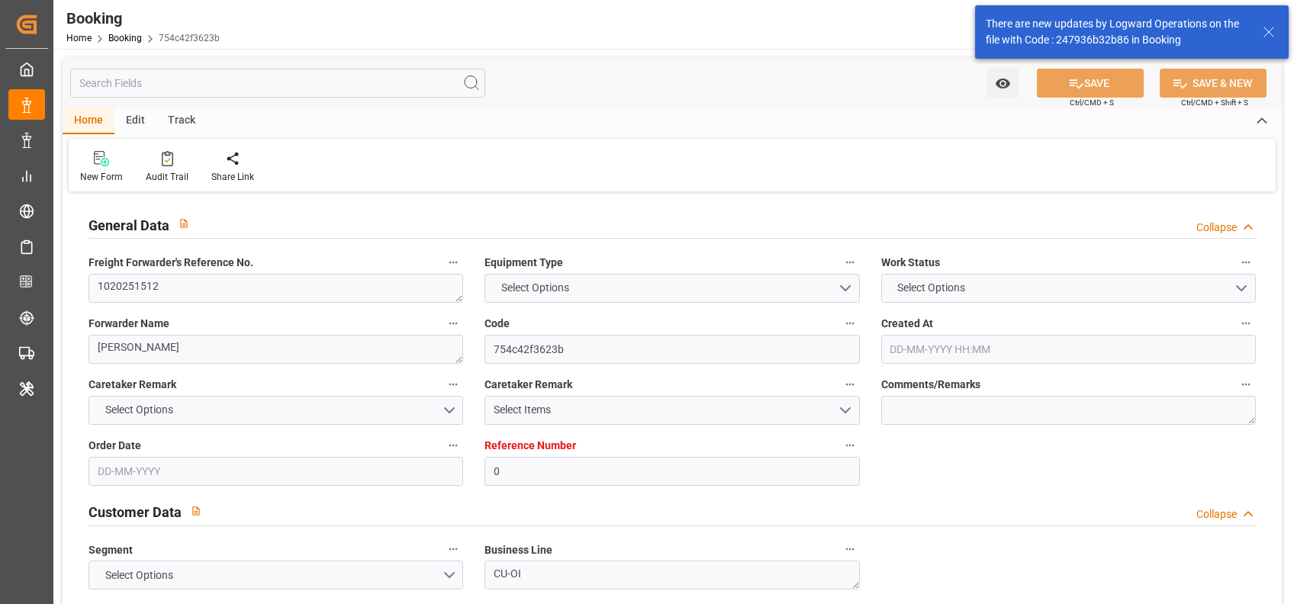
type input "0"
type input "9298636"
type input "ICL"
type input "Independent Container Line Limited"
type input "NLRTM"
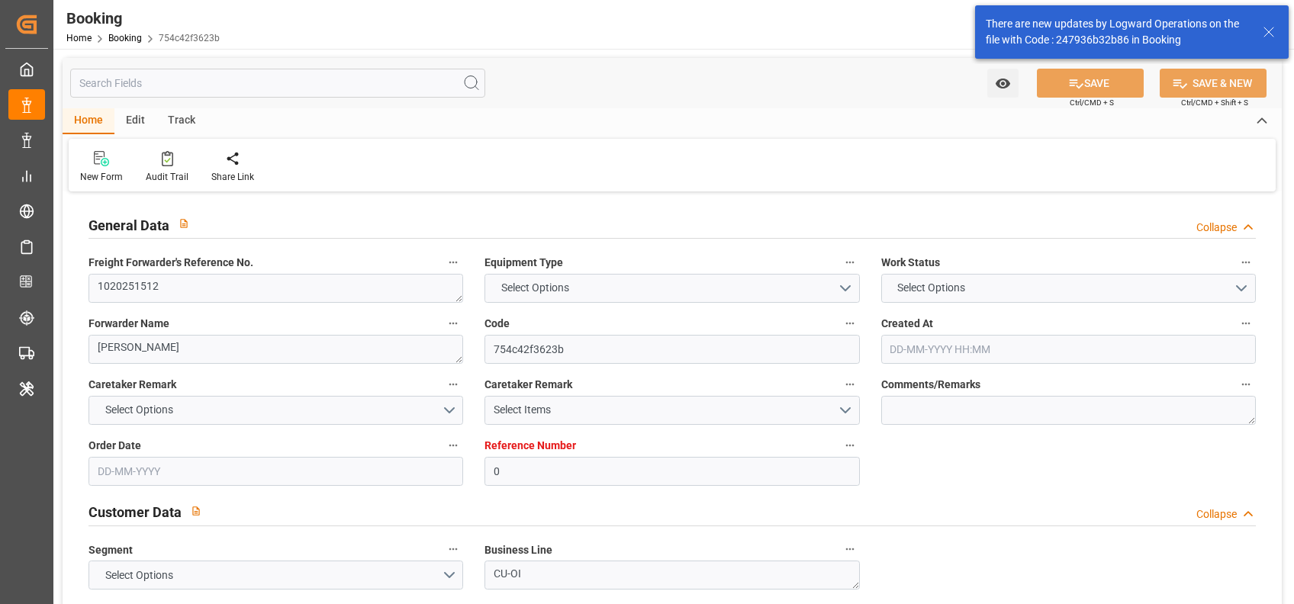
type input "USILM"
type input "0"
type input "[DATE] 11:25"
type input "[DATE]"
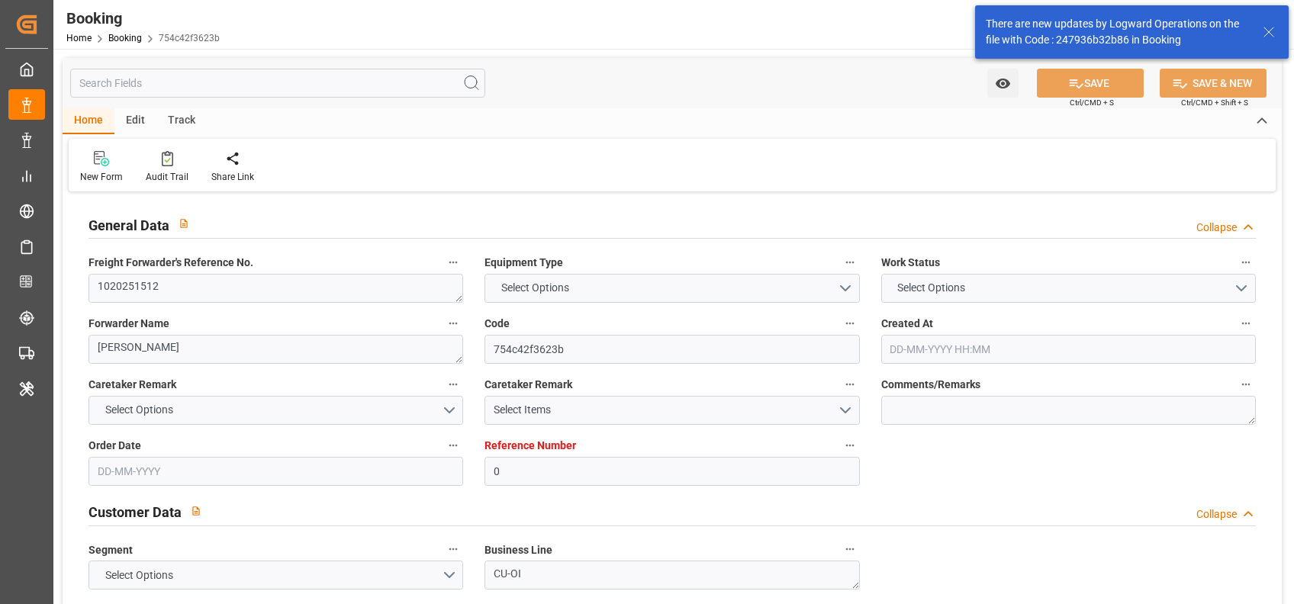
type input "[DATE]"
type input "[DATE] 00:00"
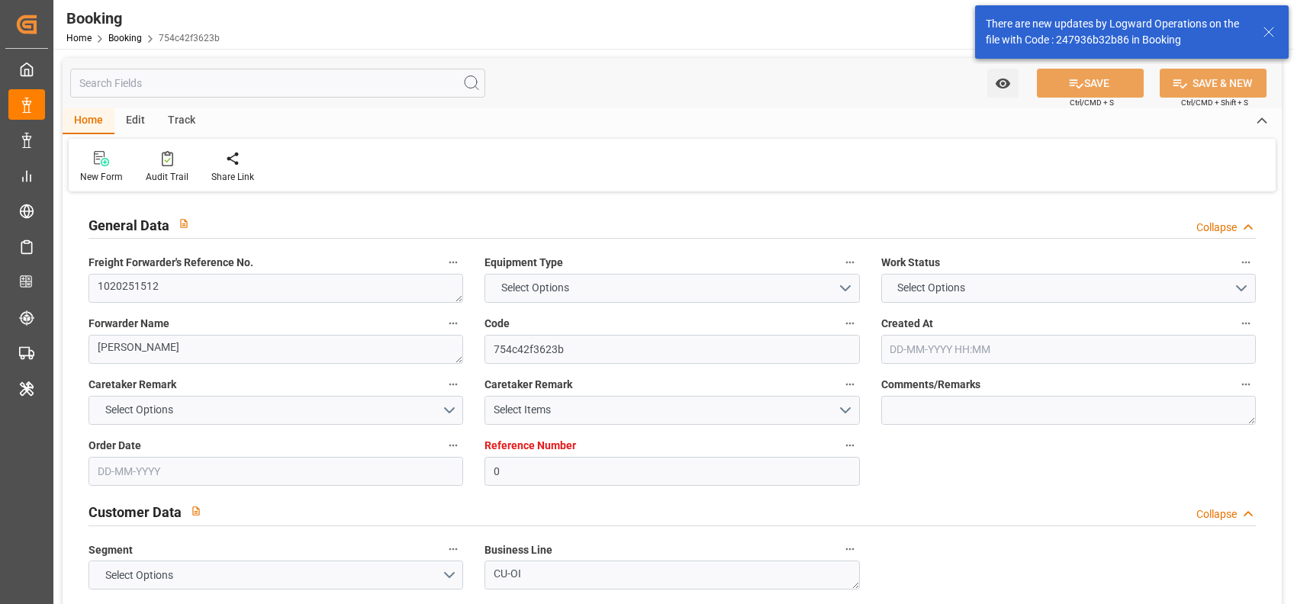
type input "[DATE] 00:00"
type input "[DATE] 06:05"
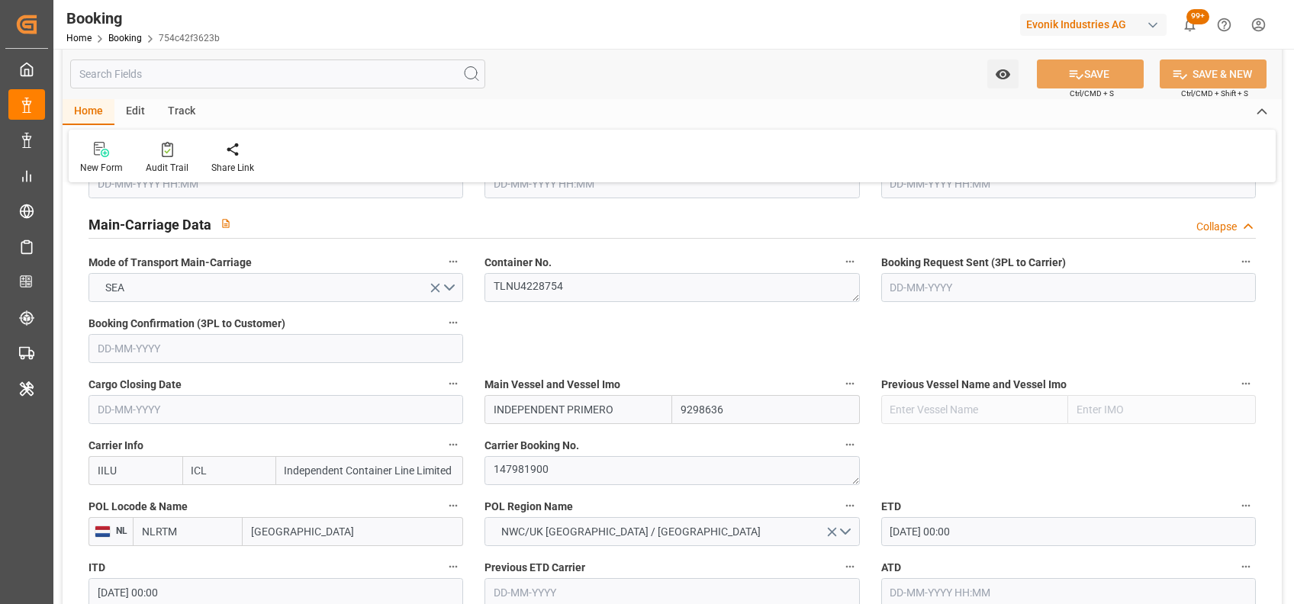
scroll to position [922, 0]
click at [536, 472] on textarea "147981900" at bounding box center [671, 471] width 375 height 29
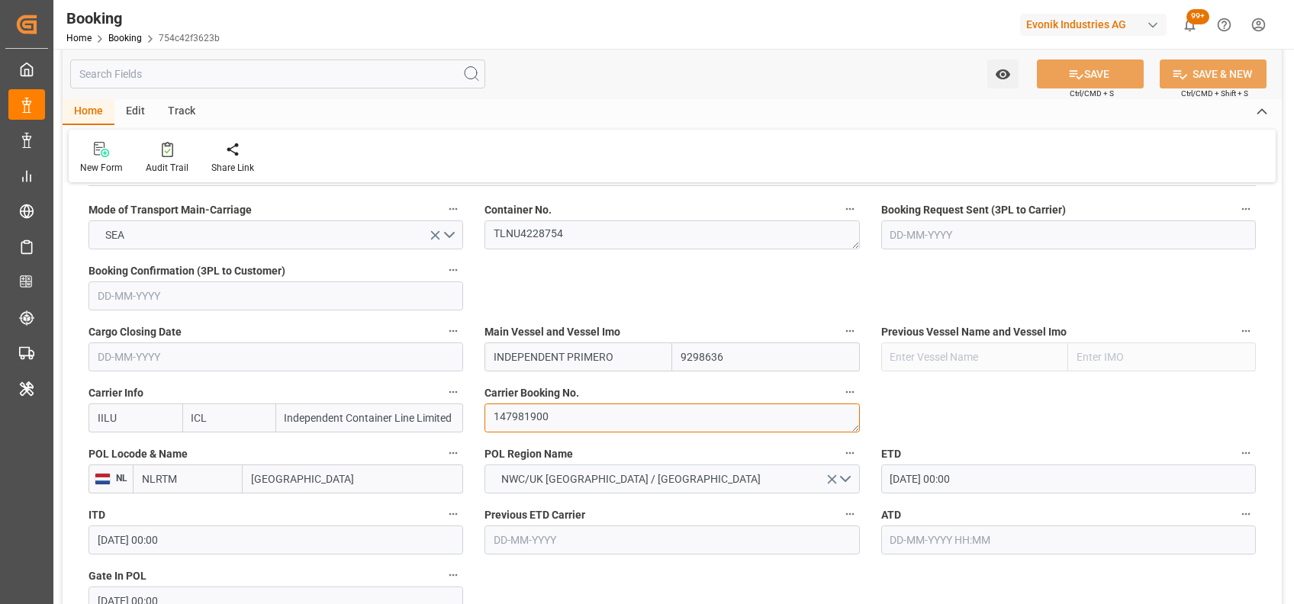
scroll to position [974, 0]
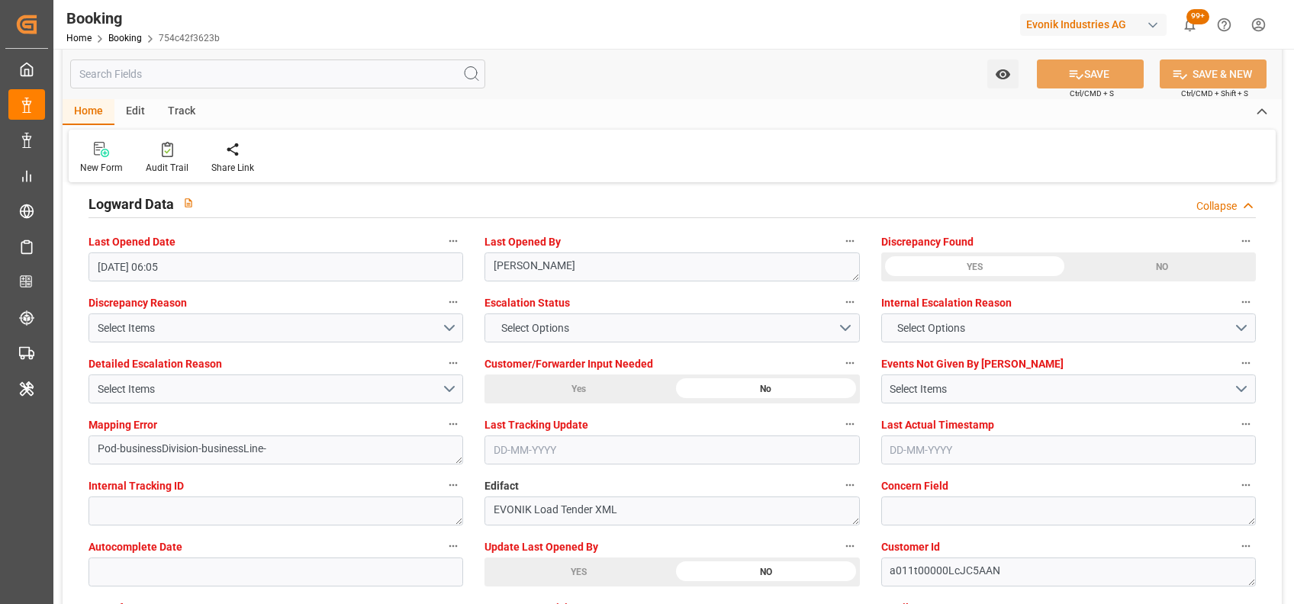
scroll to position [2767, 0]
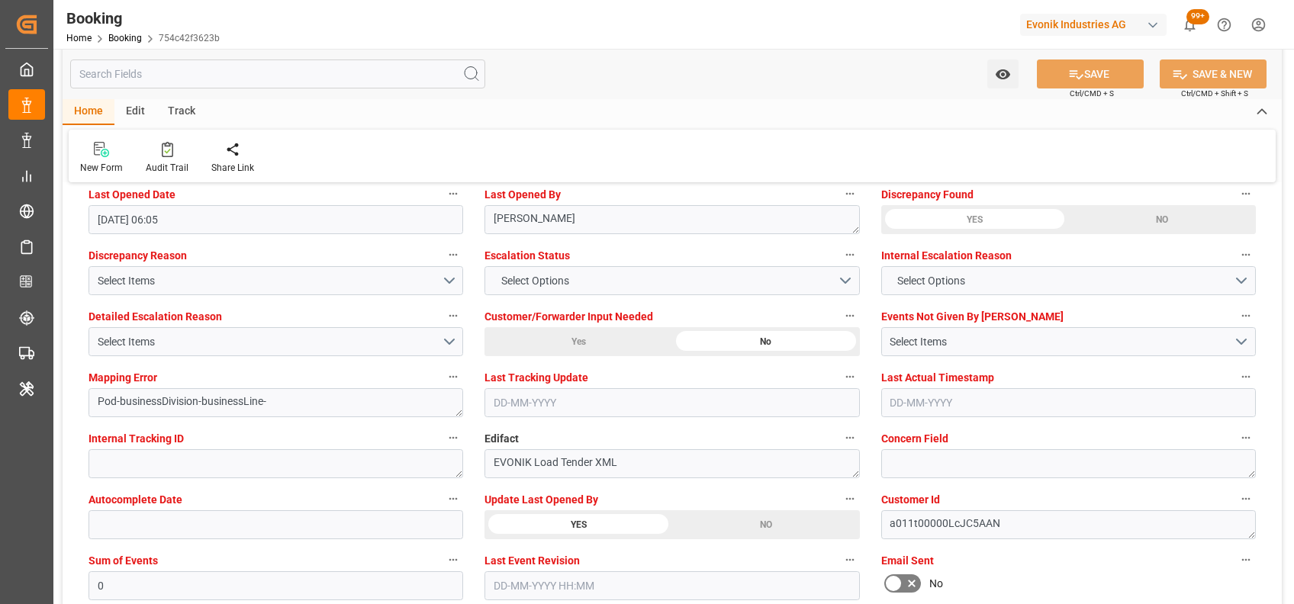
scroll to position [2805, 0]
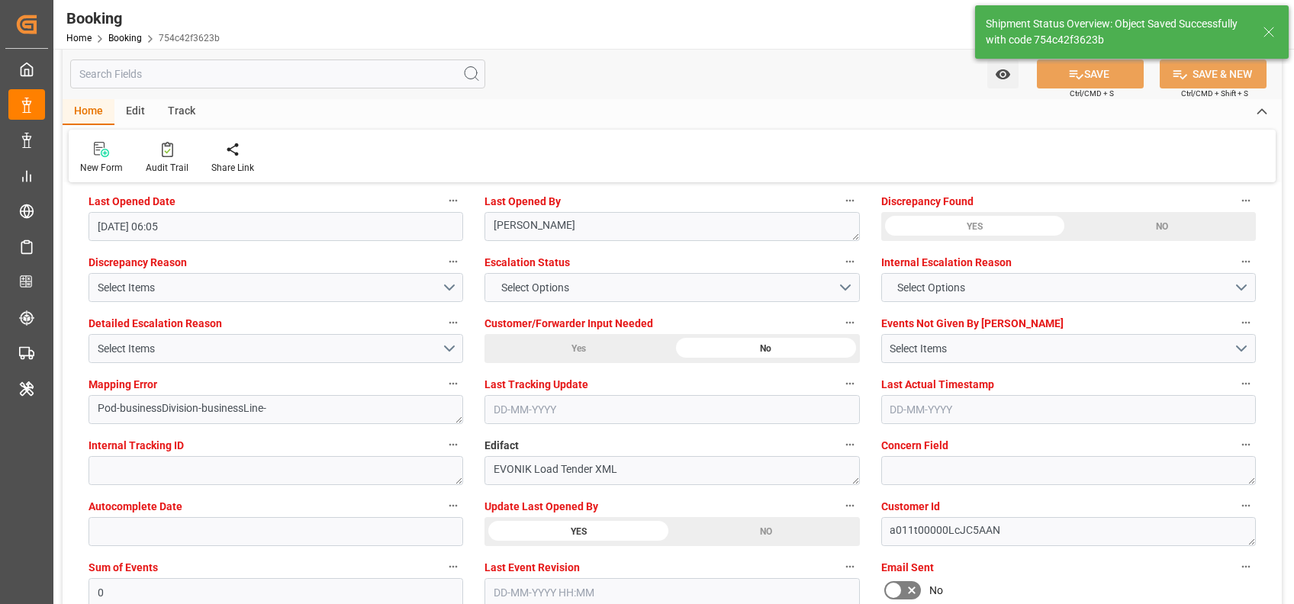
type textarea "[PERSON_NAME]"
type input "[DATE] 06:47"
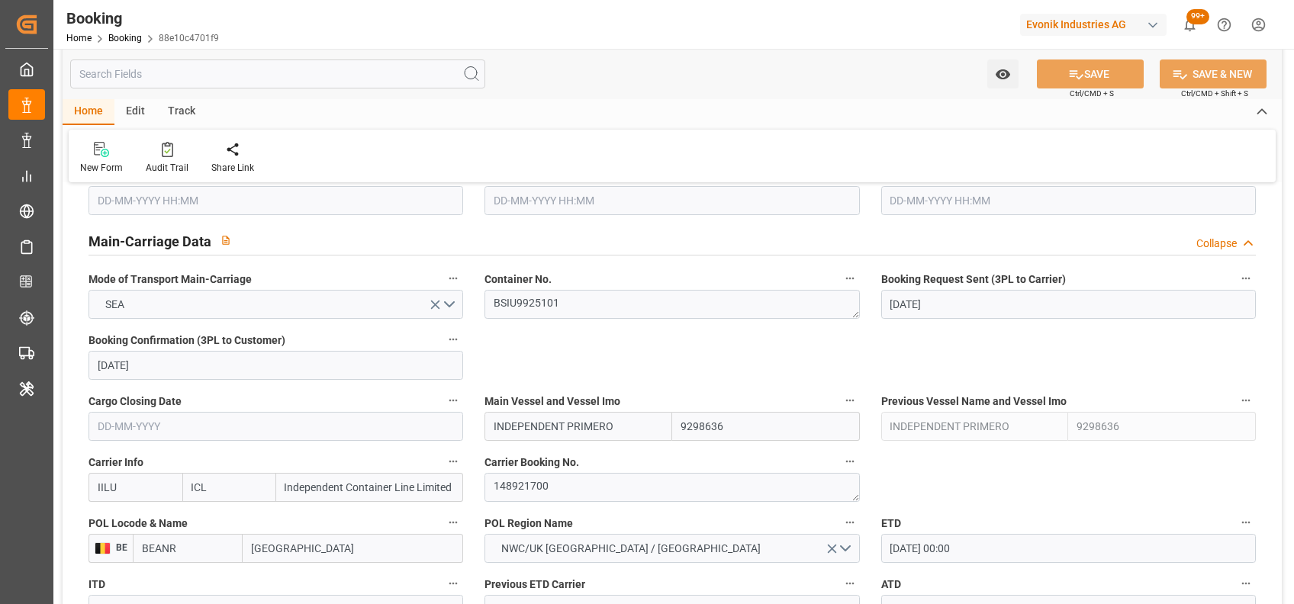
scroll to position [907, 0]
click at [571, 478] on textarea "148921700" at bounding box center [671, 486] width 375 height 29
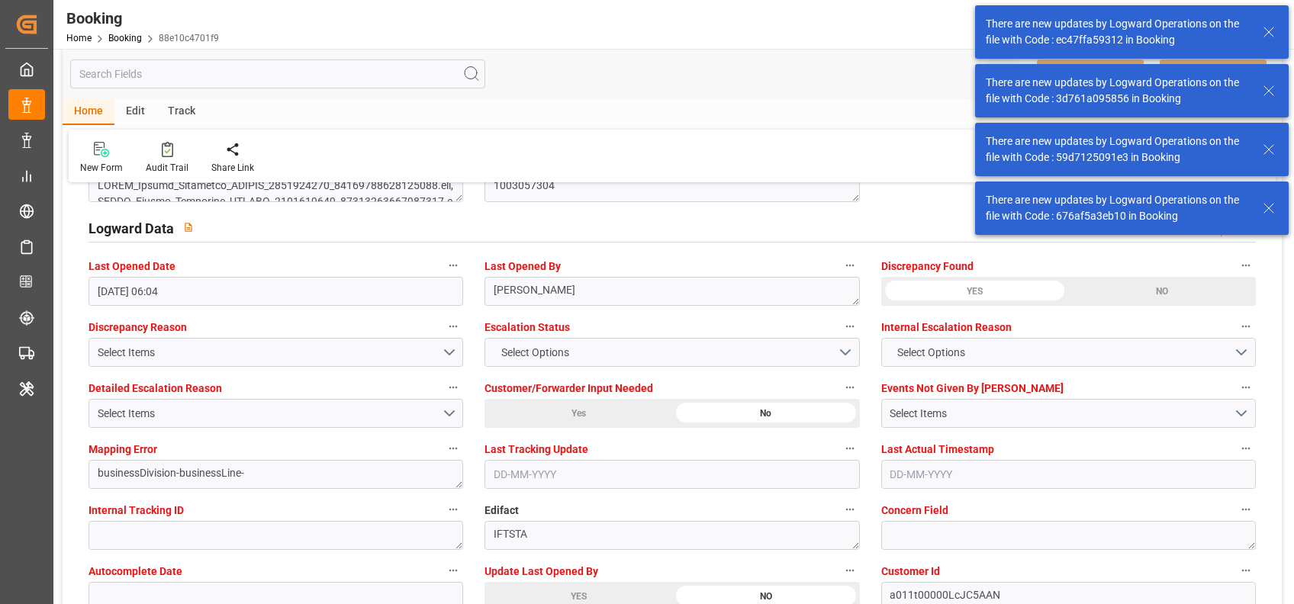
scroll to position [2858, 0]
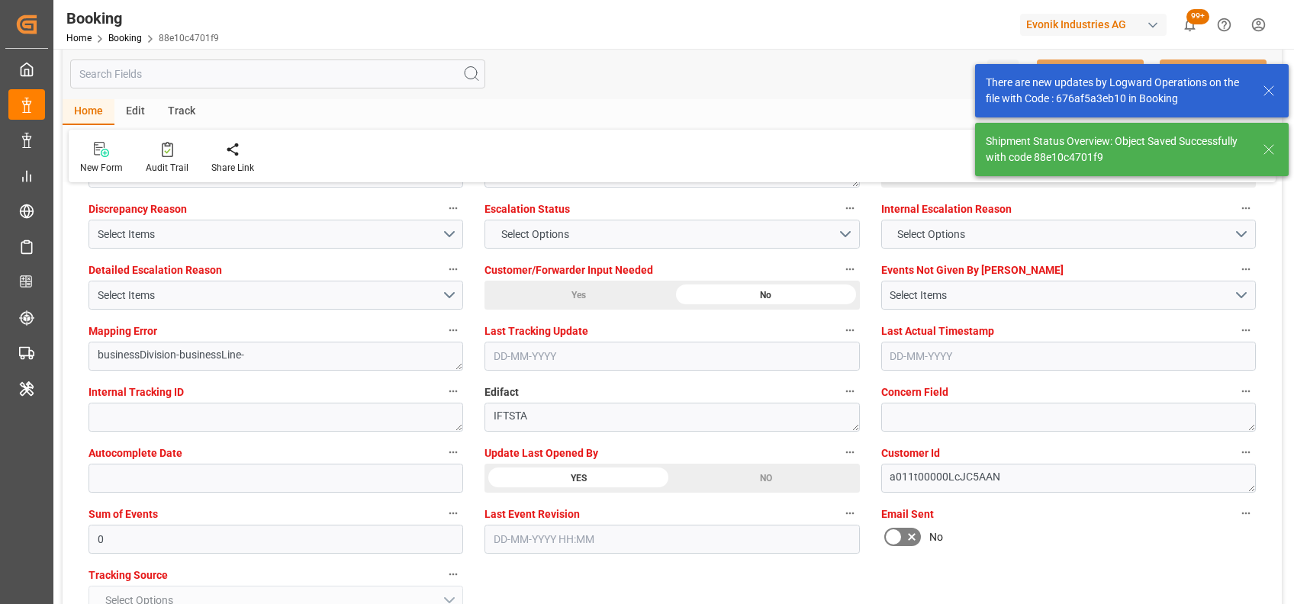
type textarea "[PERSON_NAME]"
type input "[DATE] 06:47"
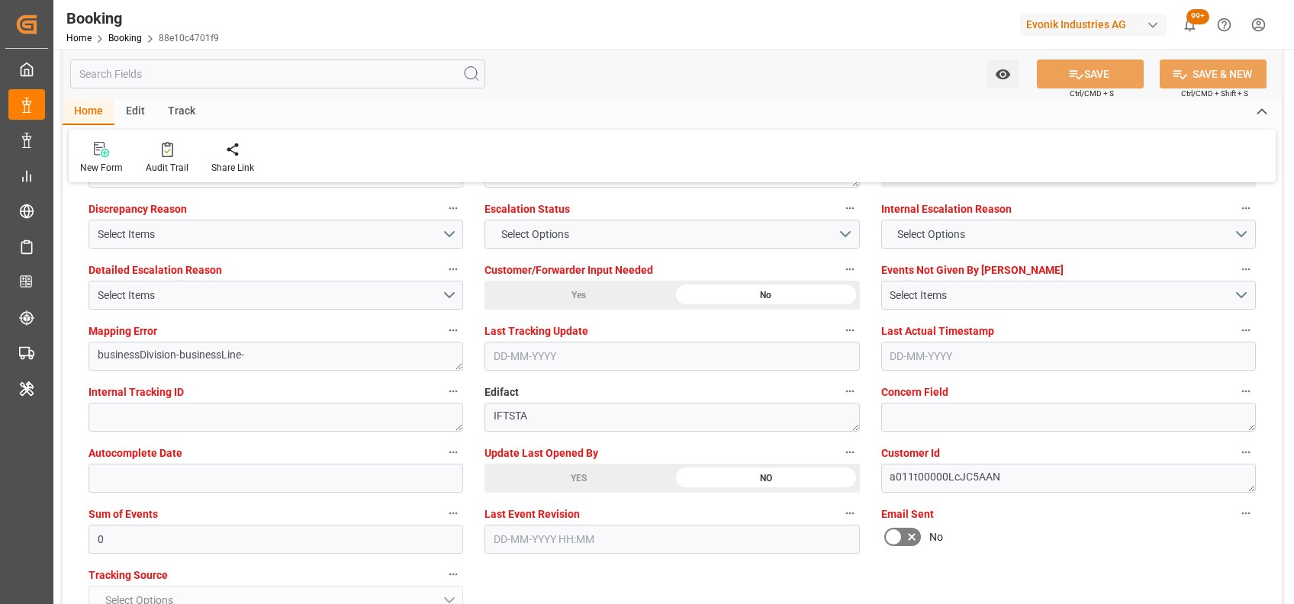
click at [618, 162] on div "New Form Audit Trail Share Link" at bounding box center [672, 156] width 1207 height 53
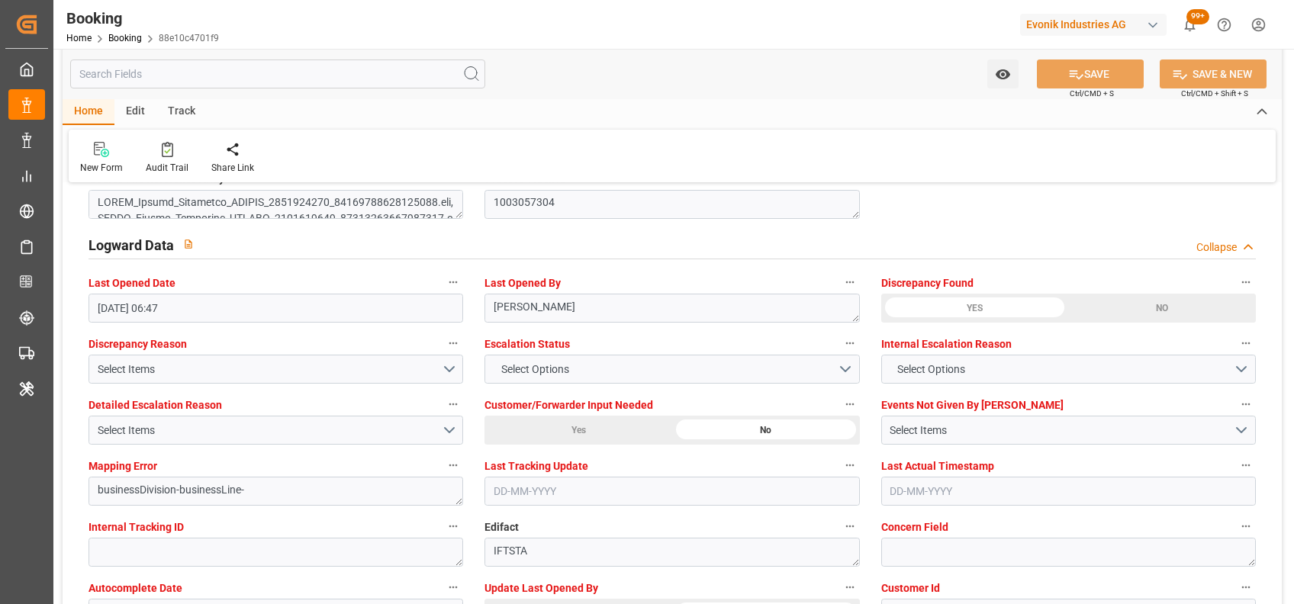
scroll to position [2718, 0]
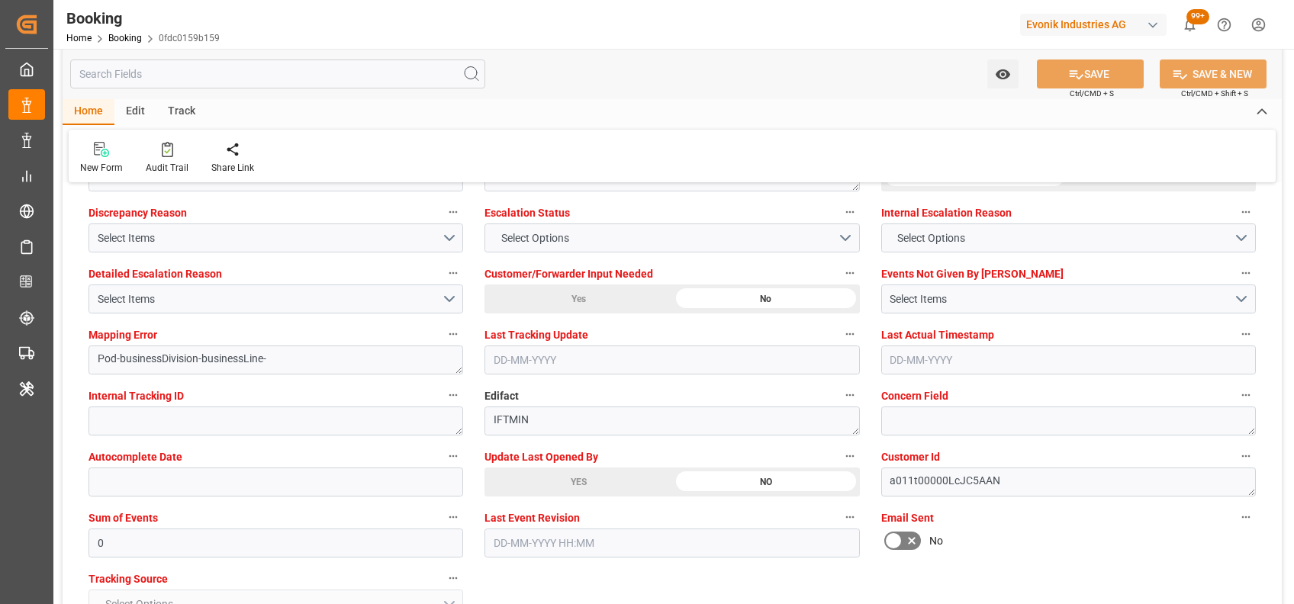
scroll to position [2858, 0]
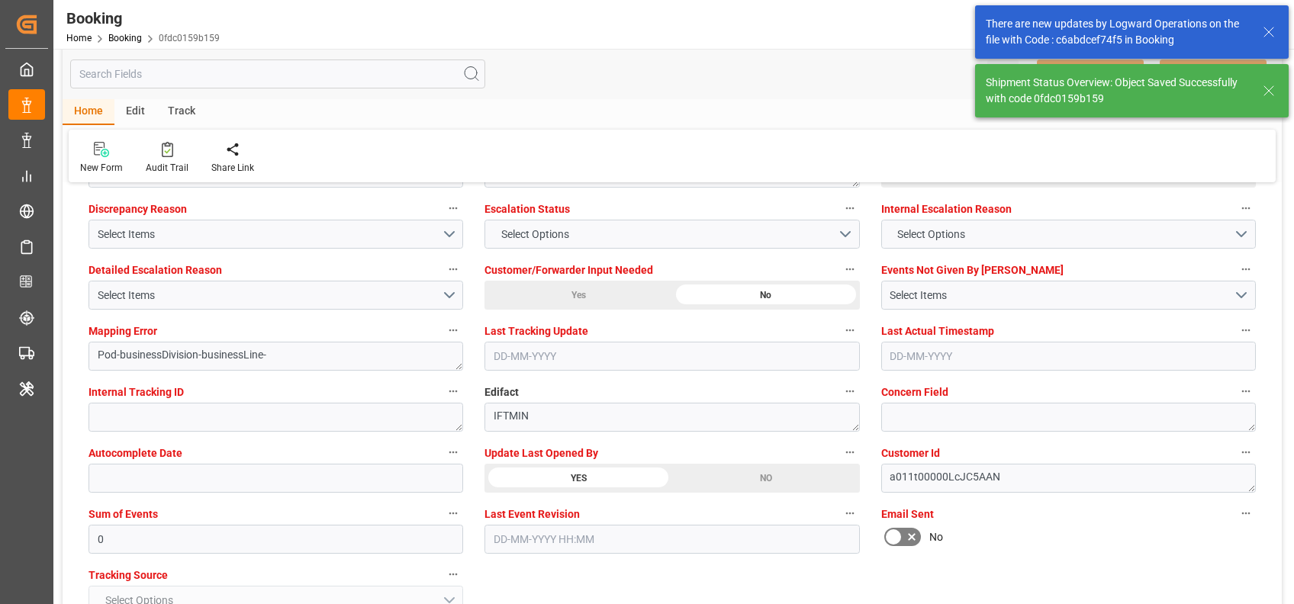
type textarea "[PERSON_NAME]"
type input "[DATE] 07:06"
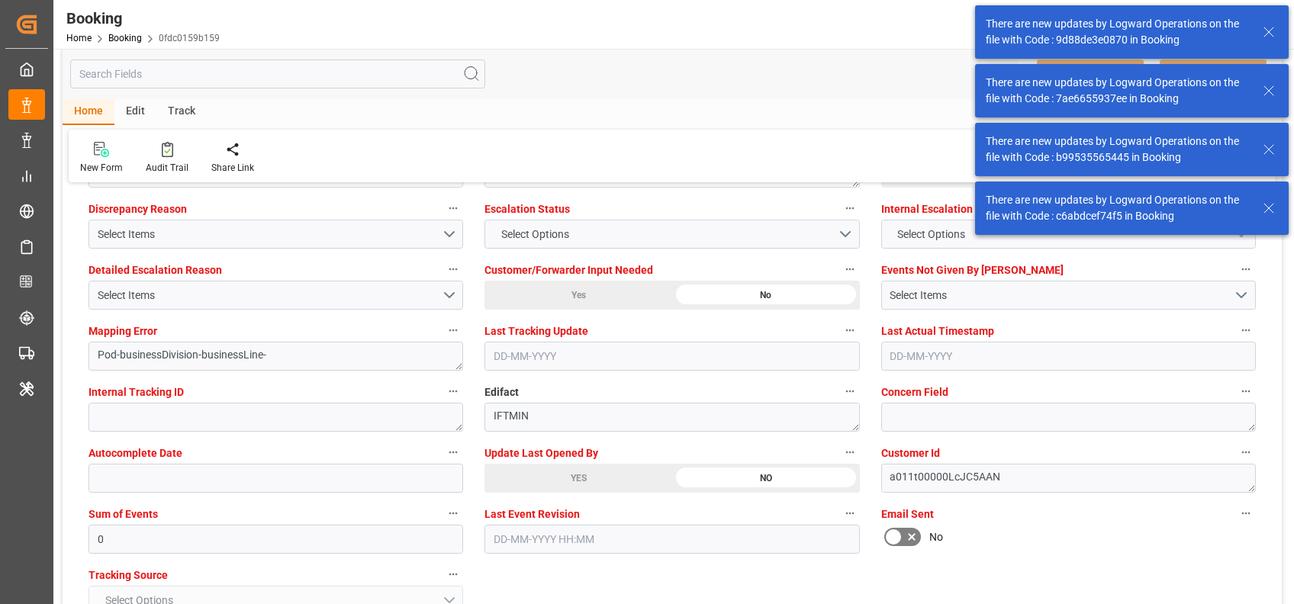
scroll to position [2686, 0]
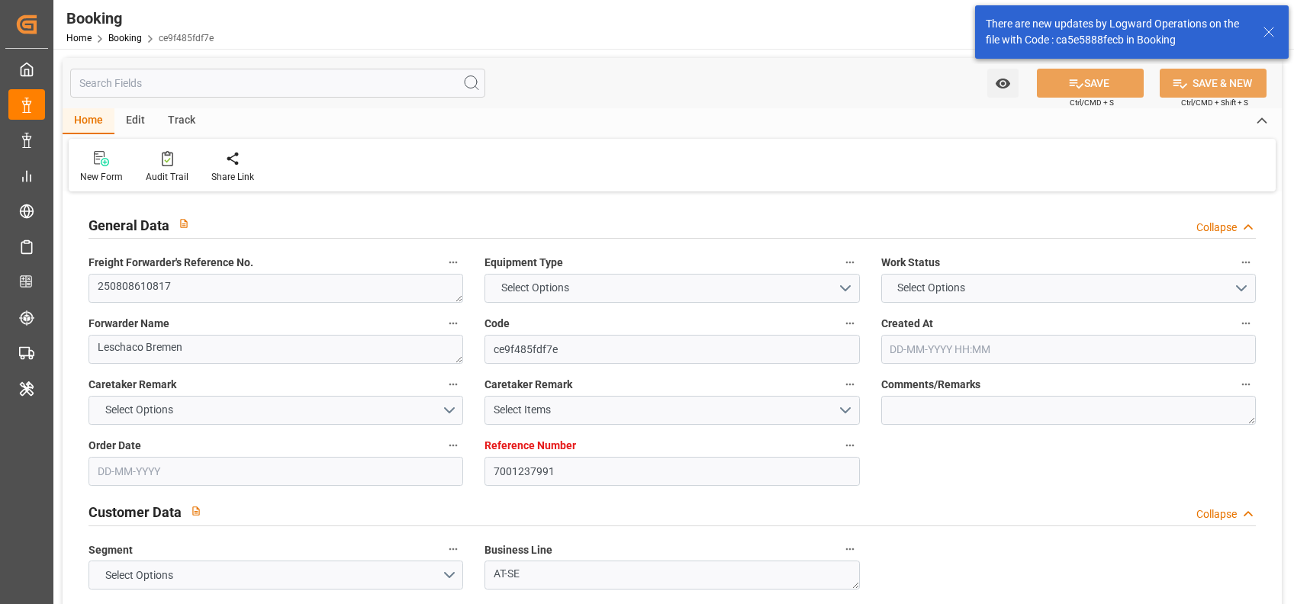
type input "7001237991"
type input "9775775"
type input "Maersk"
type input "Maersk Line AS"
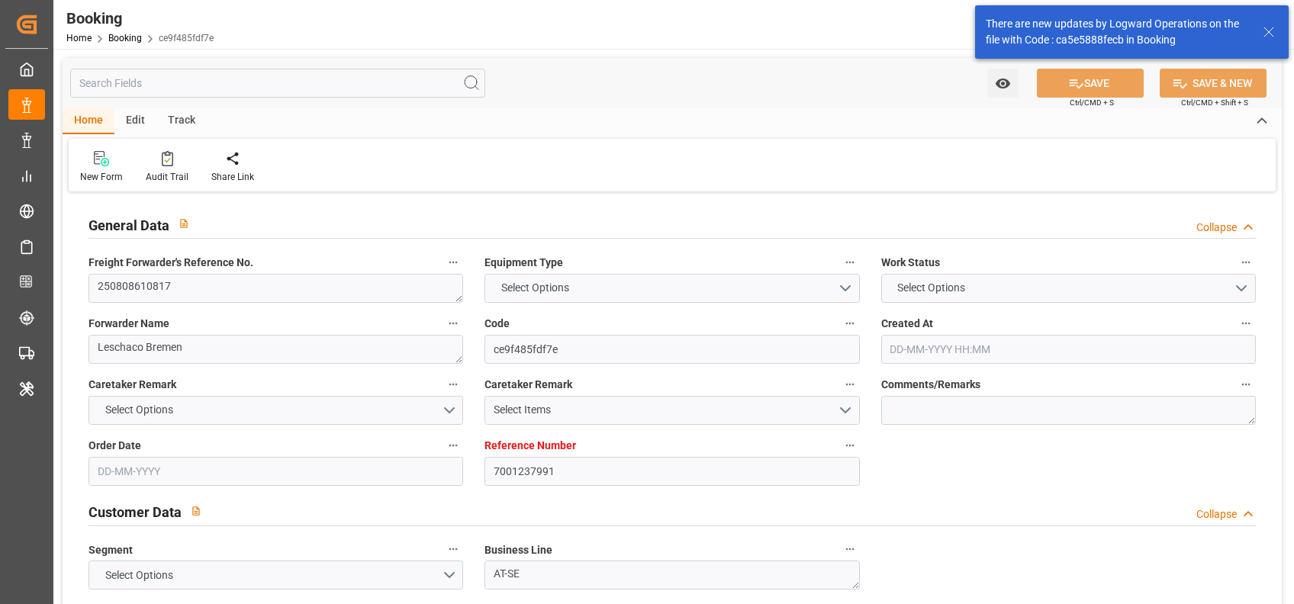
type input "NLRTM"
type input "EGALY"
type input "NLRTM"
type input "EGALY"
type input "9775775"
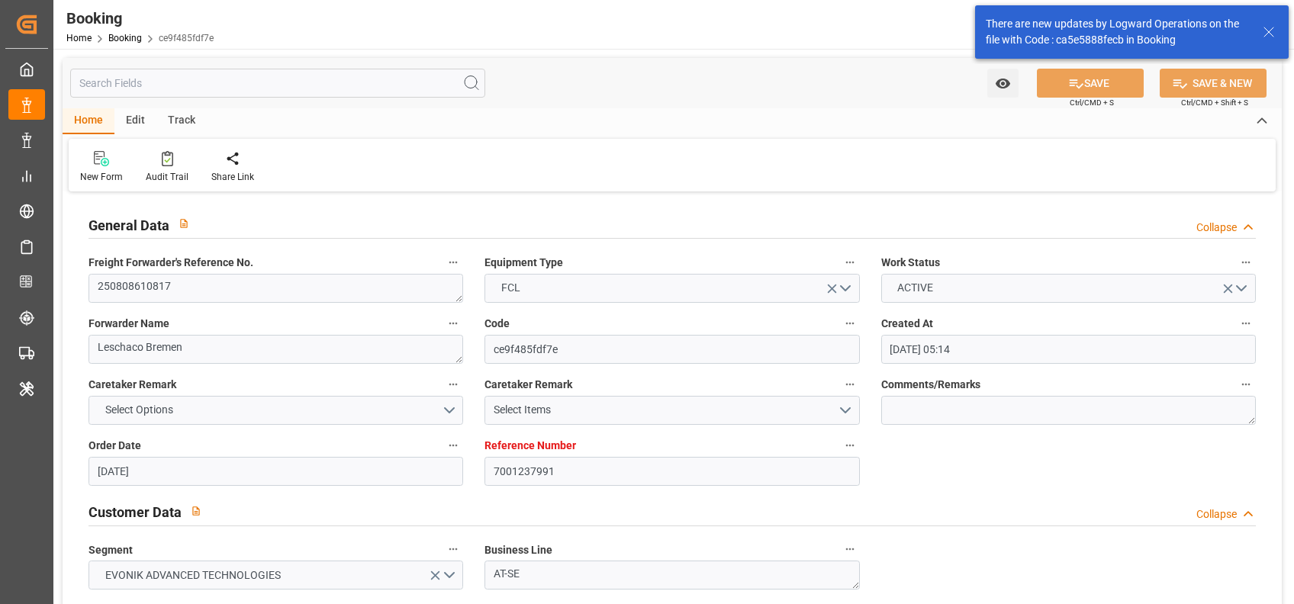
type input "[DATE] 05:14"
type input "[DATE]"
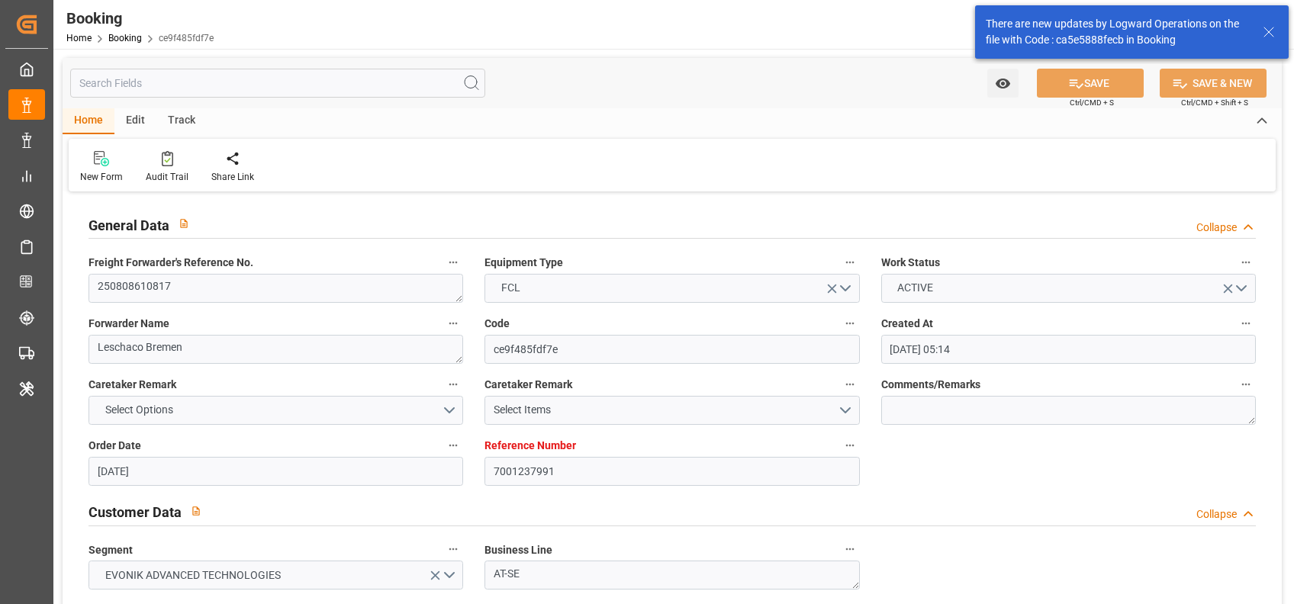
type input "[DATE]"
type input "[DATE] 16:00"
type input "[DATE] 00:00"
type input "[DATE] 05:49"
type input "[DATE] 19:00"
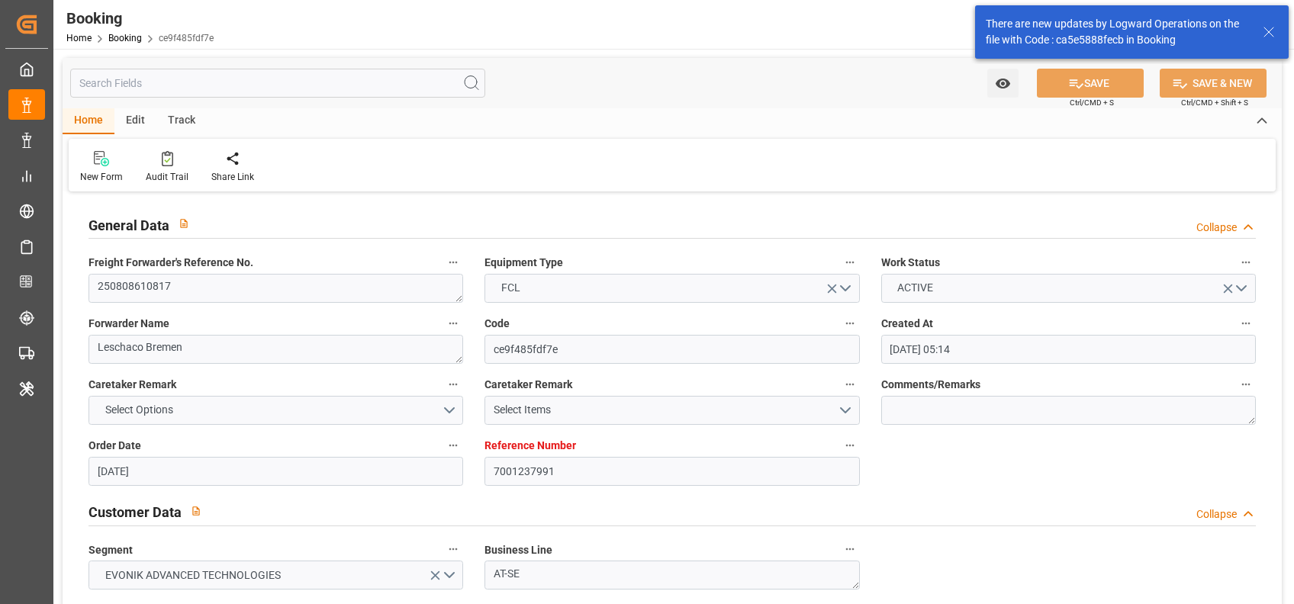
type input "[DATE] 00:00"
type input "[DATE]"
type input "[DATE] 06:13"
type input "[DATE]"
type input "[DATE] 09:38"
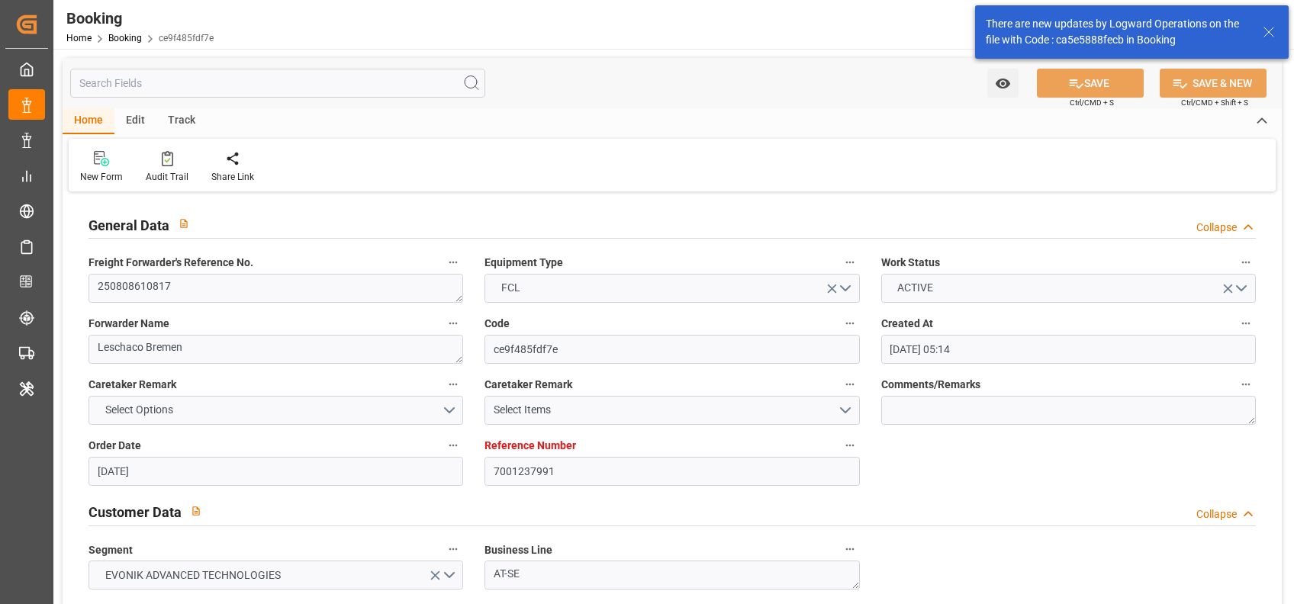
type input "[DATE] 19:00"
type input "[DATE] 07:00"
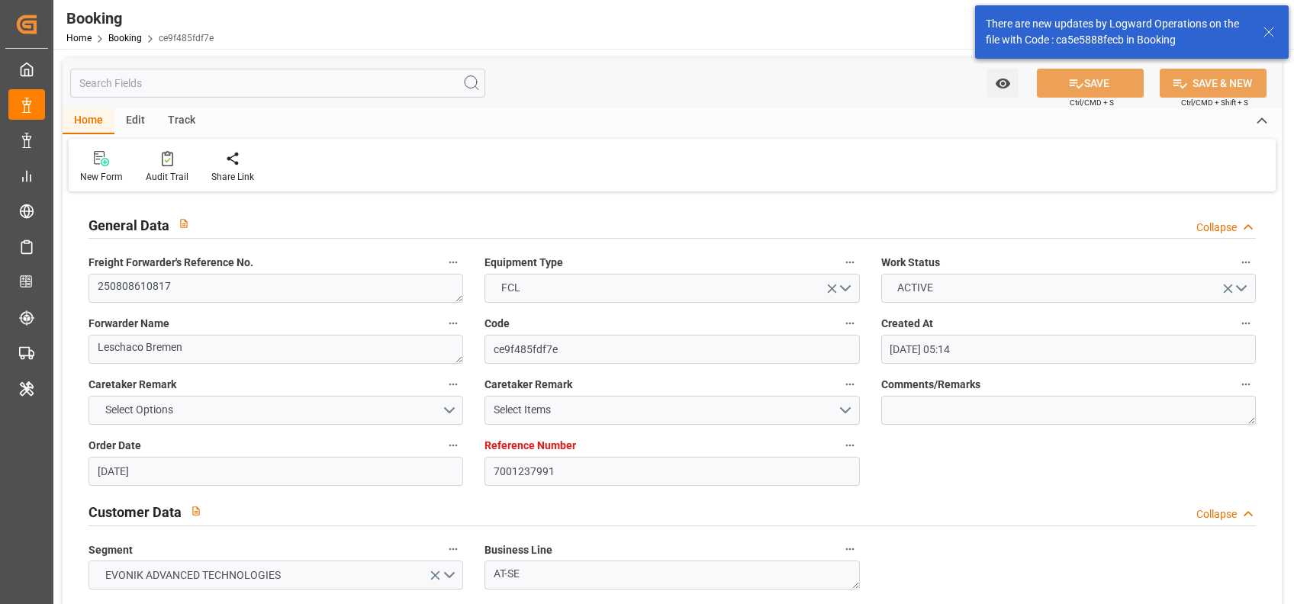
type input "[DATE] 16:00"
type input "[DATE] 19:00"
type input "[DATE] 00:51"
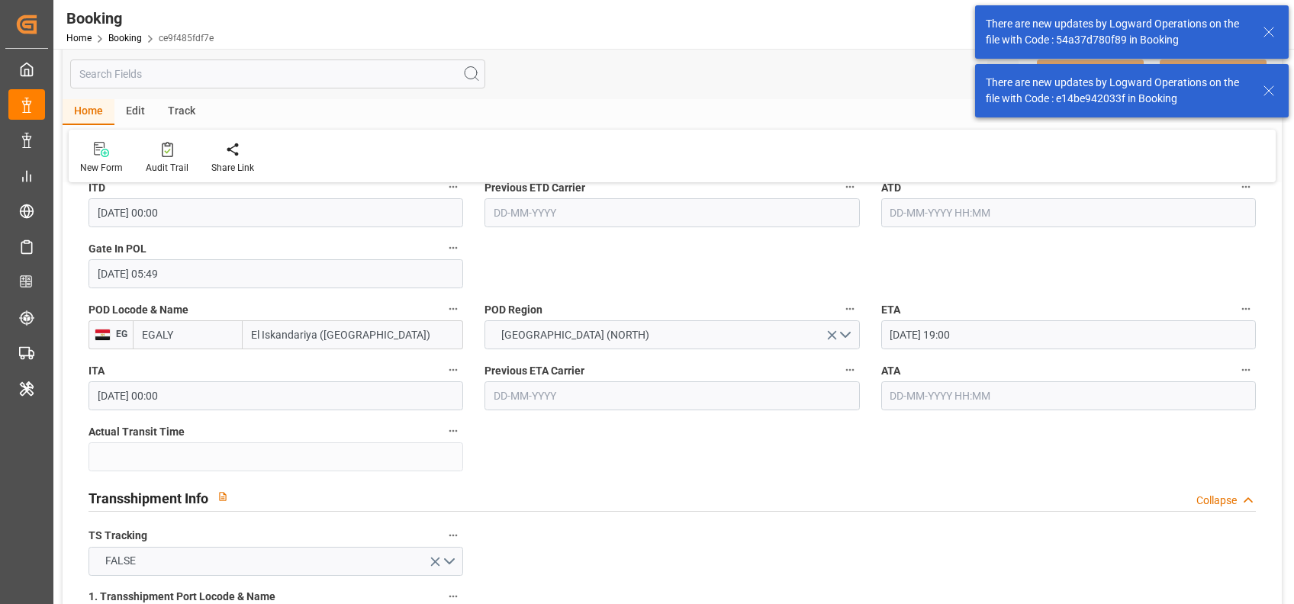
scroll to position [2564, 0]
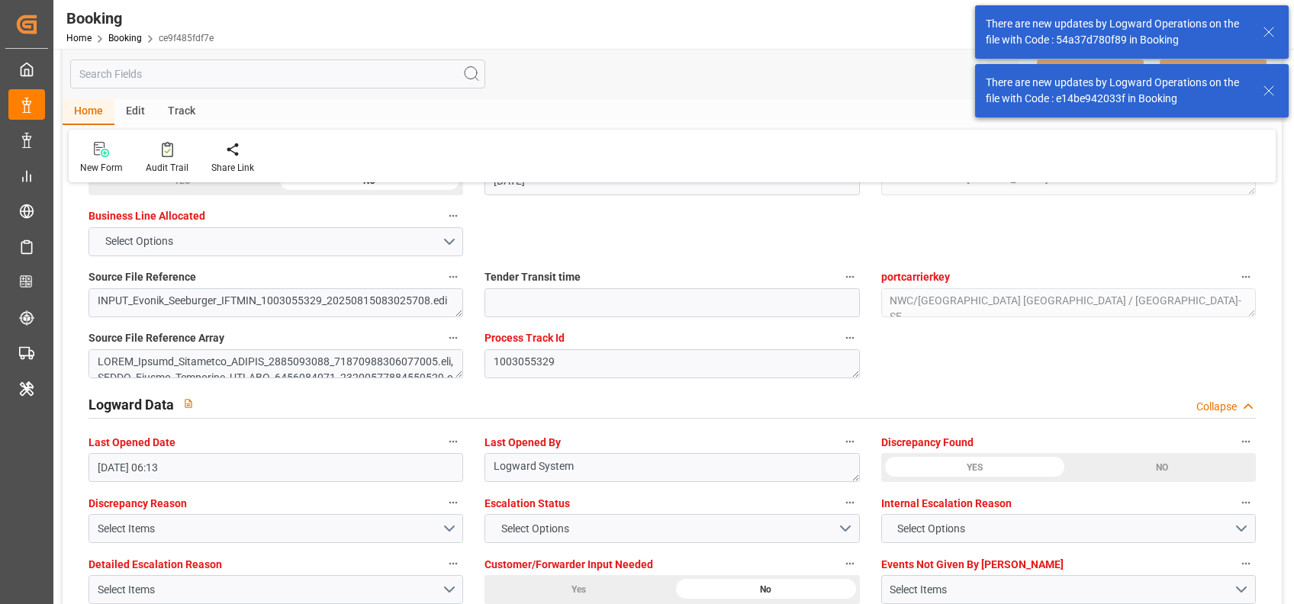
click at [276, 195] on div "YES" at bounding box center [183, 180] width 188 height 29
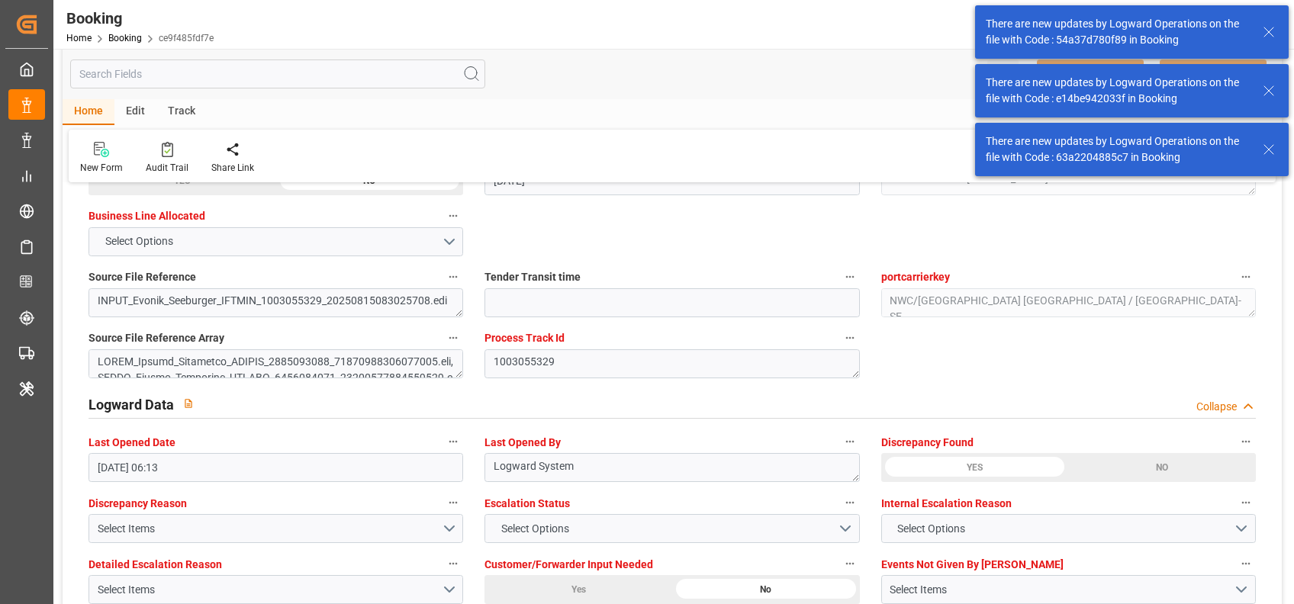
scroll to position [2841, 0]
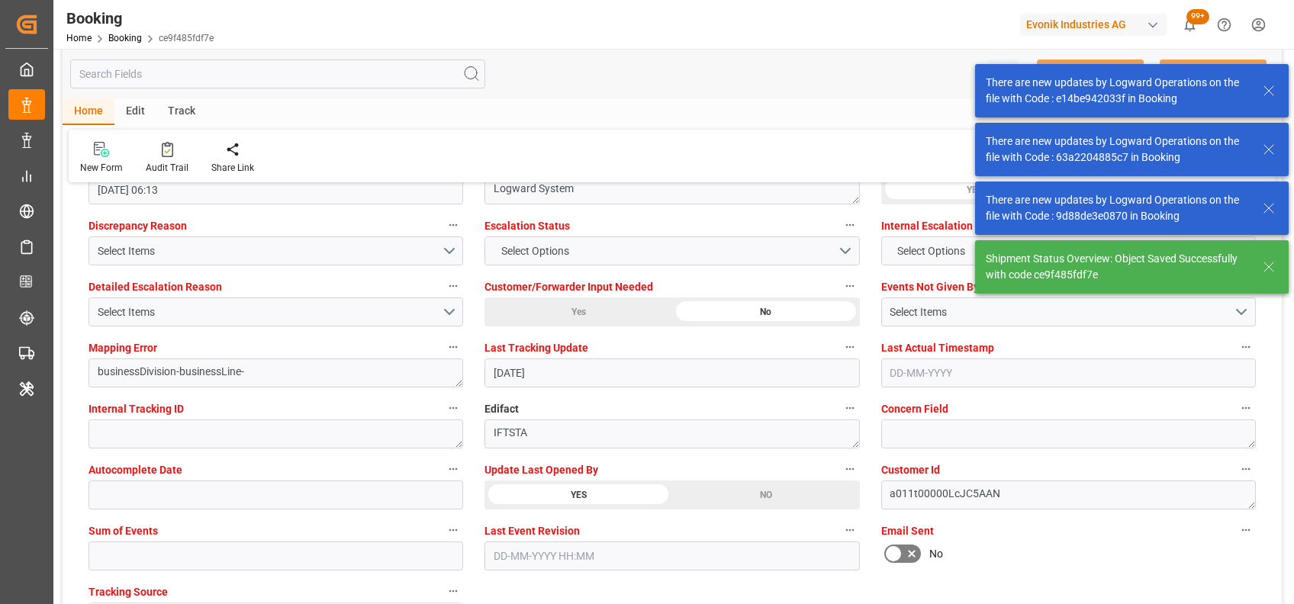
type textarea "[PERSON_NAME]"
type input "[DATE] 07:20"
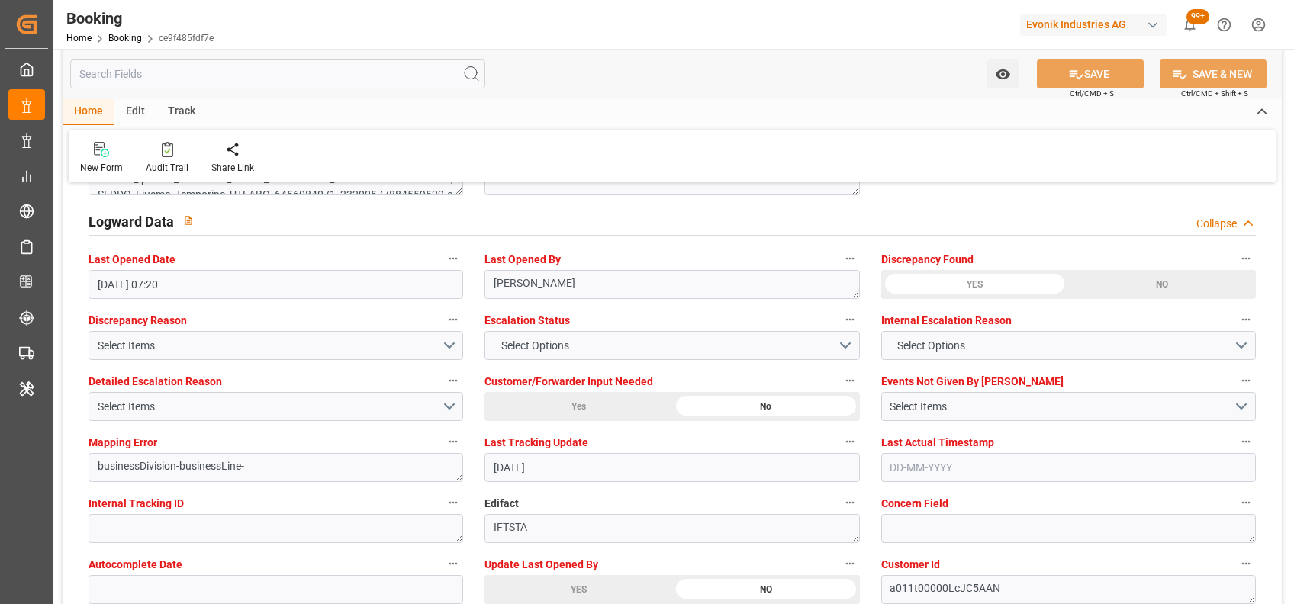
scroll to position [2741, 0]
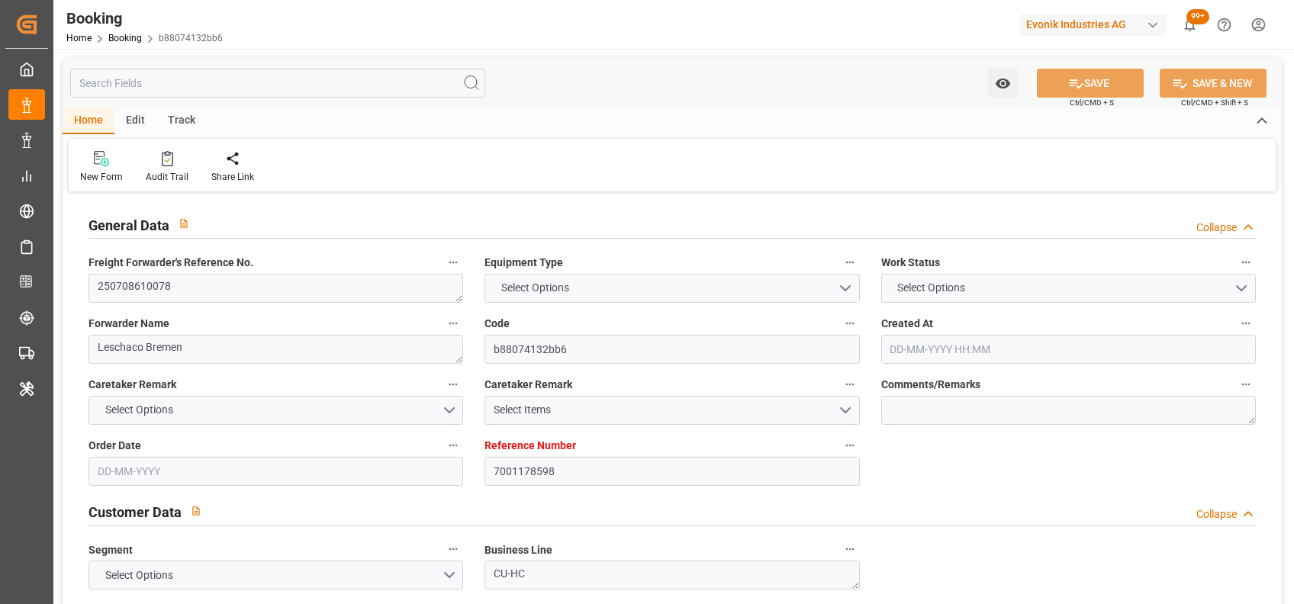
type input "7001178598"
type input "9632090"
type input "9374583"
type input "Maersk"
type input "Maersk Line AS"
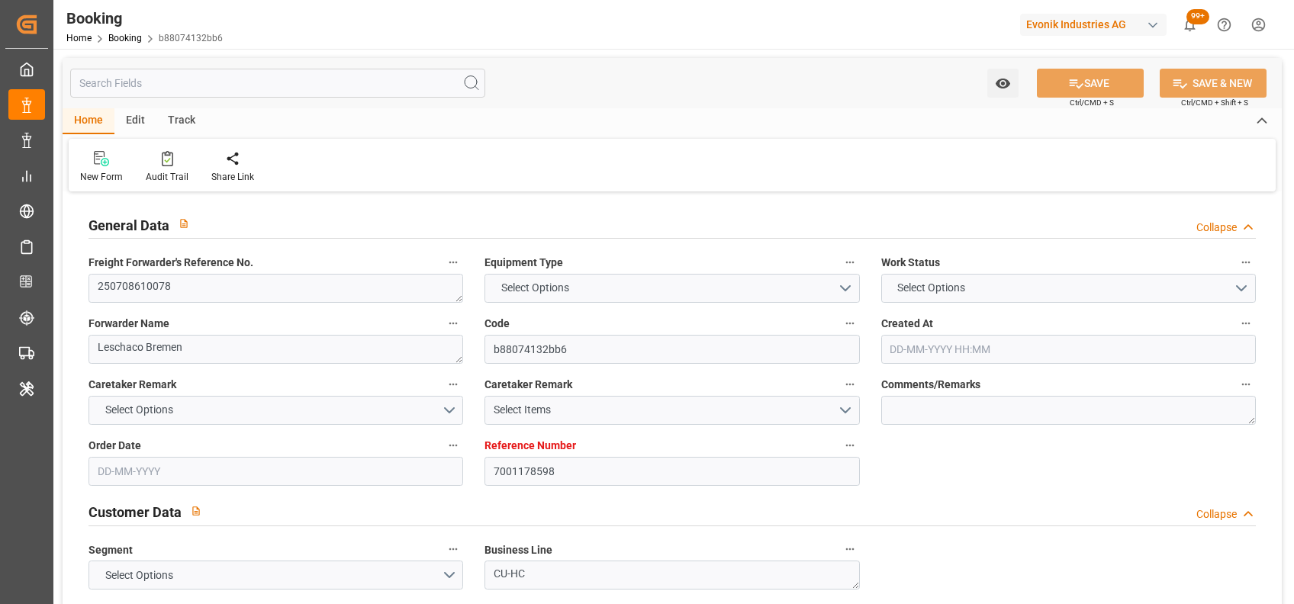
type input "NLRTM"
type input "IDJKT"
type input "0"
type input "MYTPP"
type input "IDJKT"
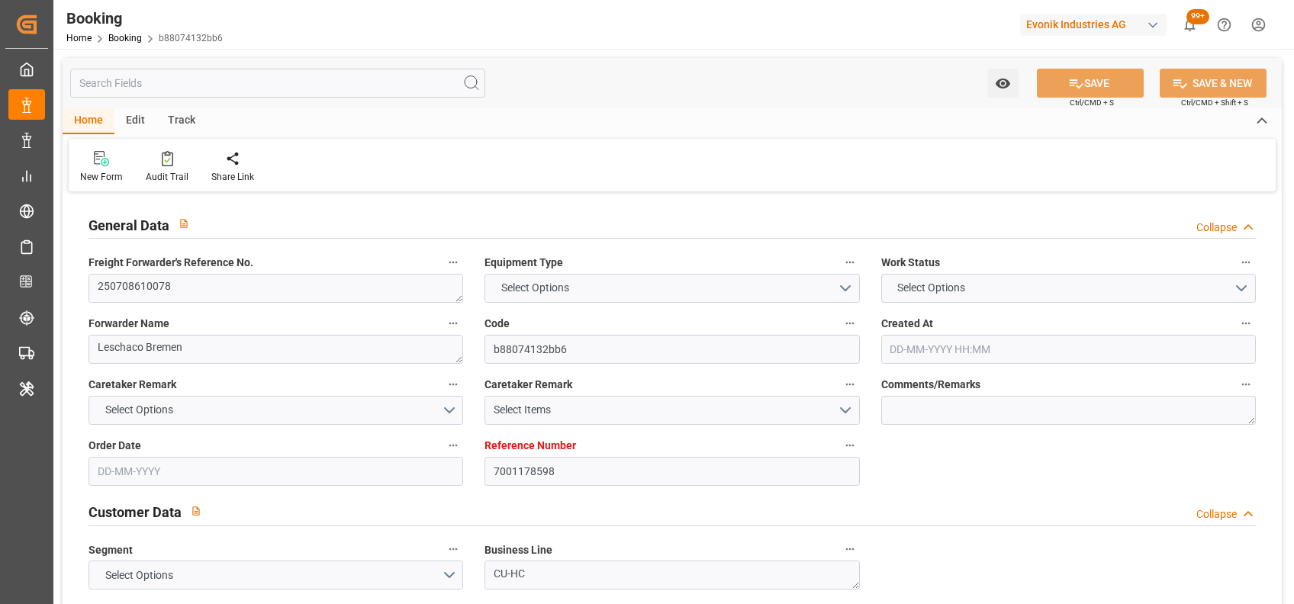
type input "9294537"
type input "9374583"
type input "[DATE] 08:20"
type input "[DATE]"
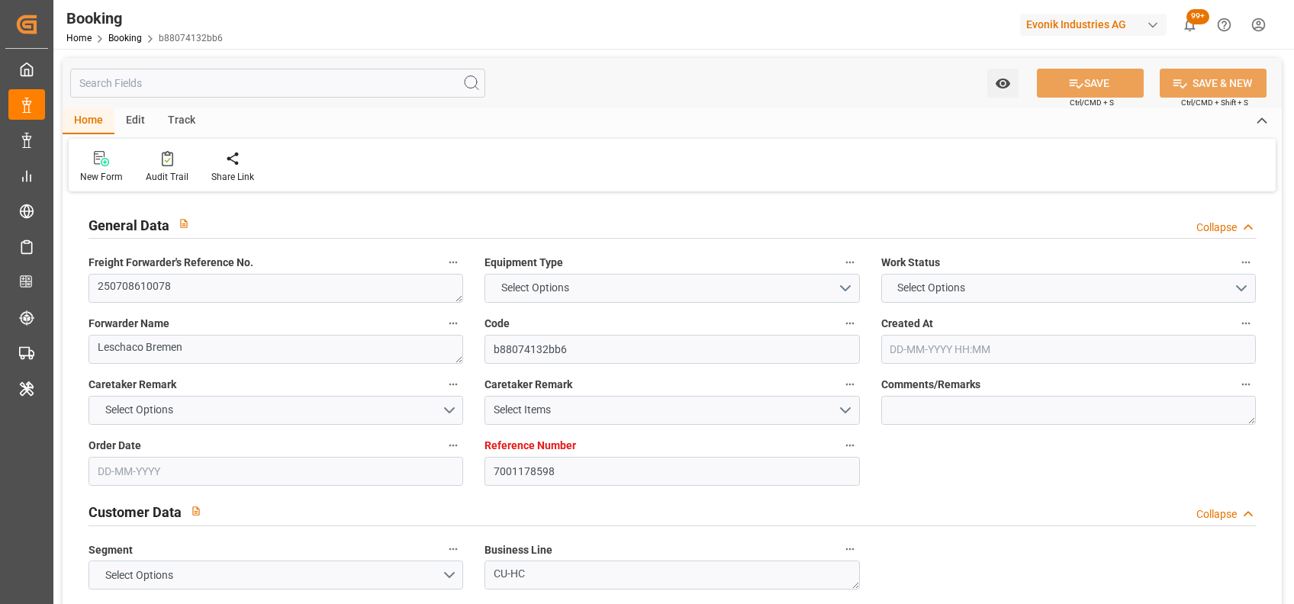
type input "[DATE]"
type input "[DATE] 00:00"
type input "[DATE]"
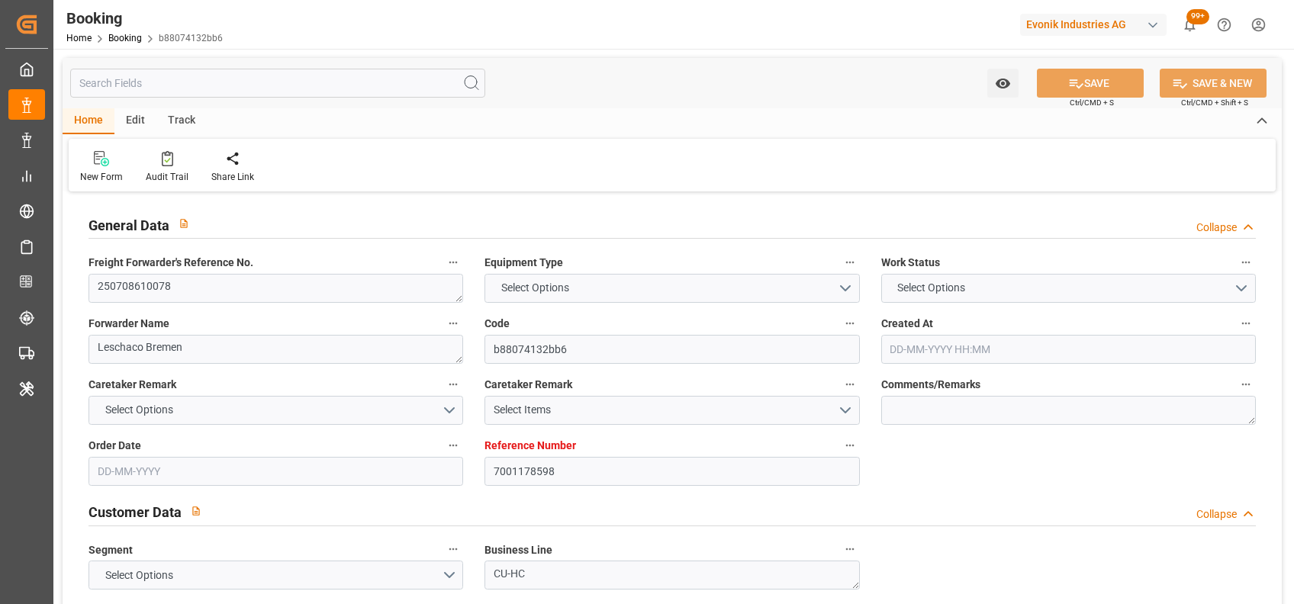
type input "[DATE] 17:00"
type input "[DATE] 00:00"
type input "[DATE] 13:00"
type input "[DATE] 00:00"
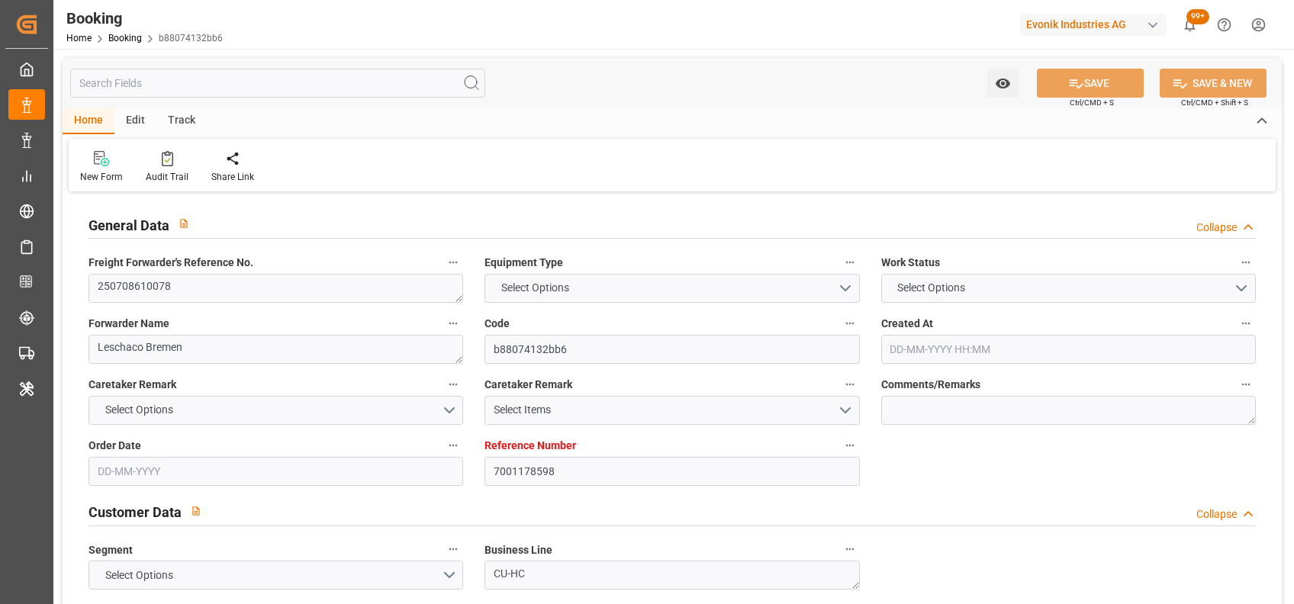
type input "[DATE] 00:00"
type input "[DATE] 16:51"
type input "[DATE]"
type input "[DATE] 20:01"
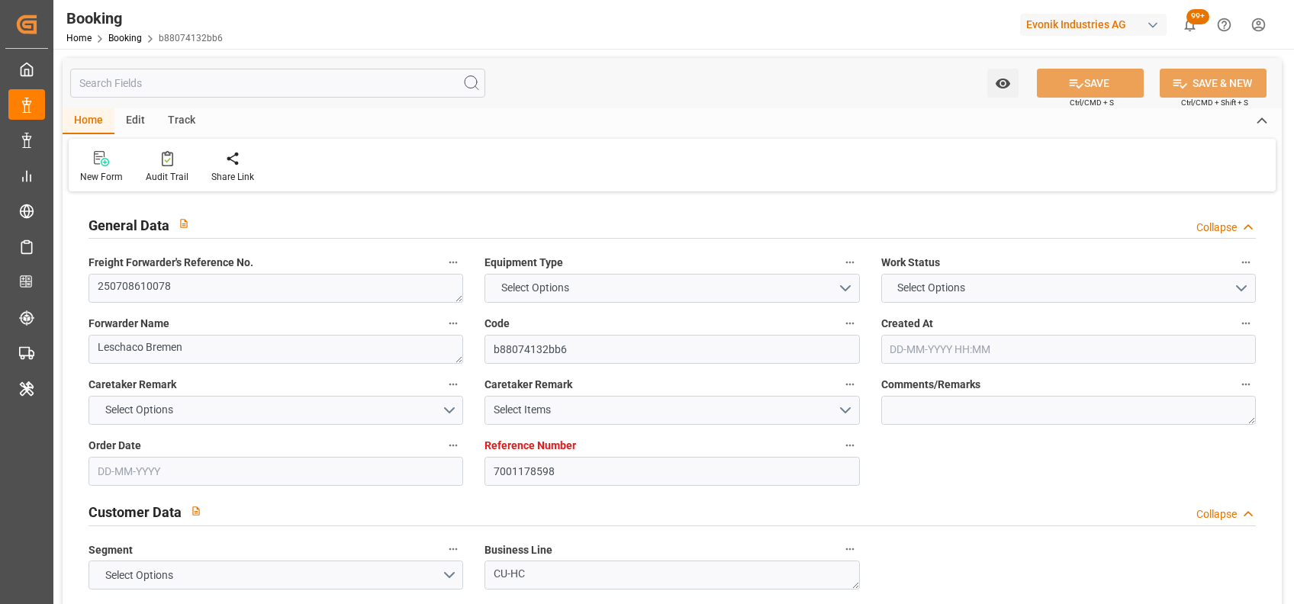
type input "[DATE]"
type input "[DATE] 14:07"
type input "[DATE] 16:02"
type input "[DATE] 12:17"
type input "[DATE] 16:51"
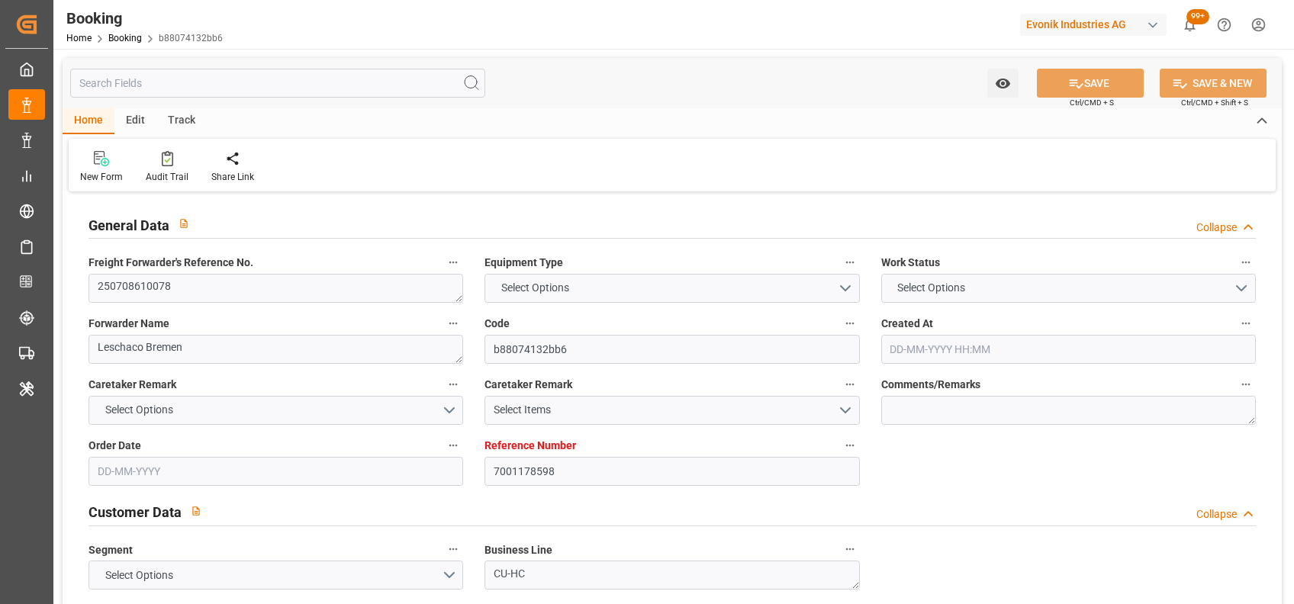
type input "[DATE] 08:00"
type input "[DATE] 13:00"
type input "[DATE] 17:00"
type input "[DATE] 08:00"
type input "[DATE] 04:37"
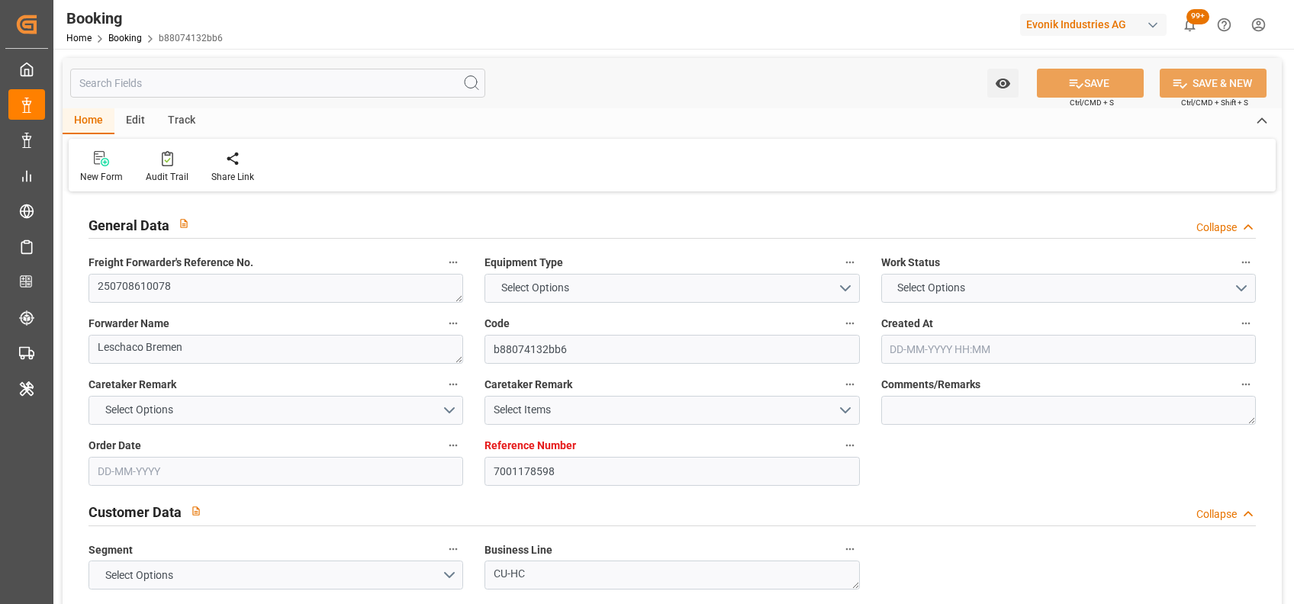
type input "[DATE] 17:00"
type input "[DATE] 13:00"
type input "[DATE] 23:45"
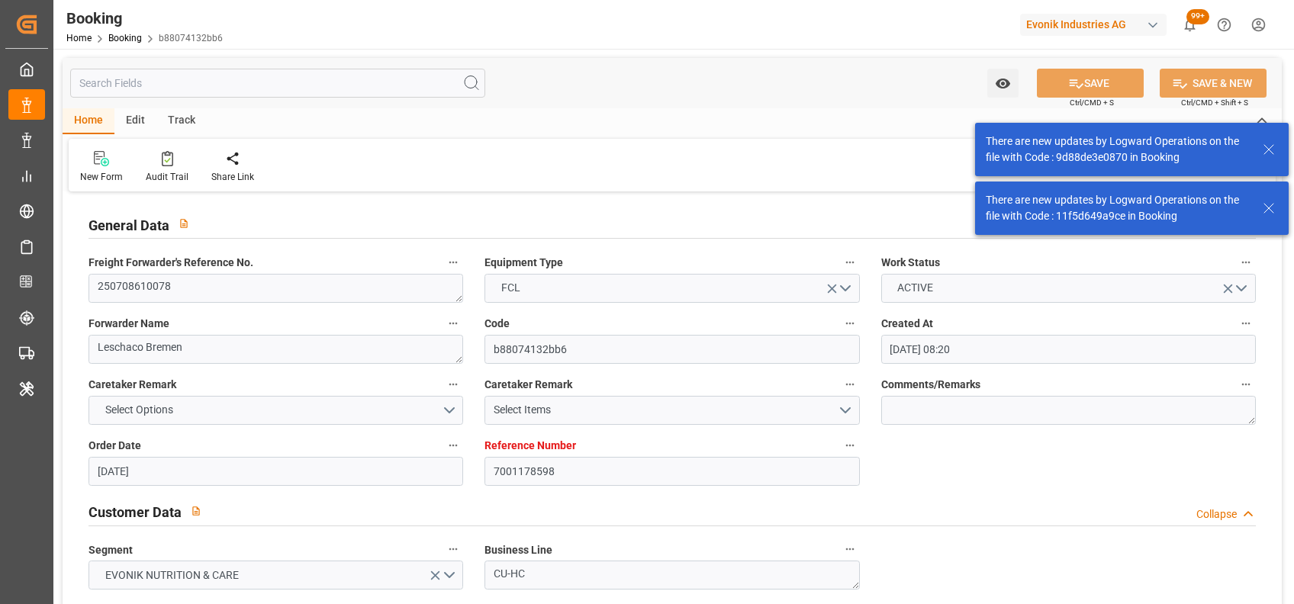
scroll to position [996, 0]
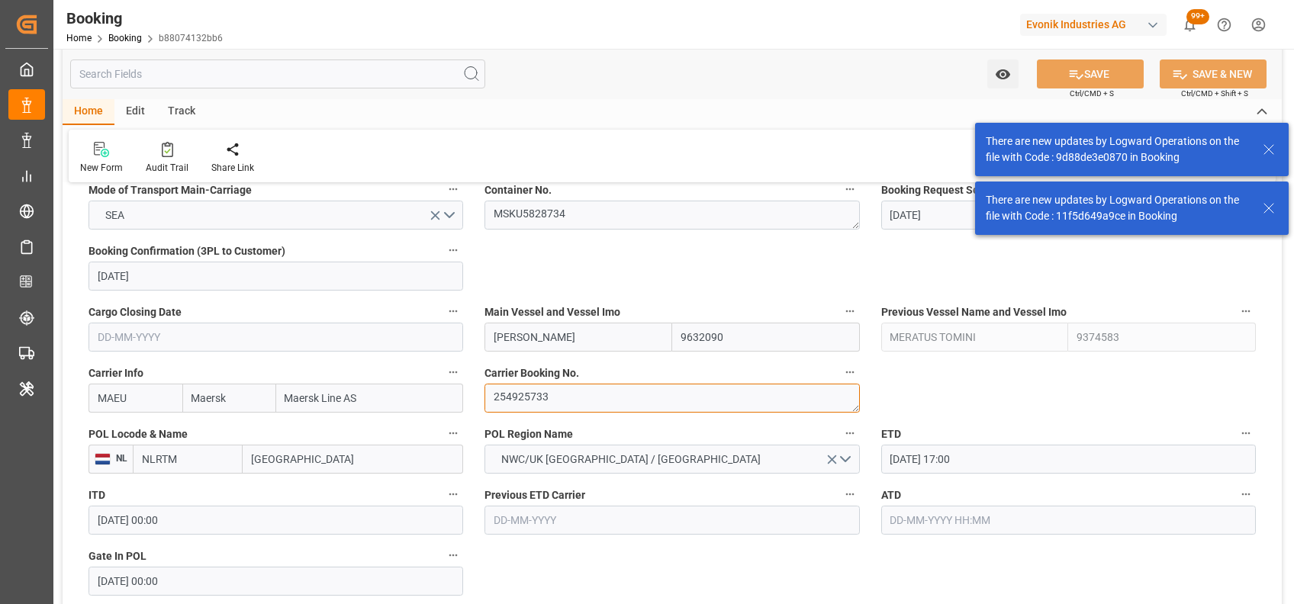
click at [535, 402] on textarea "254925733" at bounding box center [671, 398] width 375 height 29
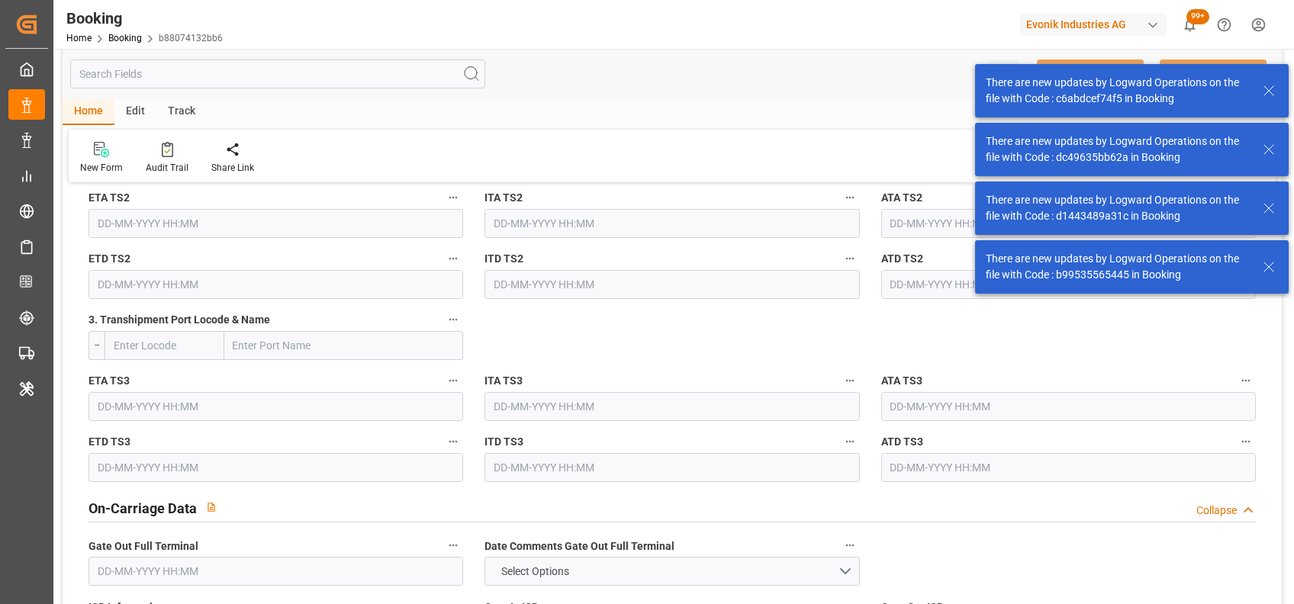
scroll to position [2829, 0]
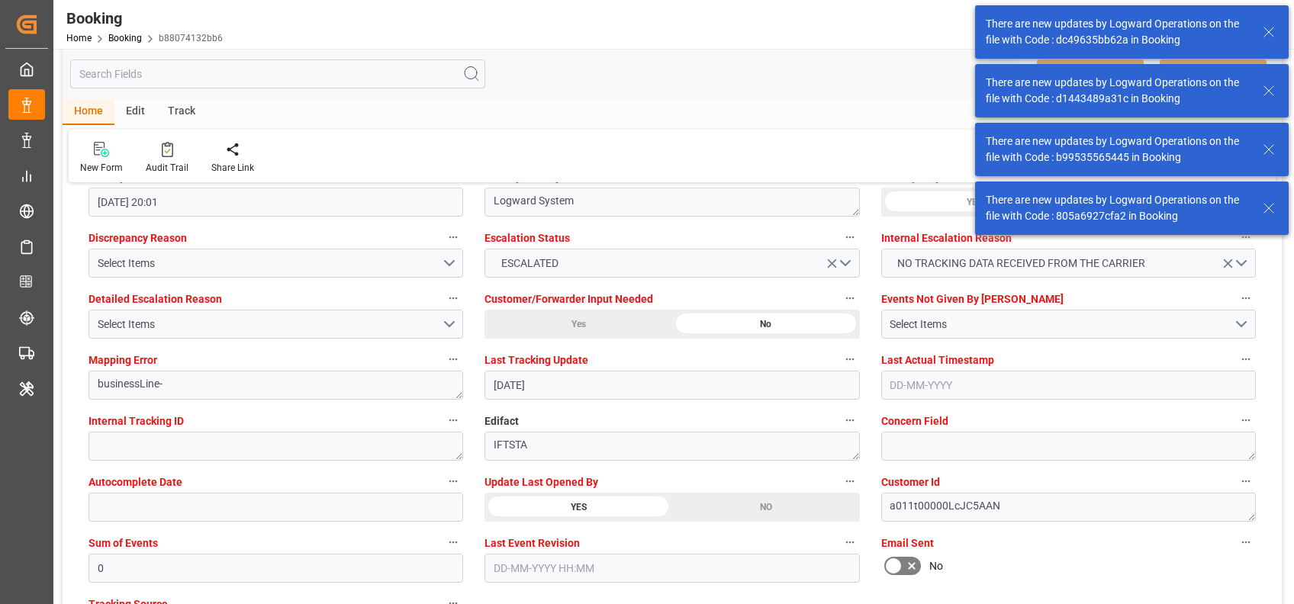
scroll to position [2832, 0]
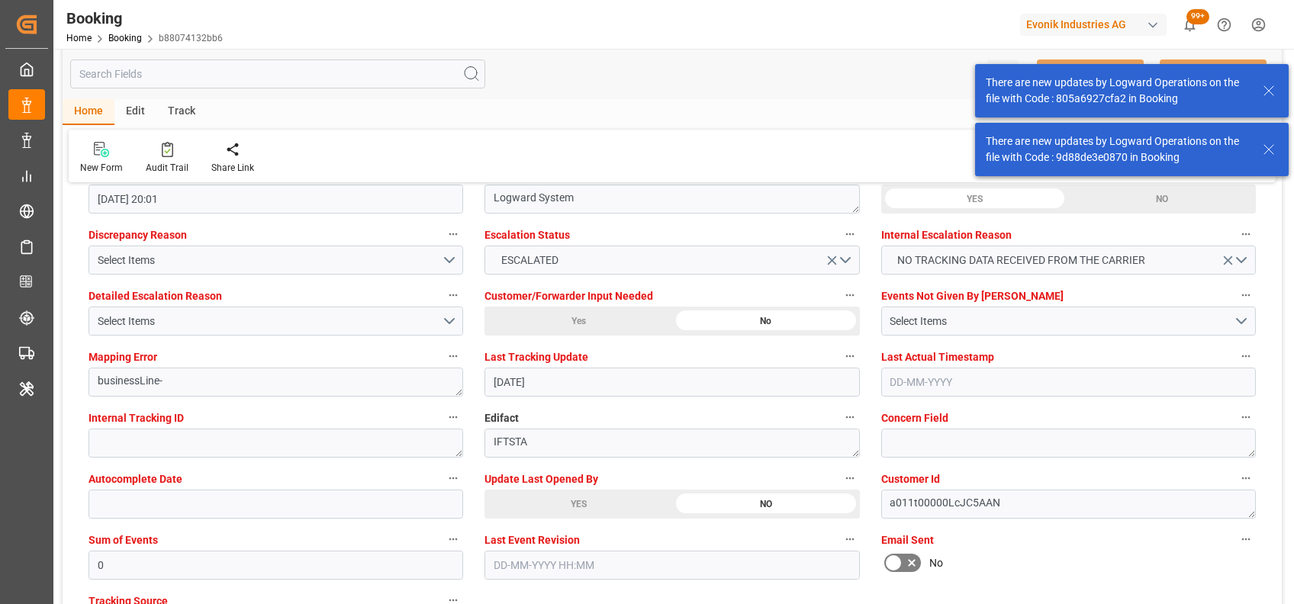
type input "[DATE] 07:21"
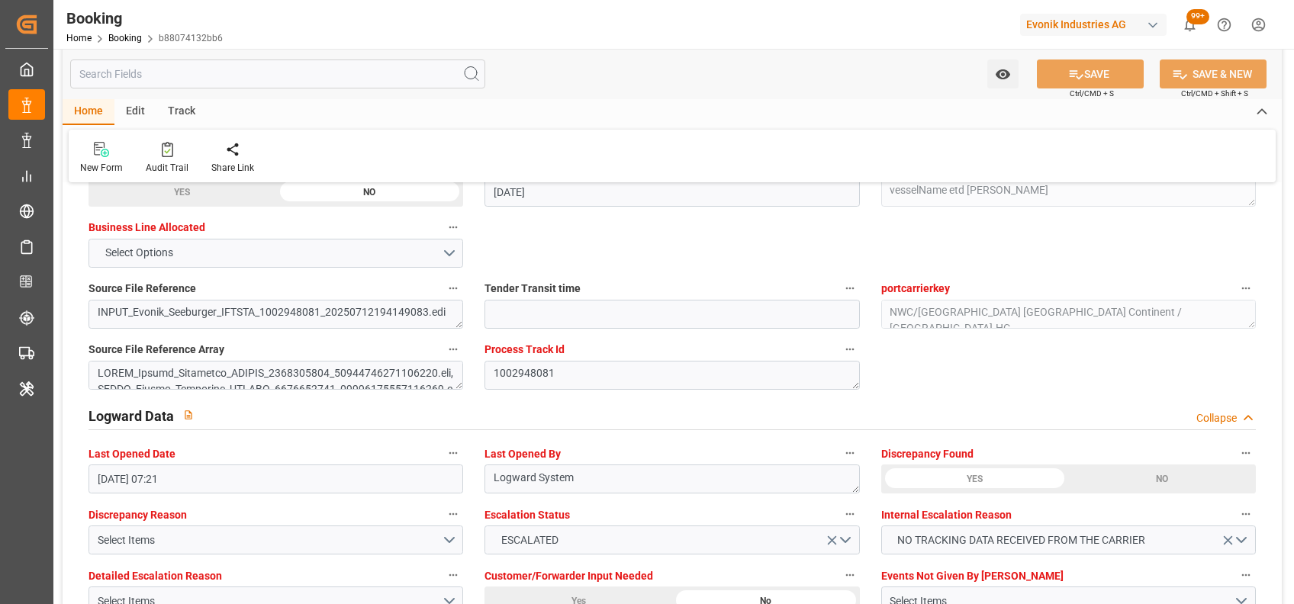
scroll to position [2551, 0]
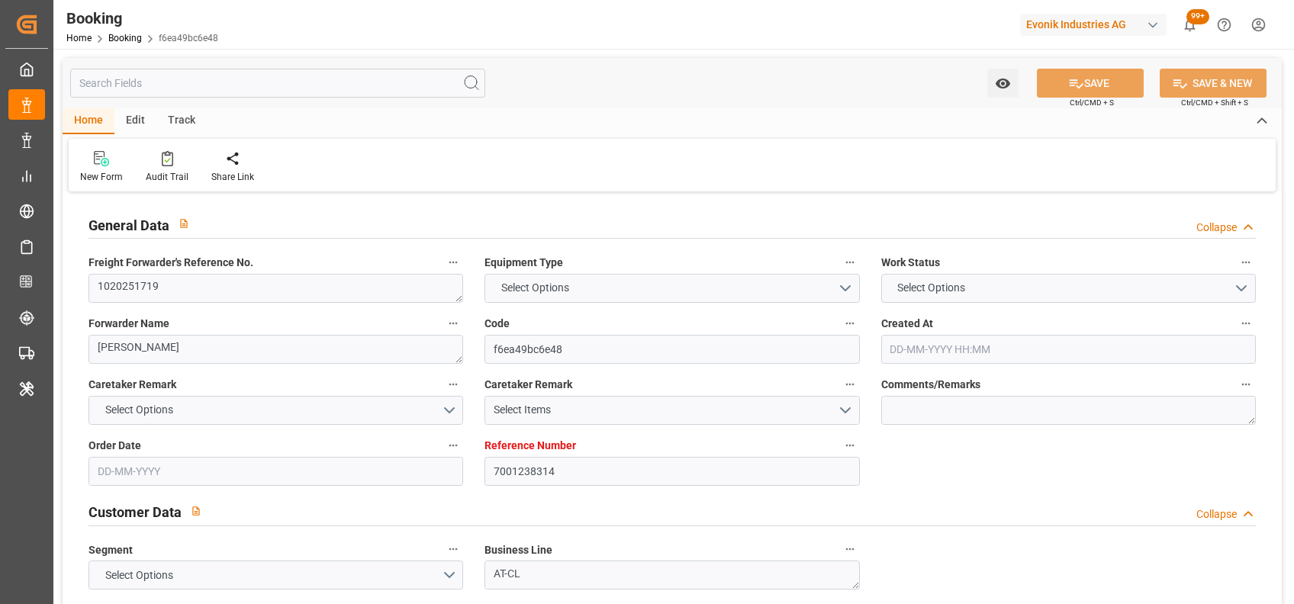
type input "7001238314"
type input "9775775"
type input "Maersk"
type input "Maersk Line AS"
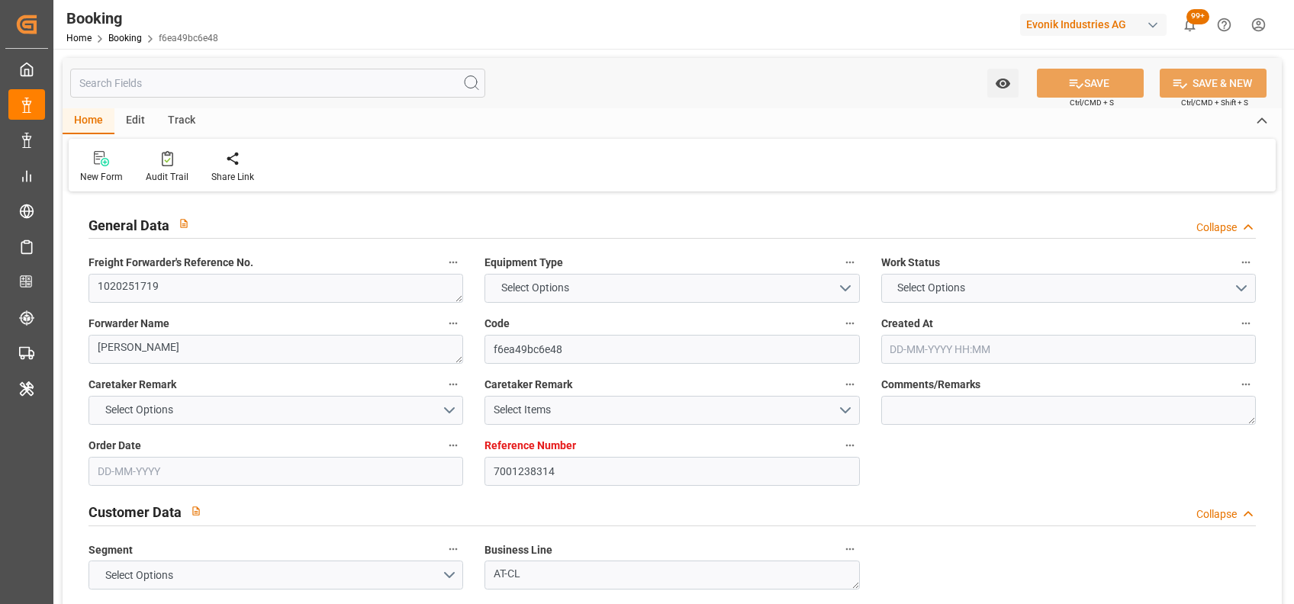
type input "NLRTM"
type input "EGALY"
type input "0"
type input "NLRTM"
type input "EGALY"
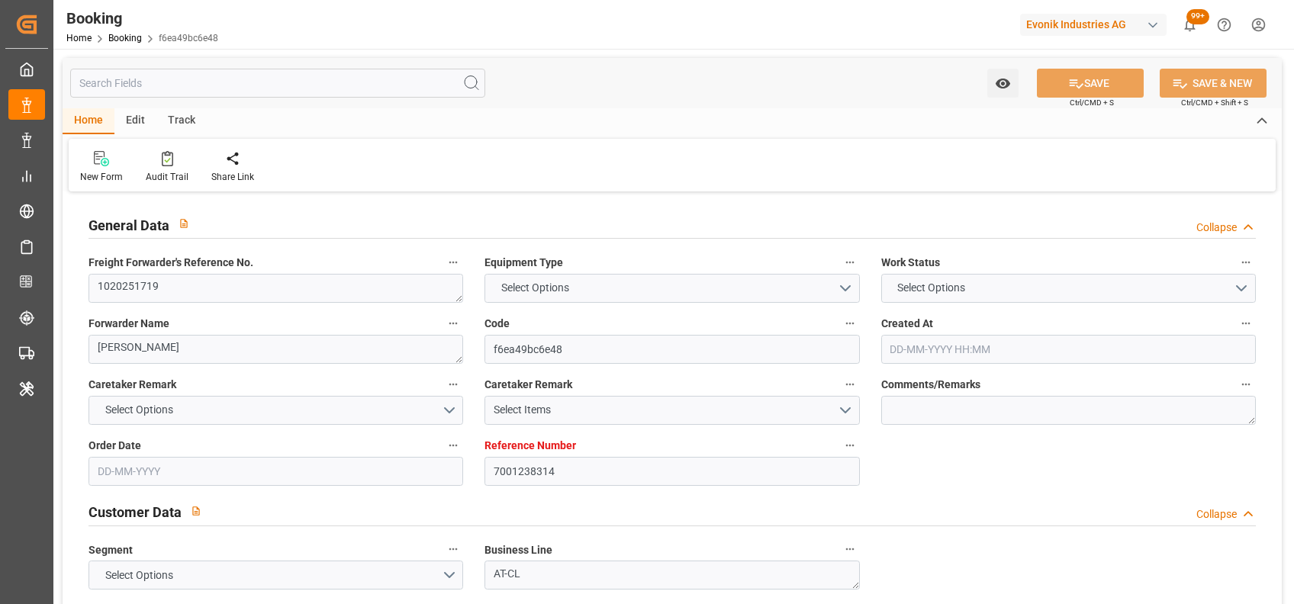
type input "9775775"
type input "[DATE] 08:09"
type input "[DATE]"
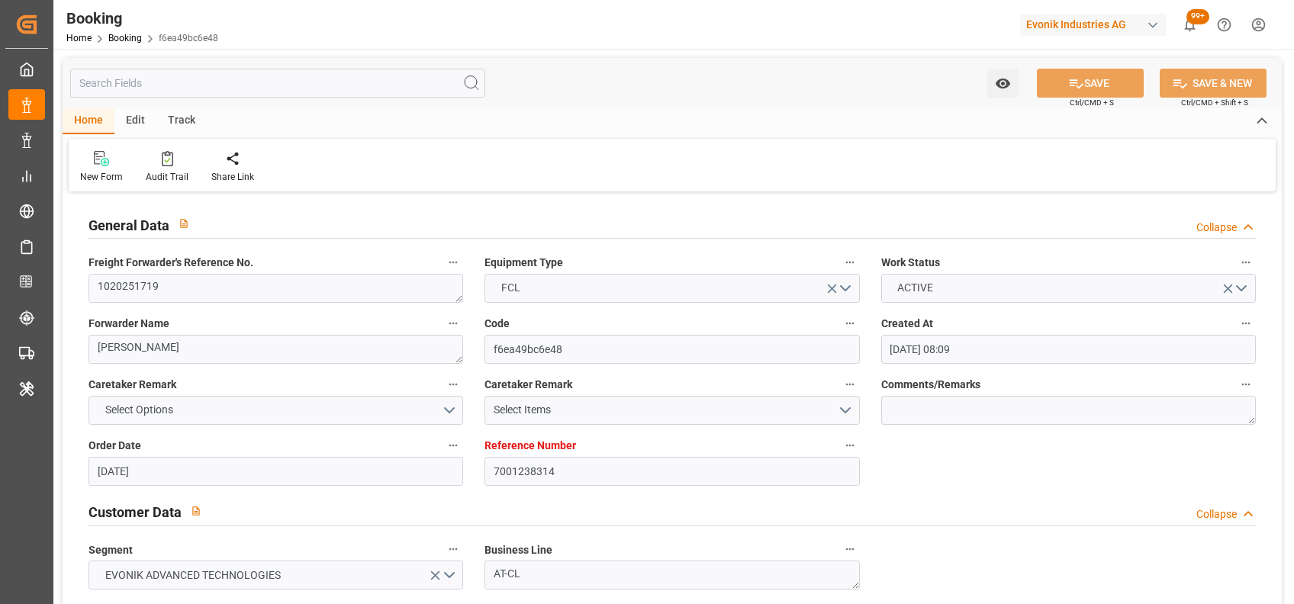
type input "[DATE] 16:00"
type input "[DATE] 00:00"
type input "[DATE] 12:13"
type input "[DATE] 19:00"
type input "[DATE] 00:00"
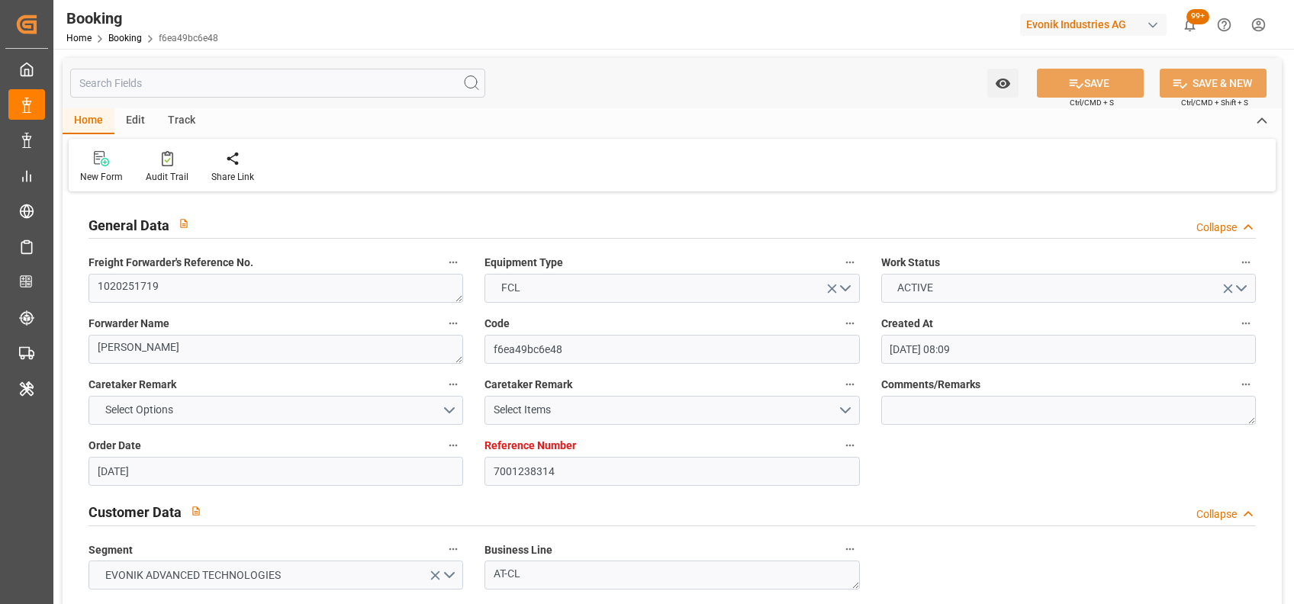
type input "[DATE]"
type input "[DATE] 09:18"
type input "[DATE]"
type input "[DATE] 19:31"
type input "[DATE] 06:30"
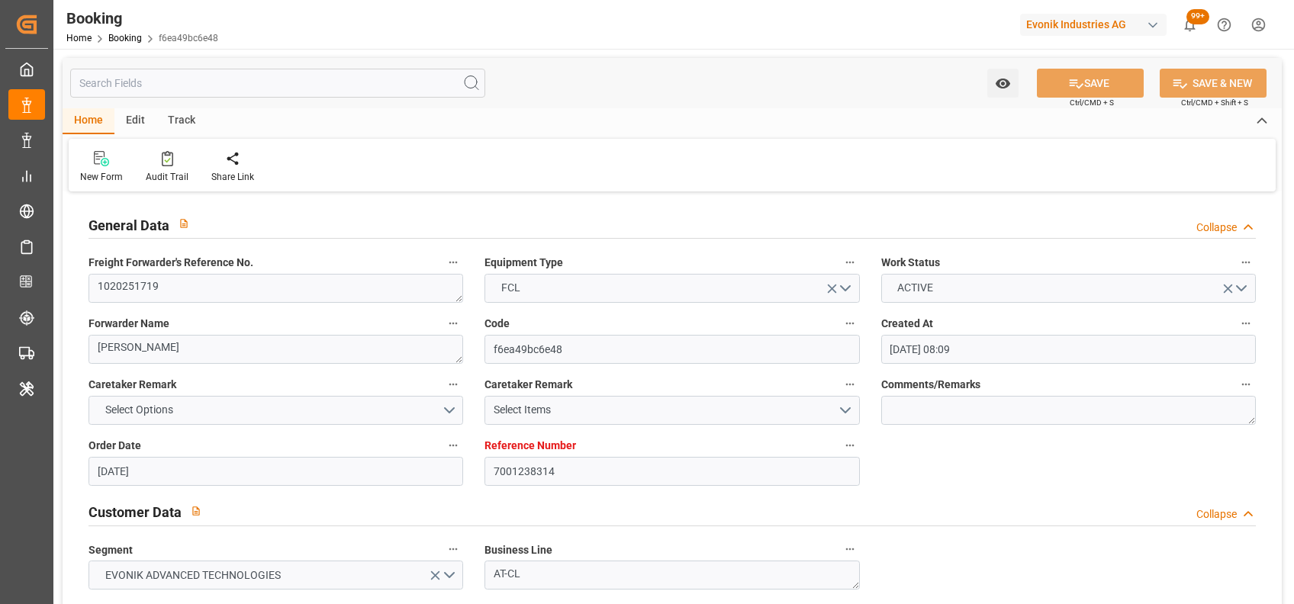
type input "[DATE] 07:00"
type input "[DATE] 16:00"
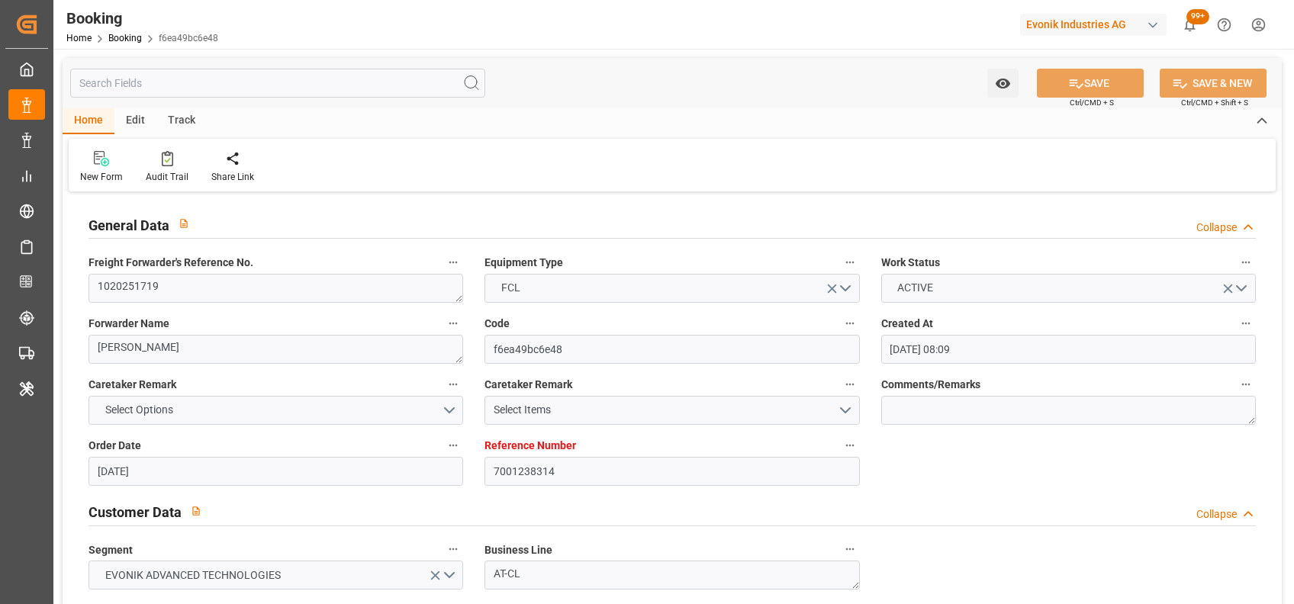
type input "[DATE] 19:00"
type input "[DATE] 00:51"
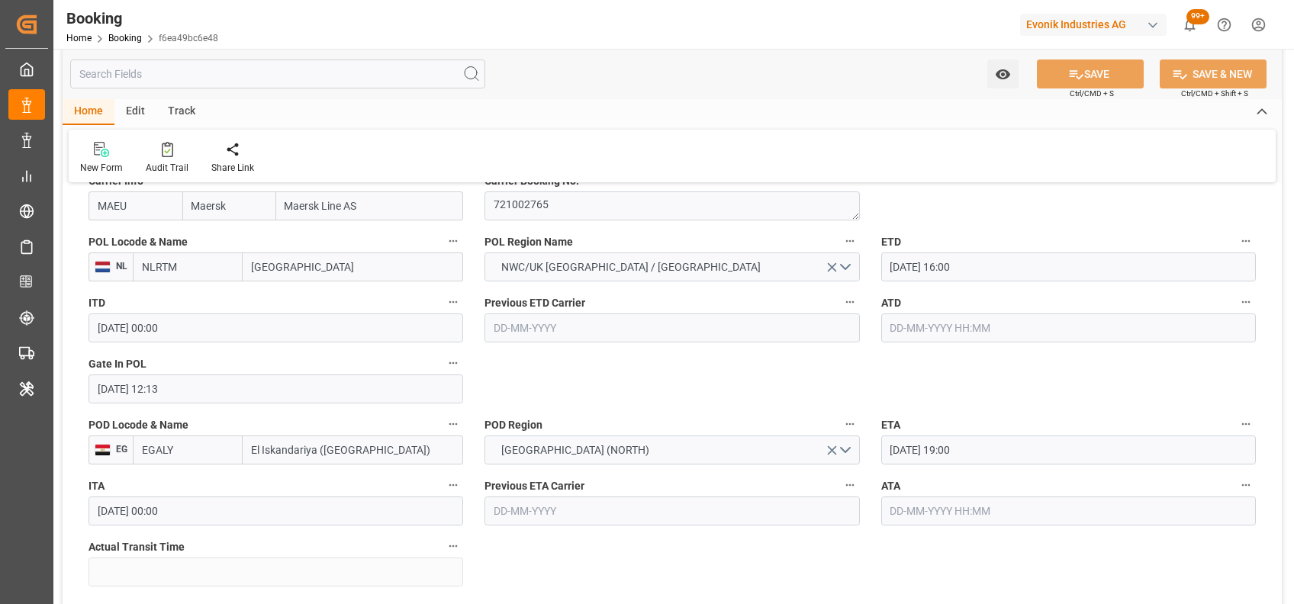
scroll to position [980, 0]
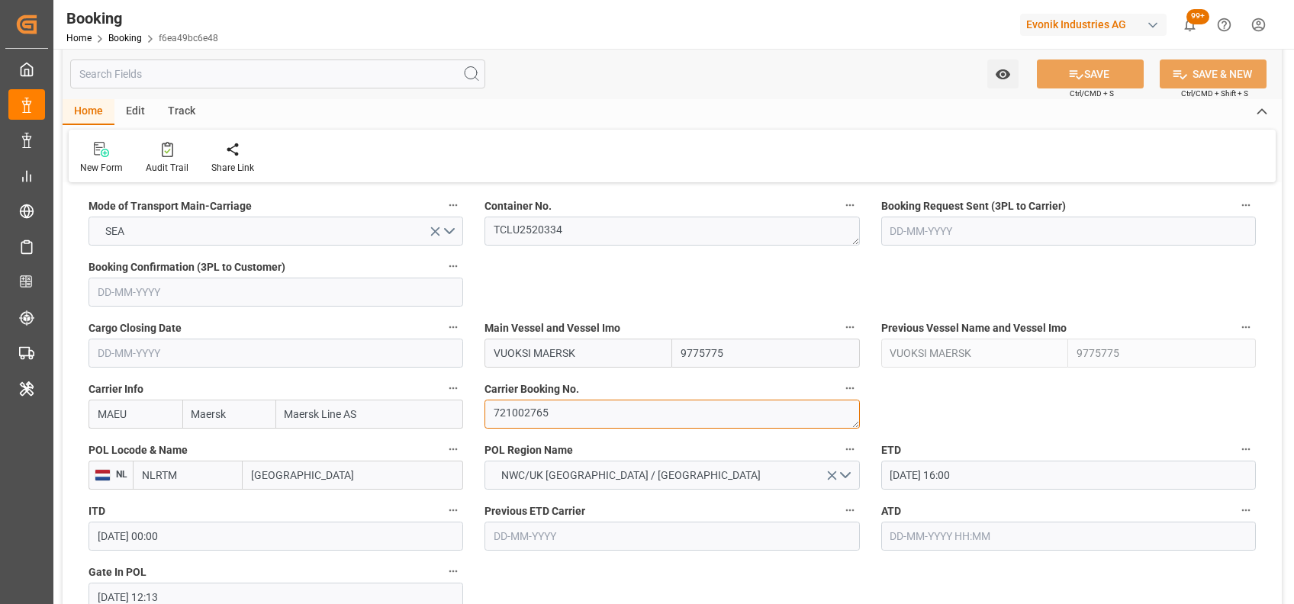
click at [545, 417] on textarea "721002765" at bounding box center [671, 414] width 375 height 29
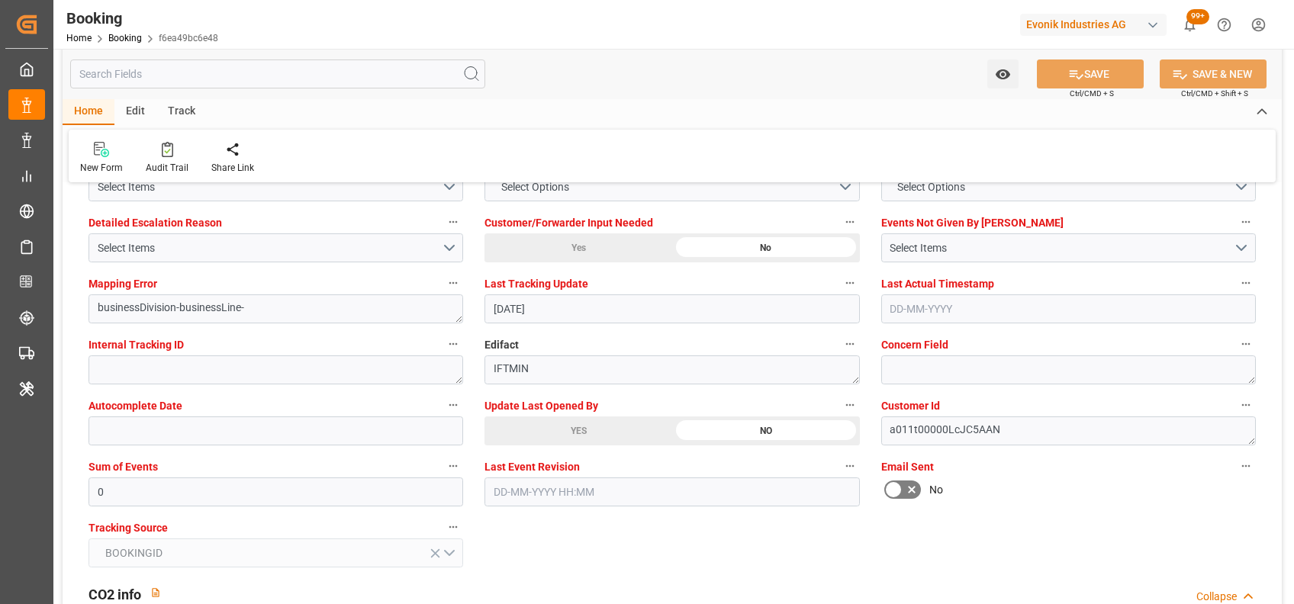
scroll to position [2907, 0]
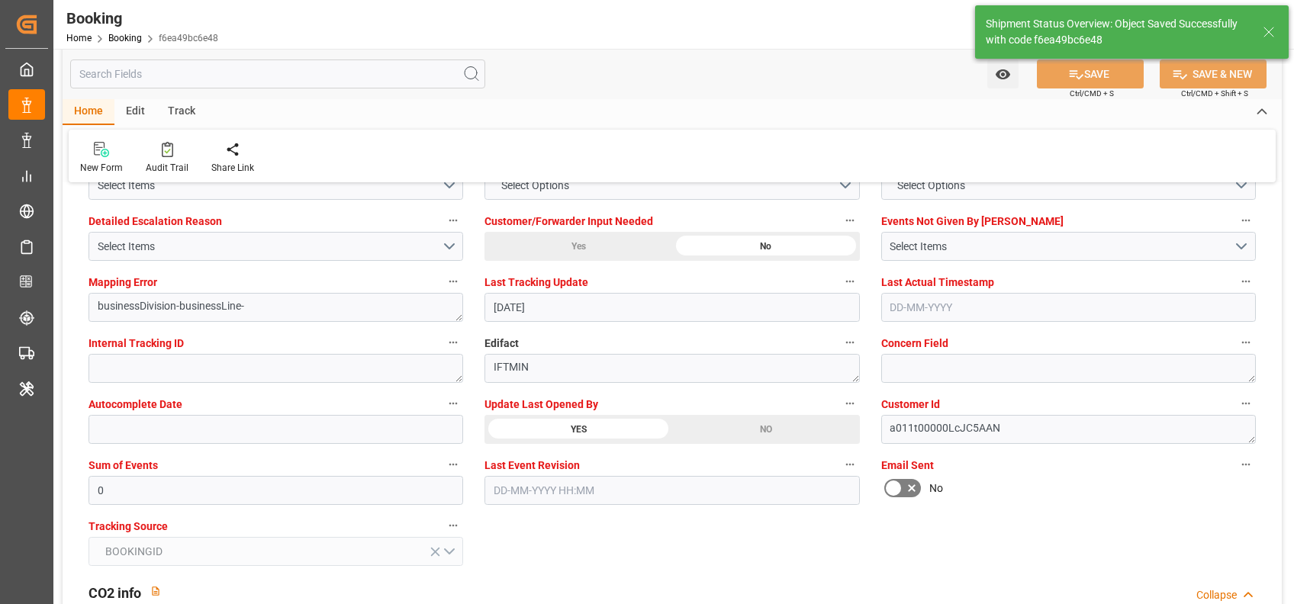
type textarea "[PERSON_NAME]"
type input "[DATE] 07:22"
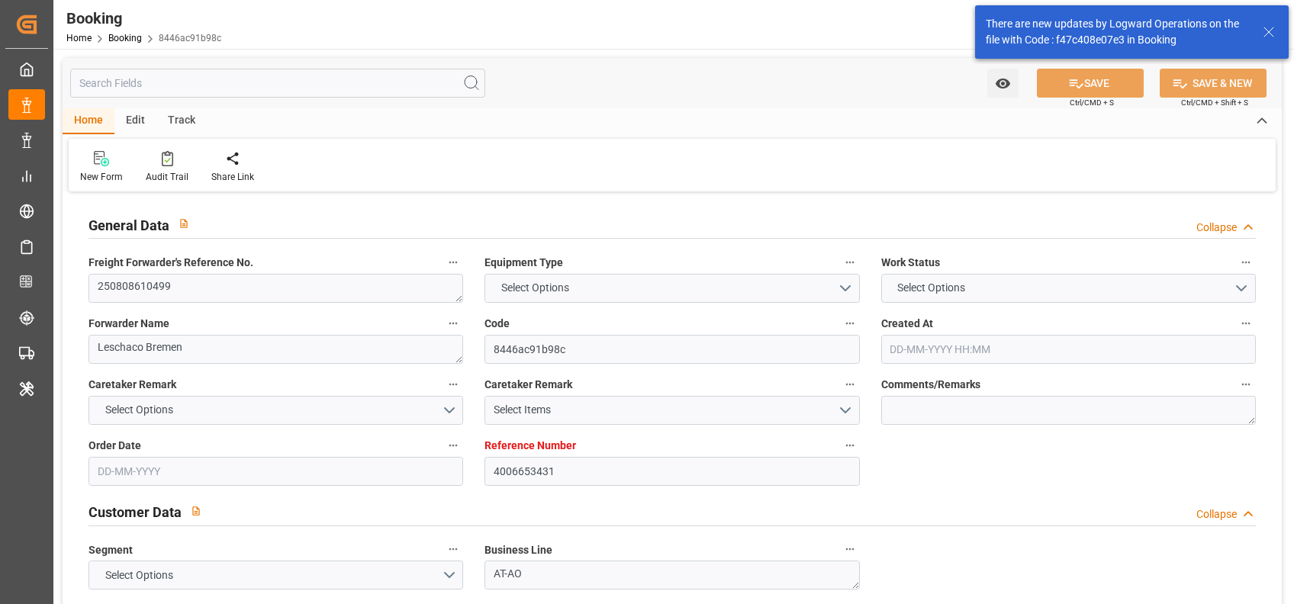
type input "4006653431"
type input "9785483"
type input "MSC"
type input "Mediterranean Shipping Company"
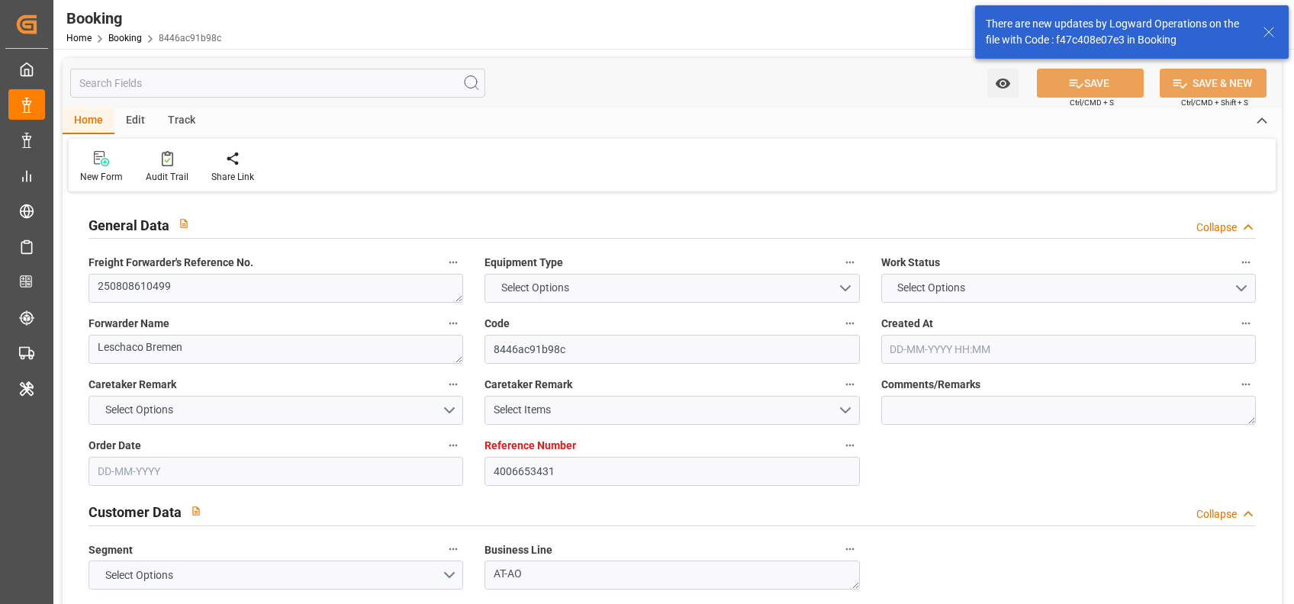
type input "DEBRV"
type input "ZADUR"
type input "0"
type input "DEBRV"
type input "ZADUR"
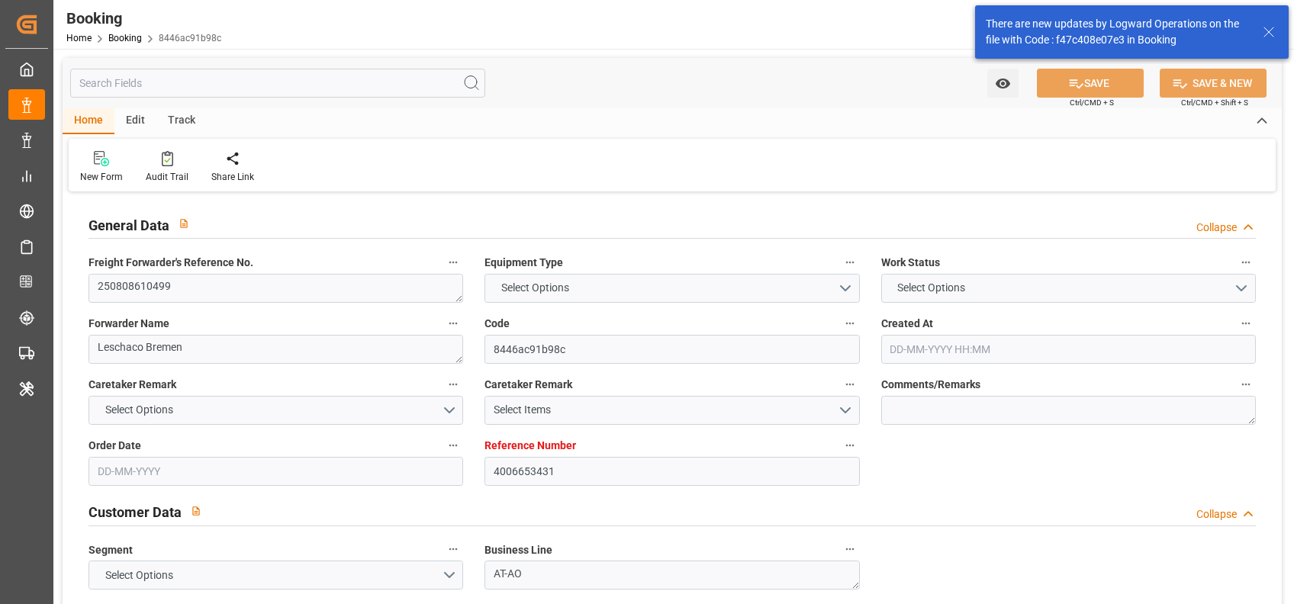
type input "9785483"
type input "[DATE] 12:46"
type input "[DATE]"
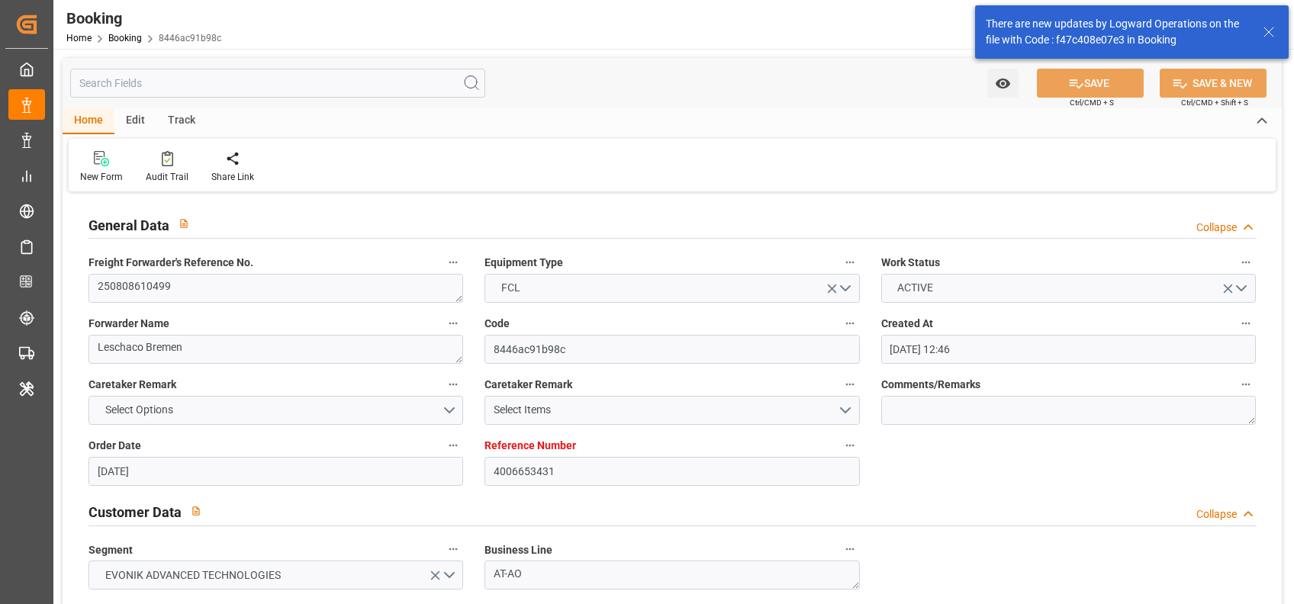
type input "[DATE] 00:02"
type input "[DATE] 00:01"
type input "[DATE]"
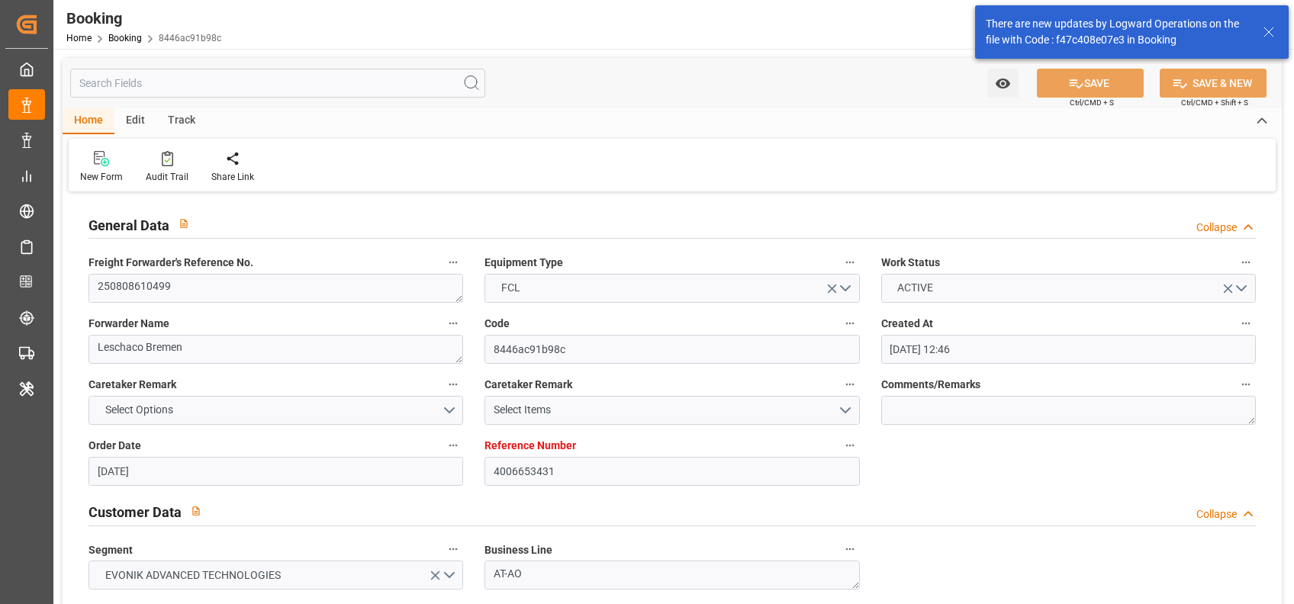
type input "[DATE] 12:00"
type input "[DATE] 00:00"
type input "[DATE] 23:59"
type input "[DATE] 12:00"
type input "[DATE] 00:00"
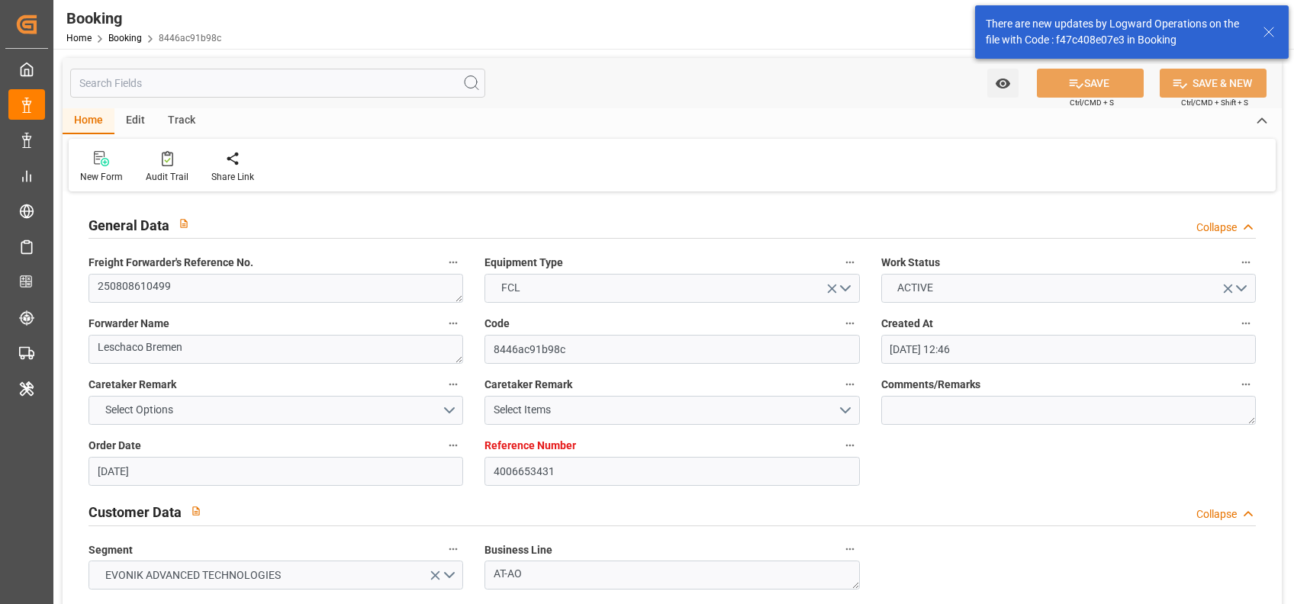
type input "[DATE]"
type input "[DATE] 05:32"
type input "21-08-2025"
type input "04-08-2025 12:00"
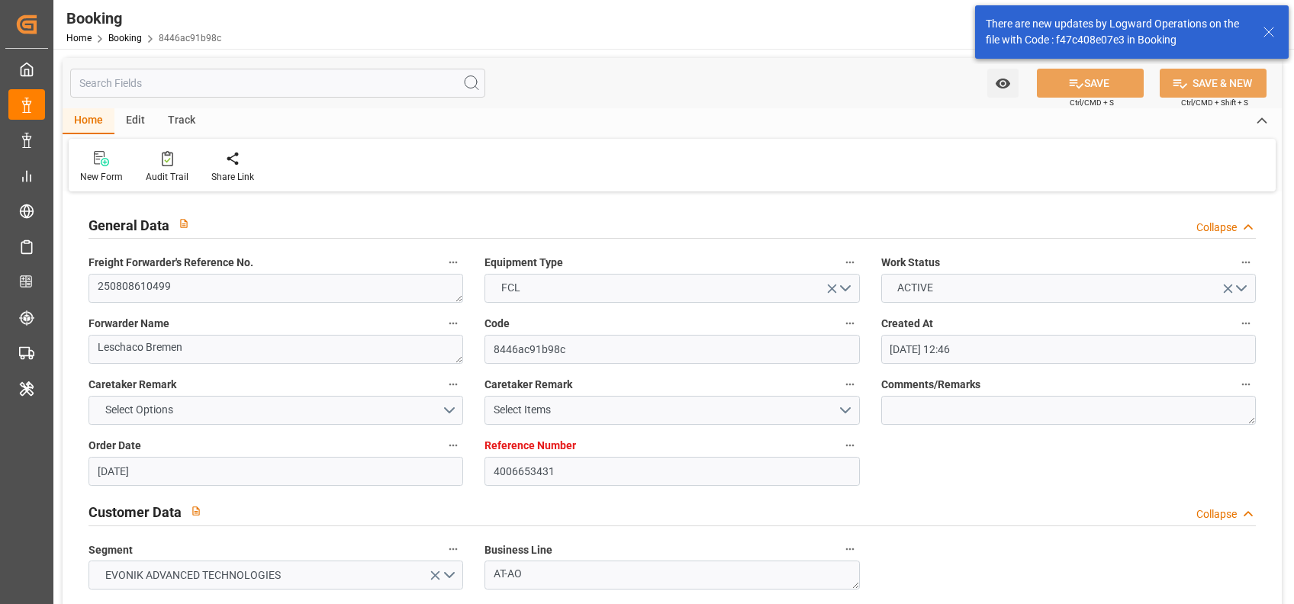
type input "04-08-2025 12:00"
type input "16-08-2025 23:59"
type input "20-08-2025 00:02"
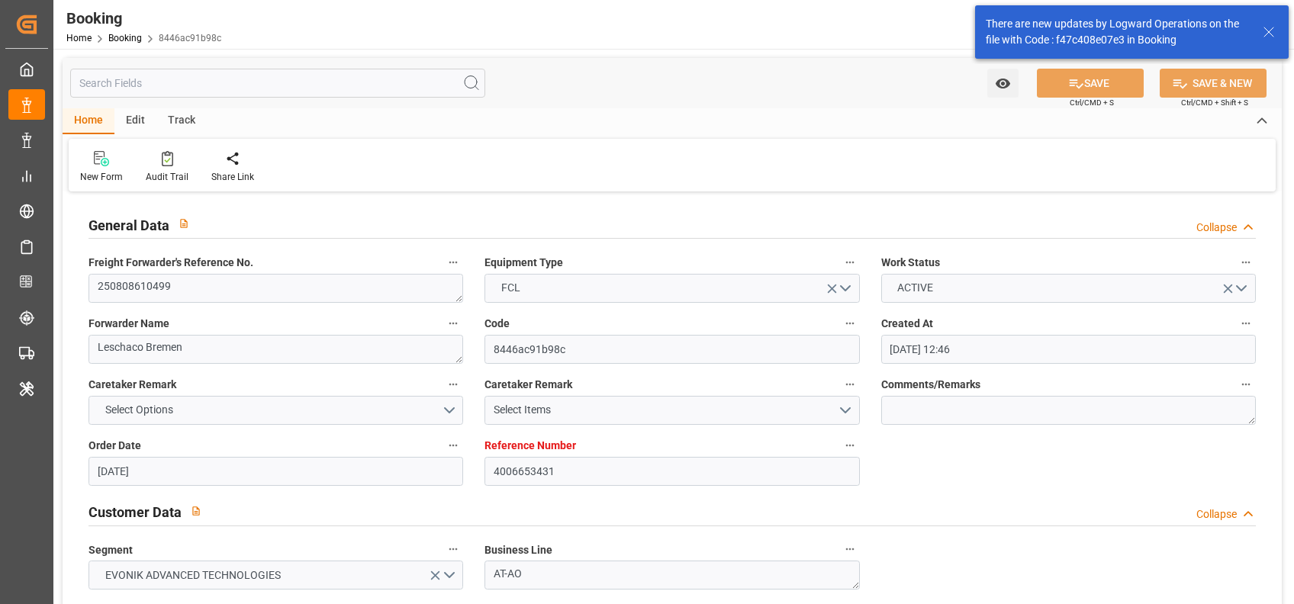
type input "20-08-2025 00:01"
type input "20-08-2025 12:00"
type input "20-08-2025 14:25"
type input "14-09-2025 12:00"
type input "15-09-2025 22:03"
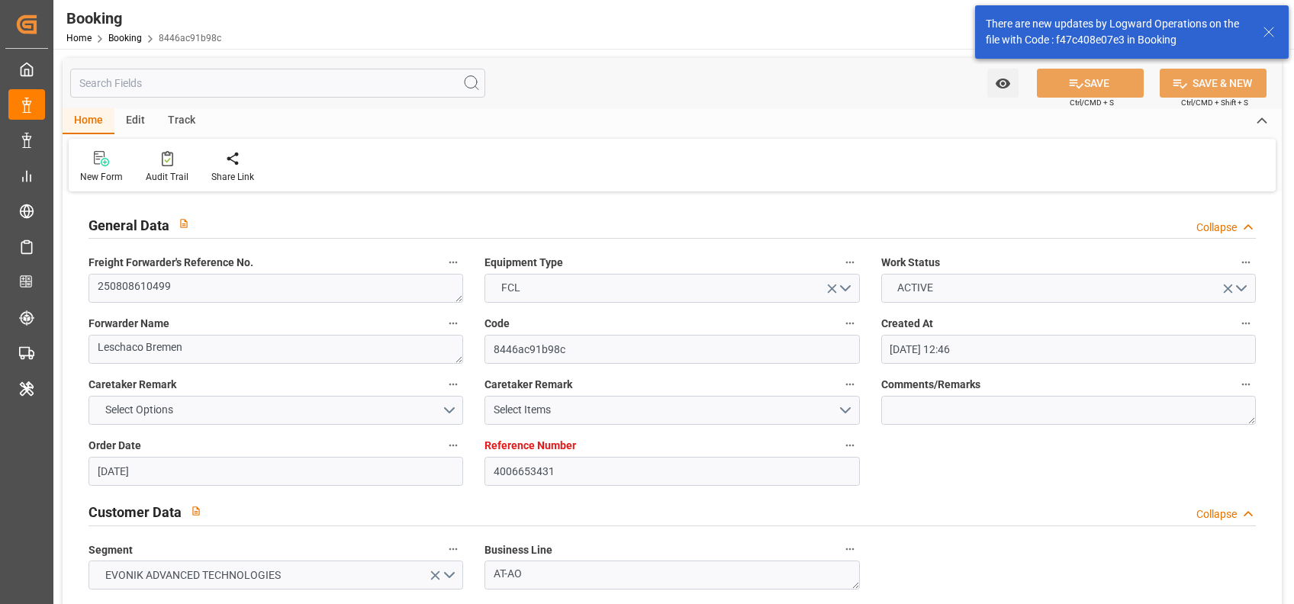
type input "19-09-2025 22:03"
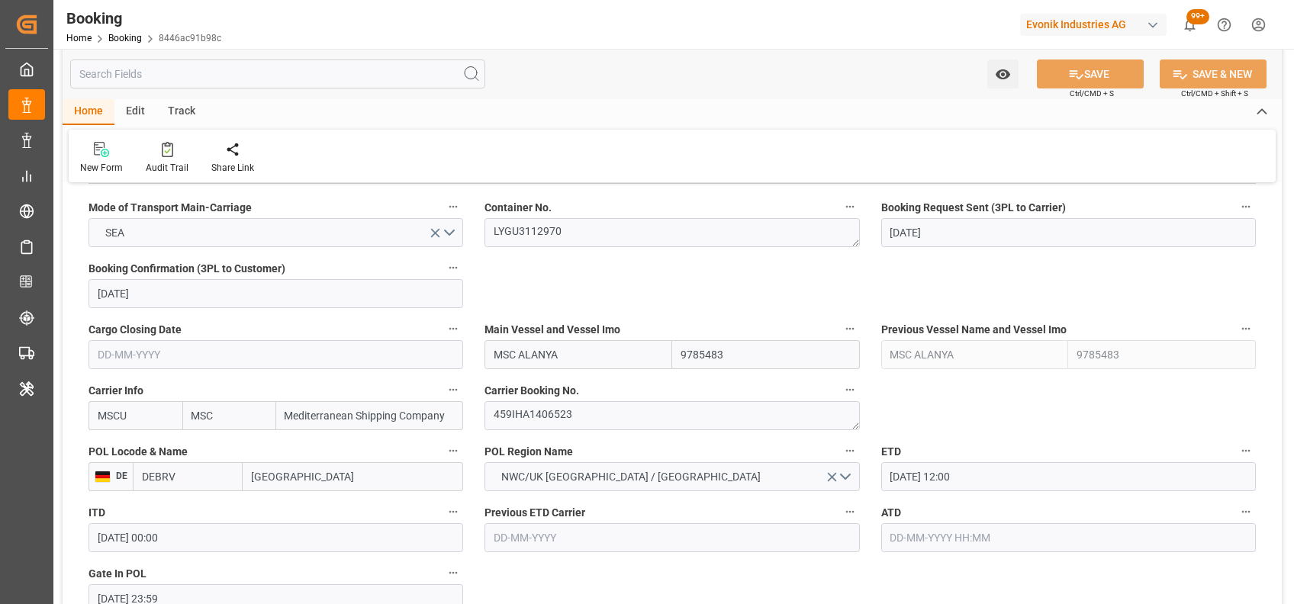
scroll to position [976, 0]
click at [555, 418] on textarea "459IHA1406523" at bounding box center [671, 418] width 375 height 29
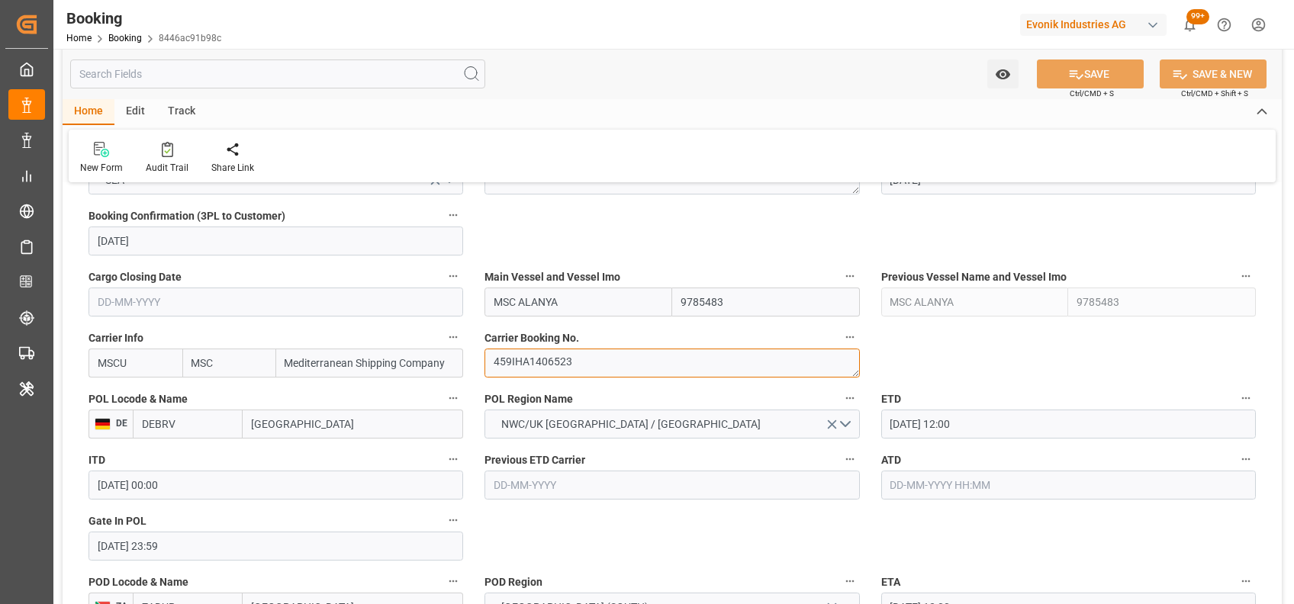
scroll to position [1117, 0]
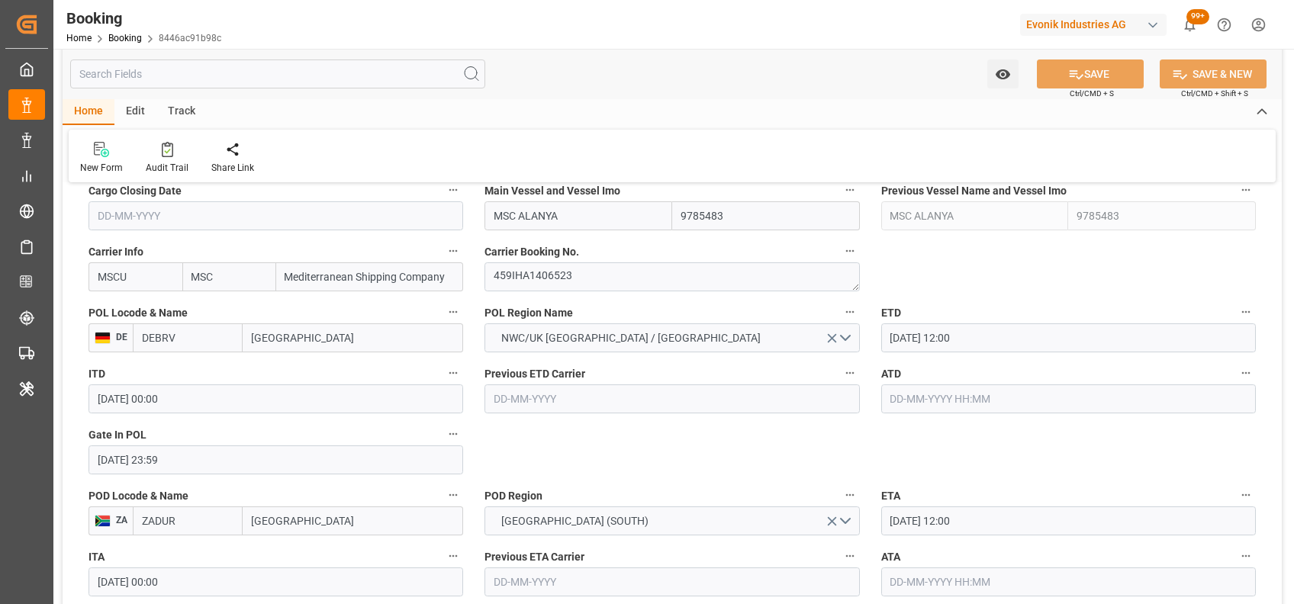
click at [933, 389] on input "text" at bounding box center [1068, 399] width 375 height 29
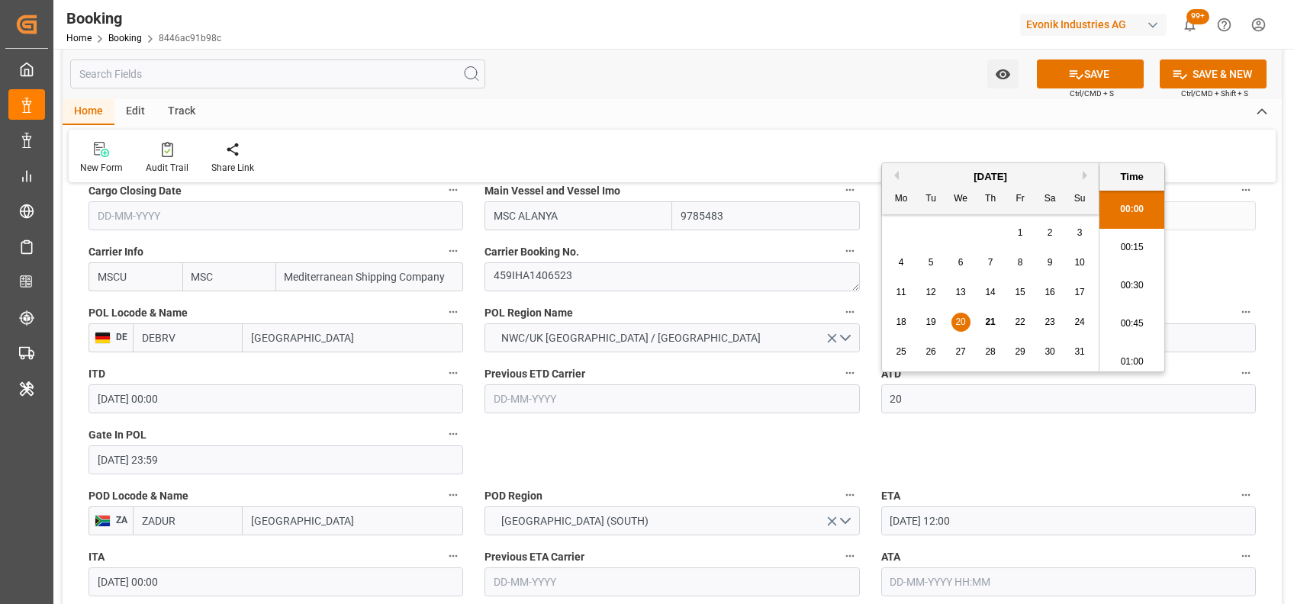
type input "20-08-2025 00:00"
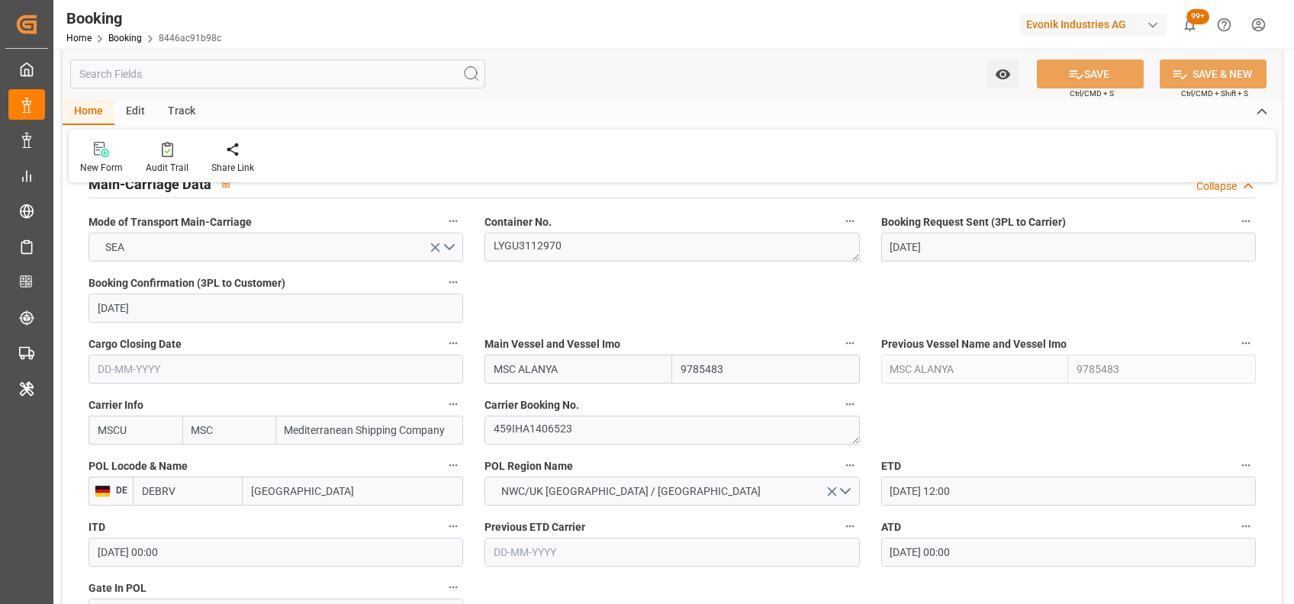
scroll to position [962, 0]
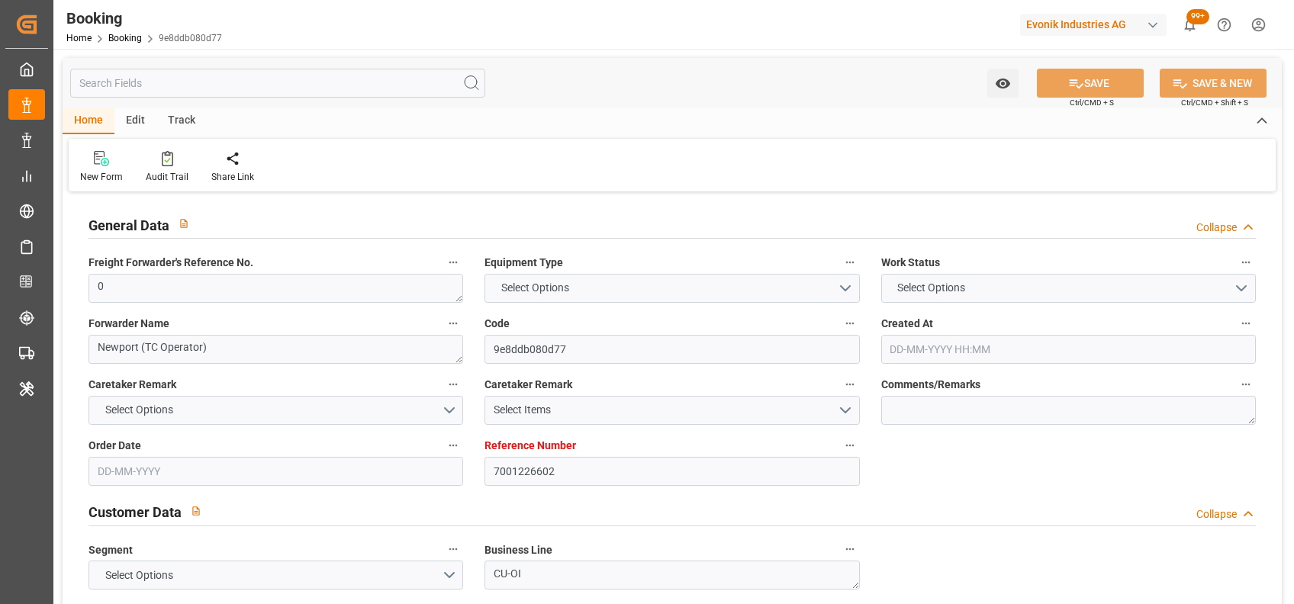
type input "7001226602"
type input "9932892"
type input "MSC"
type input "Mediterranean Shipping Company"
type input "NLRTM"
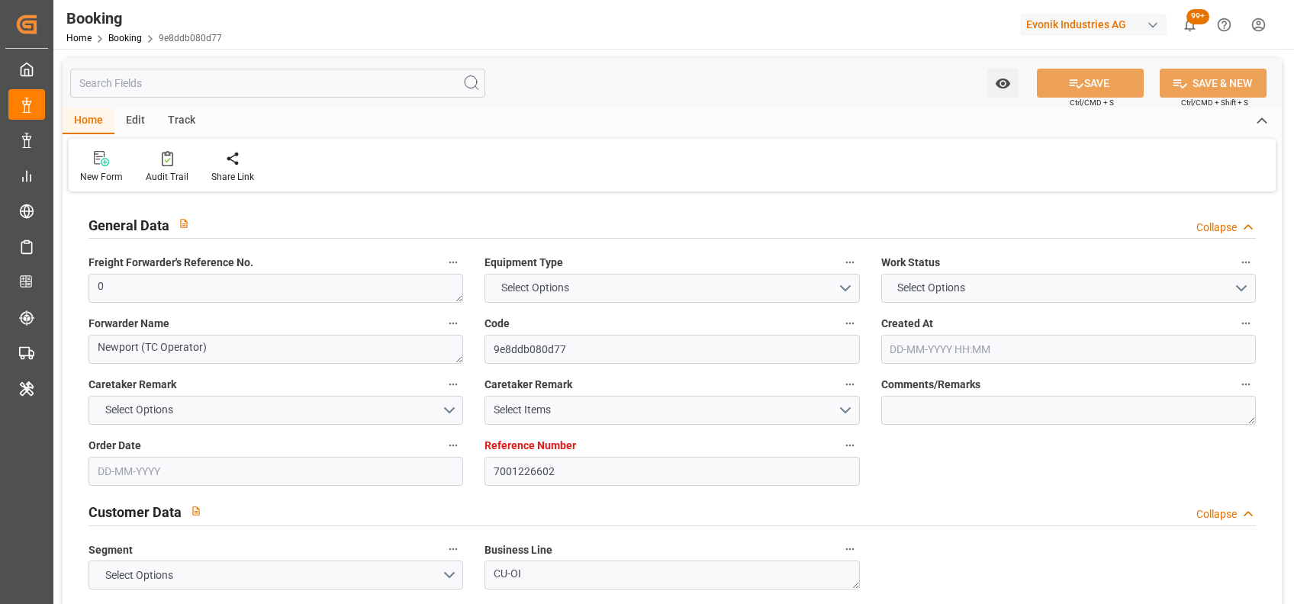
type input "AEKHL"
type input "0"
type input "[DATE] 11:35"
type input "[DATE]"
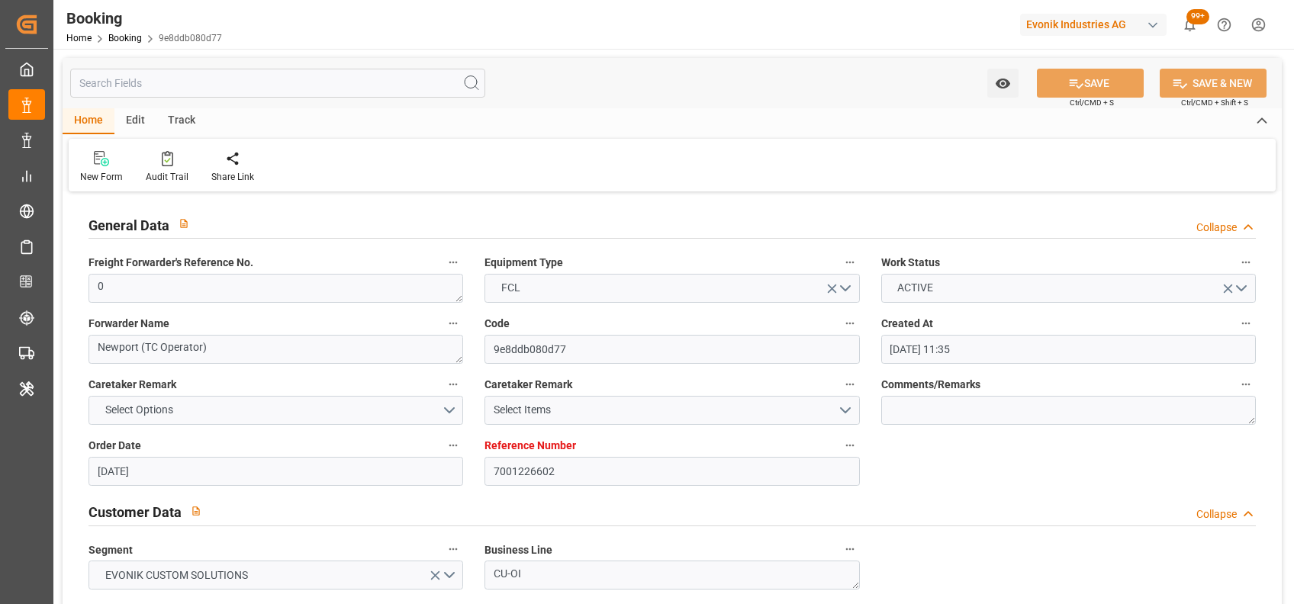
type input "[DATE]"
type input "[DATE] 00:00"
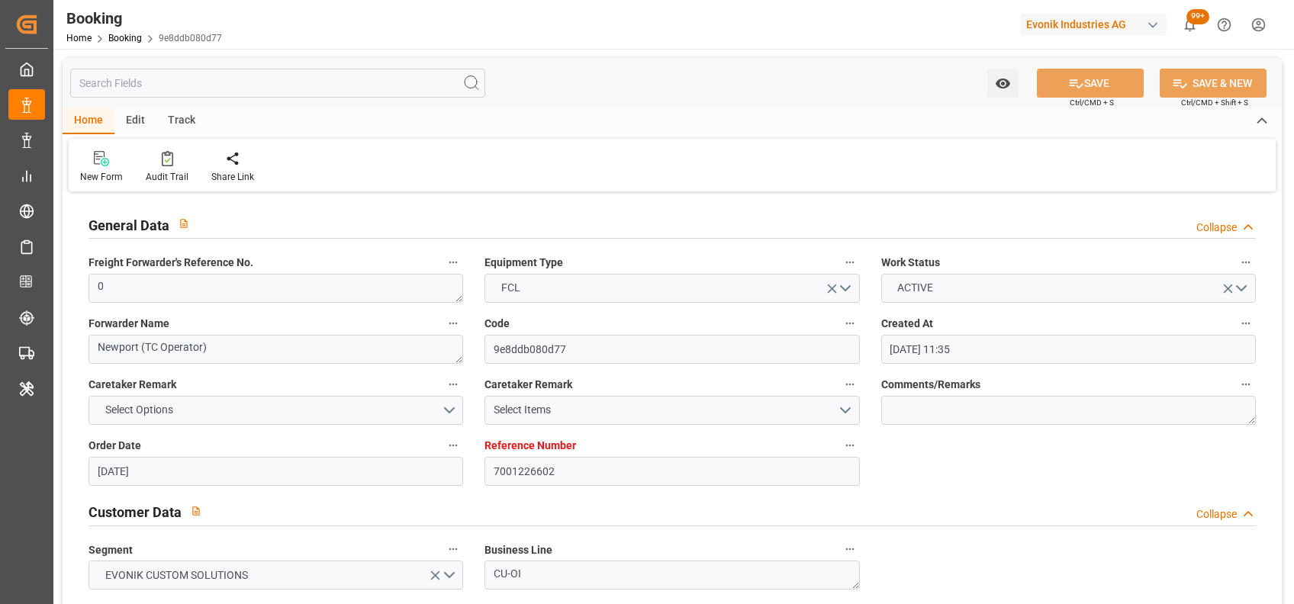
type input "[DATE]"
type input "[DATE] 07:07"
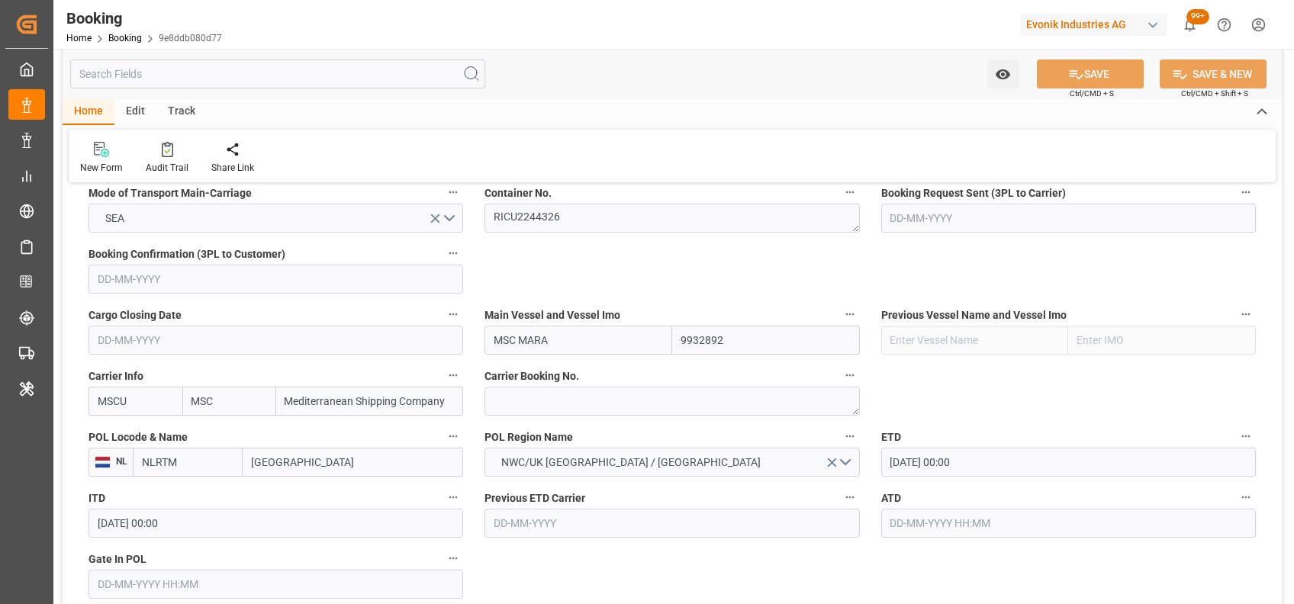
scroll to position [994, 0]
drag, startPoint x: 591, startPoint y: 240, endPoint x: 555, endPoint y: 217, distance: 41.9
click at [555, 217] on textarea "RICU2244326" at bounding box center [671, 216] width 375 height 29
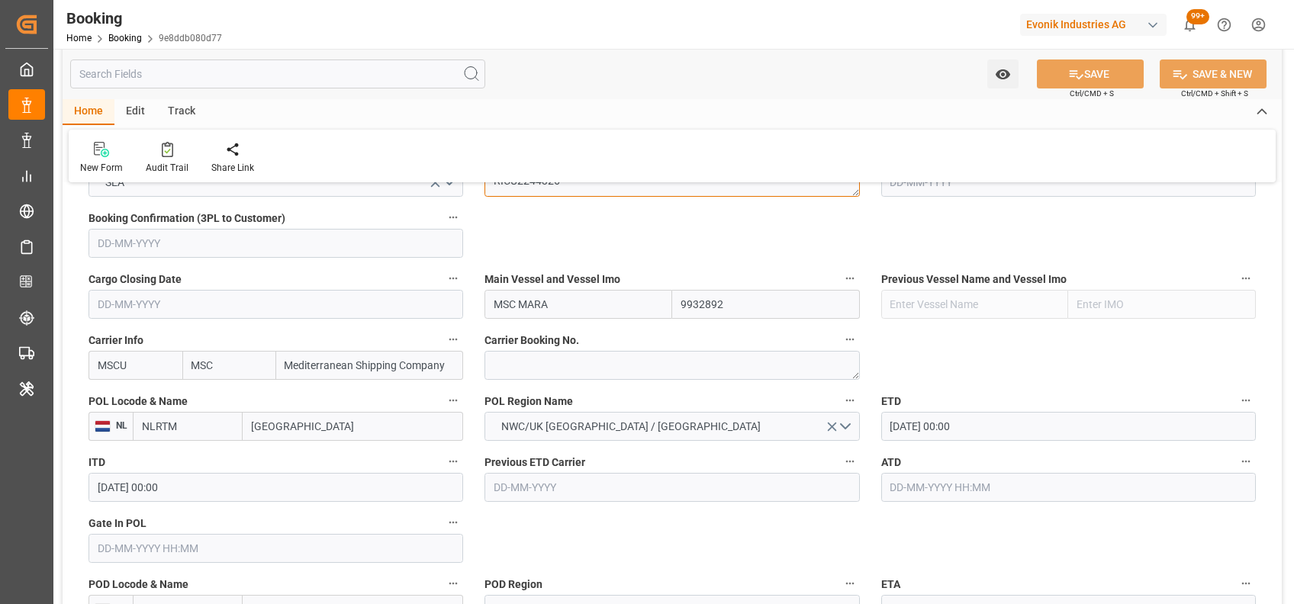
scroll to position [990, 0]
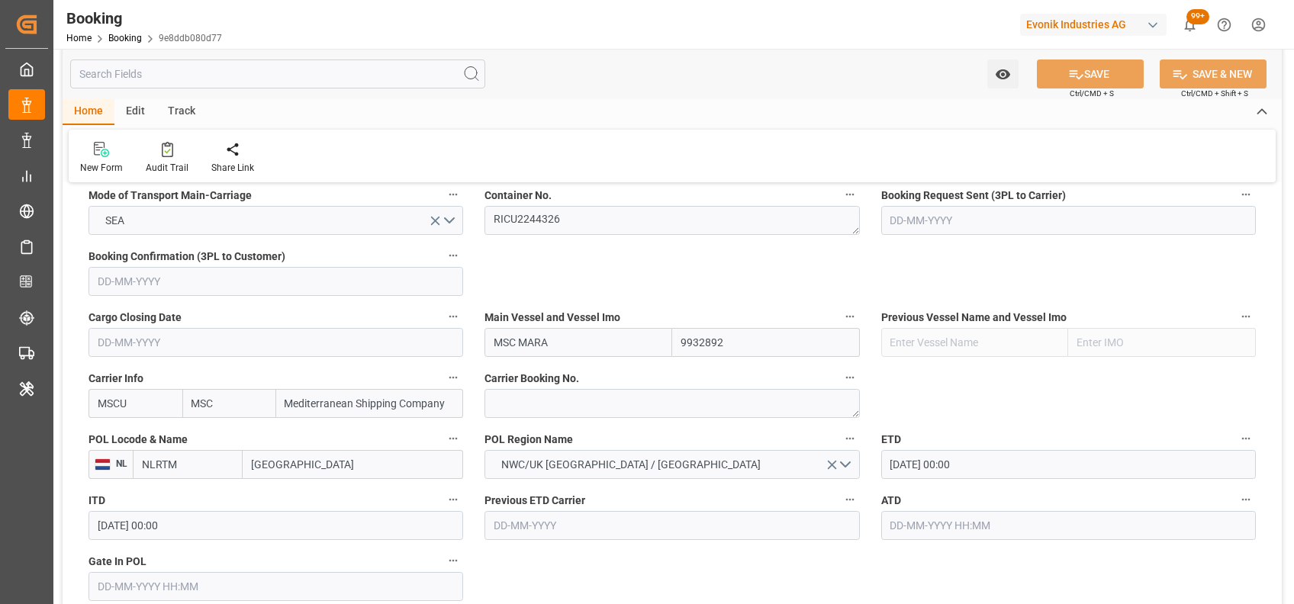
click at [196, 477] on input "NLRTM" at bounding box center [188, 464] width 110 height 29
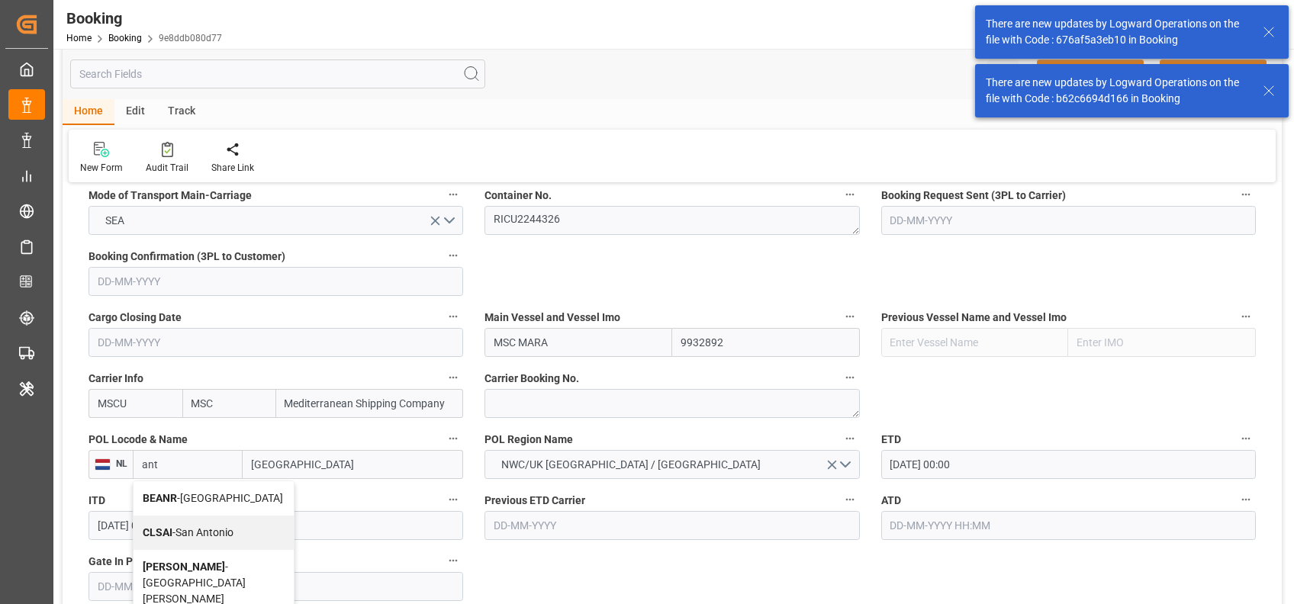
click at [163, 495] on b "BEANR" at bounding box center [160, 498] width 34 height 12
type input "BEANR"
type input "[GEOGRAPHIC_DATA]"
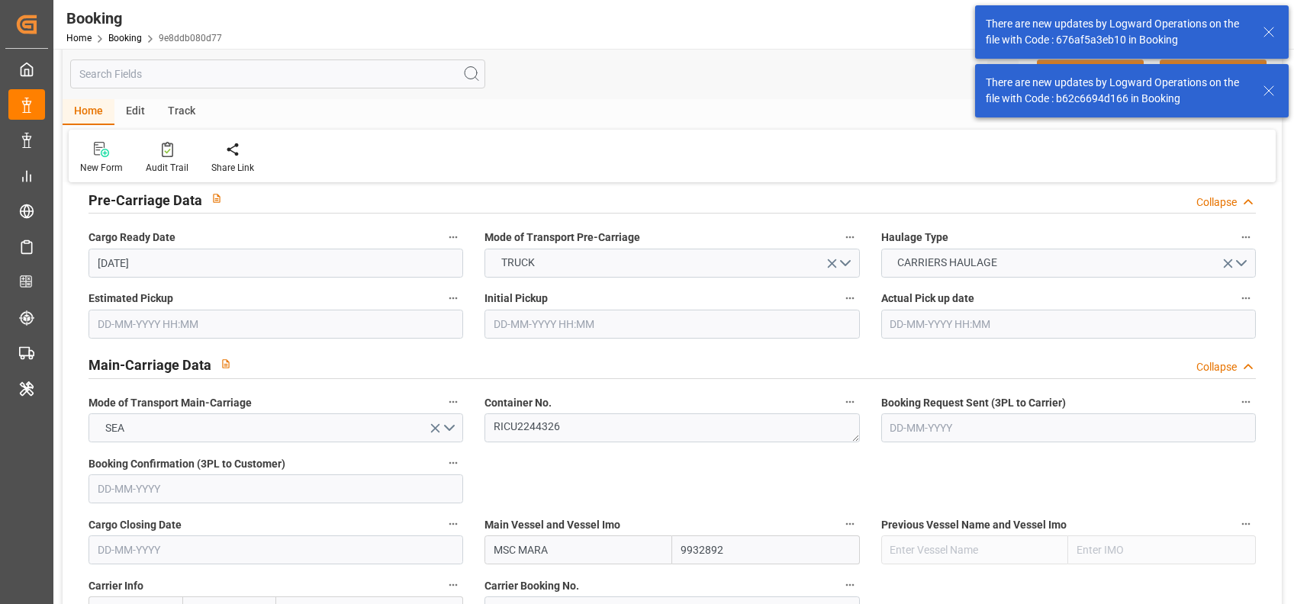
scroll to position [773, 0]
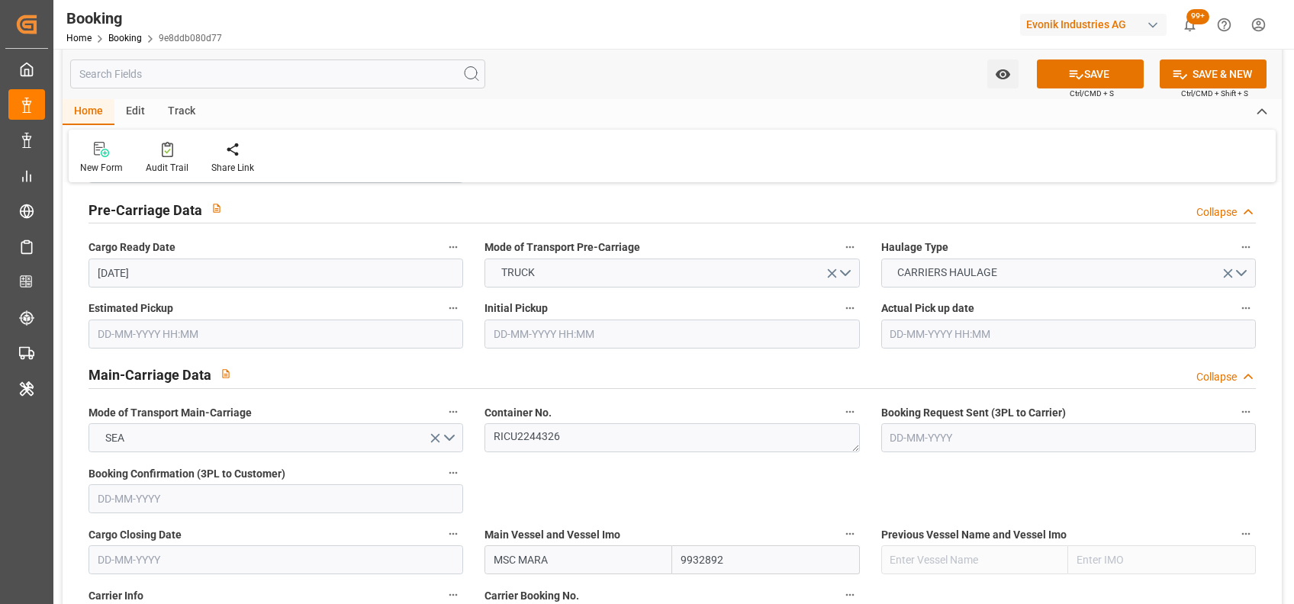
type input "BEANR"
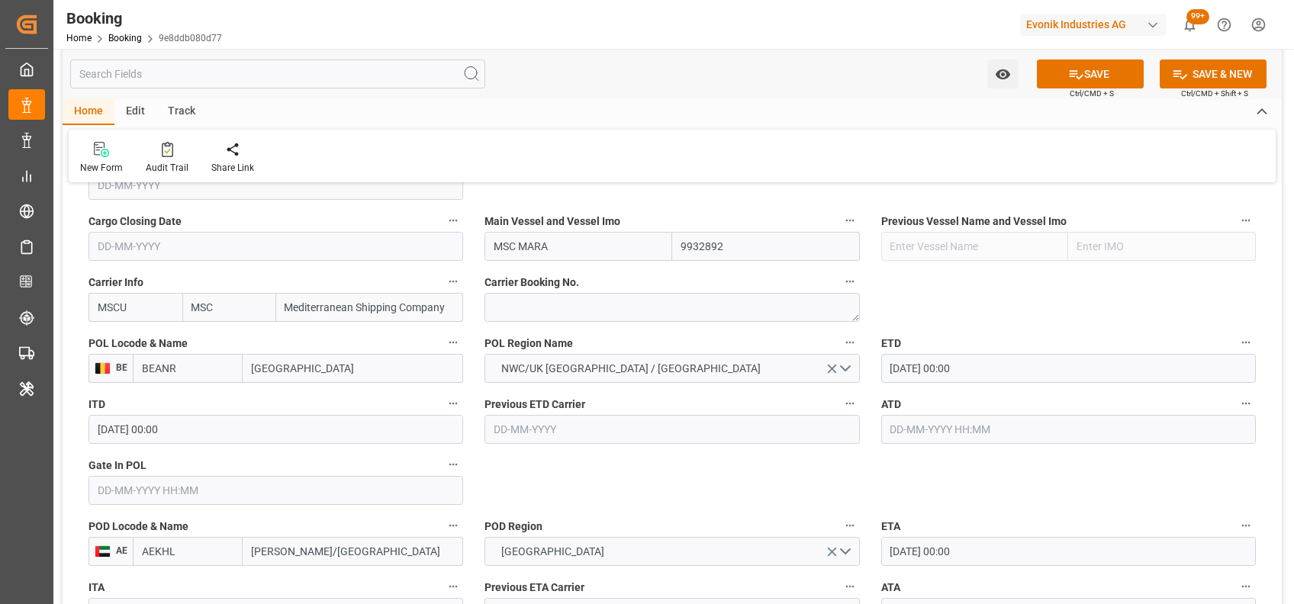
scroll to position [1088, 0]
click at [546, 242] on input "MSC MARA" at bounding box center [578, 244] width 188 height 29
paste input "VICTORINE"
click at [546, 292] on div "MSC VICTORINE - 9946867" at bounding box center [571, 279] width 172 height 34
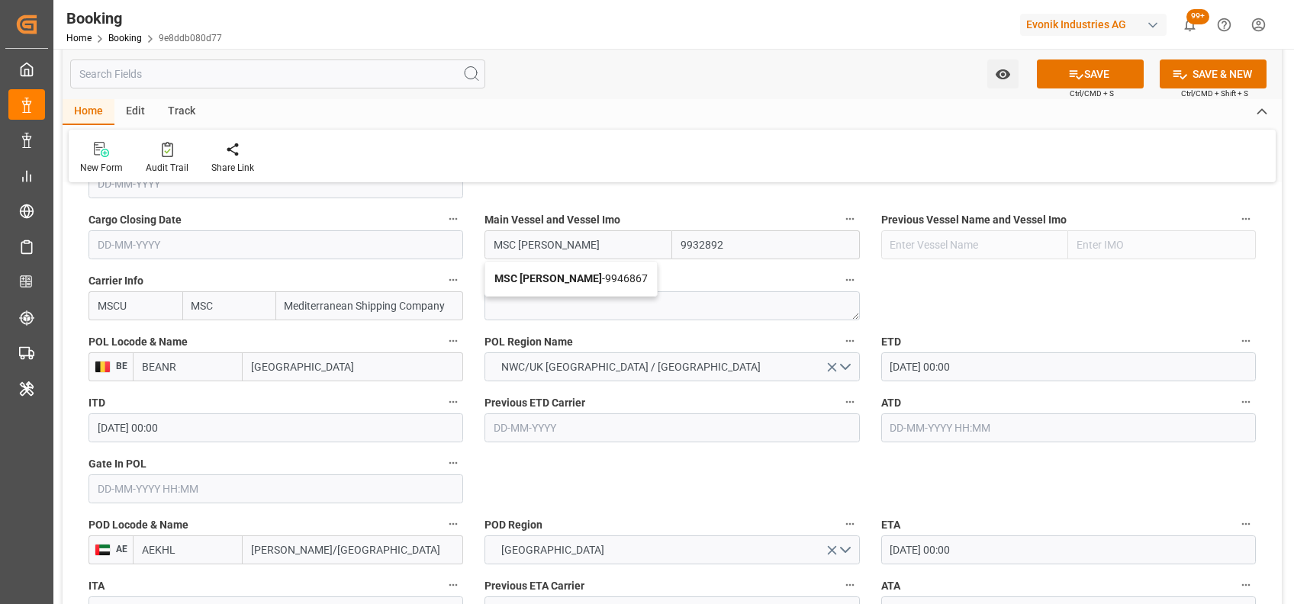
type input "MSC VICTORINE"
type input "9946867"
type input "MSC VICTORINE"
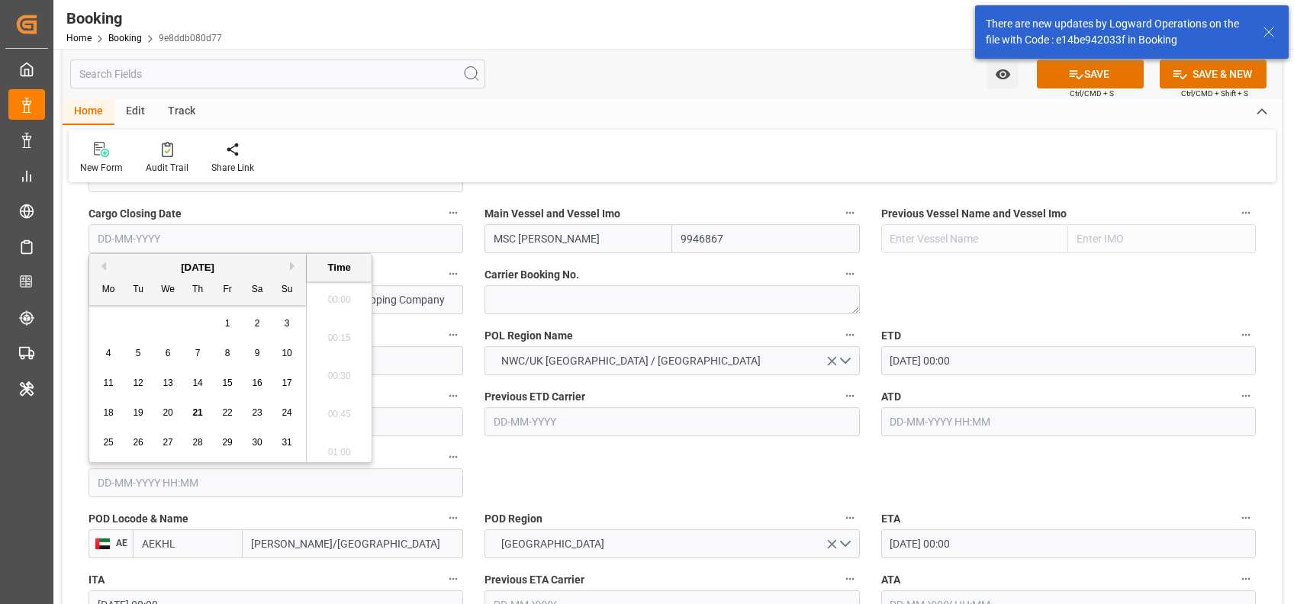
click at [272, 488] on input "text" at bounding box center [276, 482] width 375 height 29
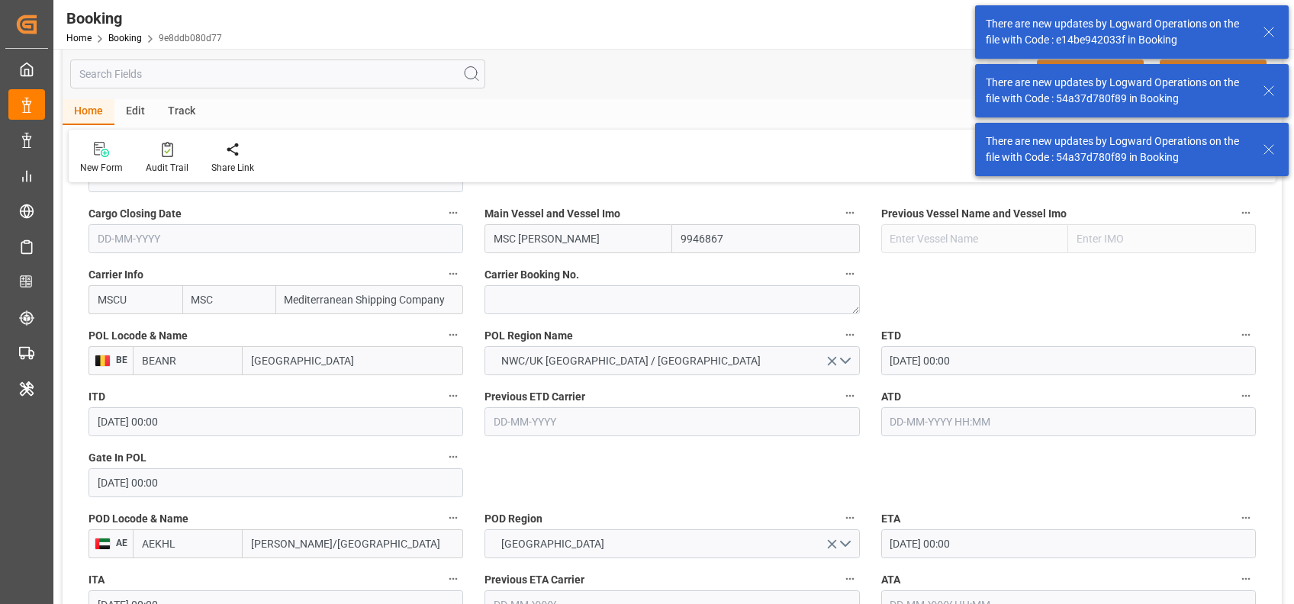
click at [110, 476] on input "02-08-2025 00:00" at bounding box center [276, 482] width 375 height 29
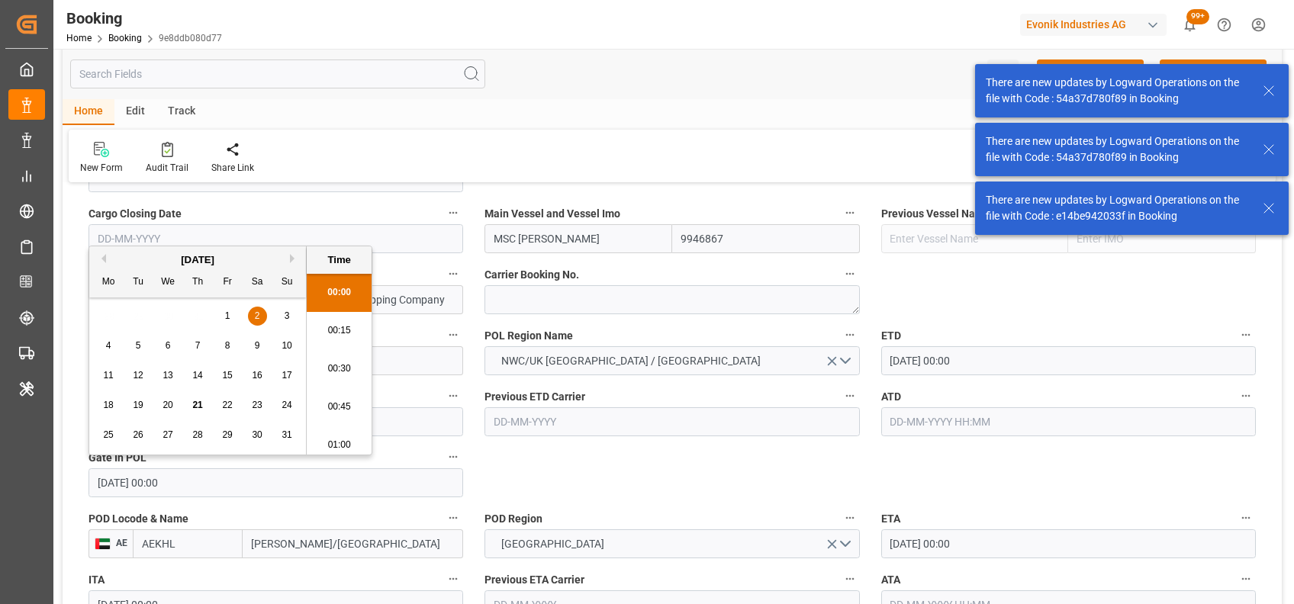
type input "21-08-2025 00:00"
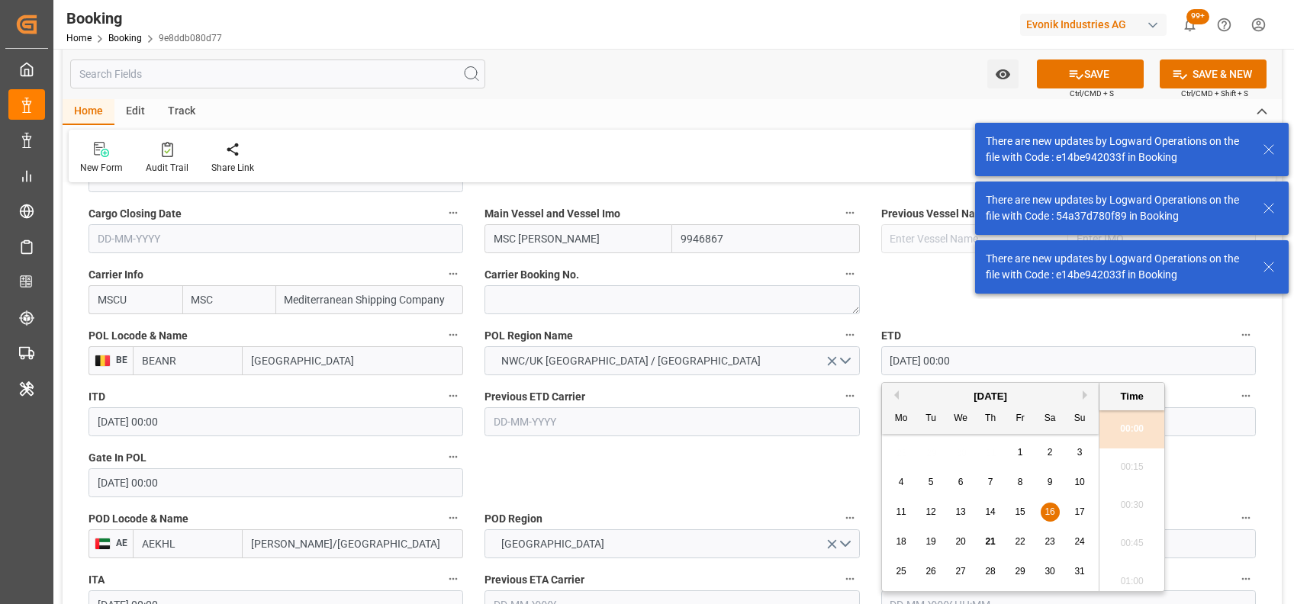
click at [902, 368] on input "16-08-2025 00:00" at bounding box center [1068, 360] width 375 height 29
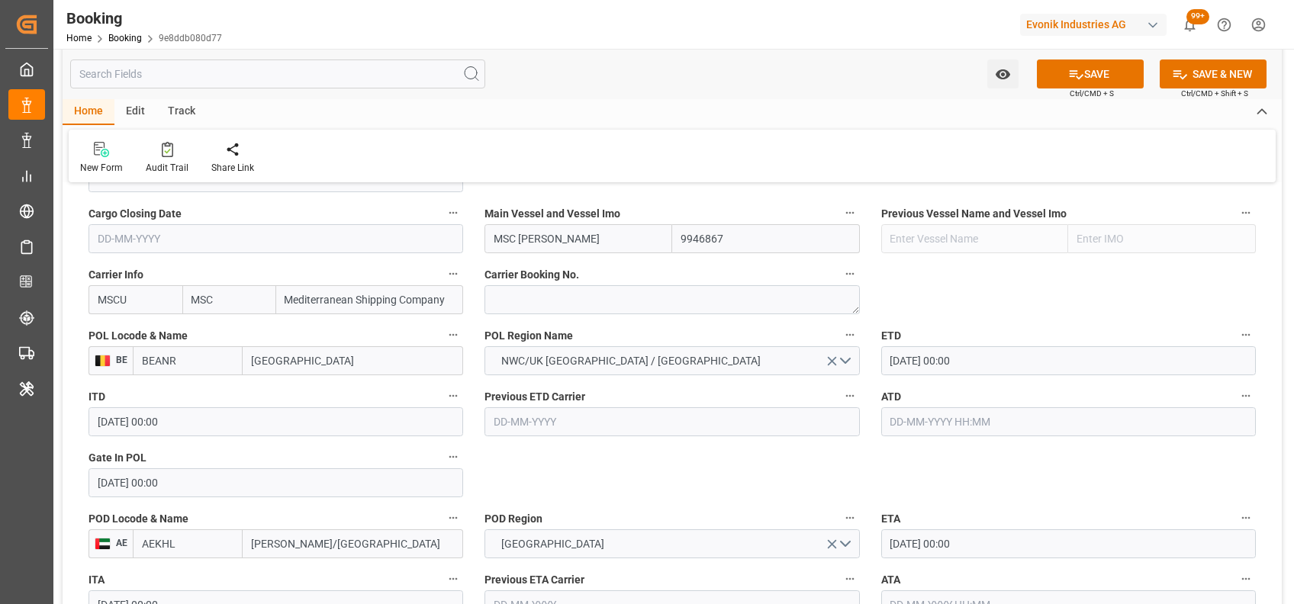
drag, startPoint x: 895, startPoint y: 378, endPoint x: 895, endPoint y: 369, distance: 9.2
click at [895, 369] on div "ETD 26-08-2025 00:00" at bounding box center [1069, 350] width 396 height 61
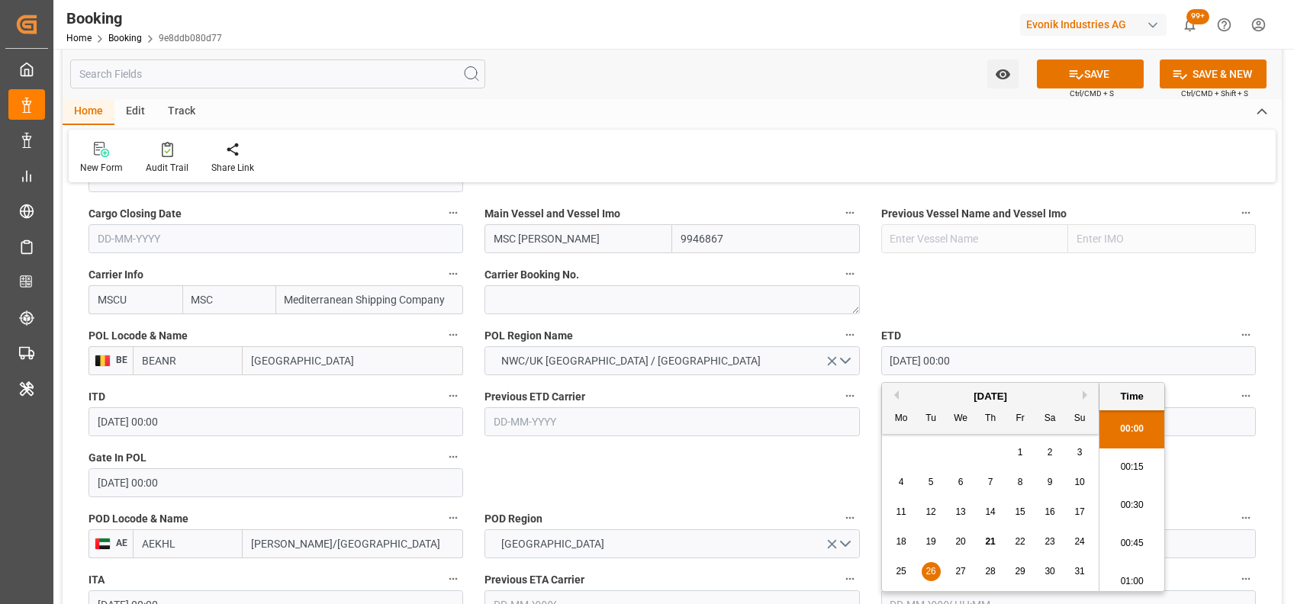
click at [895, 369] on input "26-08-2025 00:00" at bounding box center [1068, 360] width 375 height 29
type input "28-08-2025 00:00"
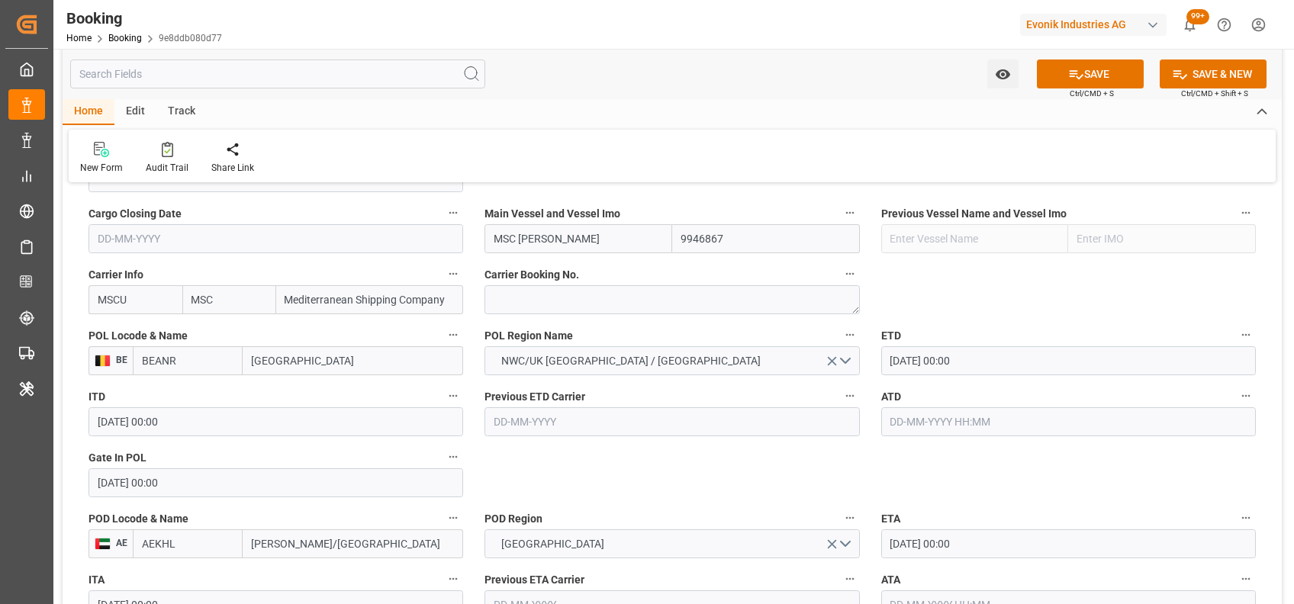
click at [890, 534] on input "15-09-2025 00:00" at bounding box center [1068, 544] width 375 height 29
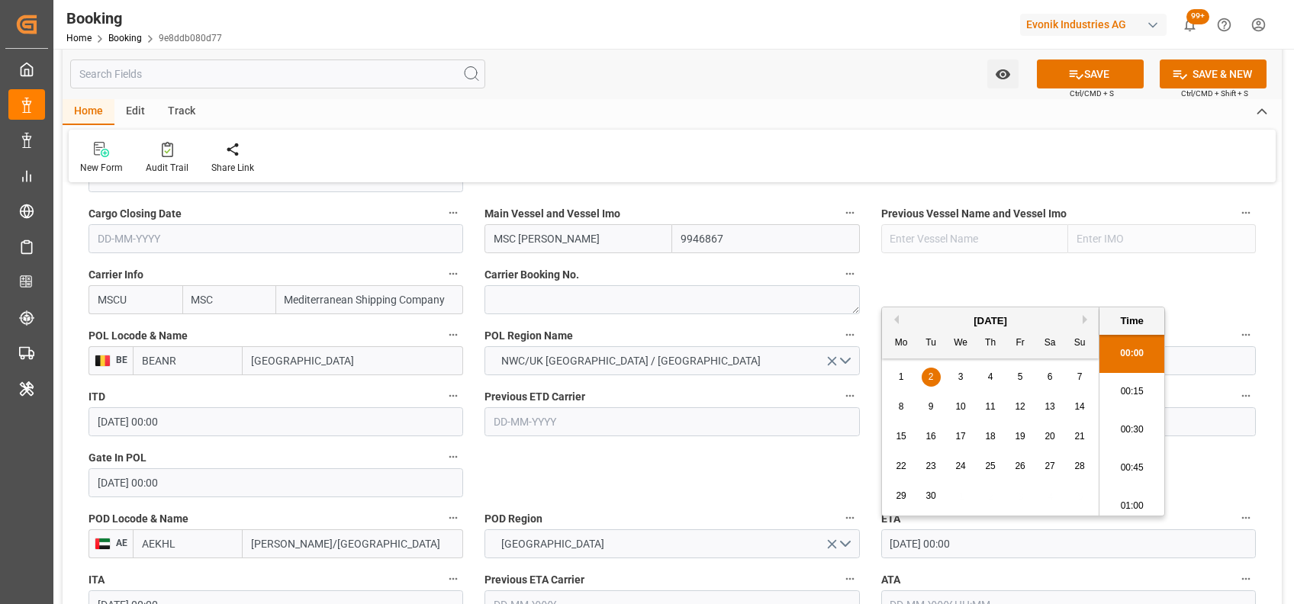
type input "26-09-2025 00:00"
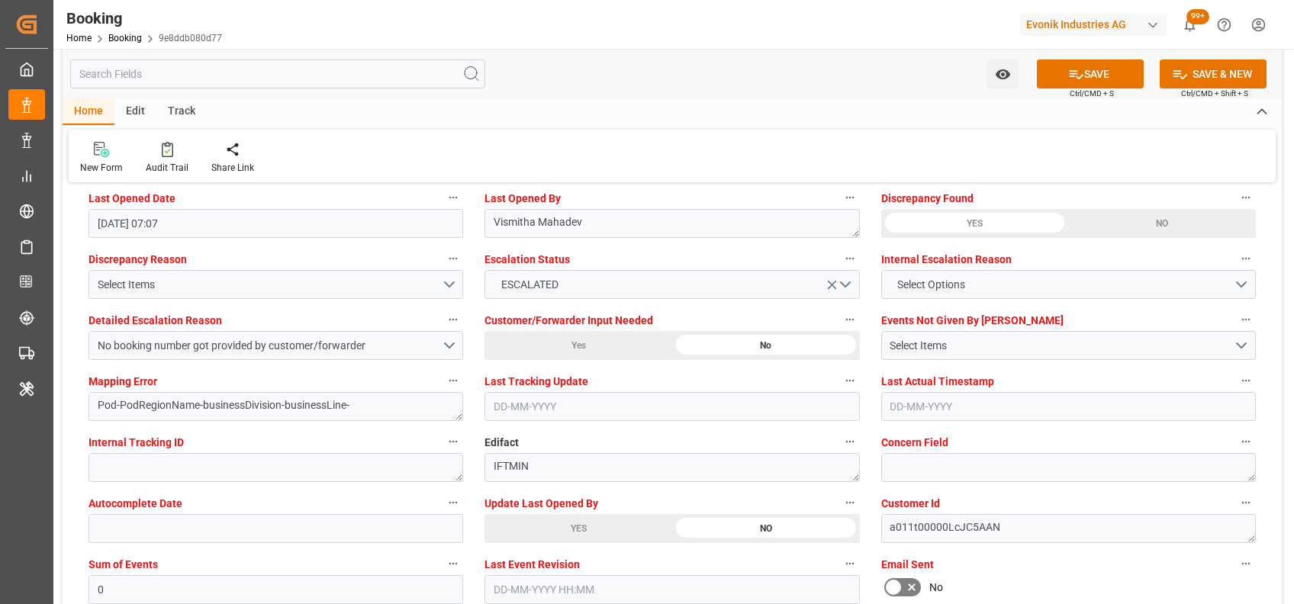
scroll to position [2809, 0]
click at [220, 289] on div "Select Items" at bounding box center [270, 284] width 344 height 16
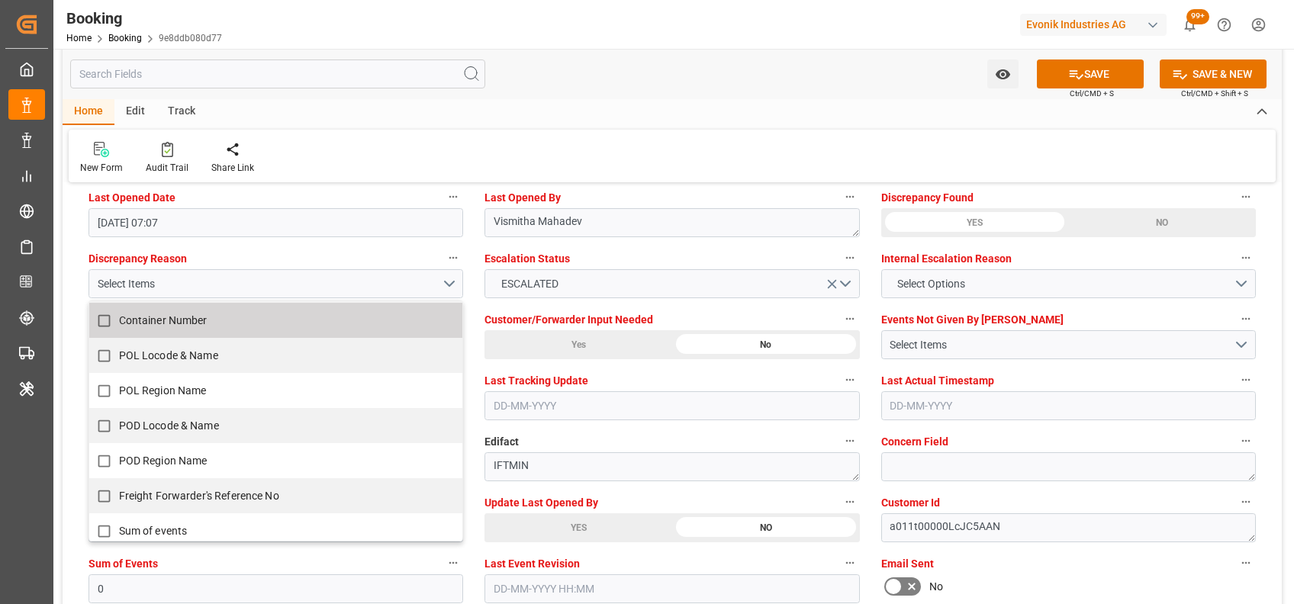
scroll to position [69, 0]
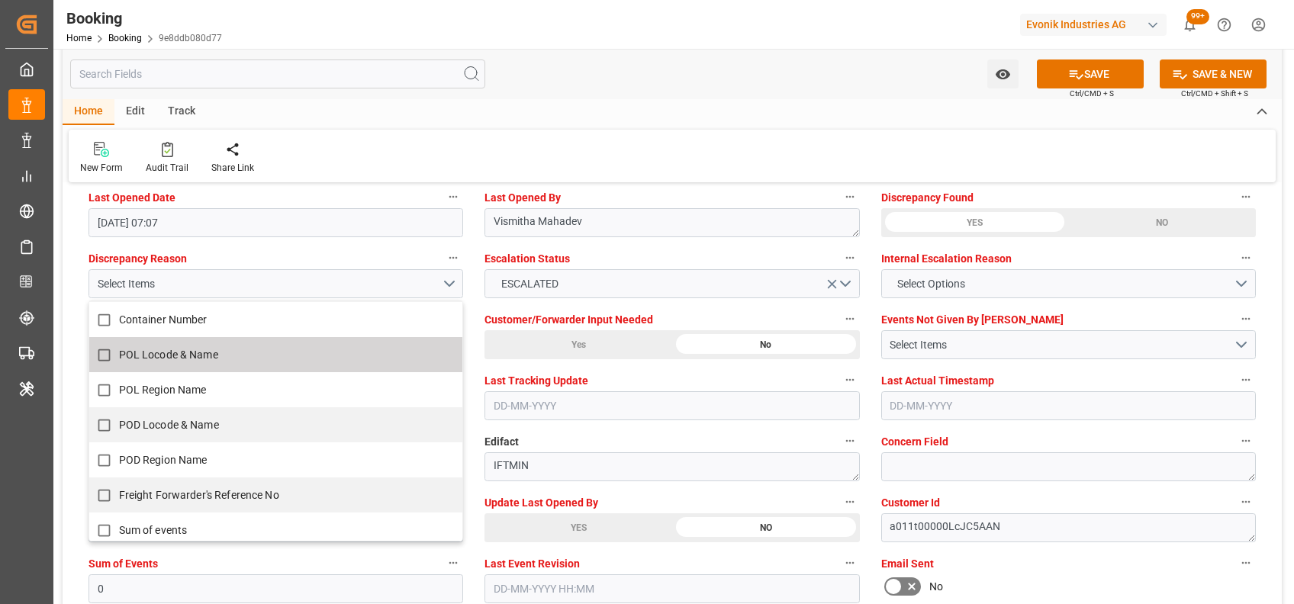
click at [162, 353] on span "POL Locode & Name" at bounding box center [168, 355] width 99 height 12
checkbox input "true"
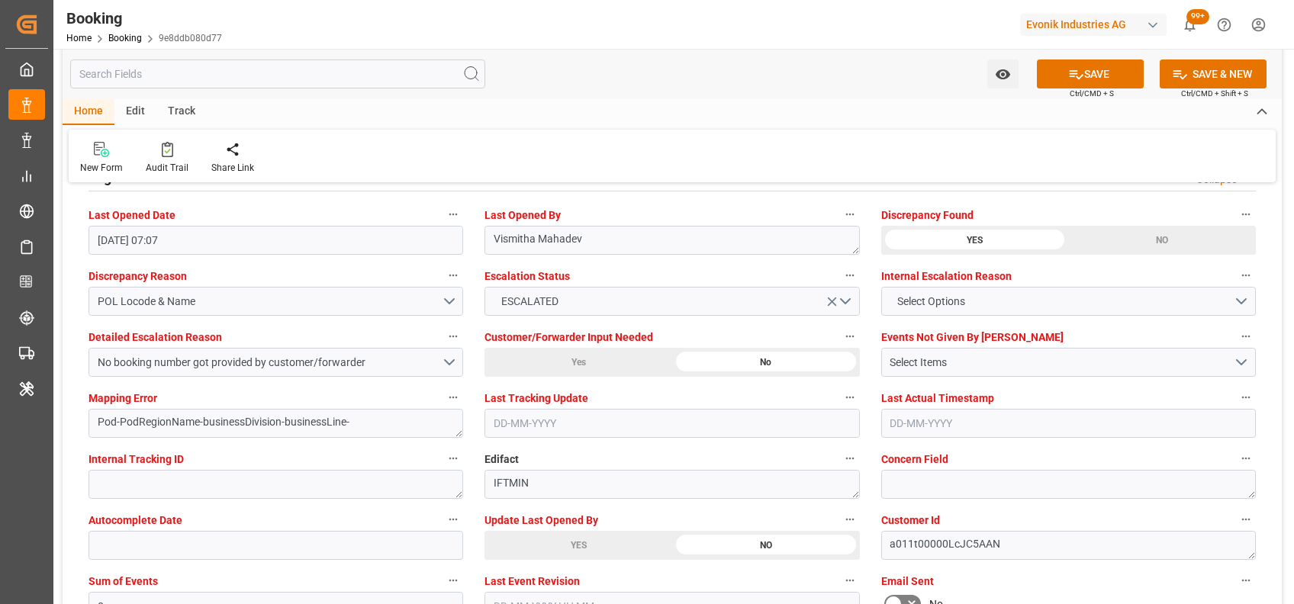
scroll to position [2790, 0]
click at [444, 308] on button "POL Locode & Name" at bounding box center [276, 302] width 375 height 29
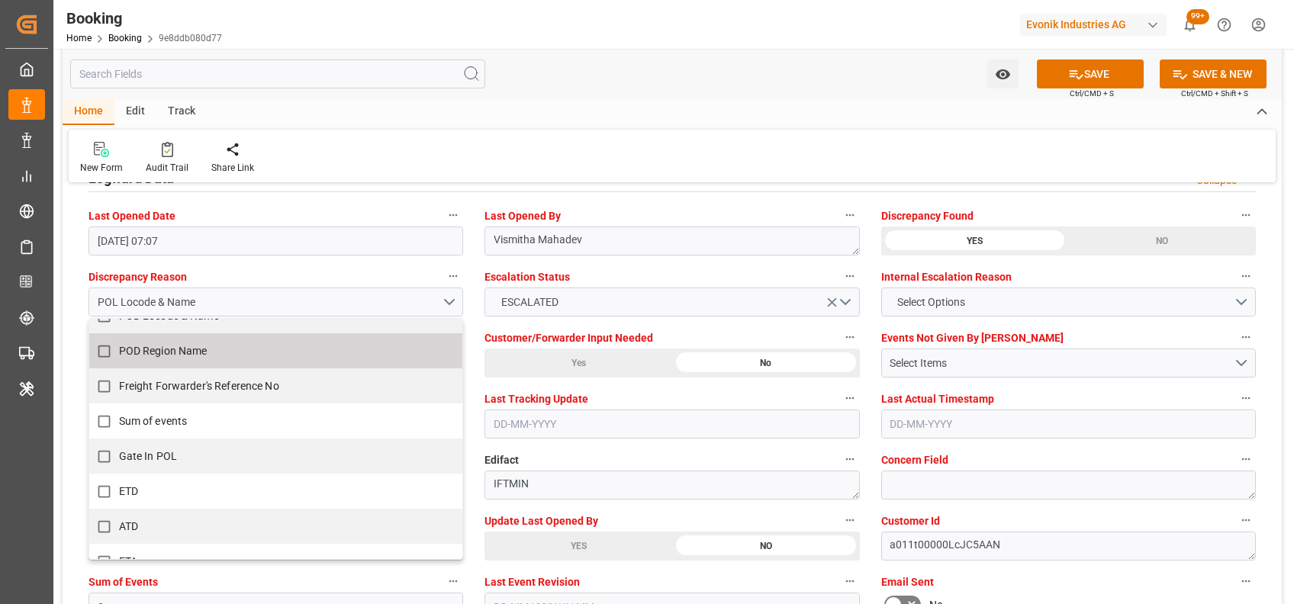
scroll to position [201, 0]
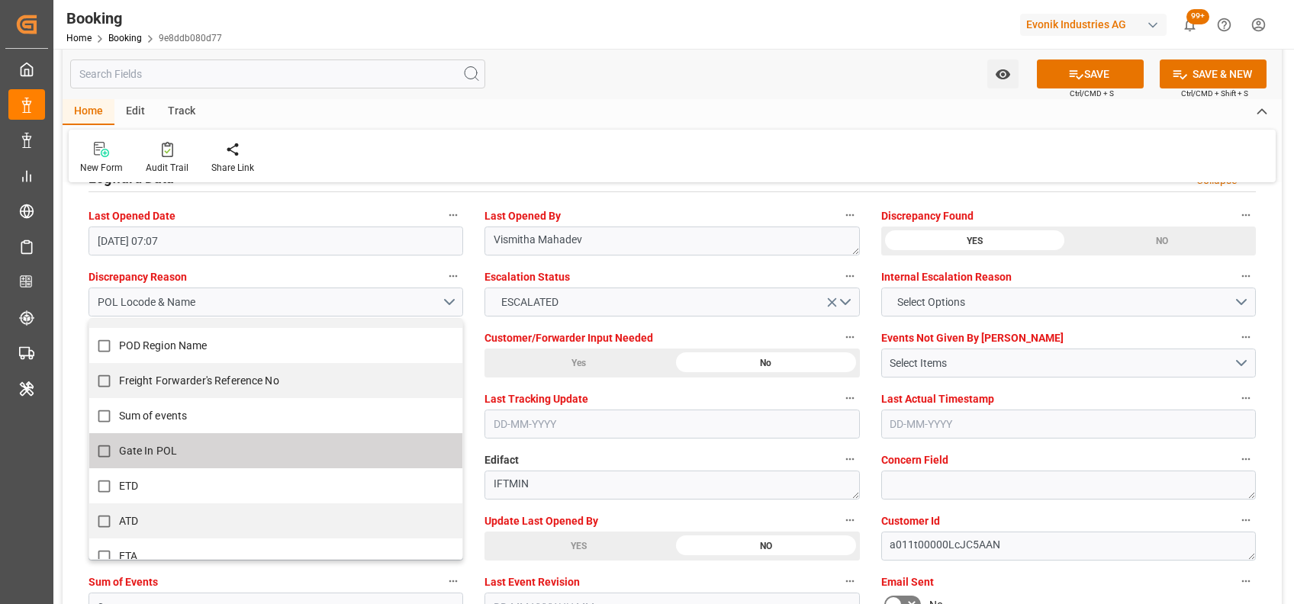
click at [282, 451] on label "Gate In POL" at bounding box center [267, 451] width 357 height 30
checkbox input "true"
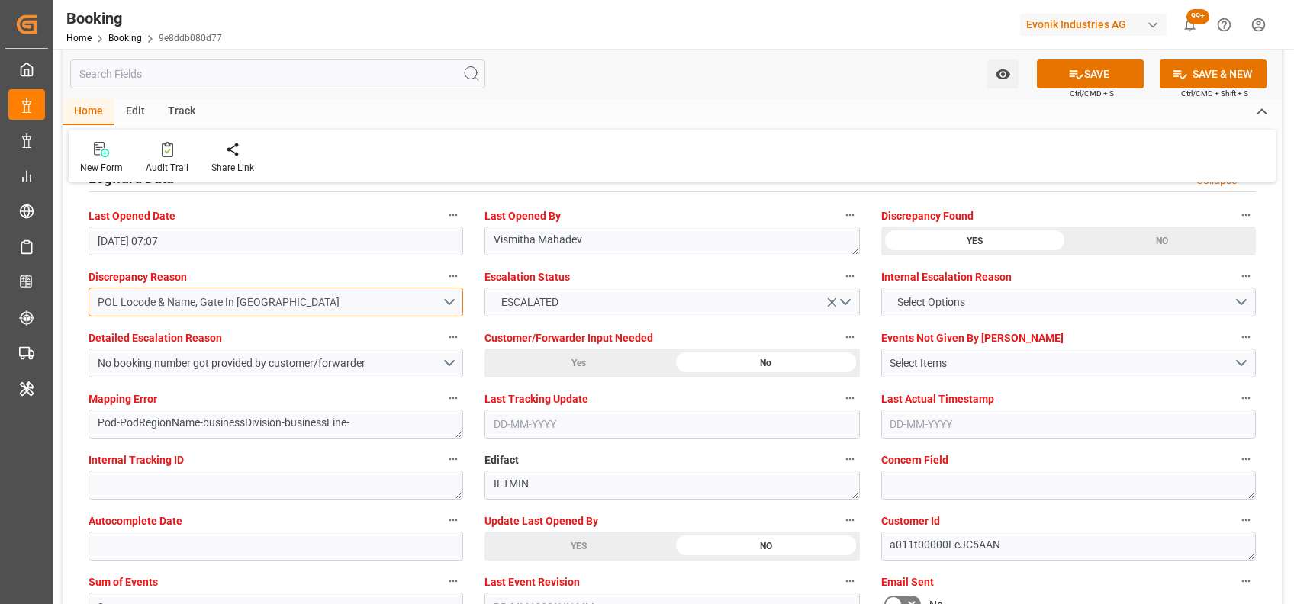
click at [184, 296] on div "POL Locode & Name, Gate In POL" at bounding box center [270, 303] width 344 height 16
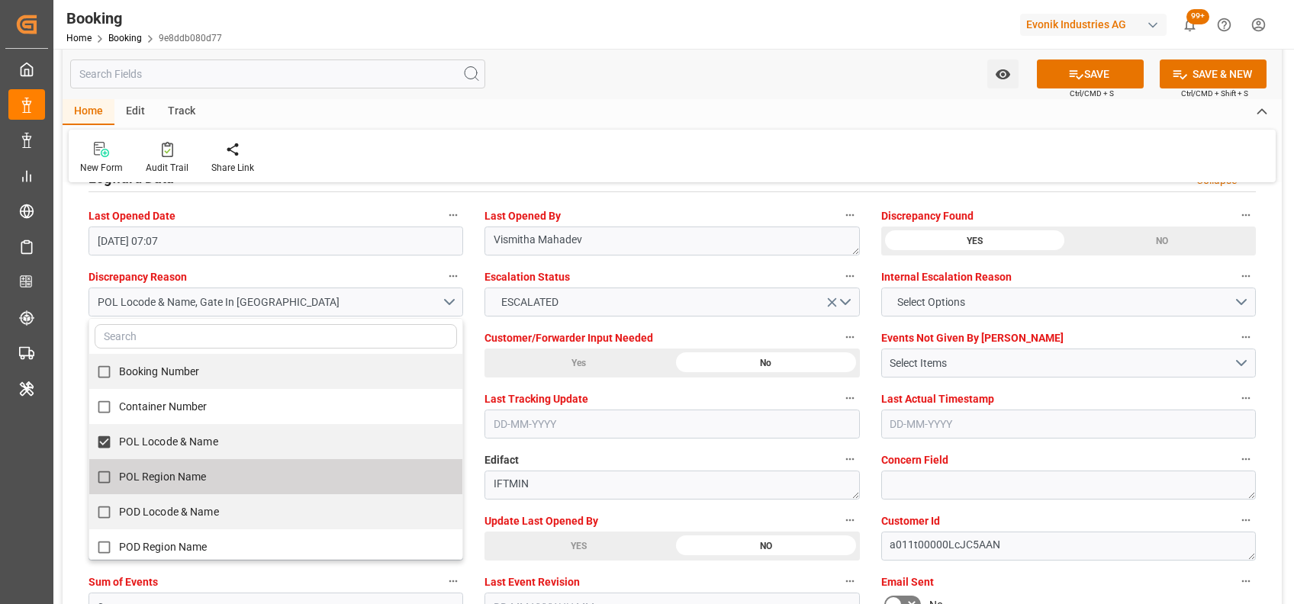
scroll to position [301, 0]
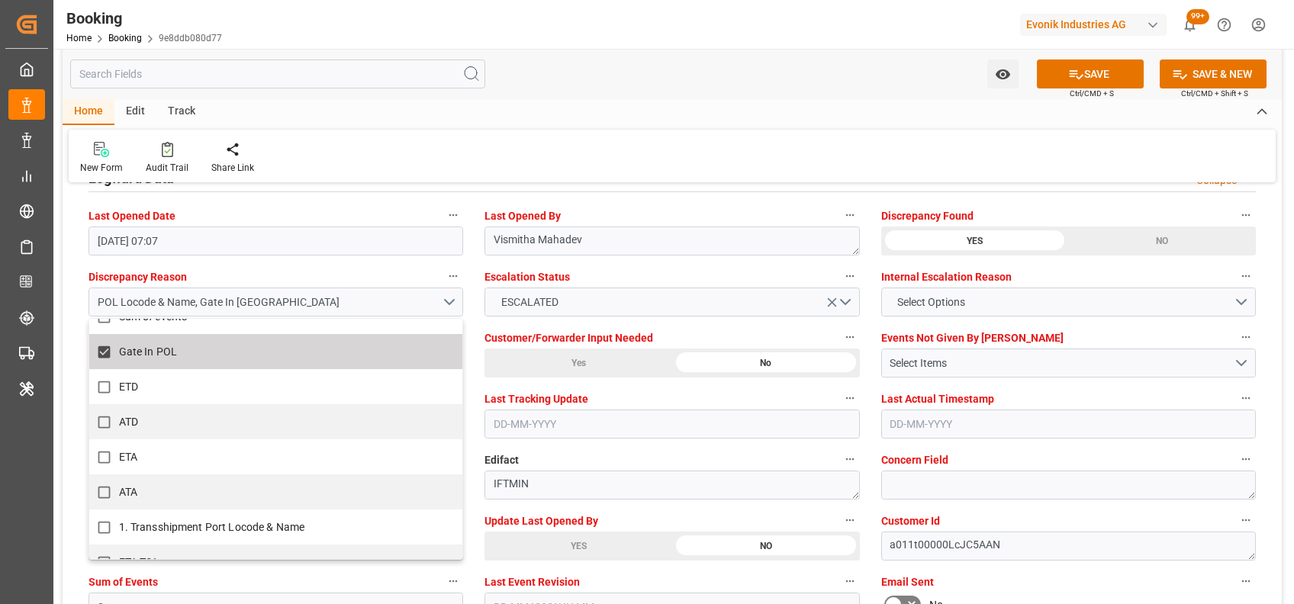
click at [136, 346] on span "Gate In POL" at bounding box center [148, 352] width 58 height 12
checkbox input "false"
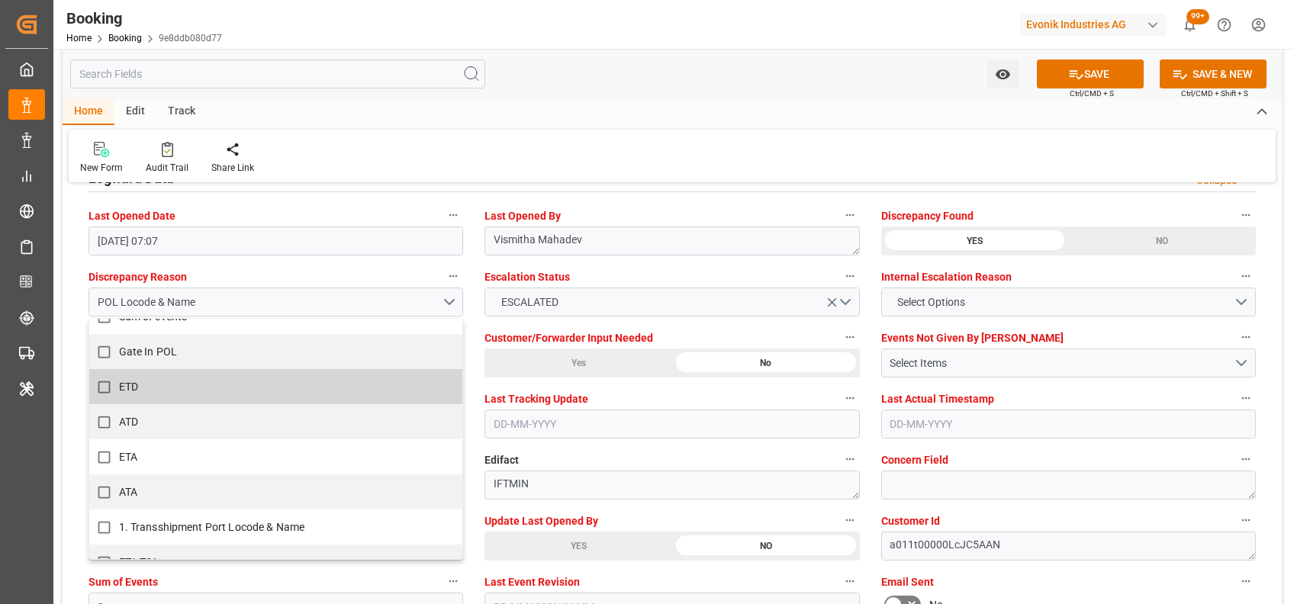
click at [314, 385] on label "ETD" at bounding box center [267, 387] width 357 height 30
checkbox input "true"
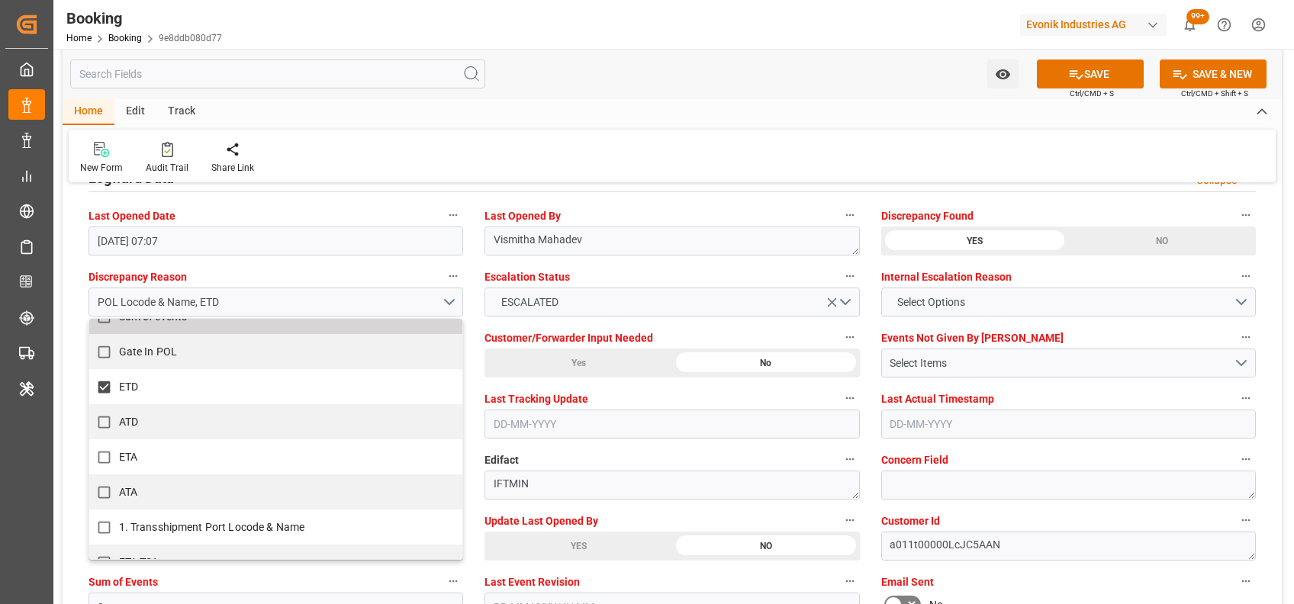
click at [609, 140] on div "New Form Audit Trail Share Link" at bounding box center [672, 156] width 1207 height 53
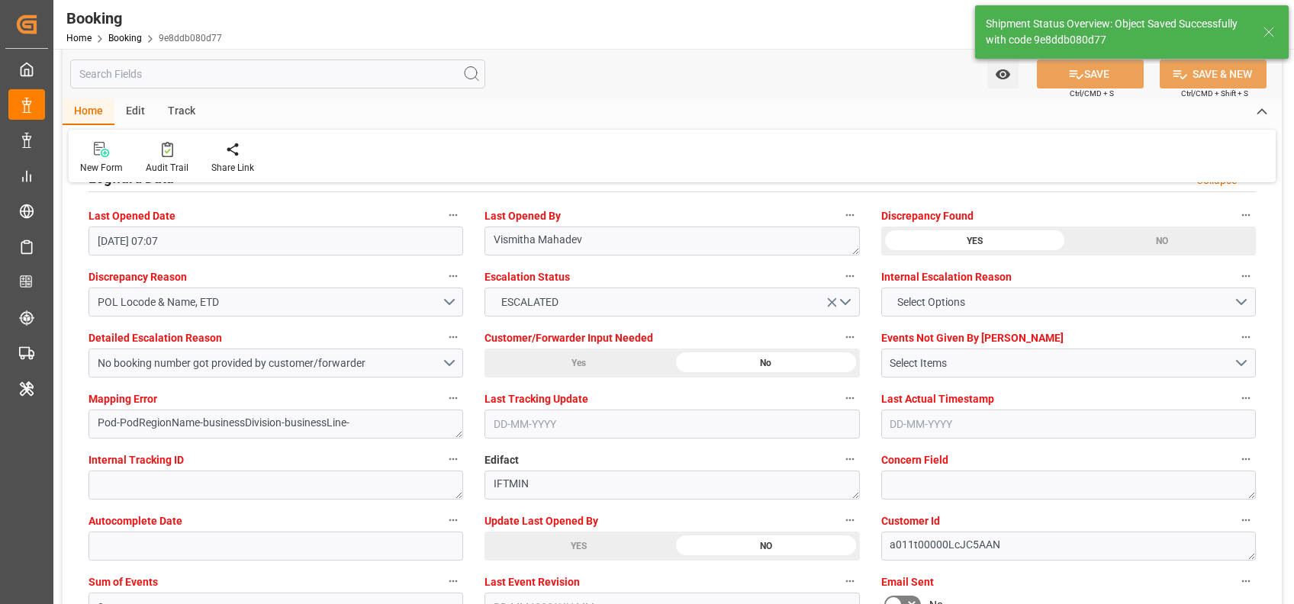
type input "MSC MARA"
type input "9932892"
type textarea "[PERSON_NAME]"
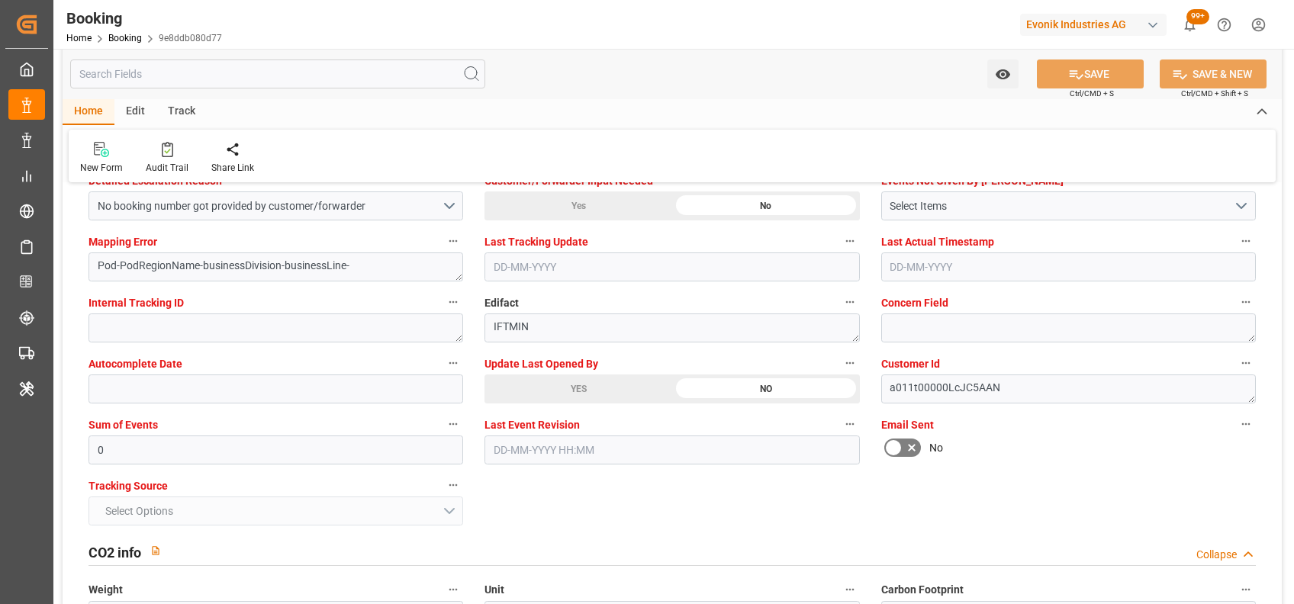
scroll to position [2949, 0]
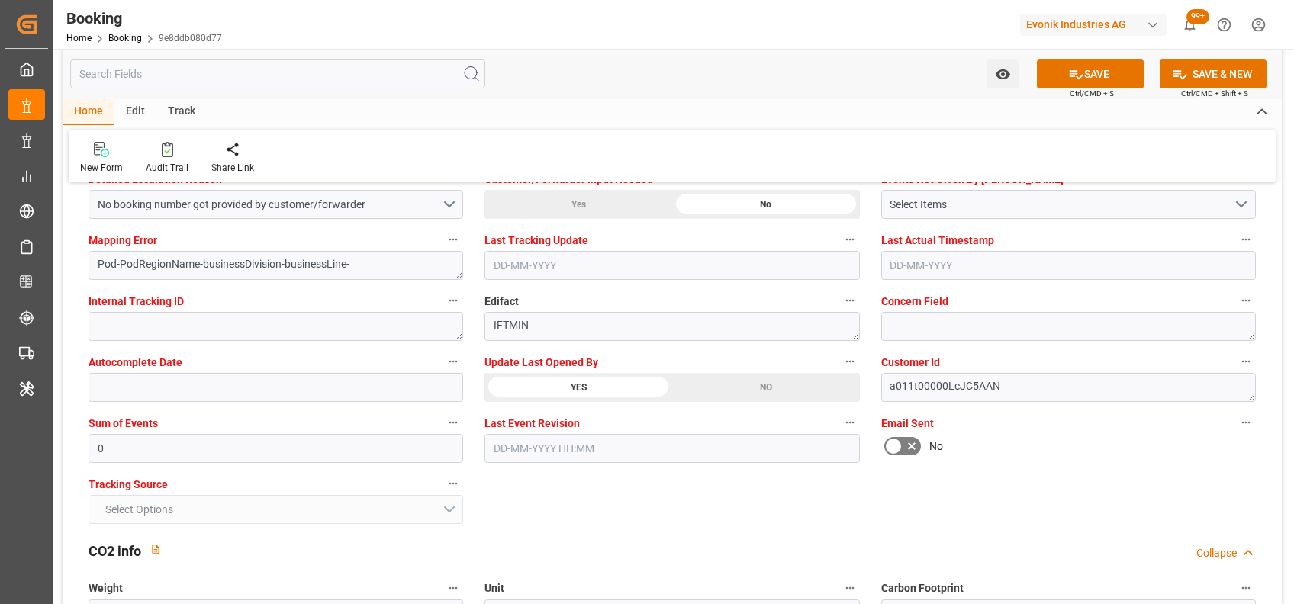
scroll to position [2789, 0]
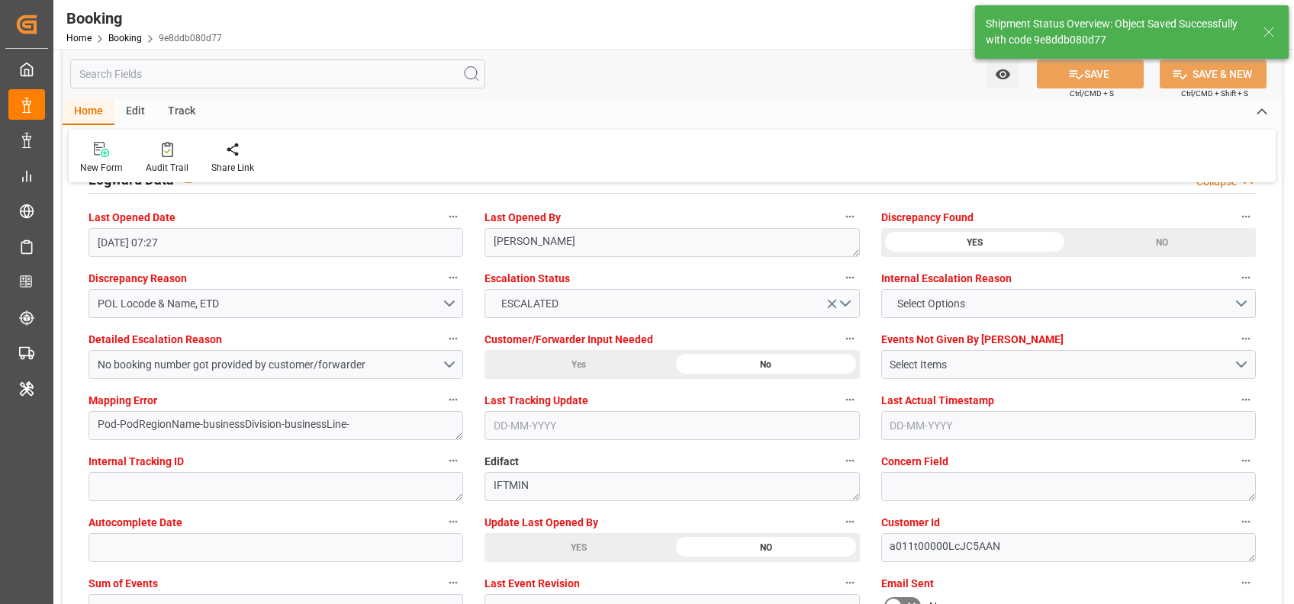
type input "21-08-2025 07:28"
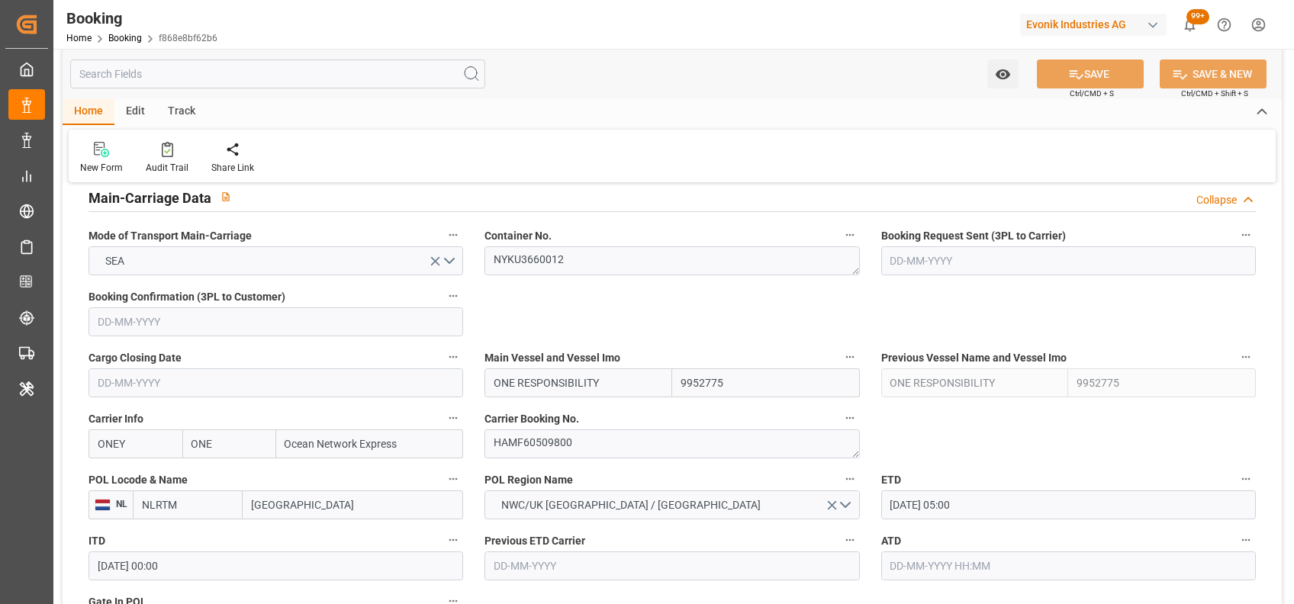
scroll to position [958, 0]
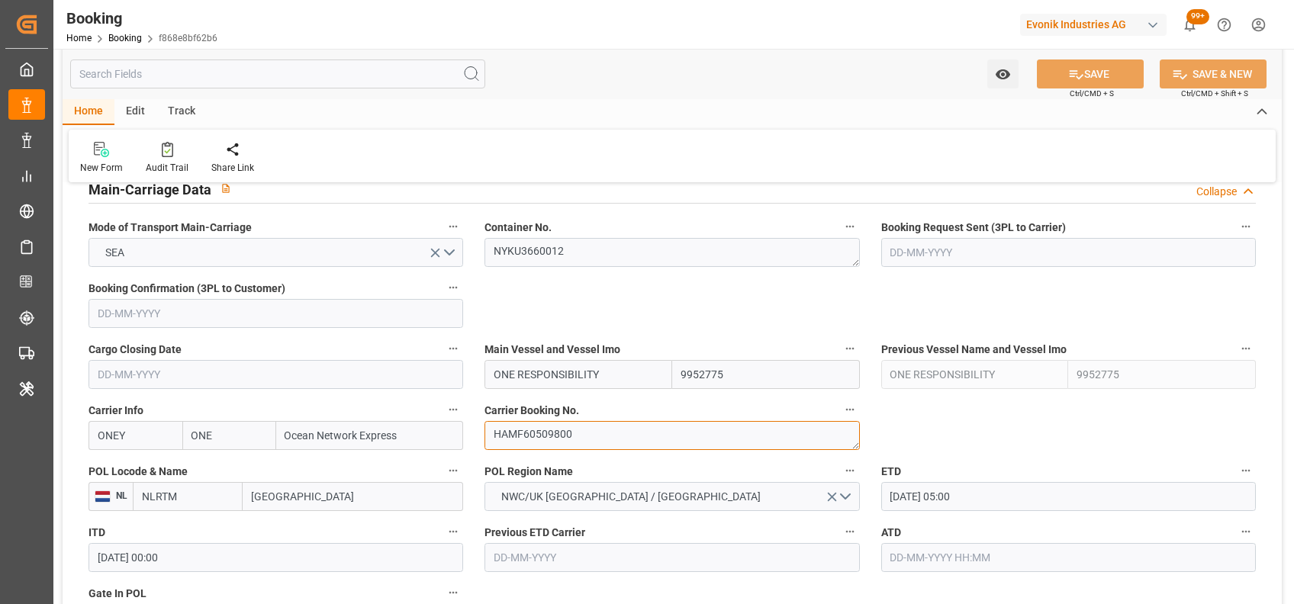
click at [558, 426] on textarea "HAMF60509800" at bounding box center [671, 435] width 375 height 29
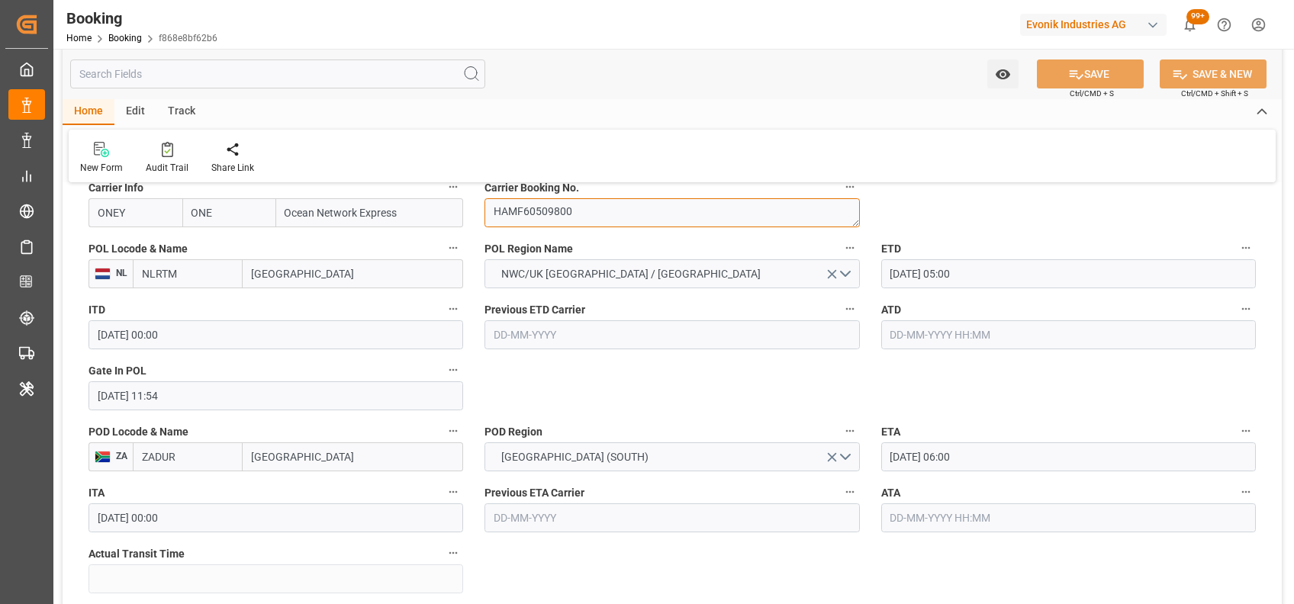
scroll to position [994, 0]
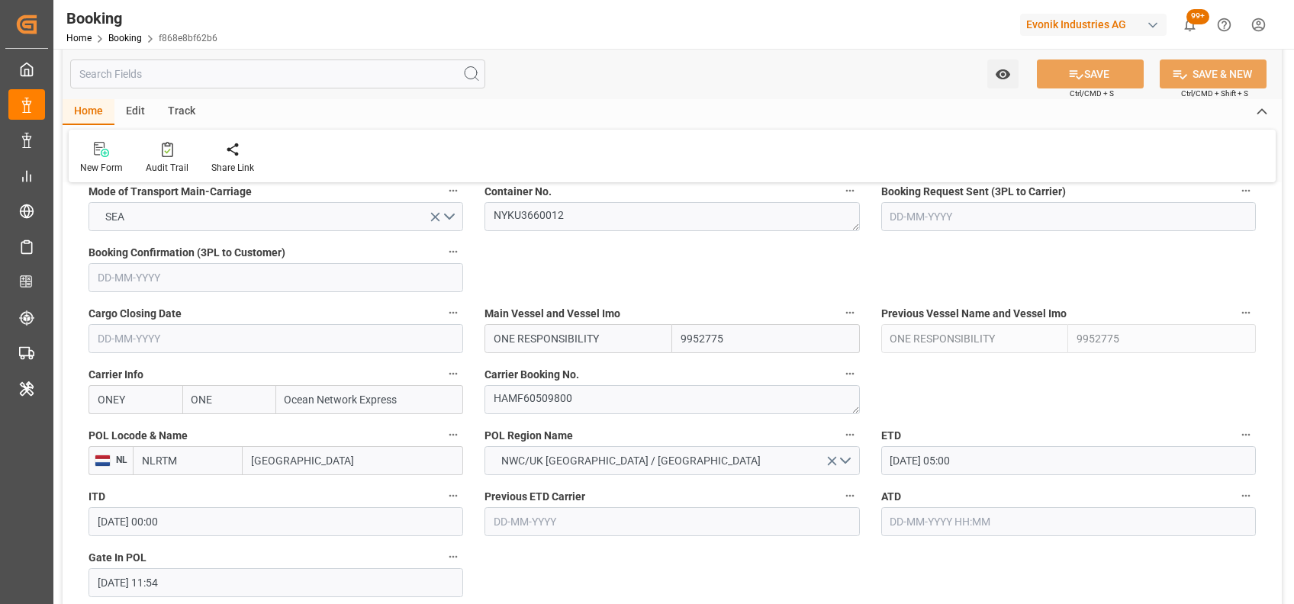
click at [111, 571] on input "[DATE] 11:54" at bounding box center [276, 582] width 375 height 29
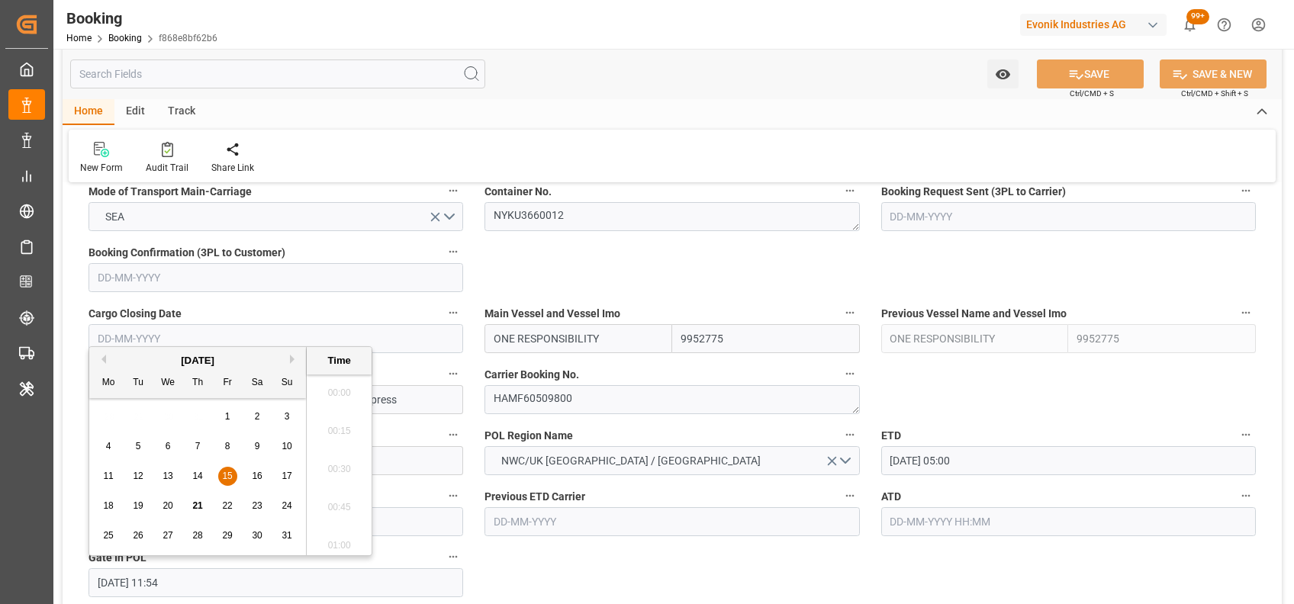
scroll to position [1721, 0]
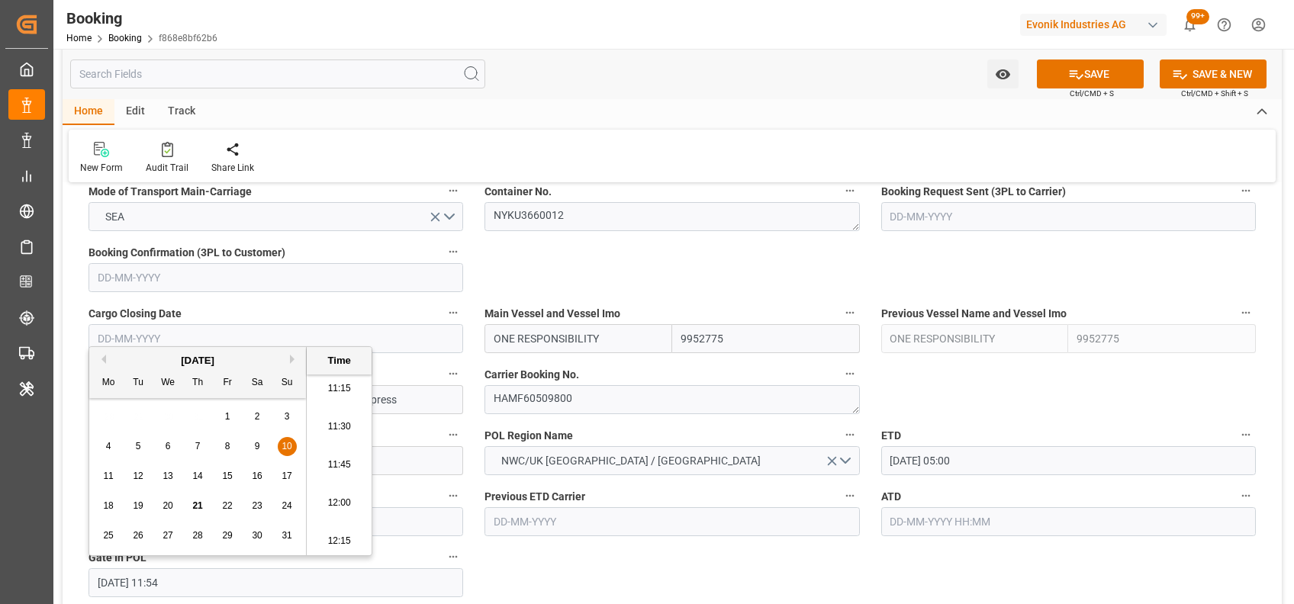
type input "[DATE] 11:54"
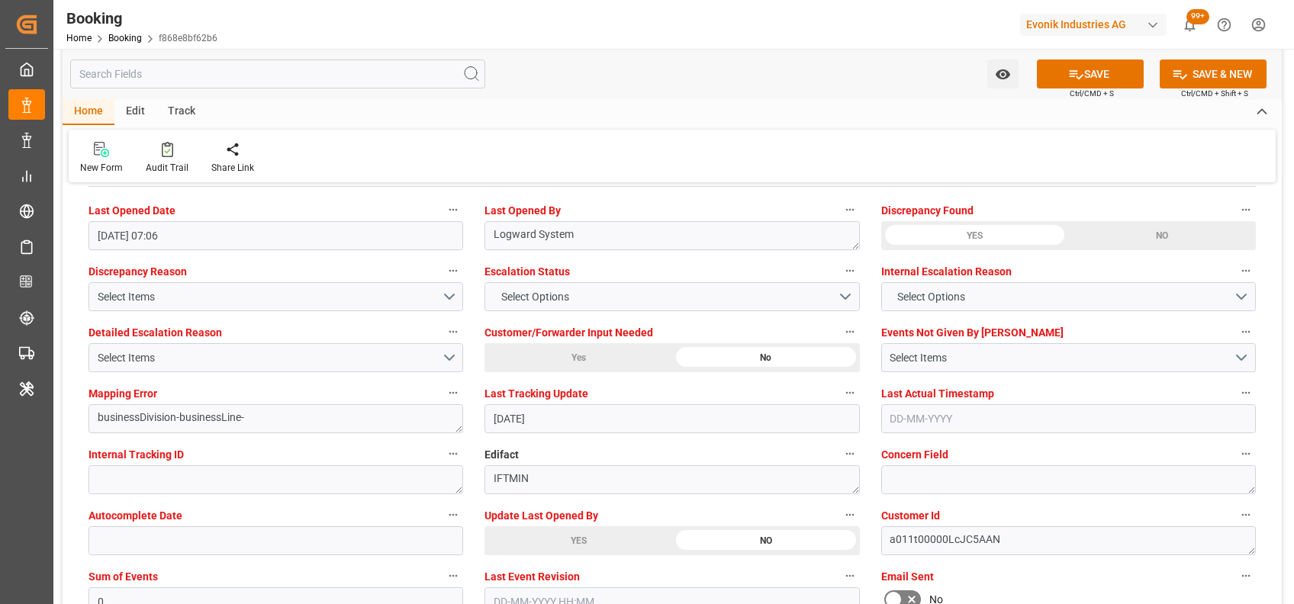
scroll to position [2796, 0]
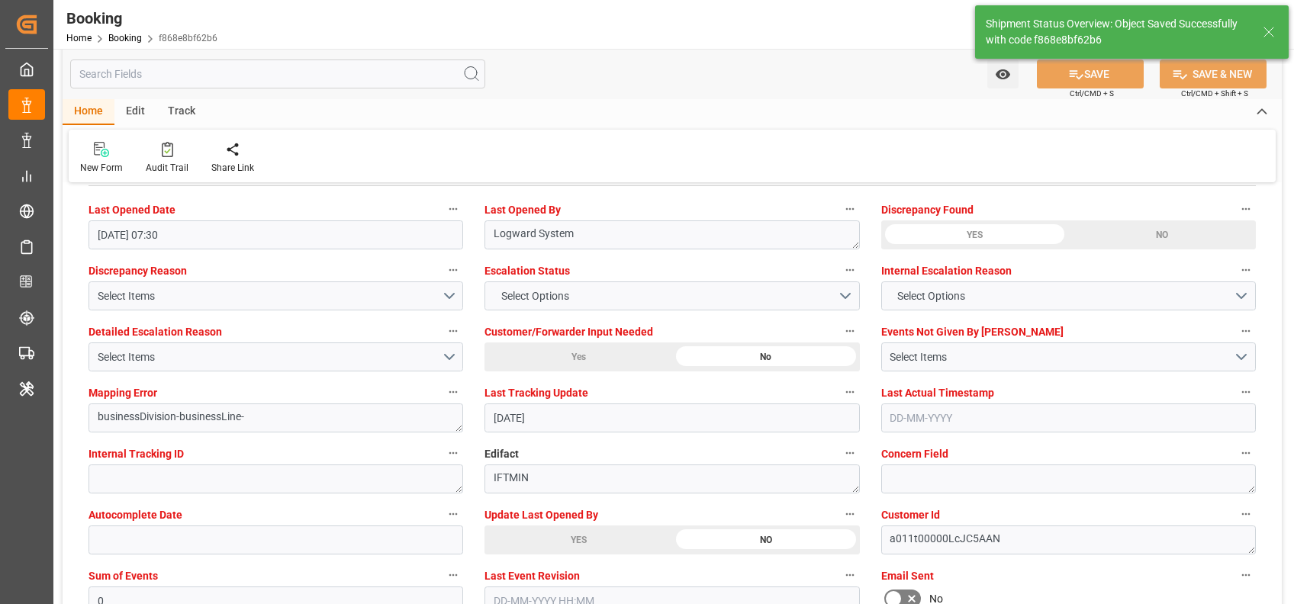
type input "[DATE] 07:30"
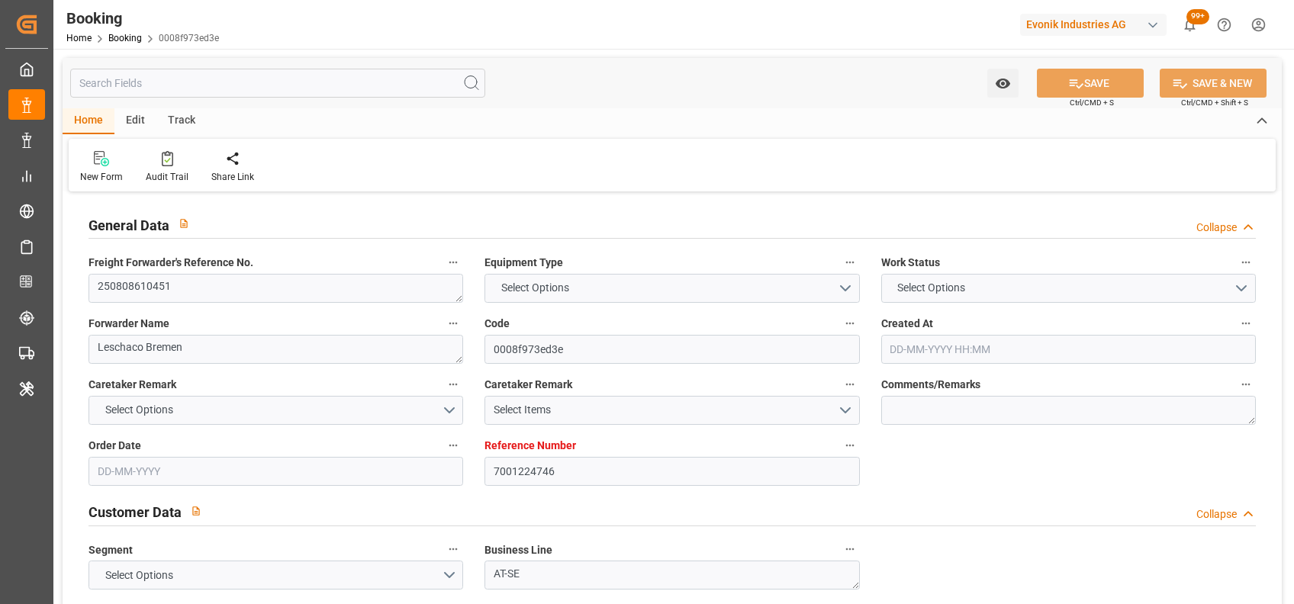
type input "7001224746"
type input "9952775"
type input "ONE"
type input "Ocean Network Express"
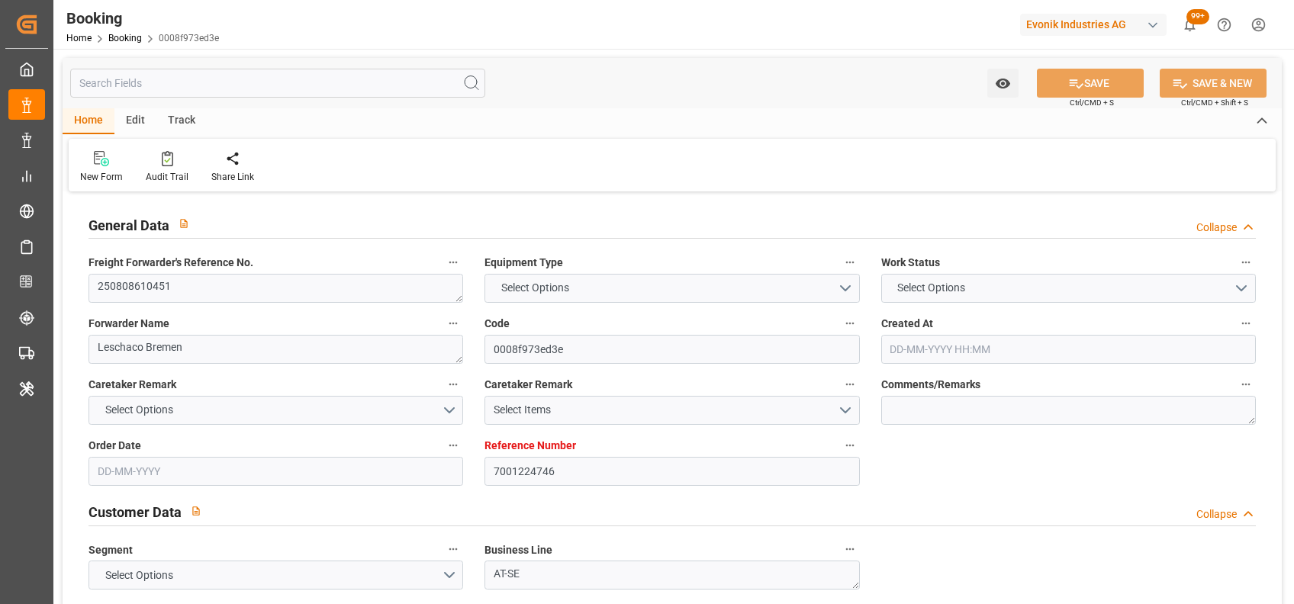
type input "NLRTM"
type input "ZACPT"
type input "0"
type input "NLRTM"
type input "ZACPT"
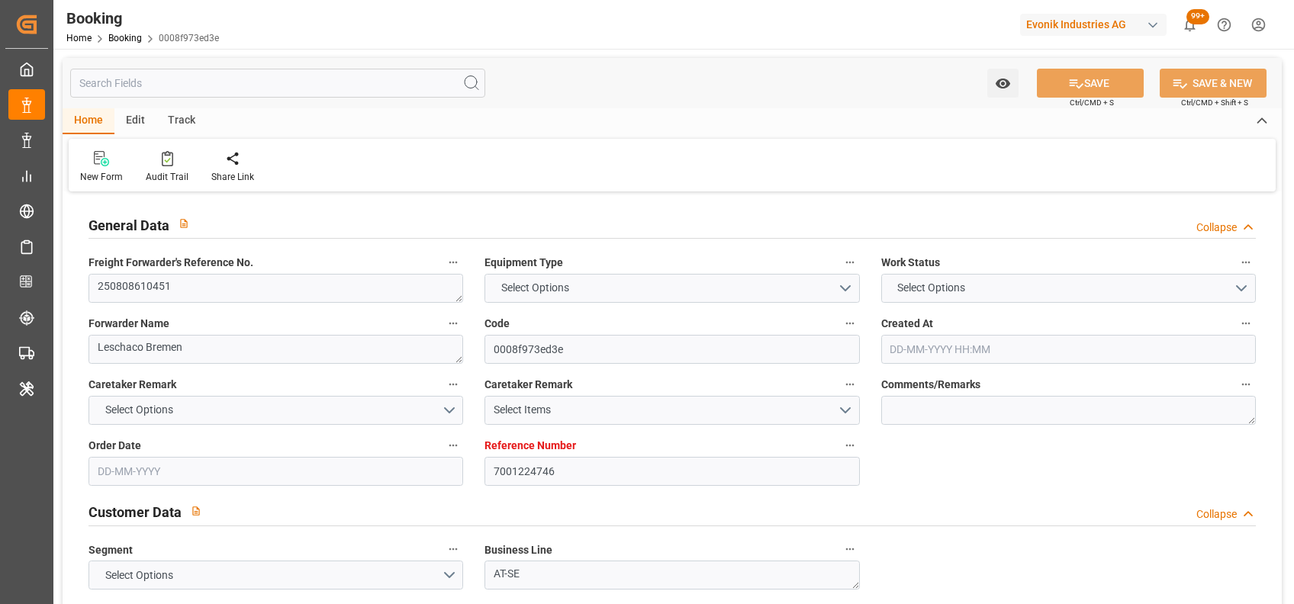
type input "9952775"
type input "[DATE] 05:06"
type input "[DATE]"
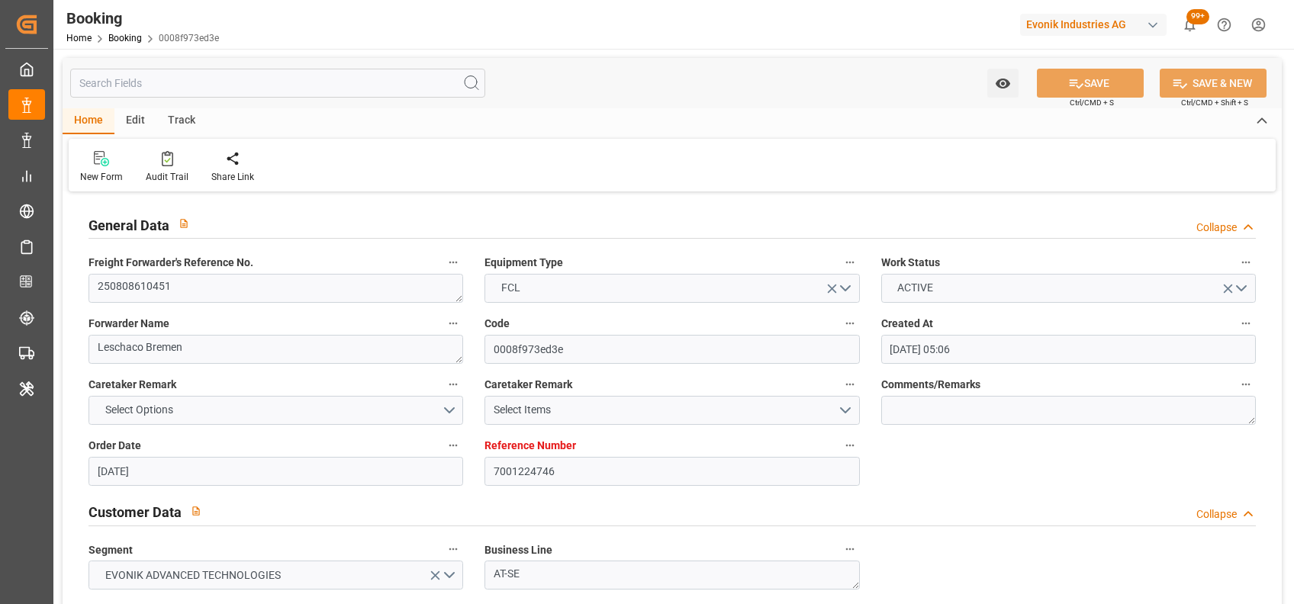
type input "[DATE] 09:28"
type input "[DATE] 23:08"
type input "[DATE] 02:14"
type input "[DATE]"
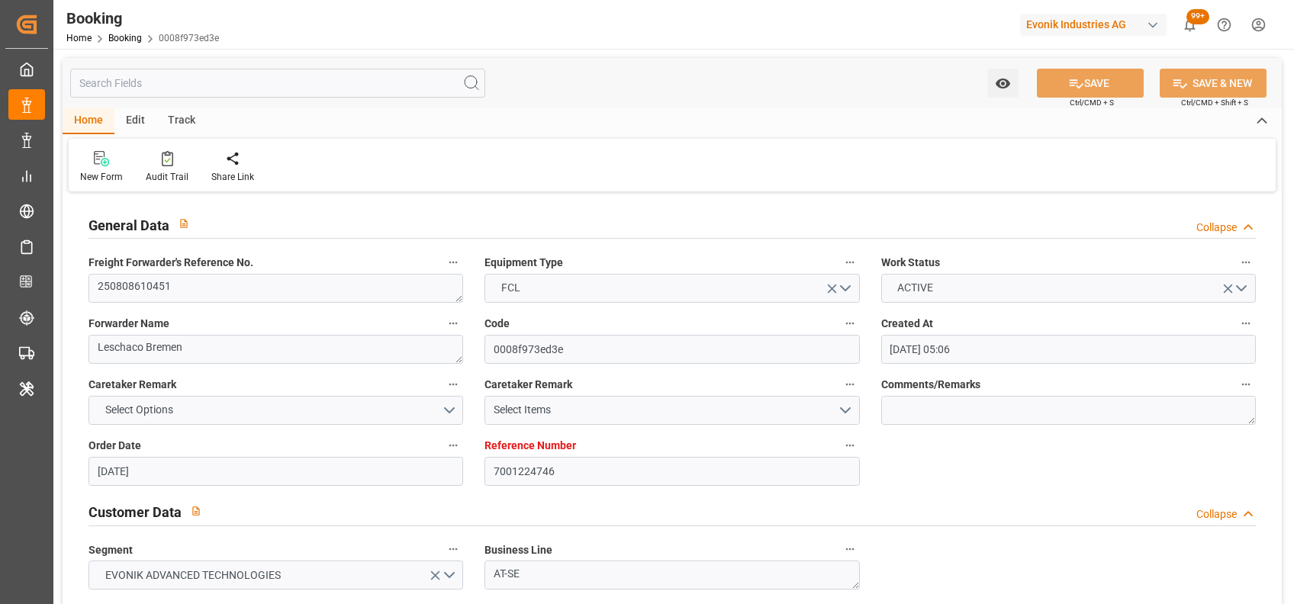
type input "[DATE] 05:00"
type input "[DATE] 00:00"
type input "[DATE] 20:44"
type input "[DATE] 06:00"
type input "[DATE] 00:00"
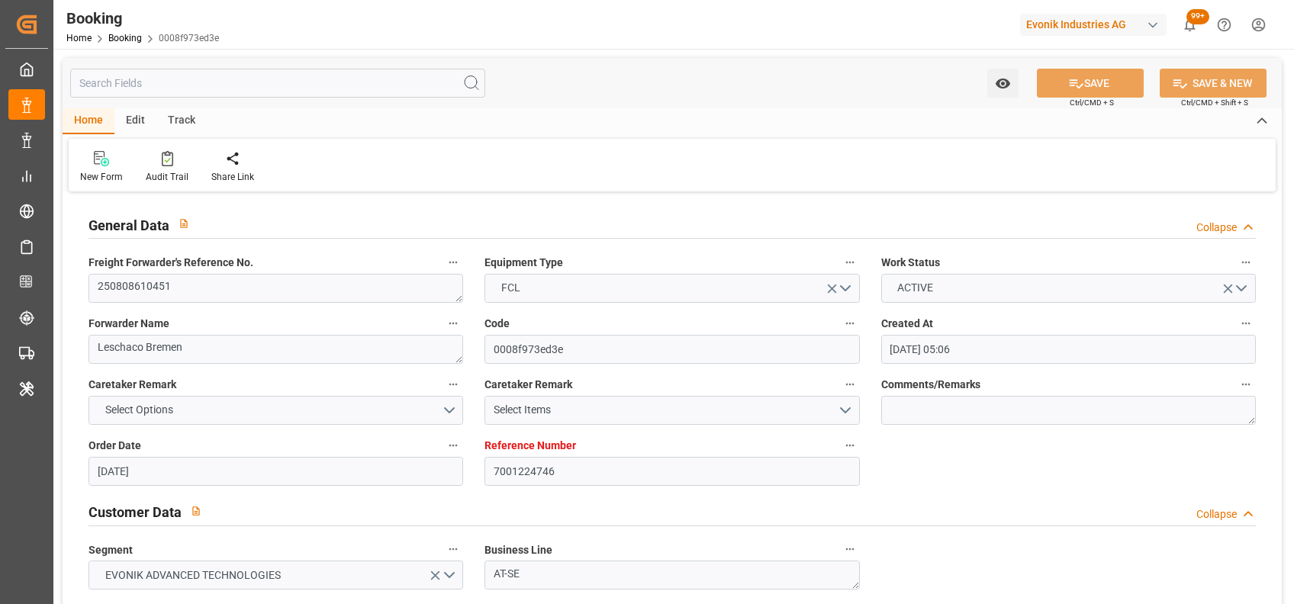
type input "[DATE]"
type input "[DATE] 06:50"
type input "[DATE]"
type input "[DATE] 14:17"
type input "[DATE] 15:17"
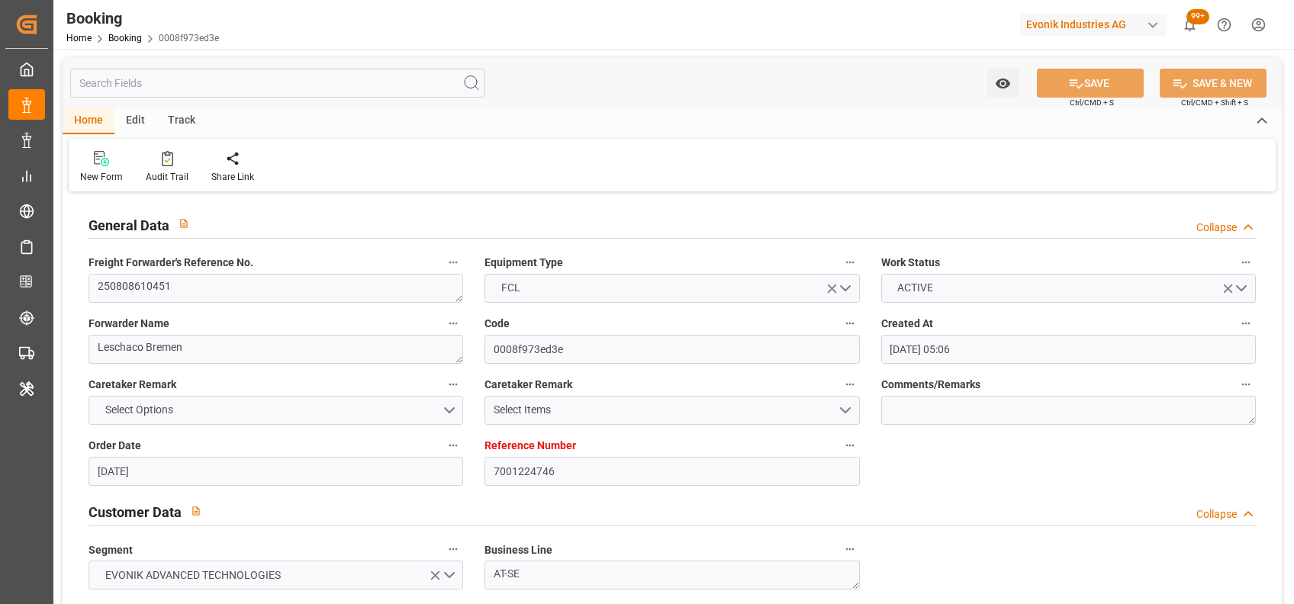
type input "[DATE] 15:17"
type input "[DATE] 23:52"
type input "[DATE] 08:17"
type input "[DATE] 04:47"
type input "[DATE] 03:39"
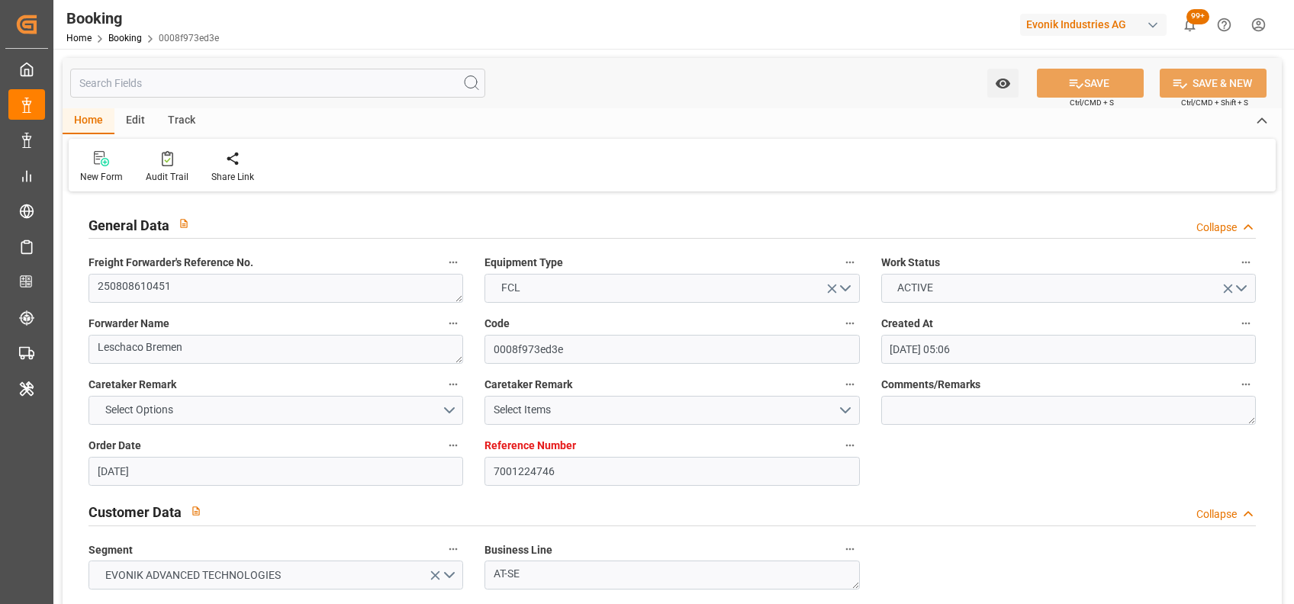
type input "[DATE] 03:39"
type input "[DATE] 22:42"
type input "[DATE] 05:00"
type input "[DATE] 06:00"
type input "[DATE] 00:42"
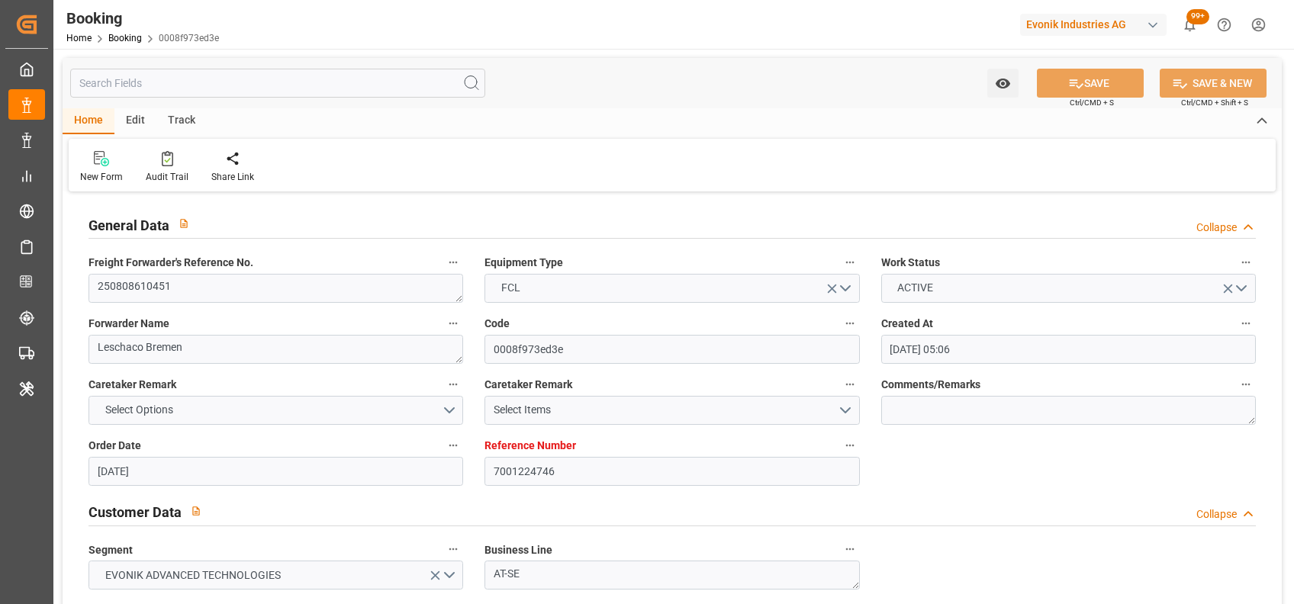
type input "[DATE] 07:30"
type input "[DATE] 12:00"
type input "[DATE] 00:42"
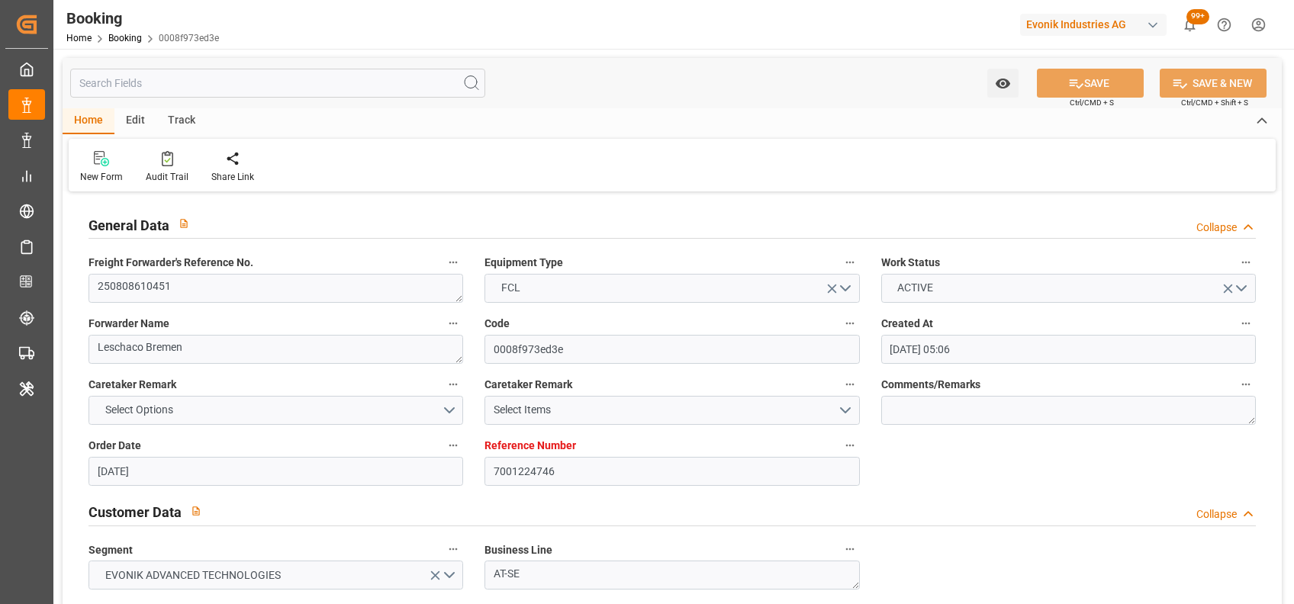
type input "[DATE] 16:00"
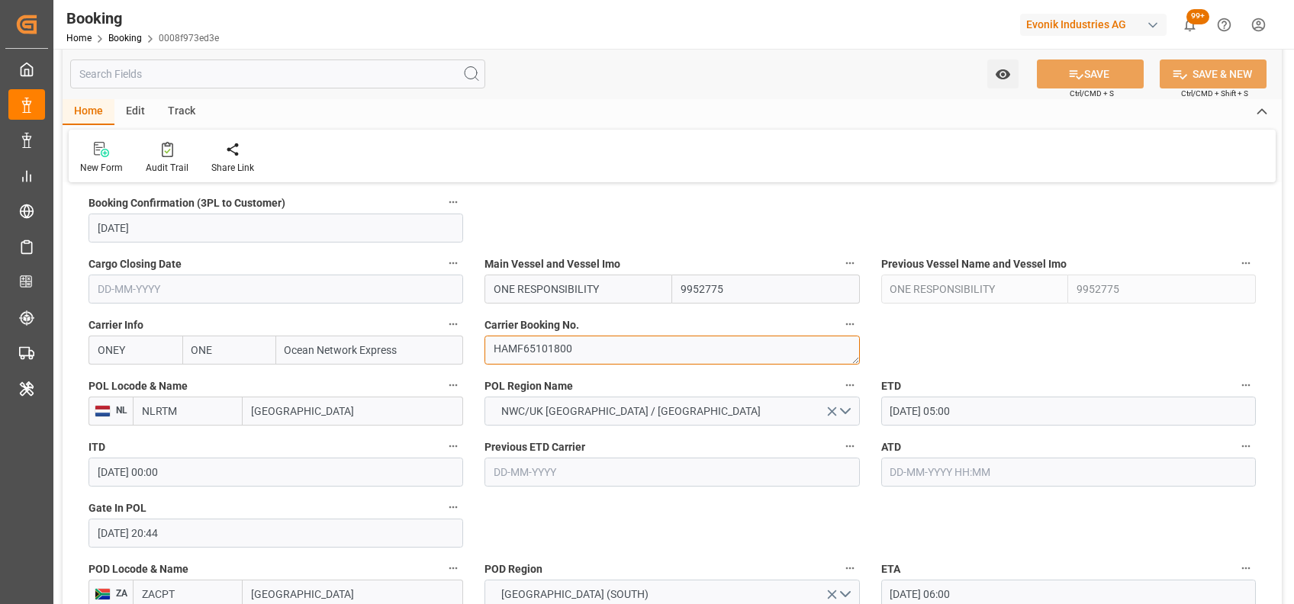
click at [517, 345] on textarea "HAMF65101800" at bounding box center [671, 350] width 375 height 29
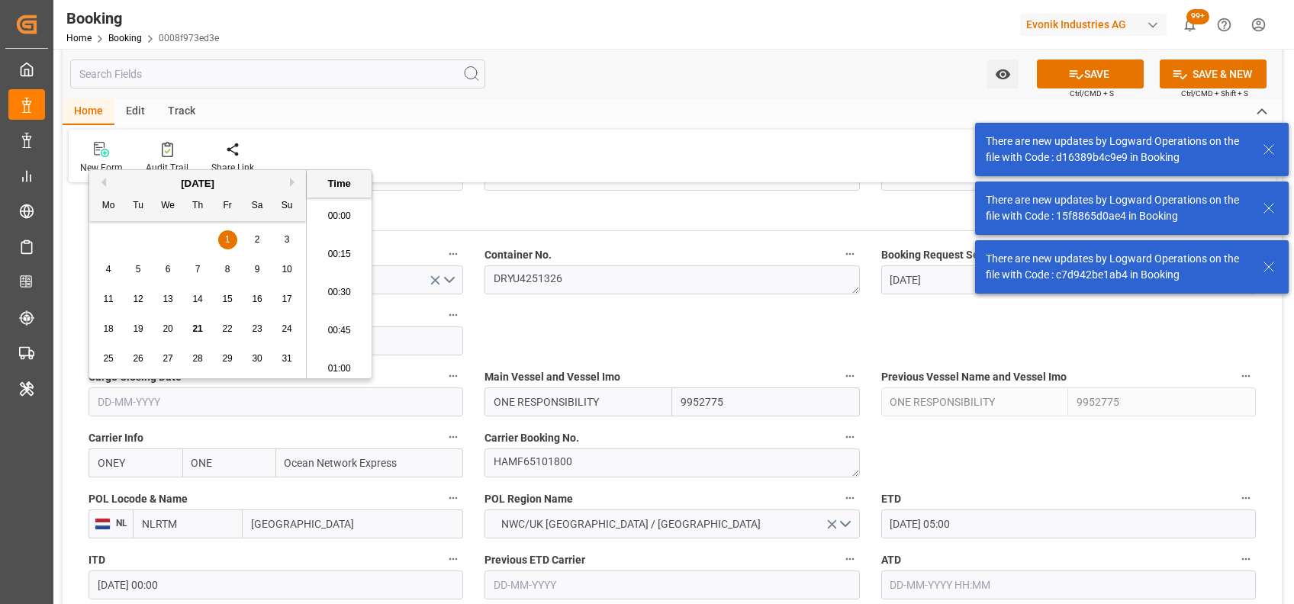
type input "[DATE] 20:44"
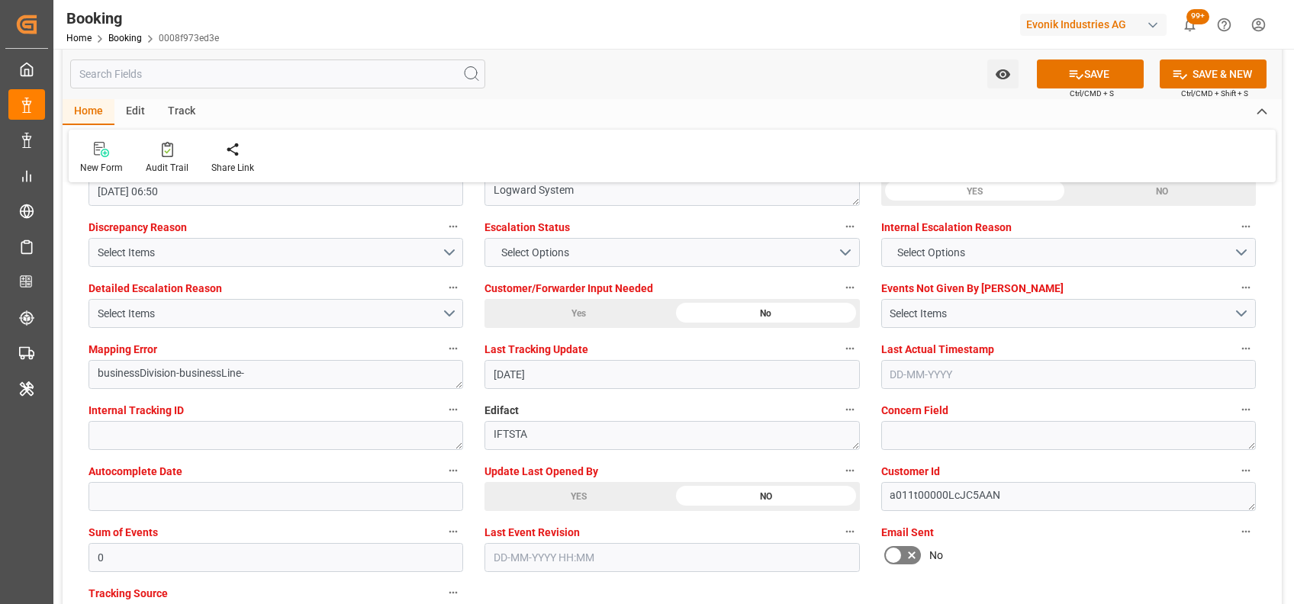
scroll to position [2882, 0]
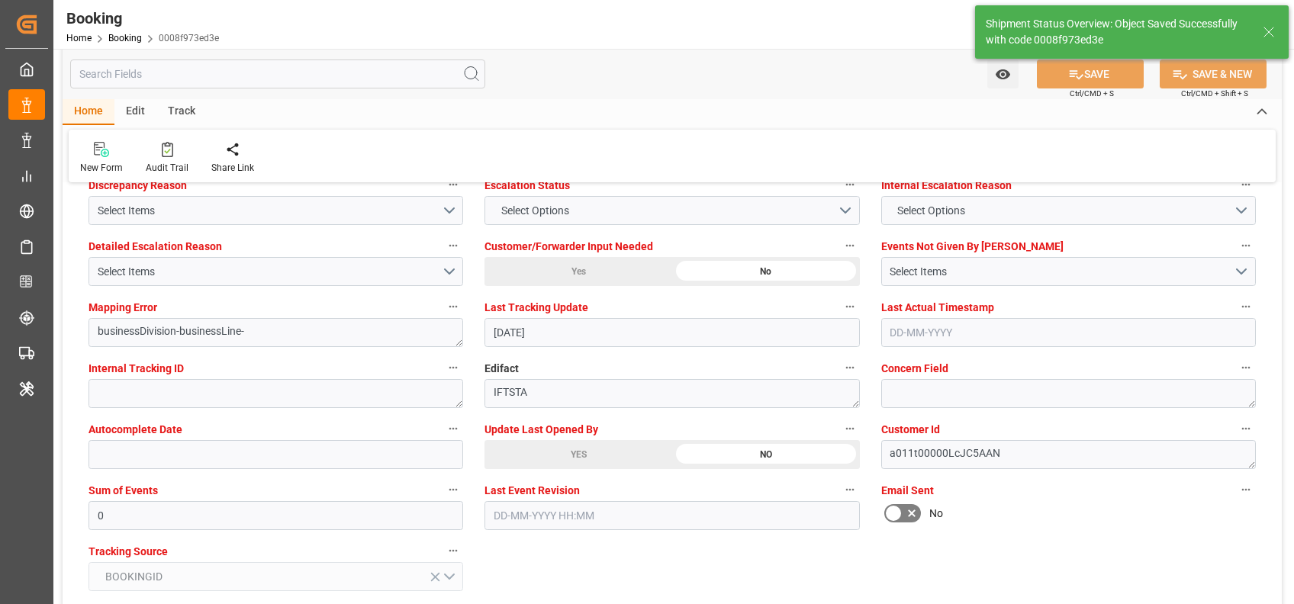
type textarea "[PERSON_NAME]"
type input "[DATE] 07:33"
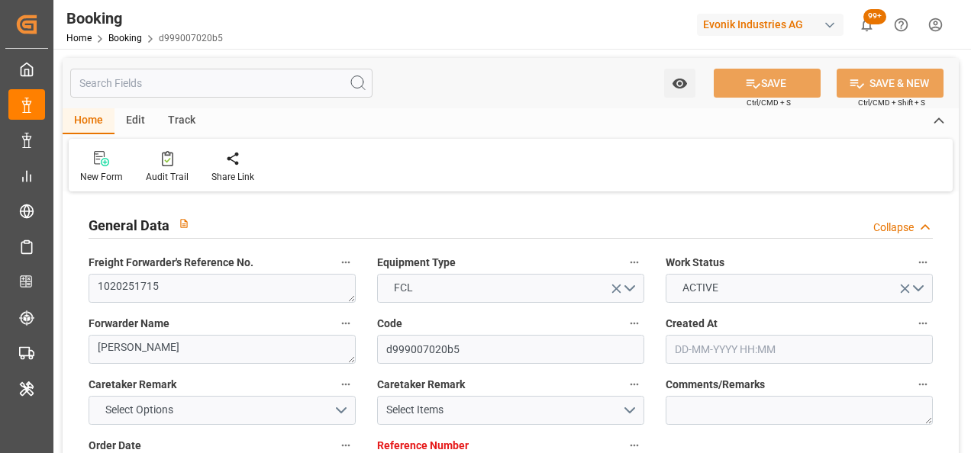
type input "[DATE] 13:02"
type input "[DATE]"
type input "[DATE] 16:51"
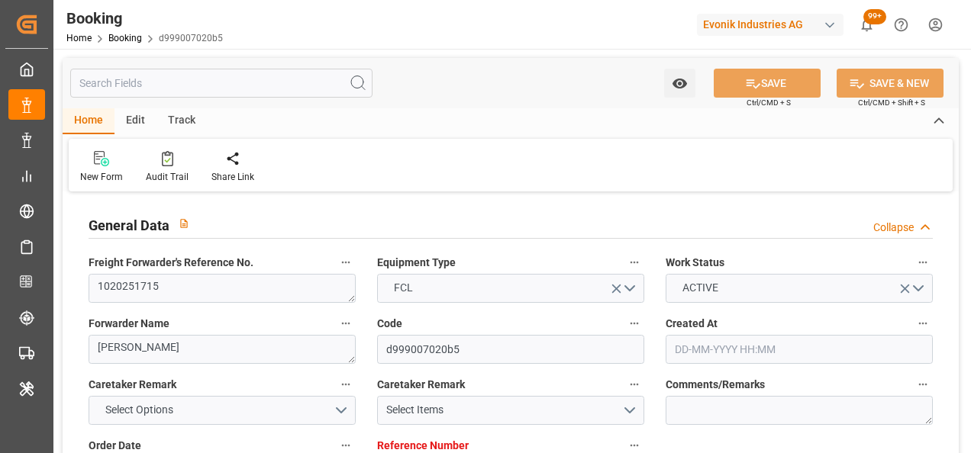
type input "[DATE] 16:51"
type input "[DATE] 20:04"
type input "[DATE] 15:00"
type input "[DATE] 00:00"
type input "[DATE] 19:57"
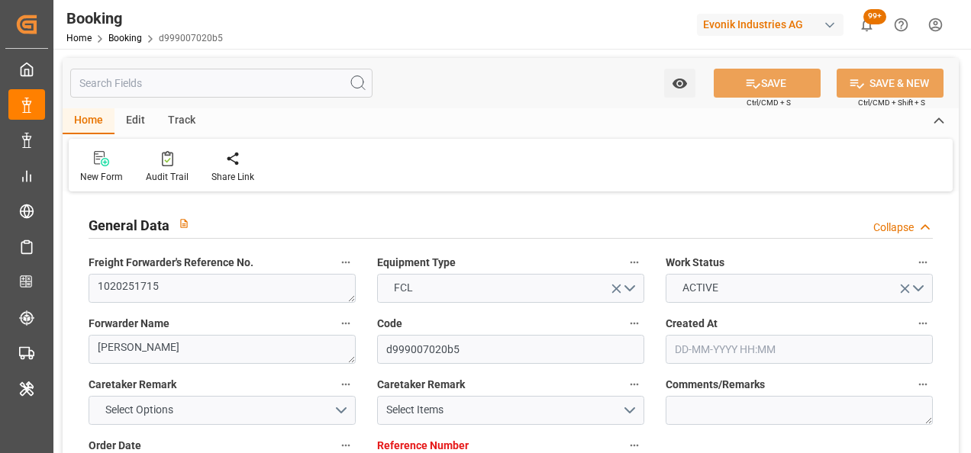
type input "[DATE] 08:00"
type input "[DATE] 00:00"
type input "[DATE]"
type input "[DATE] 00:34"
type input "[DATE]"
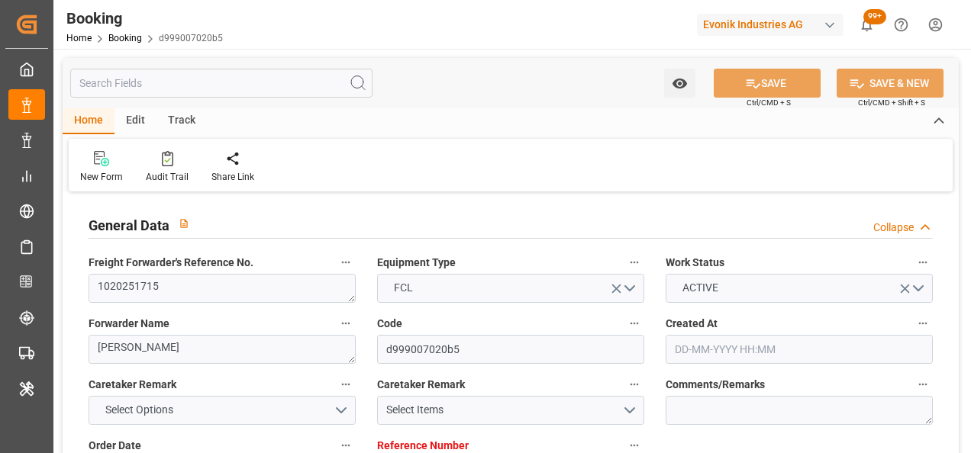
type input "[DATE] 11:00"
type input "[DATE] 09:00"
type input "[DATE] 00:34"
type input "[DATE] 08:27"
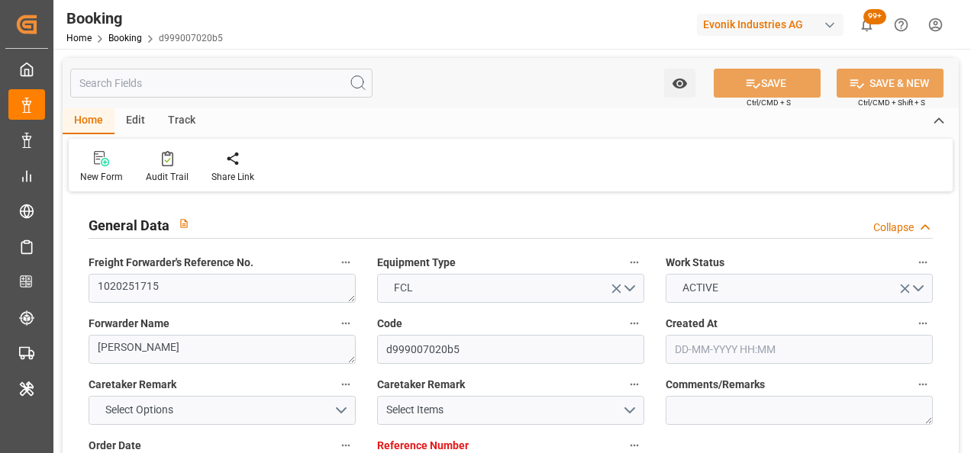
type input "[DATE] 12:30"
type input "[DATE] 13:45"
type input "[DATE] 10:03"
type input "[DATE] 15:00"
type input "[DATE] 08:00"
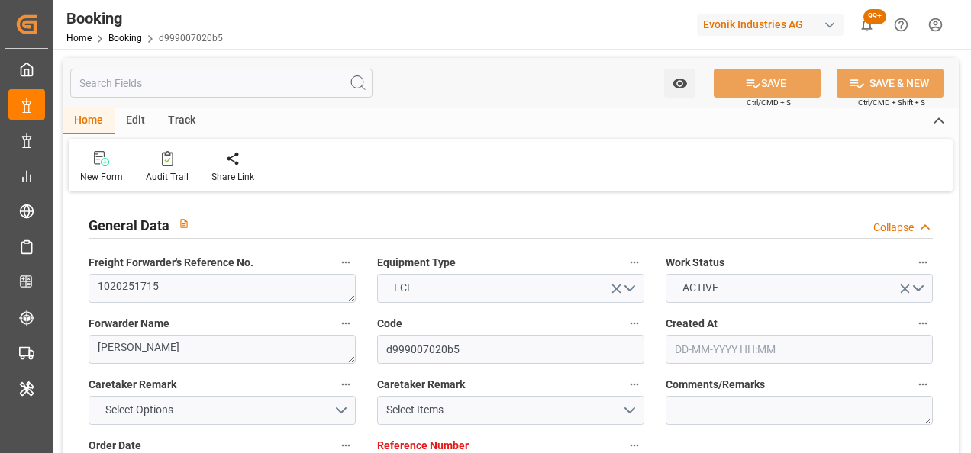
type input "[DATE] 17:02"
type input "[DATE] 09:30"
type input "[DATE] 14:00"
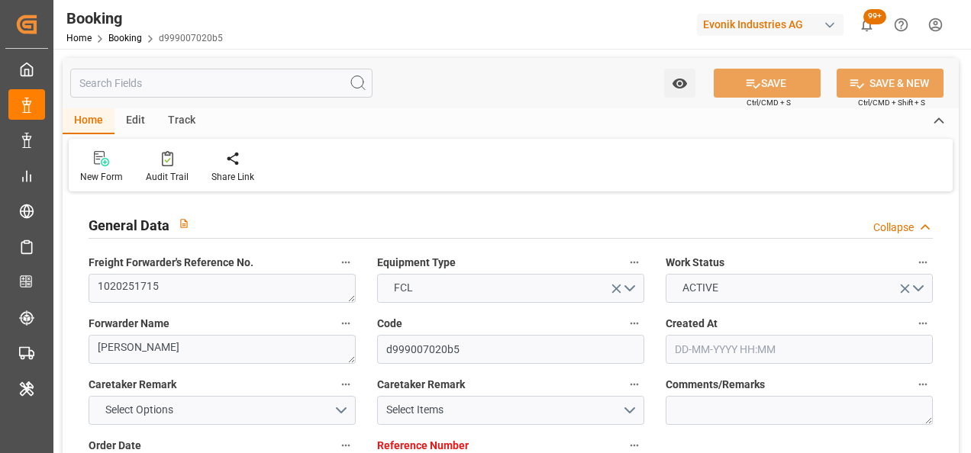
type input "[DATE] 17:02"
type input "[DATE] 12:00"
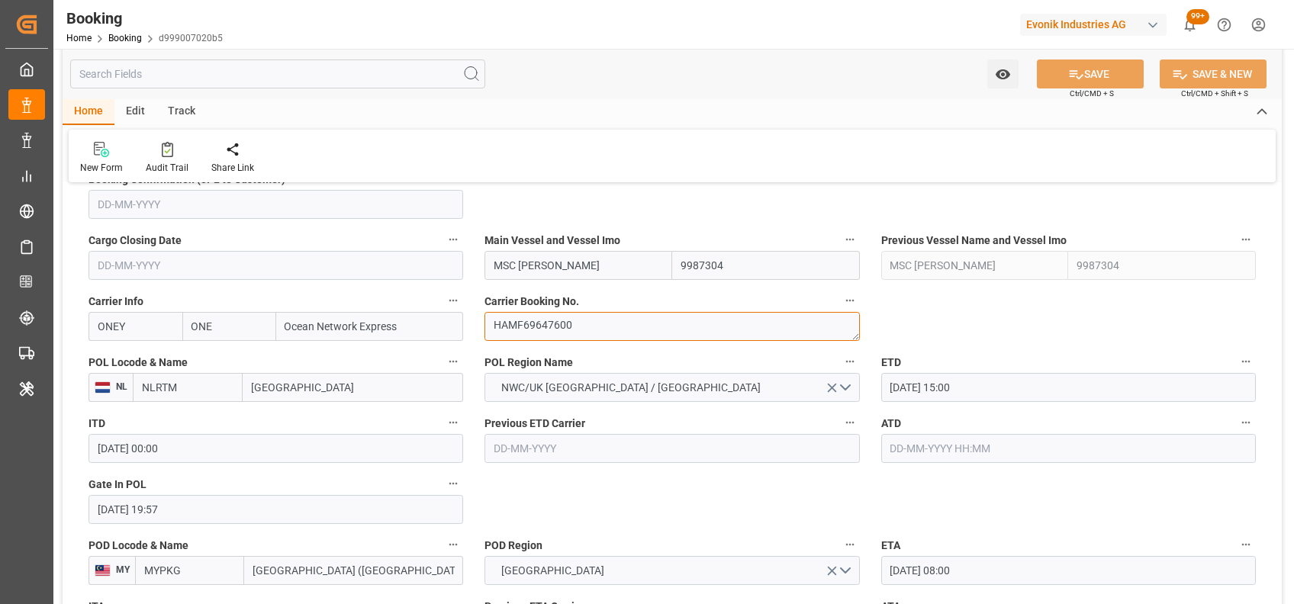
scroll to position [1063, 0]
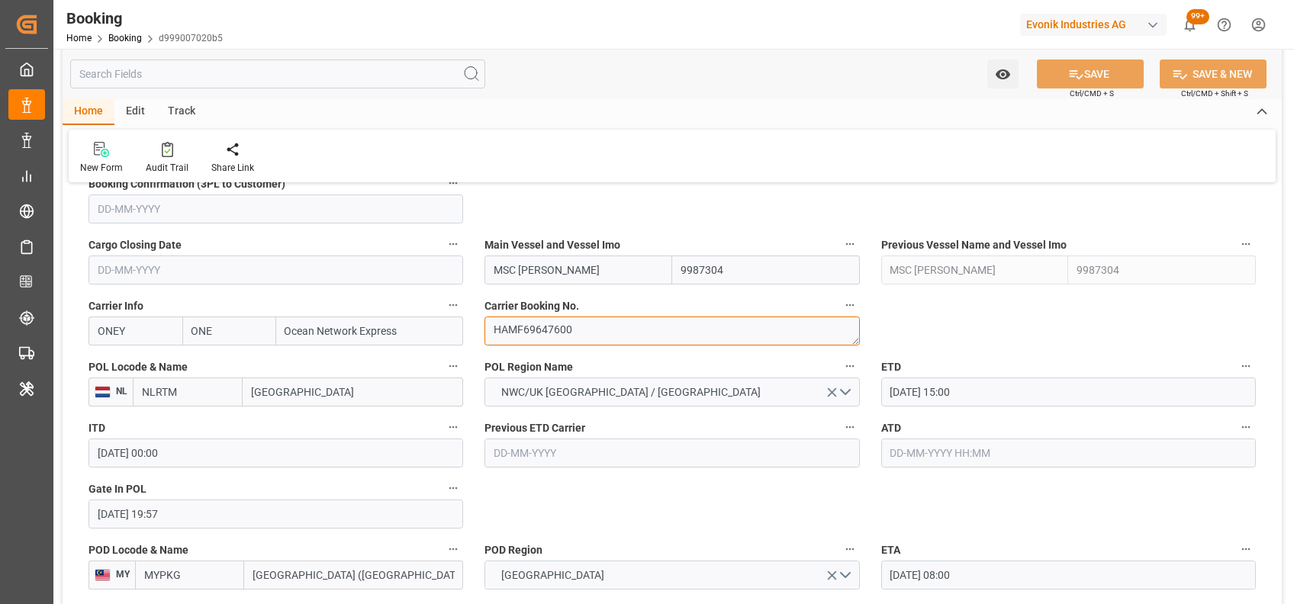
click at [551, 340] on textarea "HAMF69647600" at bounding box center [671, 331] width 375 height 29
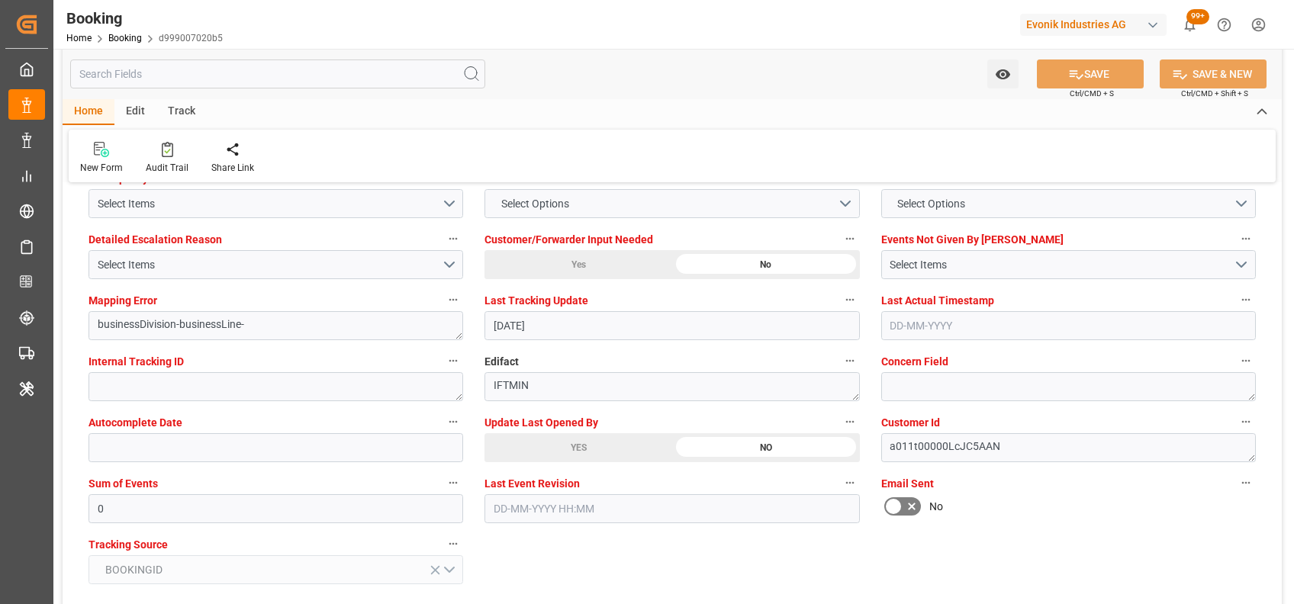
scroll to position [2905, 0]
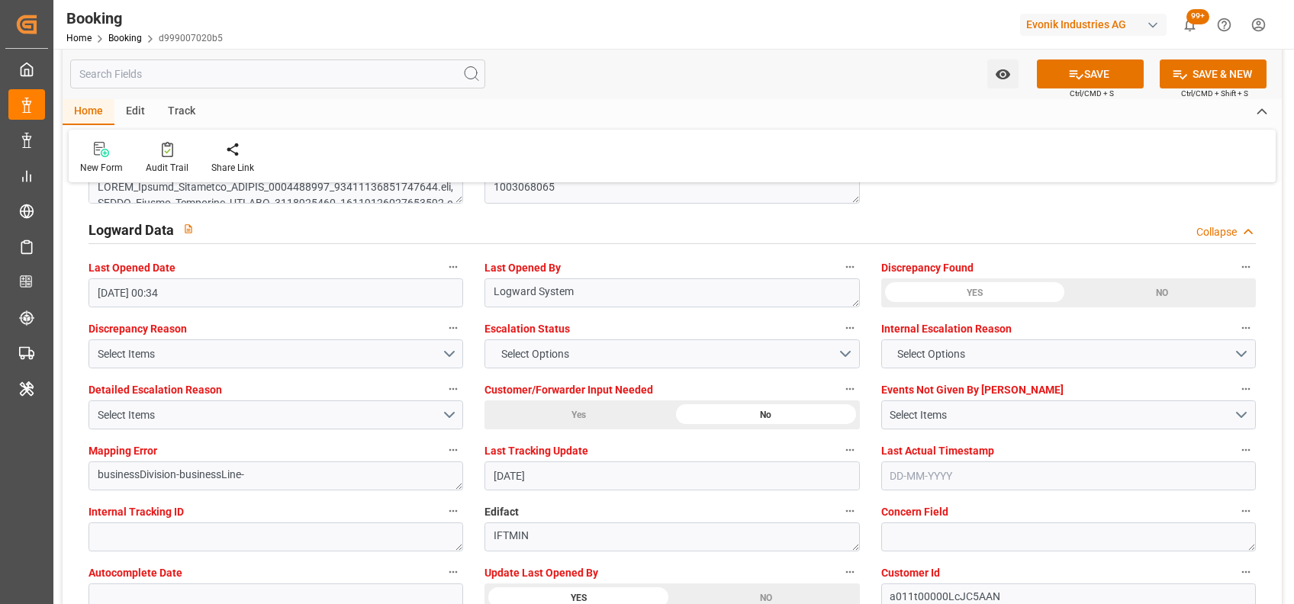
scroll to position [2735, 0]
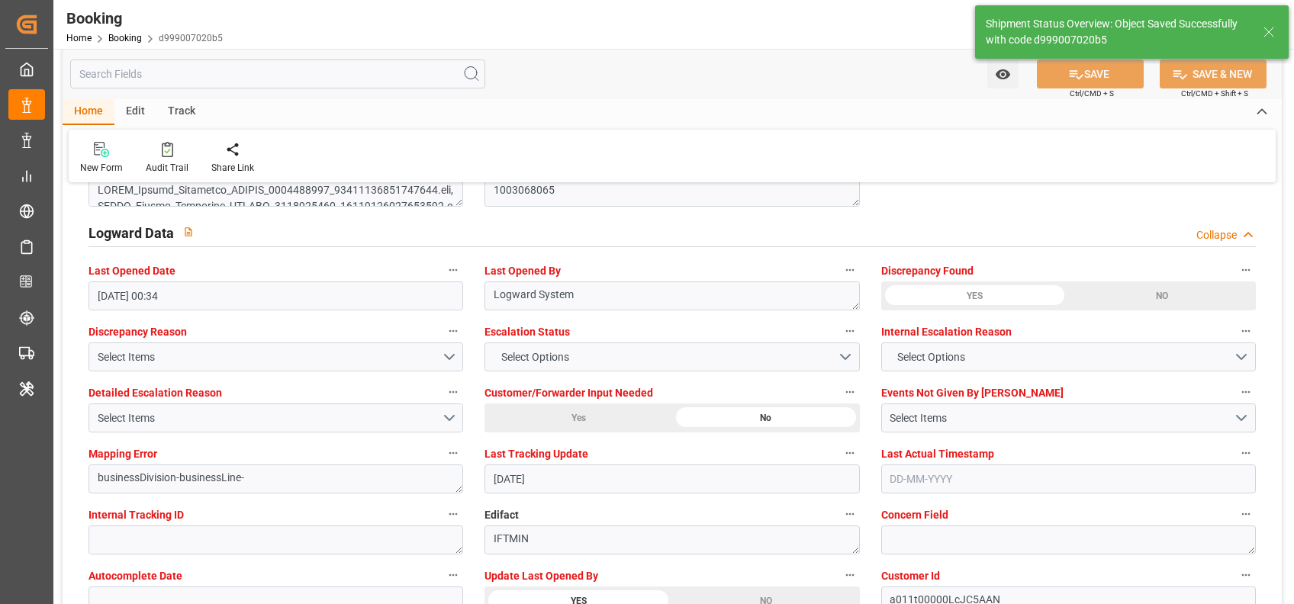
type textarea "[PERSON_NAME]"
type input "21-08-2025 07:35"
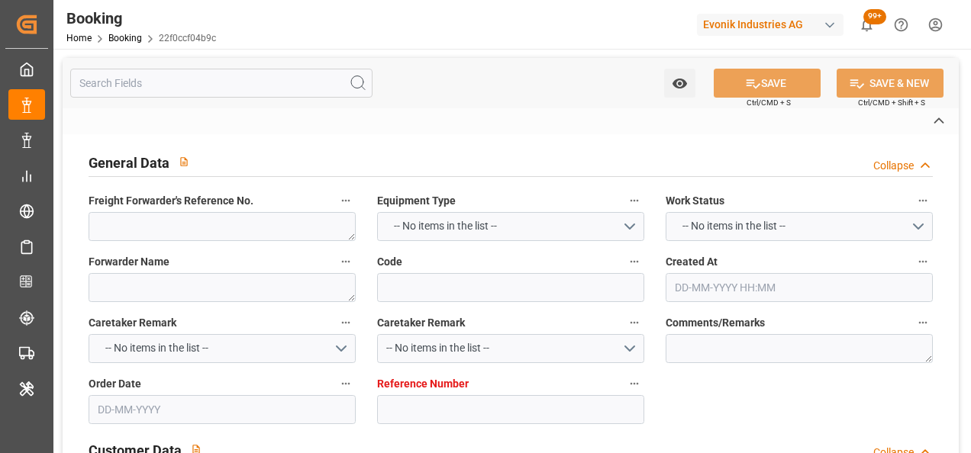
type textarea "250808610816"
type textarea "Leschaco Bremen"
type input "22f0ccf04b9c"
type input "7001237375"
type textarea "CU-OA"
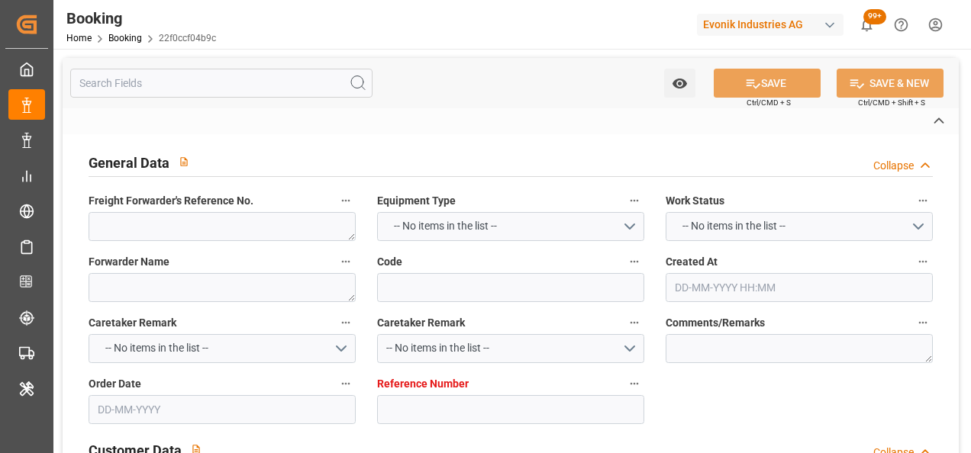
type input "7001237374"
type textarea "jonas.weber@evonik.com"
type textarea "CFR"
type textarea "DURBAN"
type textarea "Weiterstadt"
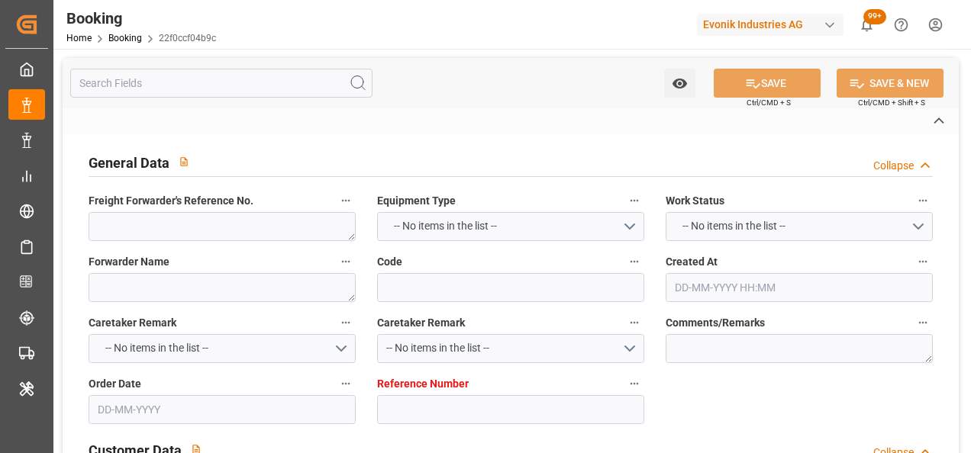
type textarea "FCIU4026620"
type input "ONE RESPONSIBILITY"
type input "ONEY"
type textarea "HAMF69563300"
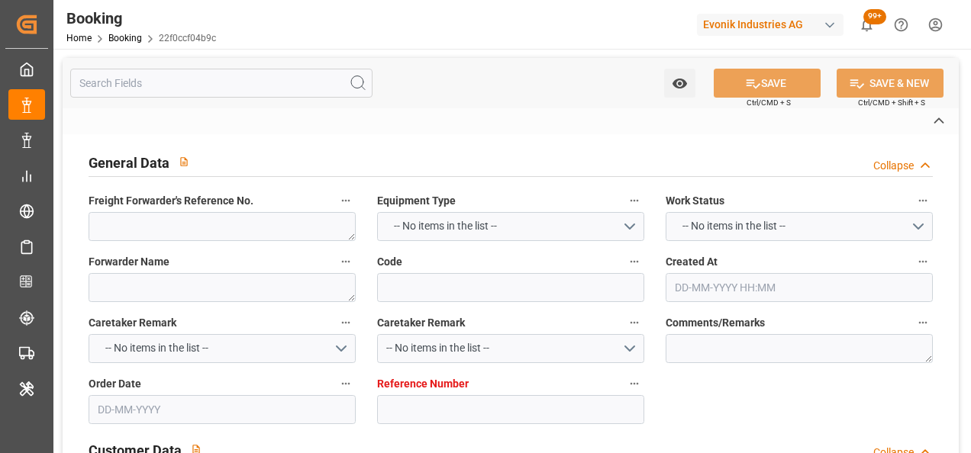
type input "[GEOGRAPHIC_DATA]"
type textarea "vesselName"
type textarea "INPUT_Evonik_Seeburger_IFTSTA_1003052583_20250814140244807.edi"
type textarea "NWC/UK North West Continent / UK_ZADUR_ONEY_CU-OA"
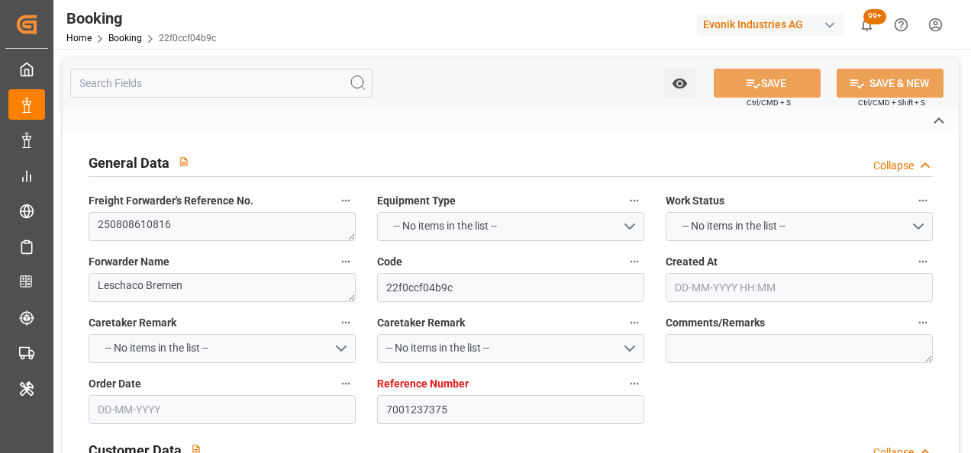
type textarea "INPUT_Evonik_Seeburger_IFTMIN_1003008885_20250731141022173.edi,INPUT_Evonik_See…"
type textarea "1003052583"
type textarea "Logward System"
type textarea "businessDivision-businessLine-"
type textarea "IFTSTA"
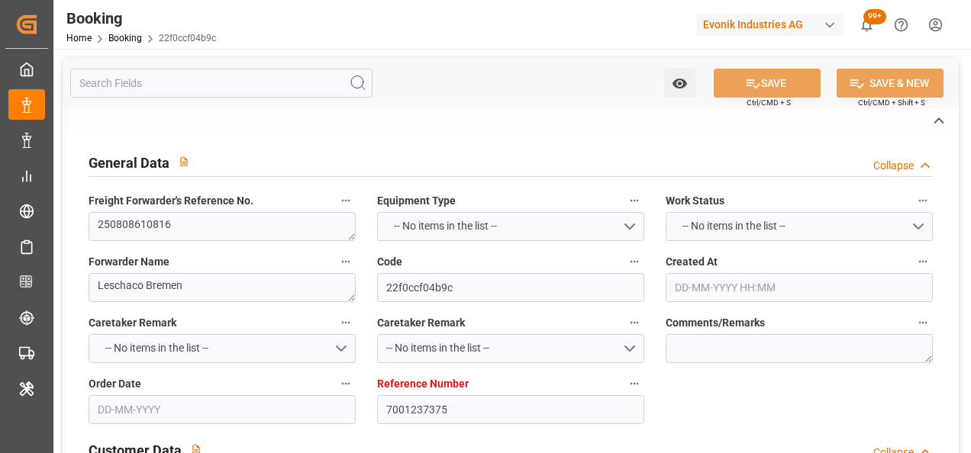
type textarea "a011t00000LcJC5AAN"
type textarea "No"
type input "[GEOGRAPHIC_DATA]"
type input "MAINZ"
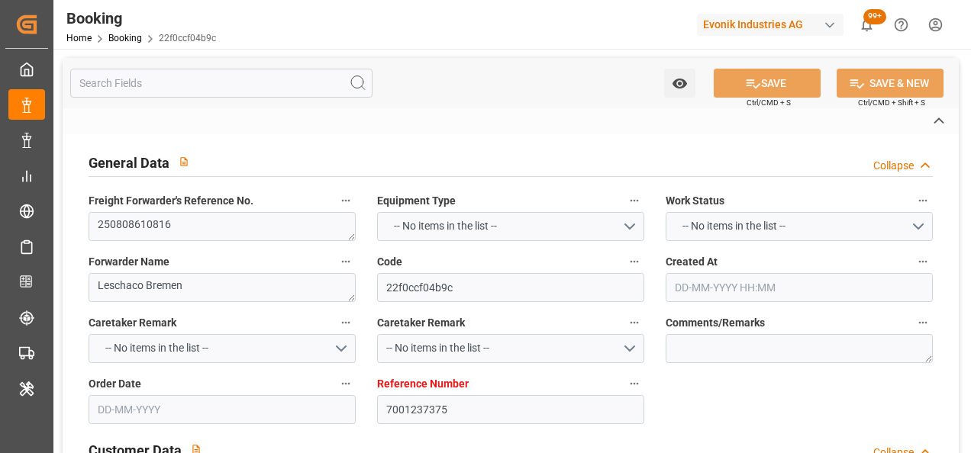
type input "DE"
type input "TRUCK"
type input "MAINZ"
type input "DE"
type input "FEEDER"
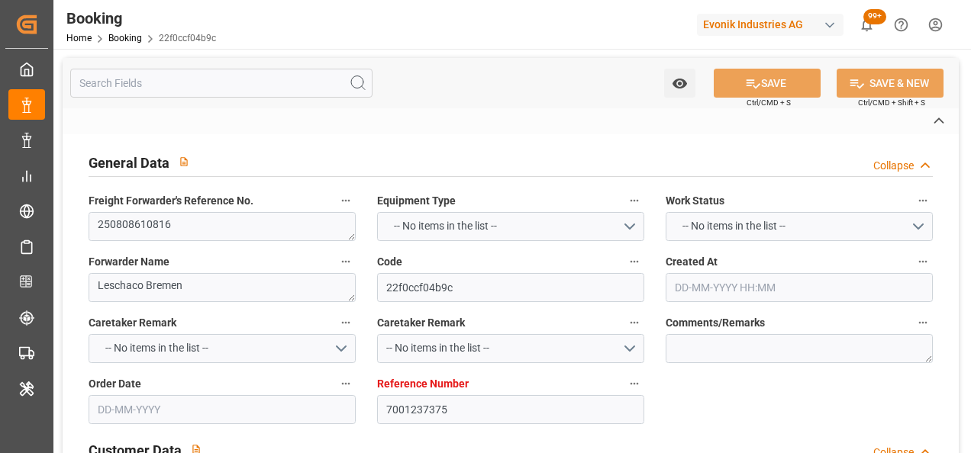
type input "253S"
type input "VESSEL"
type input "ONE RESPONSIBILITY"
type input "TRUCK"
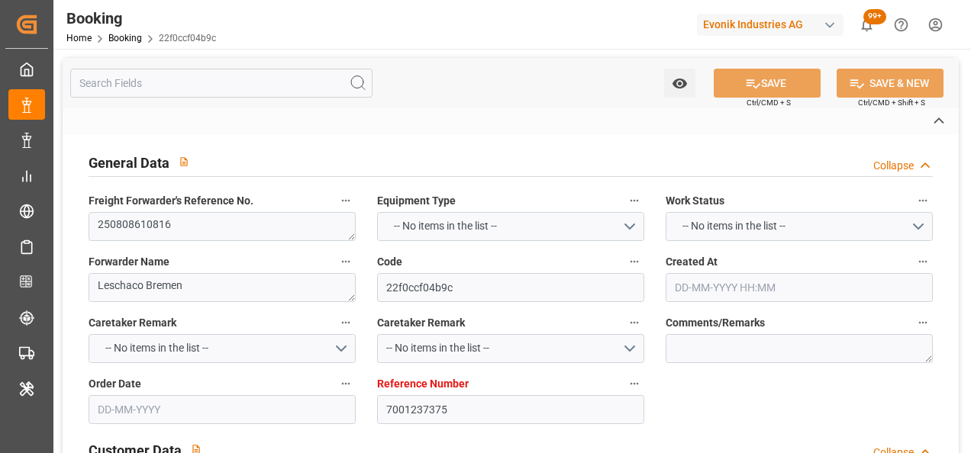
type input "ZA"
type input "[GEOGRAPHIC_DATA]"
type input "7001237375"
type input "9952775"
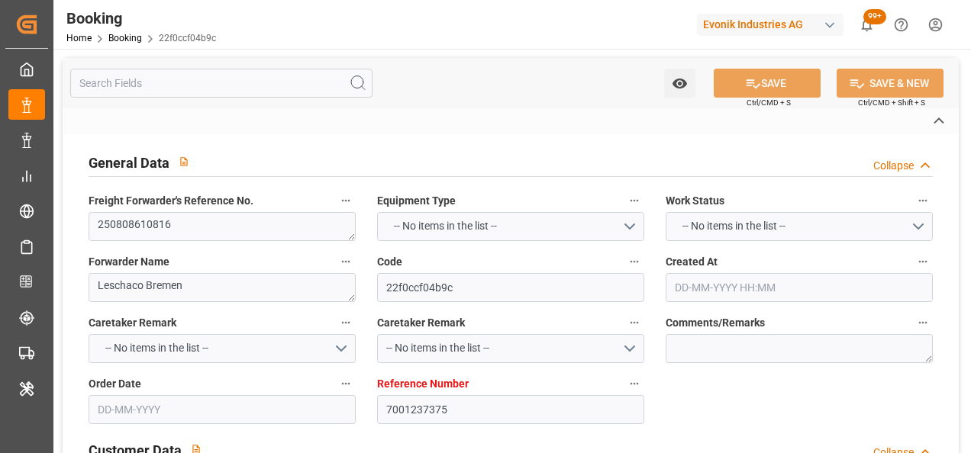
type input "ONE"
type input "Ocean Network Express"
type input "NLRTM"
type input "ZADUR"
type input "0"
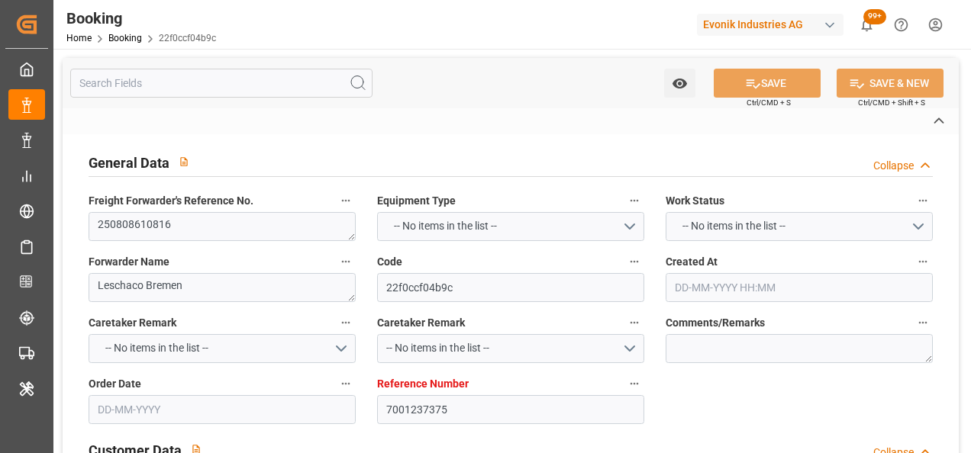
type input "NLRTM"
type input "ZADUR"
type input "9952775"
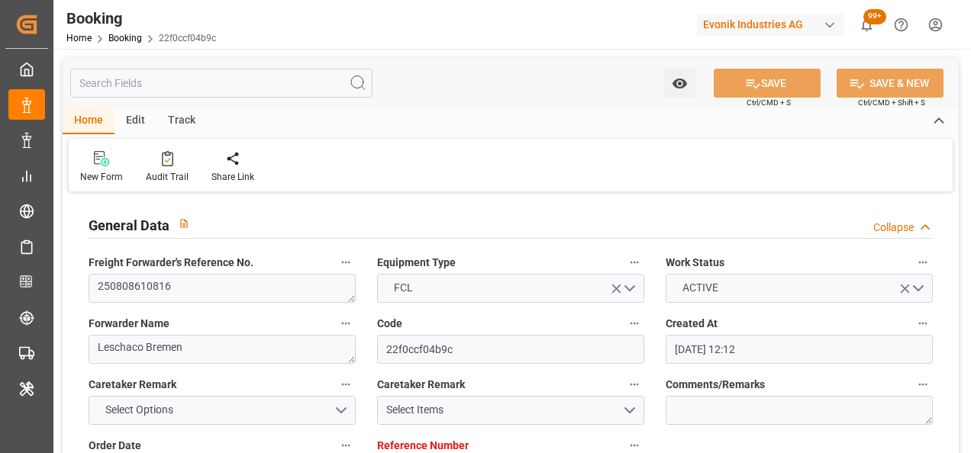
type input "31-07-2025 12:12"
type input "31-07-2025"
type input "30-09-2025"
type input "[DATE]"
type input "14-08-2025 19:11"
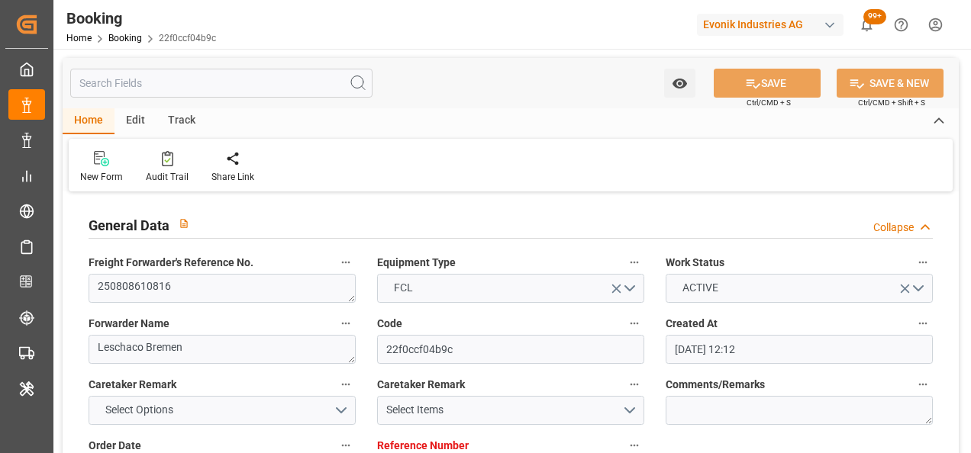
type input "14-08-2025 19:11"
type input "14-08-2025 17:10"
type input "01-08-2025"
type input "[DATE] 05:00"
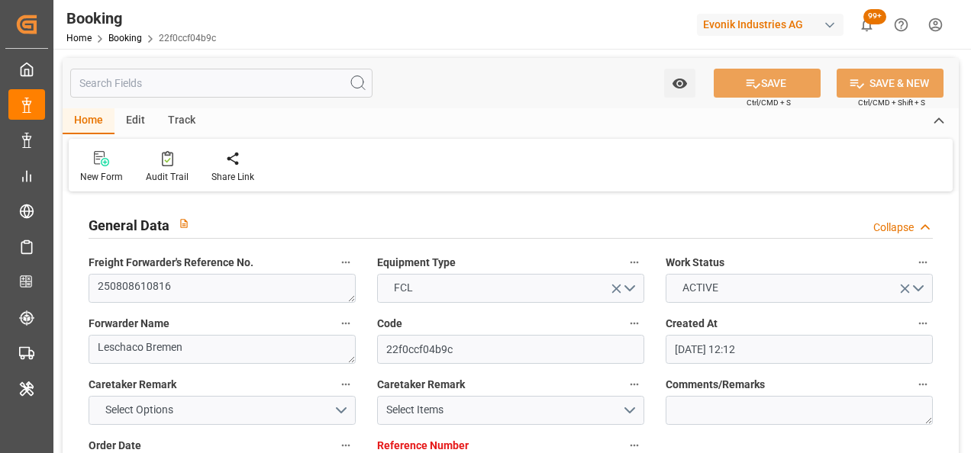
type input "[DATE] 00:00"
type input "18-08-2025 15:16"
type input "[DATE] 06:00"
type input "24-09-2025 00:00"
type input "[DATE]"
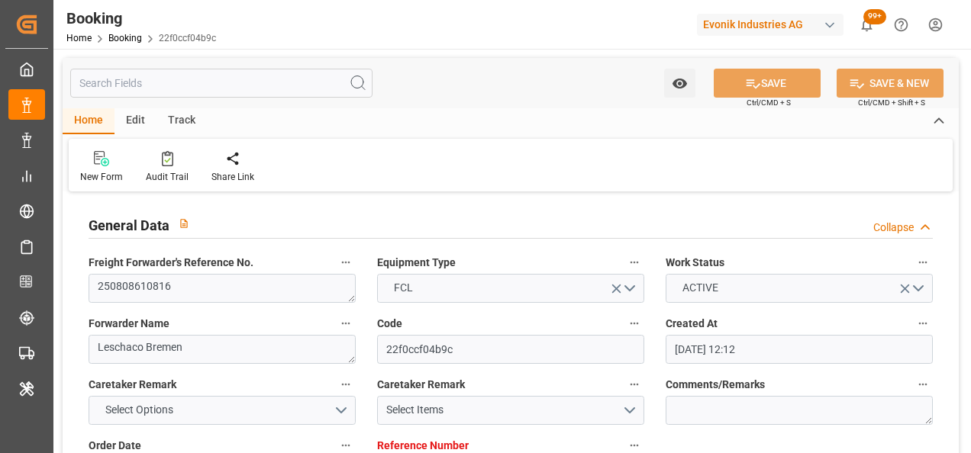
type input "21-08-2025 00:18"
type input "21-08-2025"
type input "14-08-2025 06:25"
type input "14-08-2025 09:52"
type input "16-08-2025 23:01"
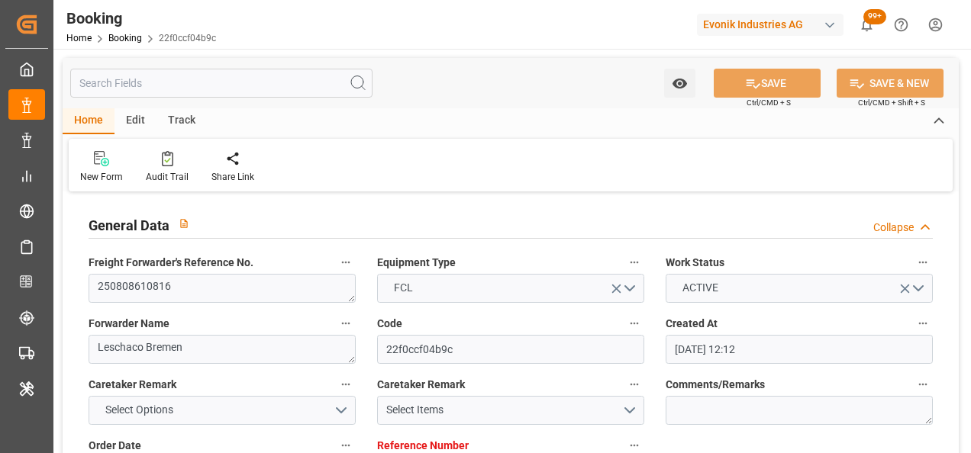
type input "18-08-2025 08:50"
type input "[DATE] 03:39"
type input "20-08-2025 21:01"
type input "[DATE] 05:00"
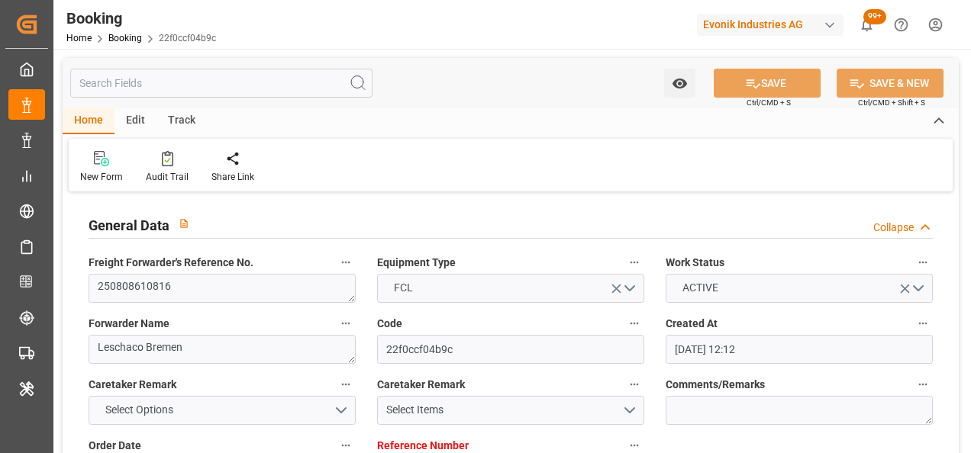
type input "[DATE] 06:00"
type input "[DATE] 16:03"
type input "[DATE] 07:30"
type input "[DATE] 12:00"
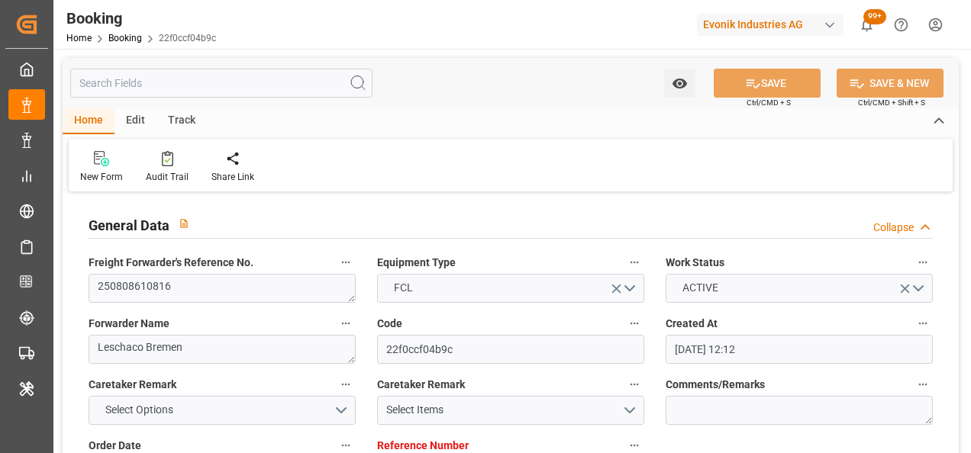
type input "[DATE] 12:00"
type input "[DATE] 16:03"
type input "[DATE] 16:00"
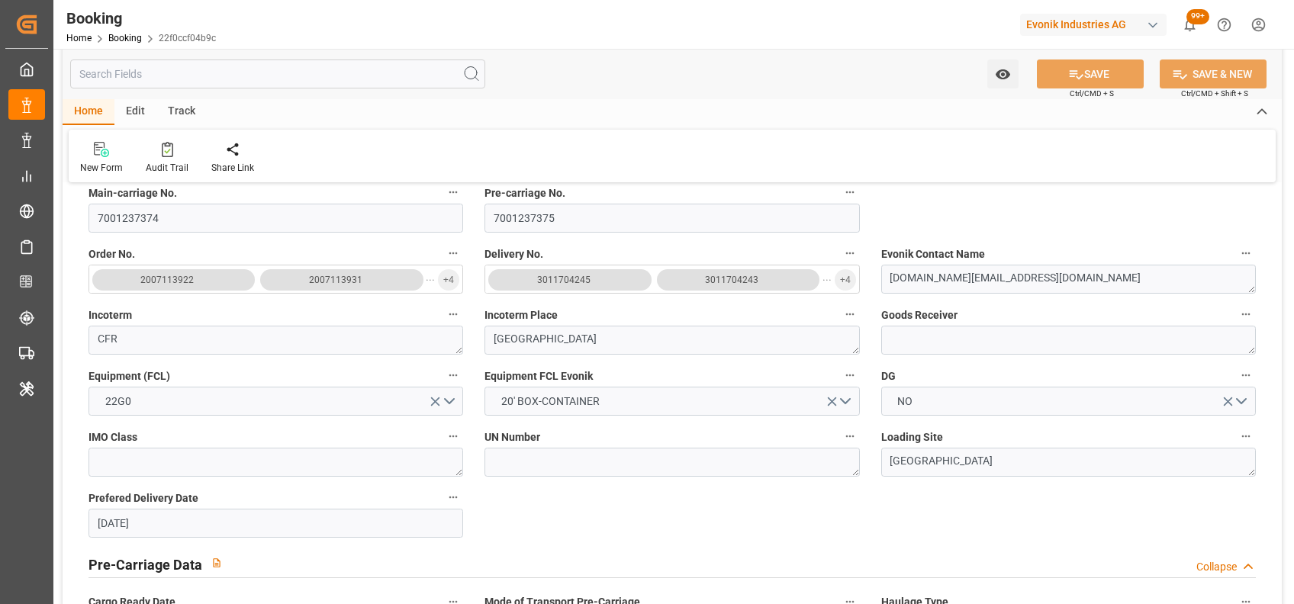
scroll to position [475, 0]
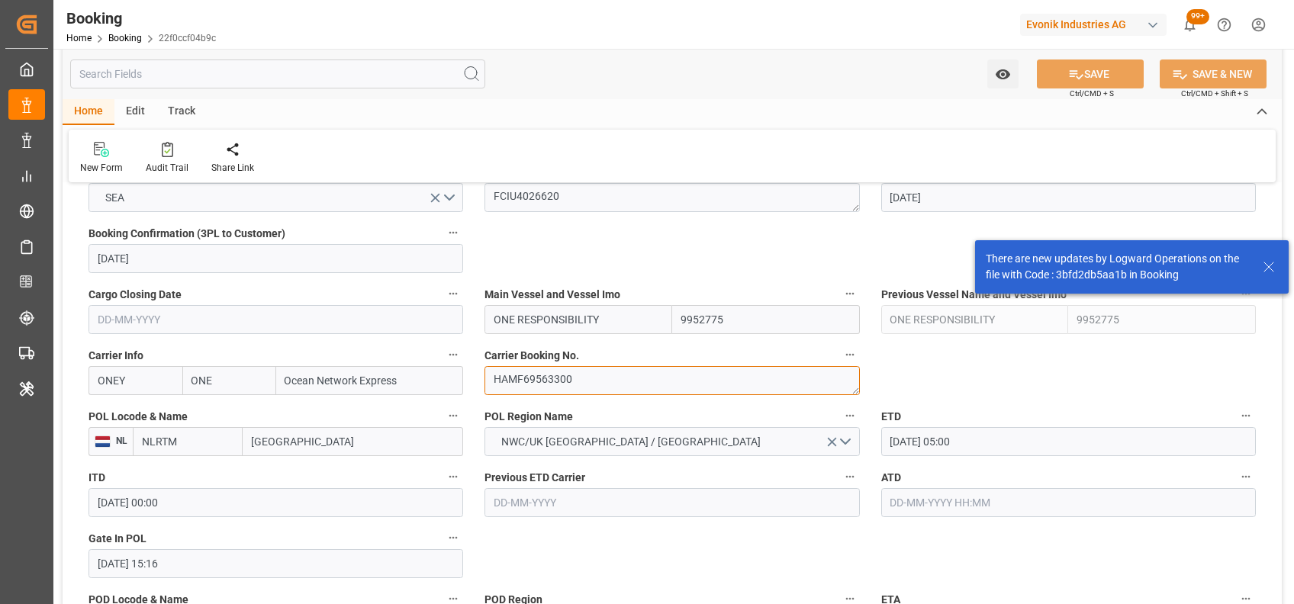
scroll to position [1202, 0]
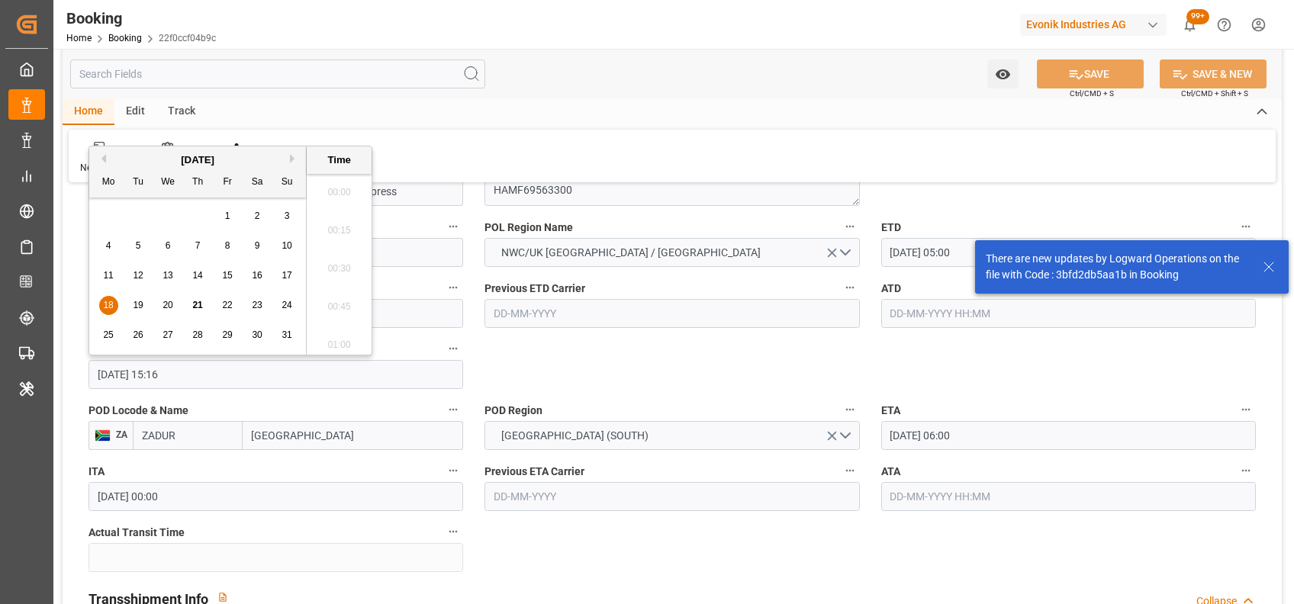
click at [108, 377] on input "18-08-2025 15:16" at bounding box center [276, 374] width 375 height 29
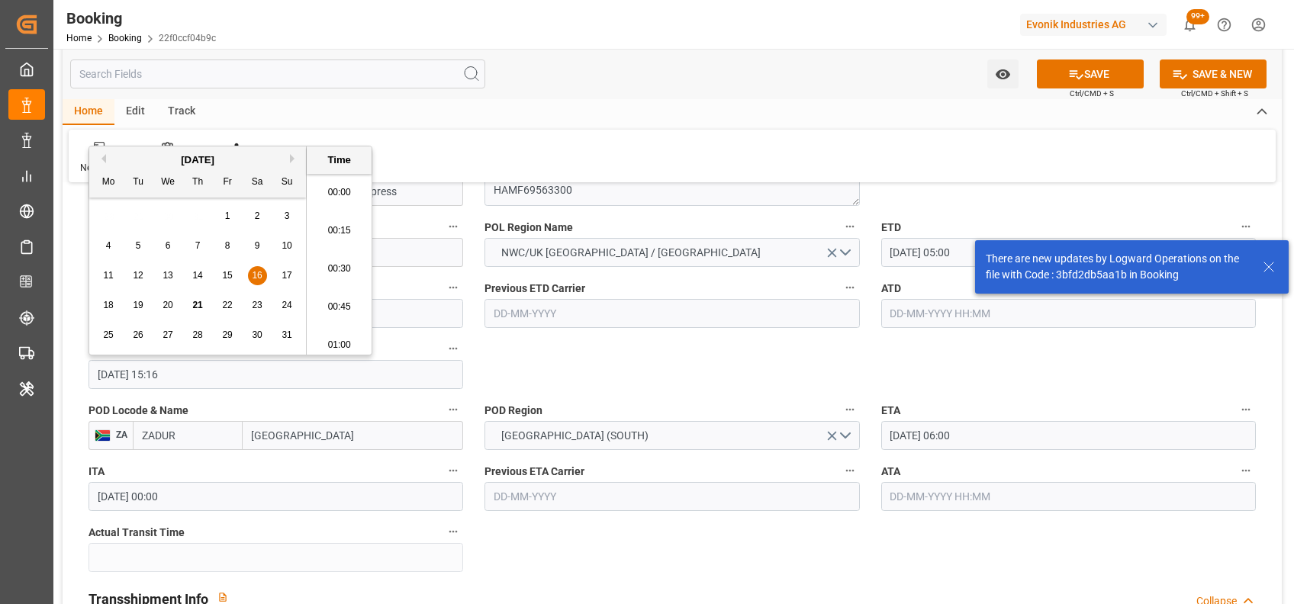
type input "16-08-2025 15:16"
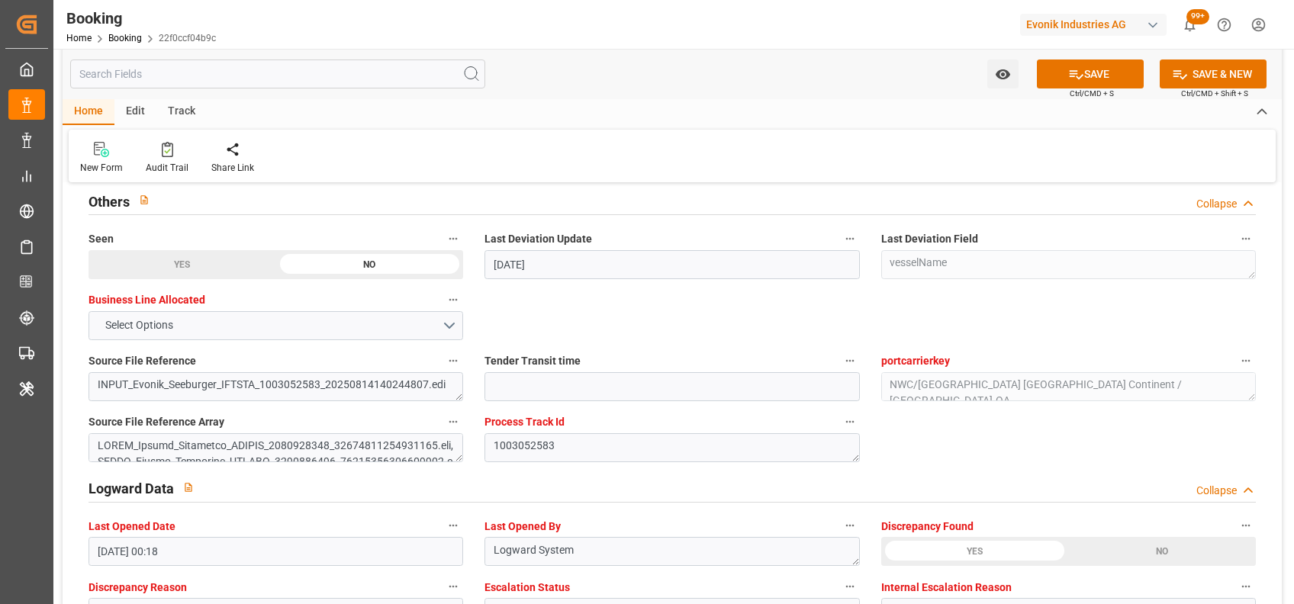
scroll to position [2481, 0]
type textarea "shaini ghorai"
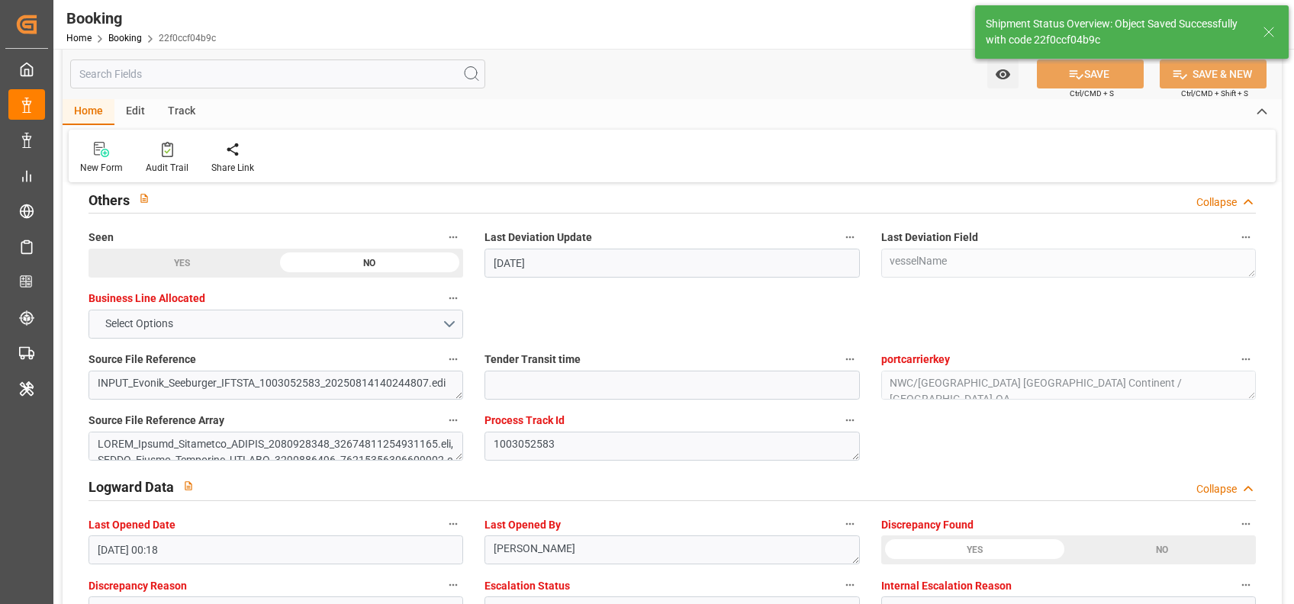
type input "21-08-2025 07:36"
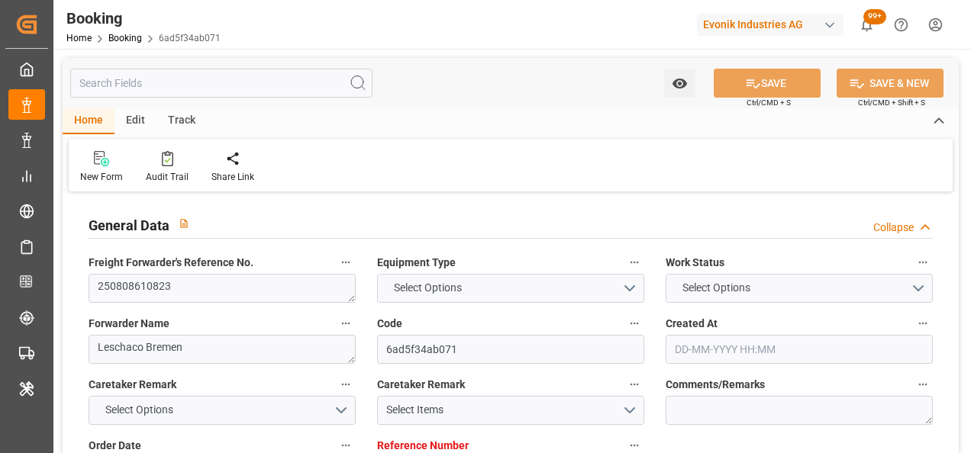
type input "7001237050"
type input "9302152"
type input "ONE"
type input "Ocean Network Express"
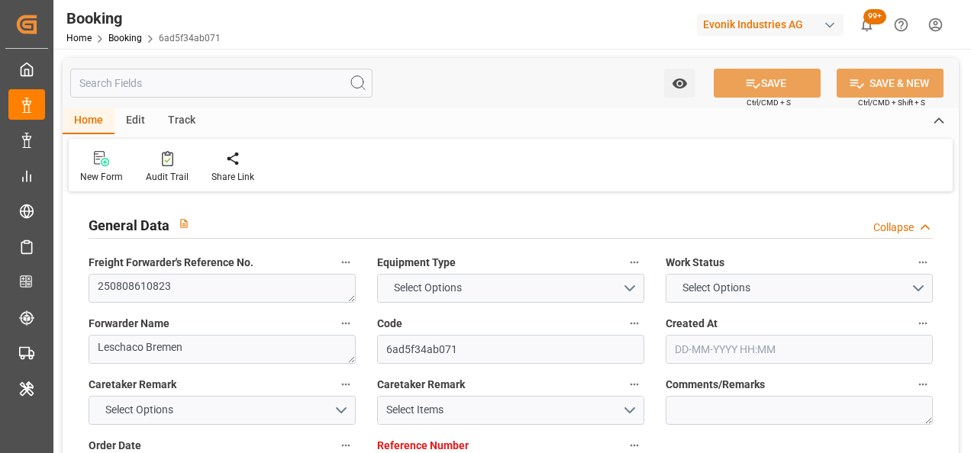
type input "NLRTM"
type input "JPUKB"
type input "0"
type input "NLRTM"
type input "JPUKB"
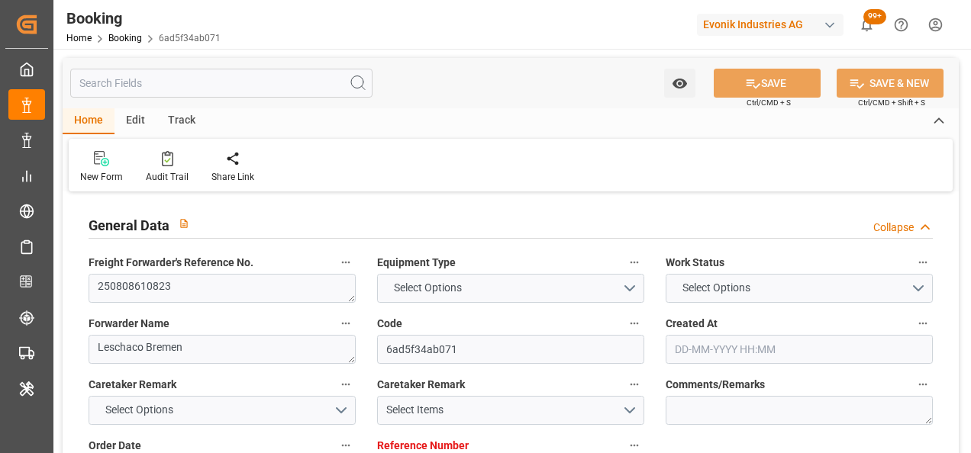
type input "9302152"
type input "[DATE] 08:03"
type input "[DATE]"
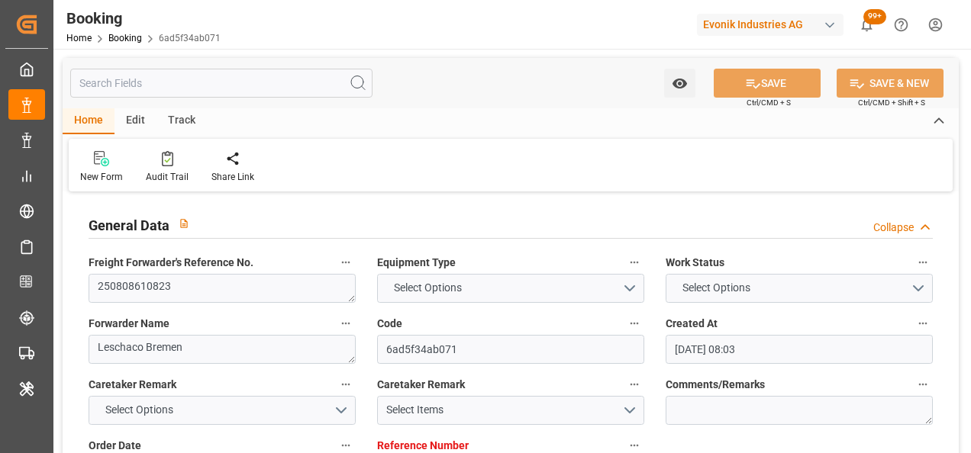
type input "[DATE]"
type input "[DATE] 00:30"
type input "[DATE] 00:00"
type input "[DATE] 07:41"
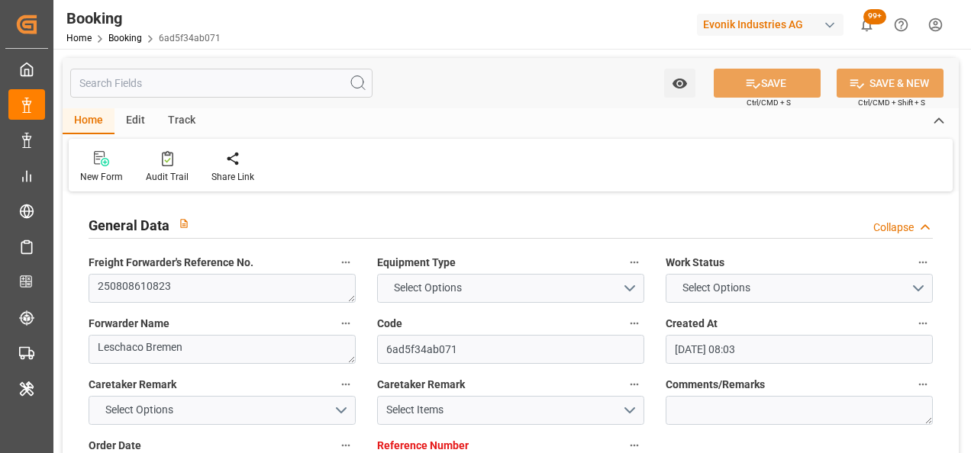
type input "[DATE] 08:00"
type input "[DATE] 00:00"
type input "[DATE]"
type input "[DATE] 19:40"
type input "[DATE]"
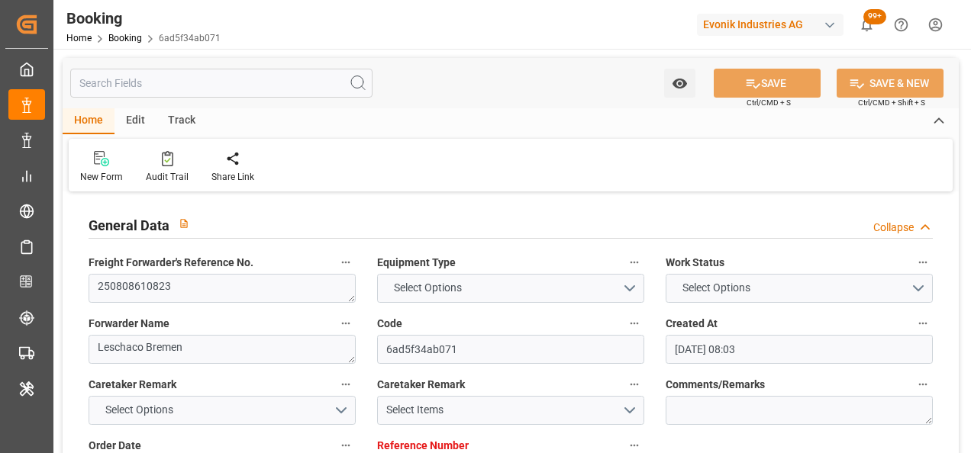
type input "[DATE] 03:02"
type input "[DATE] 15:02"
type input "[DATE] 21:37"
type input "[DATE] 04:07"
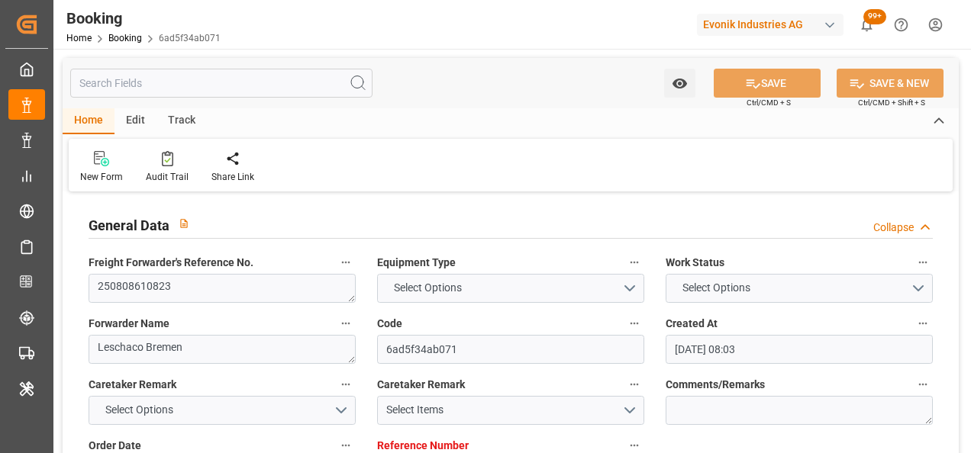
type input "[DATE] 00:30"
type input "[DATE] 08:00"
type input "[DATE] 15:34"
type input "[DATE] 09:30"
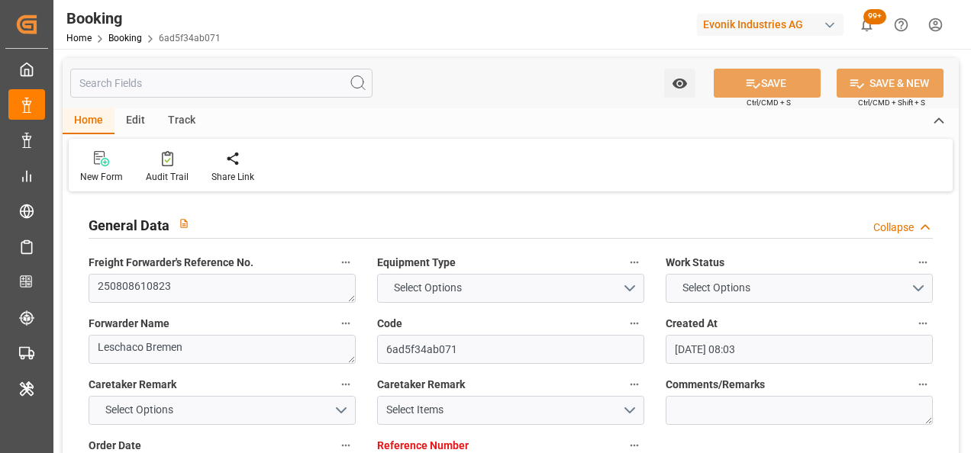
type input "[DATE] 14:00"
type input "[DATE] 15:34"
type input "[DATE] 11:00"
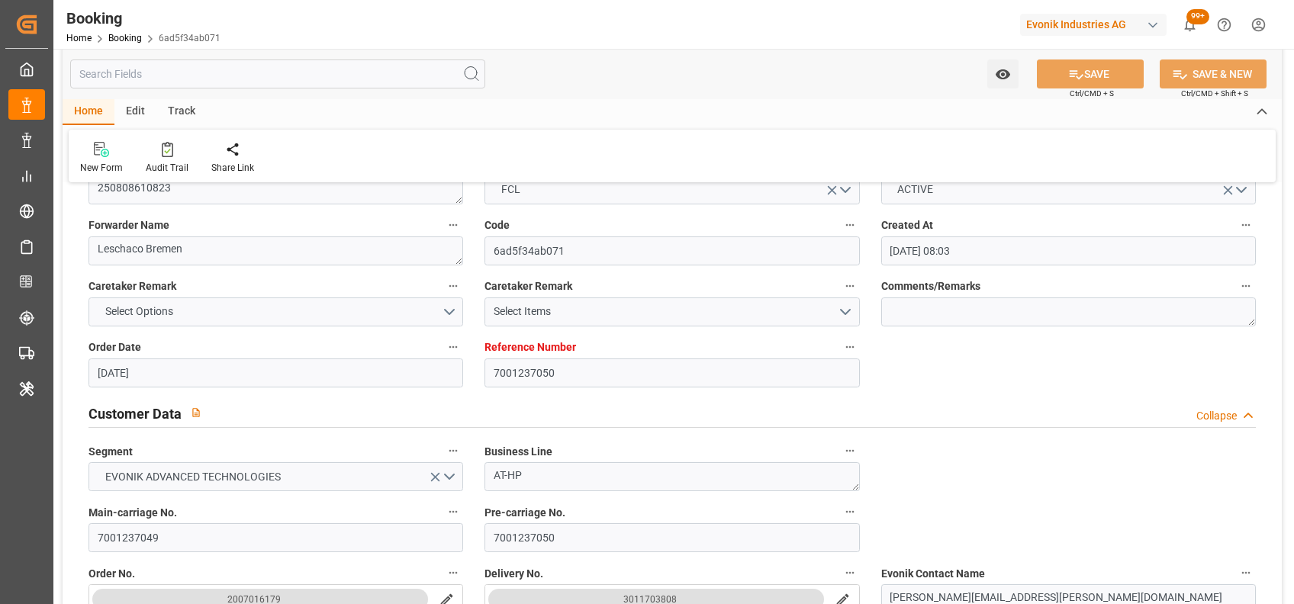
scroll to position [942, 0]
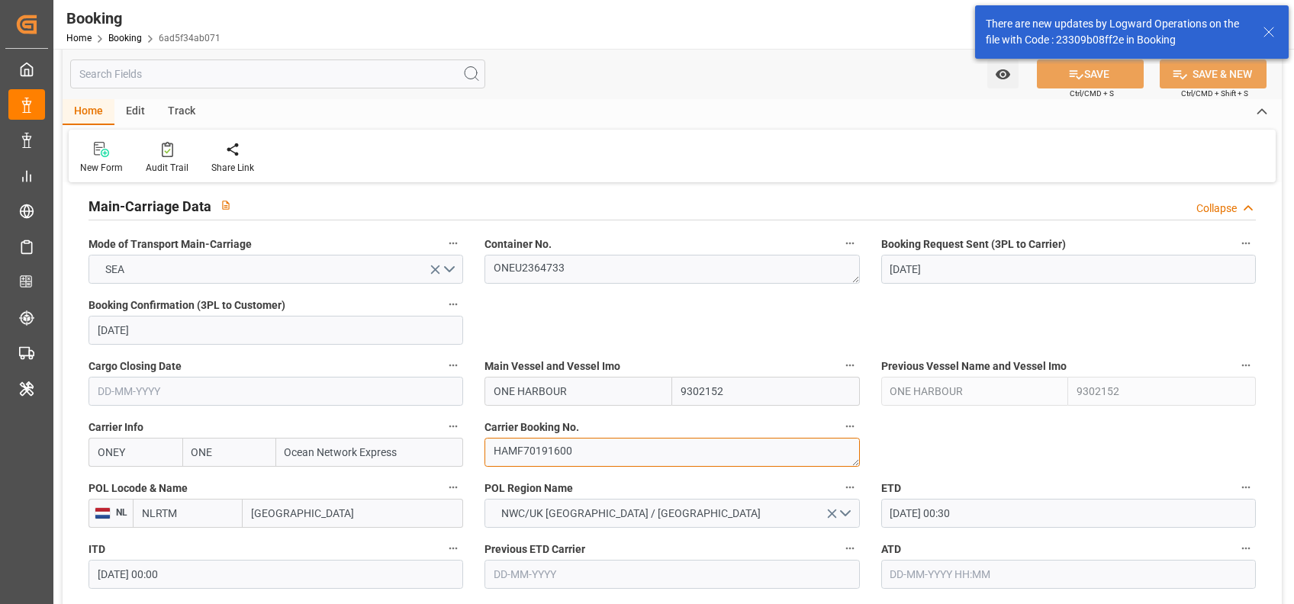
click at [574, 438] on textarea "HAMF70191600" at bounding box center [671, 452] width 375 height 29
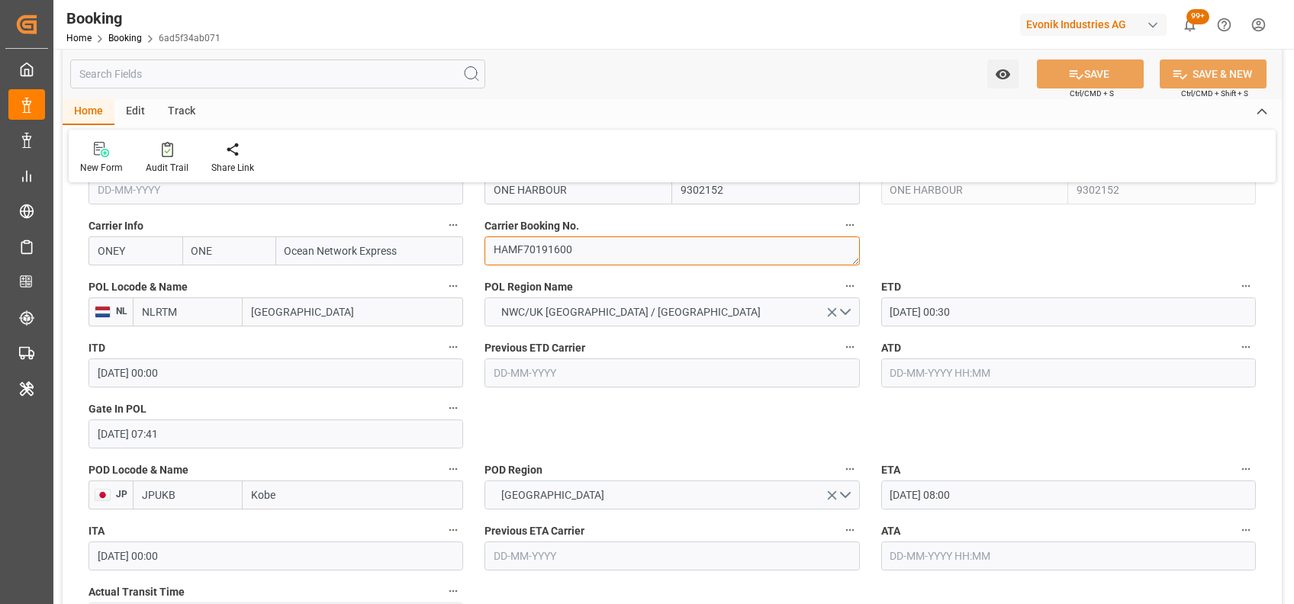
scroll to position [1149, 0]
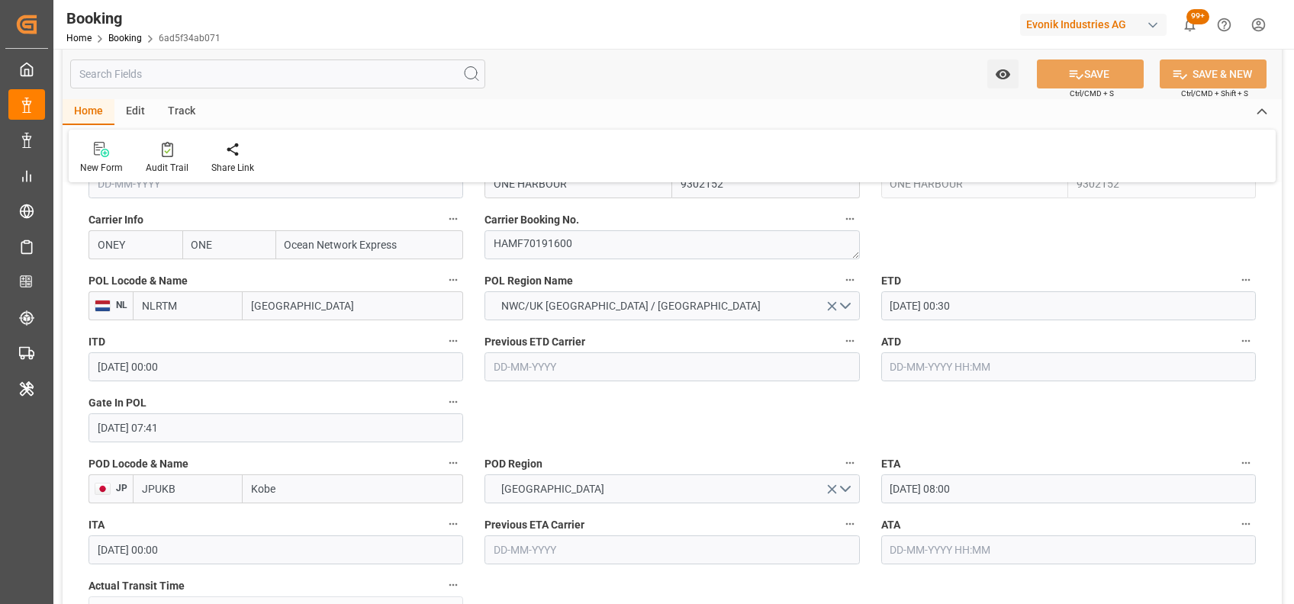
click at [948, 369] on input "text" at bounding box center [1068, 366] width 375 height 29
type input "[DATE] 00:00"
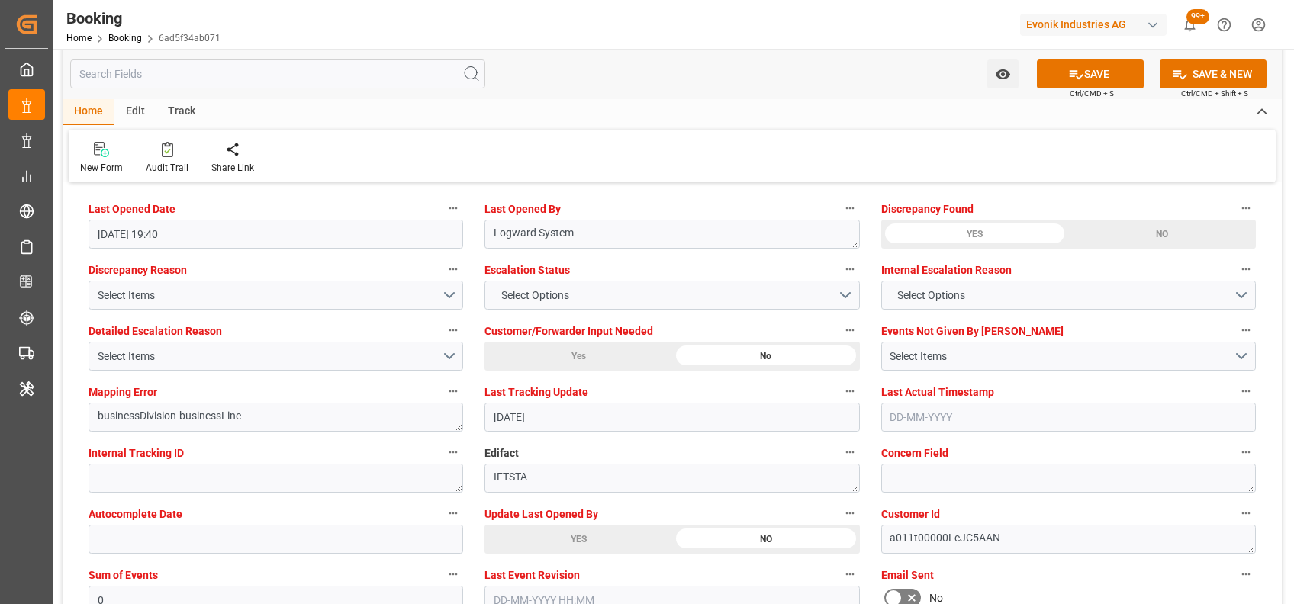
scroll to position [2799, 0]
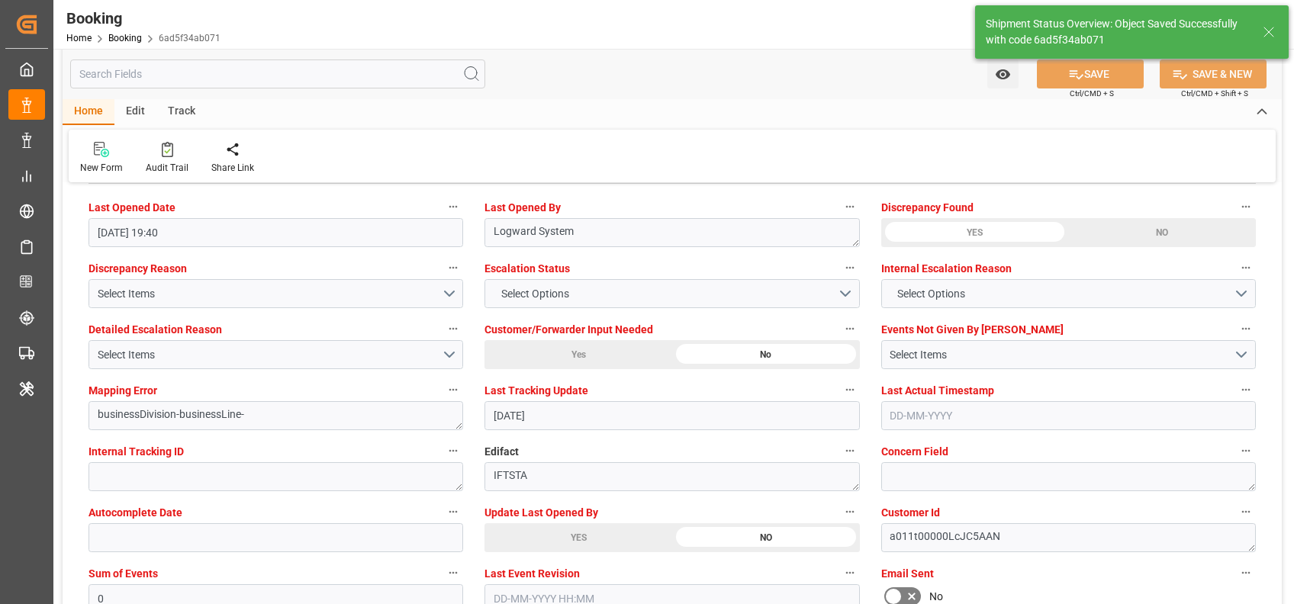
type input "[DATE] 07:37"
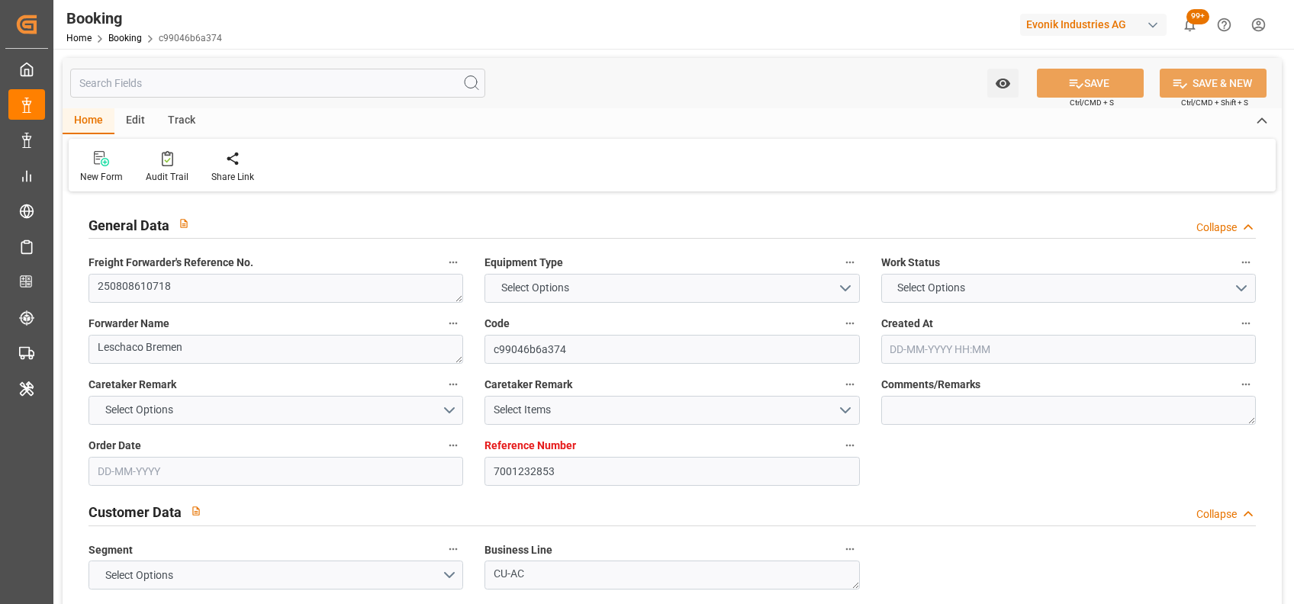
type input "7001232853"
type input "9952775"
type input "ONE"
type input "Ocean Network Express"
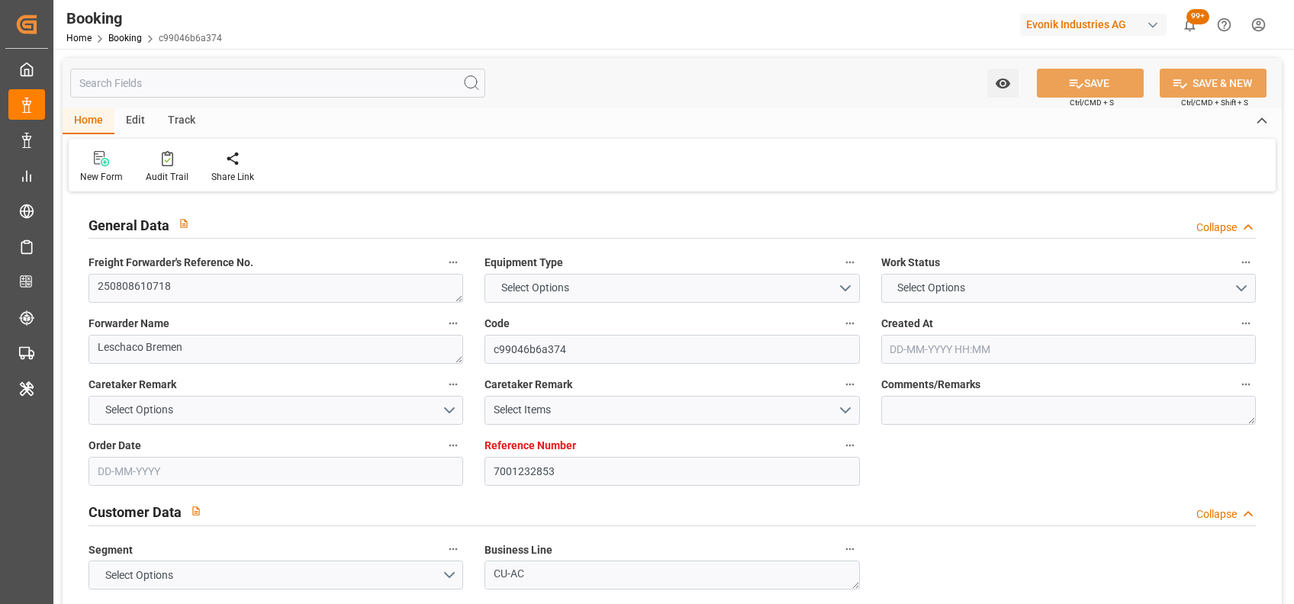
type input "NLRTM"
type input "ZADUR"
type input "0"
type input "NLRTM"
type input "ZADUR"
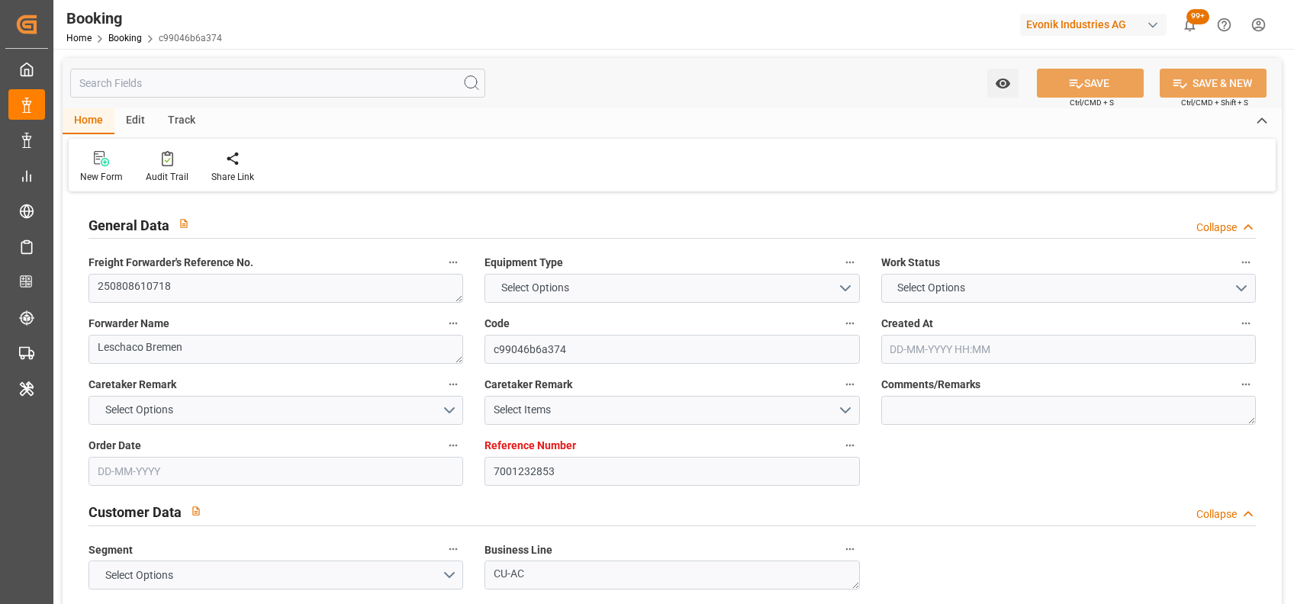
type input "9952775"
type input "[DATE] 13:14"
type input "[DATE]"
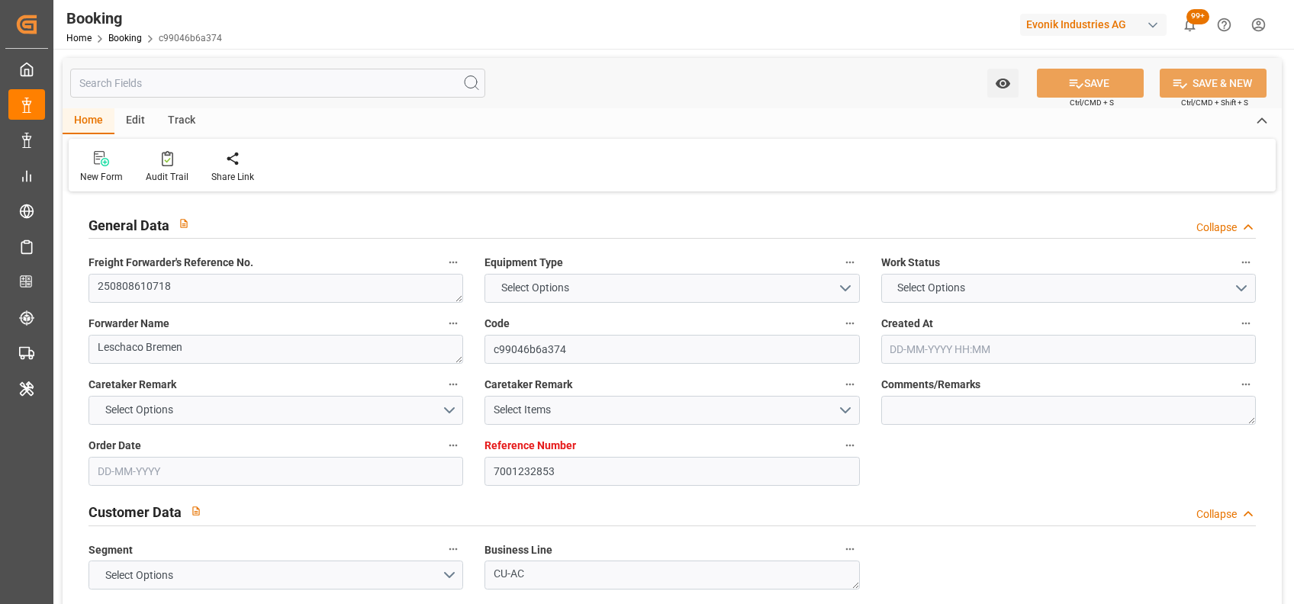
type input "[DATE]"
type input "[DATE] 05:00"
type input "[DATE] 00:00"
type input "[DATE] 22:46"
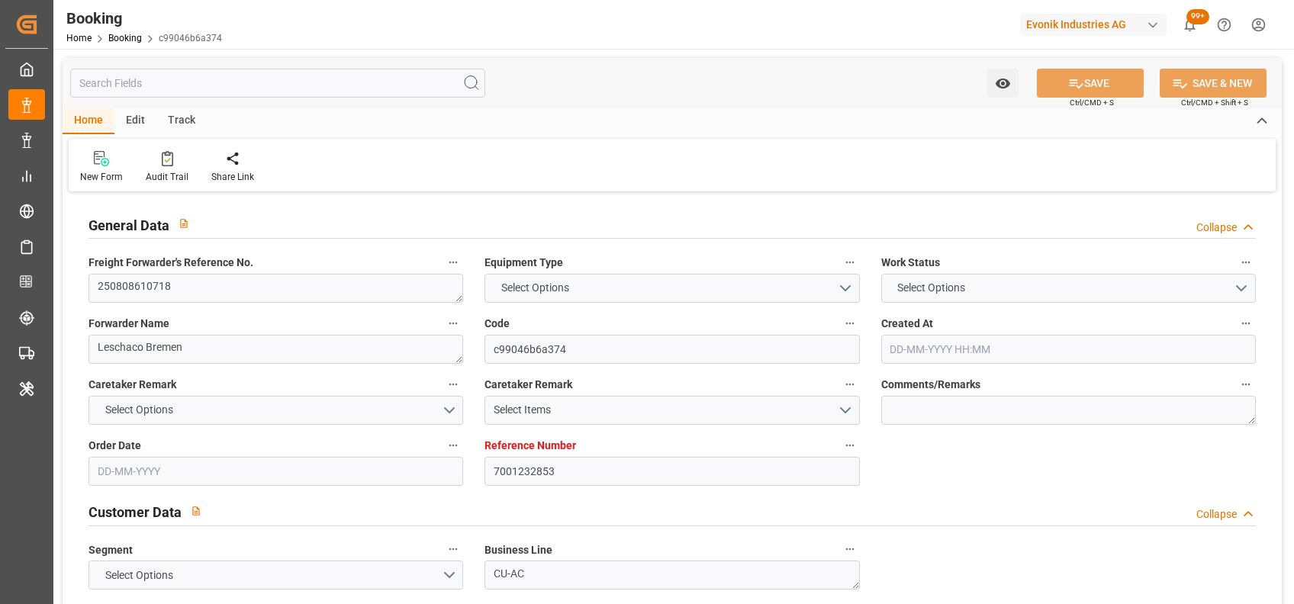
type input "[DATE] 06:00"
type input "[DATE] 00:00"
type input "[DATE]"
type input "[DATE] 17:40"
type input "[DATE]"
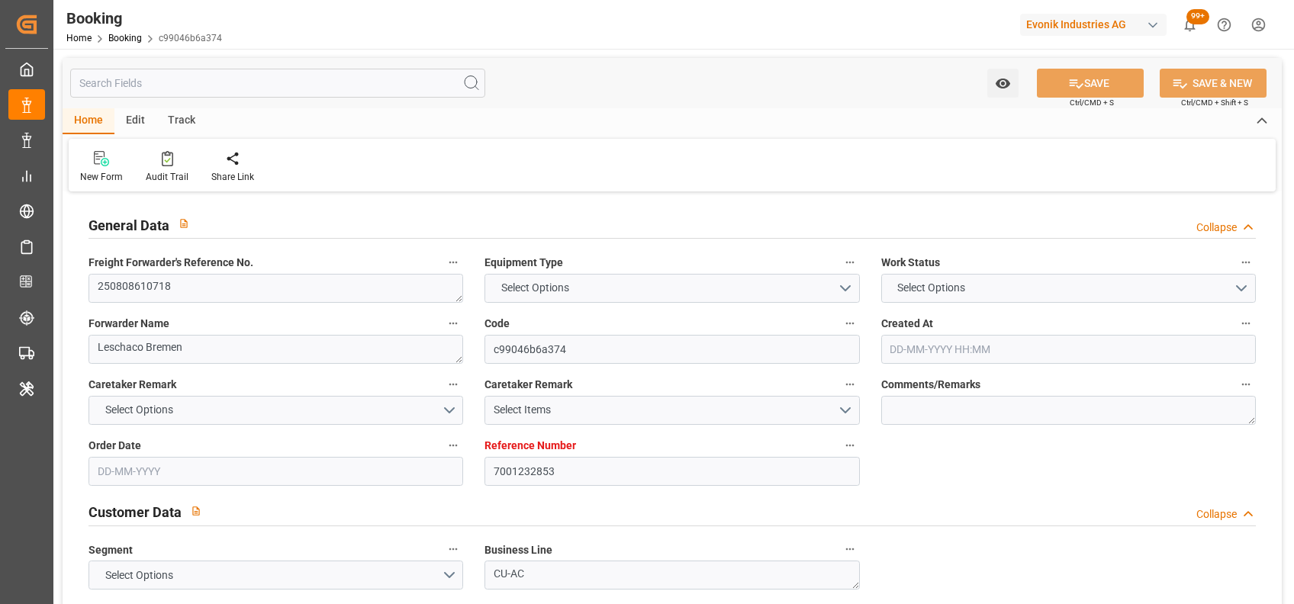
type input "[DATE] 13:23"
type input "[DATE] 12:23"
type input "[DATE] 03:39"
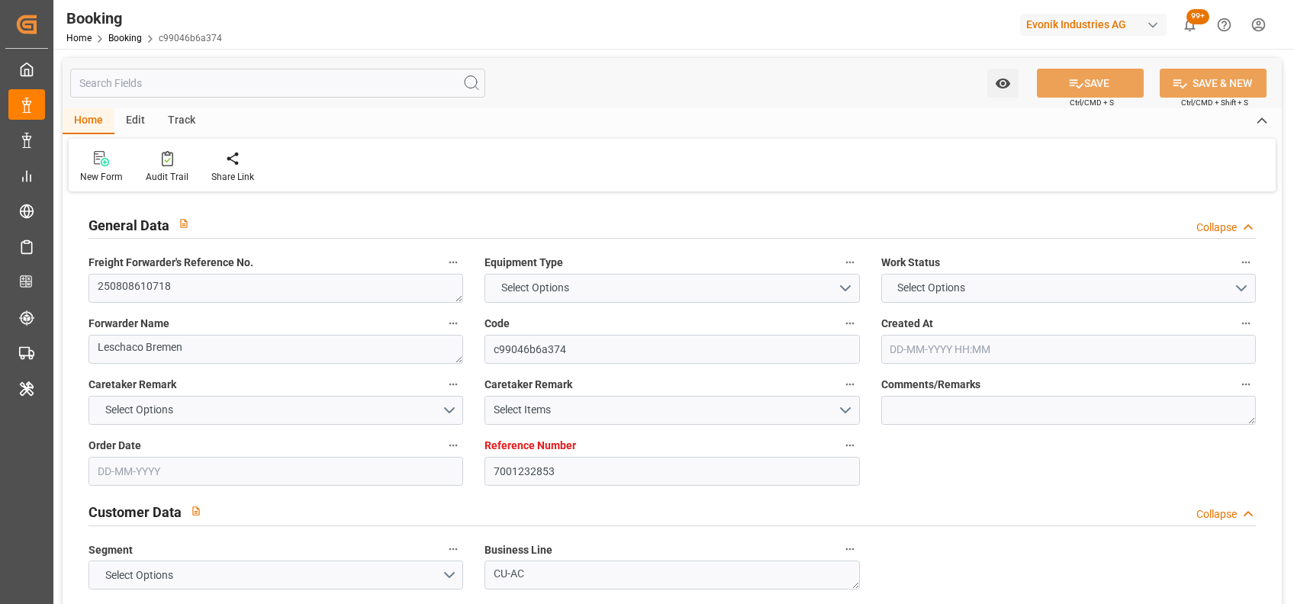
type input "[DATE] 13:50"
type input "[DATE] 05:00"
type input "[DATE] 06:00"
type input "[DATE] 16:03"
type input "[DATE] 07:30"
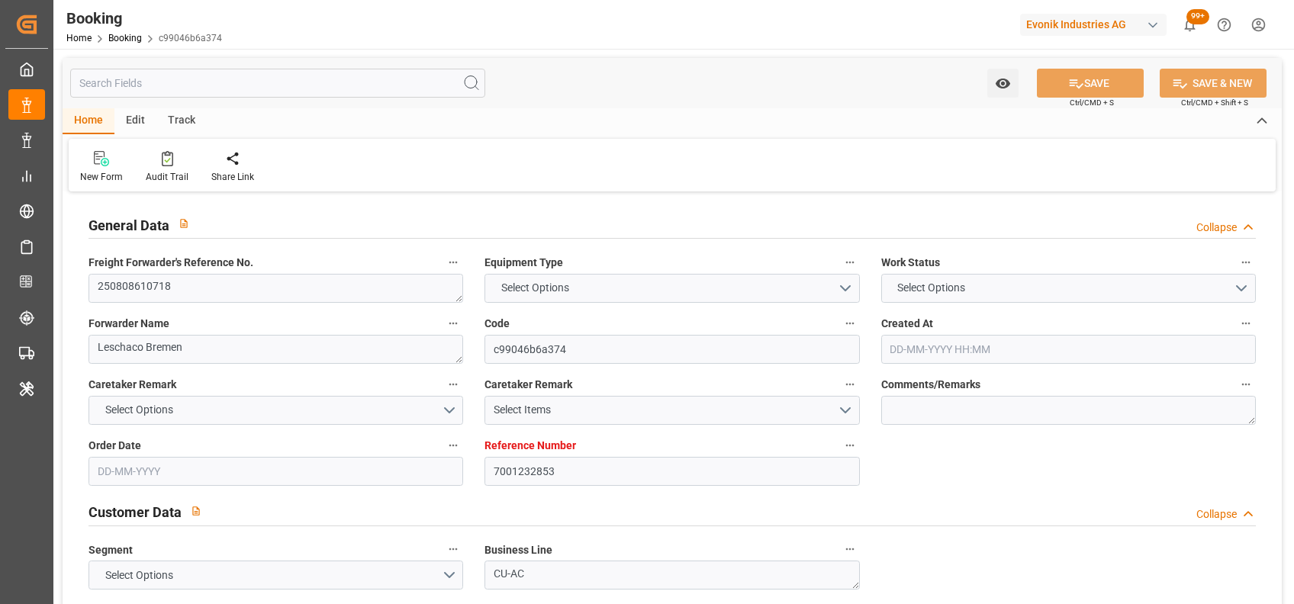
type input "[DATE] 07:30"
type input "[DATE] 12:00"
type input "[DATE] 16:03"
type input "[DATE] 16:00"
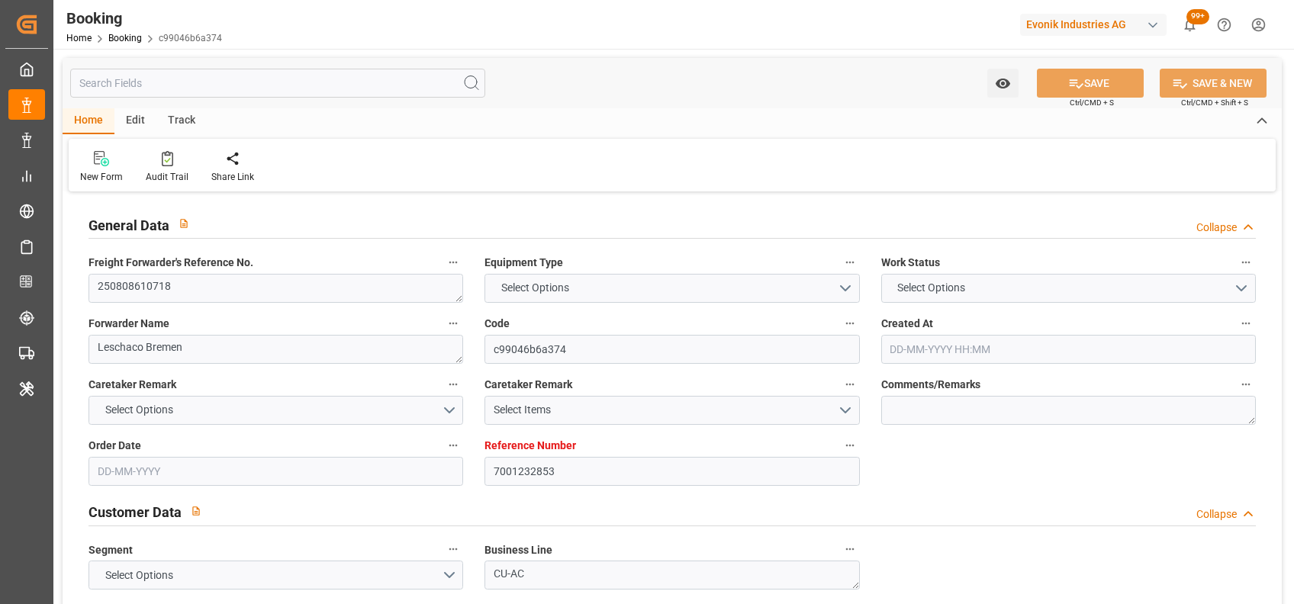
type input "[DATE] 16:00"
click at [636, 217] on div "General Data Collapse" at bounding box center [672, 223] width 1167 height 29
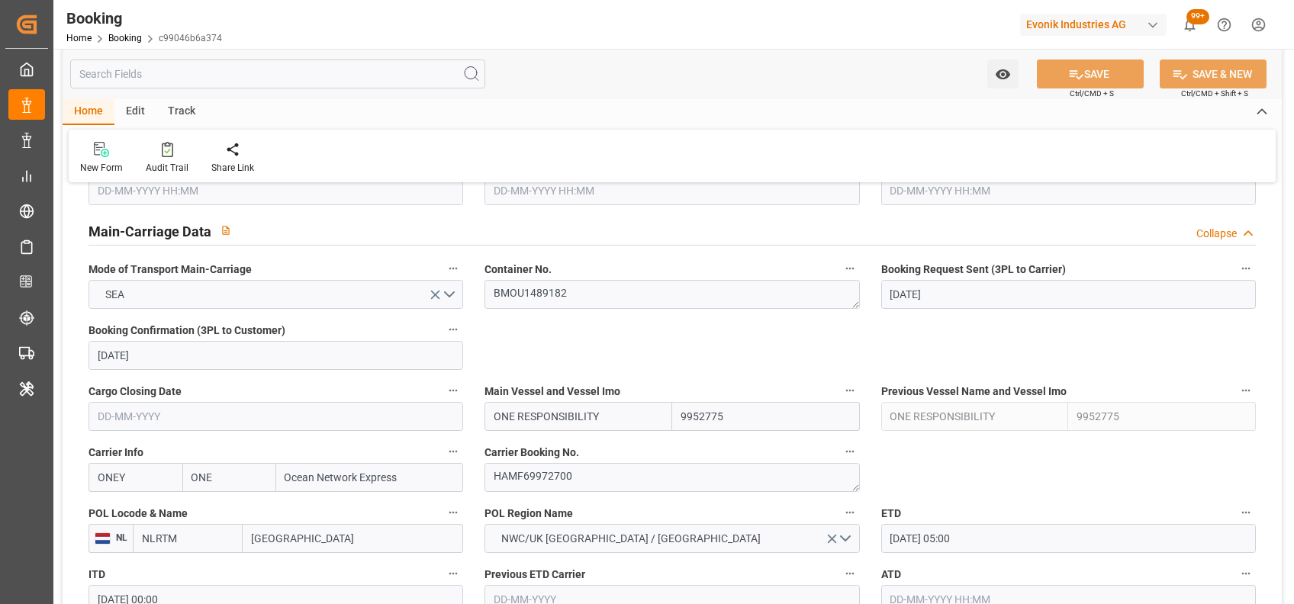
scroll to position [671, 0]
click at [559, 474] on textarea "HAMF69972700" at bounding box center [671, 478] width 375 height 29
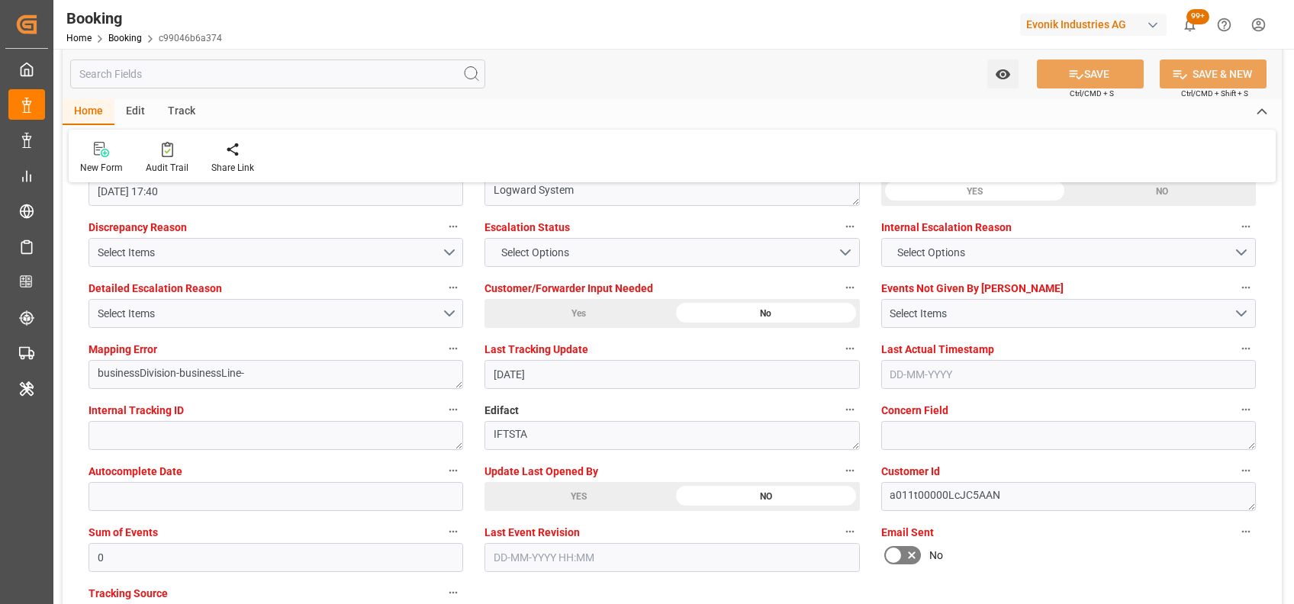
scroll to position [2597, 0]
